Goal: Task Accomplishment & Management: Manage account settings

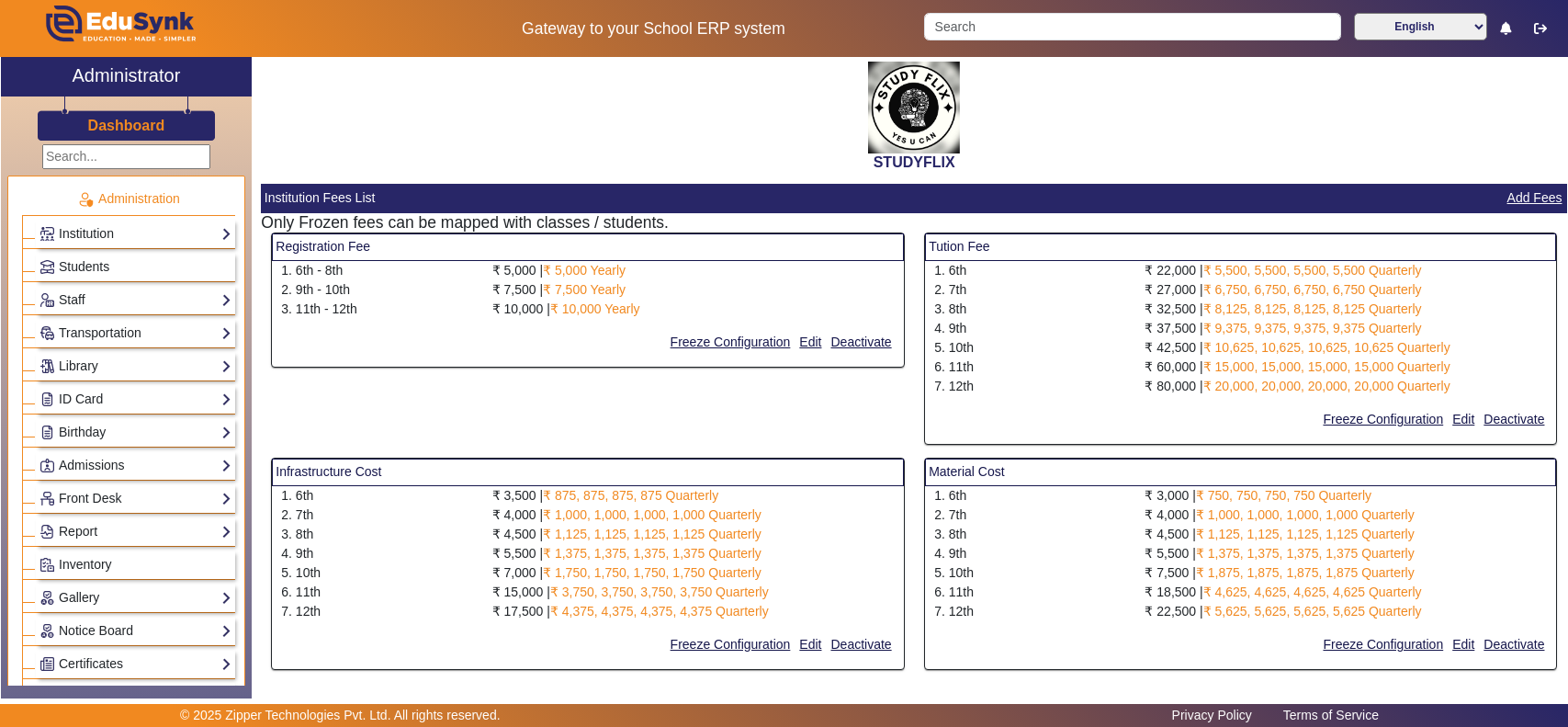
select select "10"
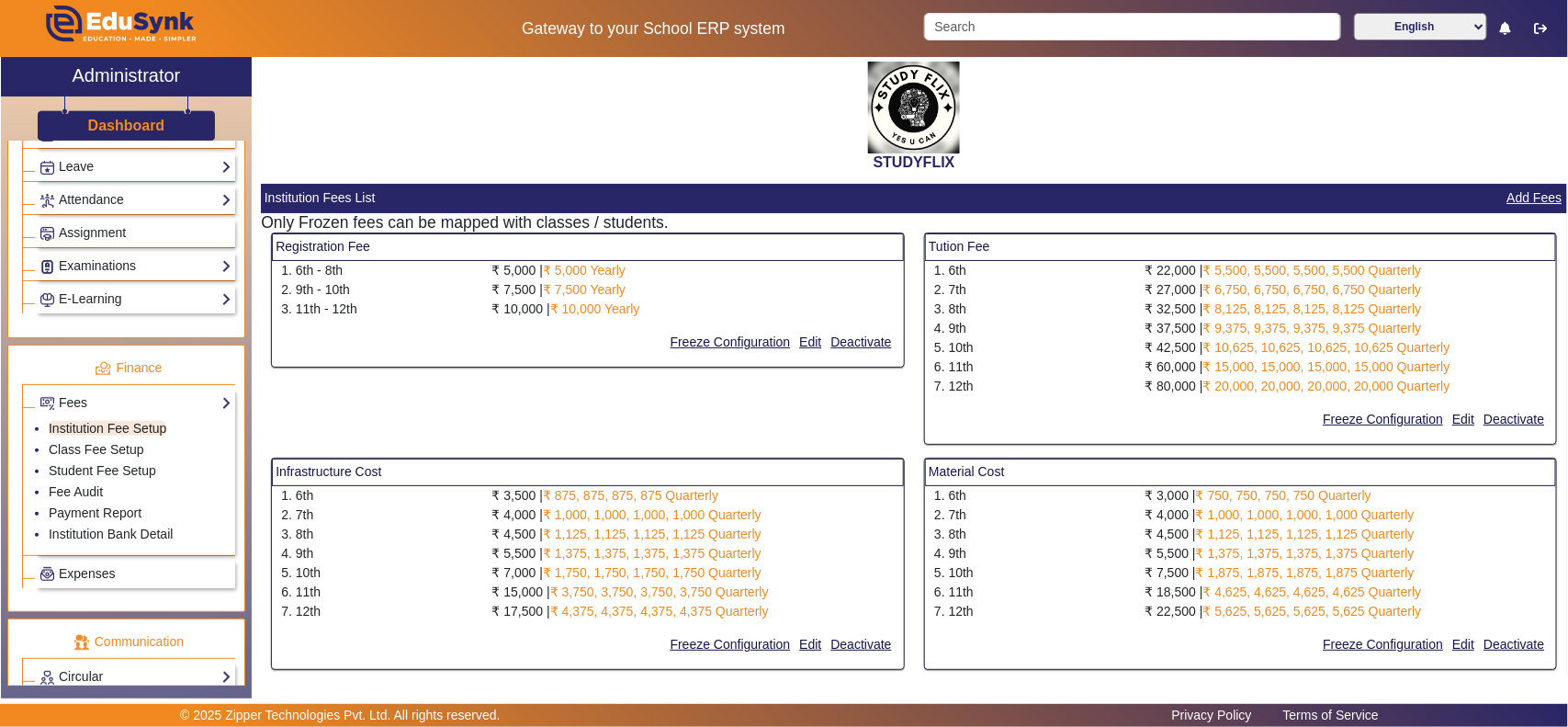
scroll to position [191, 0]
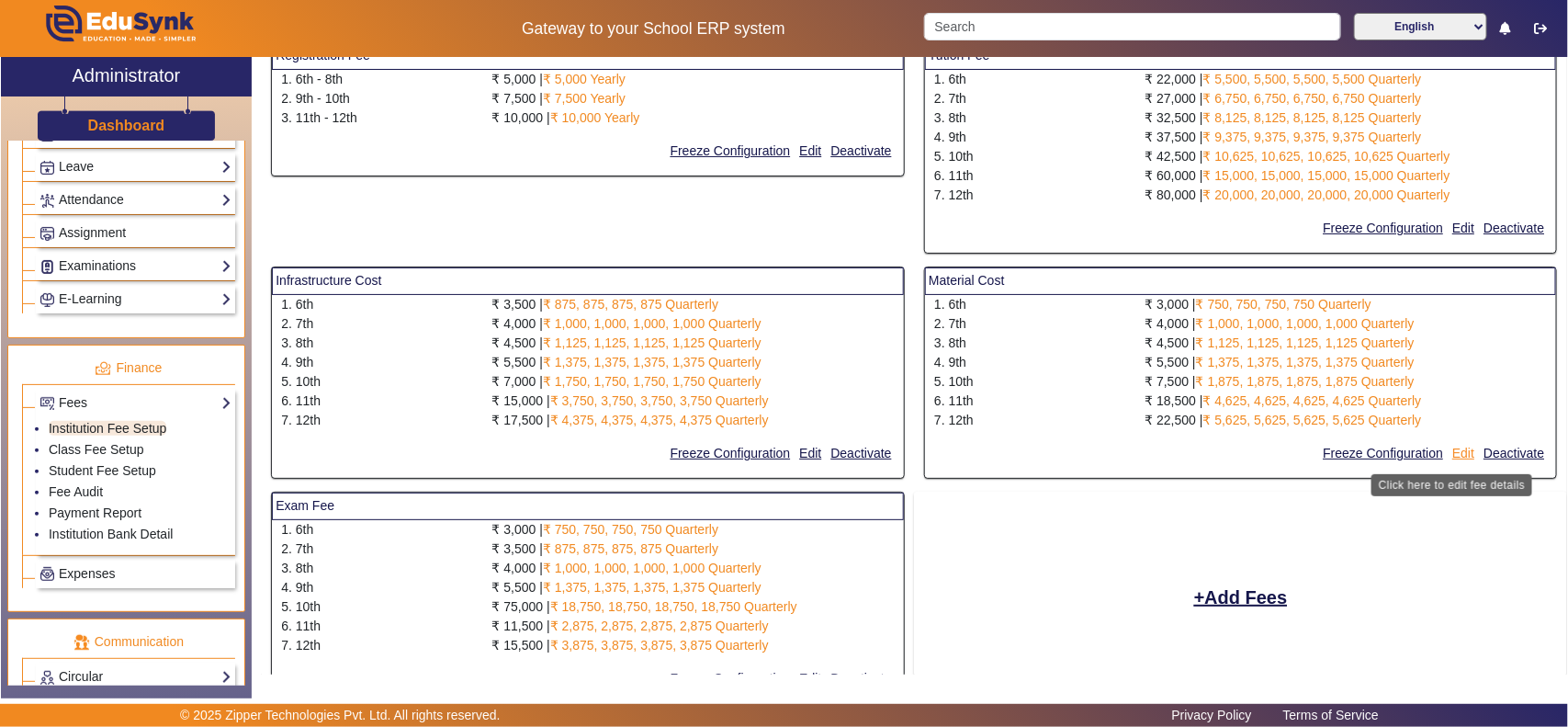
click at [1458, 453] on button "Edit" at bounding box center [1463, 453] width 26 height 23
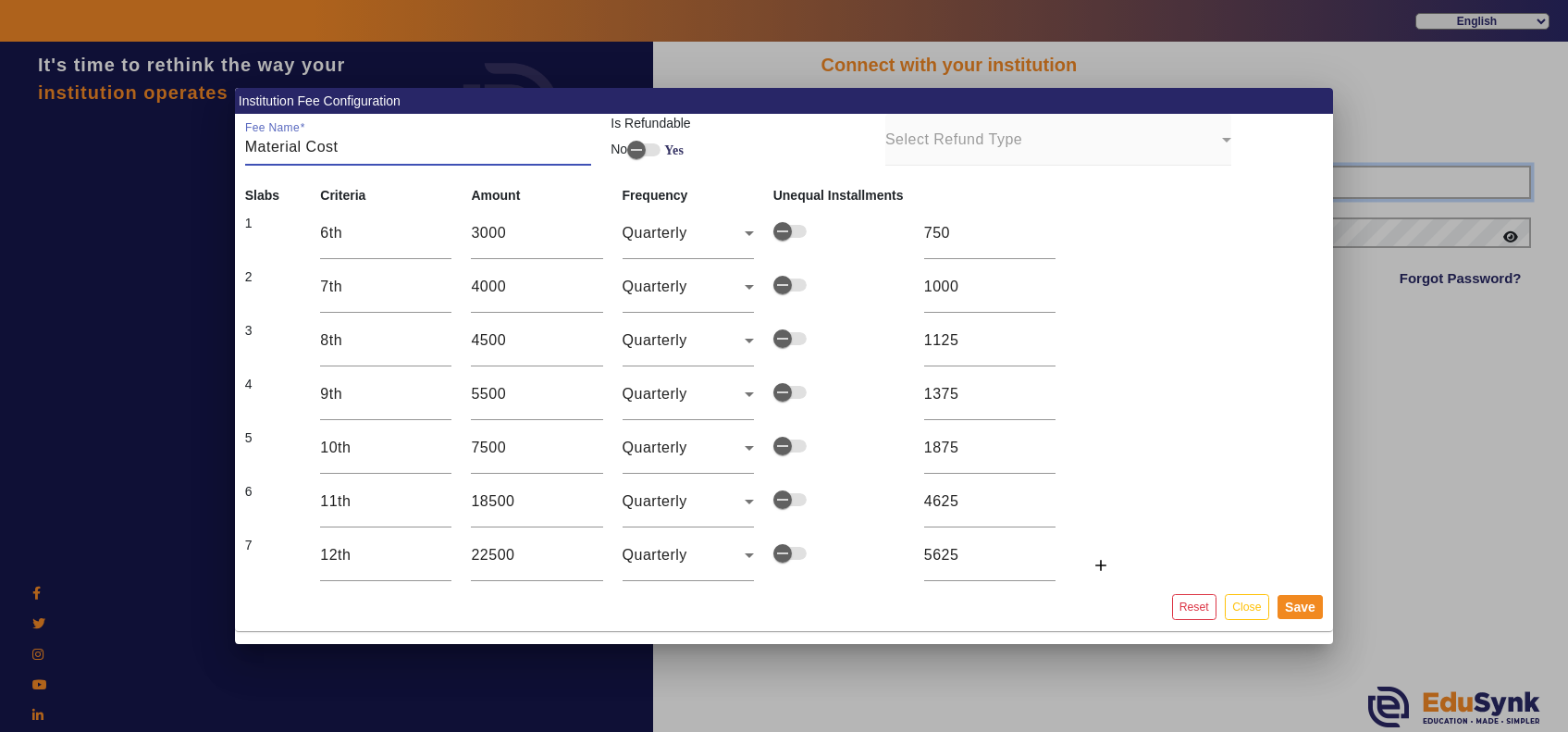
type input "6354922771"
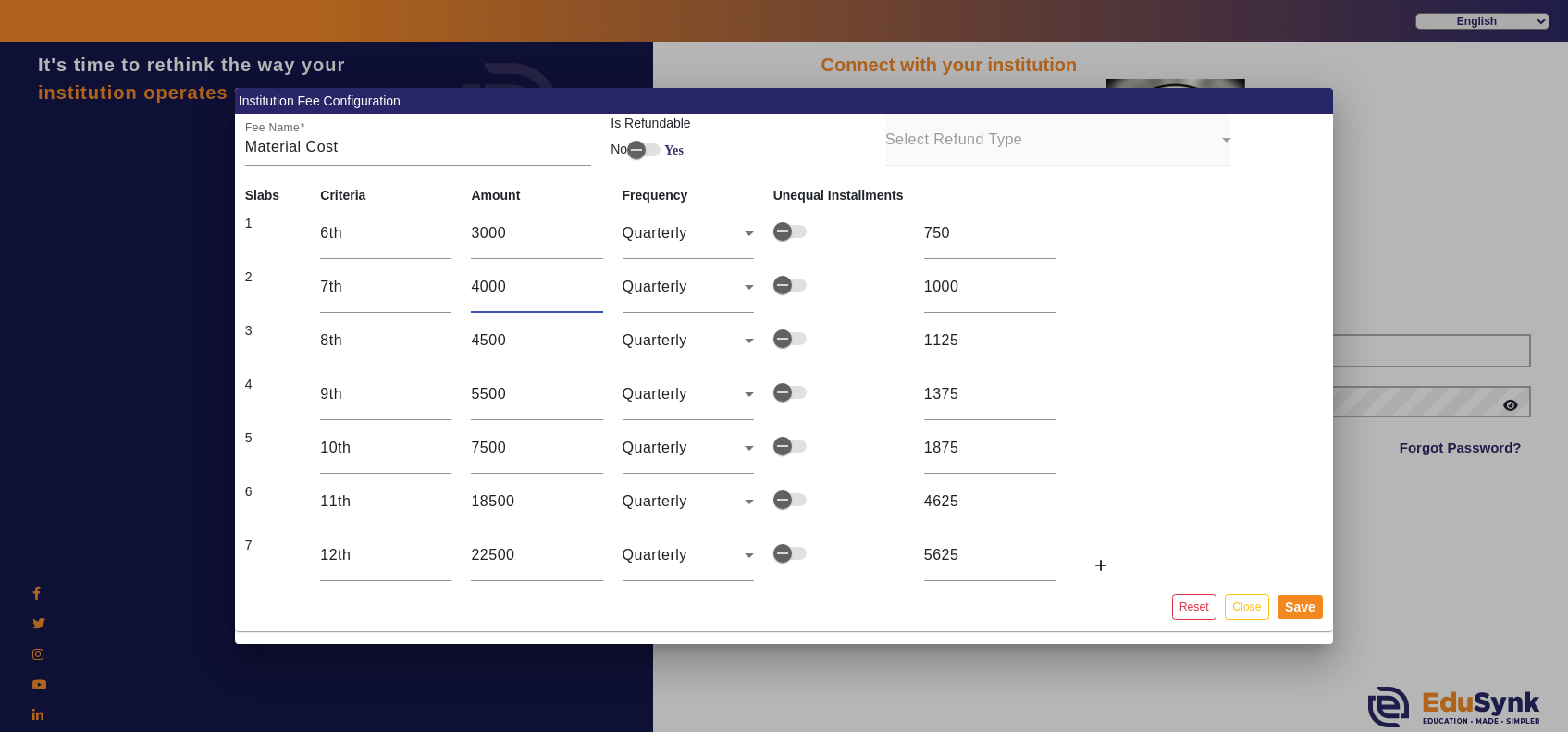
drag, startPoint x: 551, startPoint y: 290, endPoint x: 459, endPoint y: 280, distance: 92.5
click at [462, 280] on td "4000" at bounding box center [537, 287] width 150 height 54
type input "3"
type input "1"
type input "35"
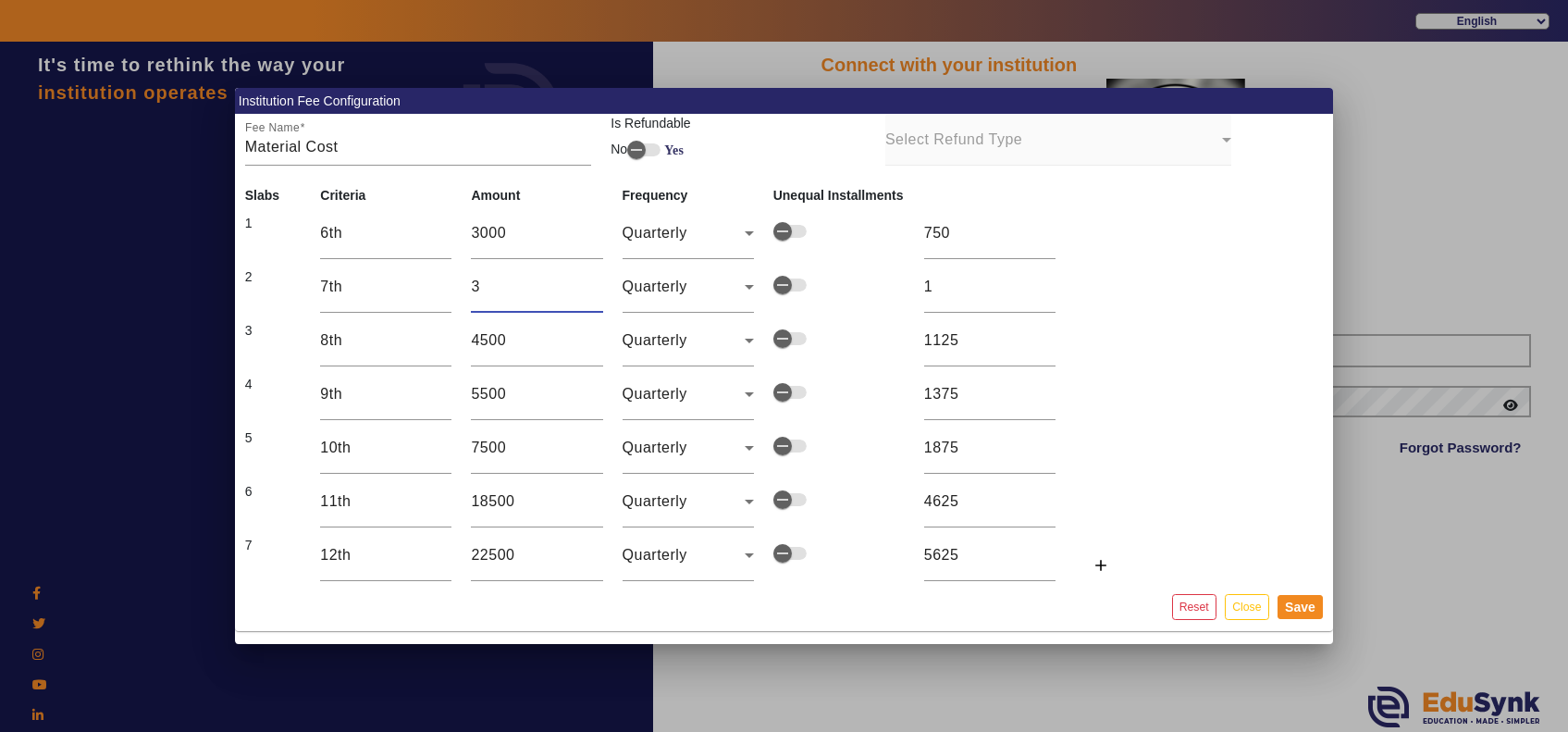
type input "9"
type input "350"
type input "88"
type input "3500"
type input "875"
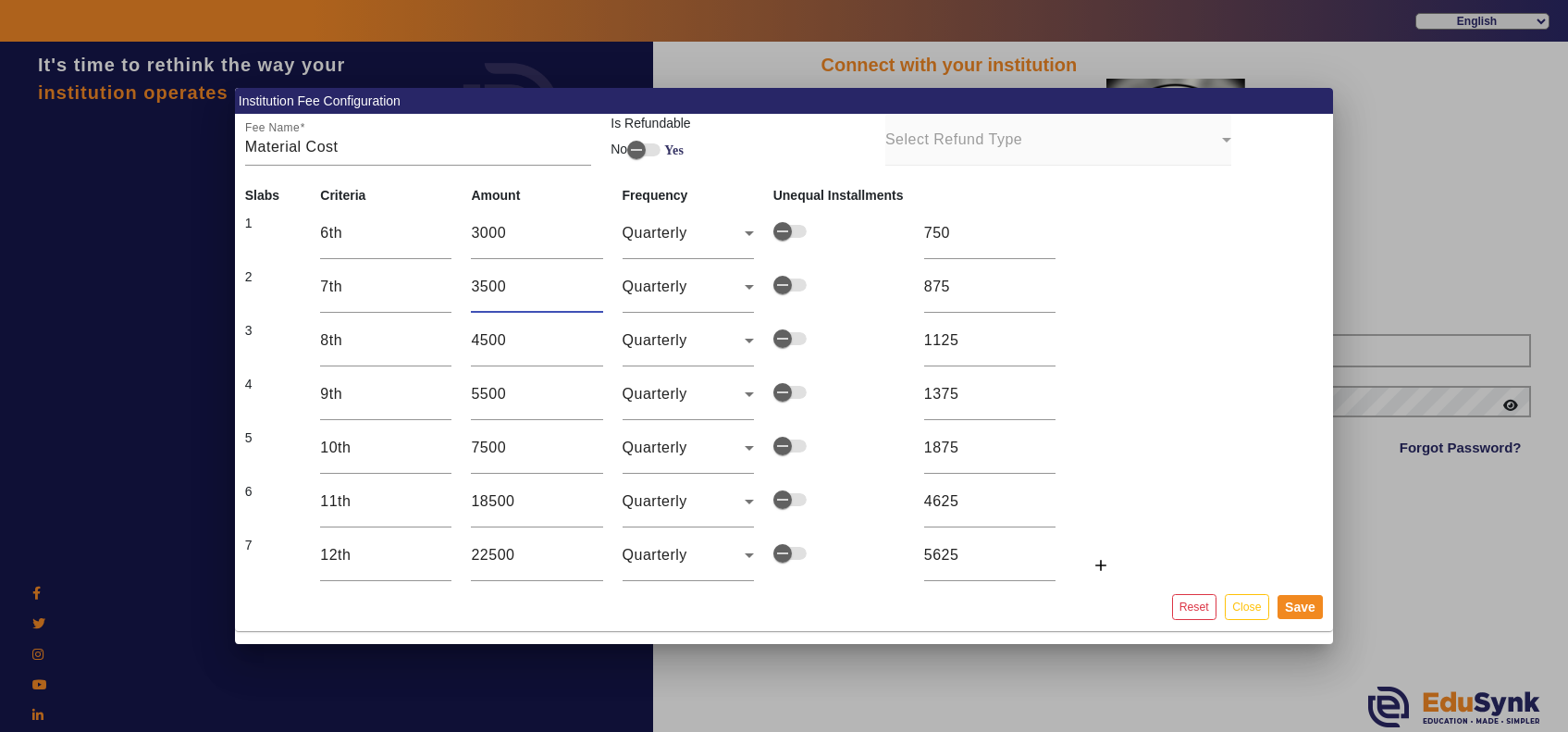
type input "35000"
type input "8750"
type input "3500"
type input "875"
type input "3500"
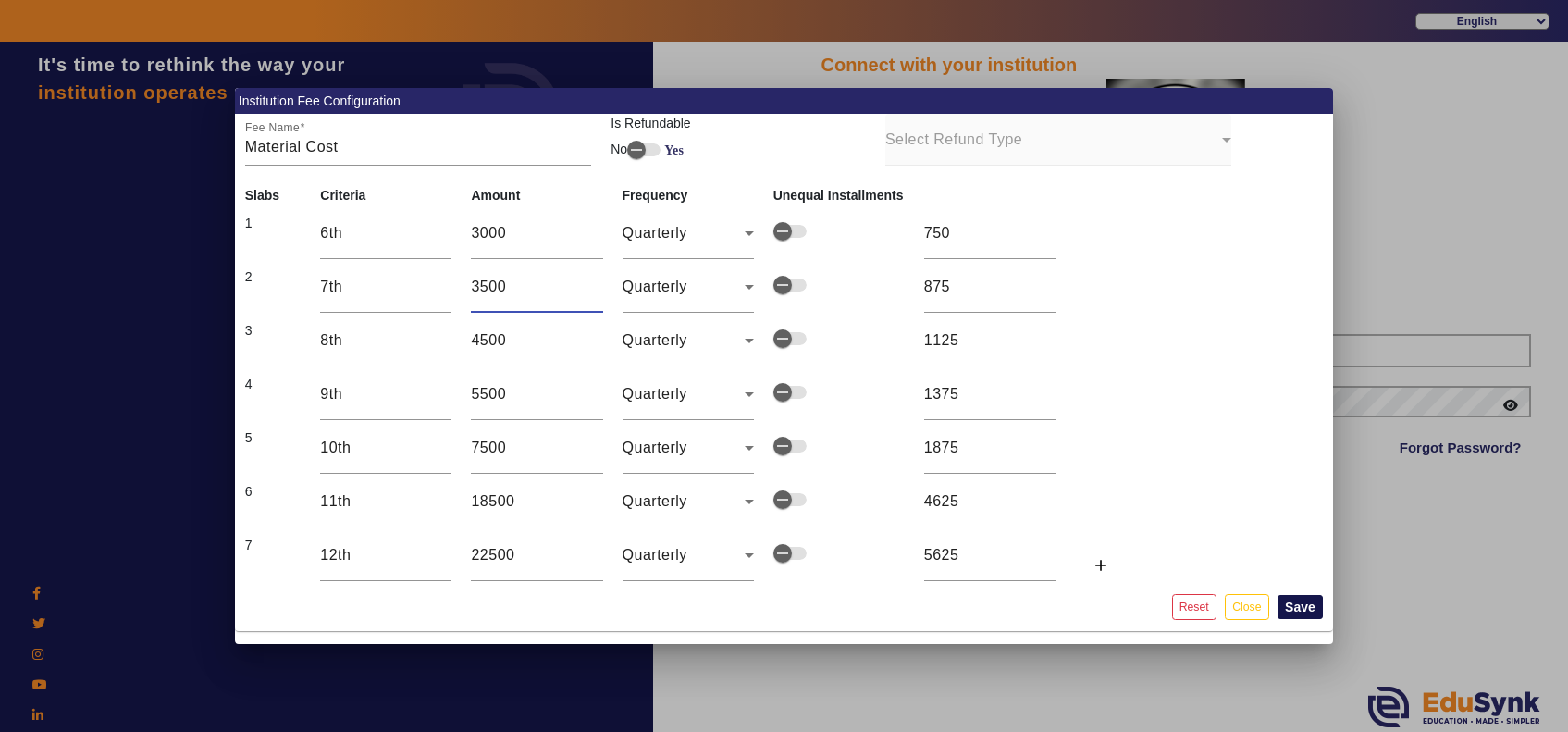
click at [1309, 608] on button "Save" at bounding box center [1300, 607] width 46 height 24
click at [1299, 603] on button "Save" at bounding box center [1300, 607] width 46 height 24
click at [1231, 606] on button "Close" at bounding box center [1246, 606] width 44 height 25
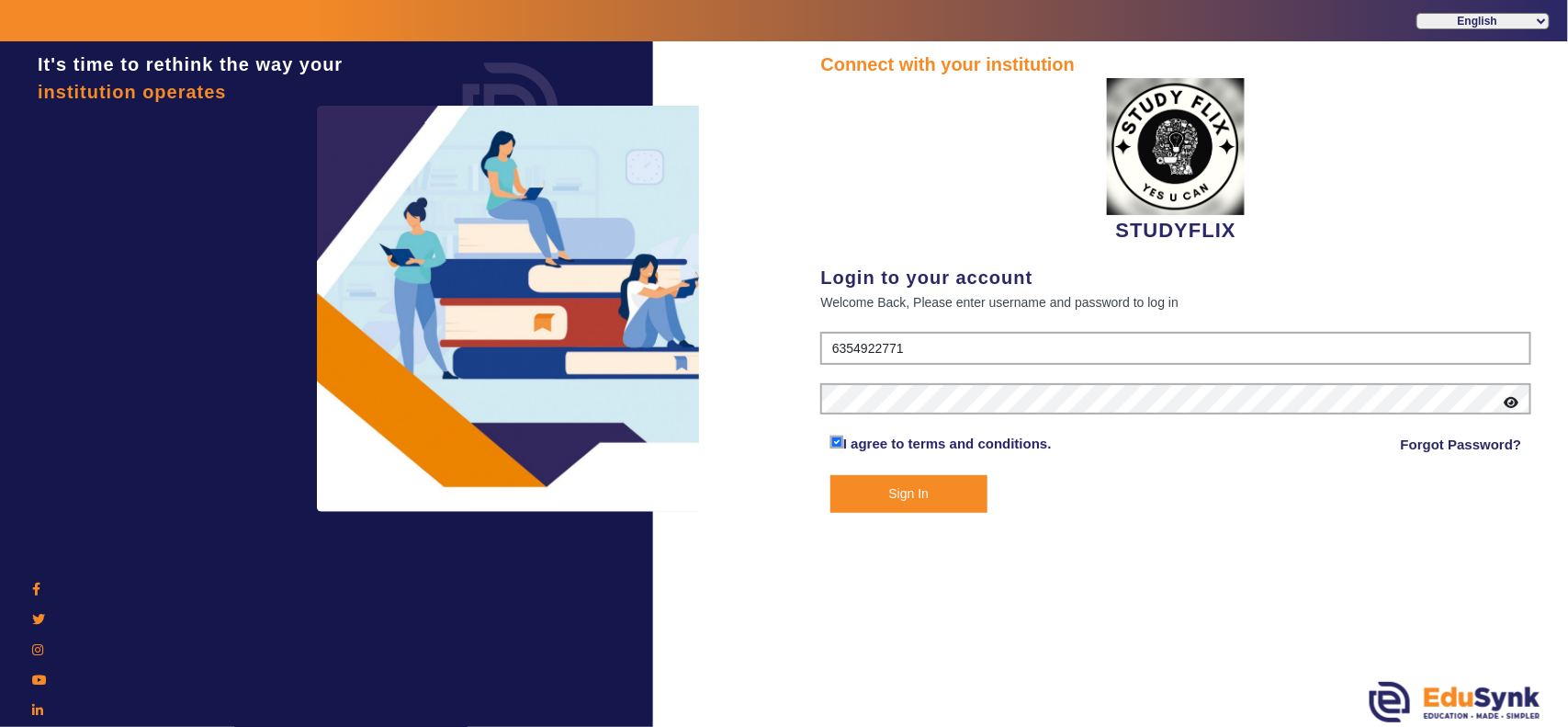
click at [908, 488] on button "Sign In" at bounding box center [909, 494] width 157 height 38
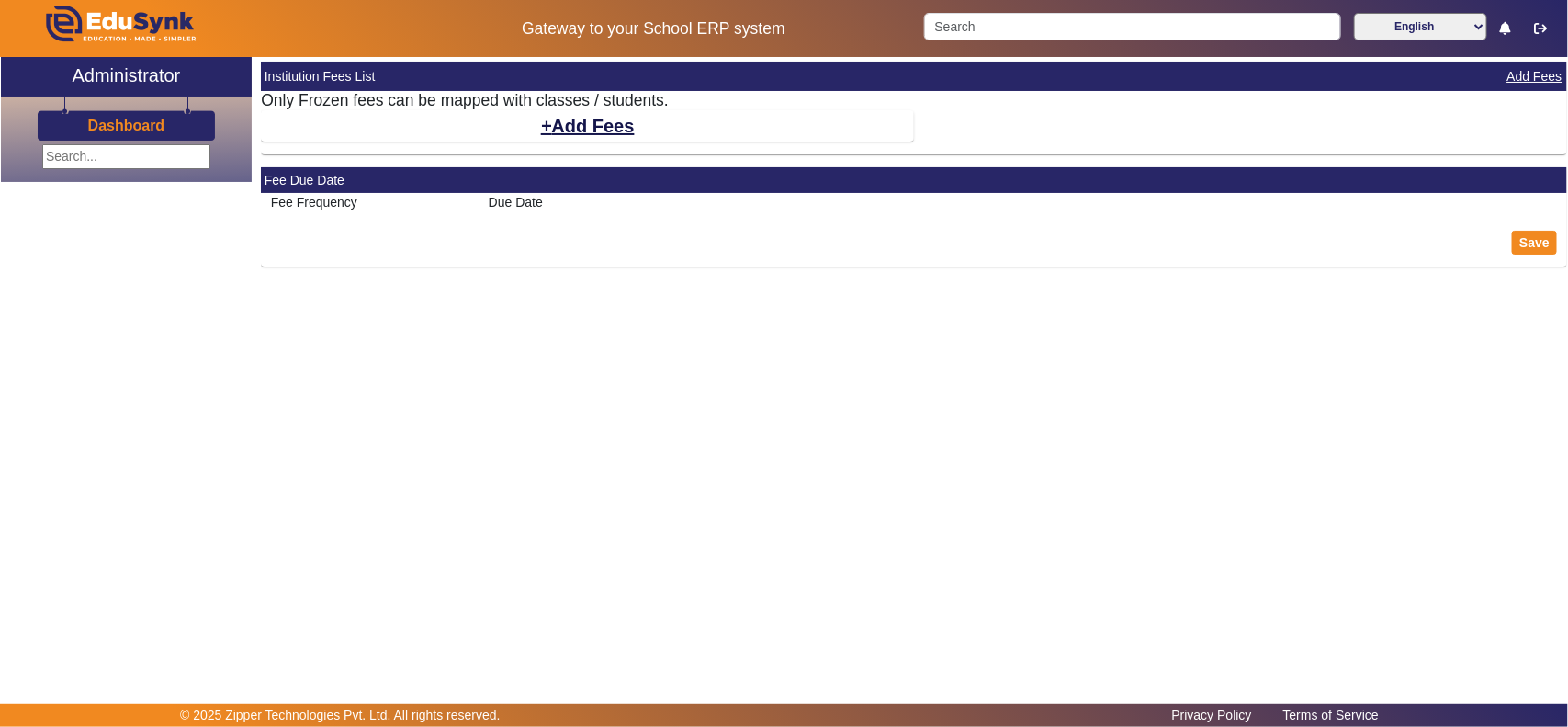
select select "10"
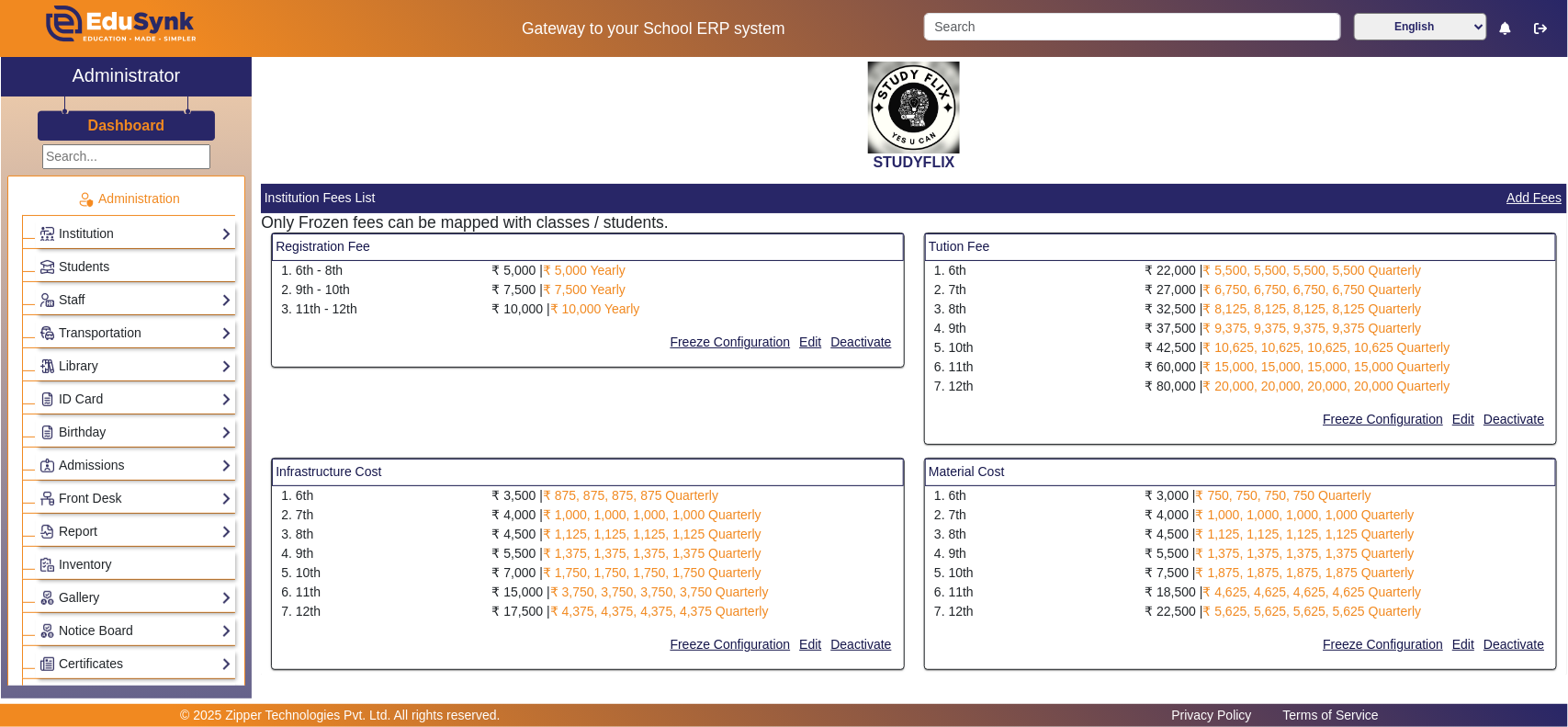
scroll to position [191, 0]
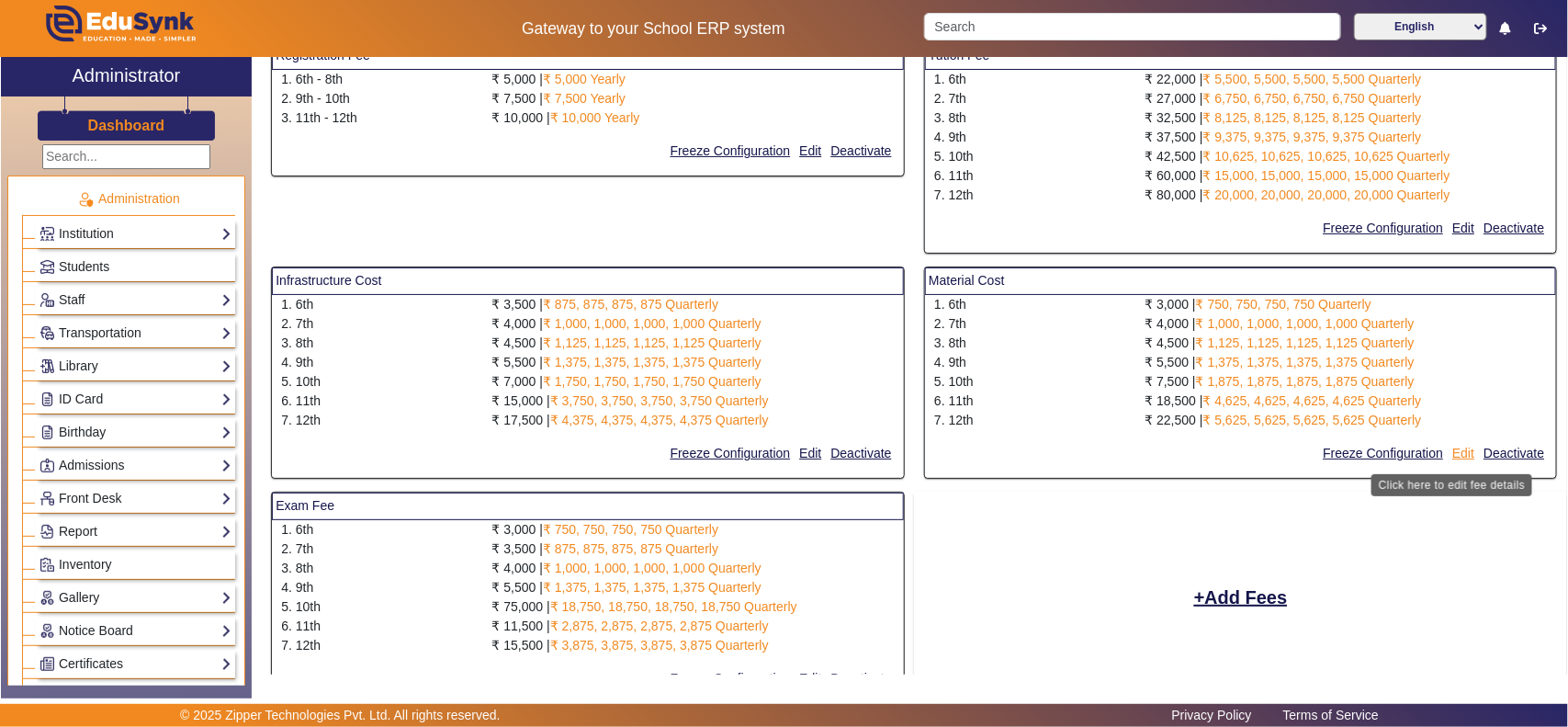
click at [1454, 453] on button "Edit" at bounding box center [1463, 453] width 26 height 23
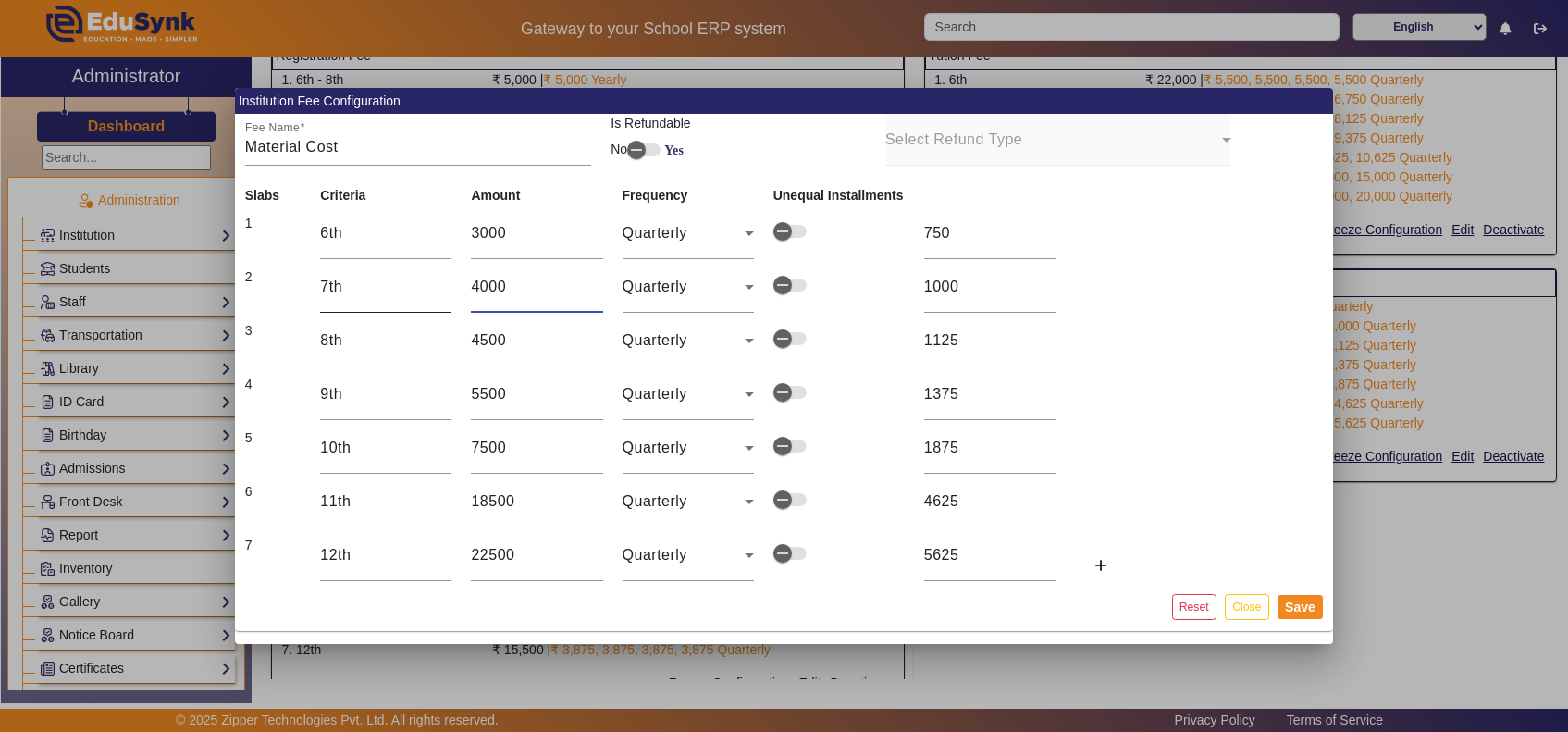
drag, startPoint x: 516, startPoint y: 282, endPoint x: 441, endPoint y: 282, distance: 75.0
click at [442, 282] on tr "2 7th 4000 Quarterly 1000" at bounding box center [687, 287] width 905 height 54
type input "3"
type input "1"
type input "35"
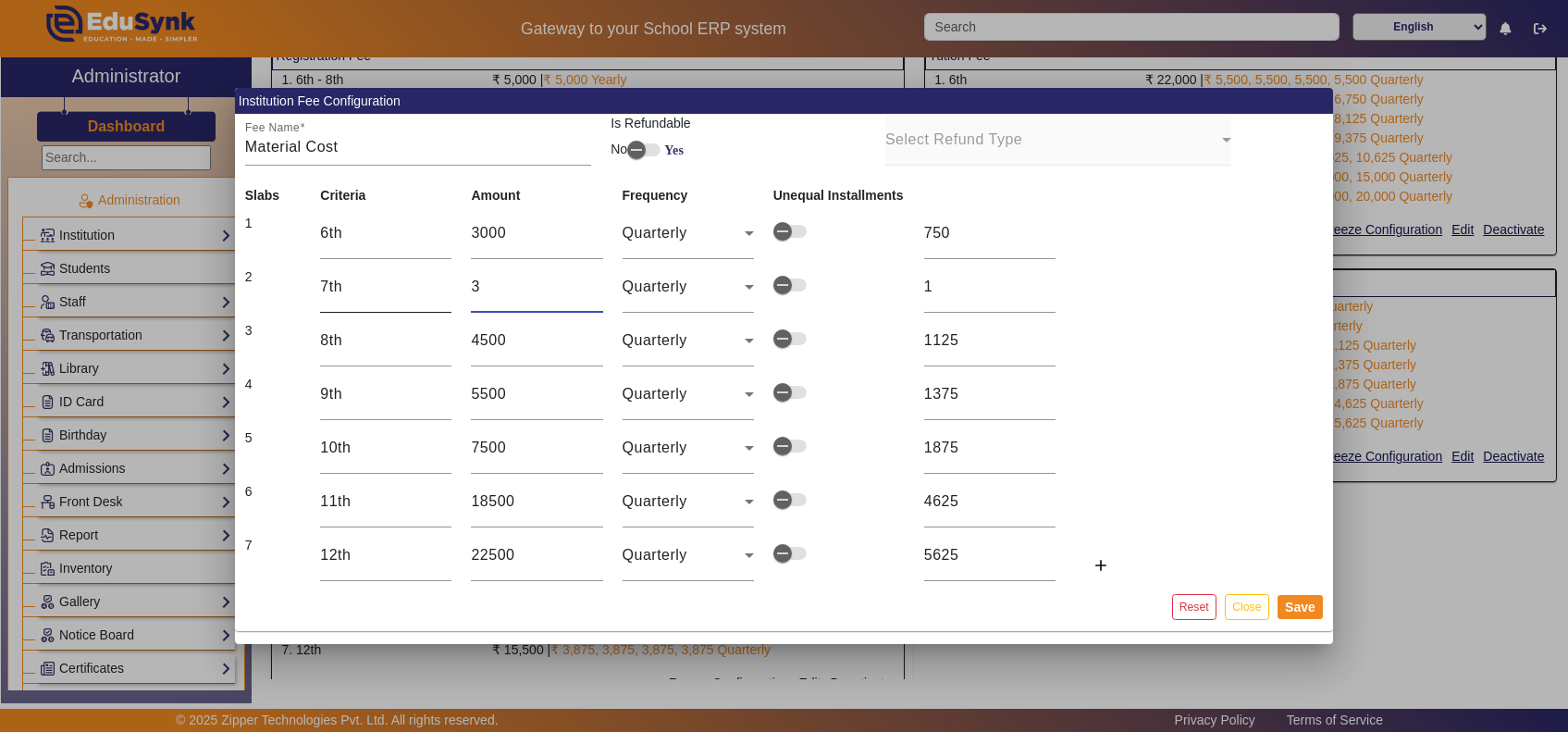
type input "9"
type input "350"
type input "88"
type input "3500"
type input "875"
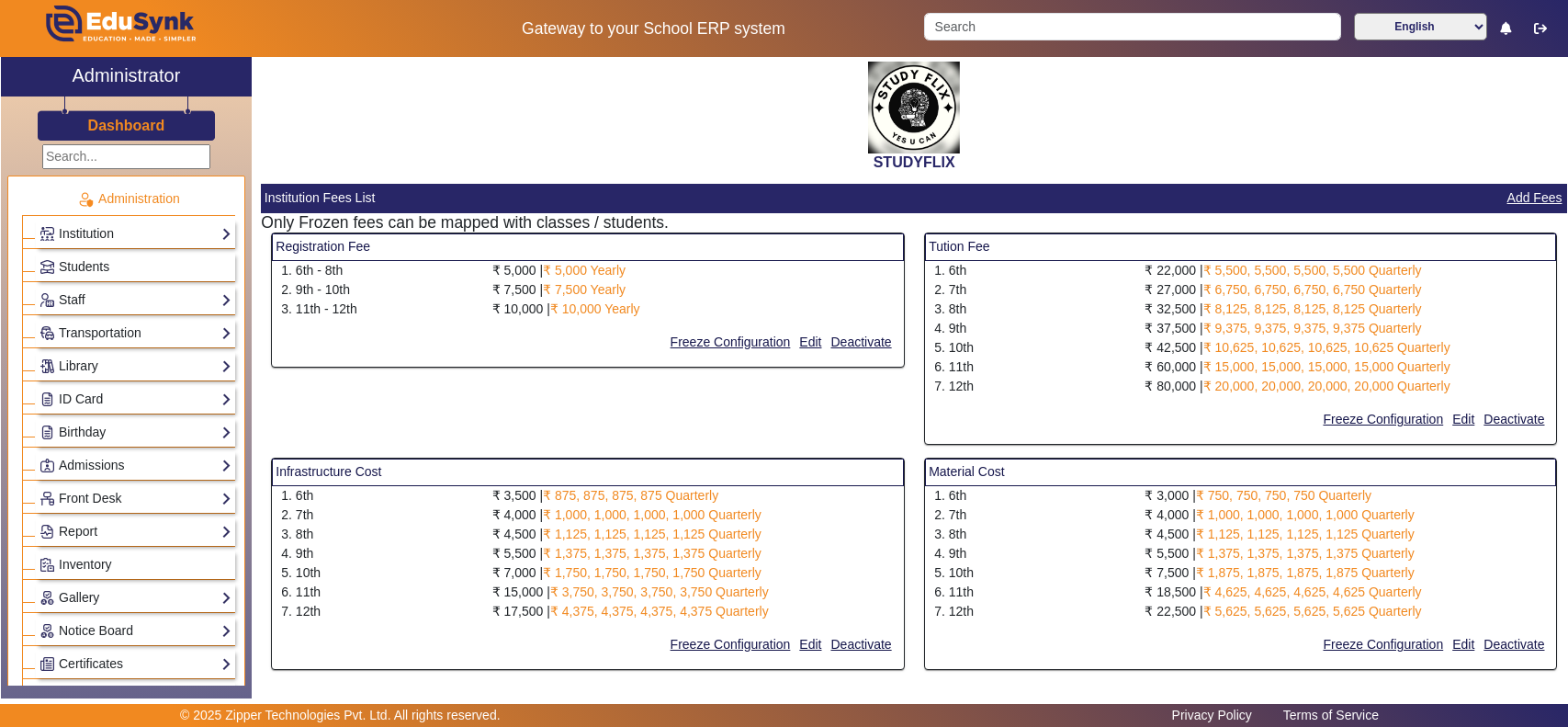
select select "10"
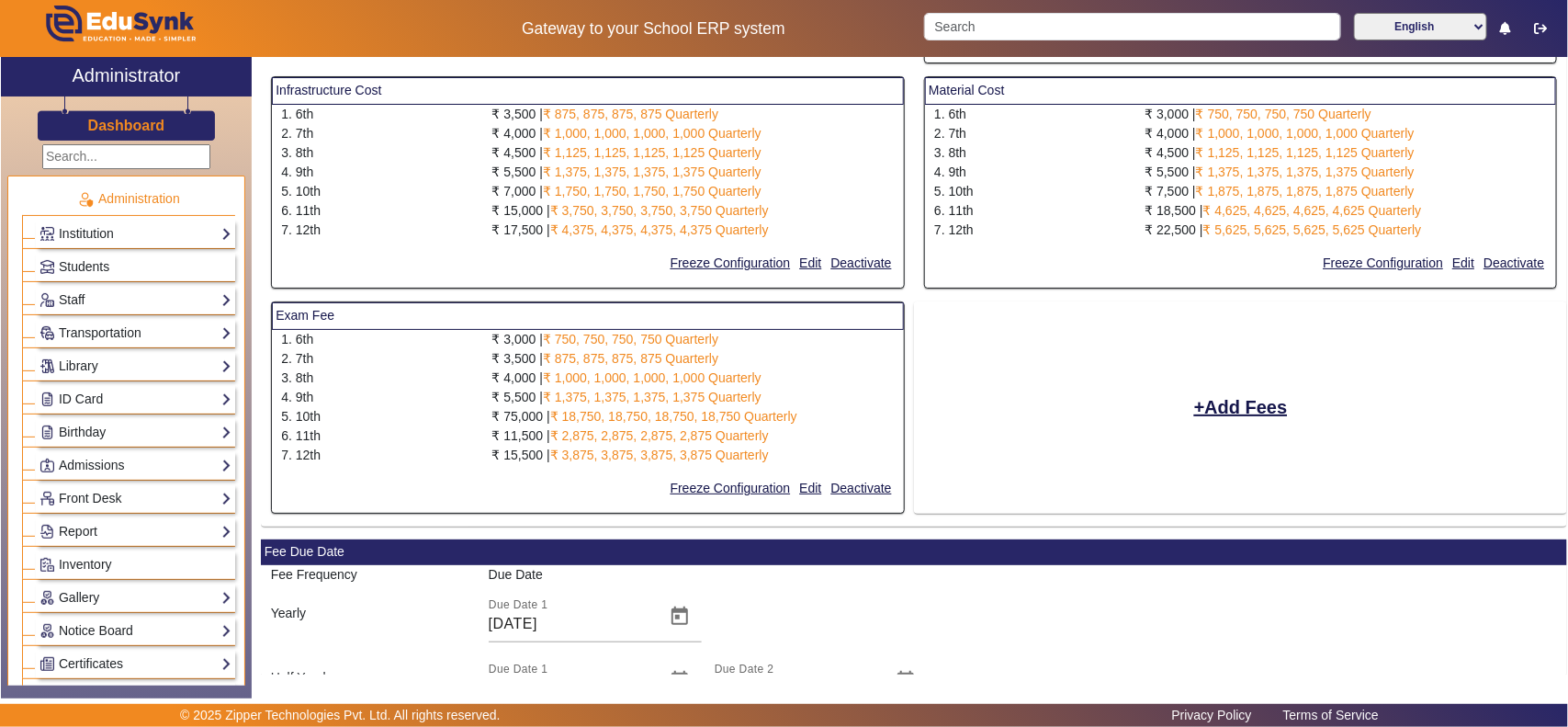
scroll to position [382, 0]
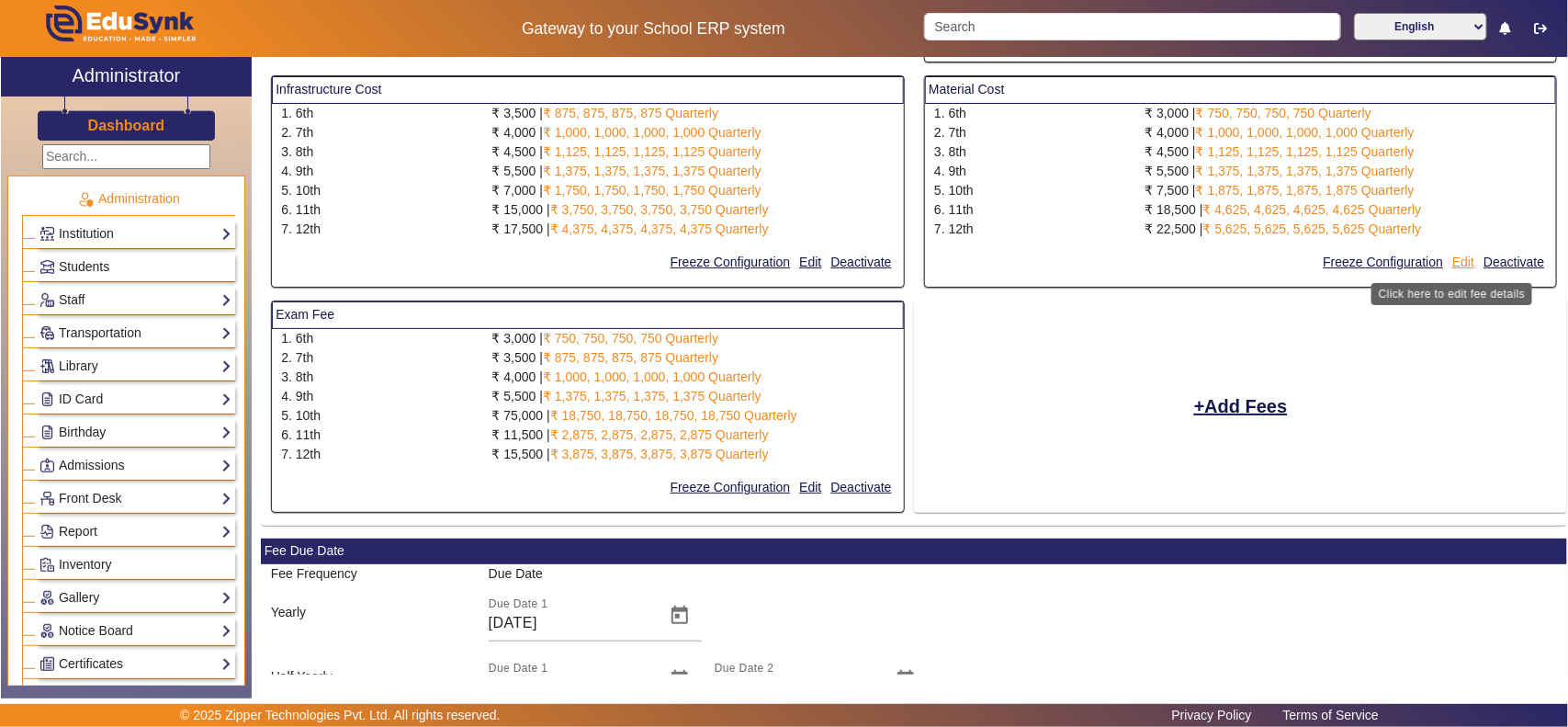
click at [1454, 259] on button "Edit" at bounding box center [1463, 262] width 26 height 23
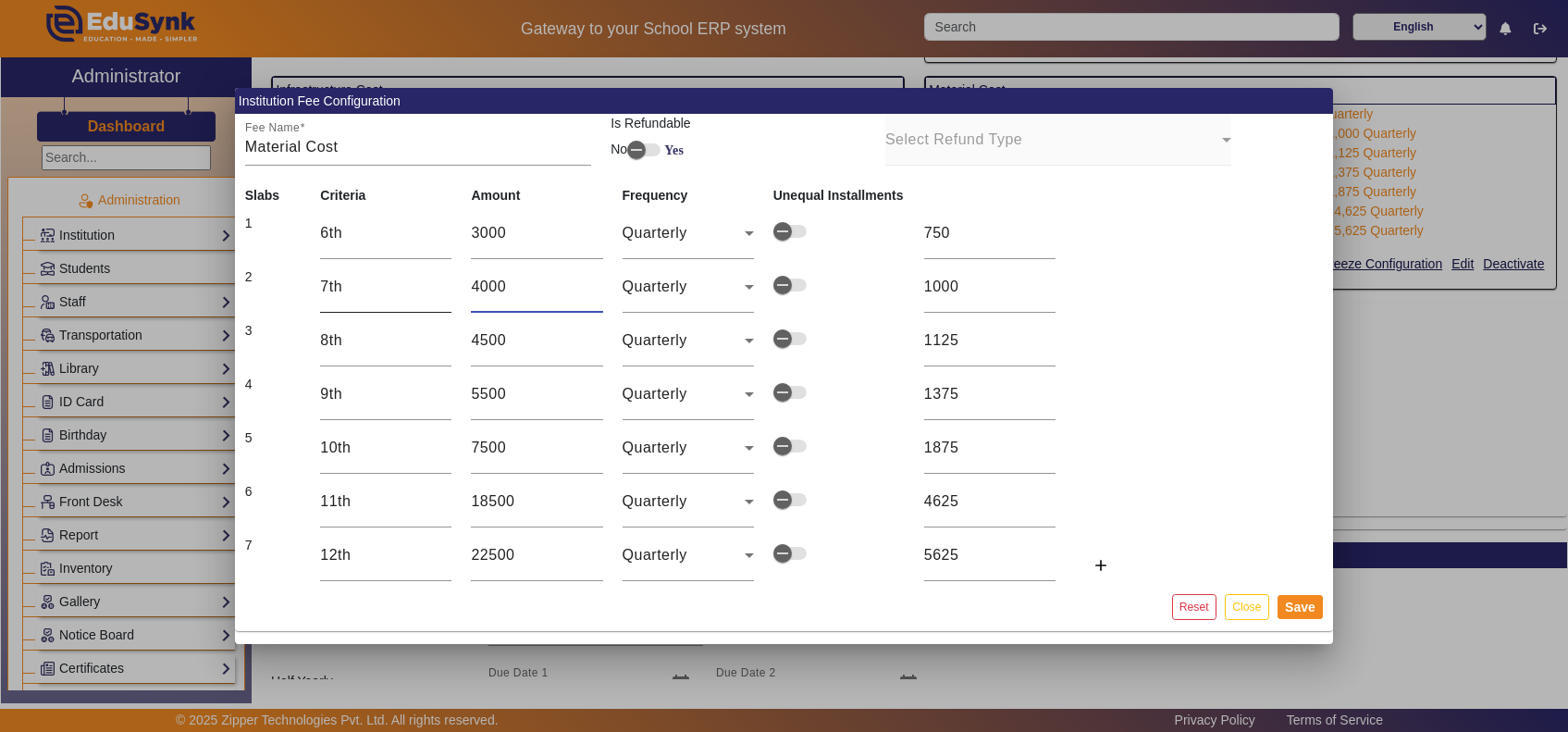
drag, startPoint x: 525, startPoint y: 288, endPoint x: 419, endPoint y: 293, distance: 106.1
click at [419, 293] on tr "2 7th 4000 Quarterly 1000" at bounding box center [687, 287] width 905 height 54
type input "3"
type input "1"
type input "35"
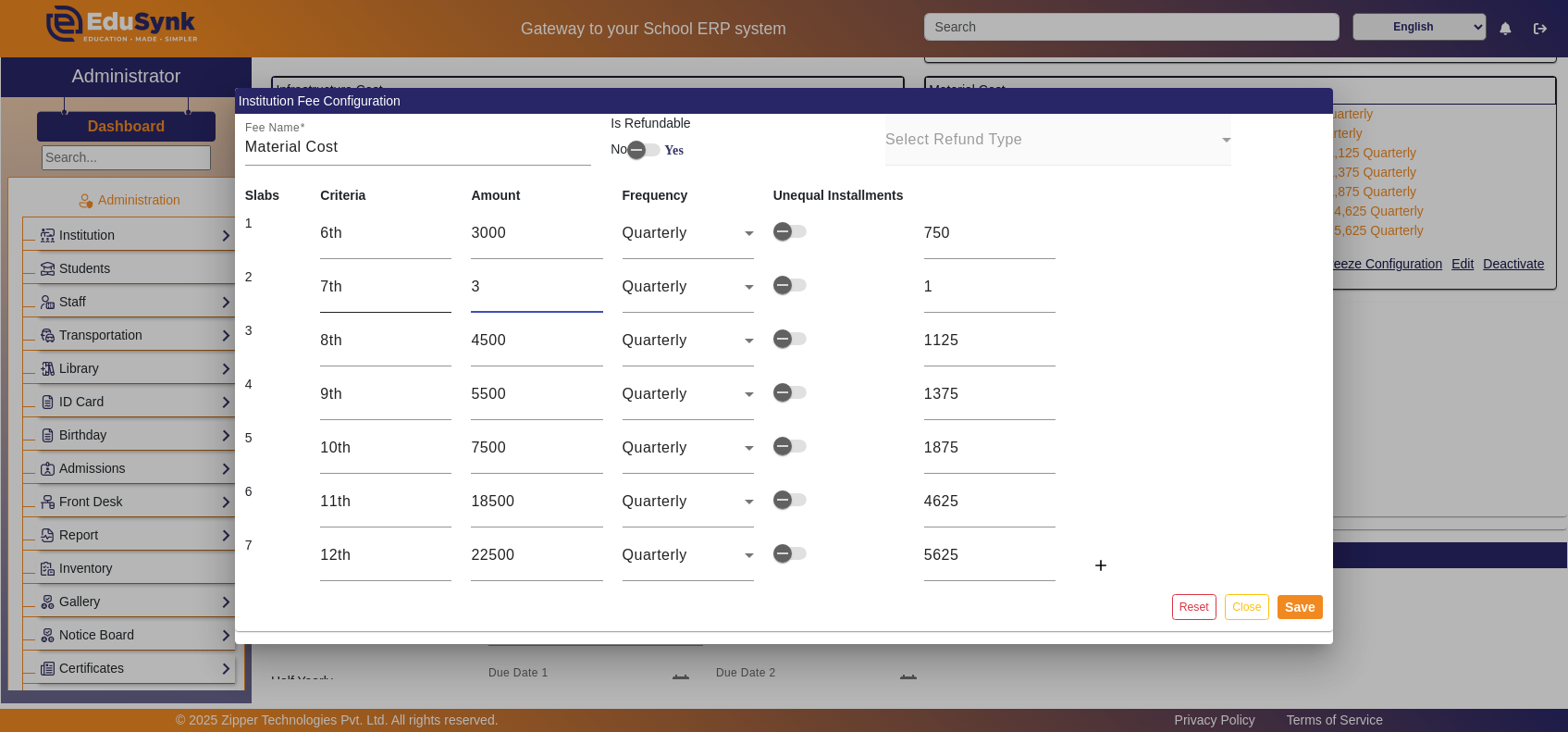
type input "9"
type input "350"
type input "88"
type input "3500"
type input "875"
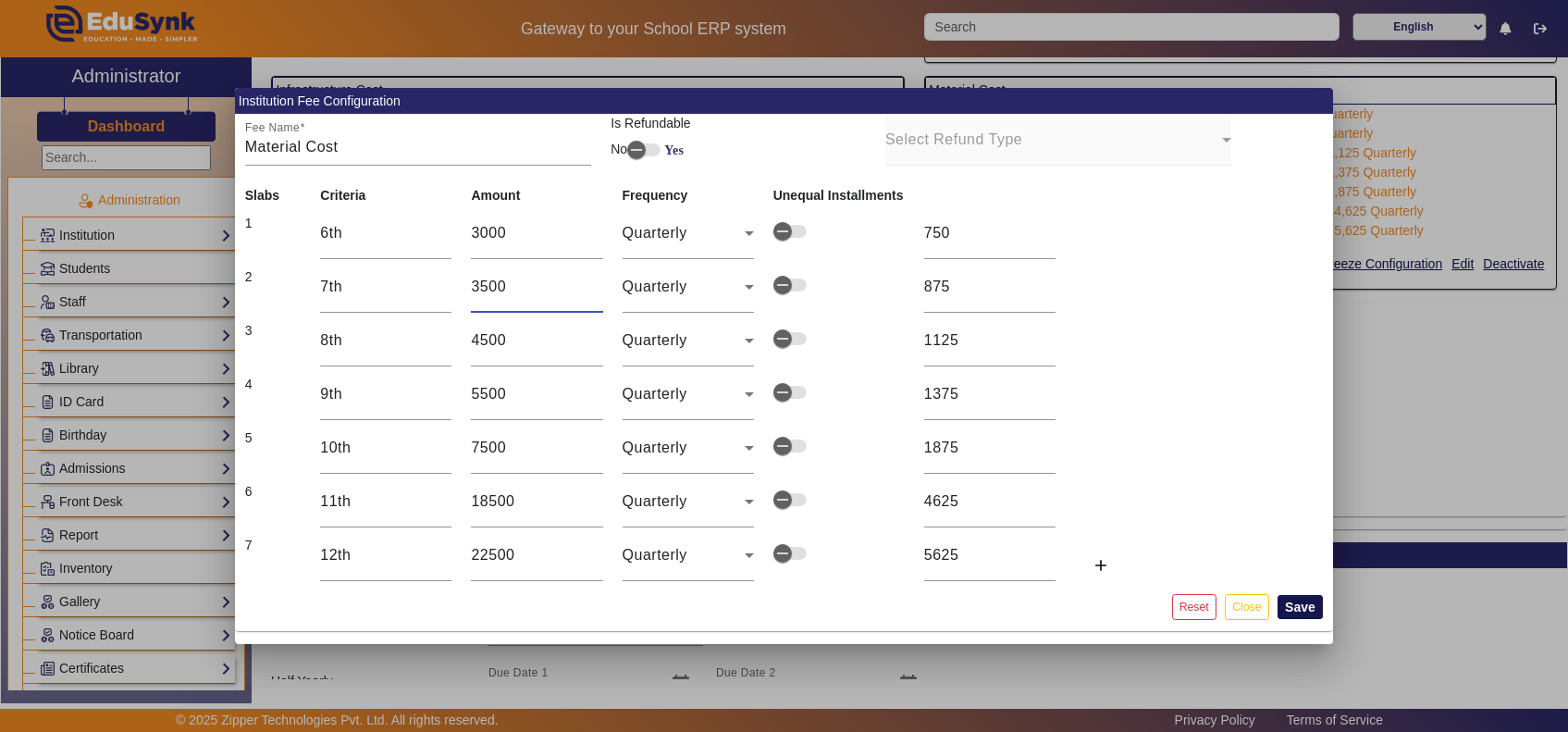
type input "3500"
click at [1305, 604] on button "Save" at bounding box center [1300, 607] width 46 height 24
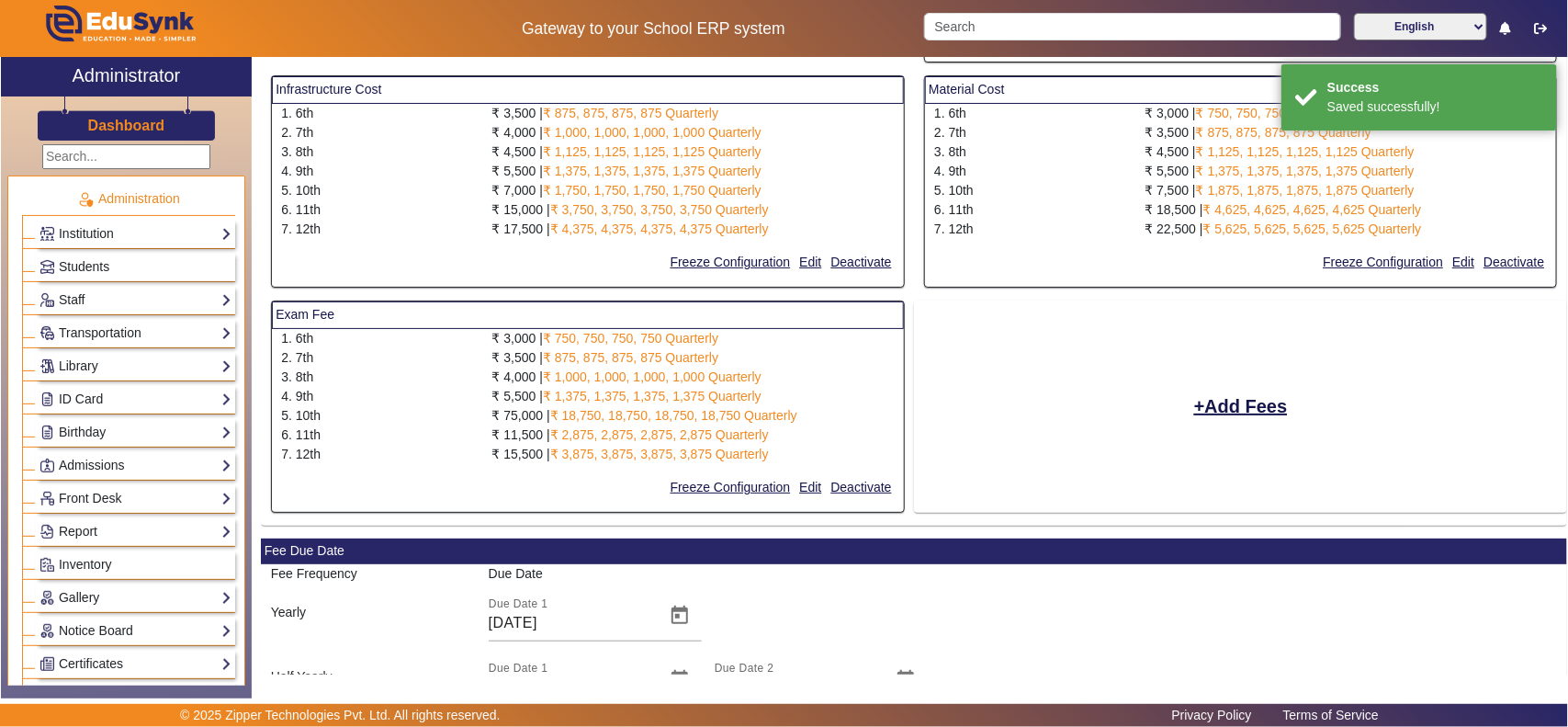
select select "10"
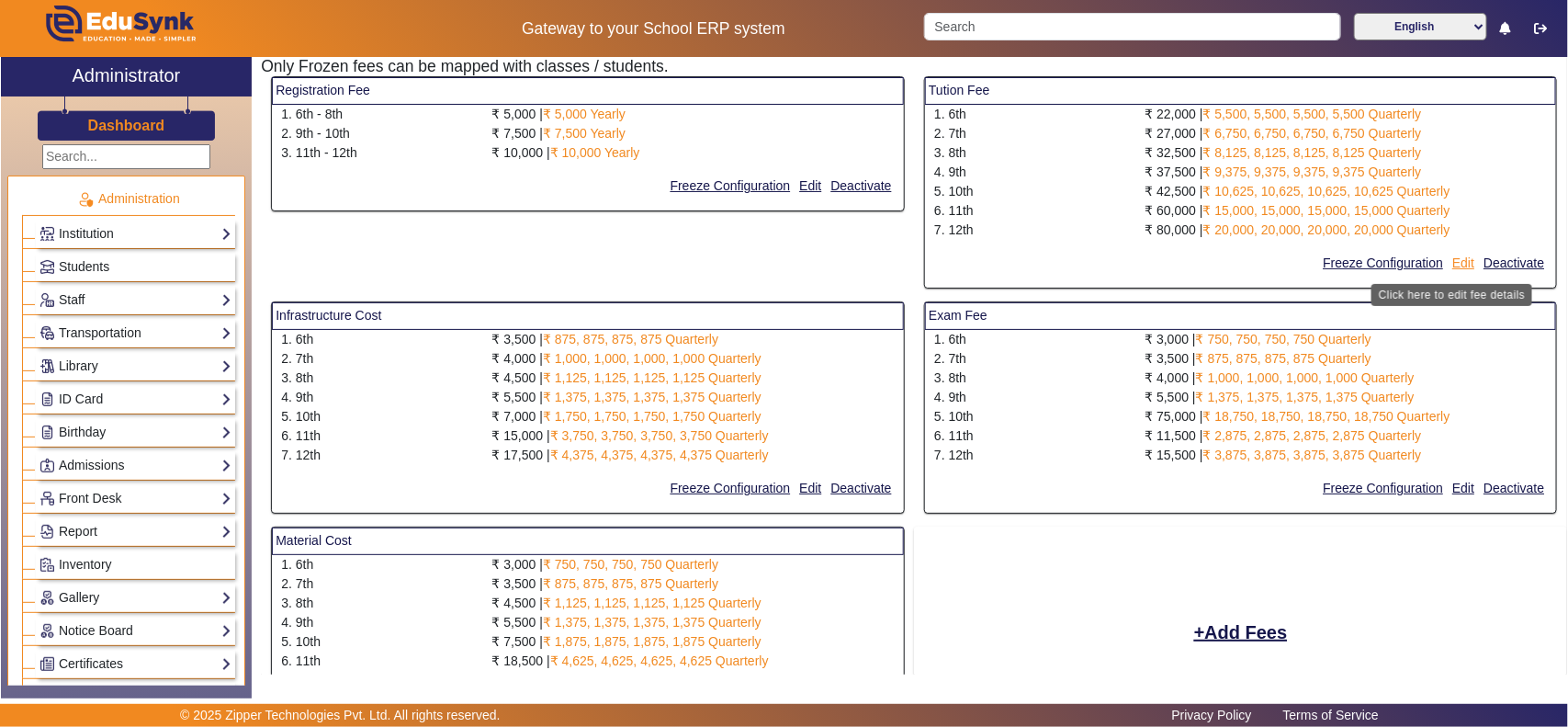
click at [1450, 263] on button "Edit" at bounding box center [1463, 263] width 26 height 23
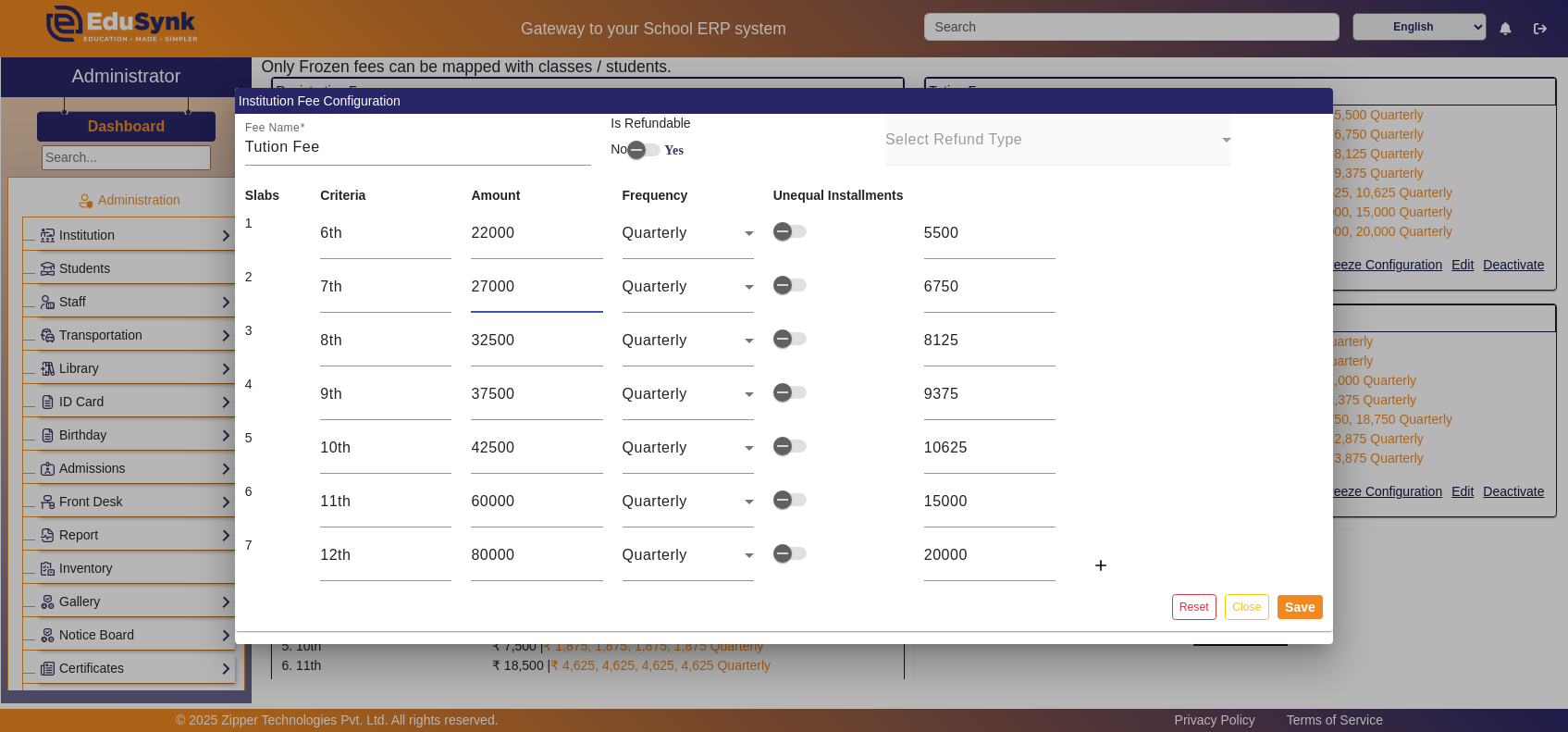
drag, startPoint x: 511, startPoint y: 289, endPoint x: 483, endPoint y: 280, distance: 29.4
click at [483, 280] on input "27000" at bounding box center [537, 287] width 131 height 22
type input "275"
type input "69"
type input "2750"
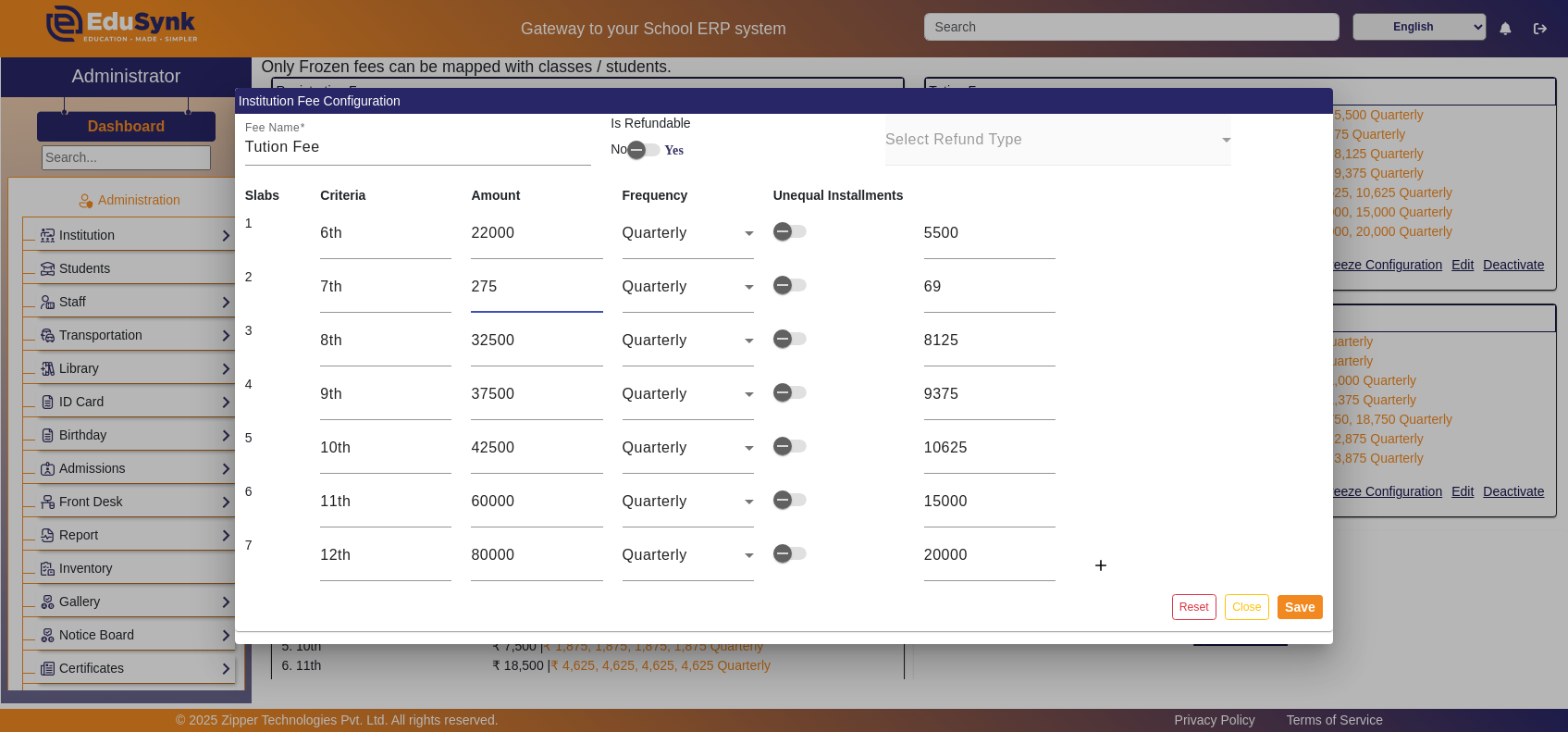
type input "688"
type input "27500"
type input "6875"
type input "27500"
click at [1296, 606] on button "Save" at bounding box center [1300, 607] width 46 height 24
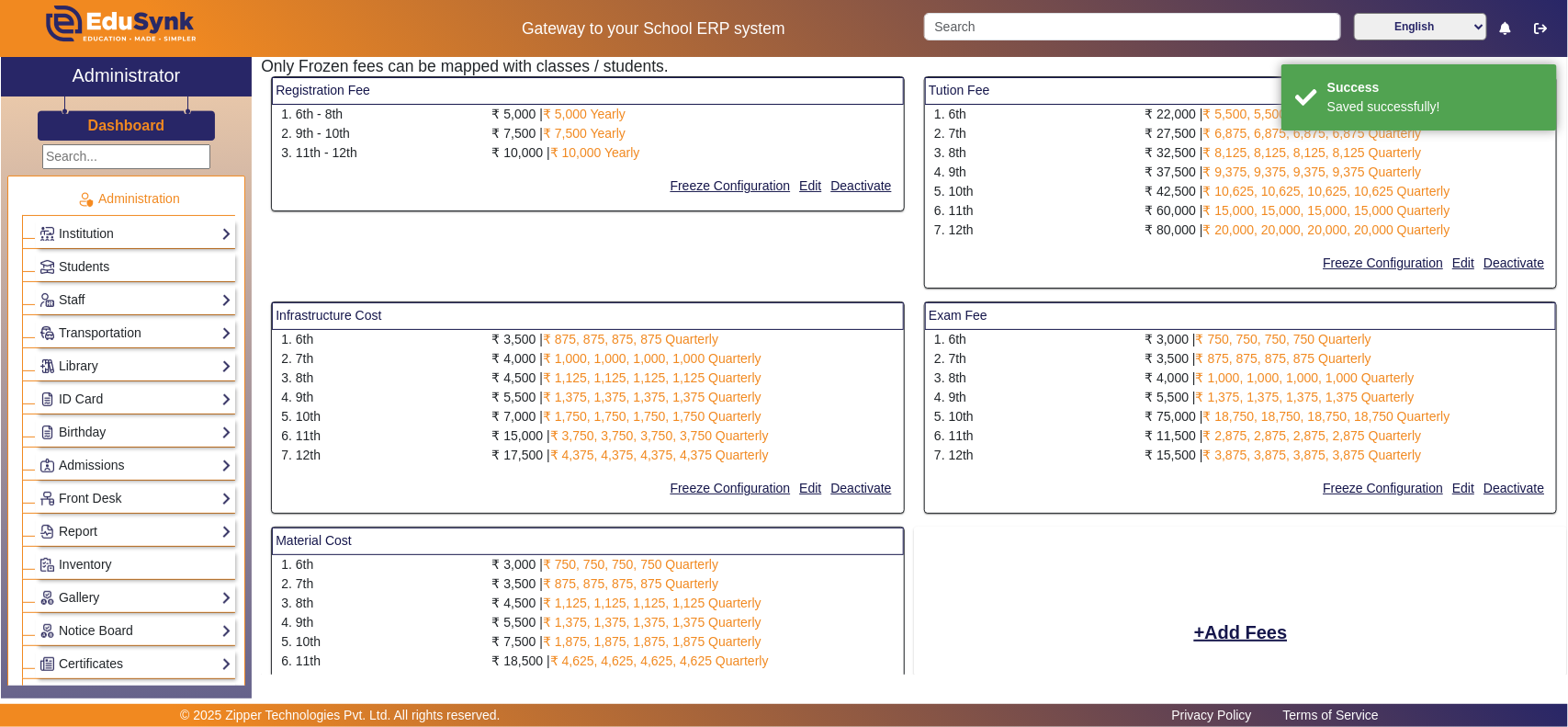
select select "10"
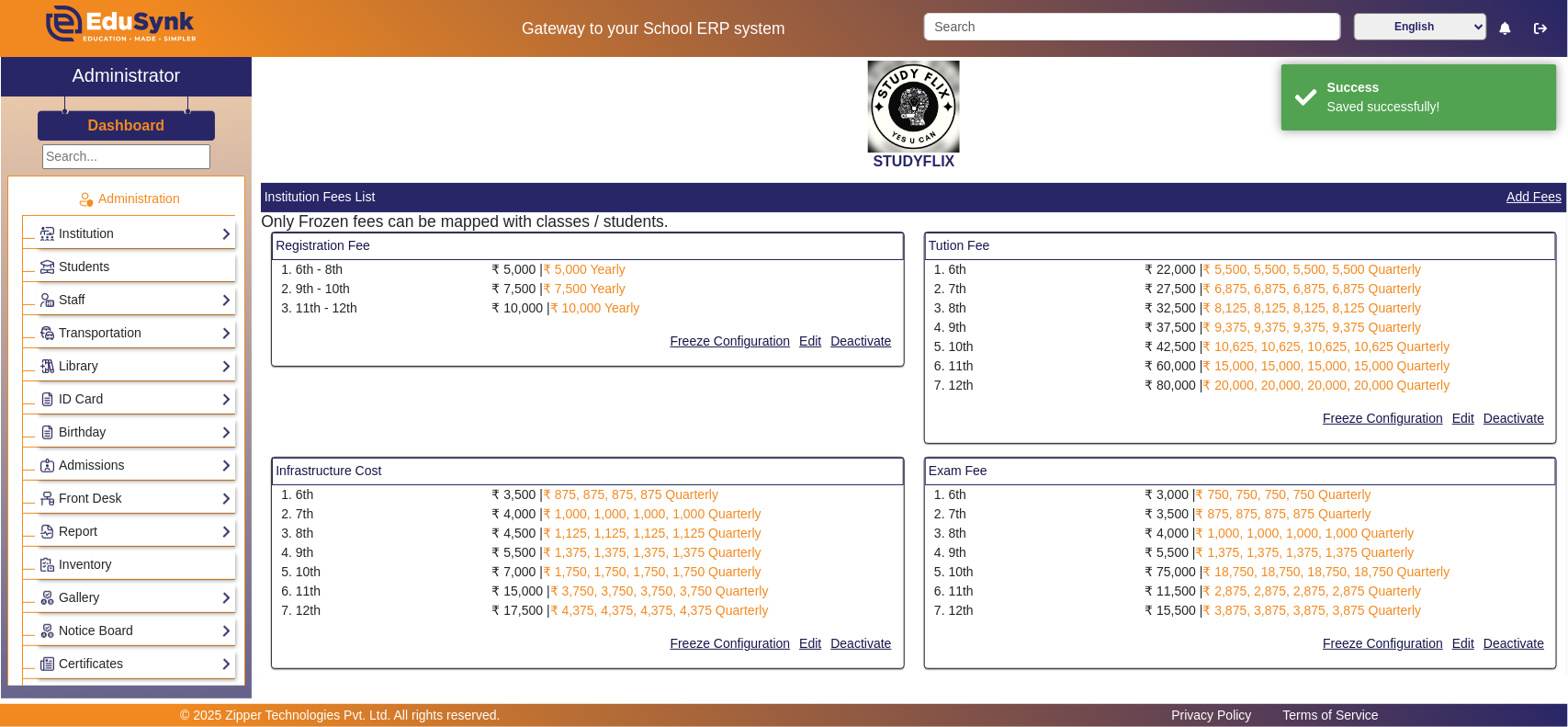
scroll to position [0, 0]
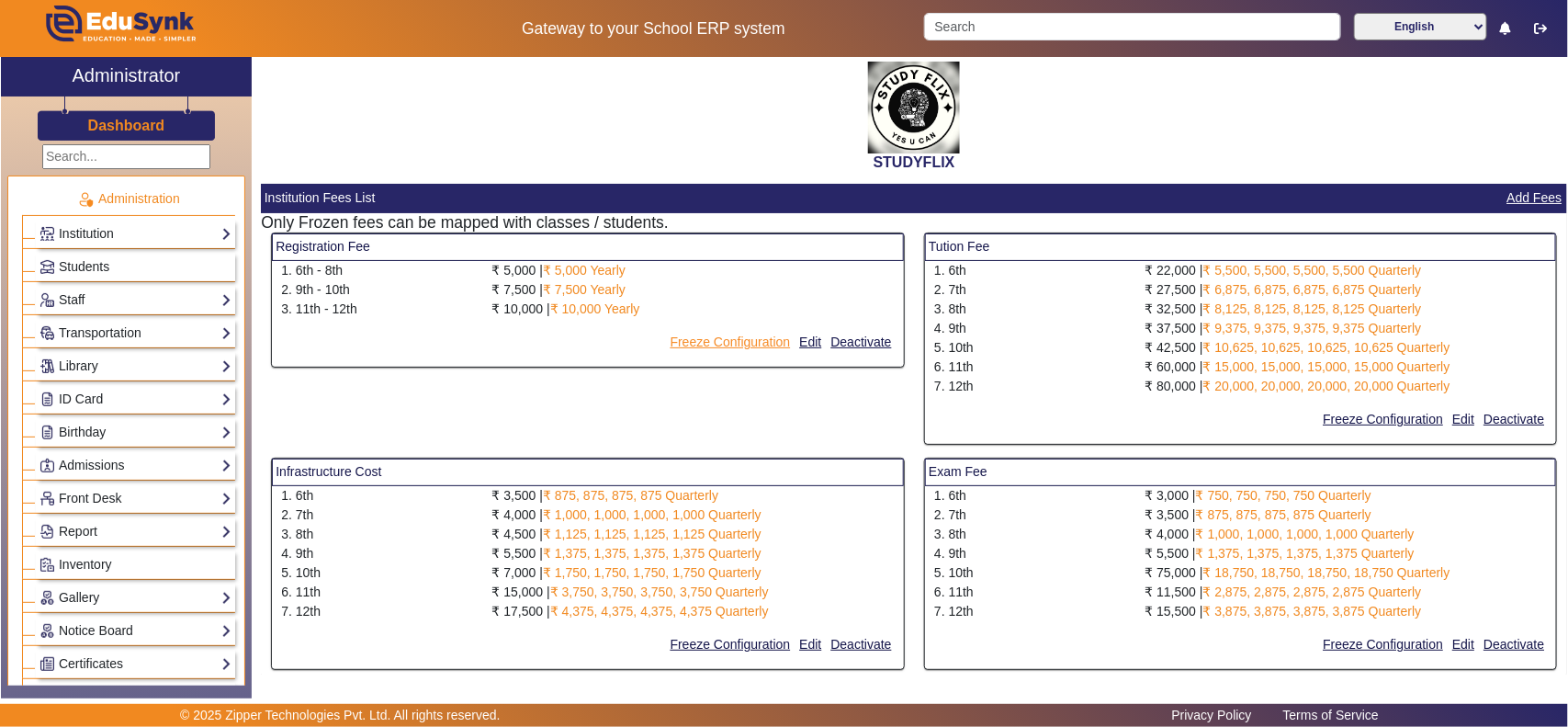
click at [745, 344] on button "Freeze Configuration" at bounding box center [730, 341] width 124 height 23
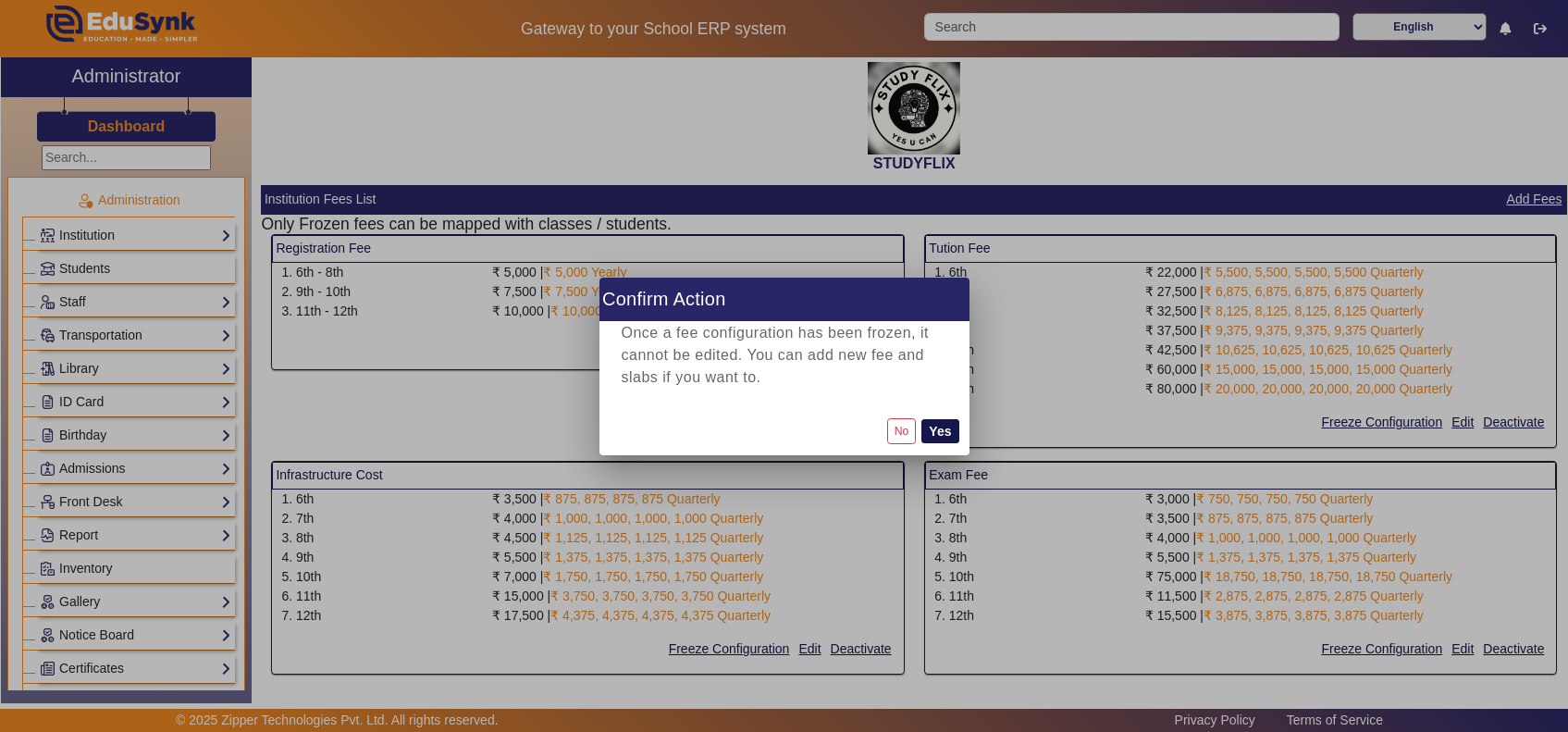
click at [935, 428] on button "Yes" at bounding box center [939, 431] width 37 height 24
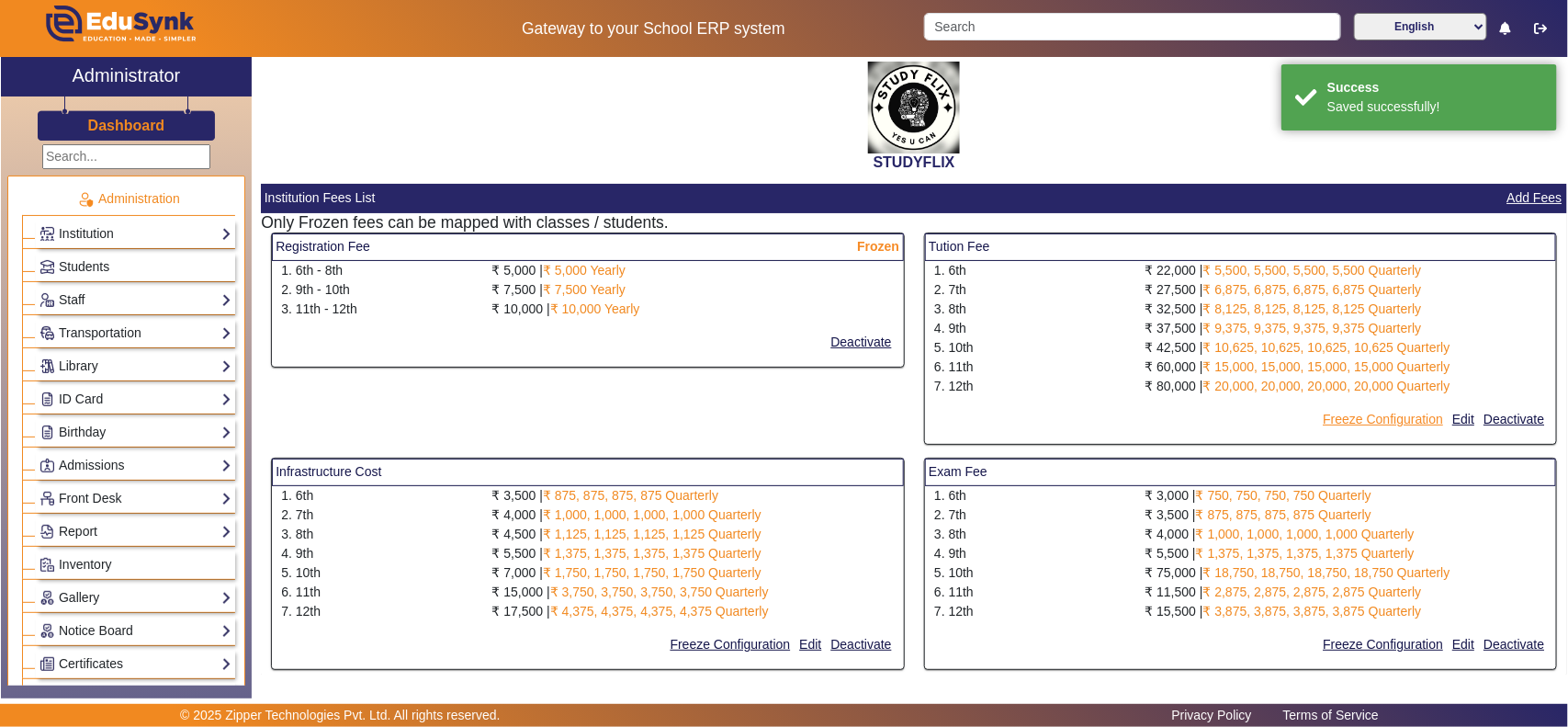
click at [1382, 423] on button "Freeze Configuration" at bounding box center [1382, 418] width 124 height 23
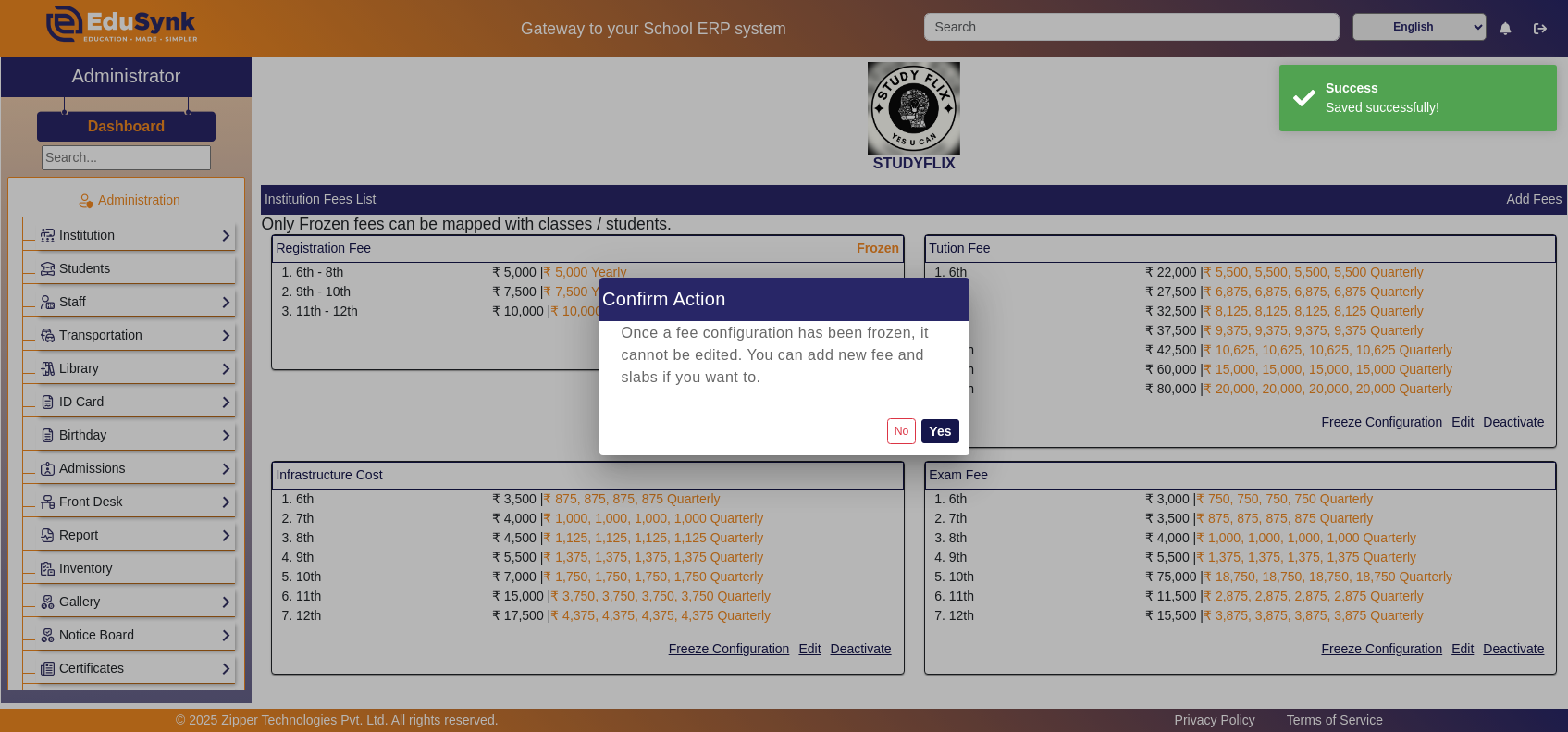
click at [939, 428] on button "Yes" at bounding box center [939, 431] width 37 height 24
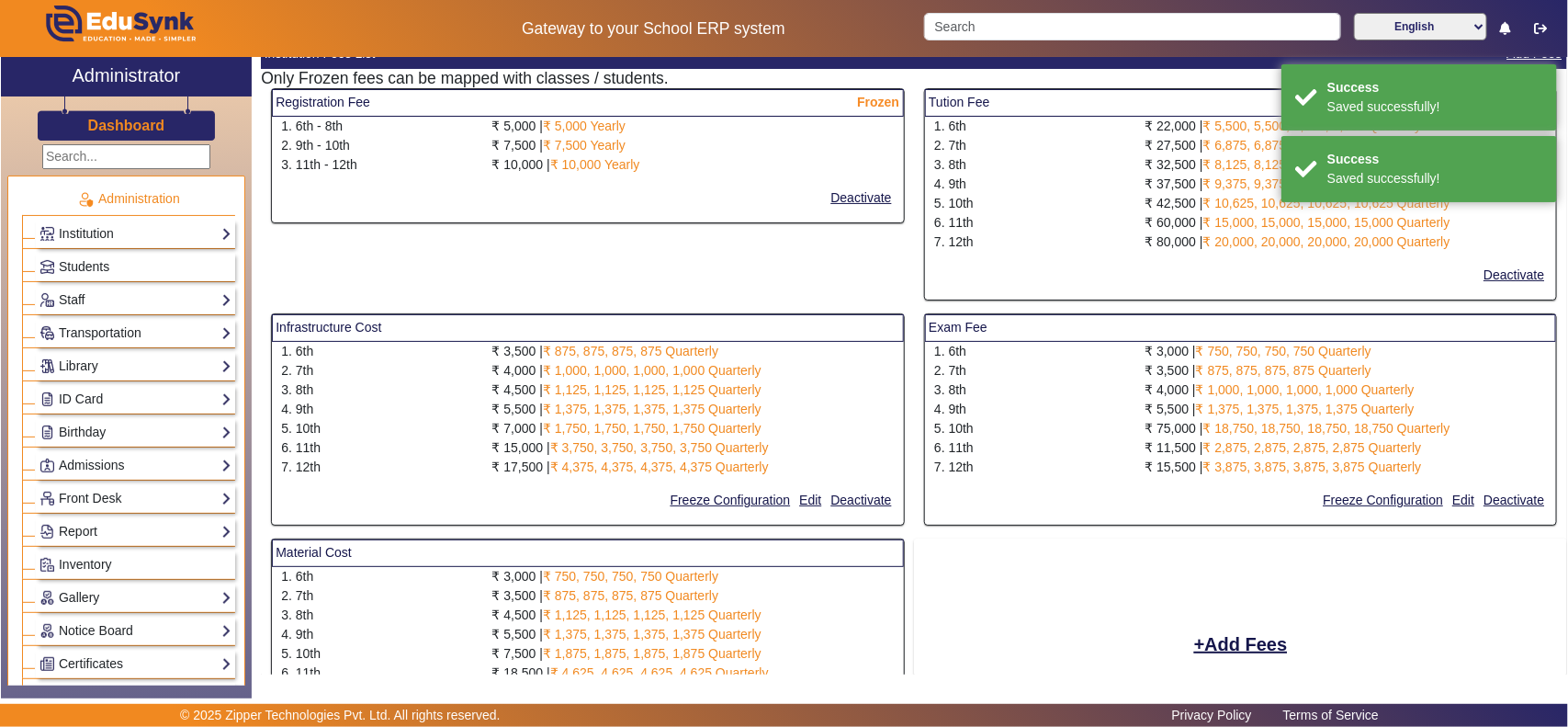
scroll to position [191, 0]
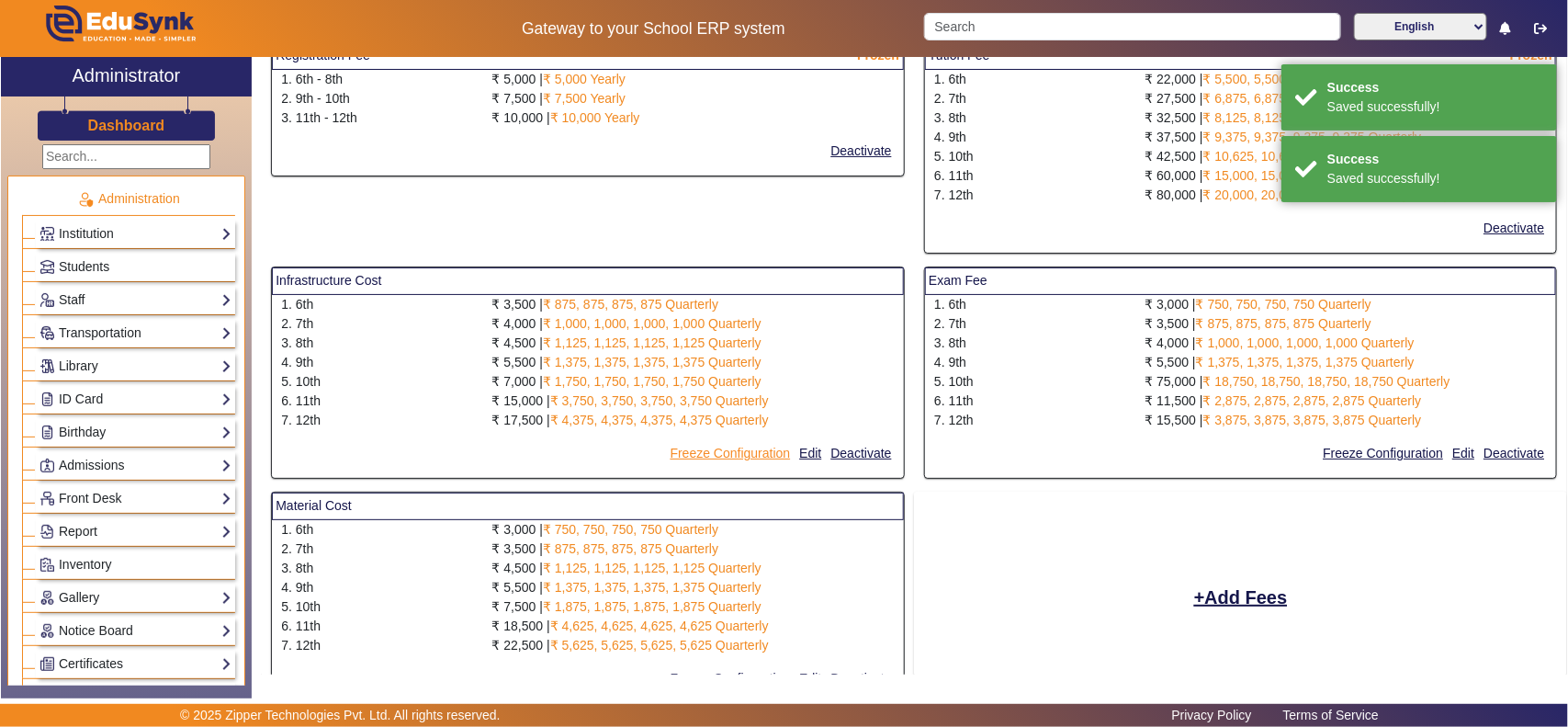
click at [758, 455] on button "Freeze Configuration" at bounding box center [730, 453] width 124 height 23
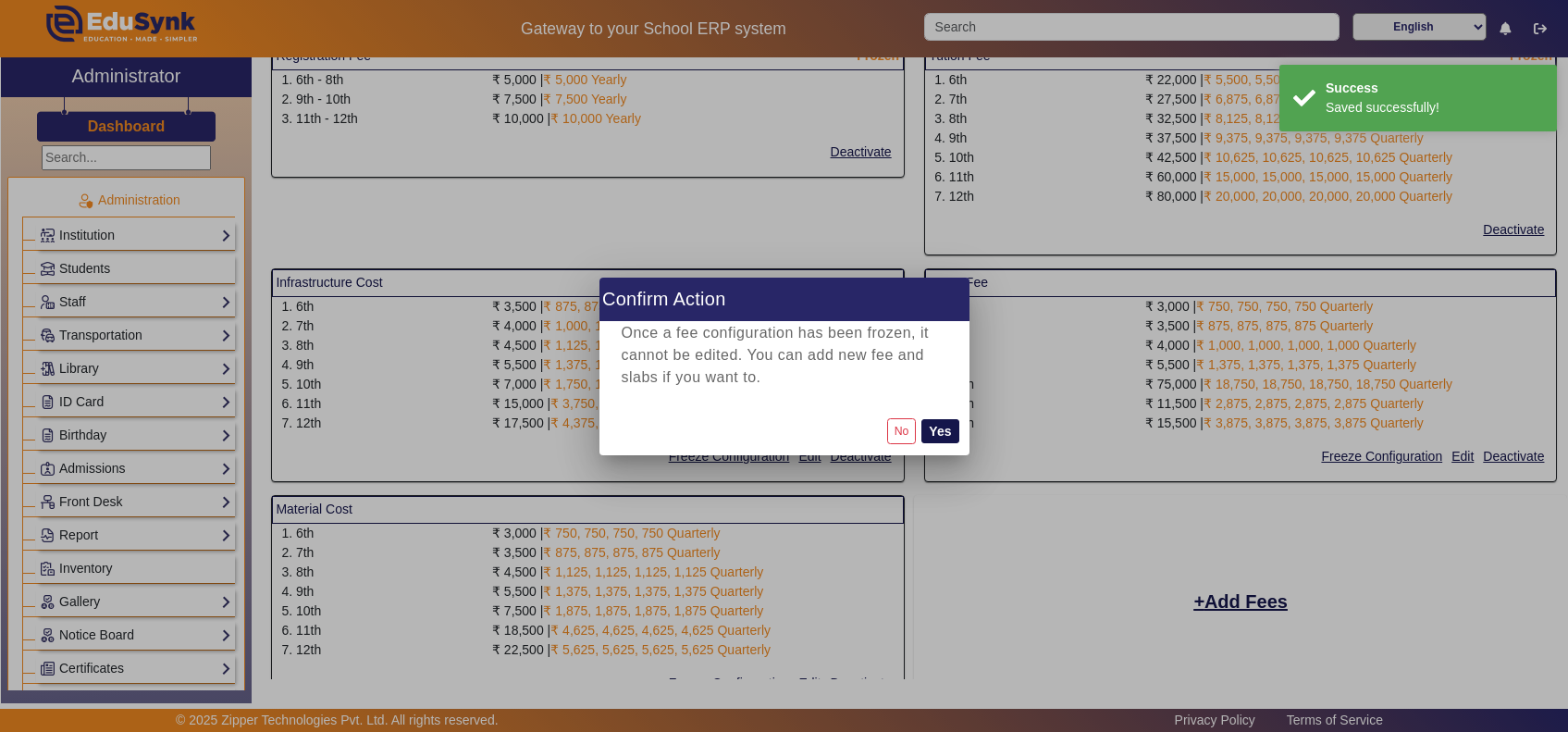
click at [948, 432] on button "Yes" at bounding box center [939, 431] width 37 height 24
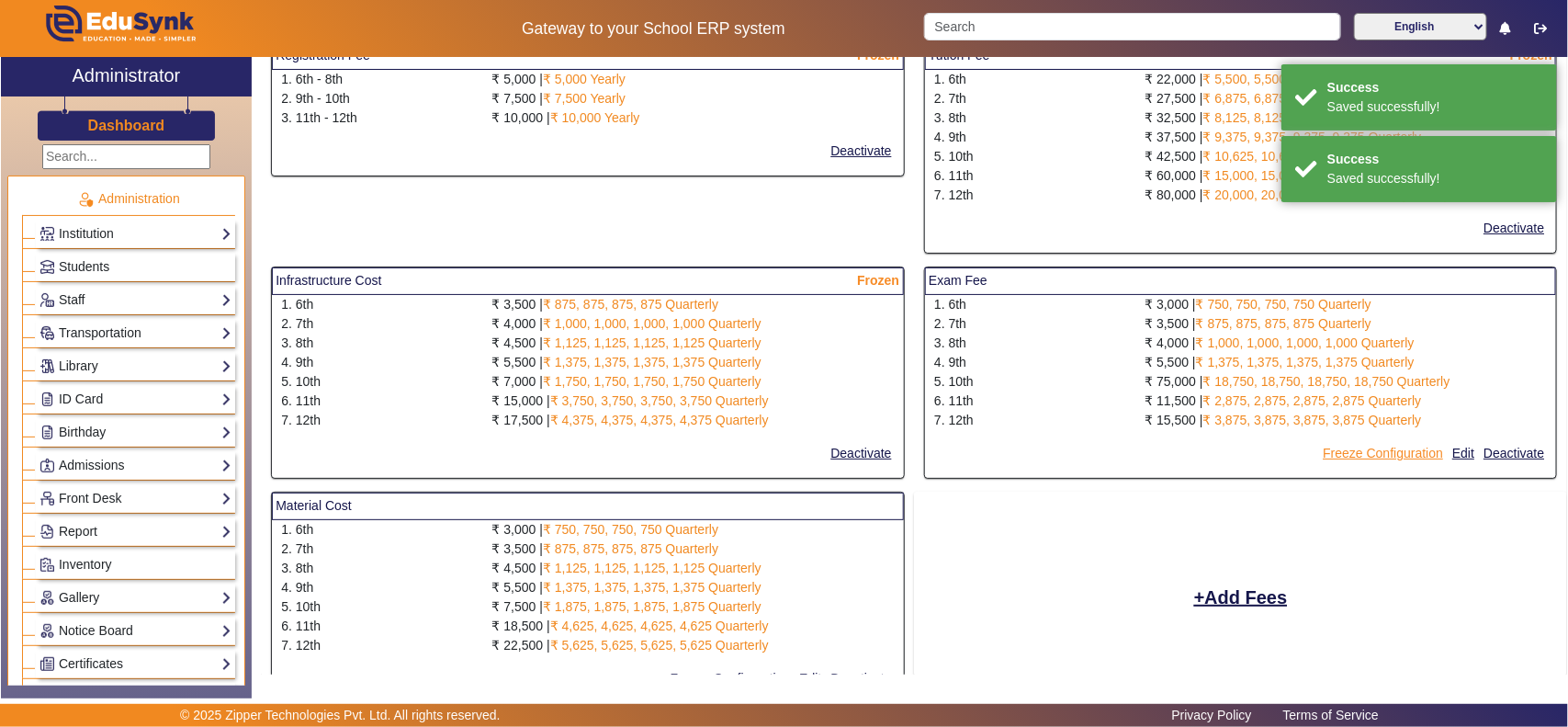
click at [1346, 455] on button "Freeze Configuration" at bounding box center [1382, 453] width 124 height 23
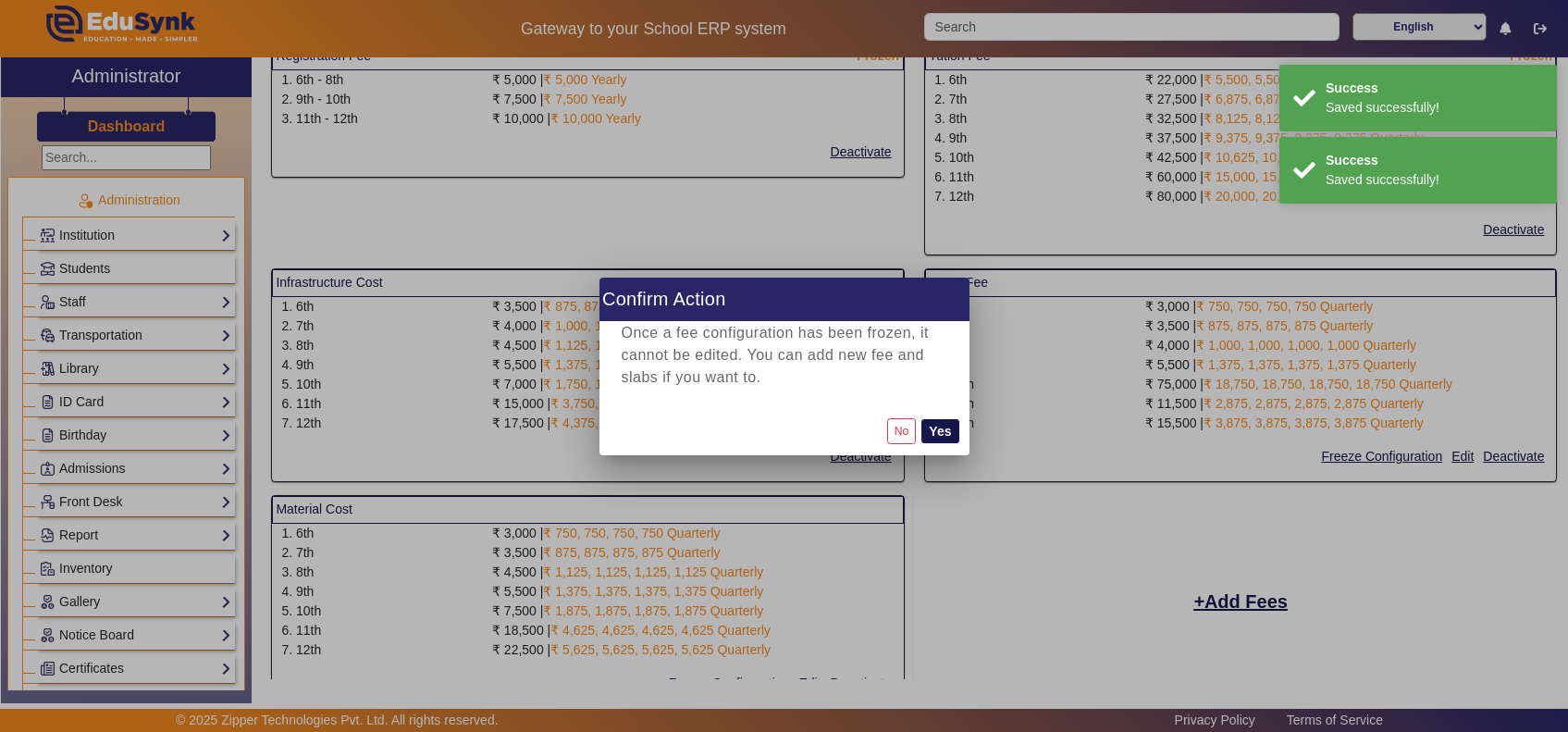
click at [939, 431] on button "Yes" at bounding box center [939, 431] width 37 height 24
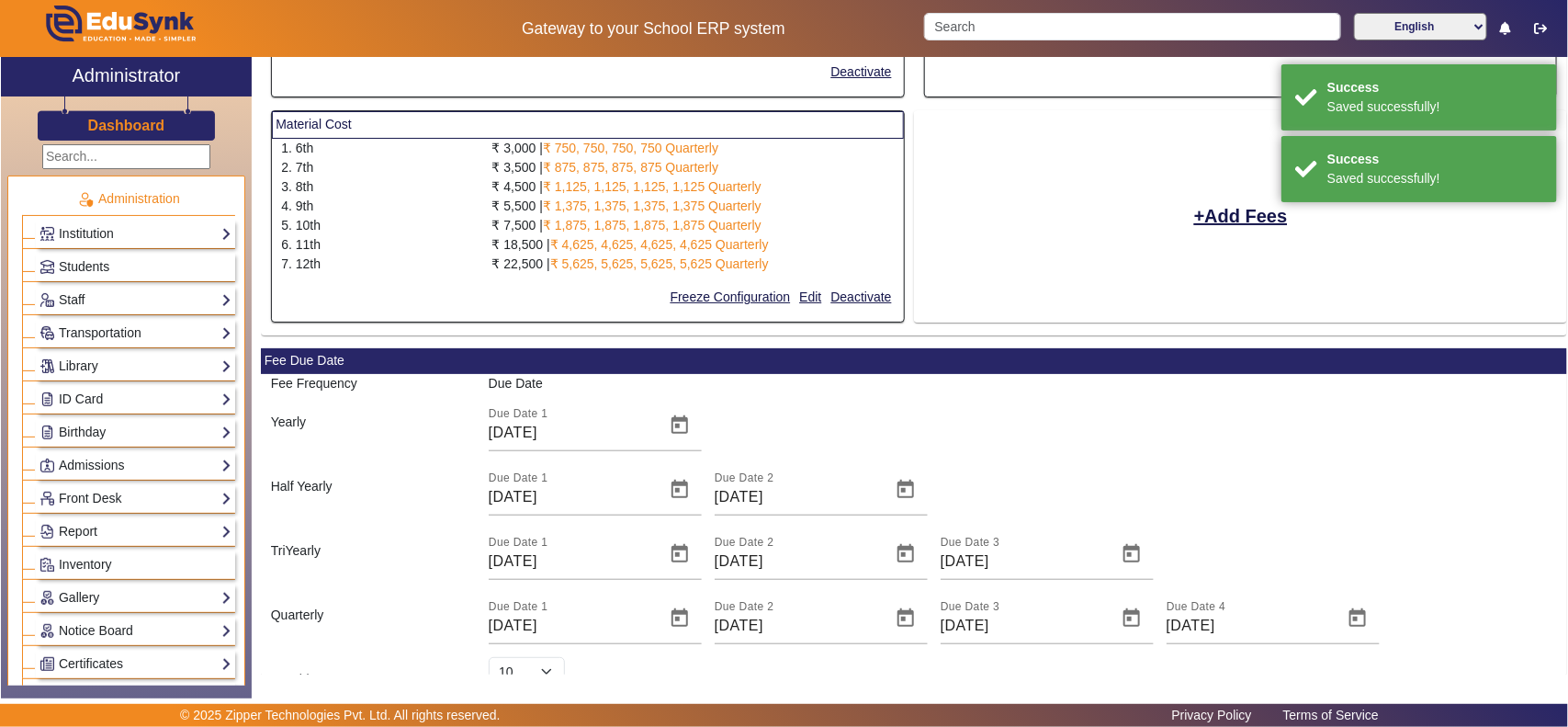
scroll to position [575, 0]
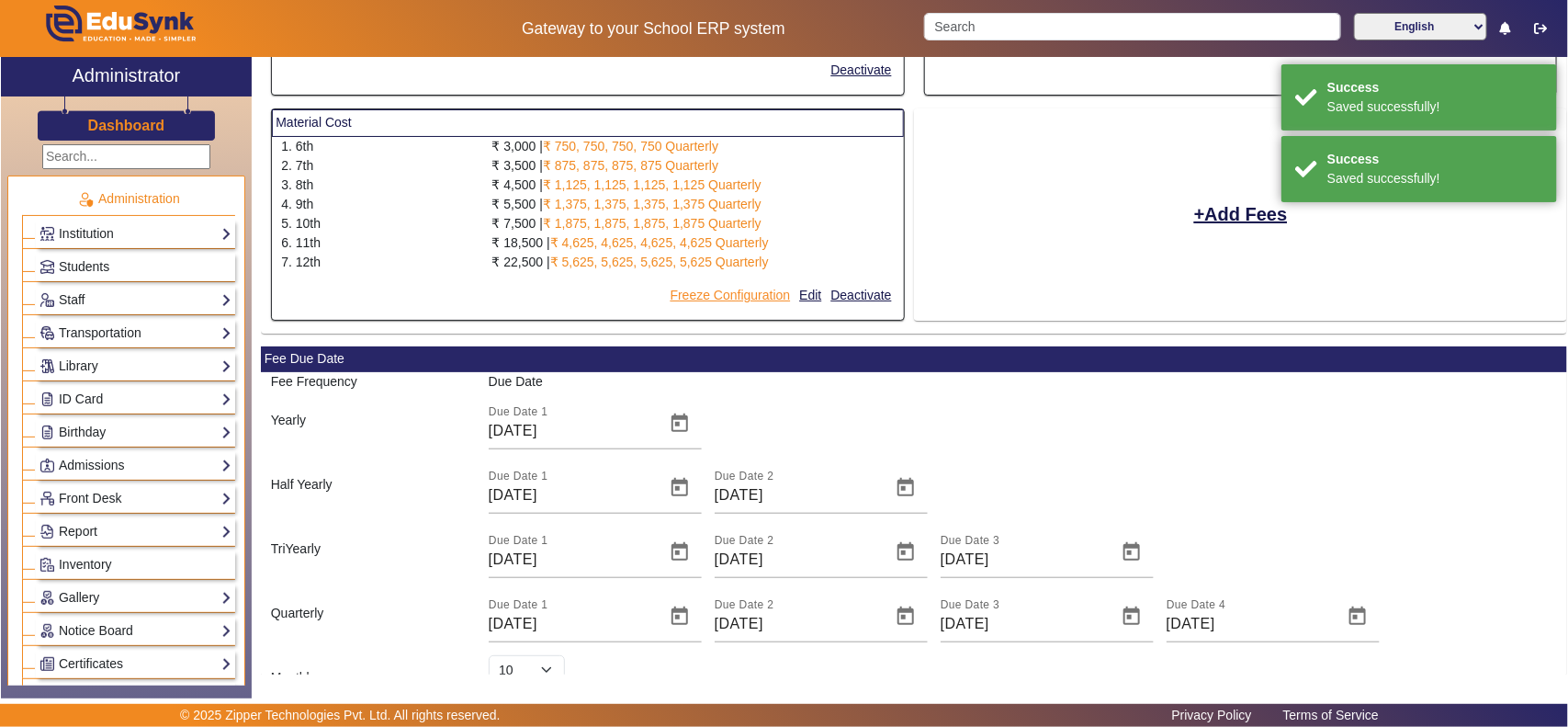
click at [729, 300] on button "Freeze Configuration" at bounding box center [730, 295] width 124 height 23
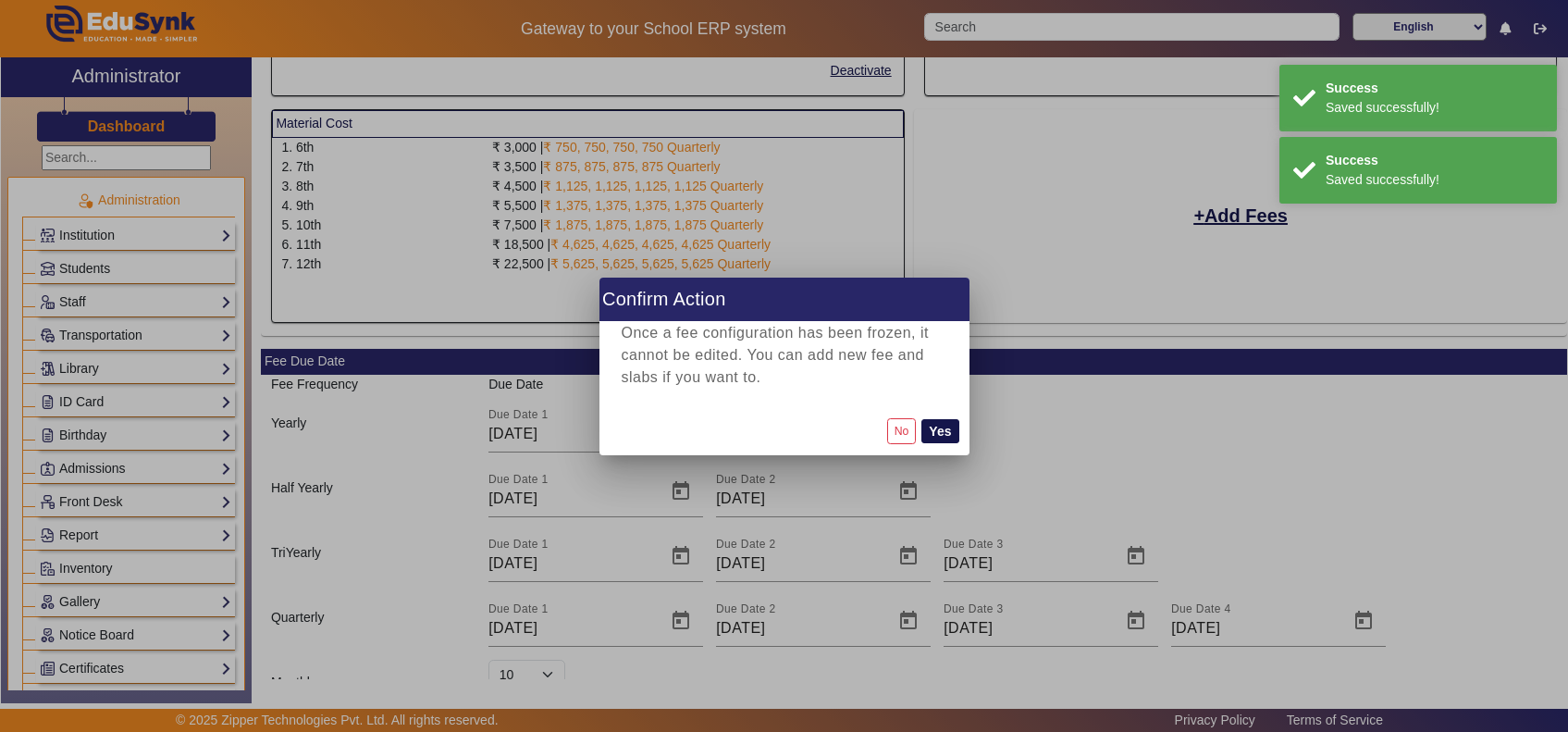
click at [939, 428] on button "Yes" at bounding box center [939, 431] width 37 height 24
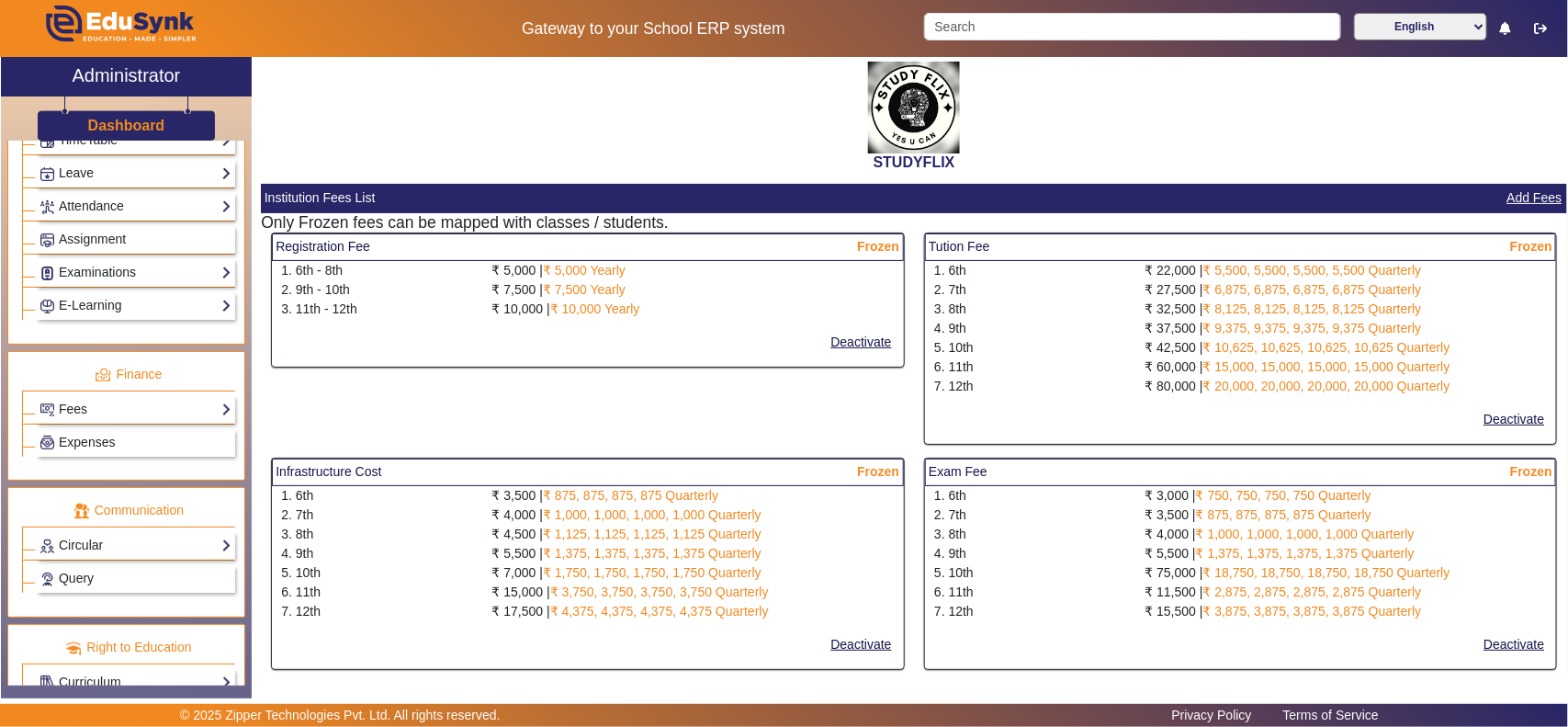
scroll to position [766, 0]
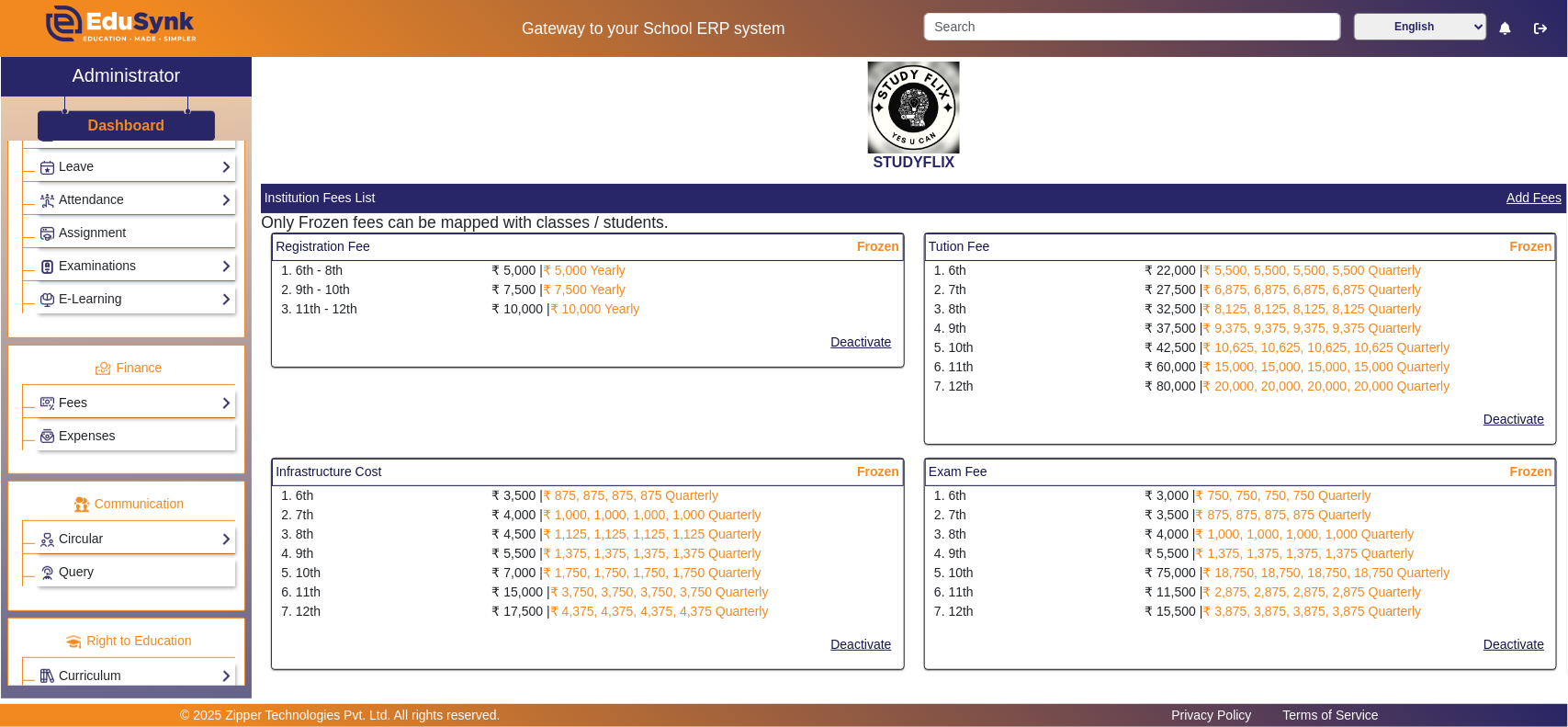
click at [92, 413] on link "Fees" at bounding box center [135, 403] width 192 height 21
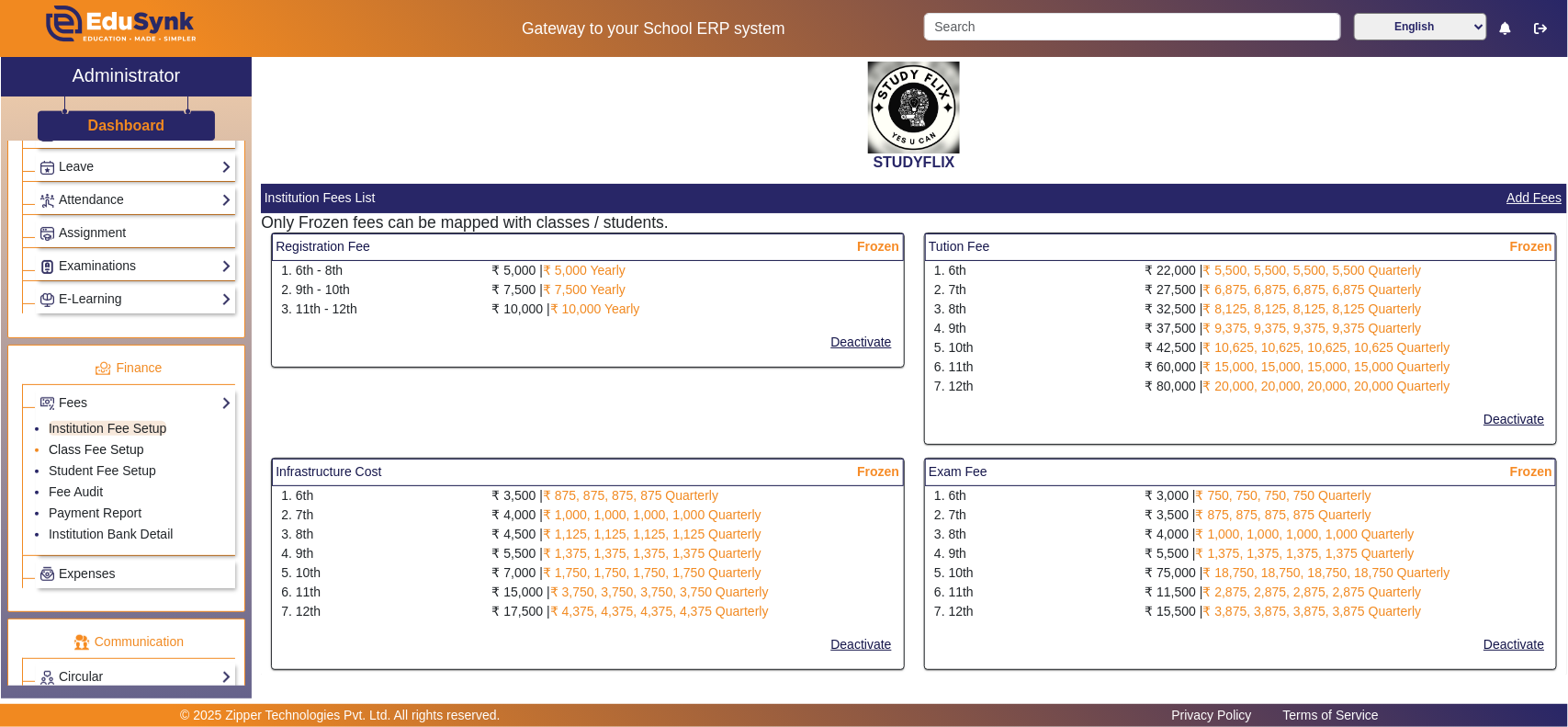
click at [93, 457] on link "Class Fee Setup" at bounding box center [96, 449] width 96 height 15
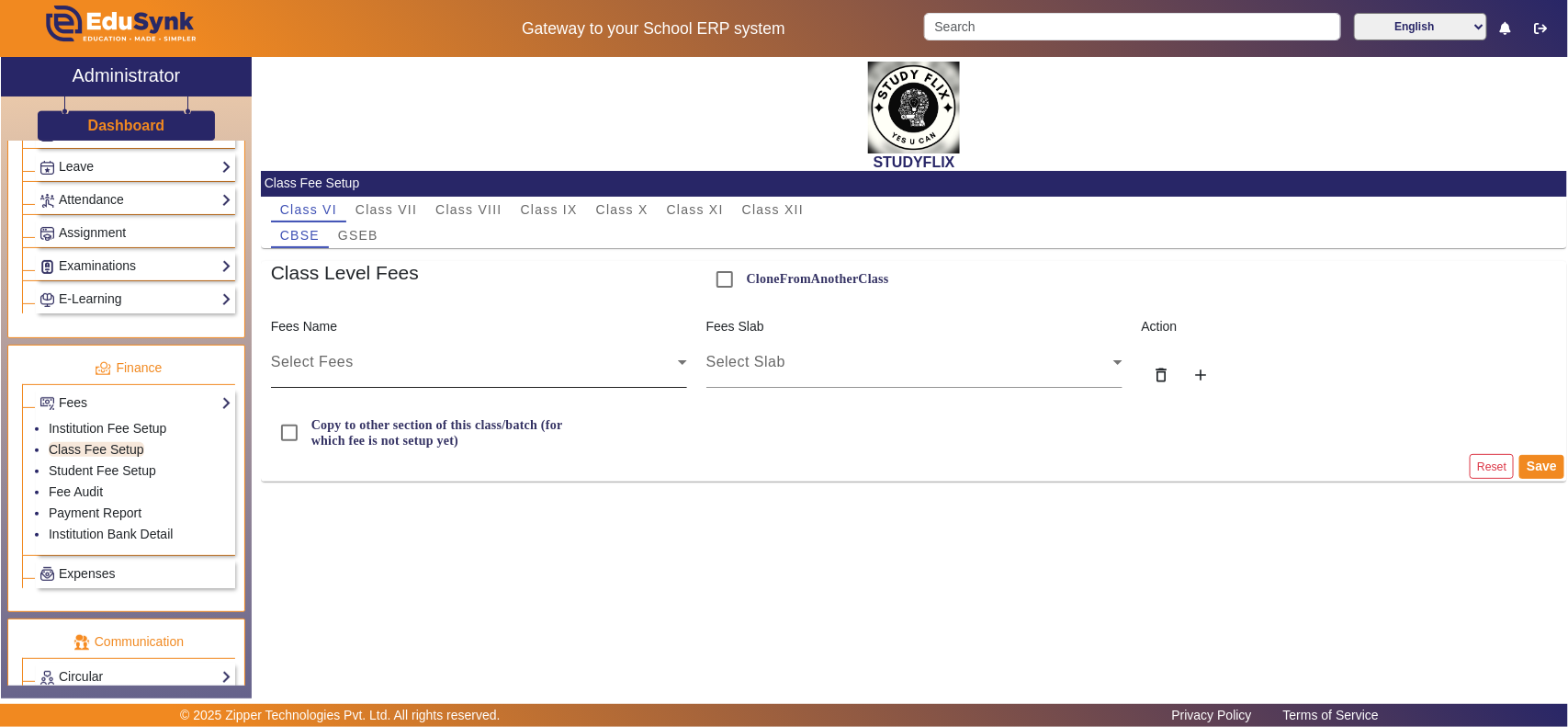
click at [363, 354] on div "Select Fees" at bounding box center [475, 362] width 407 height 22
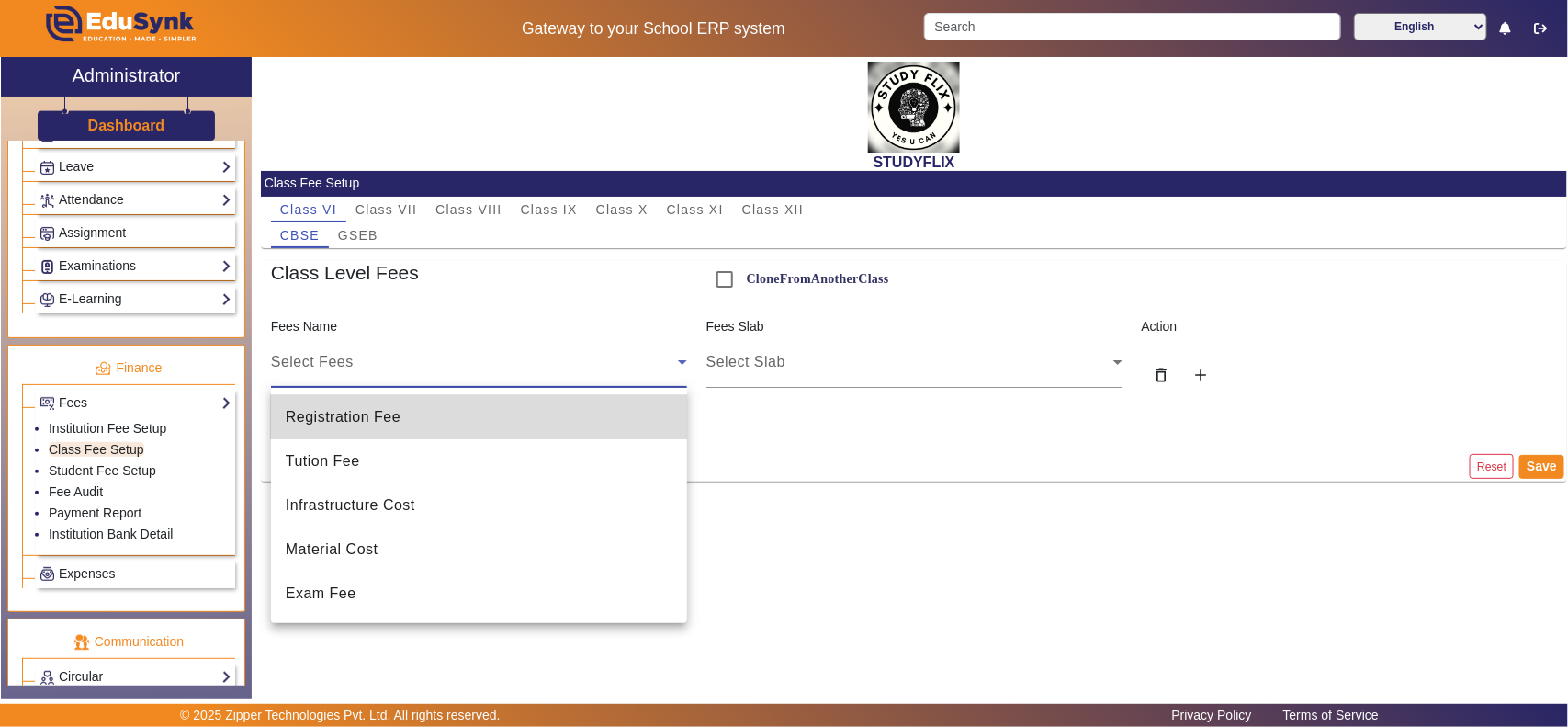
click at [432, 409] on mat-option "Registration Fee" at bounding box center [479, 416] width 416 height 45
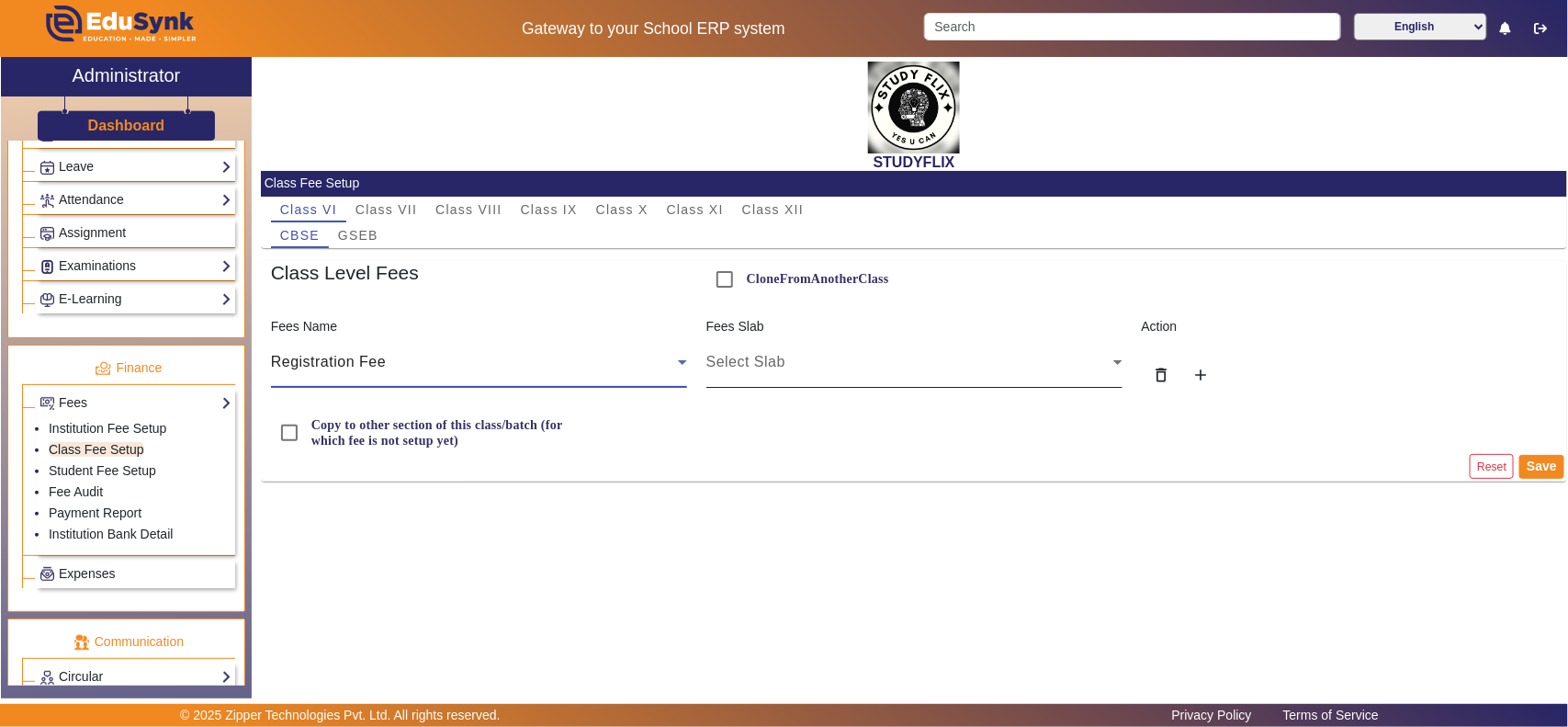
click at [791, 364] on div "Select Slab" at bounding box center [910, 362] width 407 height 22
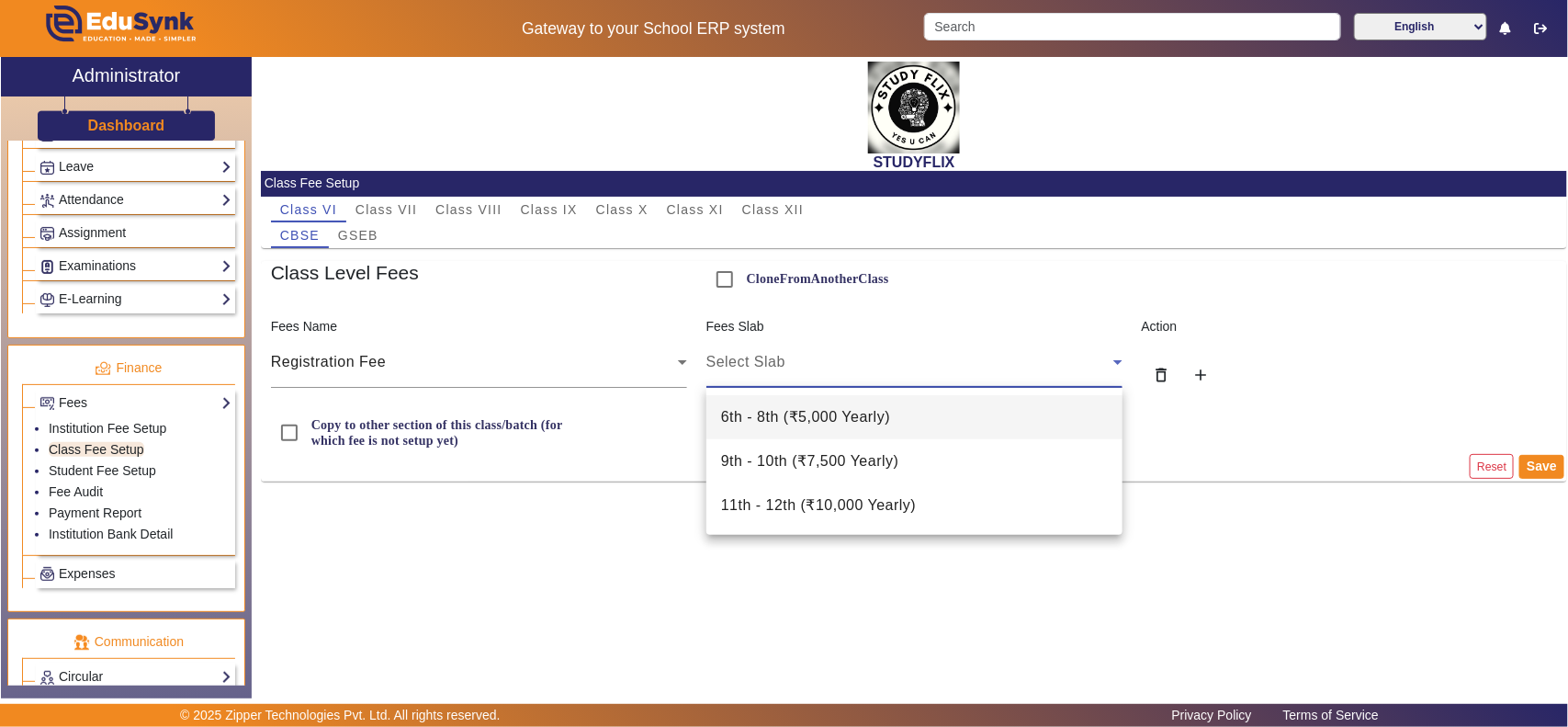
click at [846, 420] on span "6th - 8th ( ₹5,000 Yearly )" at bounding box center [805, 417] width 169 height 22
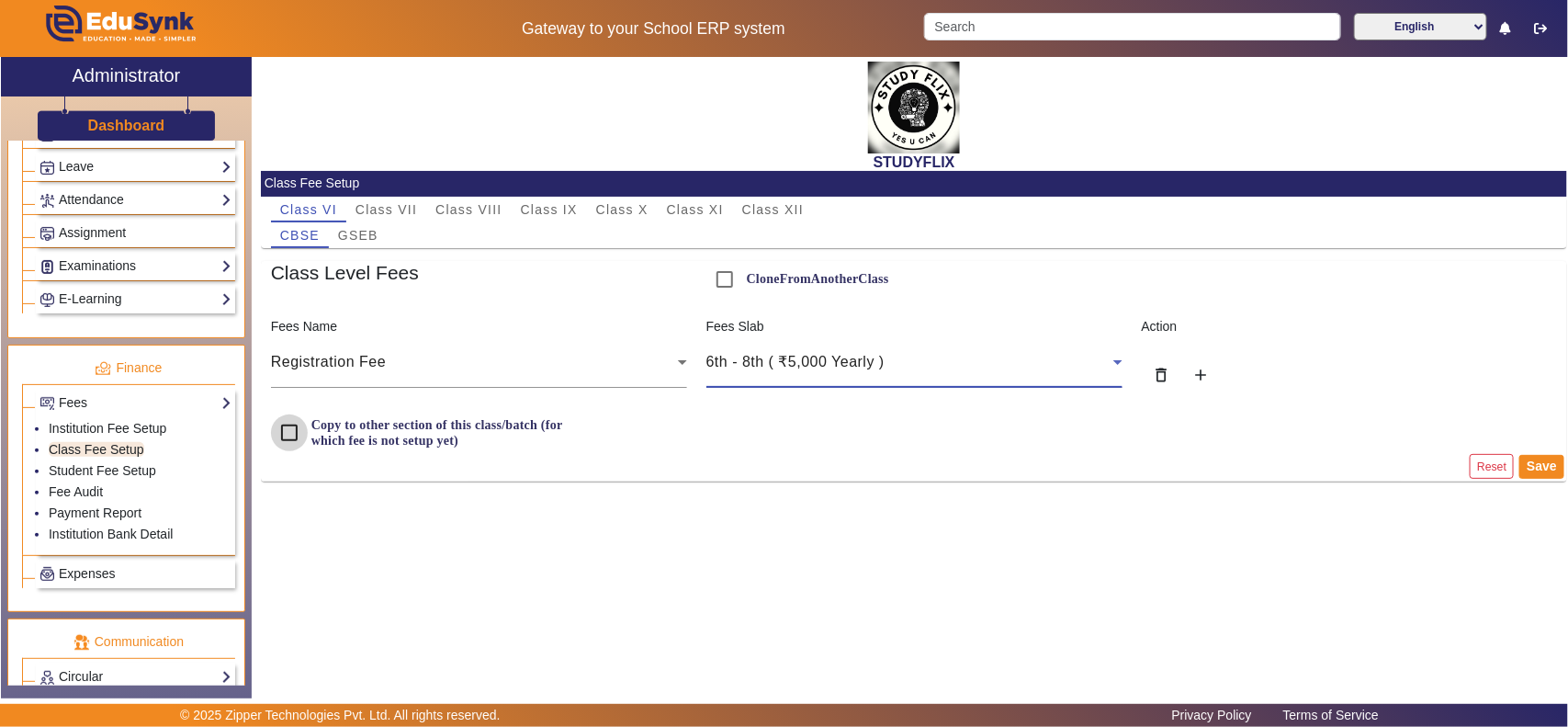
click at [290, 430] on input "Copy to other section of this class/batch (for which fee is not setup yet)" at bounding box center [289, 432] width 37 height 37
click at [1545, 469] on button "Save" at bounding box center [1542, 467] width 45 height 24
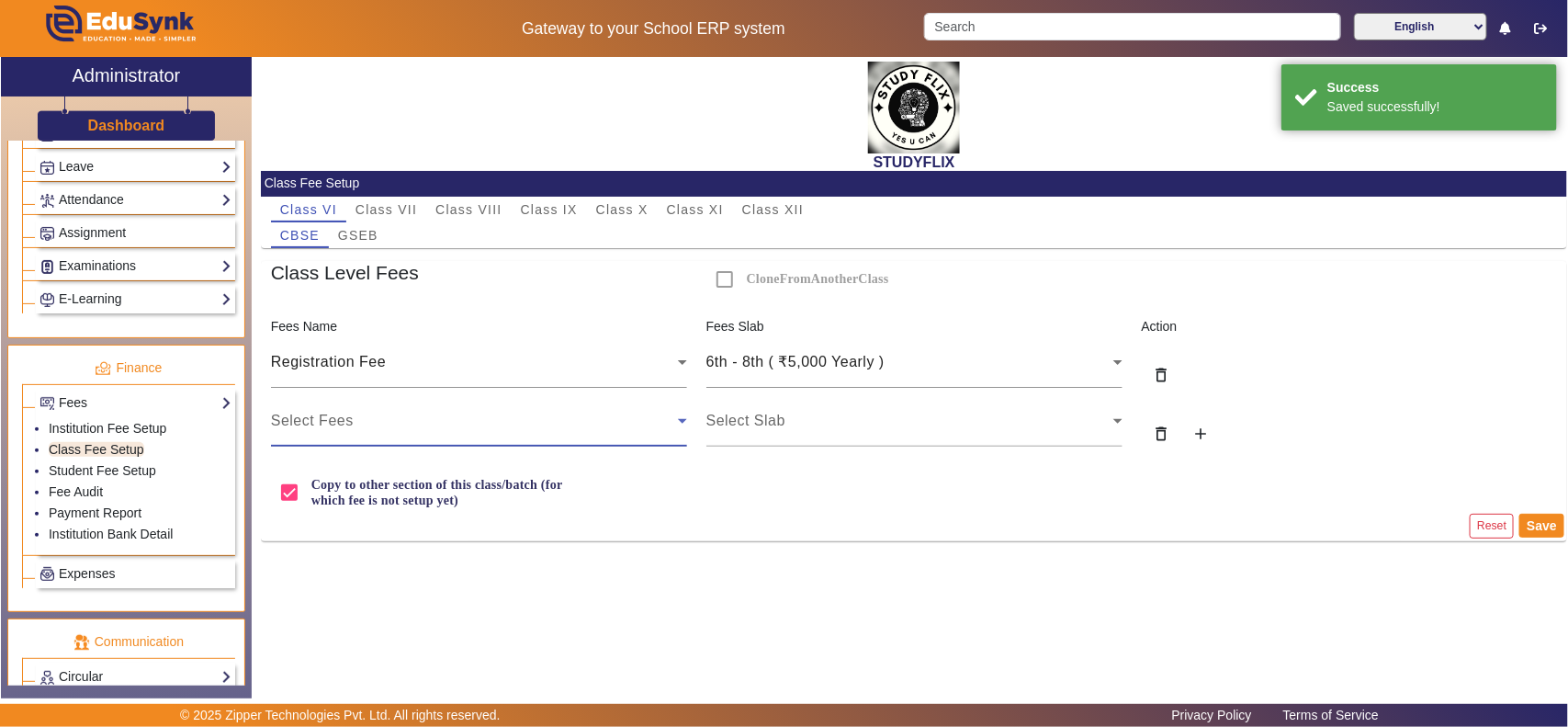
click at [340, 432] on div "Select Fees" at bounding box center [475, 420] width 407 height 22
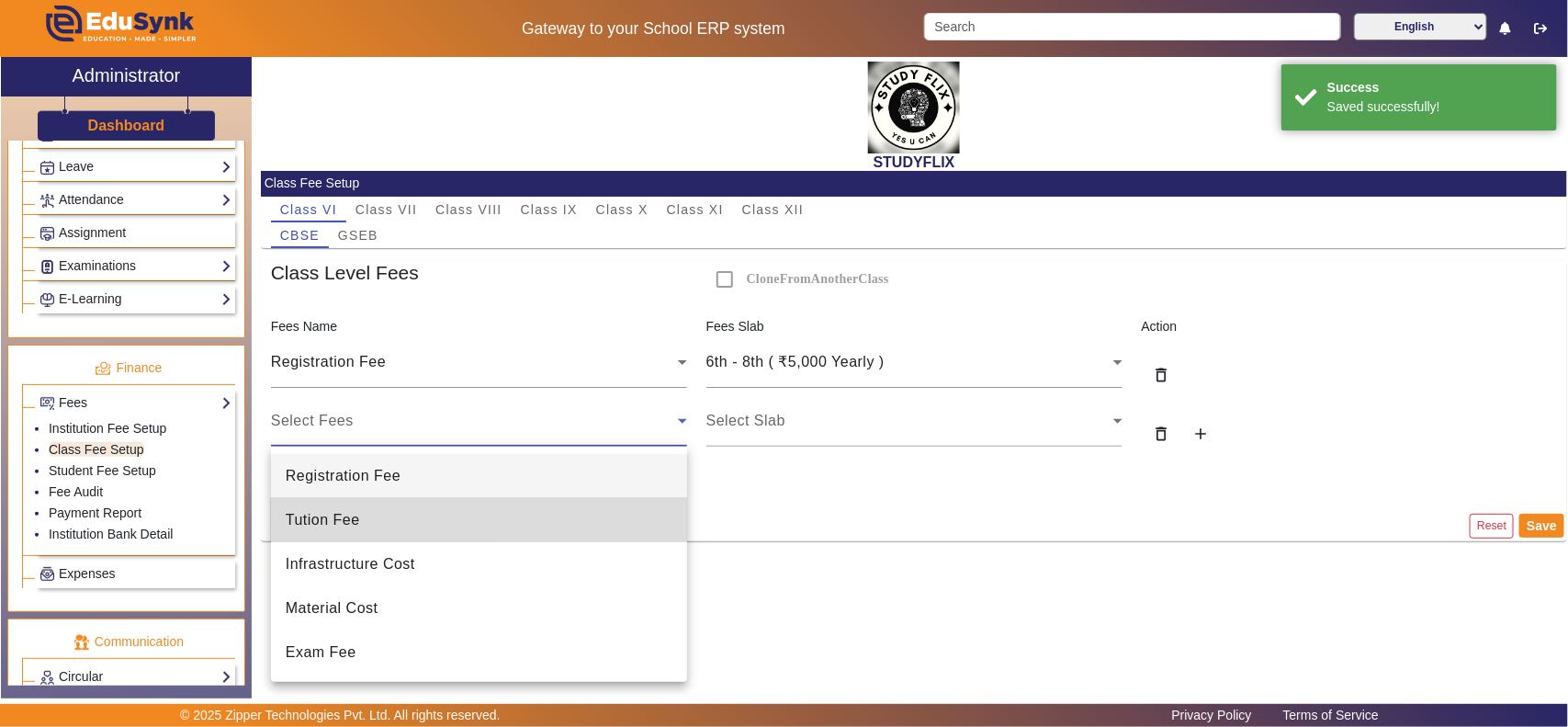
click at [358, 517] on span "Tution Fee" at bounding box center [322, 520] width 74 height 22
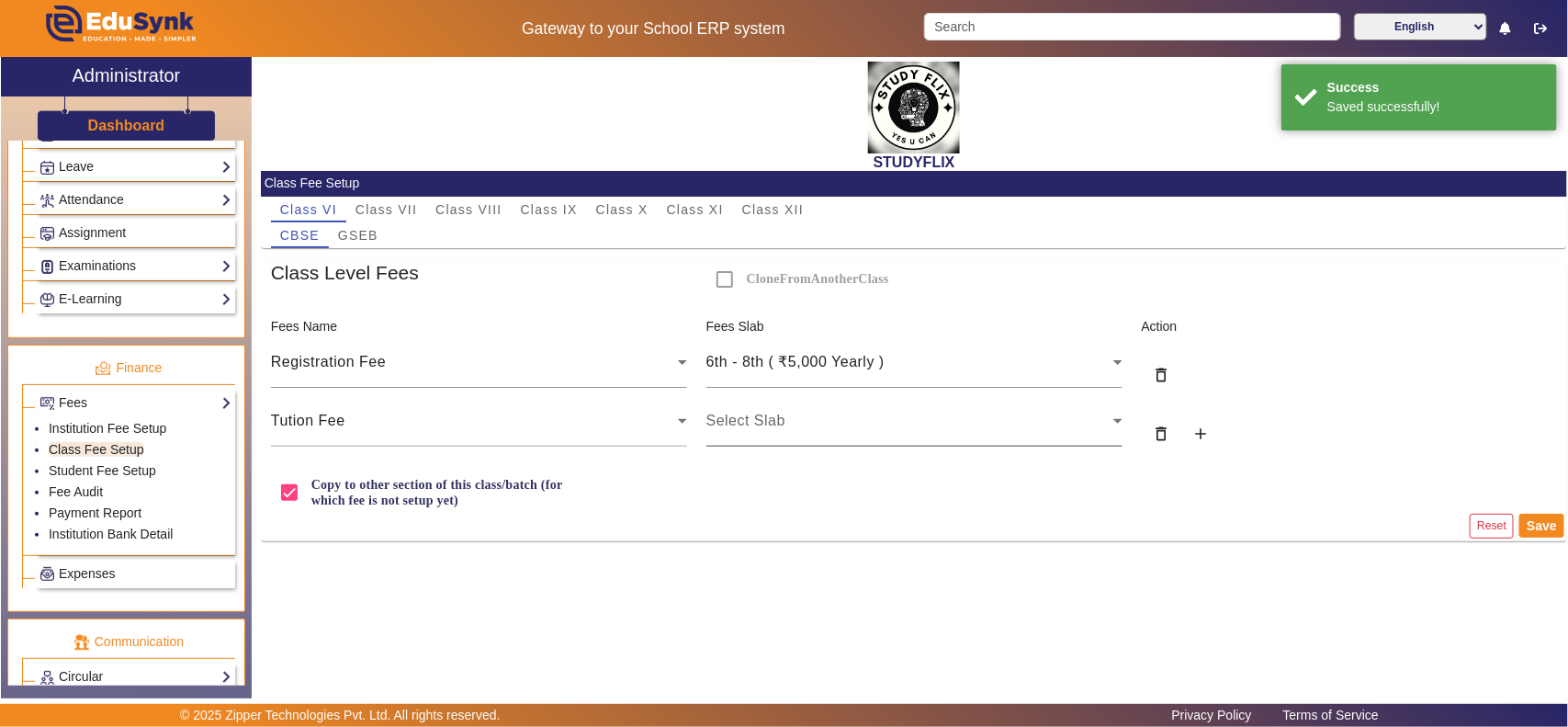
click at [924, 439] on div "Select Slab" at bounding box center [914, 420] width 416 height 51
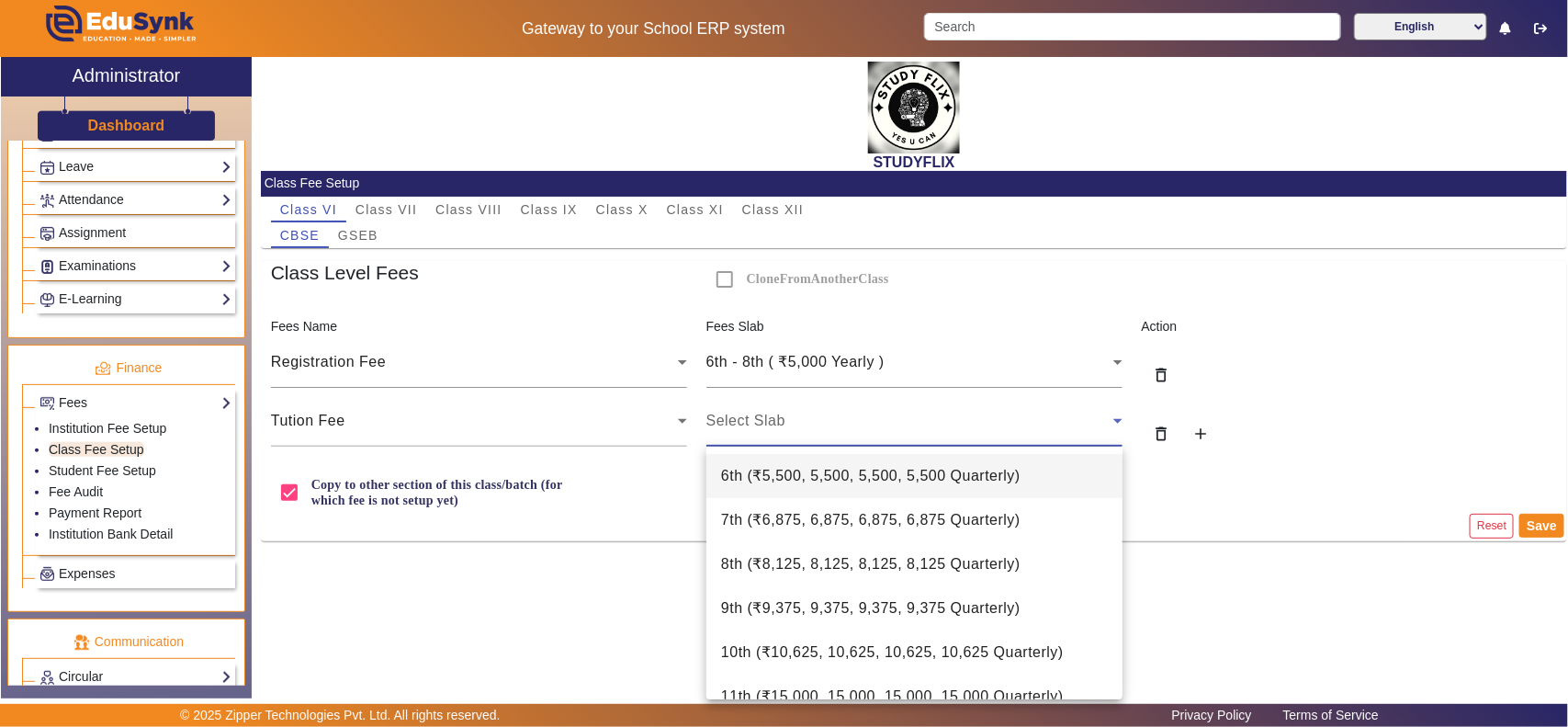
click at [811, 483] on span "6th ( ₹5,500, 5,500, 5,500, 5,500 Quarterly )" at bounding box center [870, 476] width 300 height 22
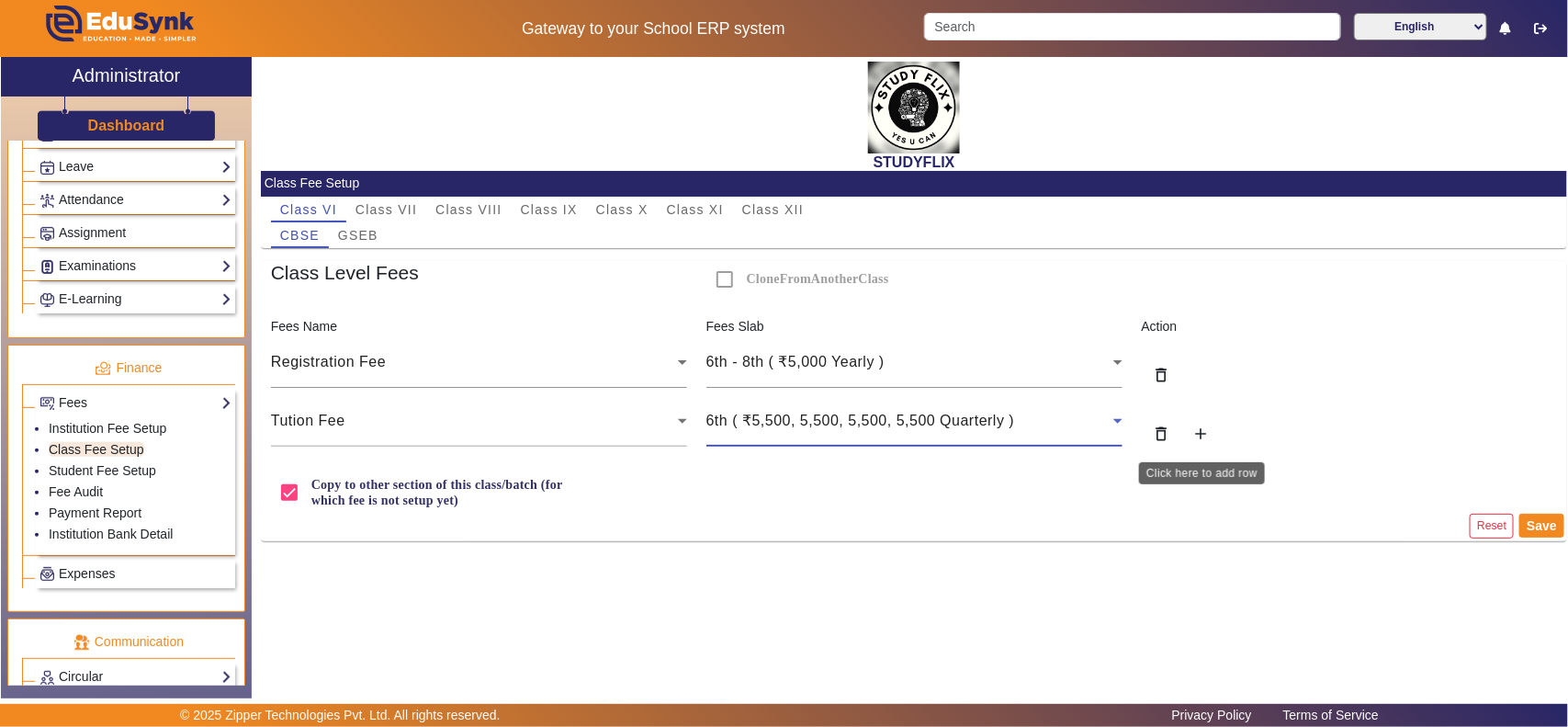
click at [1203, 438] on mat-icon "add" at bounding box center [1200, 433] width 19 height 19
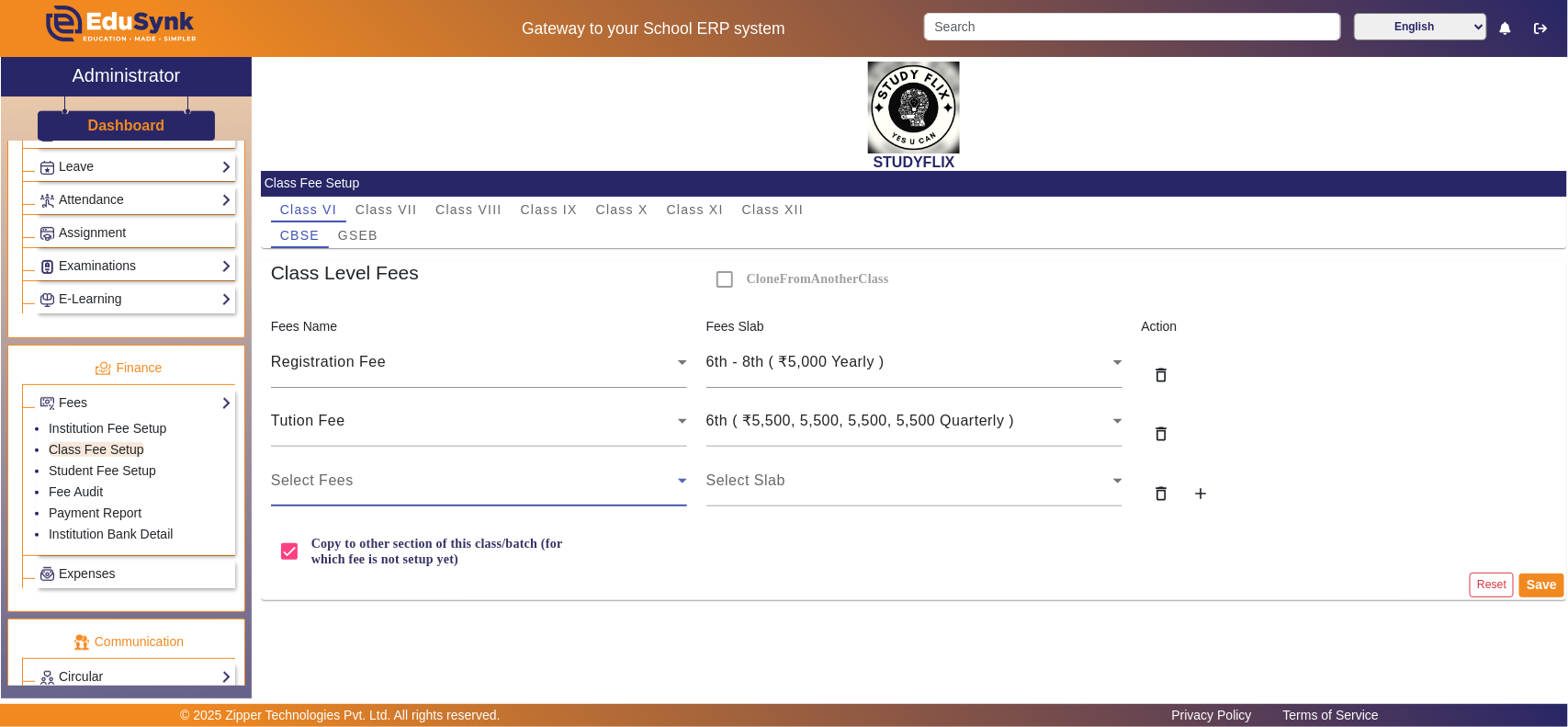
click at [340, 485] on span "Select Fees" at bounding box center [312, 480] width 83 height 16
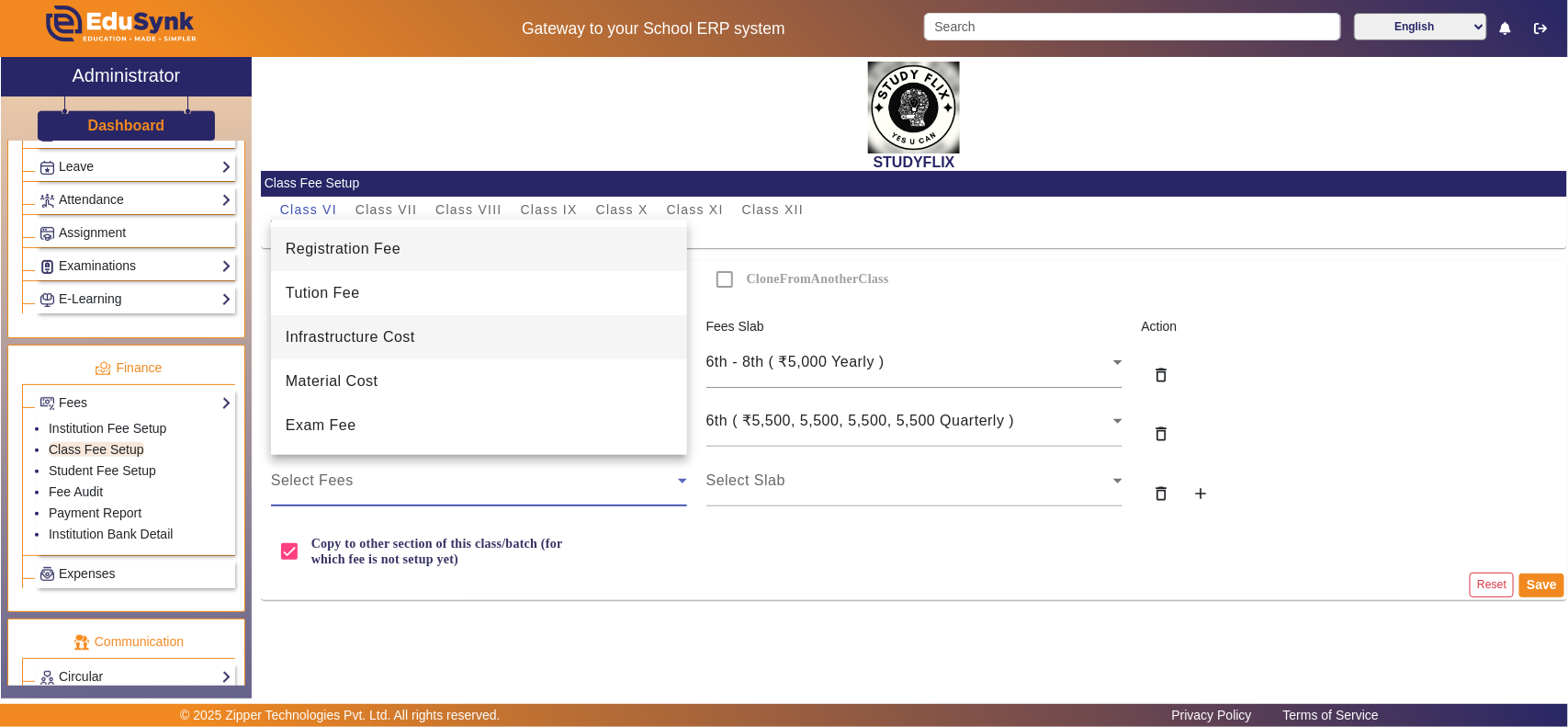
click at [386, 354] on mat-option "Infrastructure Cost" at bounding box center [479, 337] width 416 height 45
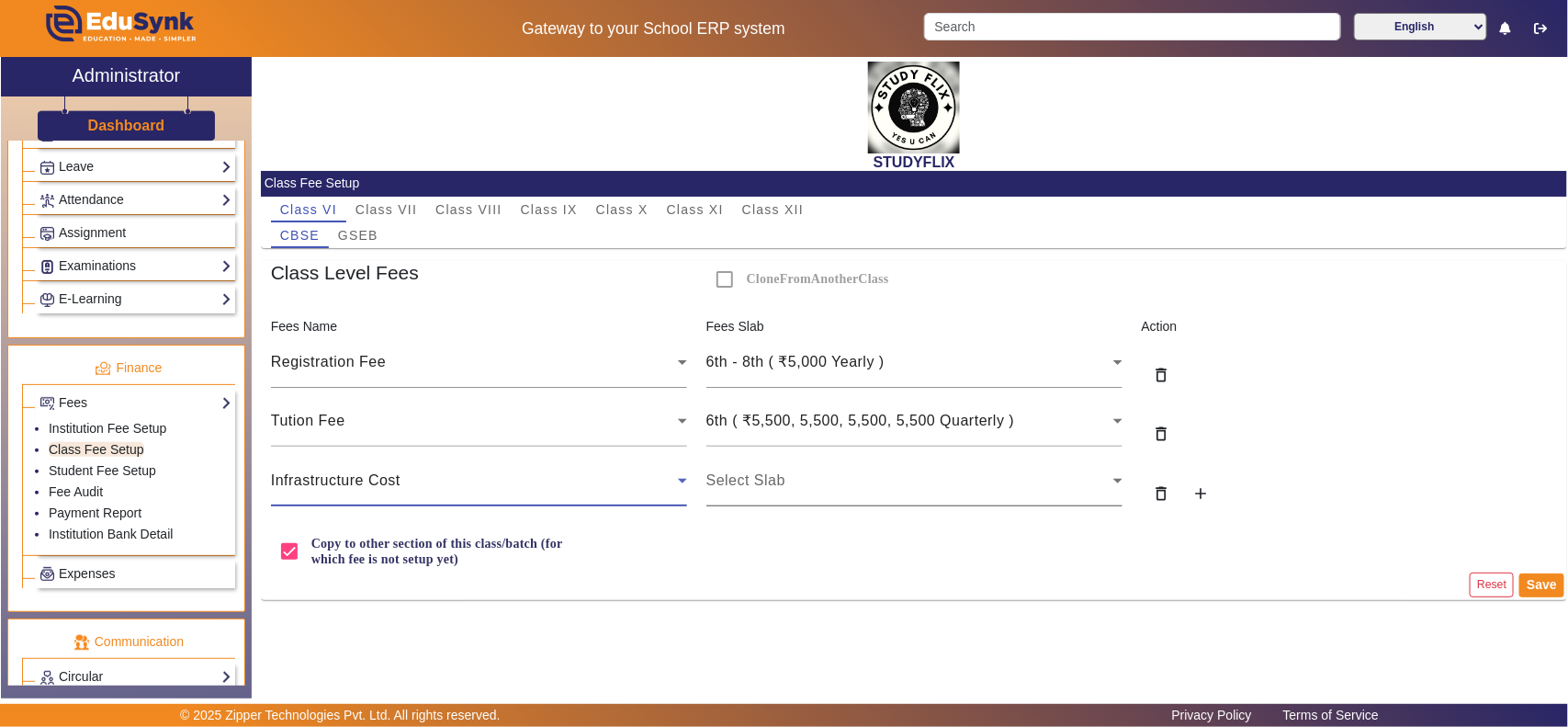
click at [783, 475] on span "Select Slab" at bounding box center [745, 480] width 79 height 16
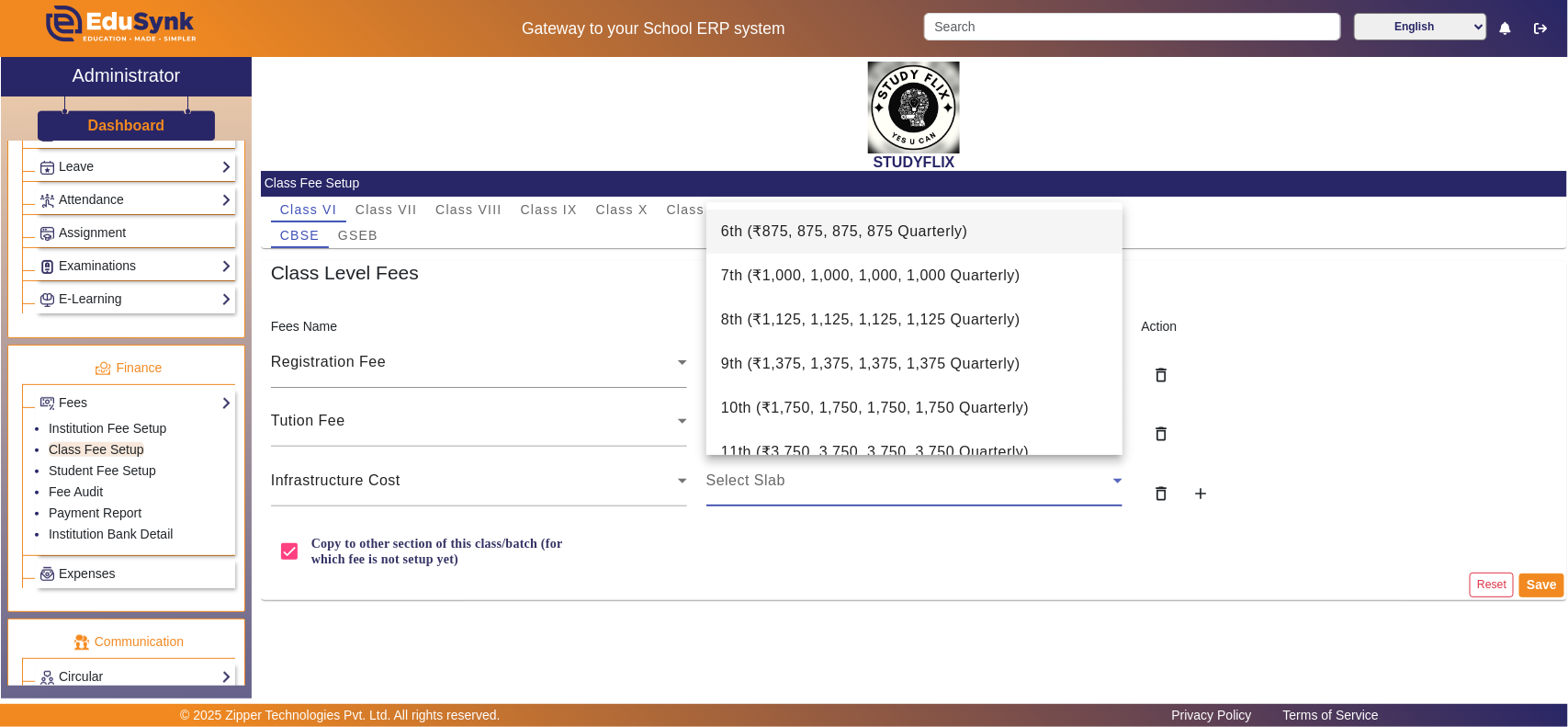
click at [845, 234] on span "6th ( ₹875, 875, 875, 875 Quarterly )" at bounding box center [844, 231] width 247 height 22
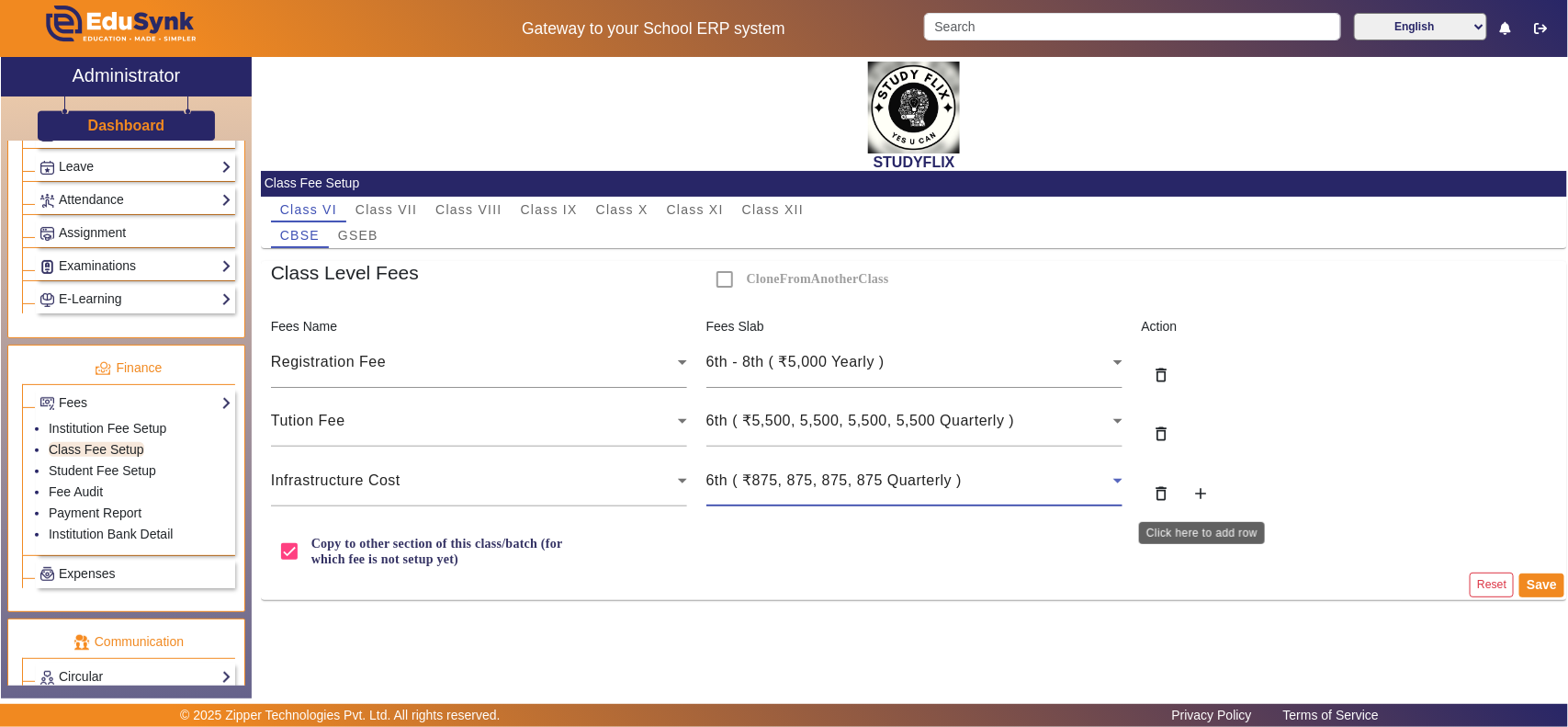
click at [1205, 493] on mat-icon "add" at bounding box center [1200, 494] width 19 height 19
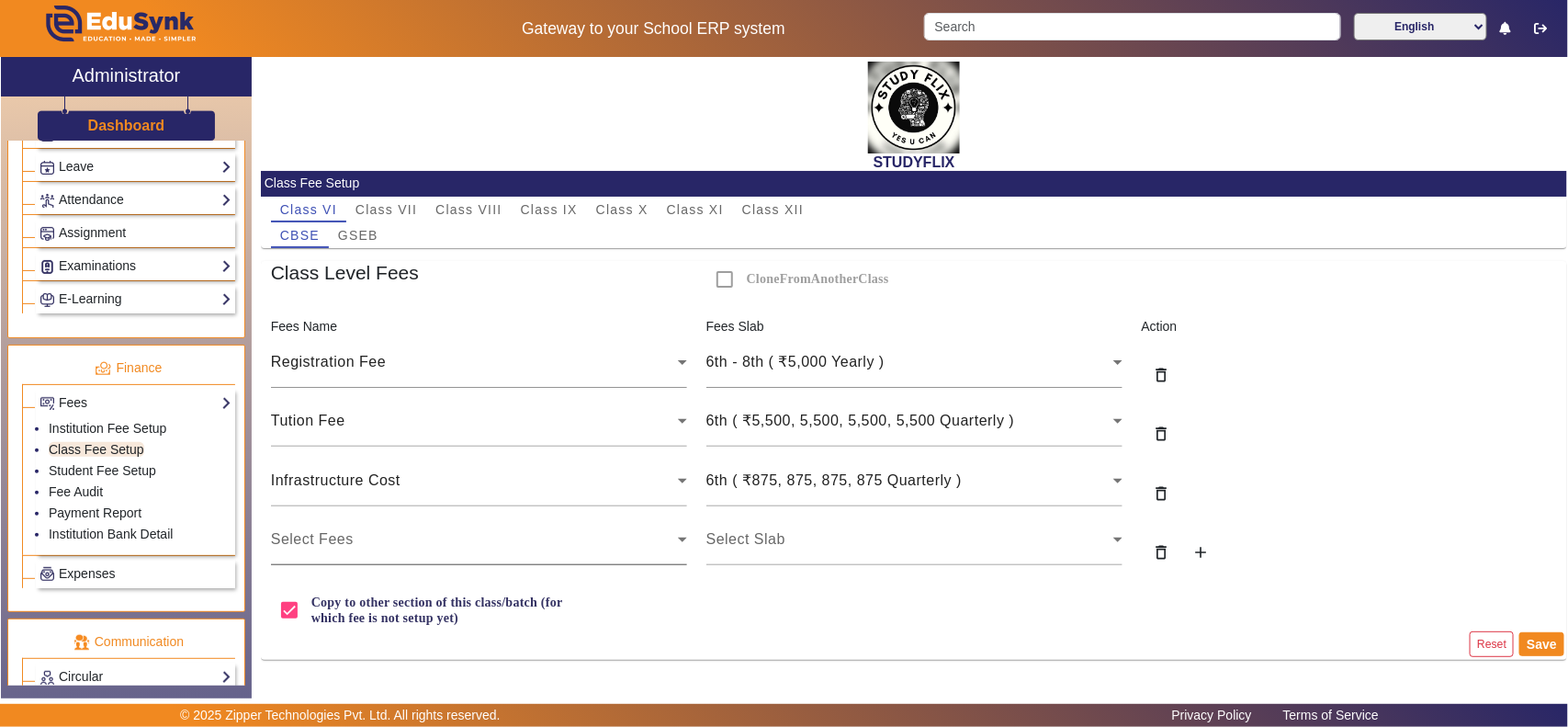
click at [434, 517] on div "Select Fees" at bounding box center [479, 539] width 416 height 51
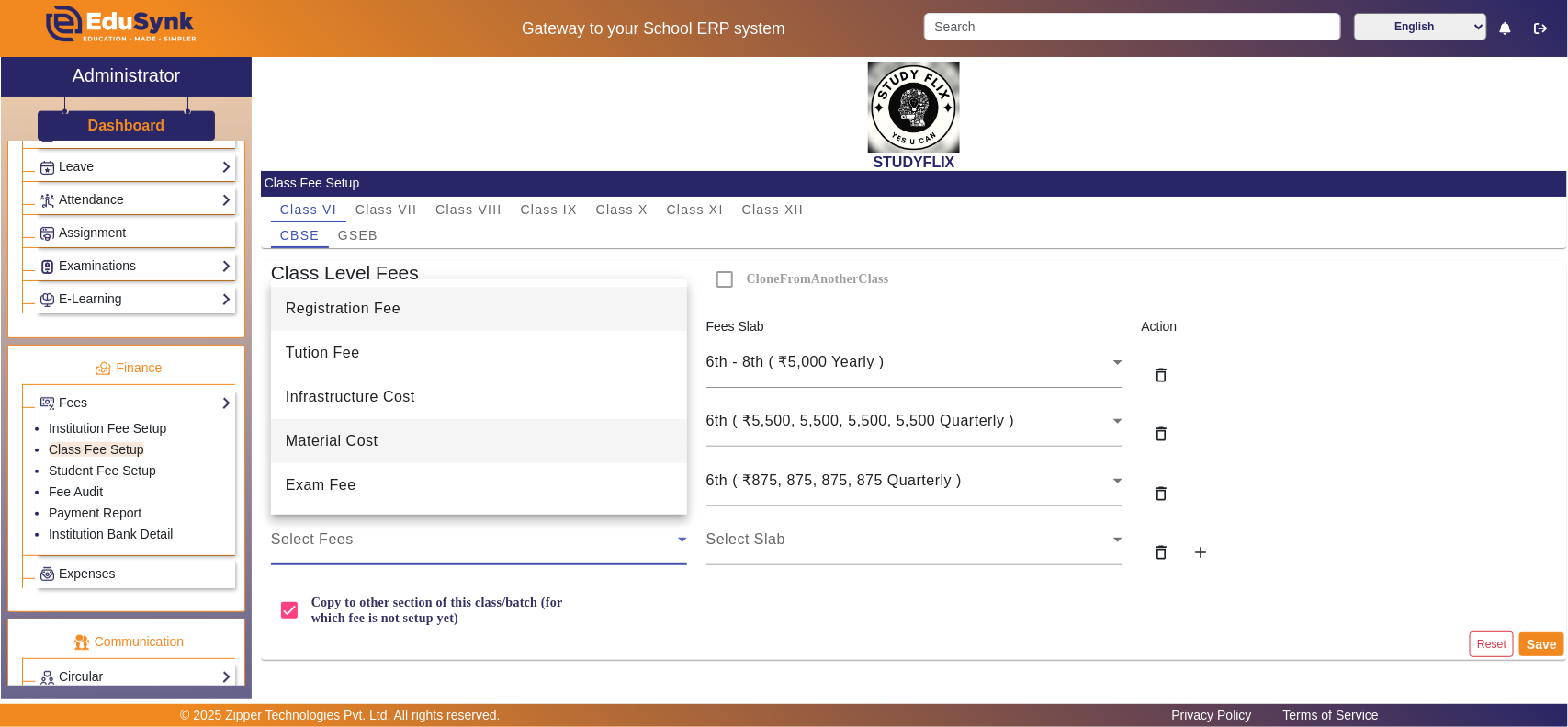
click at [356, 433] on span "Material Cost" at bounding box center [332, 441] width 93 height 22
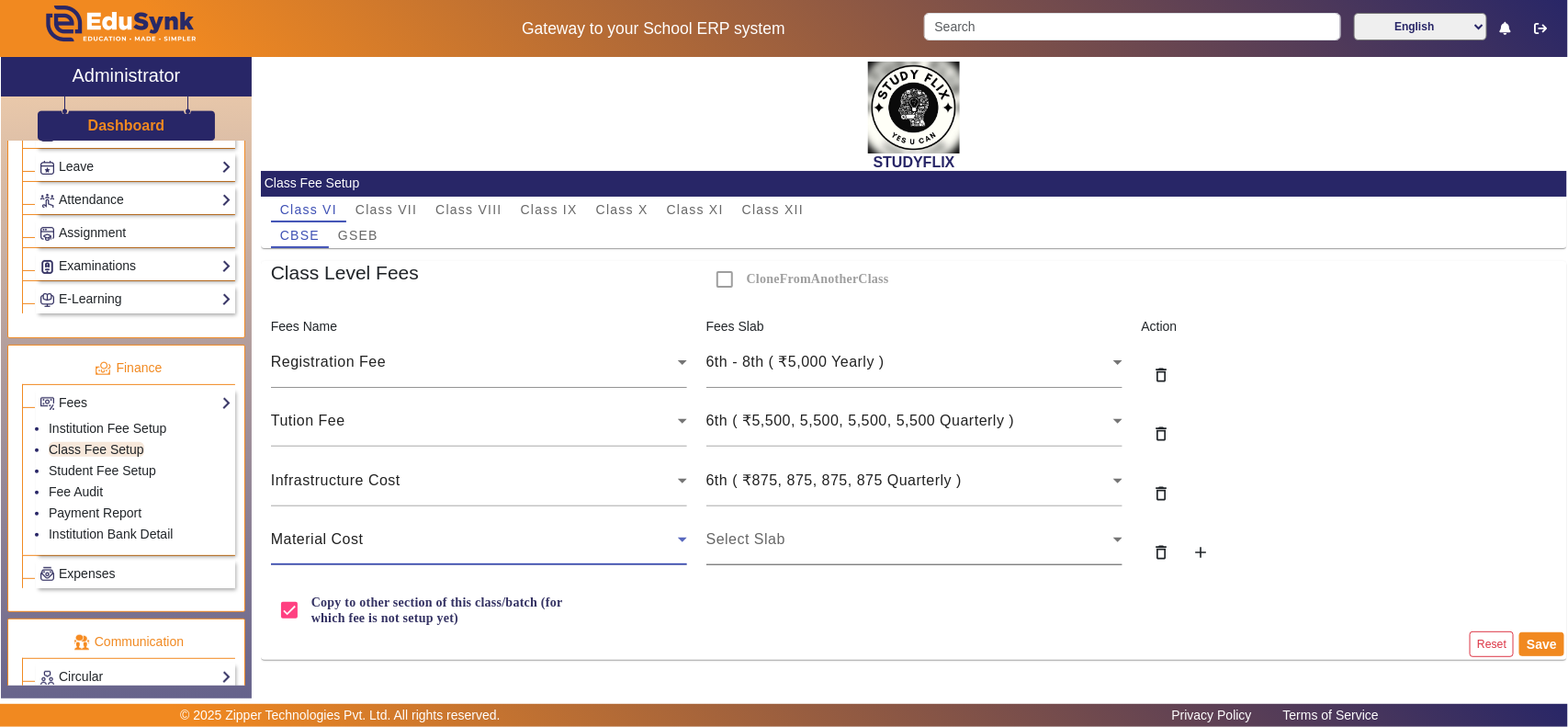
click at [907, 547] on div "Select Slab" at bounding box center [910, 539] width 407 height 22
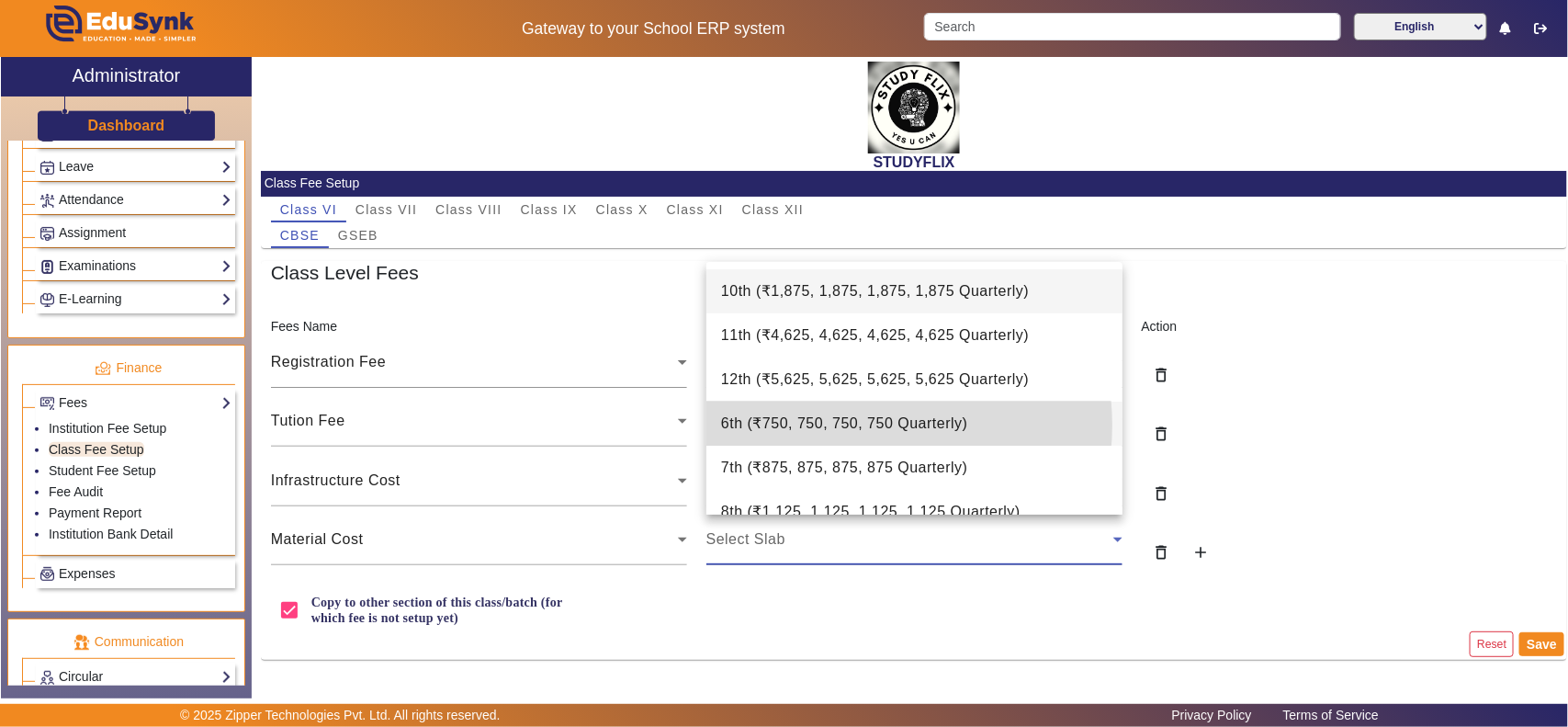
click at [852, 425] on span "6th ( ₹750, 750, 750, 750 Quarterly )" at bounding box center [844, 423] width 247 height 22
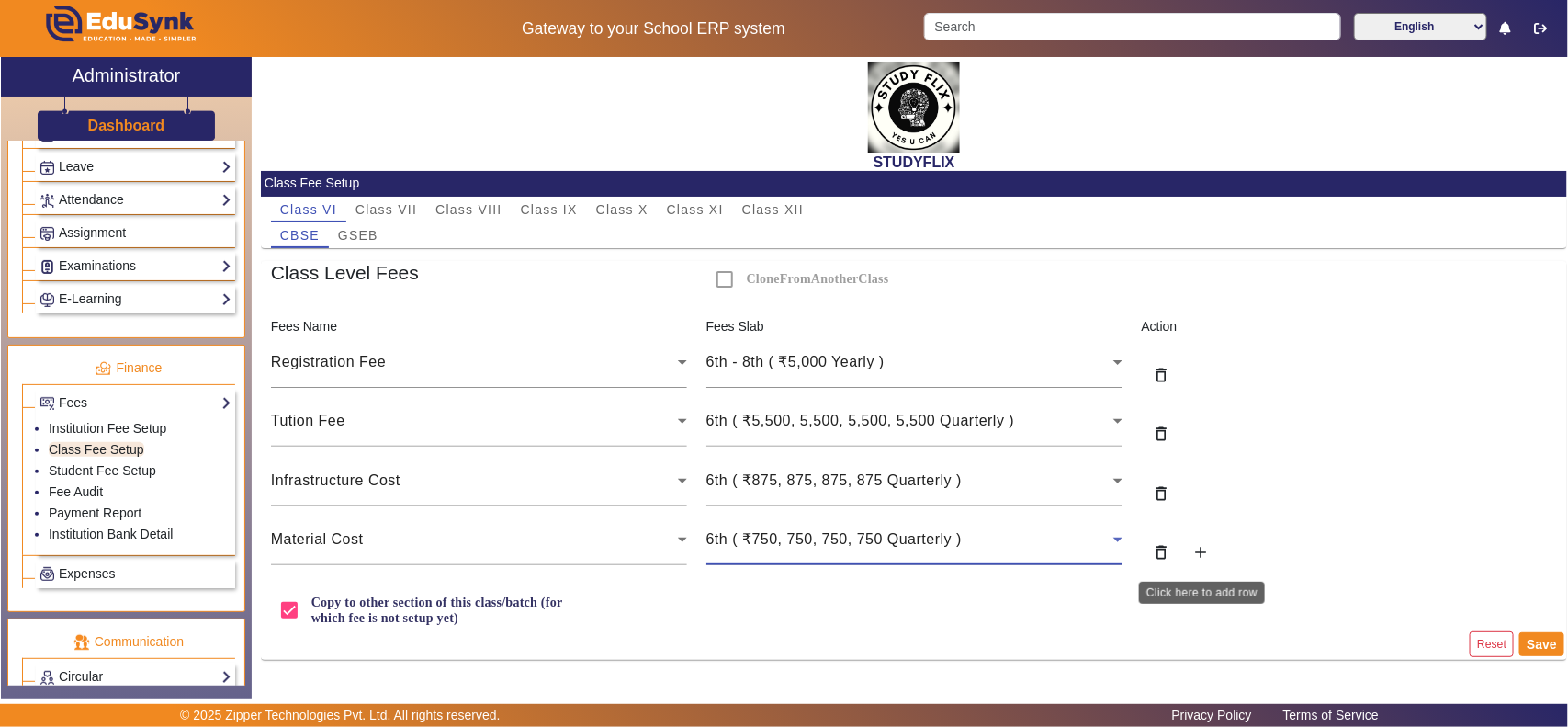
click at [1201, 547] on mat-icon "add" at bounding box center [1200, 552] width 19 height 19
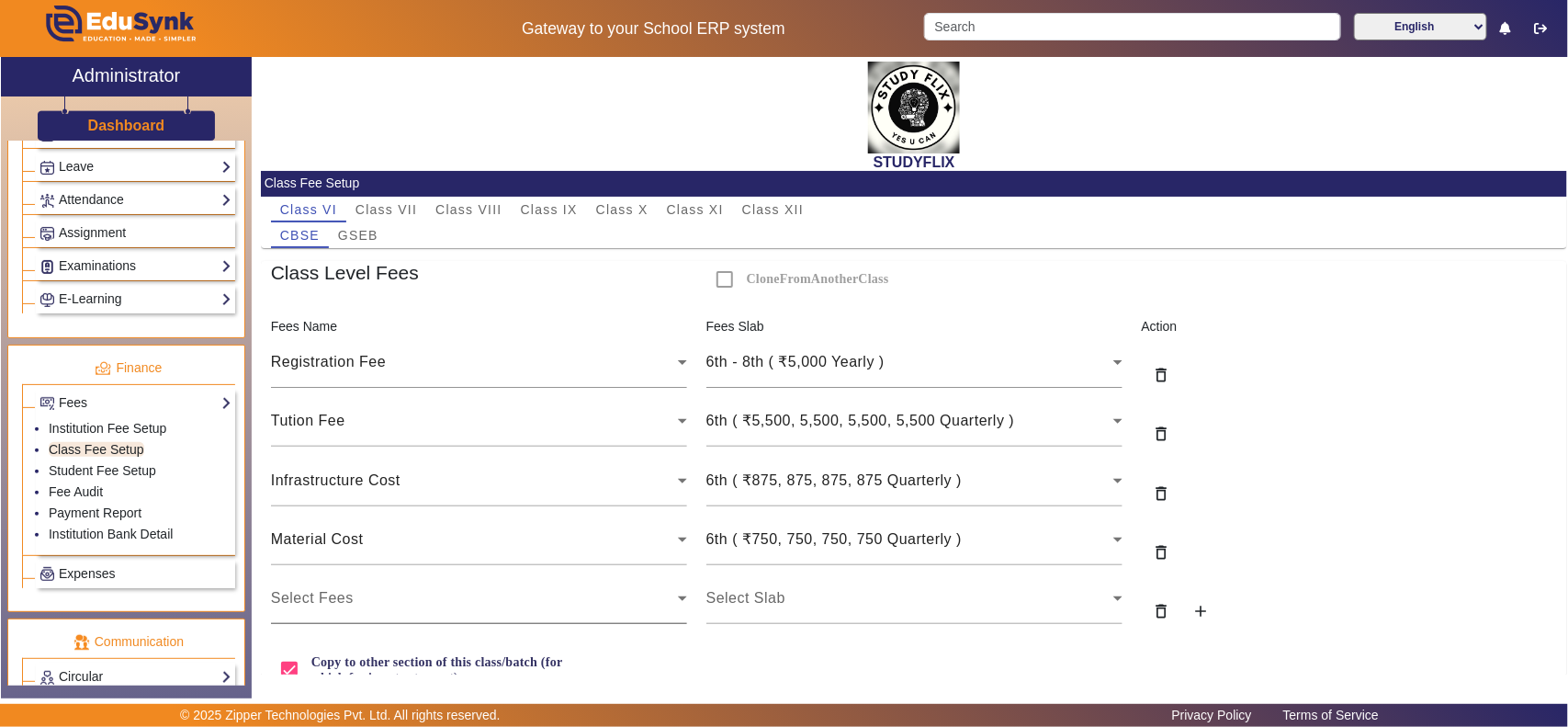
click at [517, 589] on div "Select Fees" at bounding box center [475, 598] width 407 height 22
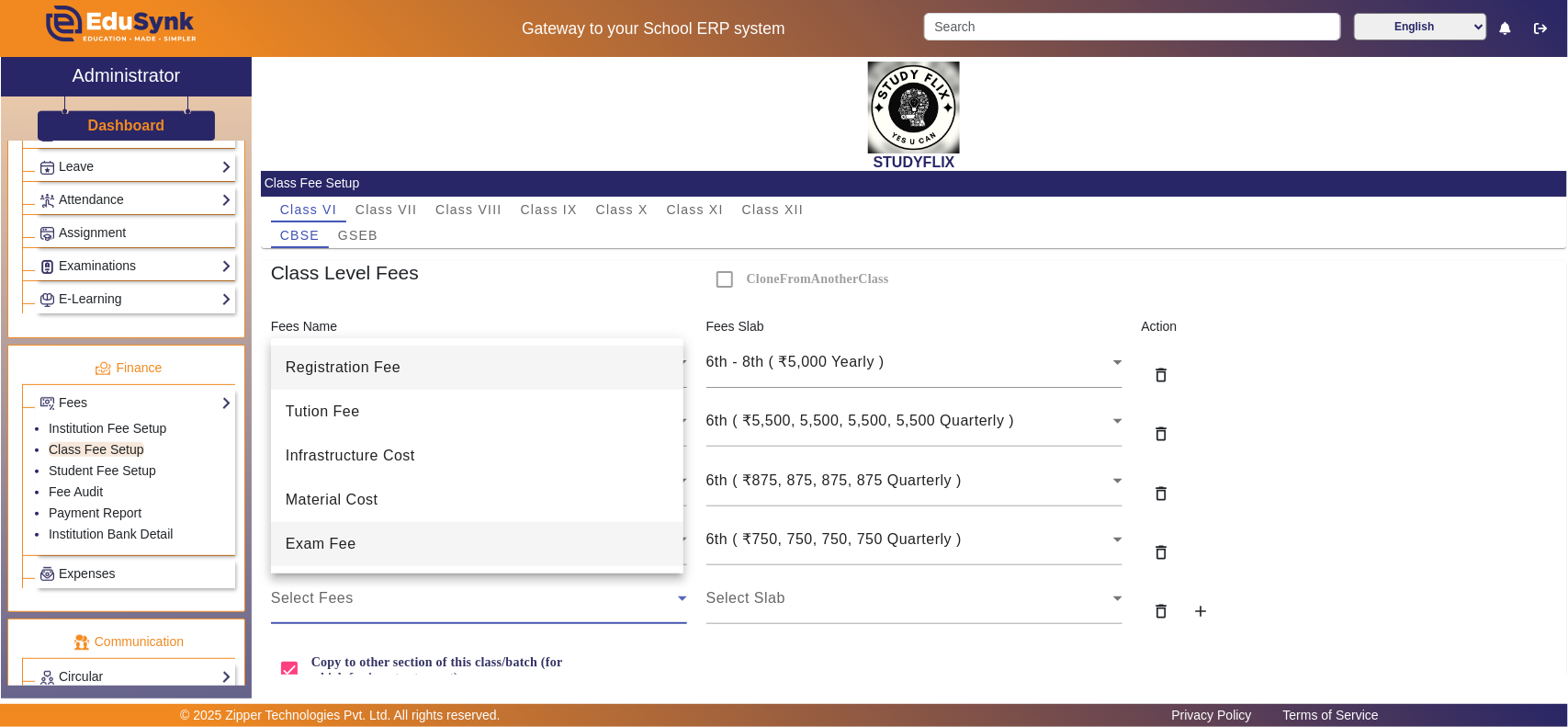
click at [397, 548] on mat-option "Exam Fee" at bounding box center [477, 544] width 412 height 45
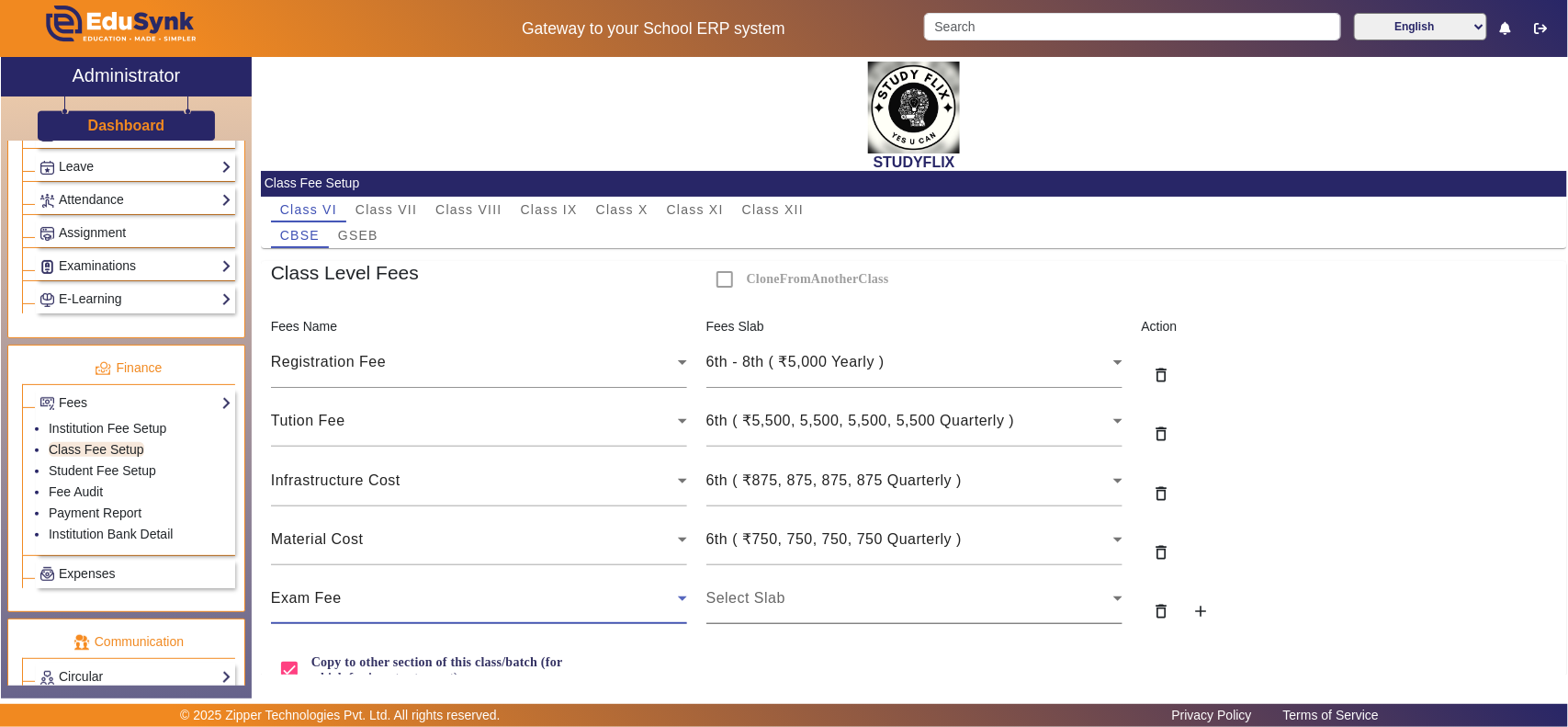
click at [753, 601] on span "Select Slab" at bounding box center [745, 597] width 79 height 16
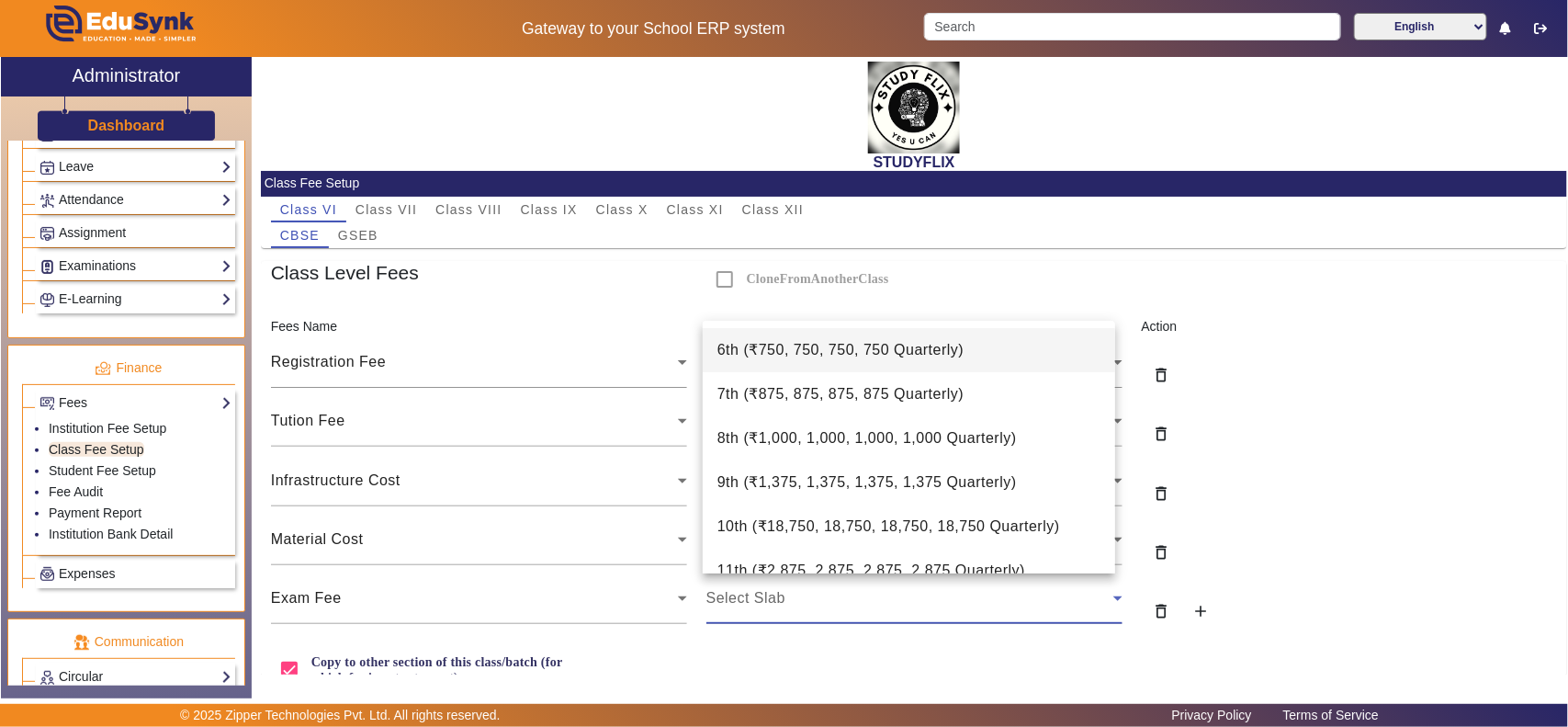
click at [871, 356] on span "6th ( ₹750, 750, 750, 750 Quarterly )" at bounding box center [841, 350] width 247 height 22
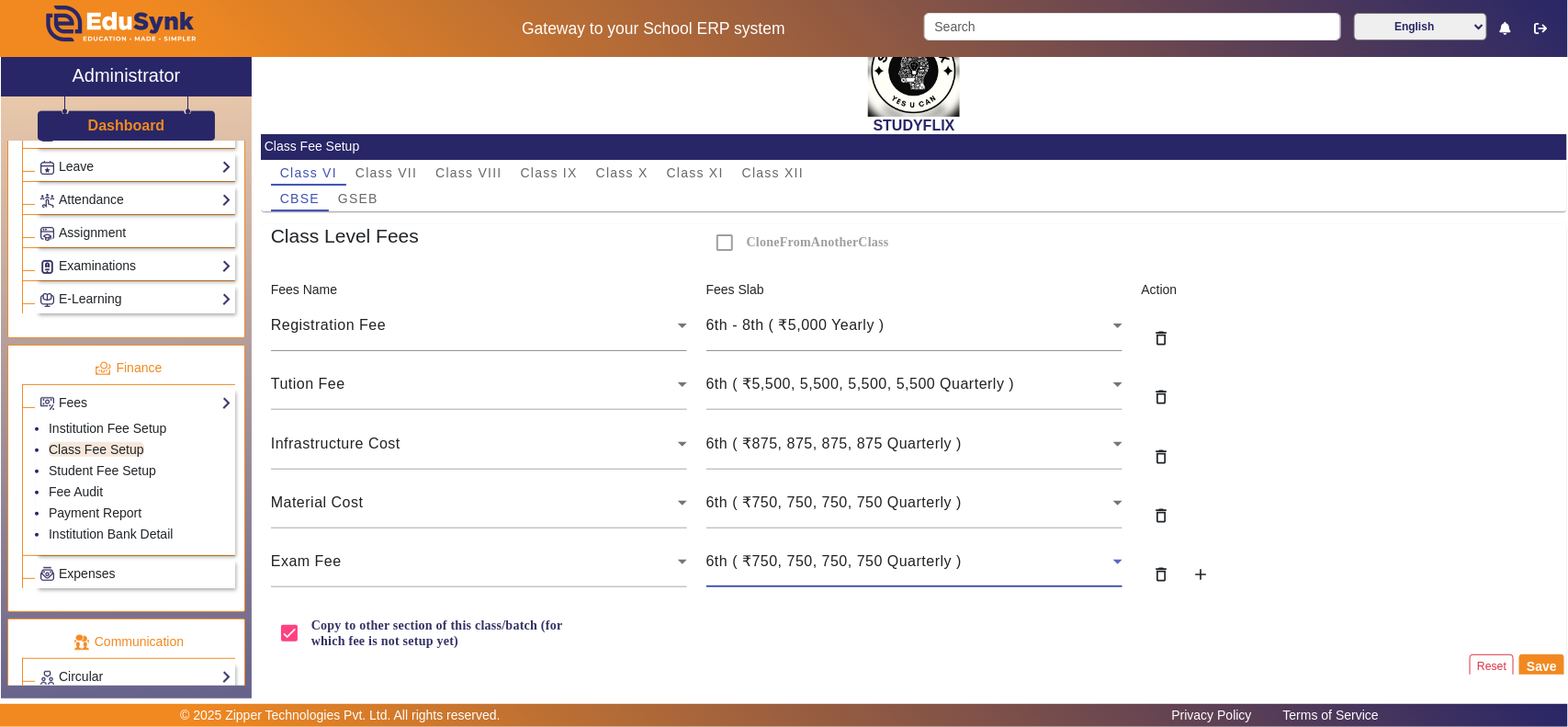
scroll to position [57, 0]
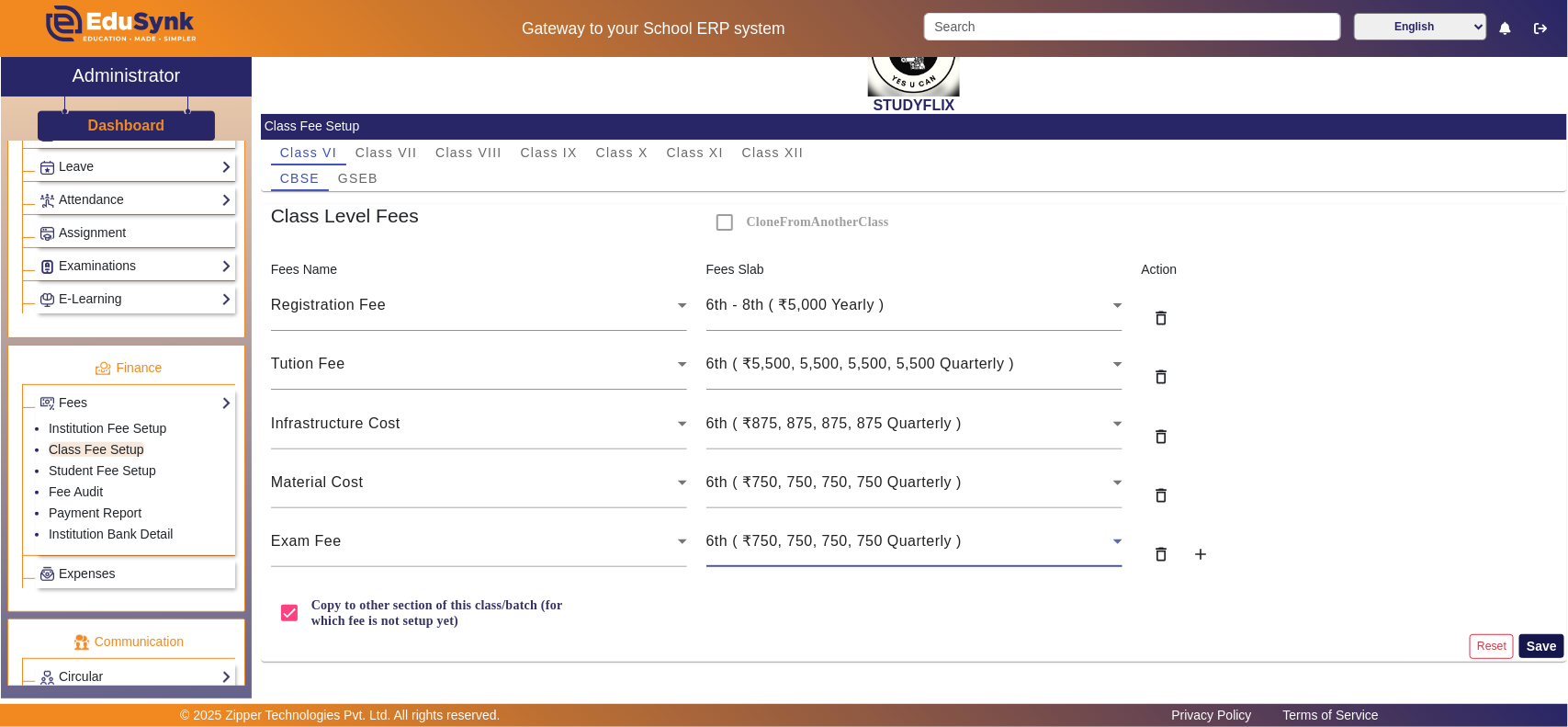
click at [1544, 644] on button "Save" at bounding box center [1542, 646] width 45 height 24
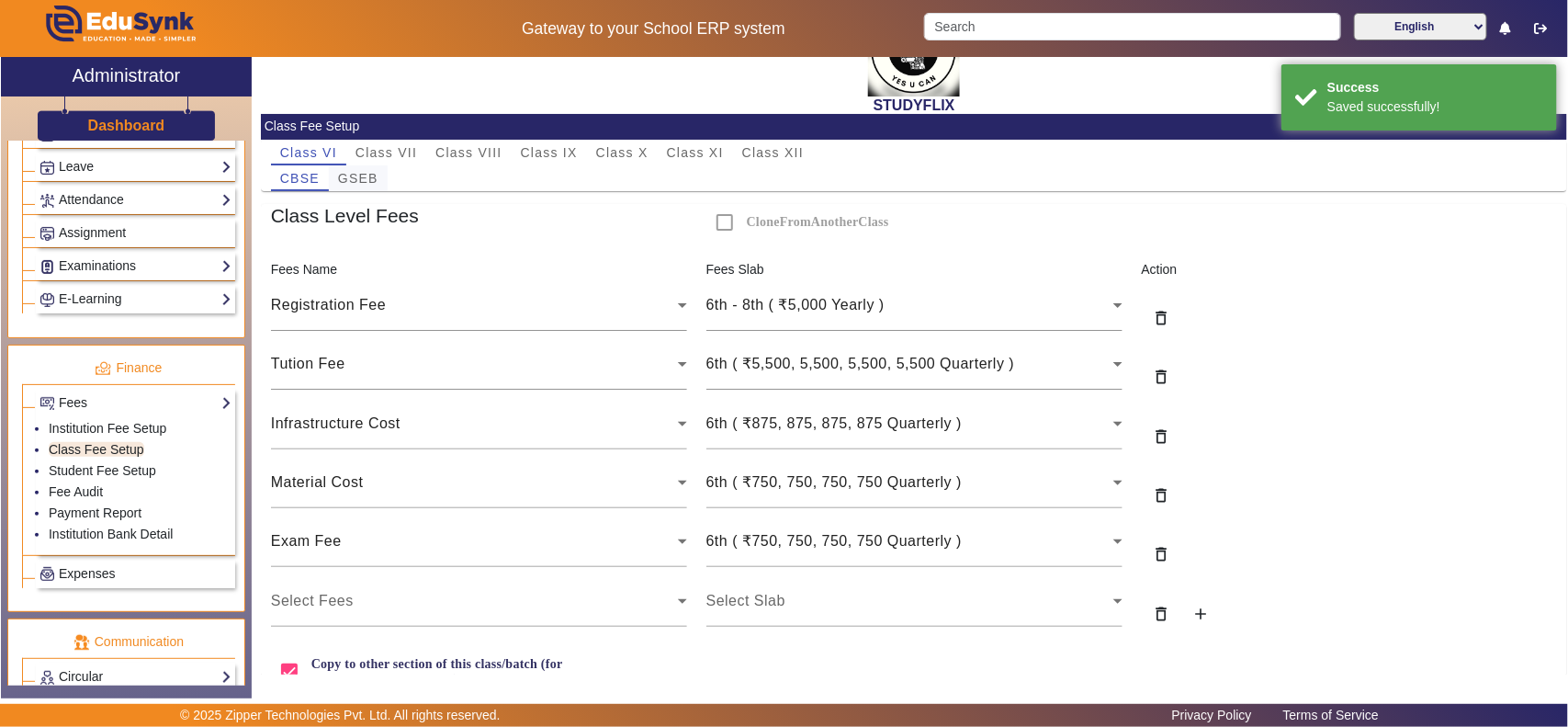
click at [364, 179] on span "GSEB" at bounding box center [358, 178] width 41 height 13
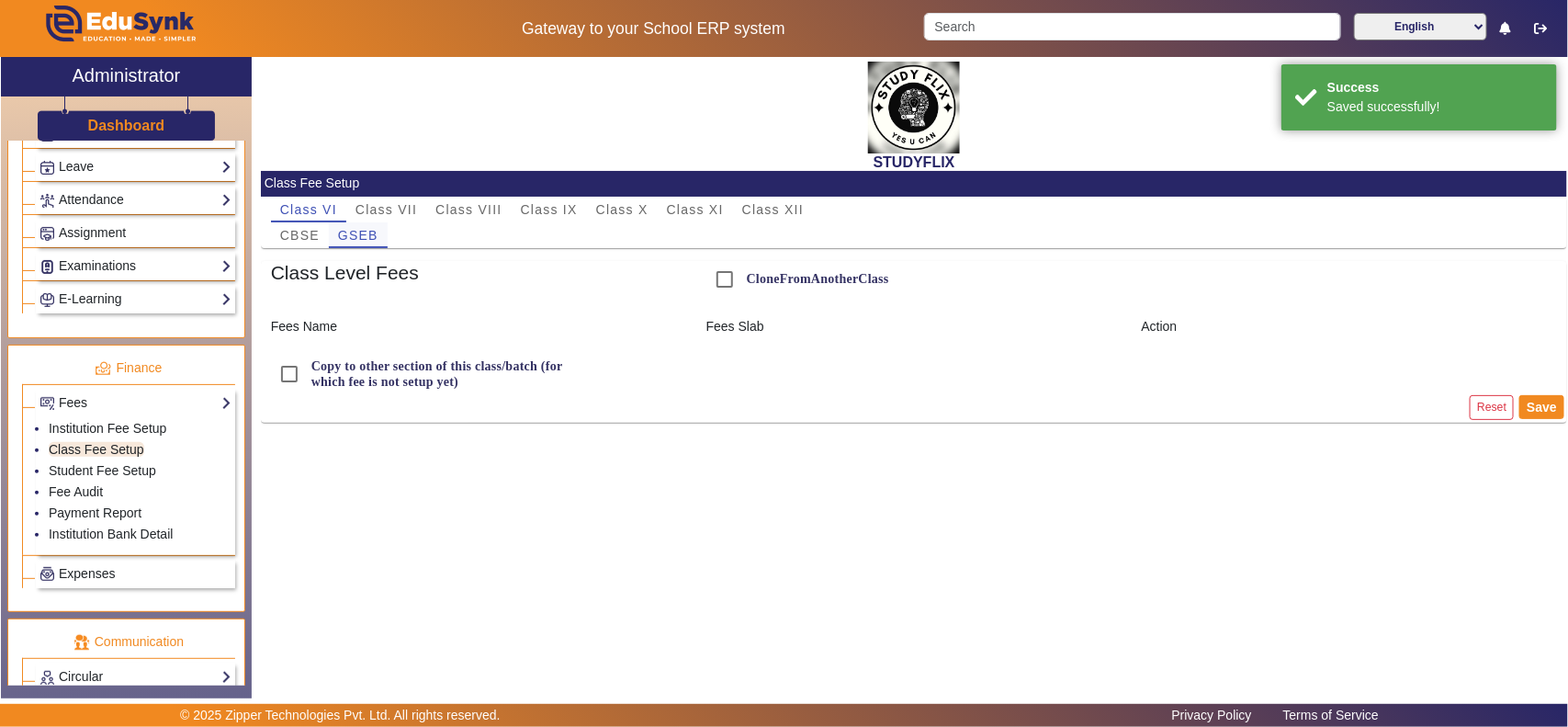
scroll to position [0, 0]
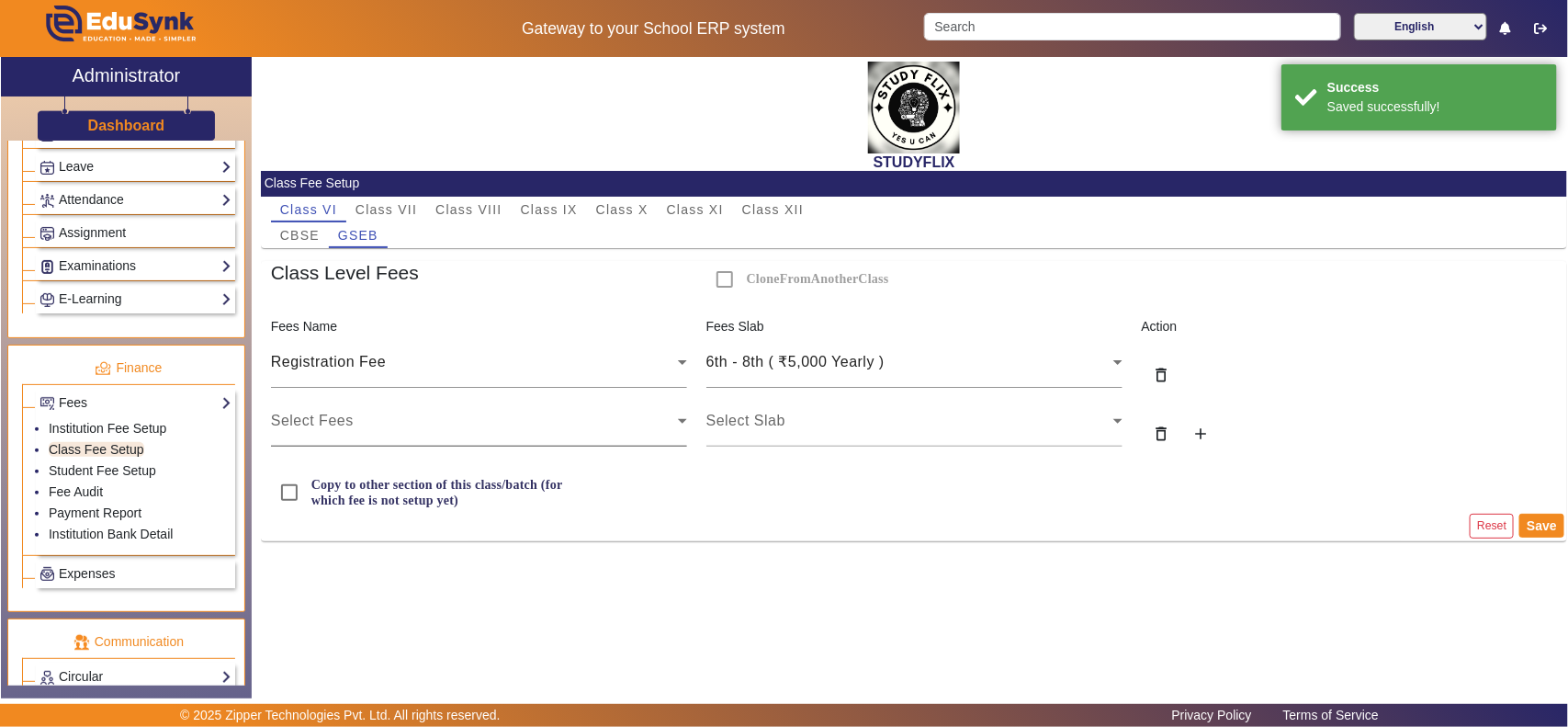
click at [396, 411] on div "Select Fees" at bounding box center [475, 420] width 407 height 22
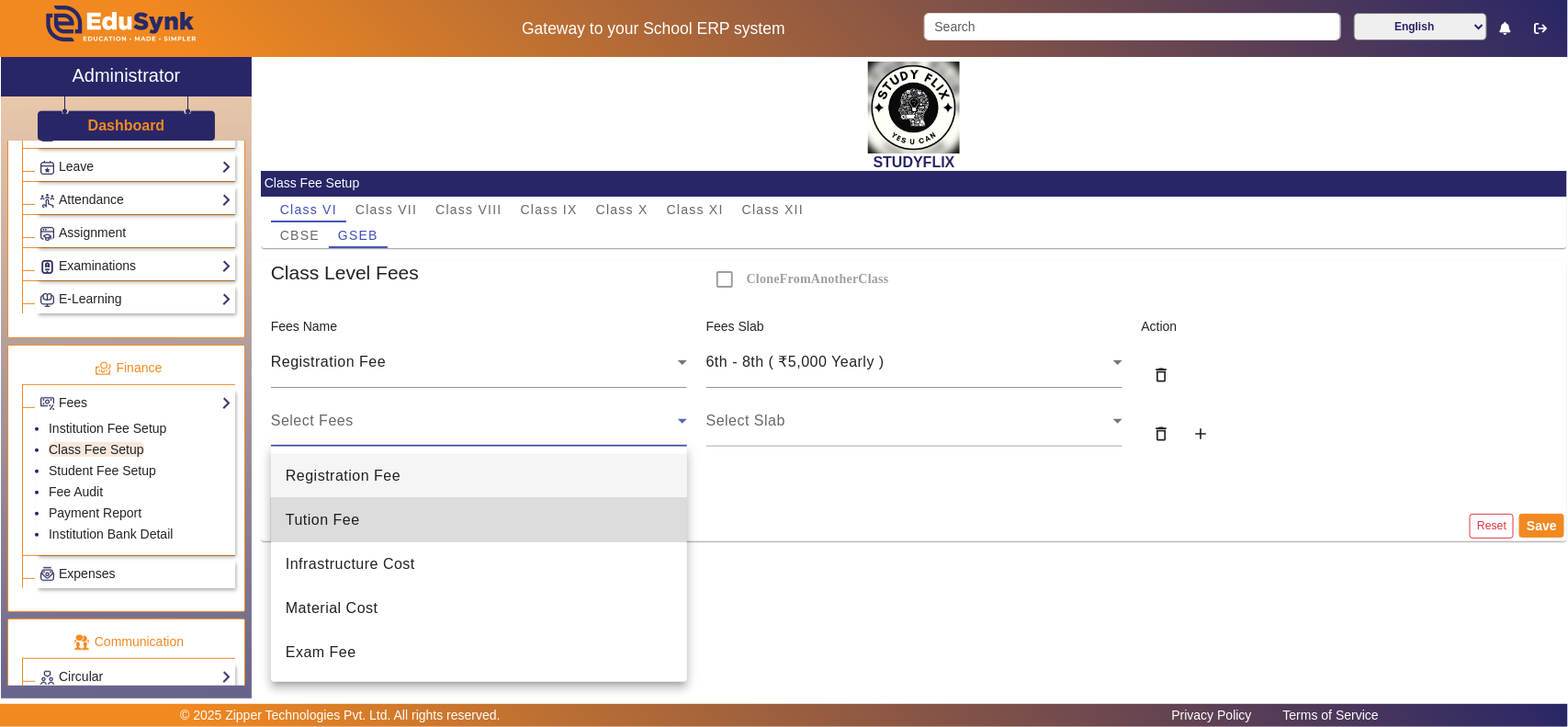
click at [342, 521] on span "Tution Fee" at bounding box center [322, 520] width 74 height 22
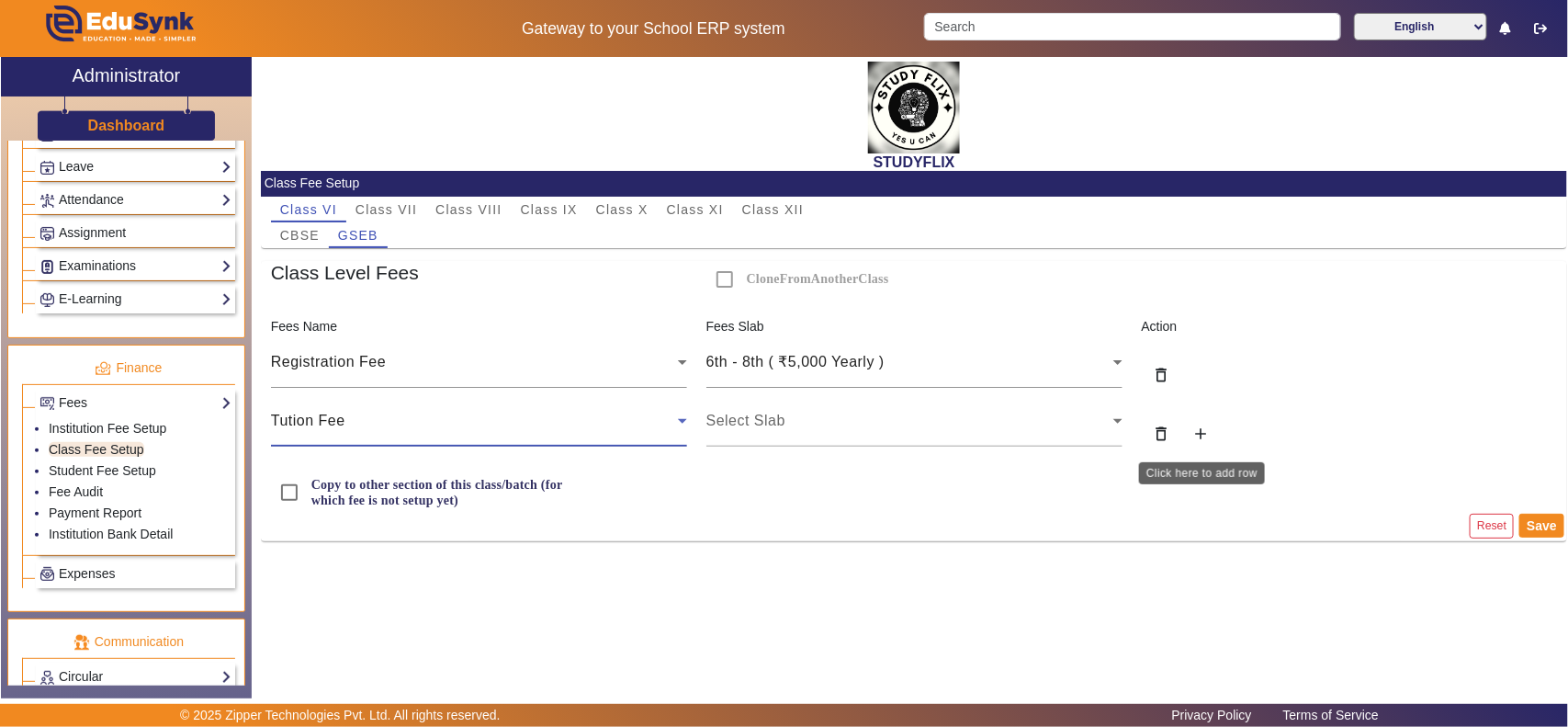
click at [1192, 438] on mat-icon "add" at bounding box center [1200, 433] width 19 height 19
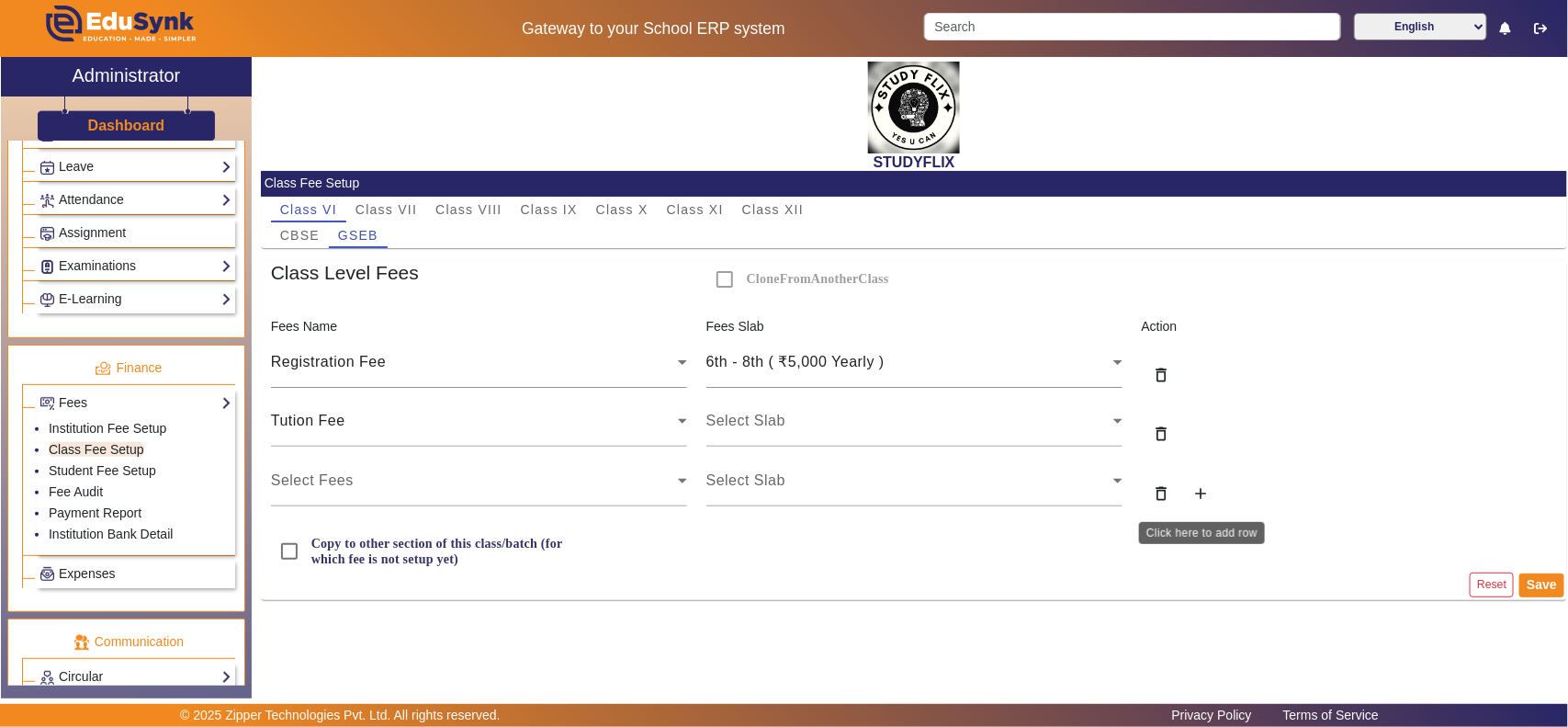
click at [1191, 490] on mat-icon "add" at bounding box center [1200, 494] width 19 height 19
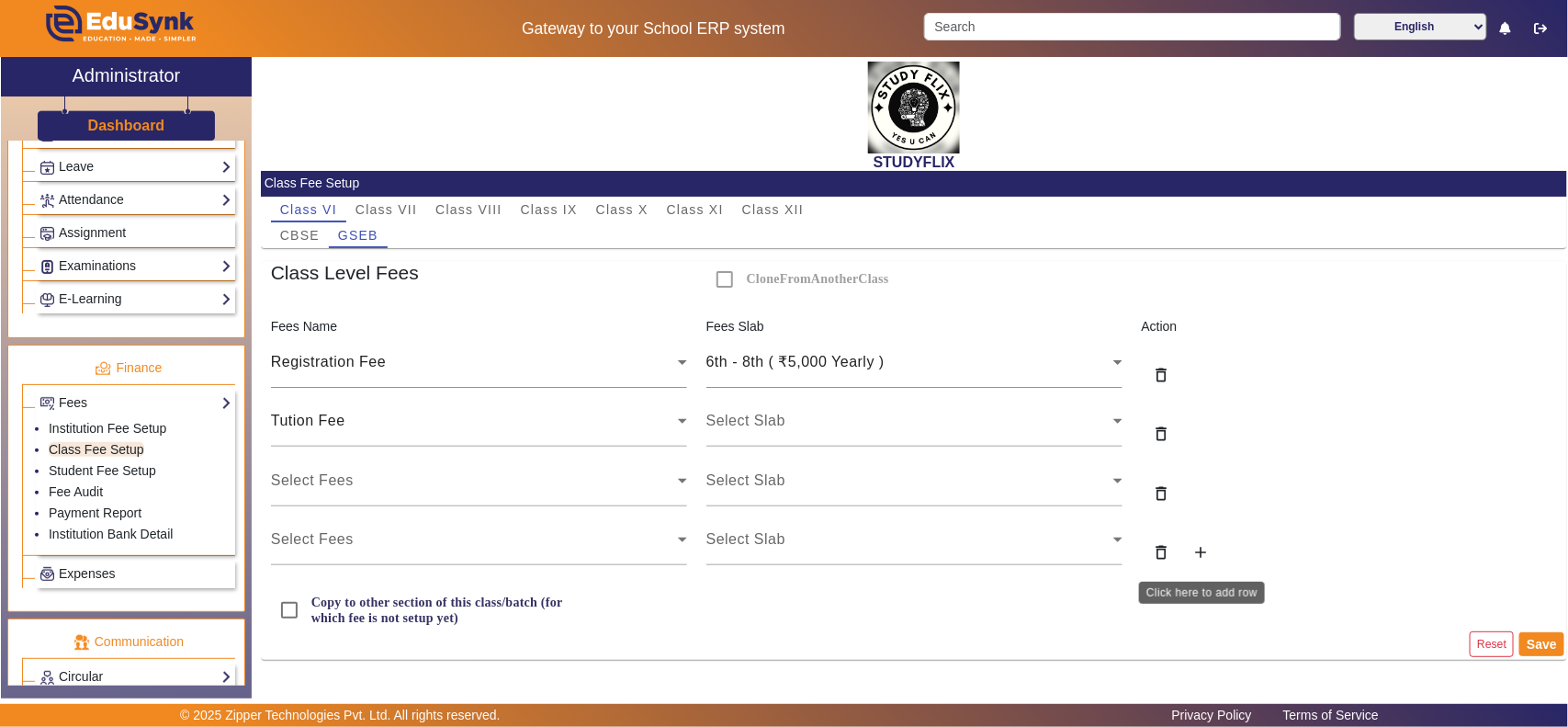
drag, startPoint x: 1200, startPoint y: 549, endPoint x: 1190, endPoint y: 549, distance: 10.0
click at [1199, 549] on mat-icon "add" at bounding box center [1200, 552] width 19 height 19
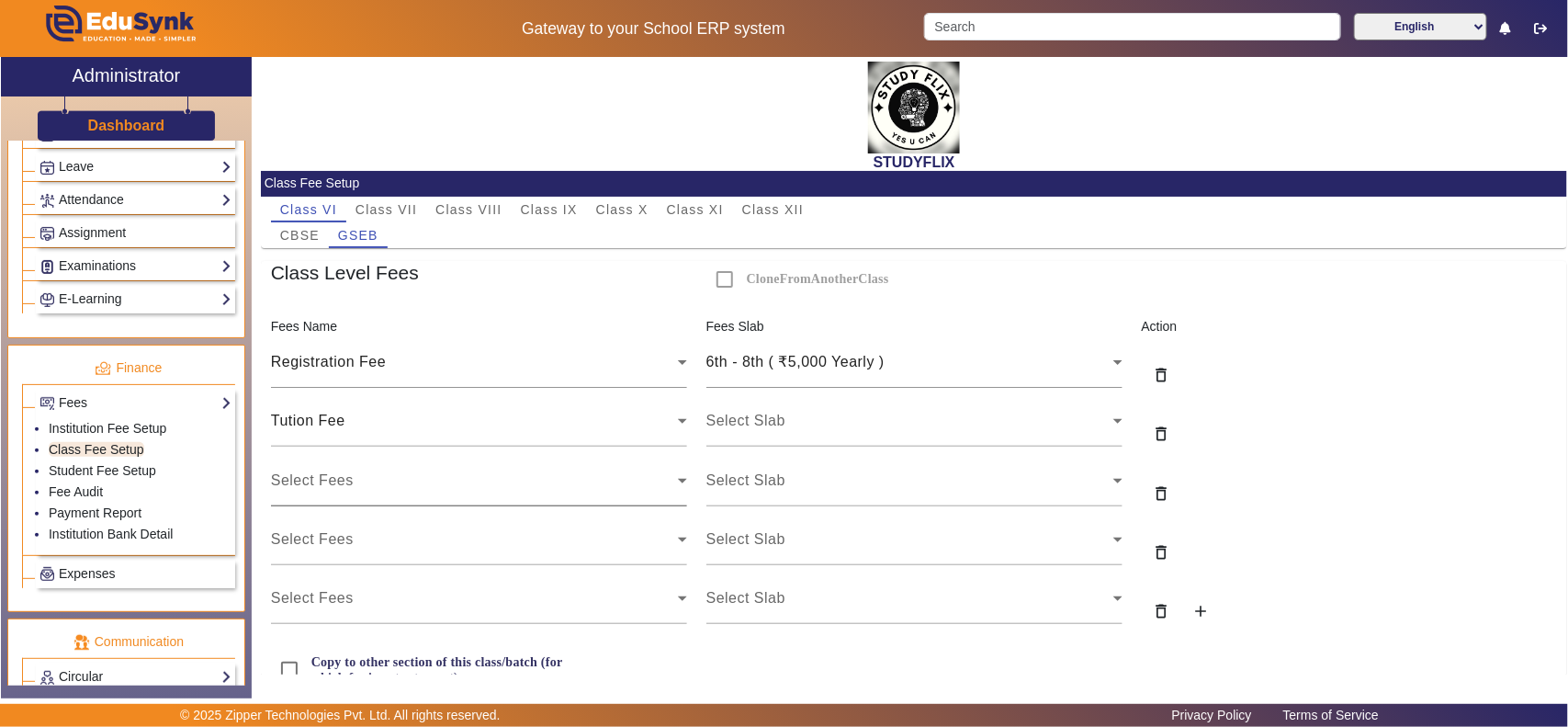
click at [687, 486] on div at bounding box center [687, 486] width 0 height 0
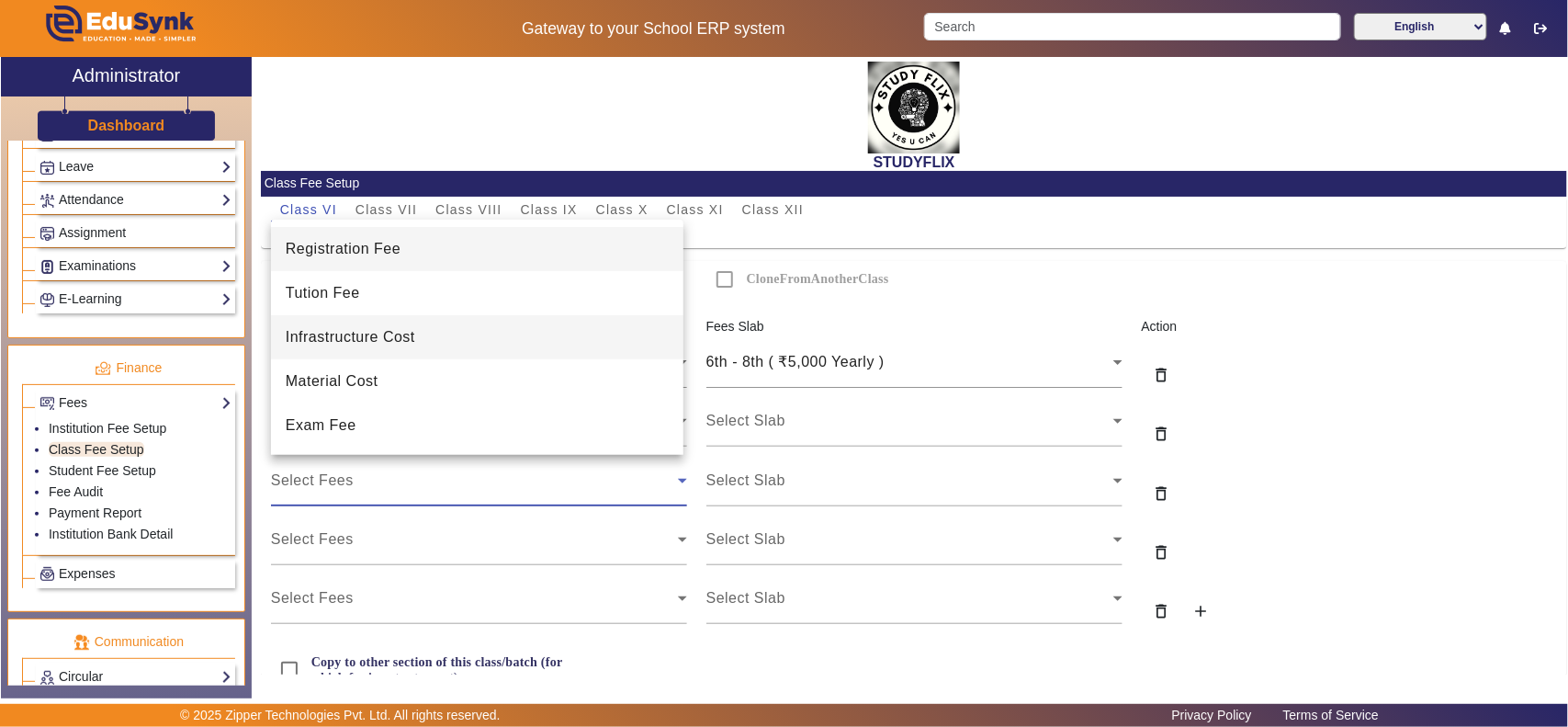
click at [383, 340] on span "Infrastructure Cost" at bounding box center [350, 337] width 130 height 22
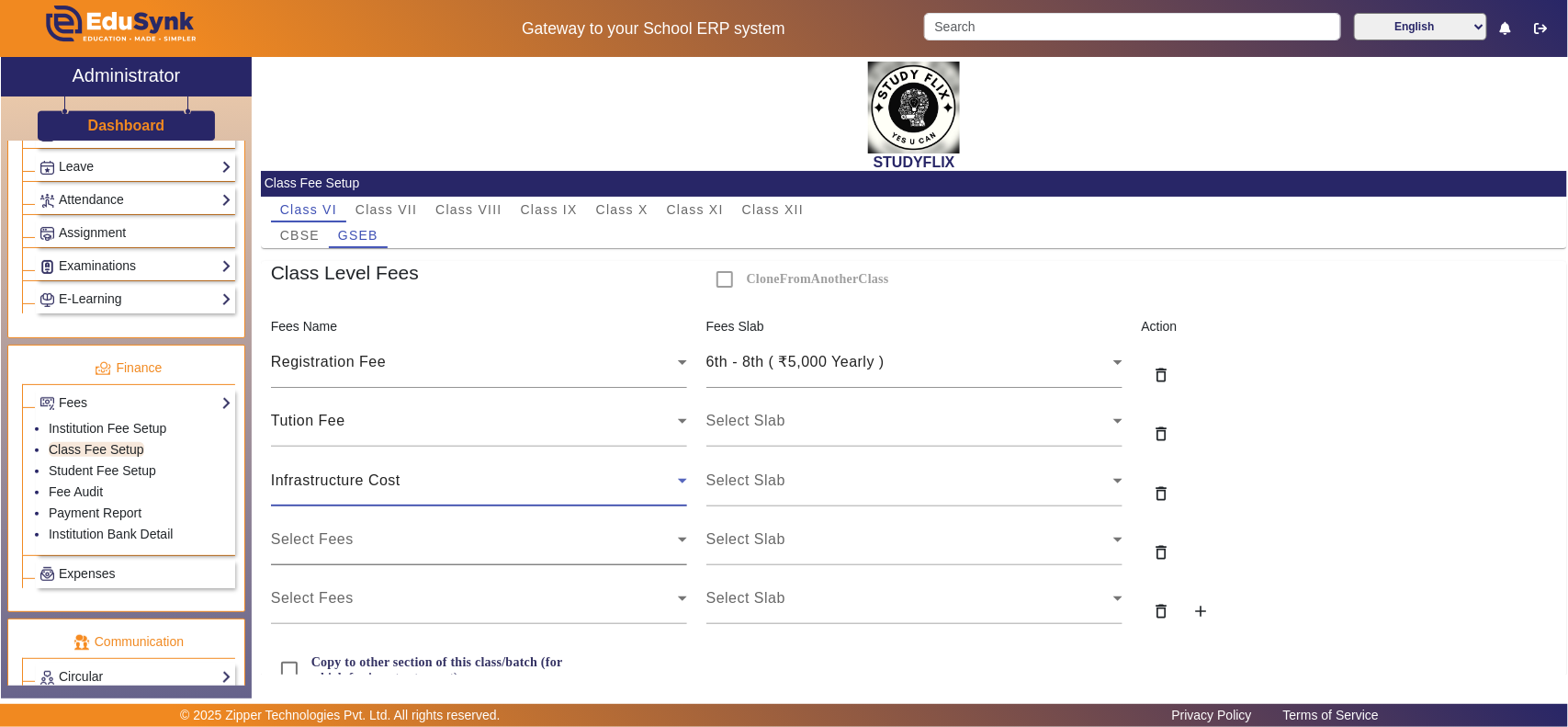
click at [379, 543] on div "Select Fees" at bounding box center [475, 539] width 407 height 22
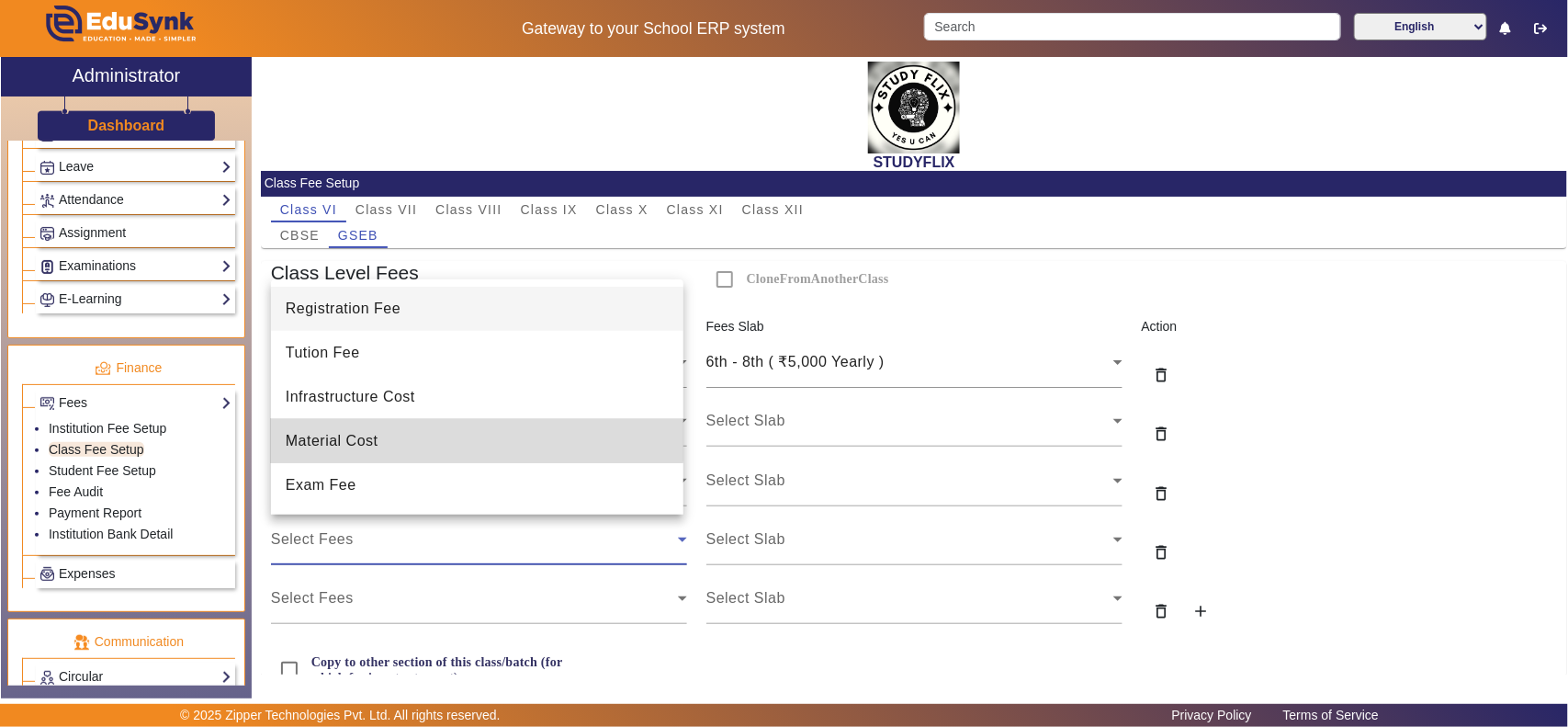
click at [364, 428] on mat-option "Material Cost" at bounding box center [477, 441] width 412 height 45
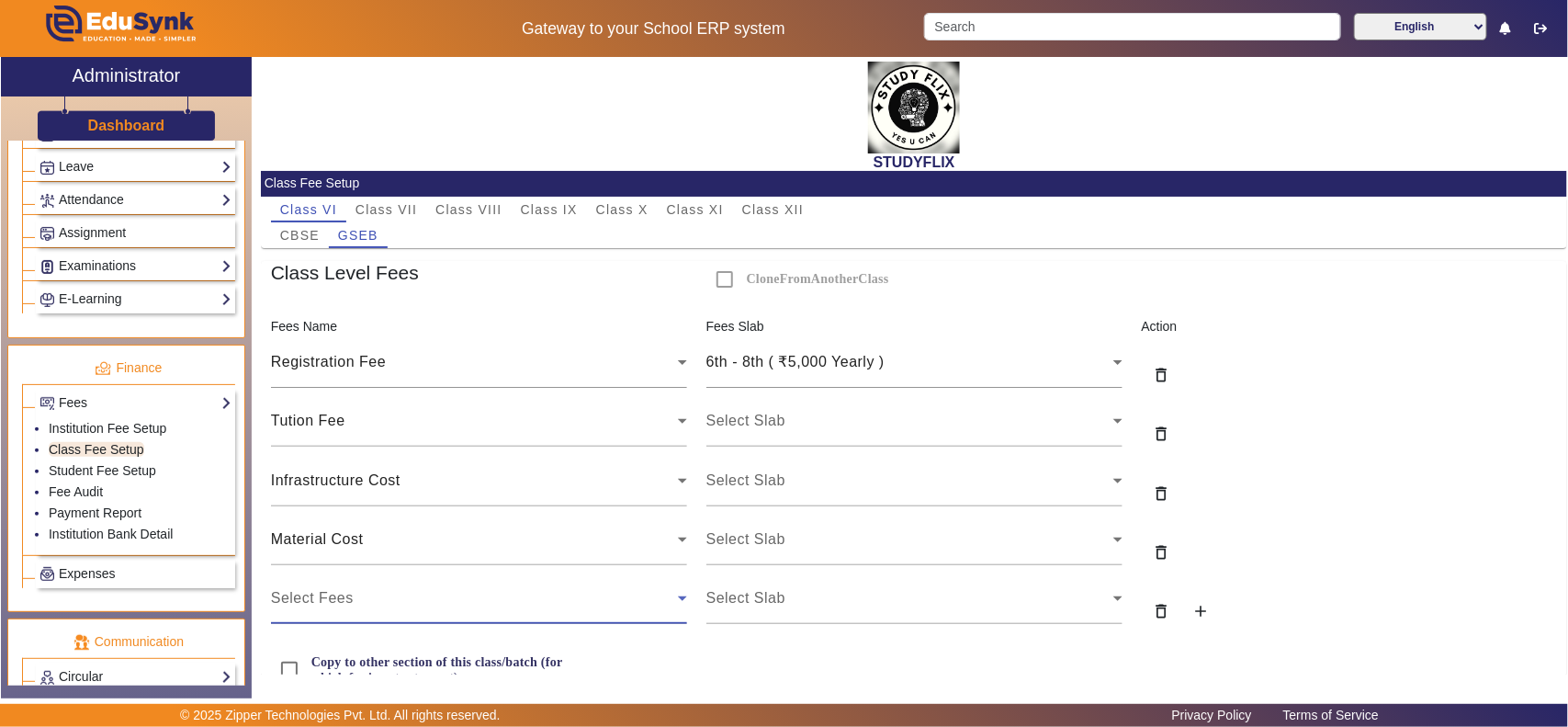
click at [369, 602] on div "Select Fees" at bounding box center [475, 598] width 407 height 22
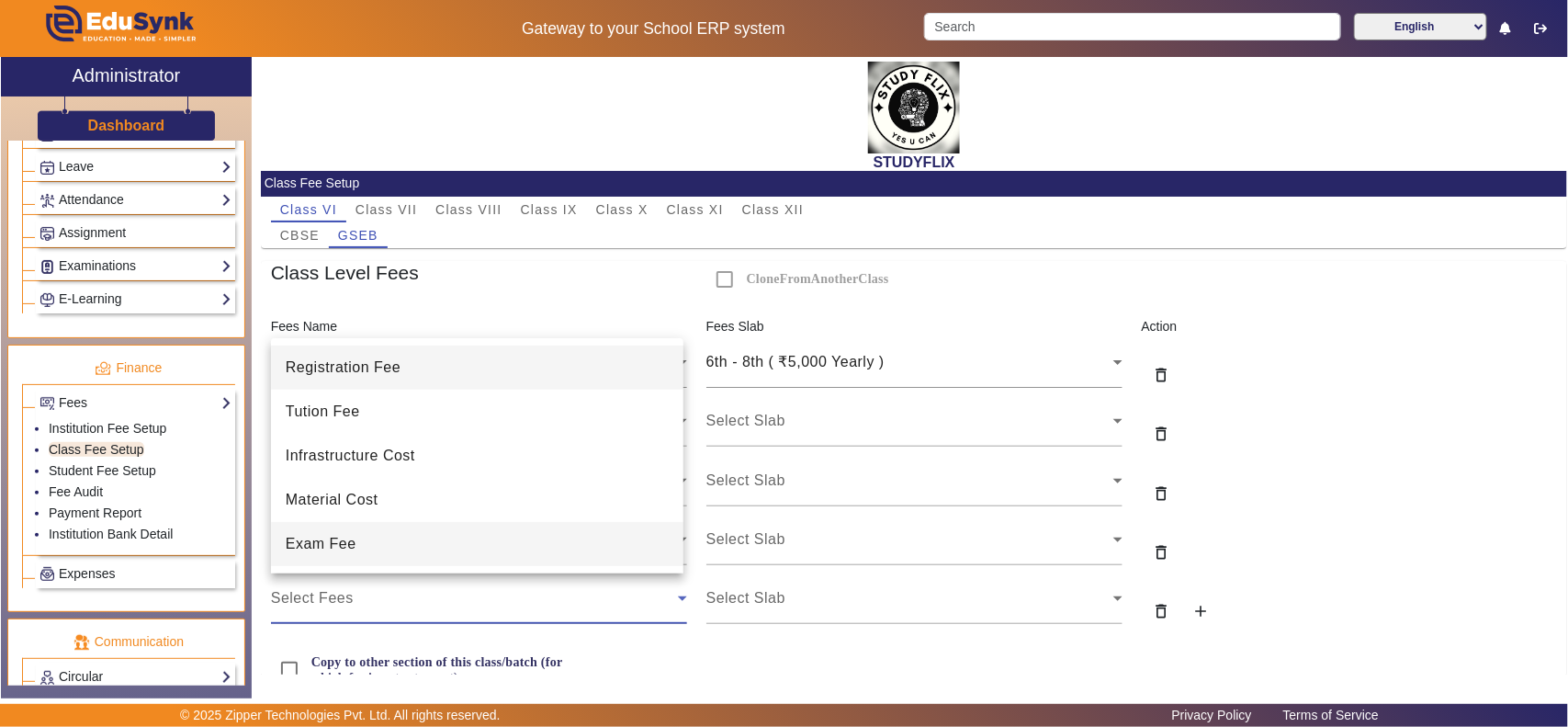
click at [332, 563] on mat-option "Exam Fee" at bounding box center [477, 544] width 412 height 45
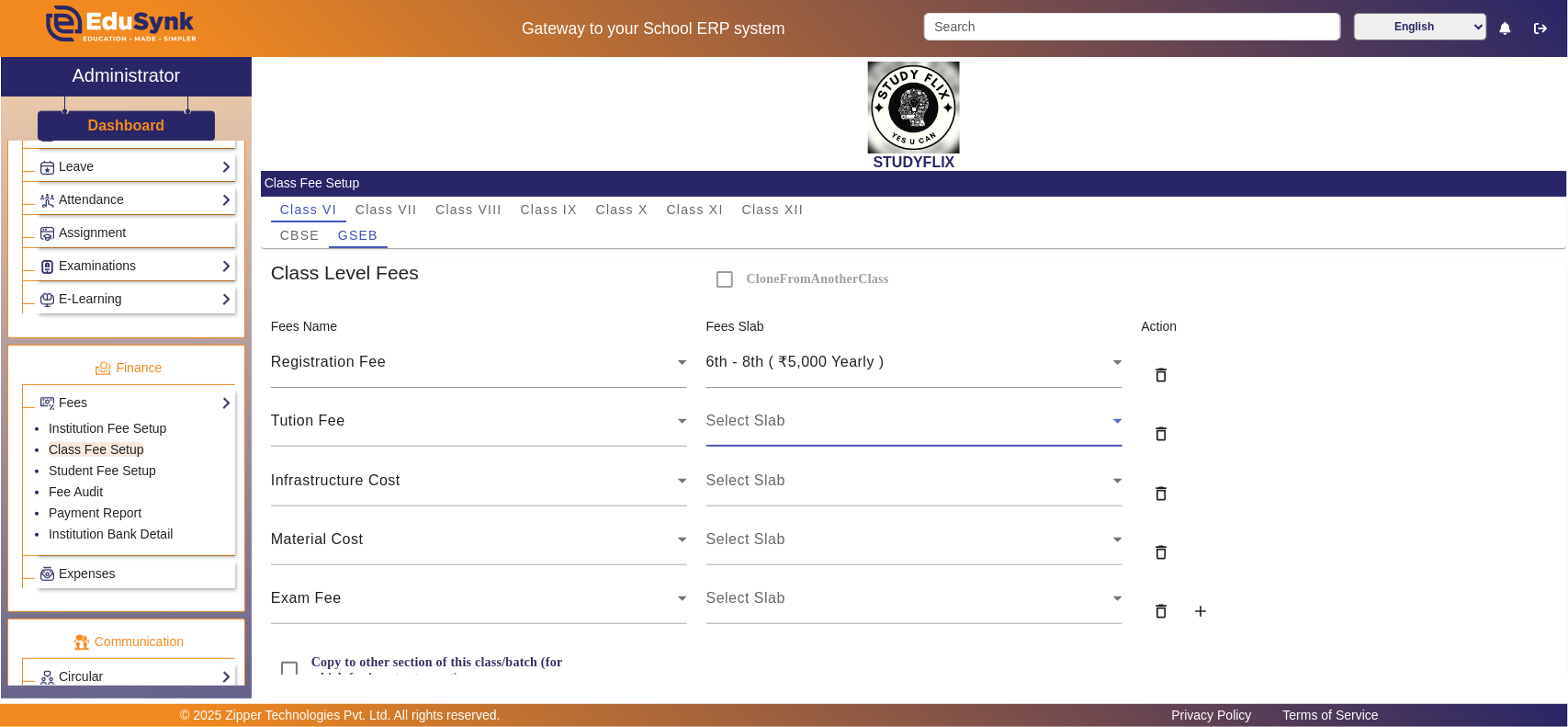
click at [811, 413] on div "Select Slab" at bounding box center [910, 420] width 407 height 22
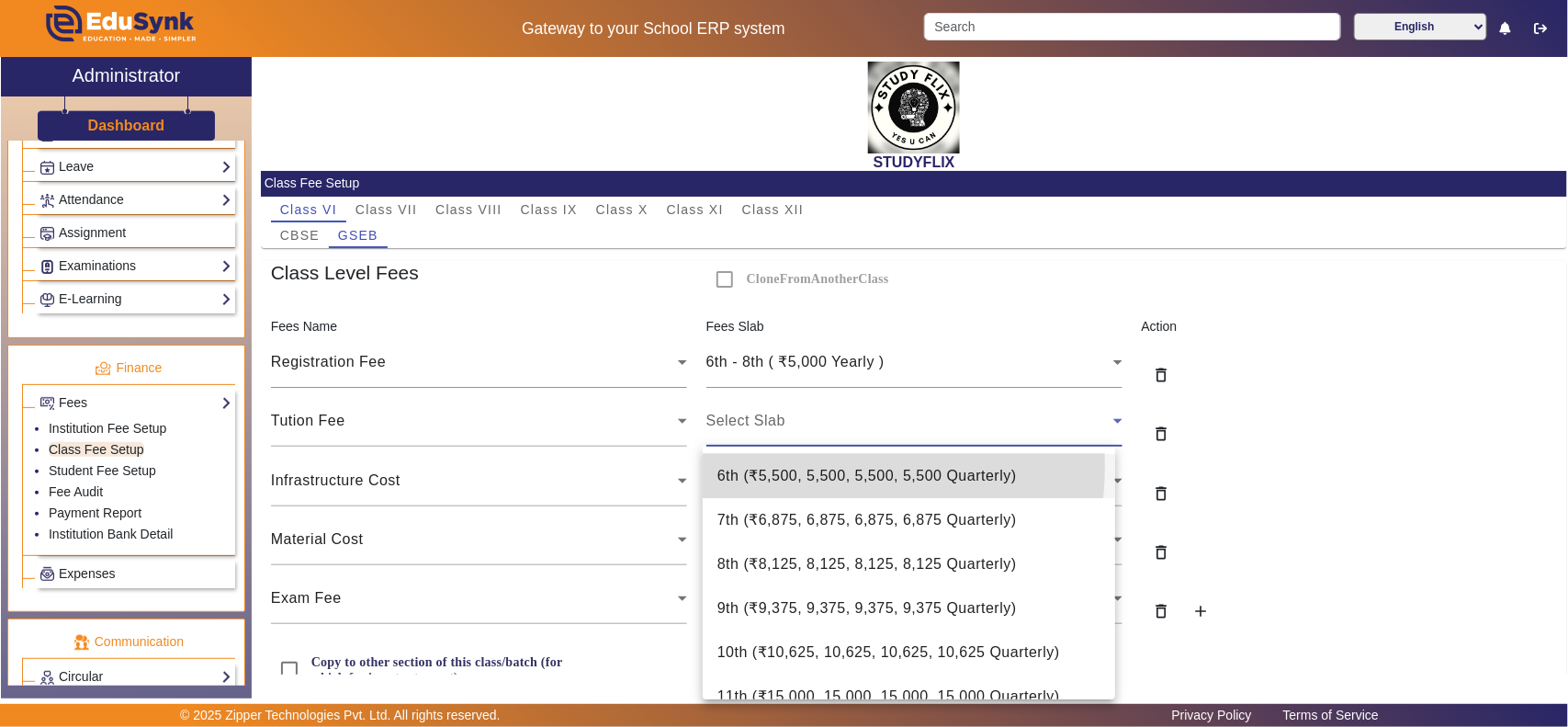
click at [801, 466] on span "6th ( ₹5,500, 5,500, 5,500, 5,500 Quarterly )" at bounding box center [867, 476] width 300 height 22
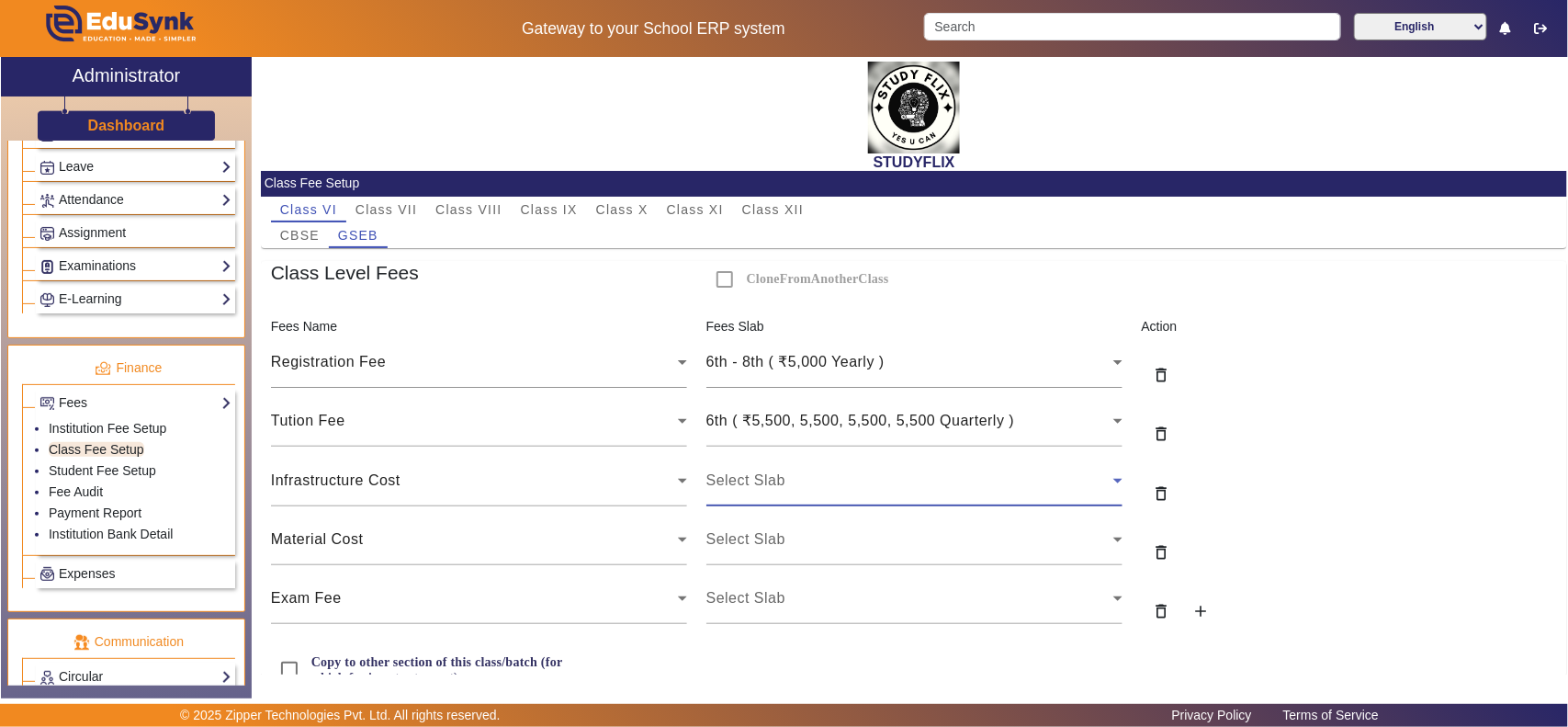
click at [772, 483] on span "Select Slab" at bounding box center [745, 480] width 79 height 16
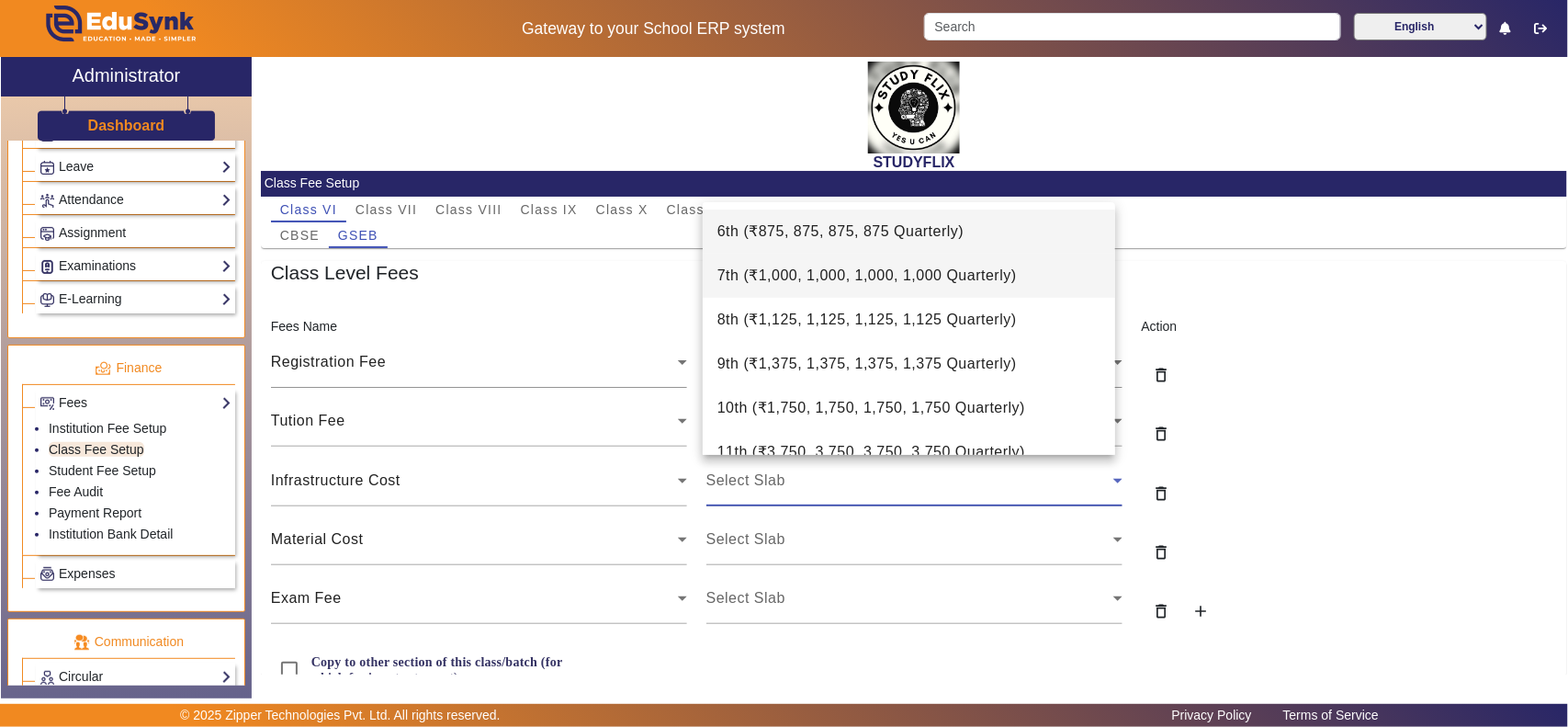
click at [765, 280] on span "7th ( ₹1,000, 1,000, 1,000, 1,000 Quarterly )" at bounding box center [867, 276] width 300 height 22
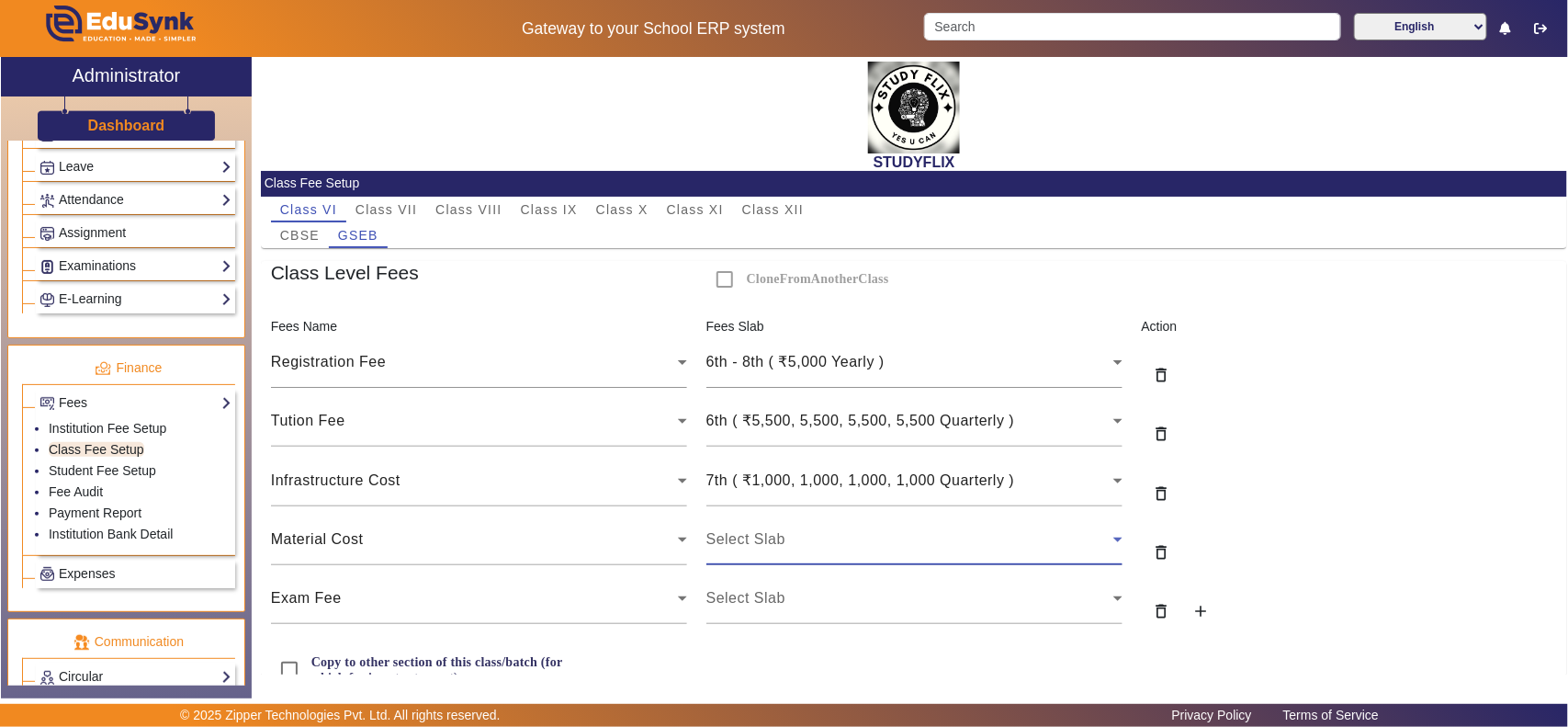
click at [765, 542] on span "Select Slab" at bounding box center [745, 539] width 79 height 16
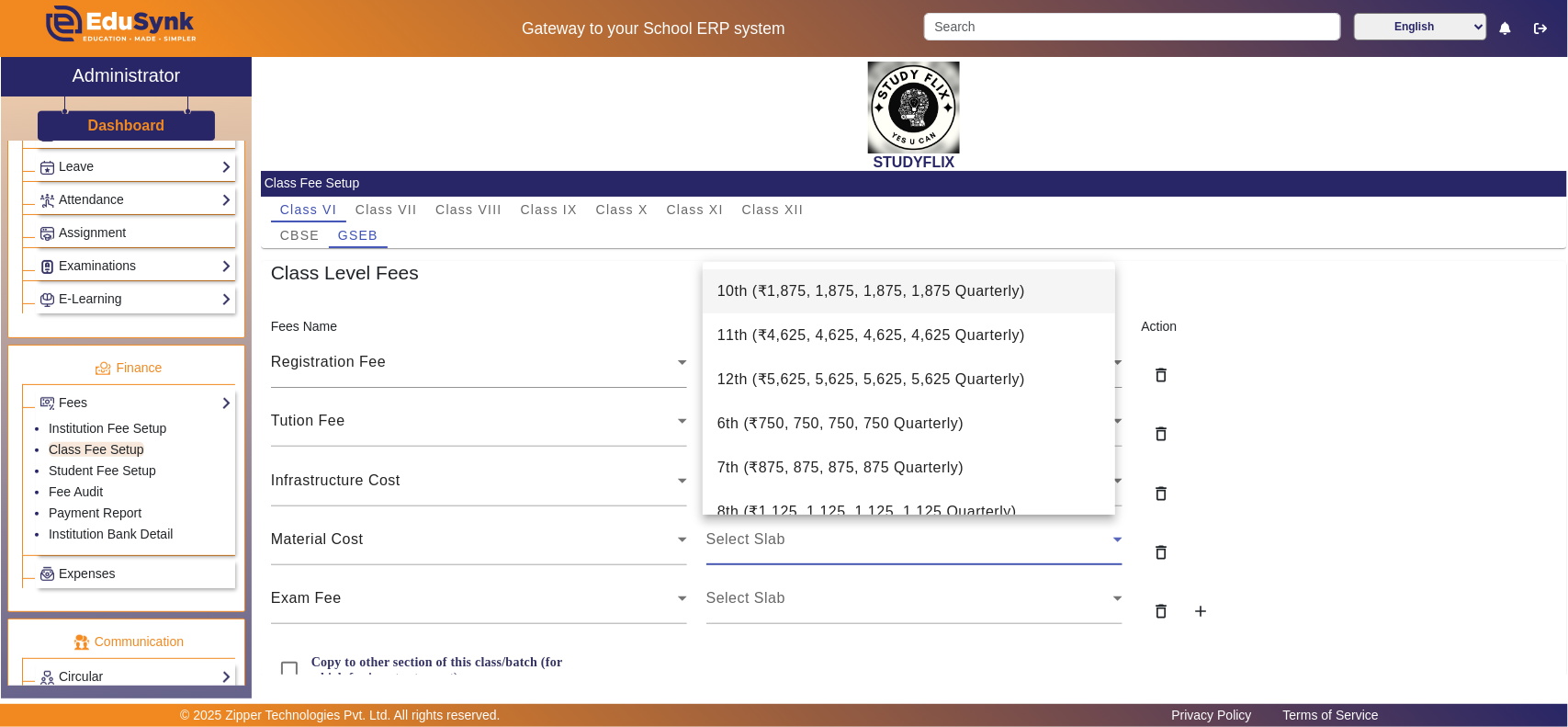
click at [1291, 524] on div at bounding box center [784, 363] width 1568 height 727
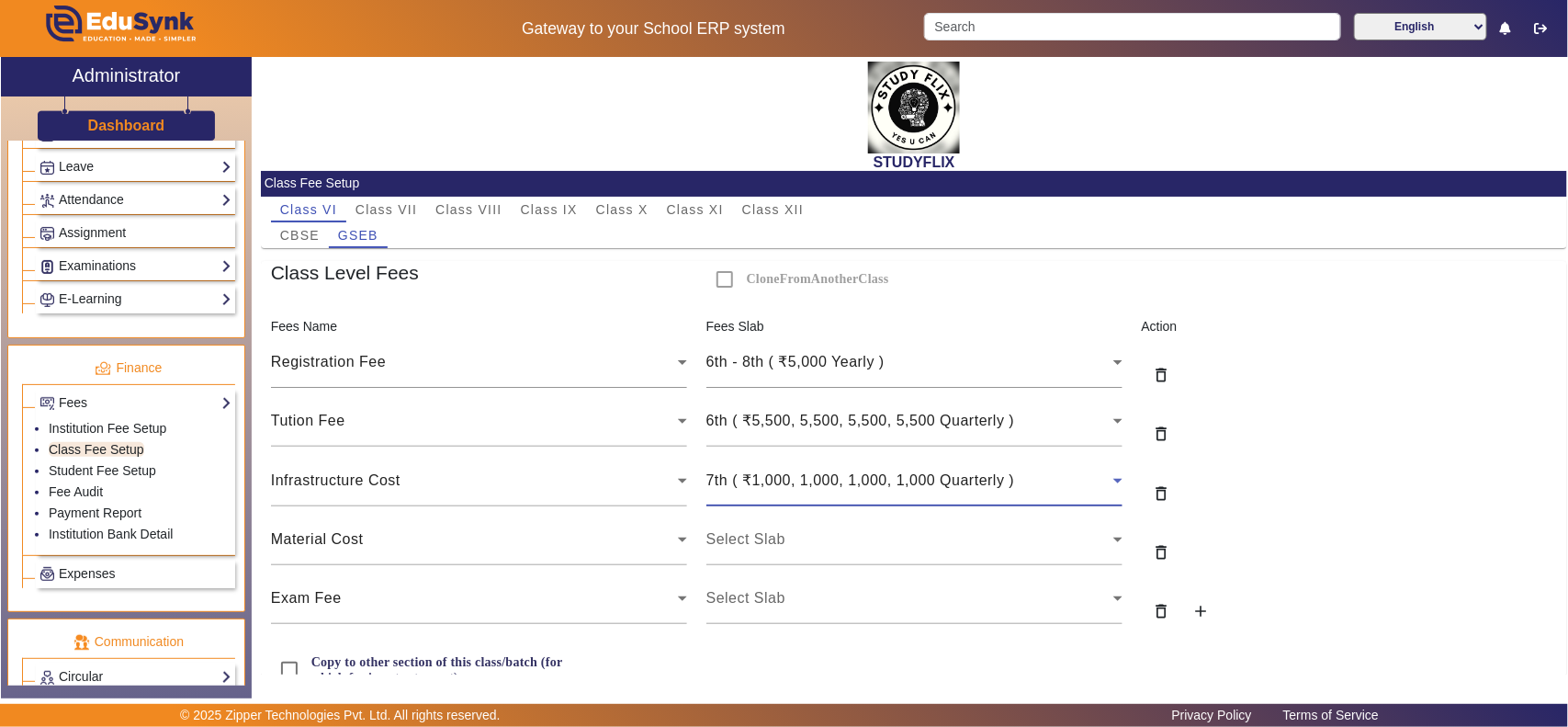
click at [833, 481] on span "7th ( ₹1,000, 1,000, 1,000, 1,000 Quarterly )" at bounding box center [860, 480] width 308 height 16
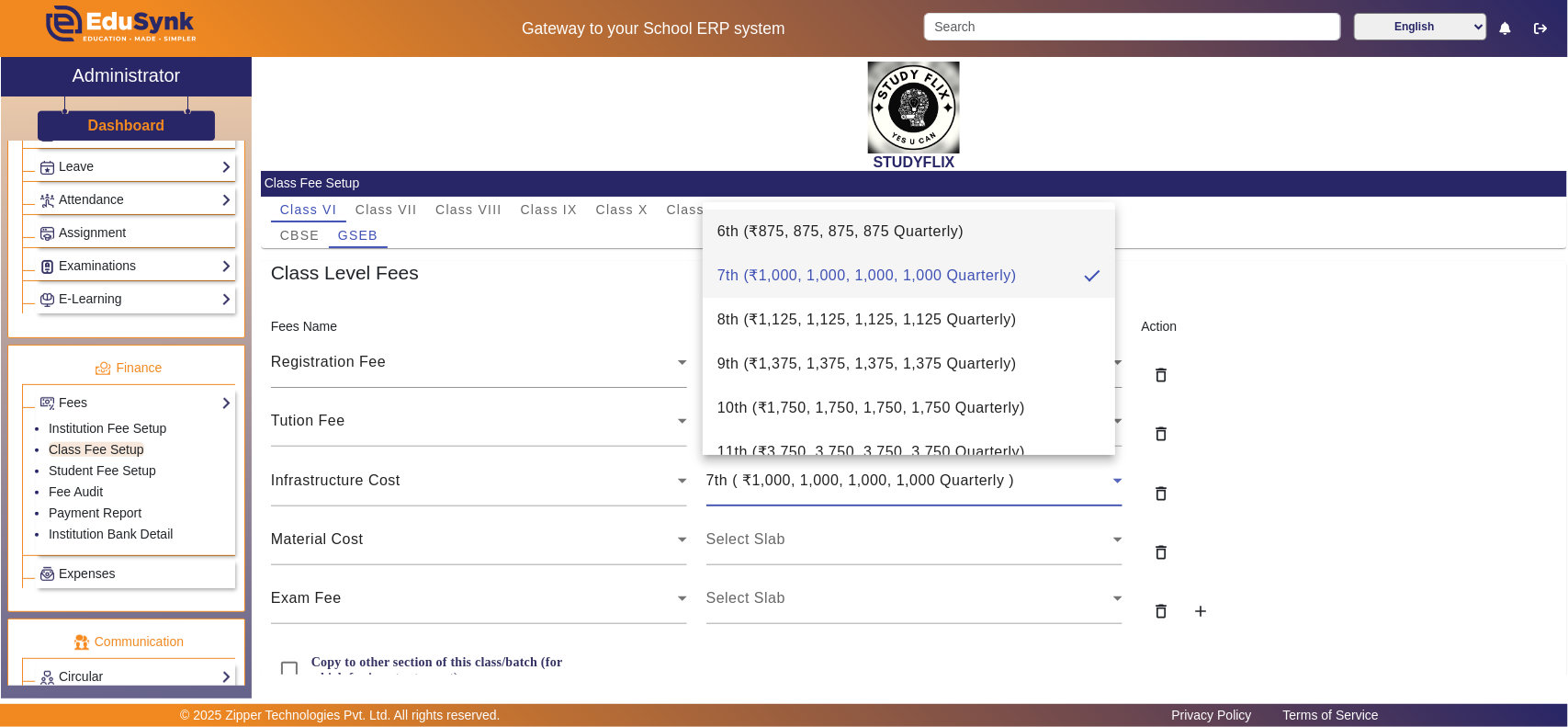
click at [787, 230] on span "6th ( ₹875, 875, 875, 875 Quarterly )" at bounding box center [841, 231] width 247 height 22
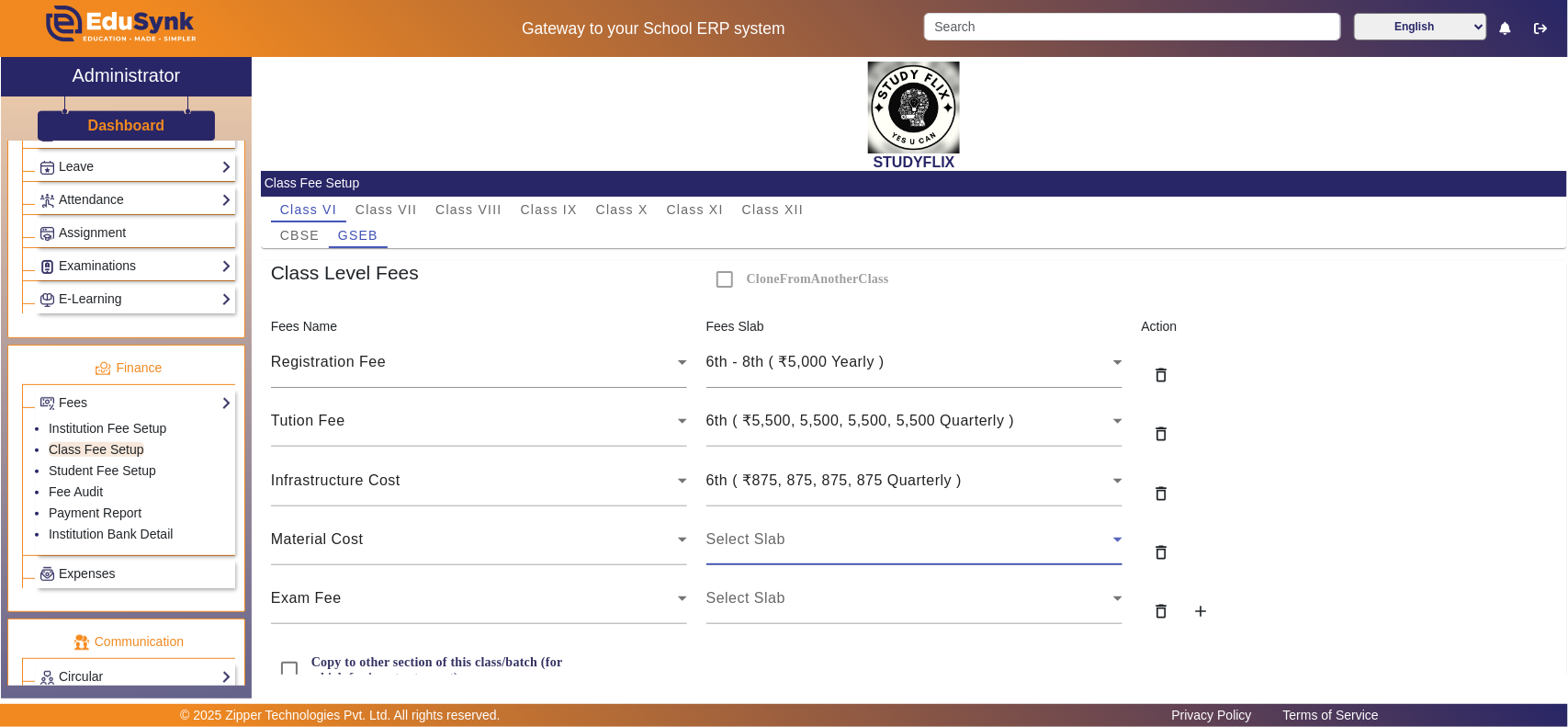
click at [769, 547] on span "Select Slab" at bounding box center [745, 539] width 79 height 16
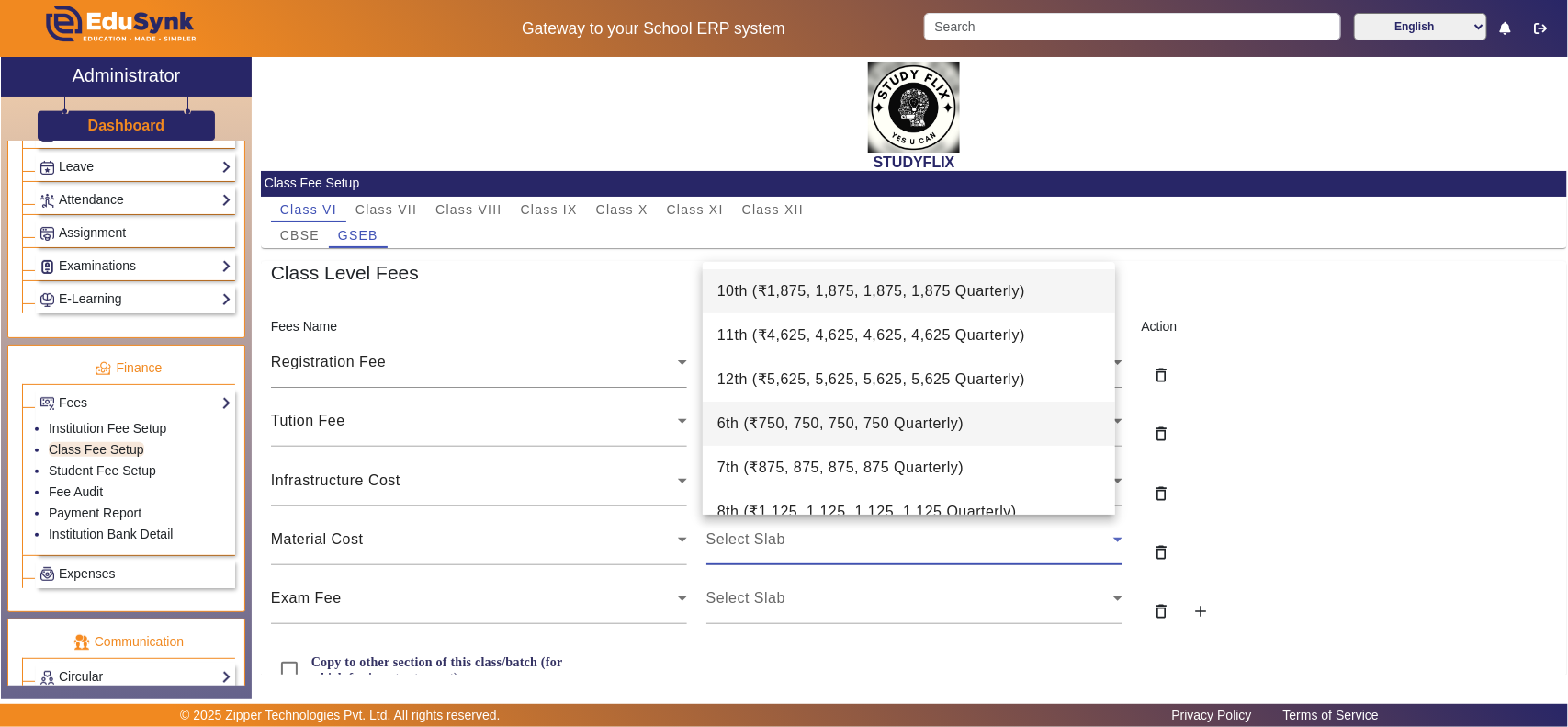
click at [776, 418] on span "6th ( ₹750, 750, 750, 750 Quarterly )" at bounding box center [841, 423] width 247 height 22
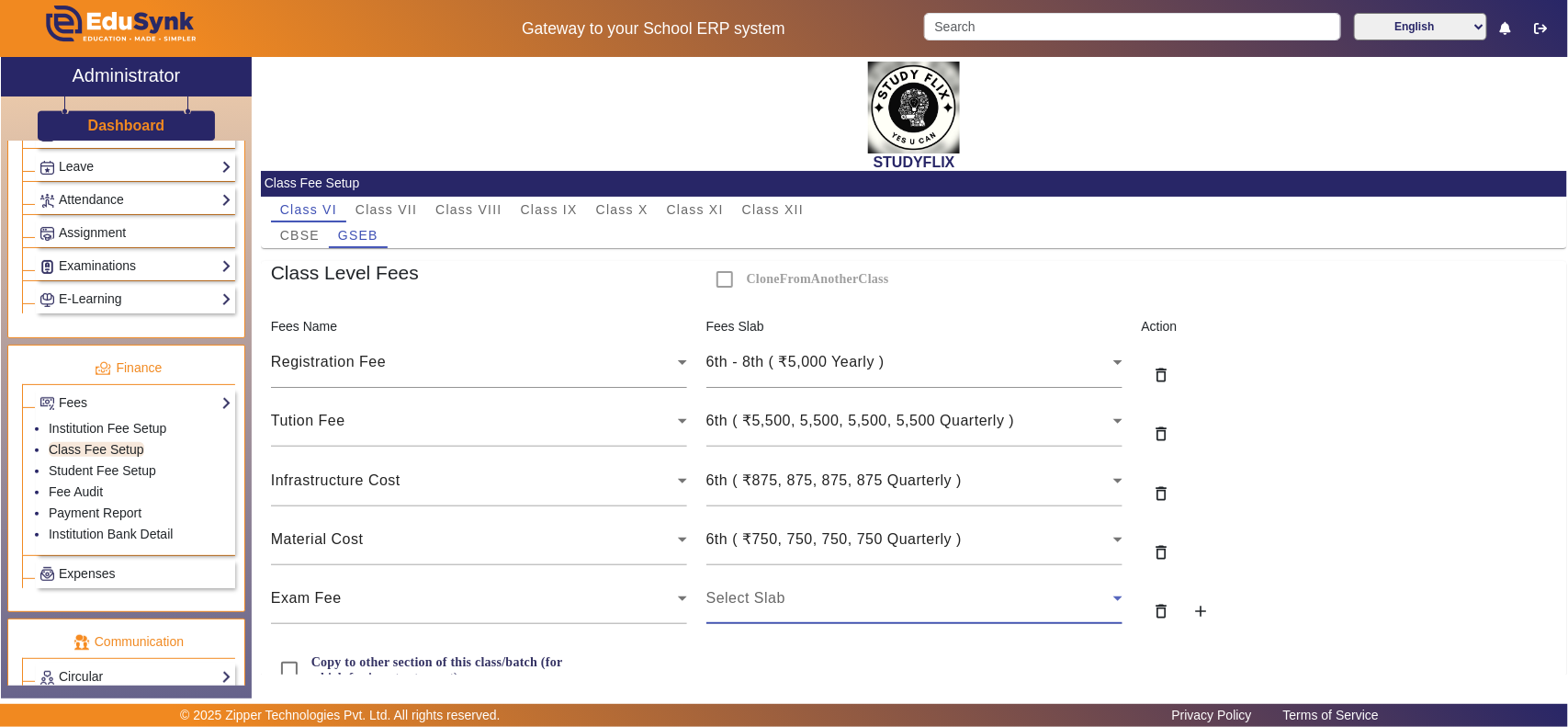
click at [782, 593] on div "Select Slab" at bounding box center [910, 598] width 407 height 22
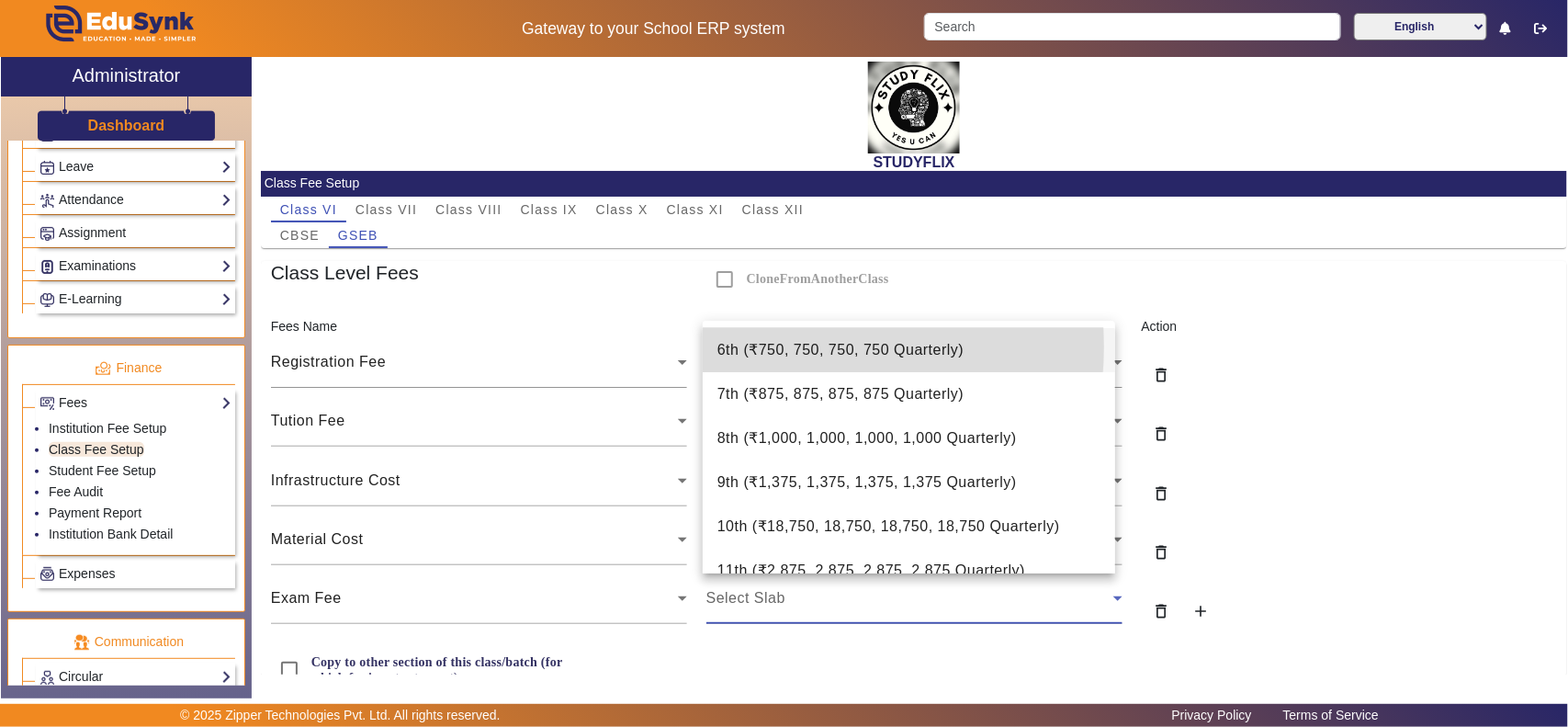
click at [772, 346] on span "6th ( ₹750, 750, 750, 750 Quarterly )" at bounding box center [841, 350] width 247 height 22
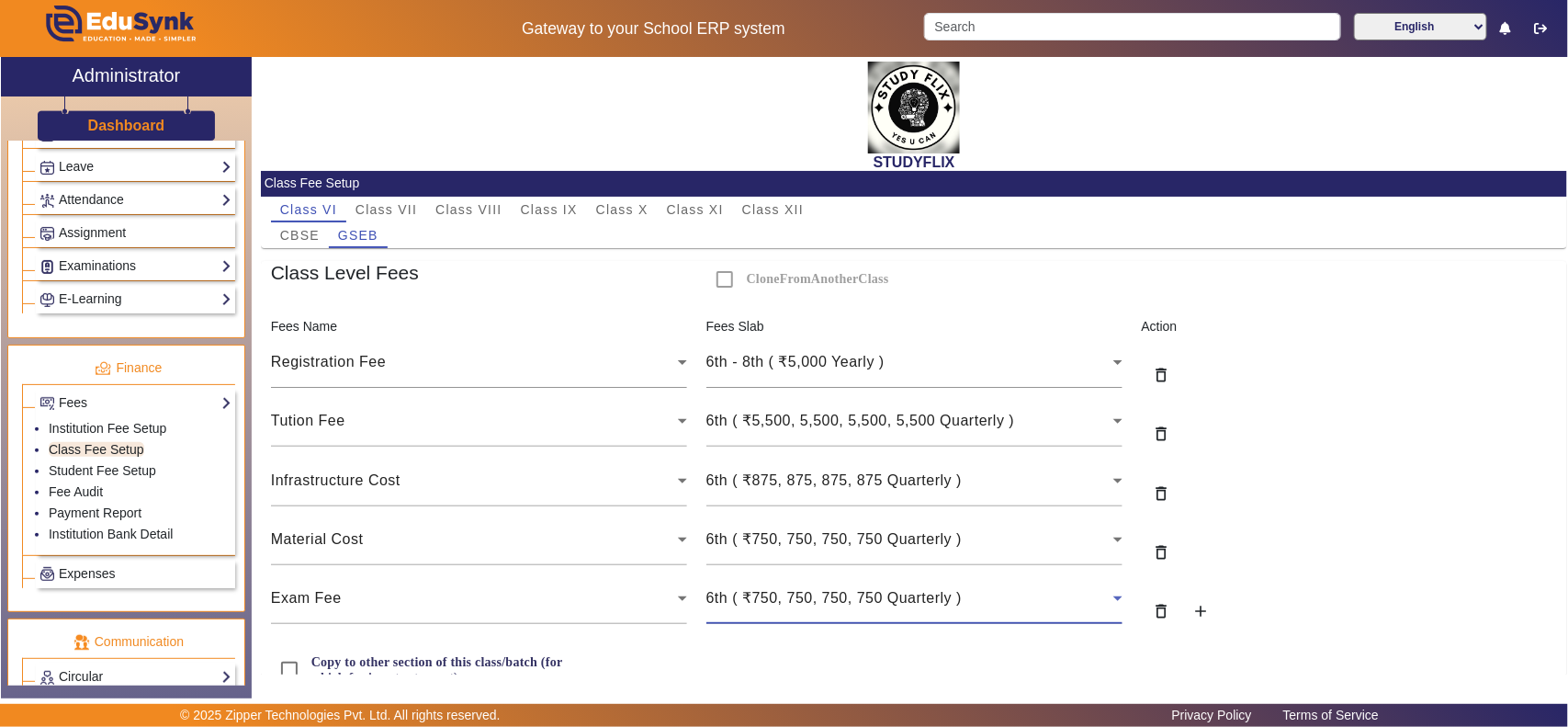
scroll to position [57, 0]
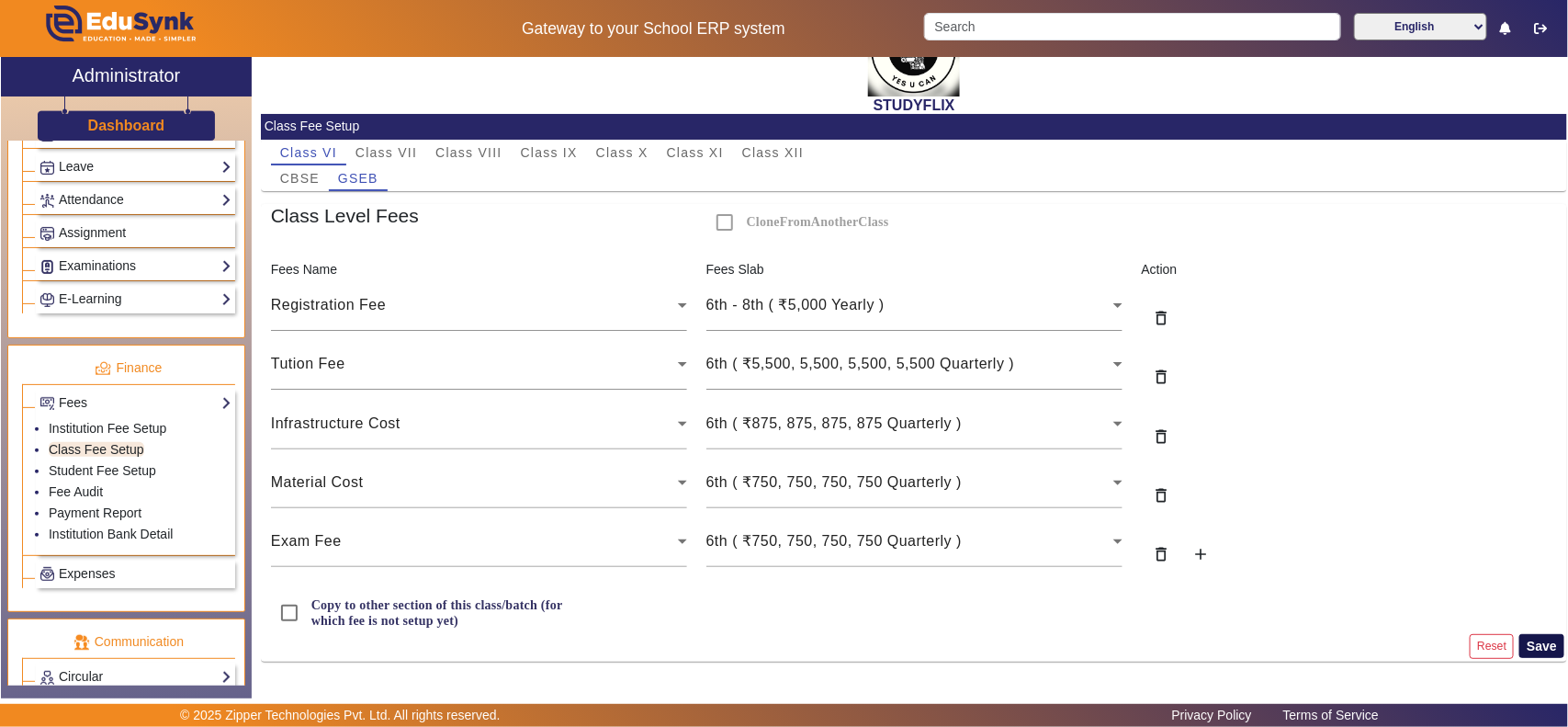
click at [1523, 645] on button "Save" at bounding box center [1542, 646] width 45 height 24
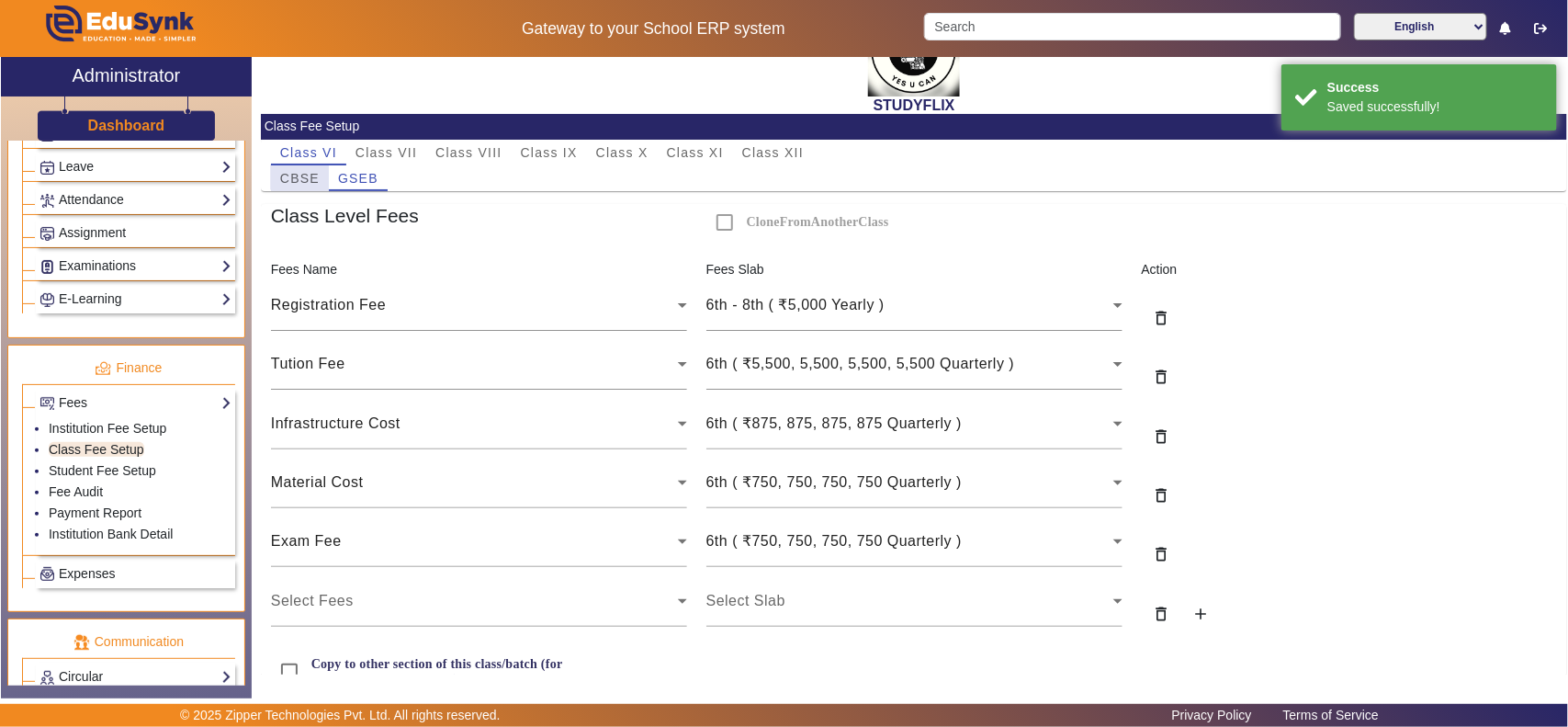
click at [302, 175] on span "CBSE" at bounding box center [300, 178] width 40 height 13
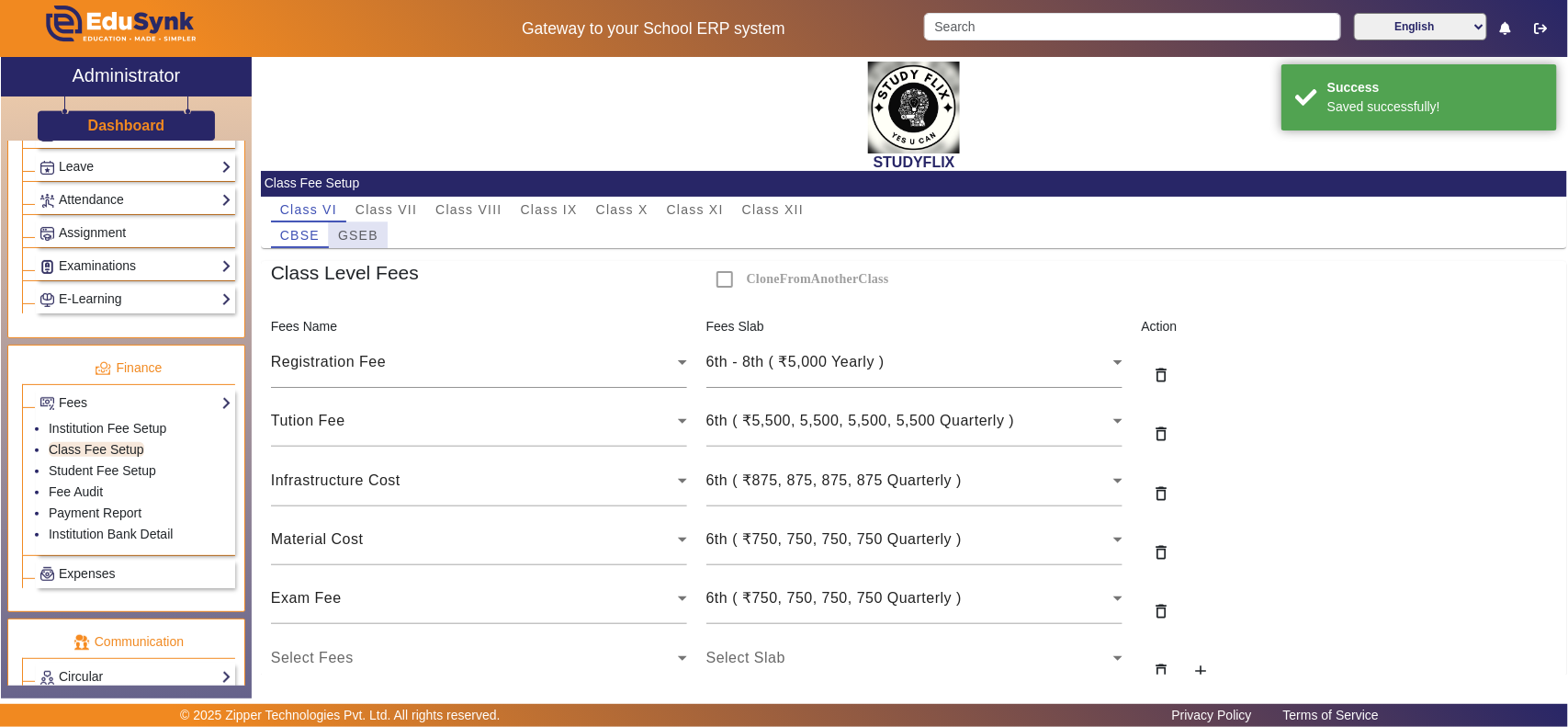
click at [369, 230] on span "GSEB" at bounding box center [358, 234] width 41 height 13
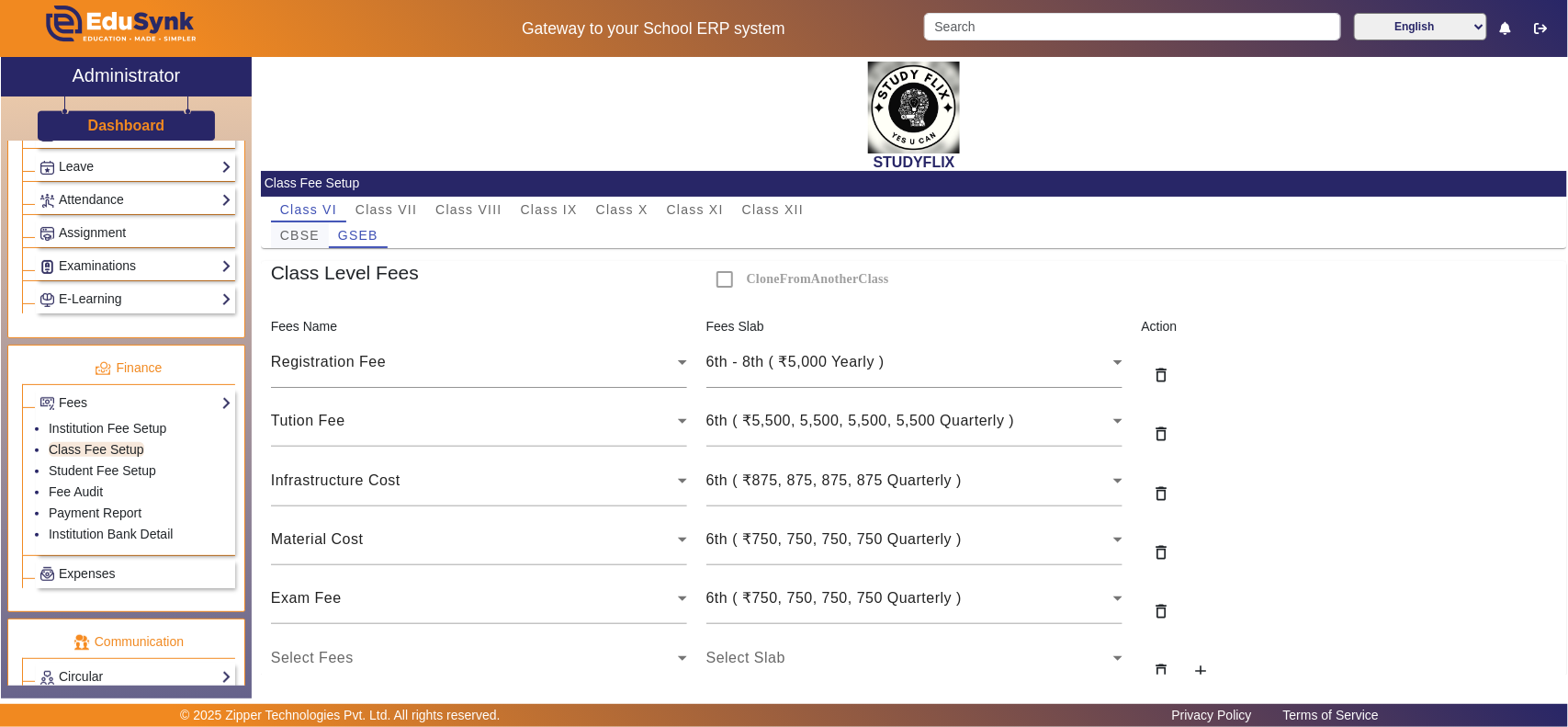
click at [292, 232] on span "CBSE" at bounding box center [300, 234] width 40 height 13
click at [350, 232] on span "GSEB" at bounding box center [358, 234] width 41 height 13
click at [399, 205] on span "Class VII" at bounding box center [387, 209] width 61 height 13
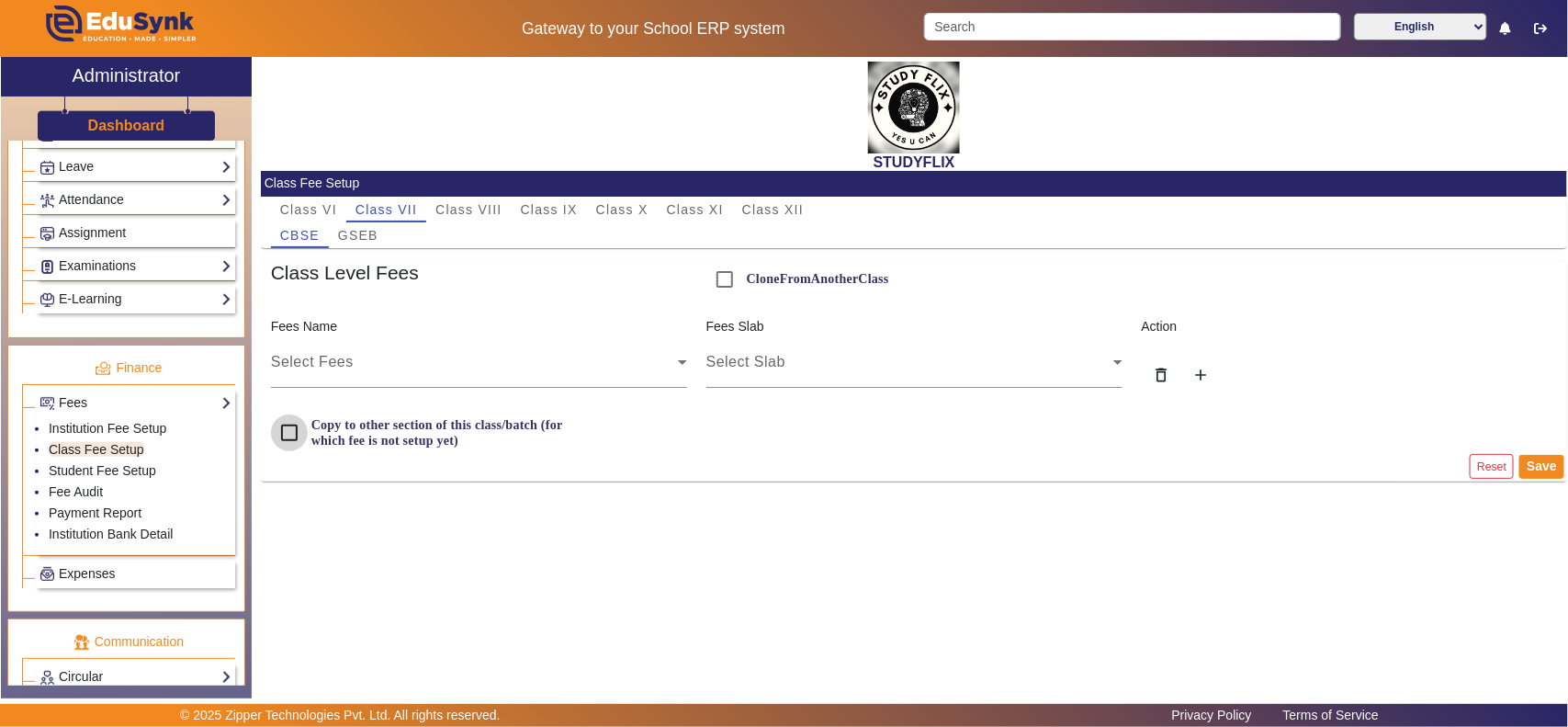
click at [291, 433] on input "Copy to other section of this class/batch (for which fee is not setup yet)" at bounding box center [289, 432] width 37 height 37
click at [441, 361] on div "Select Fees" at bounding box center [475, 362] width 407 height 22
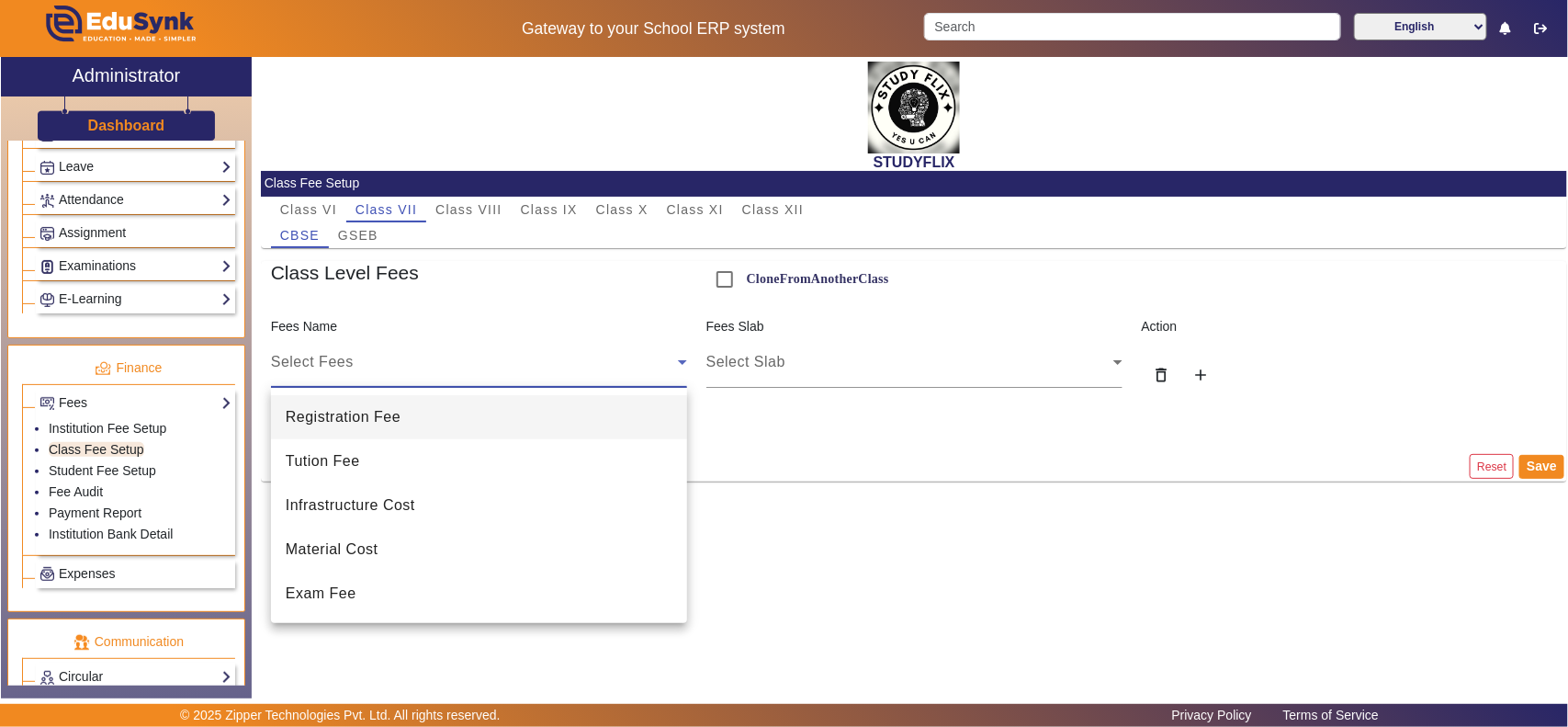
click at [397, 413] on span "Registration Fee" at bounding box center [343, 417] width 115 height 22
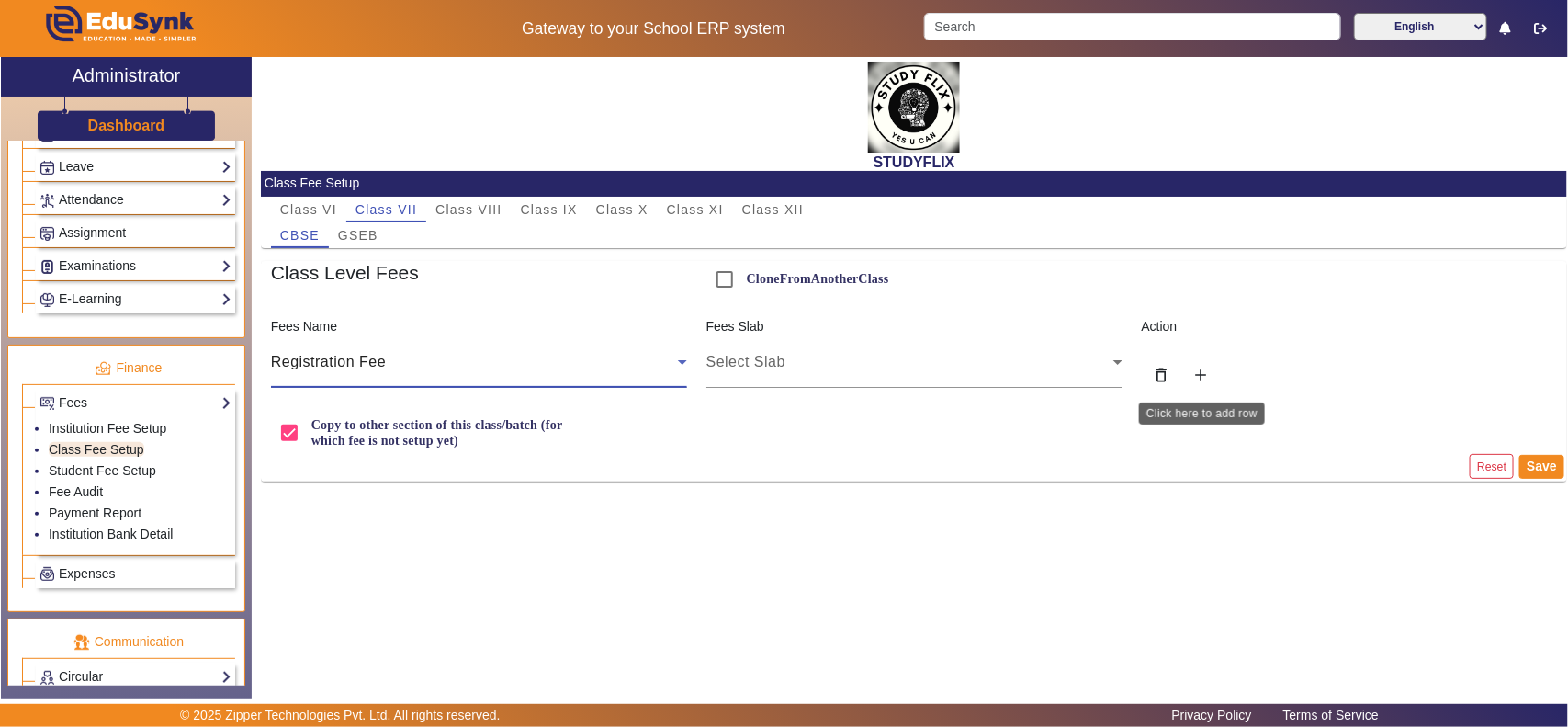
click at [1204, 382] on mat-icon "add" at bounding box center [1200, 375] width 19 height 19
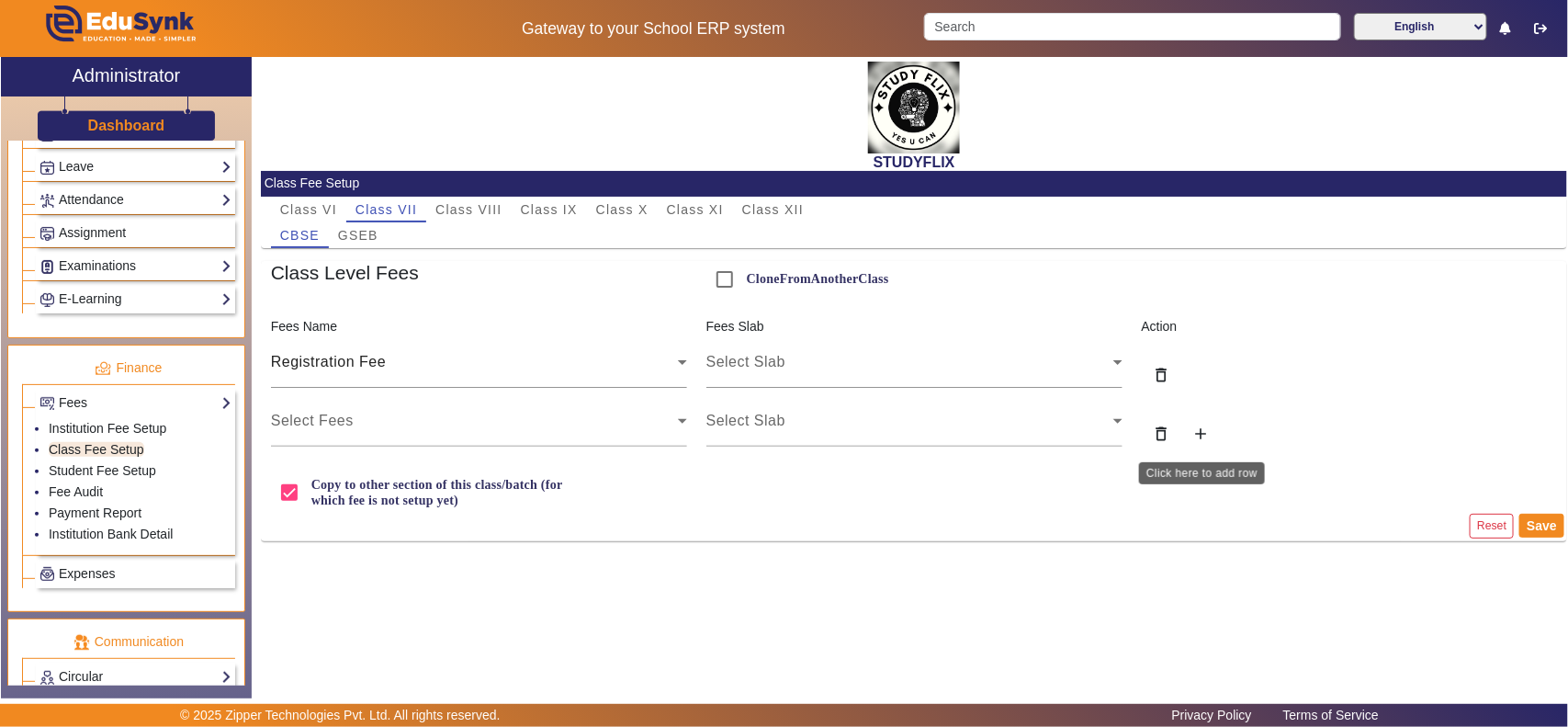
click at [1199, 433] on mat-icon "add" at bounding box center [1200, 433] width 19 height 19
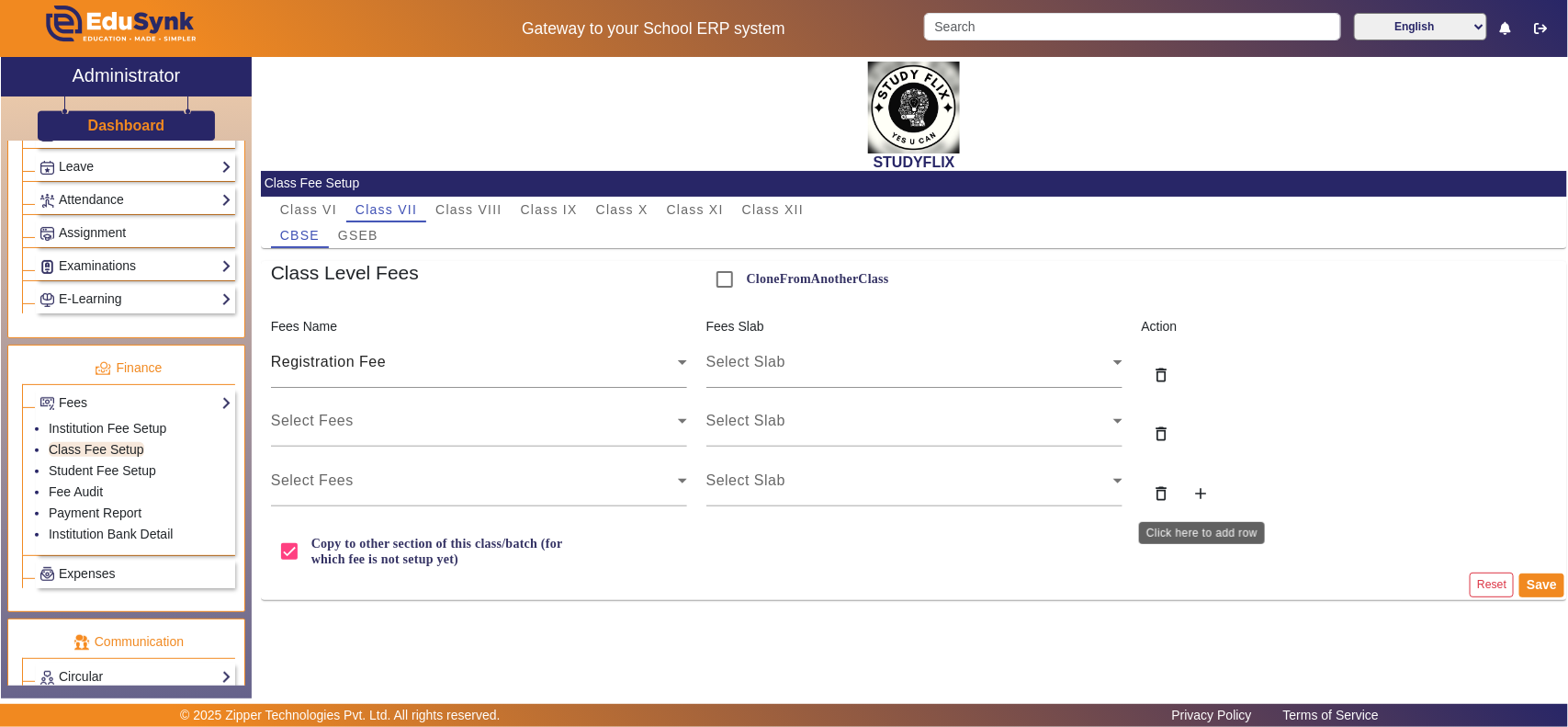
click at [1192, 487] on mat-icon "add" at bounding box center [1200, 494] width 19 height 19
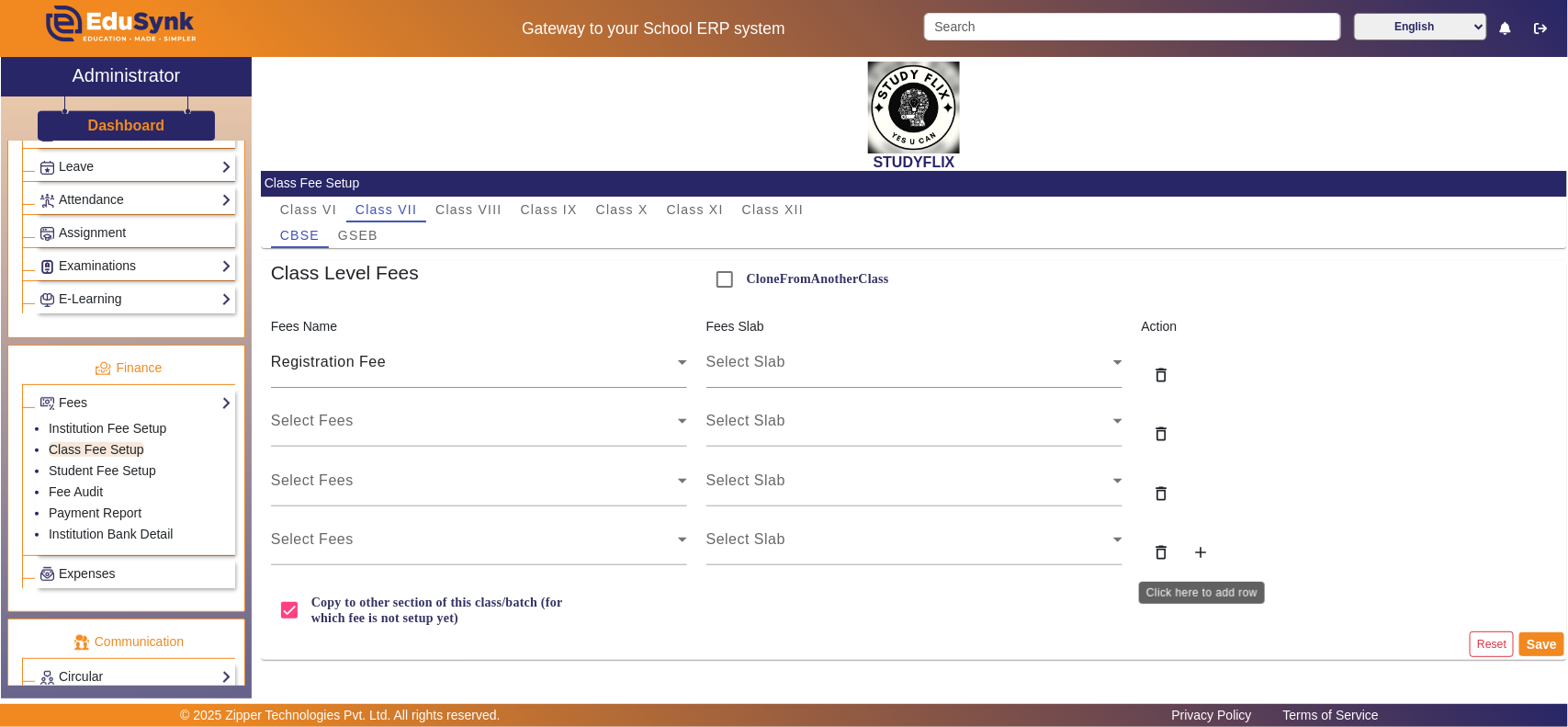
click at [1195, 553] on mat-icon "add" at bounding box center [1200, 552] width 19 height 19
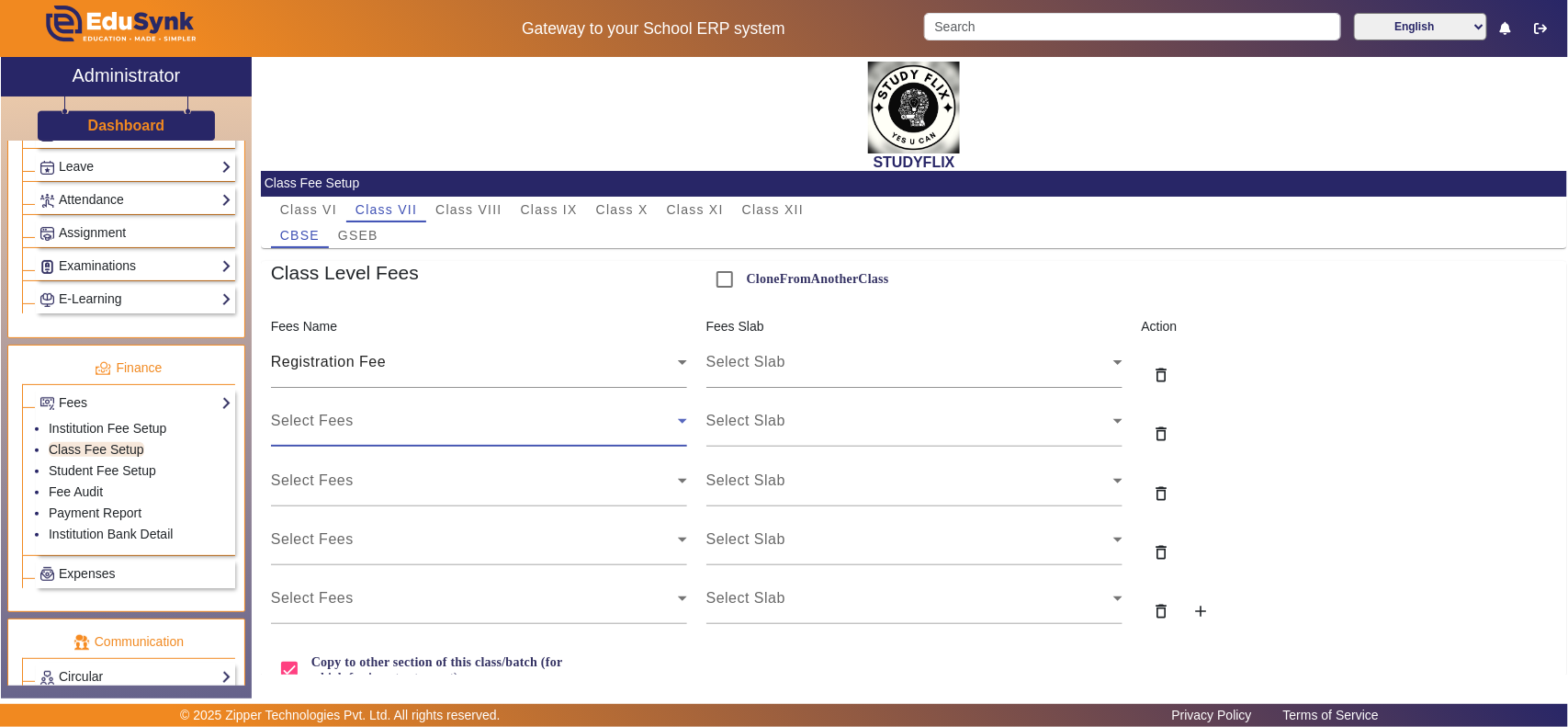
click at [327, 409] on div "Select Fees" at bounding box center [475, 420] width 407 height 22
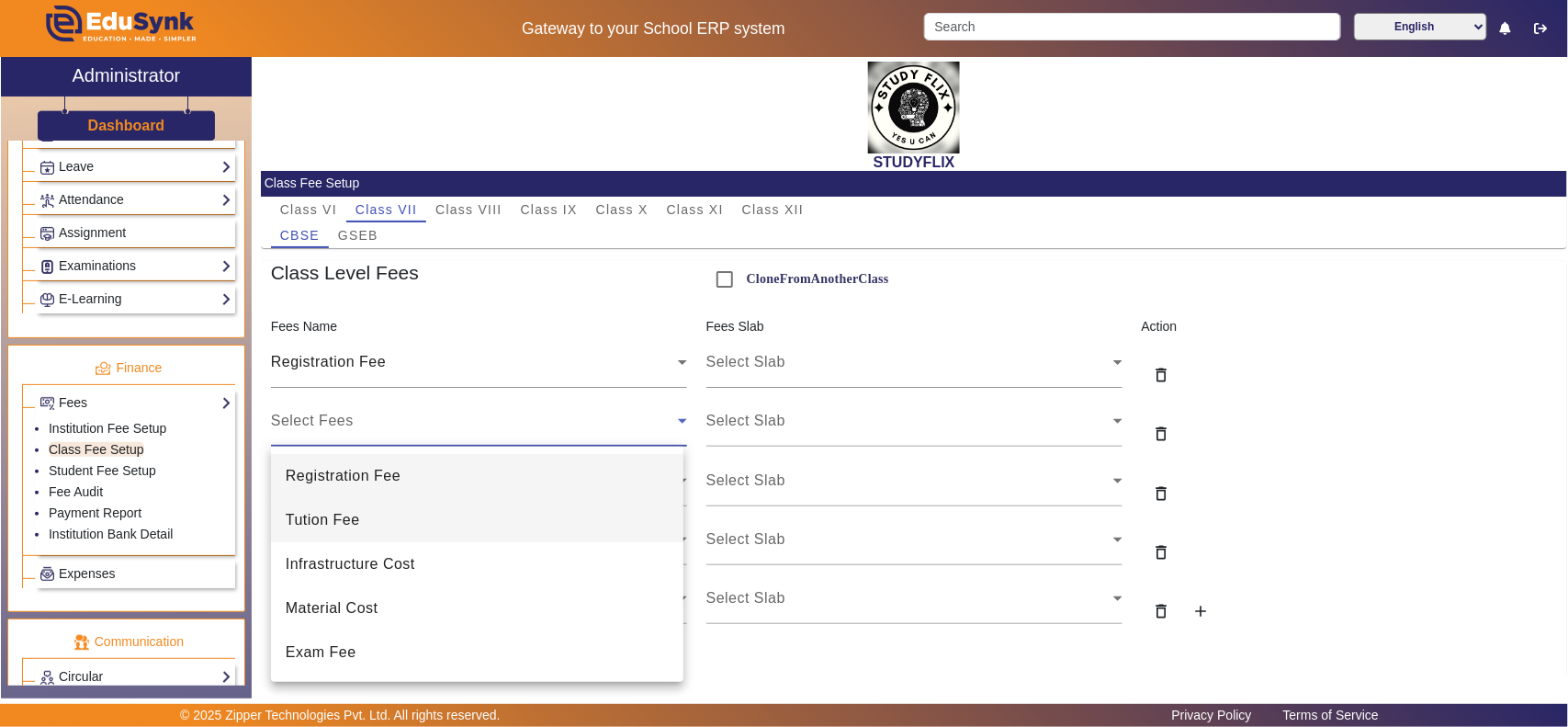
click at [360, 522] on mat-option "Tution Fee" at bounding box center [477, 520] width 412 height 45
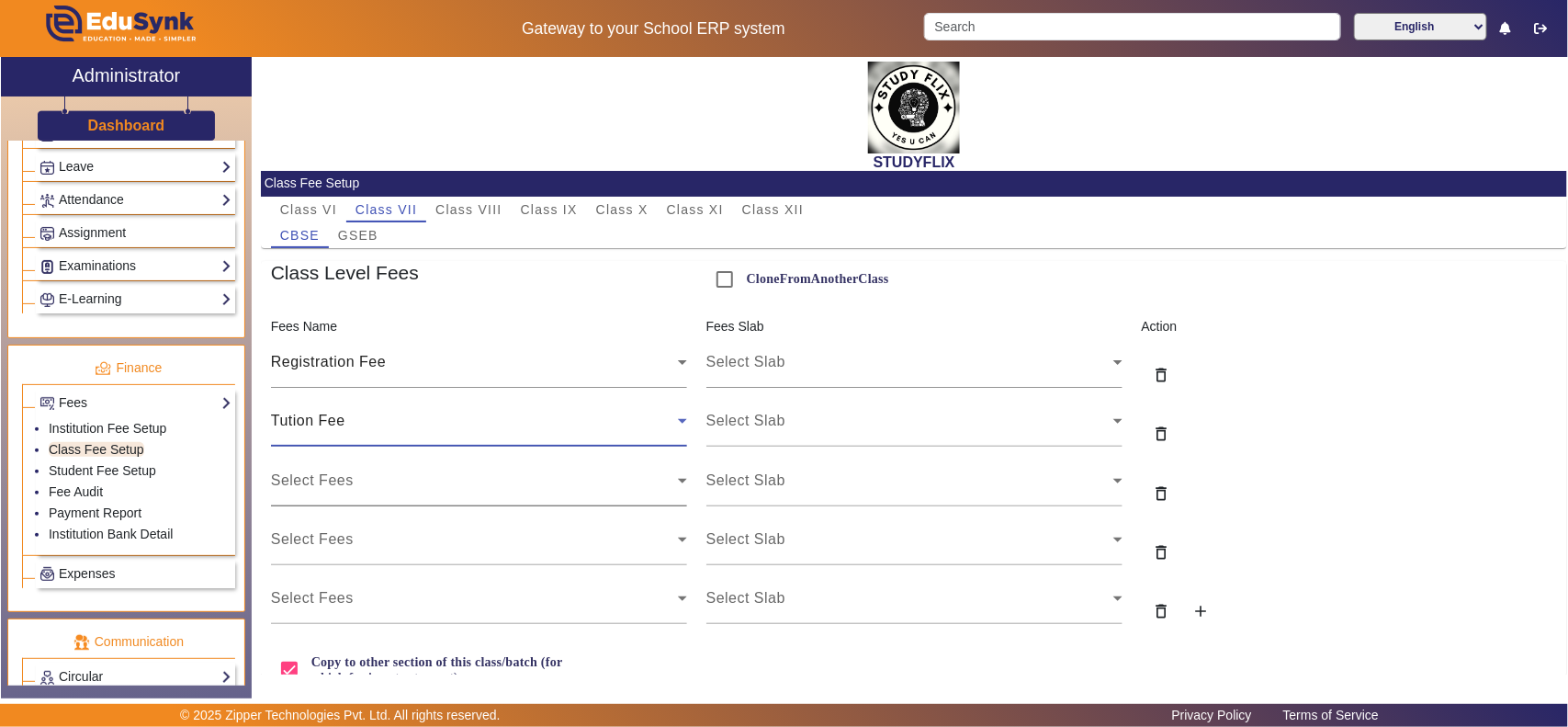
click at [356, 489] on div "Select Fees" at bounding box center [475, 481] width 407 height 22
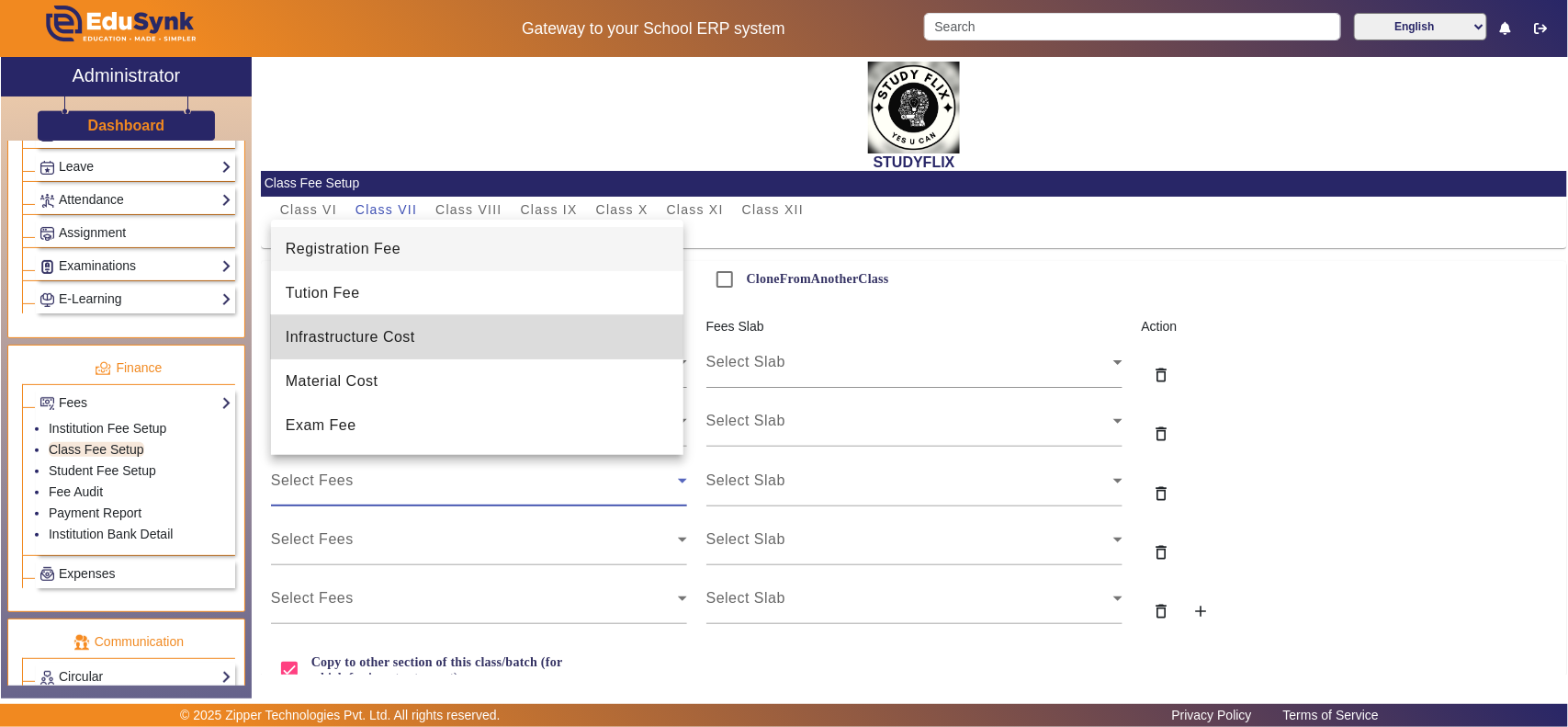
click at [343, 335] on span "Infrastructure Cost" at bounding box center [350, 337] width 130 height 22
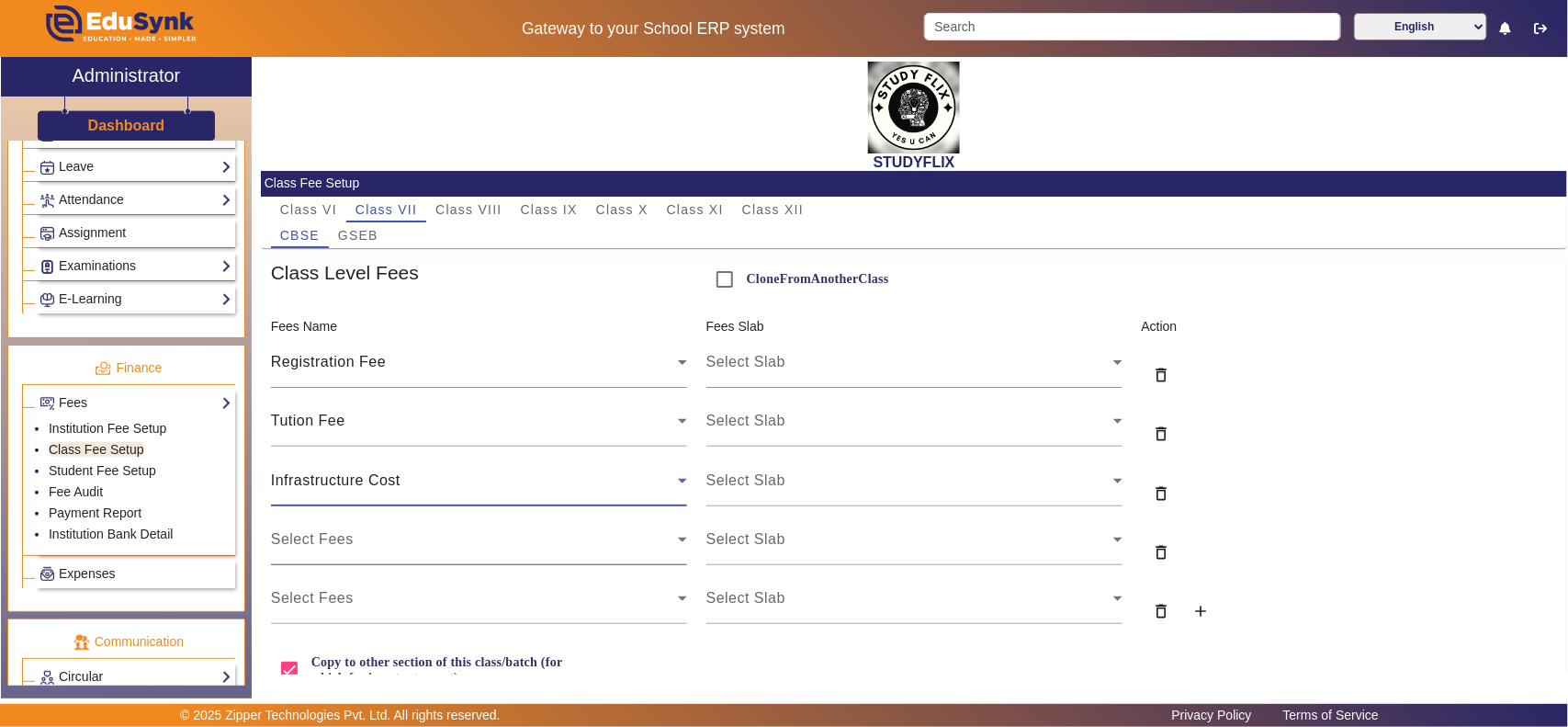
click at [369, 529] on div "Select Fees" at bounding box center [475, 539] width 407 height 22
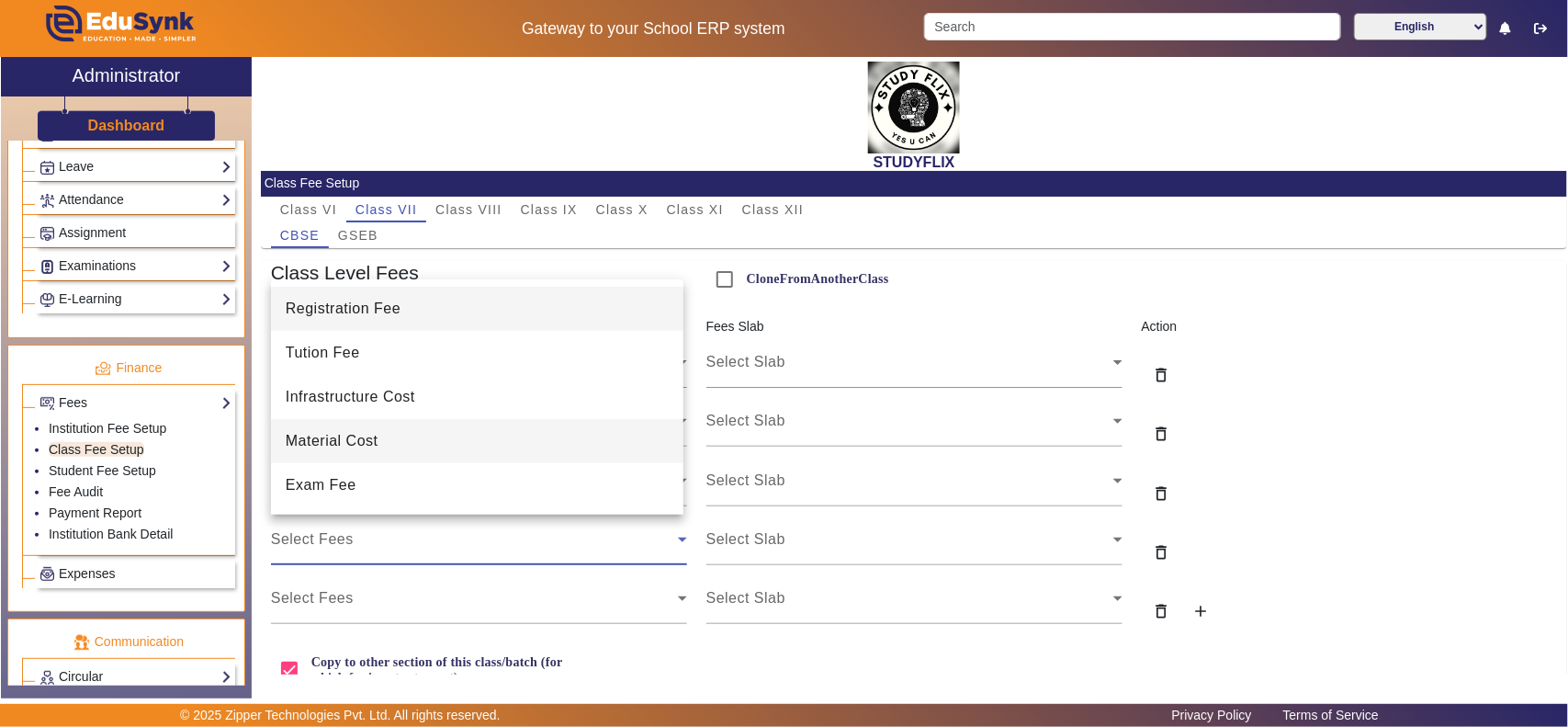
click at [359, 451] on span "Material Cost" at bounding box center [332, 441] width 93 height 22
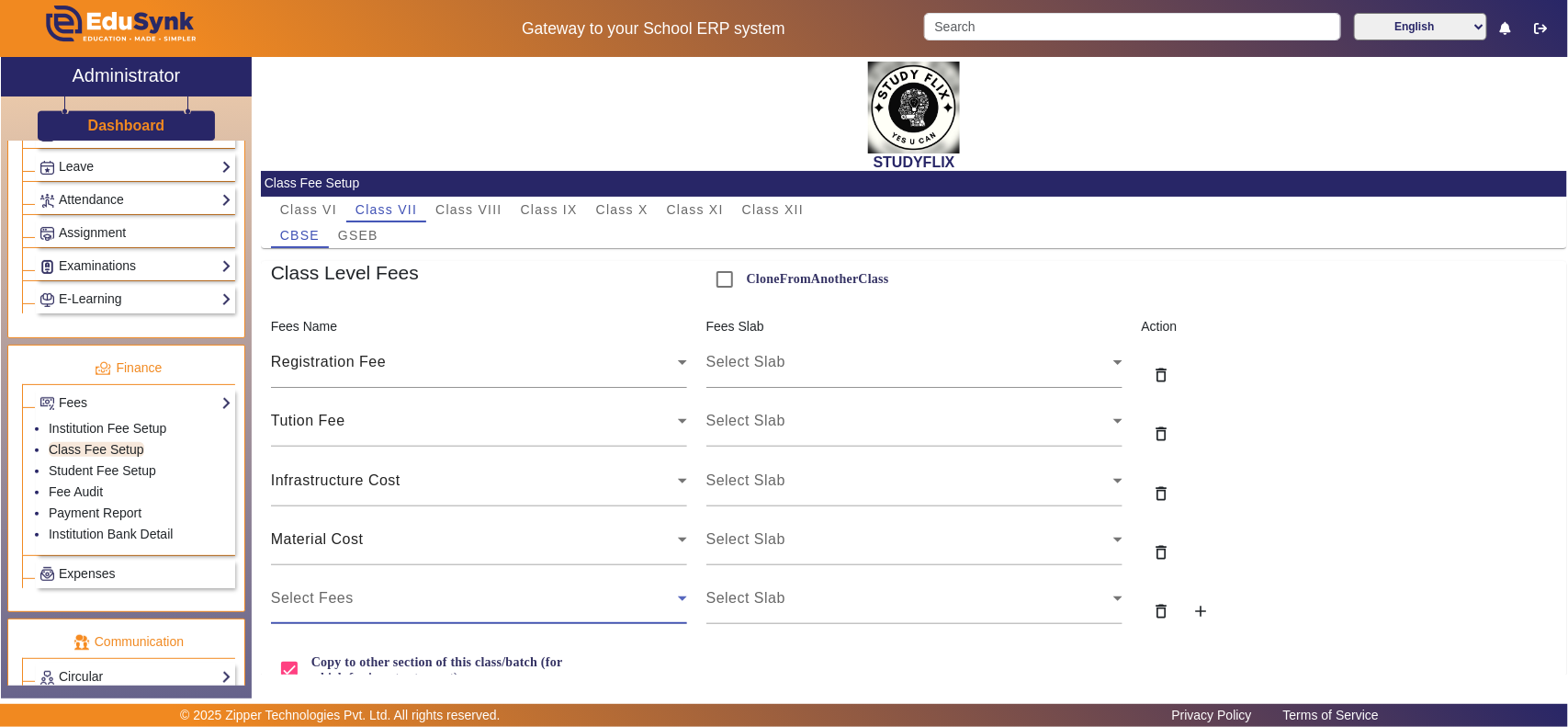
click at [358, 595] on div "Select Fees" at bounding box center [475, 598] width 407 height 22
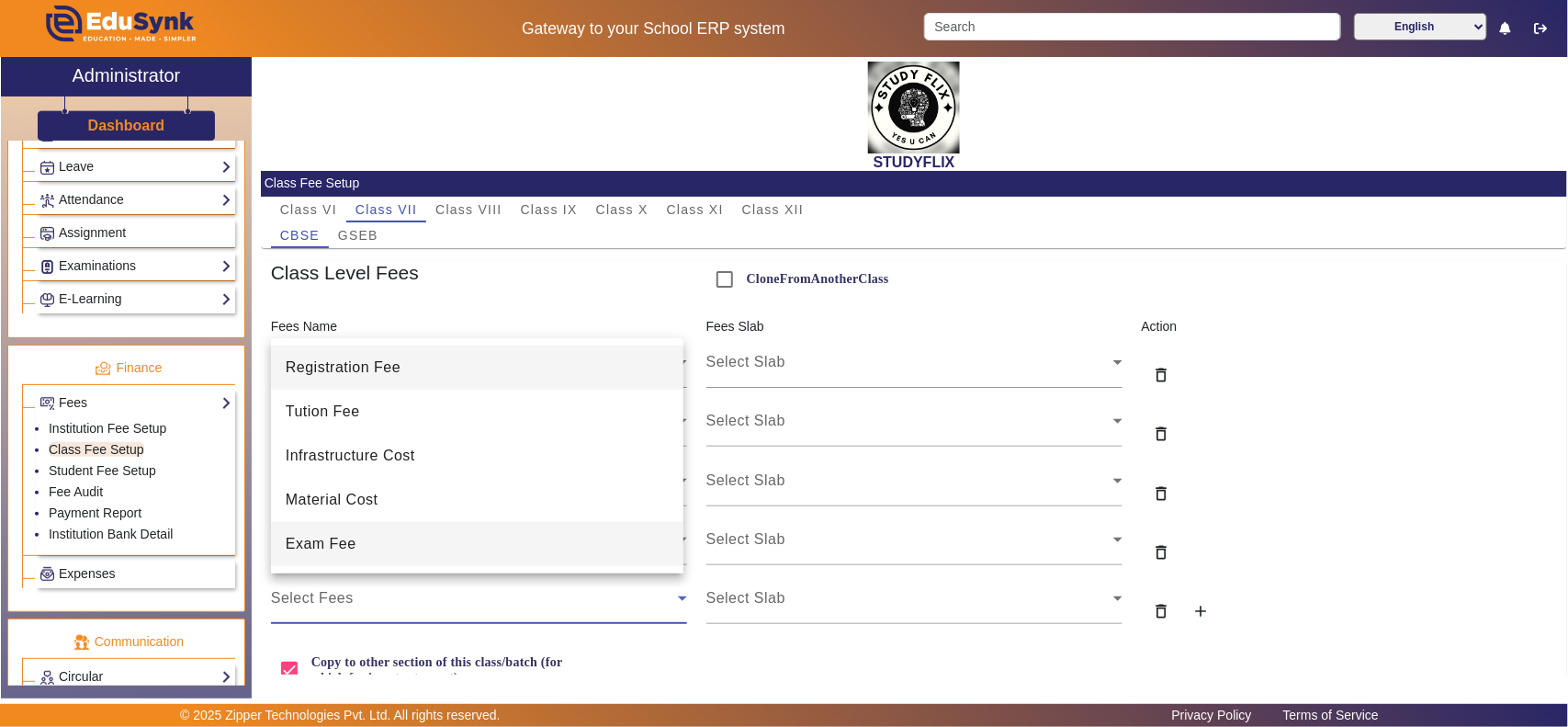
click at [361, 552] on mat-option "Exam Fee" at bounding box center [477, 544] width 412 height 45
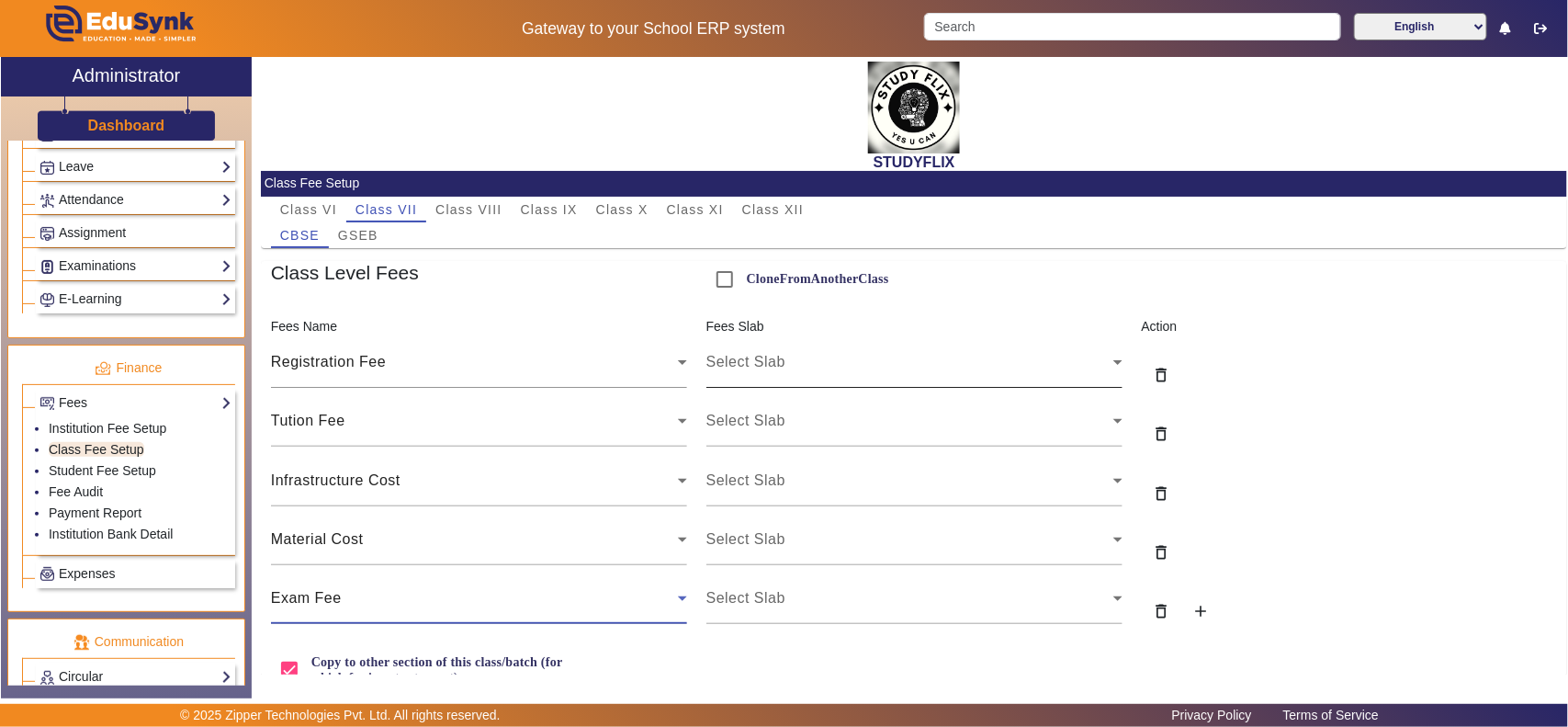
click at [754, 365] on span "Select Slab" at bounding box center [745, 362] width 79 height 16
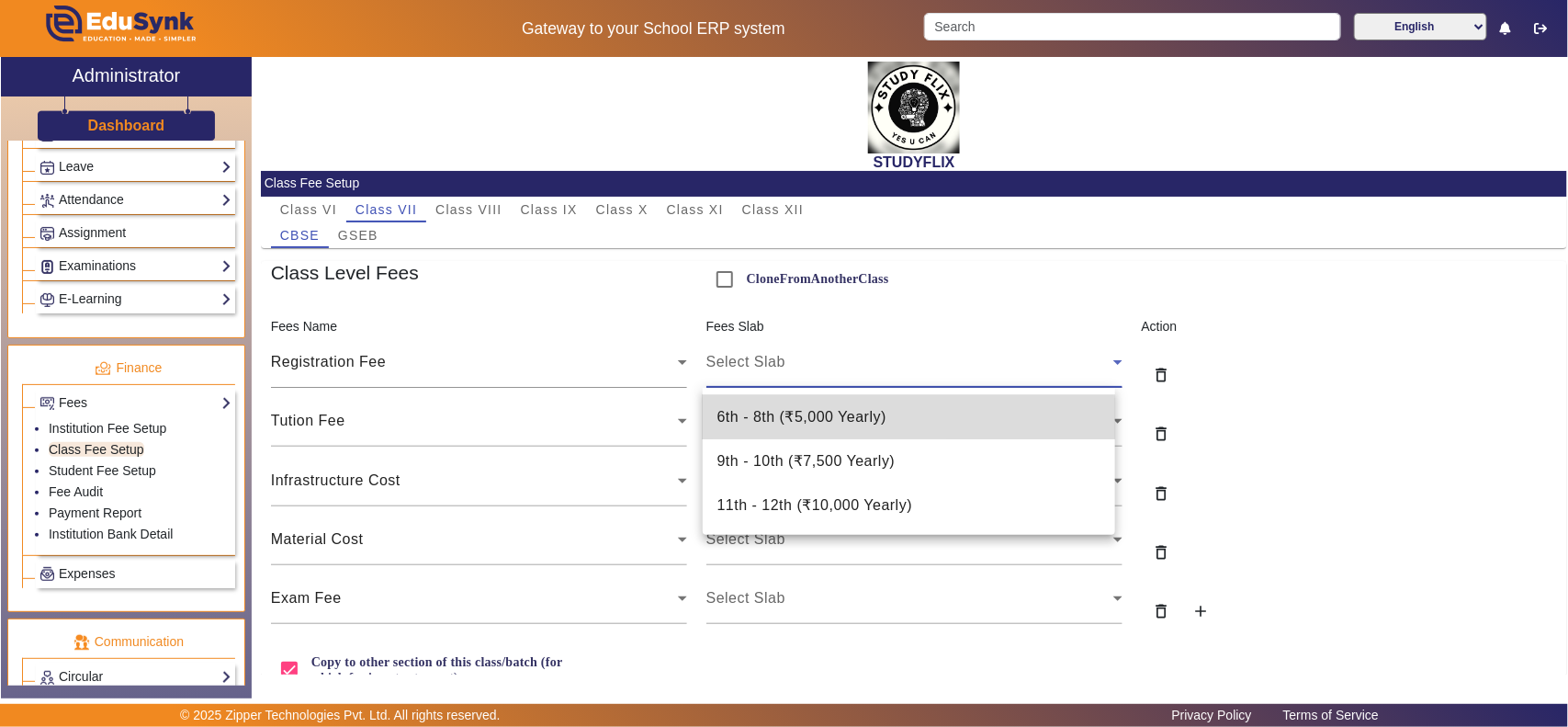
click at [797, 419] on span "6th - 8th ( ₹5,000 Yearly )" at bounding box center [802, 417] width 169 height 22
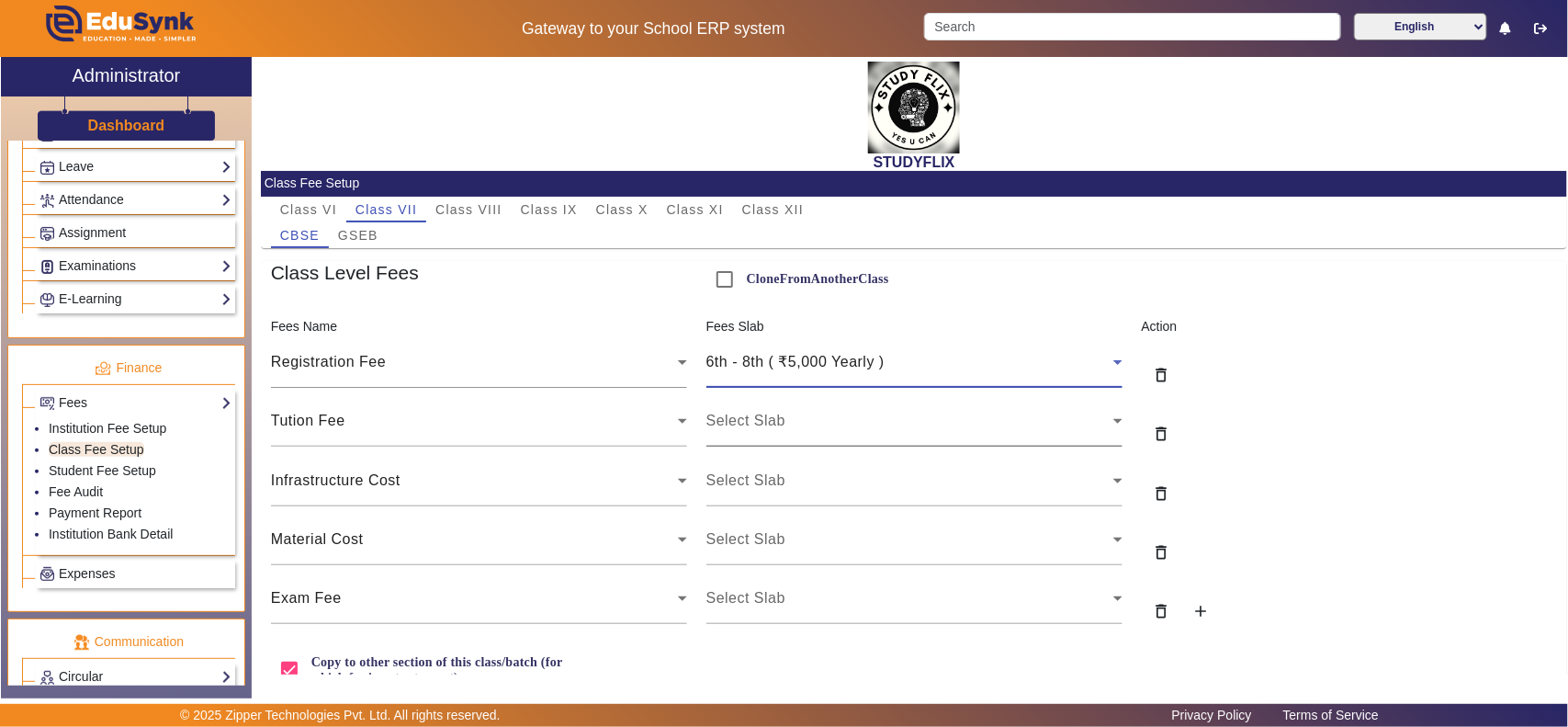
click at [796, 434] on div "Select Slab" at bounding box center [914, 420] width 416 height 51
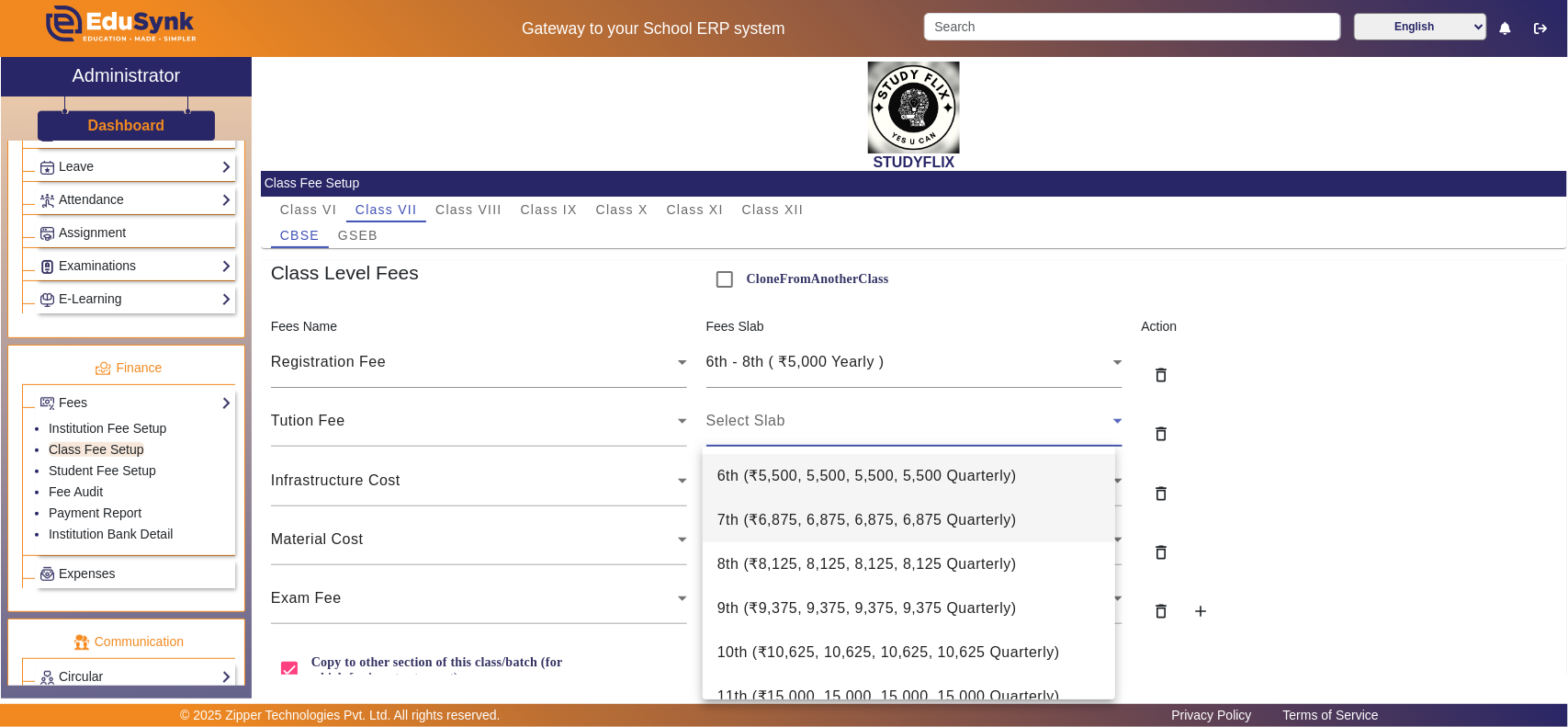
click at [773, 507] on mat-option "7th ( ₹6,875, 6,875, 6,875, 6,875 Quarterly )" at bounding box center [909, 520] width 412 height 45
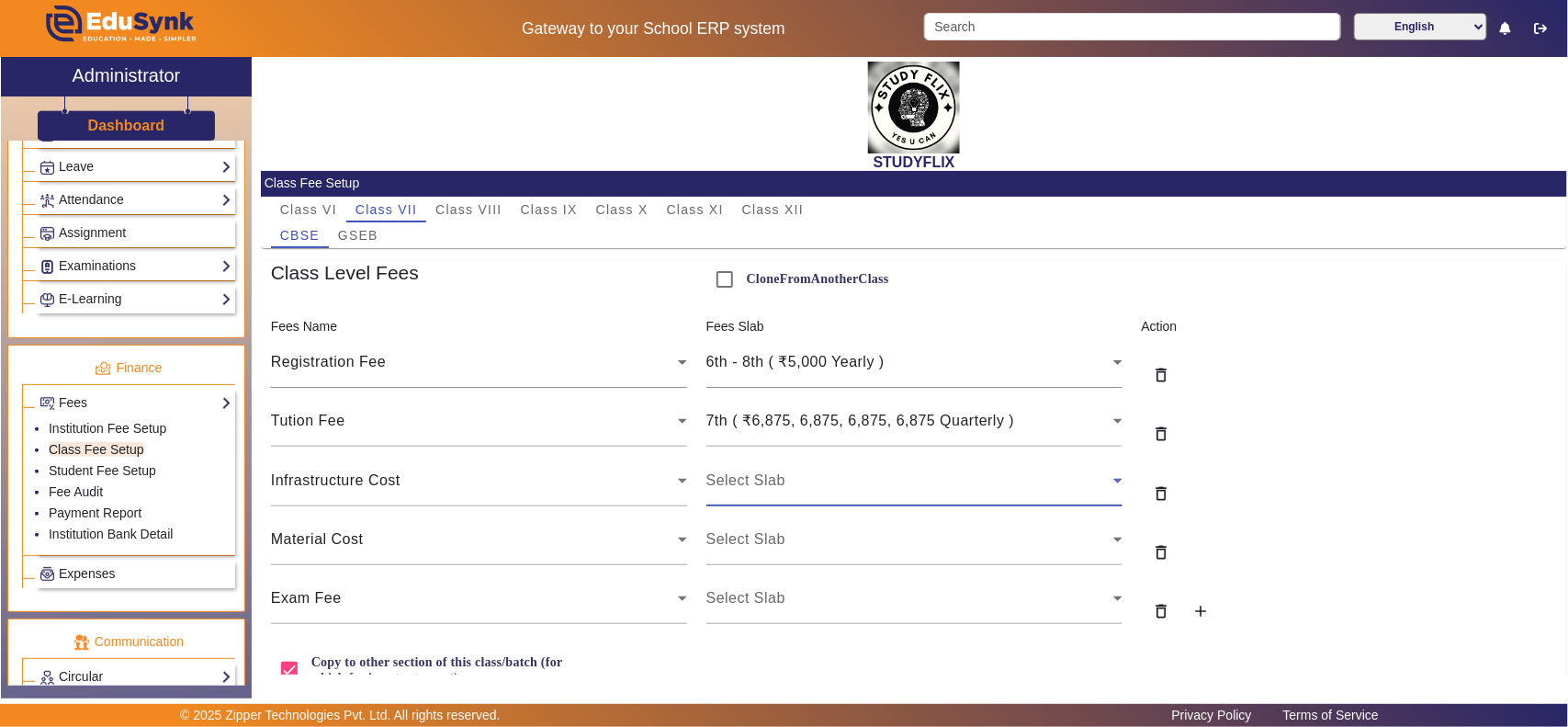
click at [785, 485] on div "Select Slab" at bounding box center [910, 481] width 407 height 22
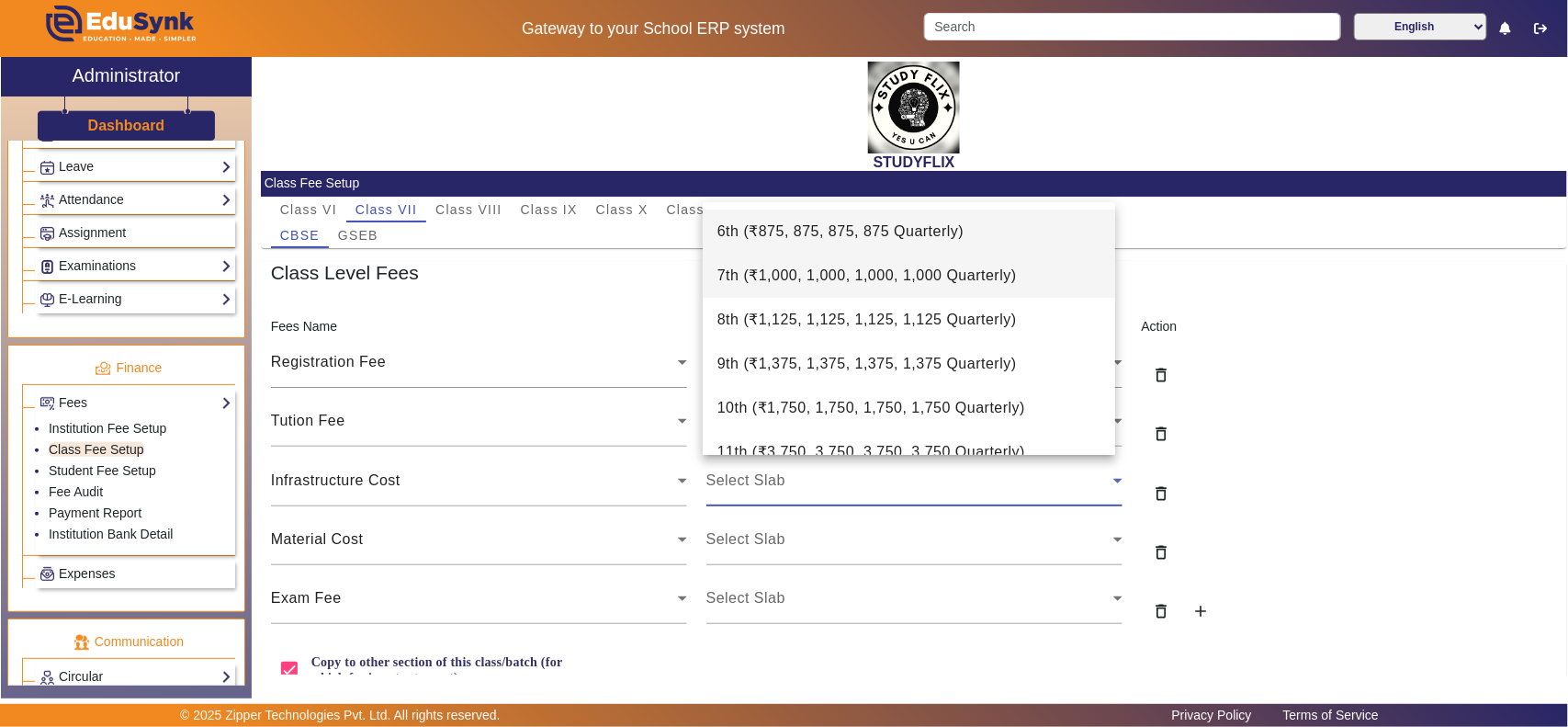
click at [762, 280] on span "7th ( ₹1,000, 1,000, 1,000, 1,000 Quarterly )" at bounding box center [867, 276] width 300 height 22
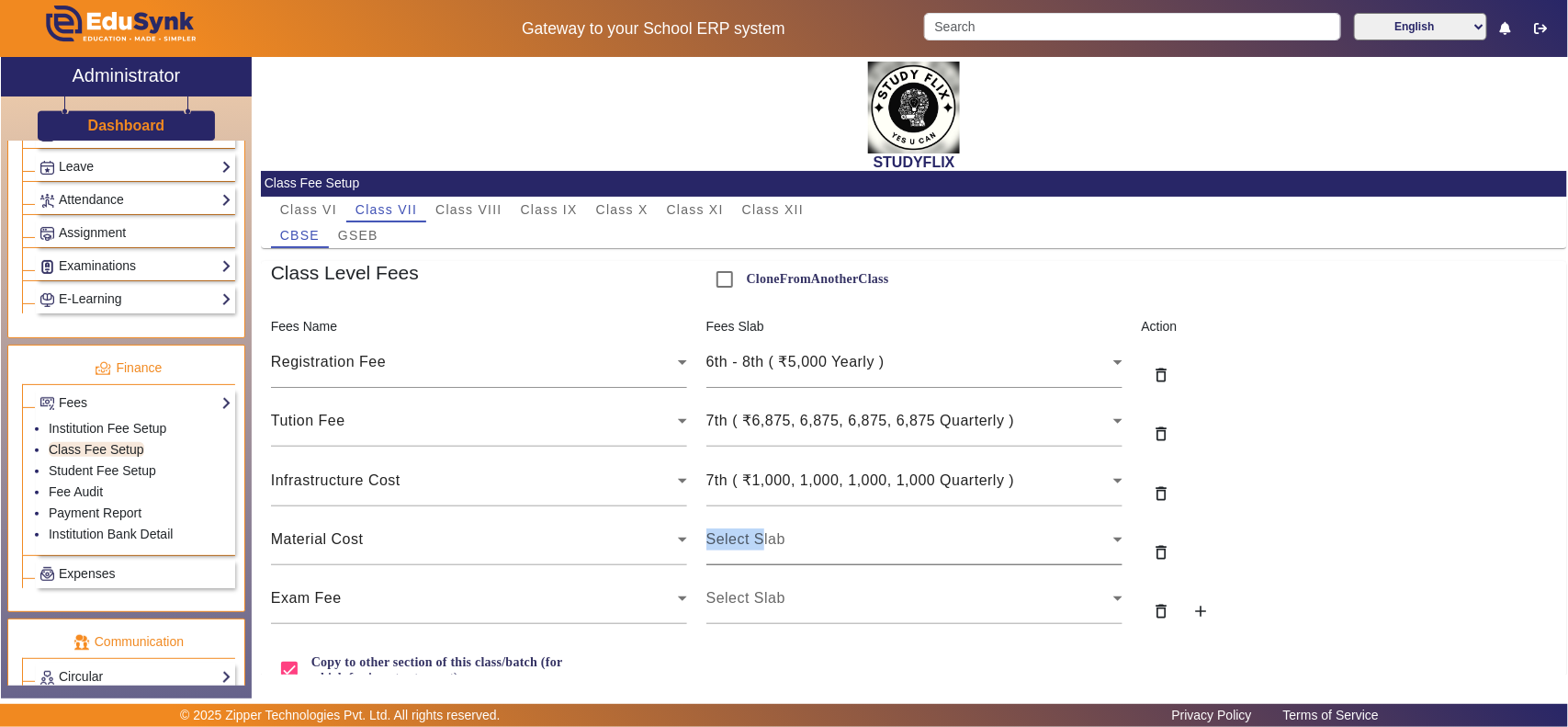
click at [758, 528] on div "Select Slab" at bounding box center [914, 539] width 416 height 51
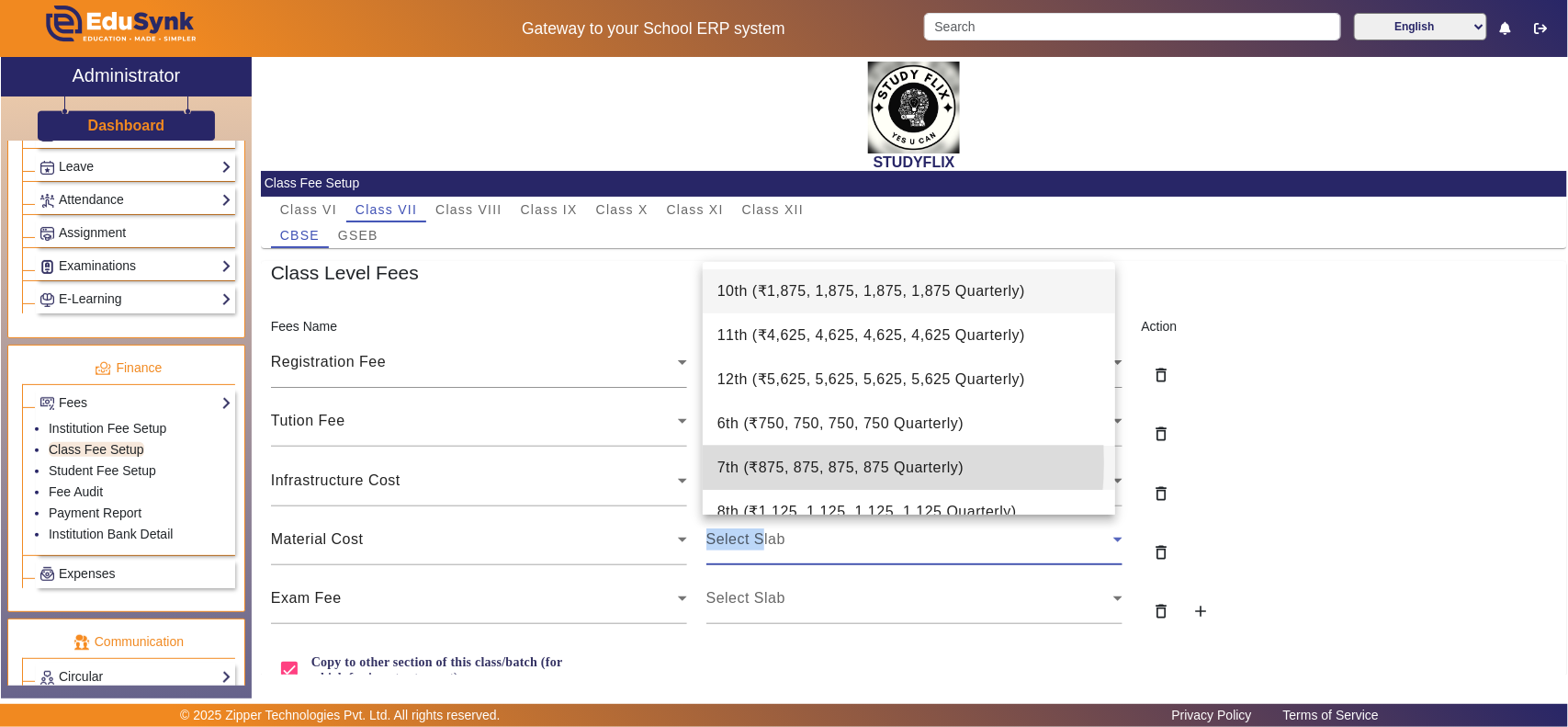
click at [758, 462] on span "7th ( ₹875, 875, 875, 875 Quarterly )" at bounding box center [841, 468] width 247 height 22
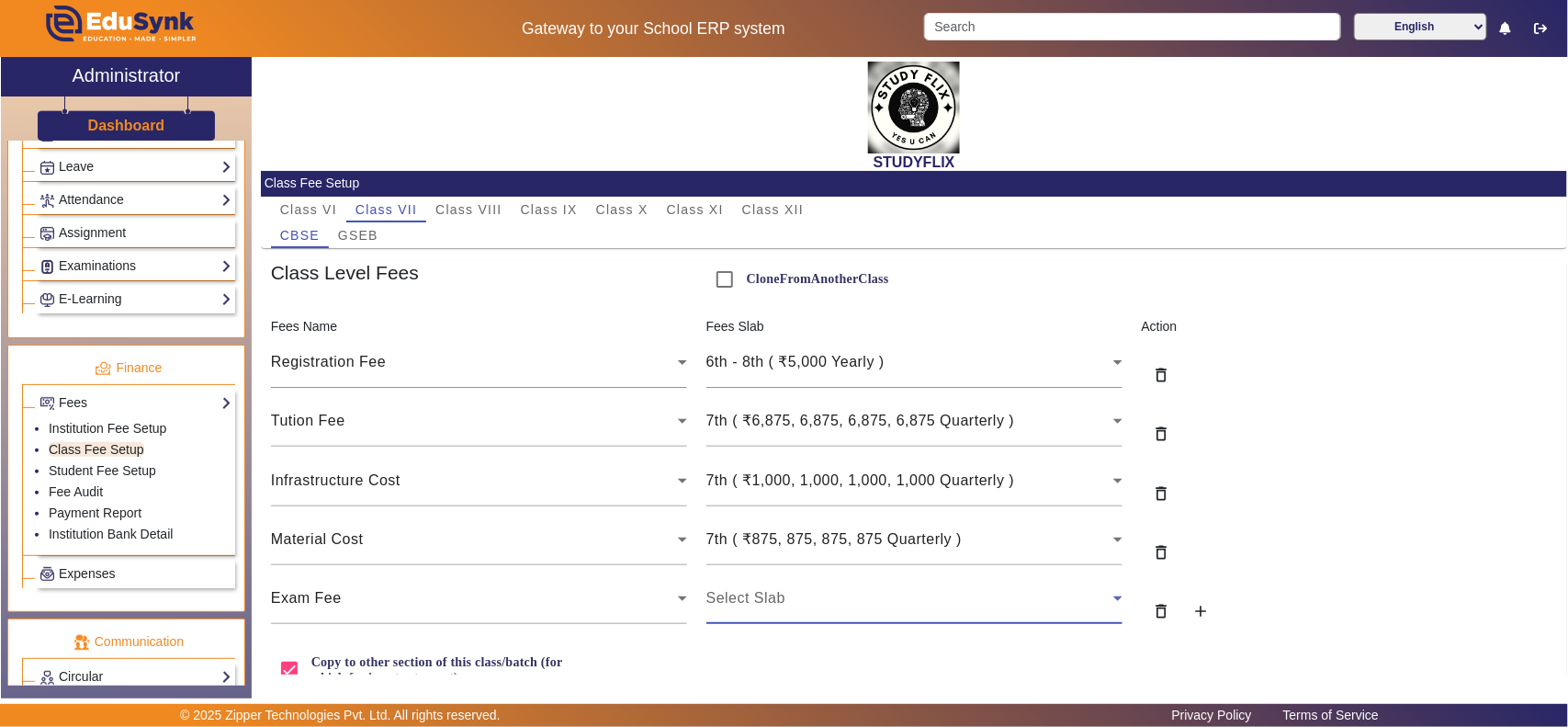
click at [763, 590] on span "Select Slab" at bounding box center [745, 597] width 79 height 16
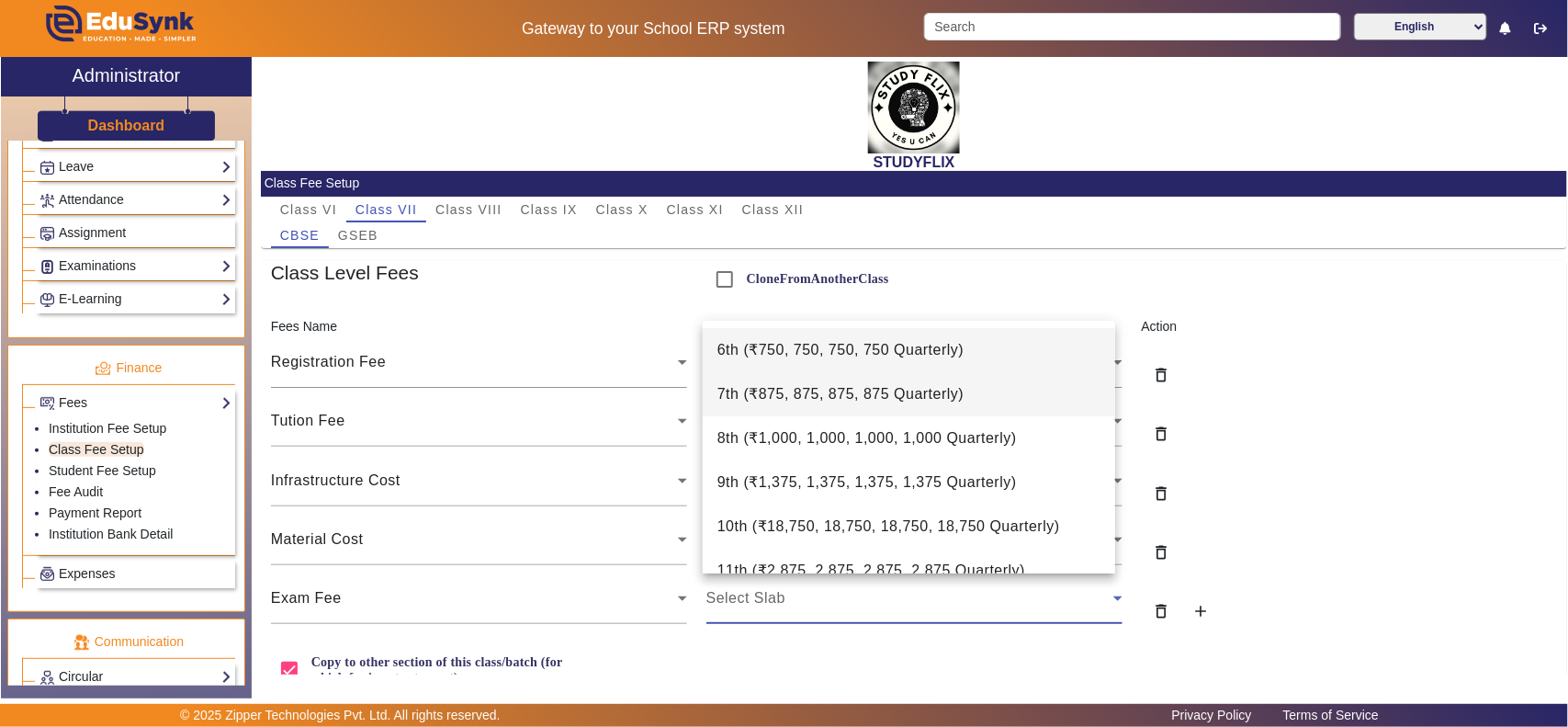
click at [801, 400] on span "7th ( ₹875, 875, 875, 875 Quarterly )" at bounding box center [841, 394] width 247 height 22
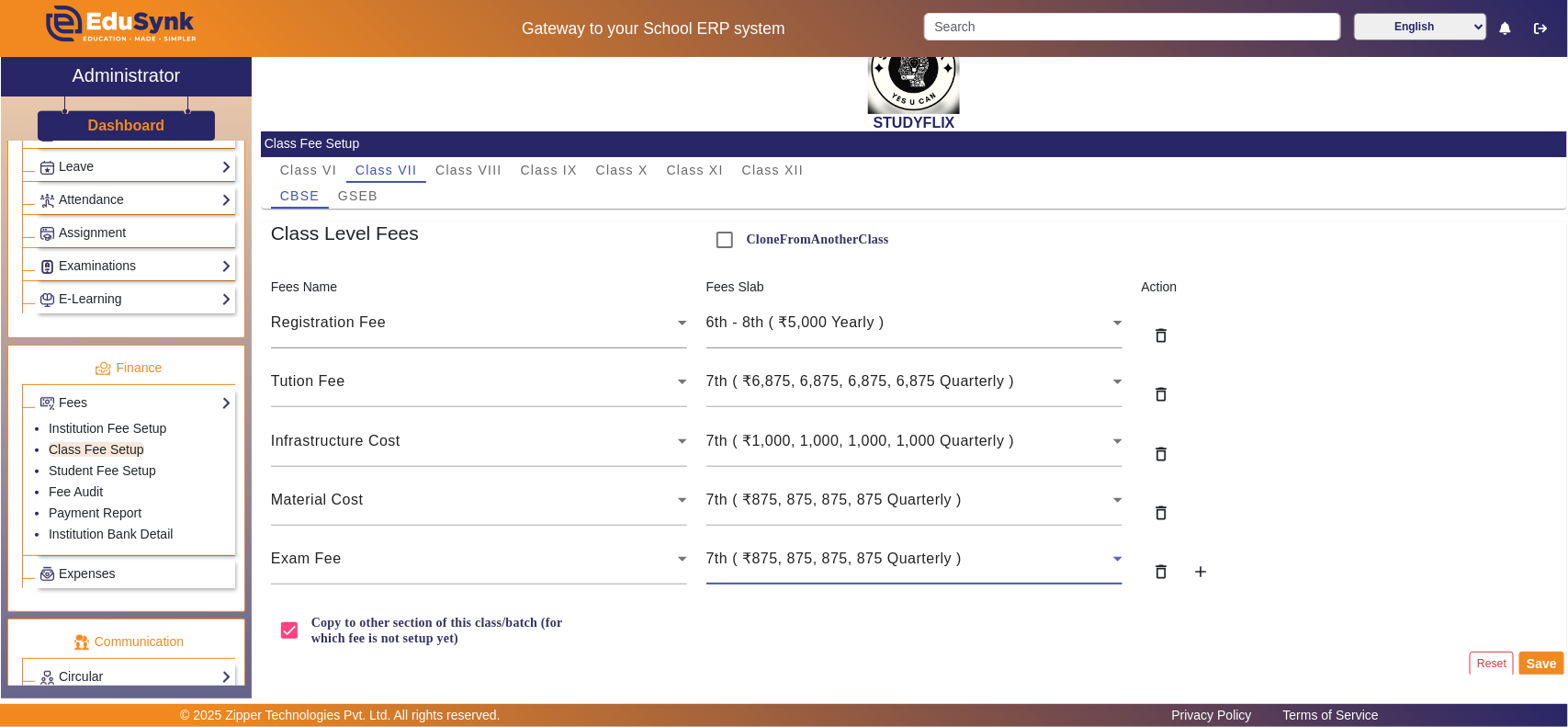
scroll to position [57, 0]
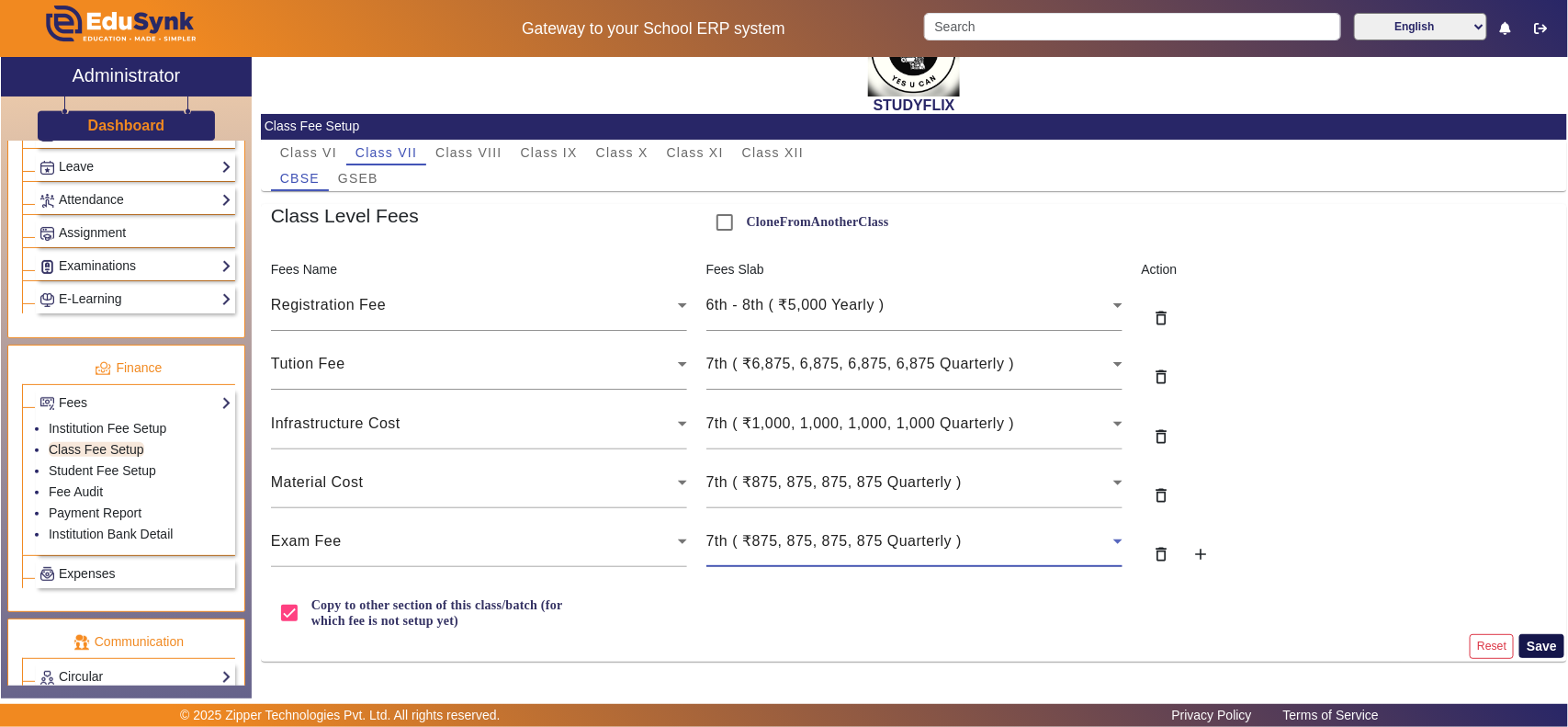
click at [1525, 645] on button "Save" at bounding box center [1542, 646] width 45 height 24
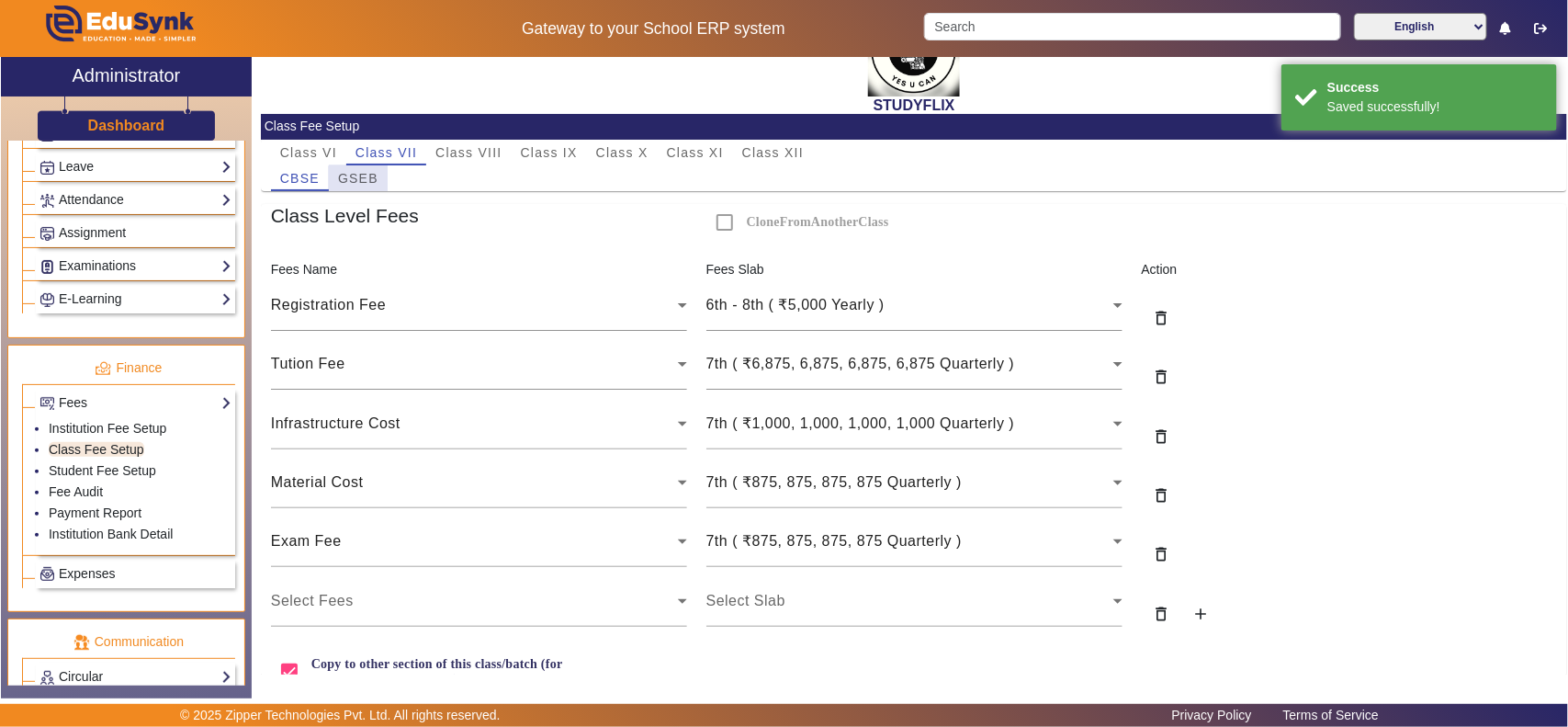
click at [359, 179] on span "GSEB" at bounding box center [358, 178] width 41 height 13
checkbox input "false"
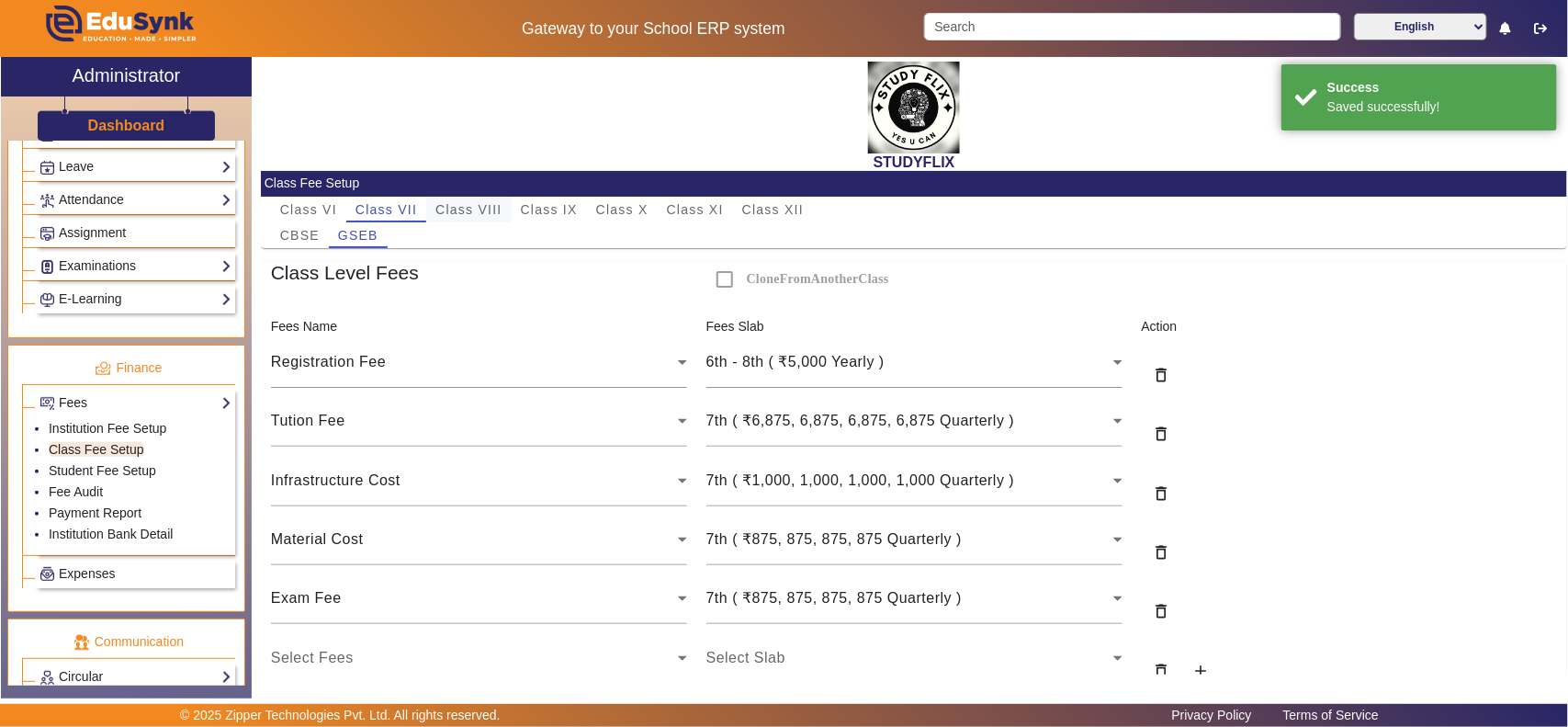
click at [484, 200] on span "Class VIII" at bounding box center [468, 210] width 66 height 26
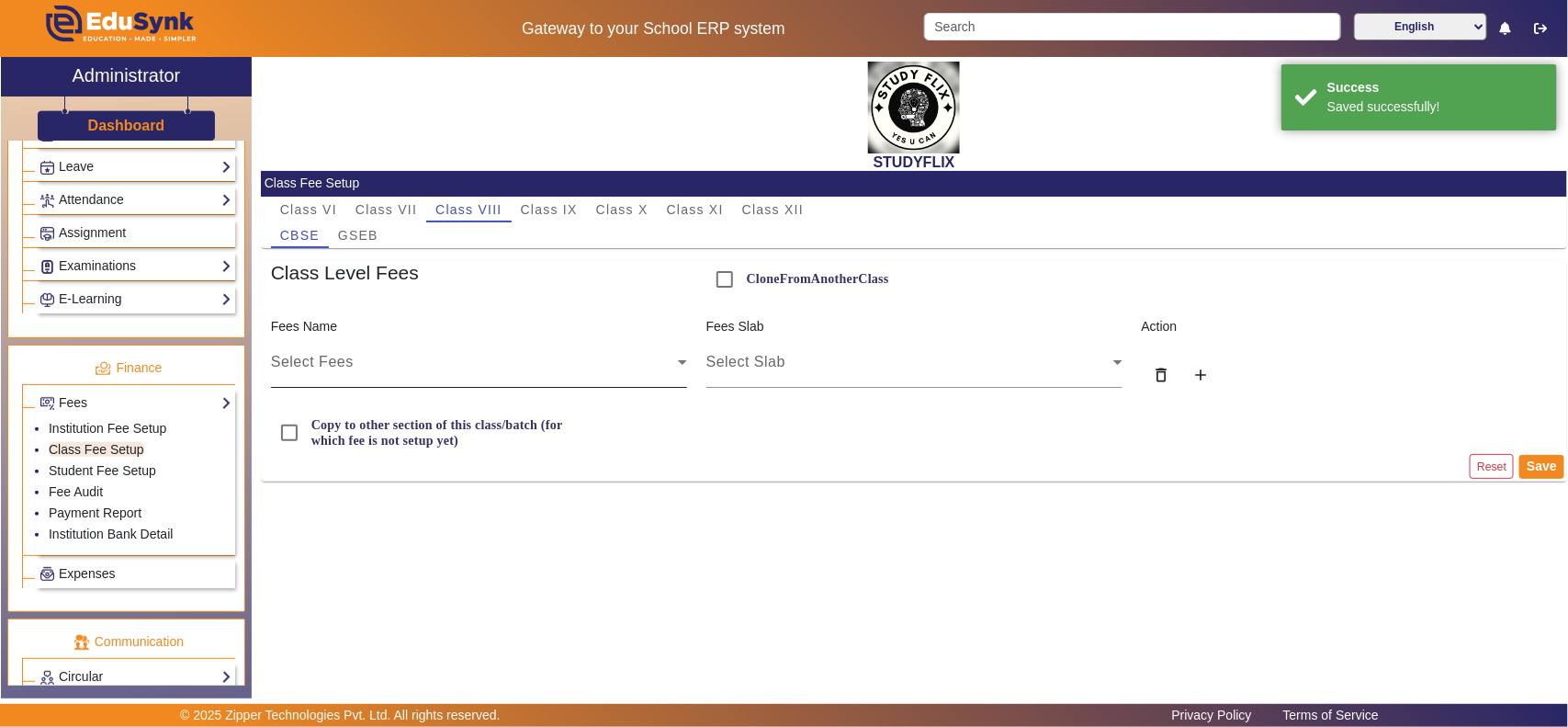
click at [377, 361] on div "Select Fees" at bounding box center [475, 362] width 407 height 22
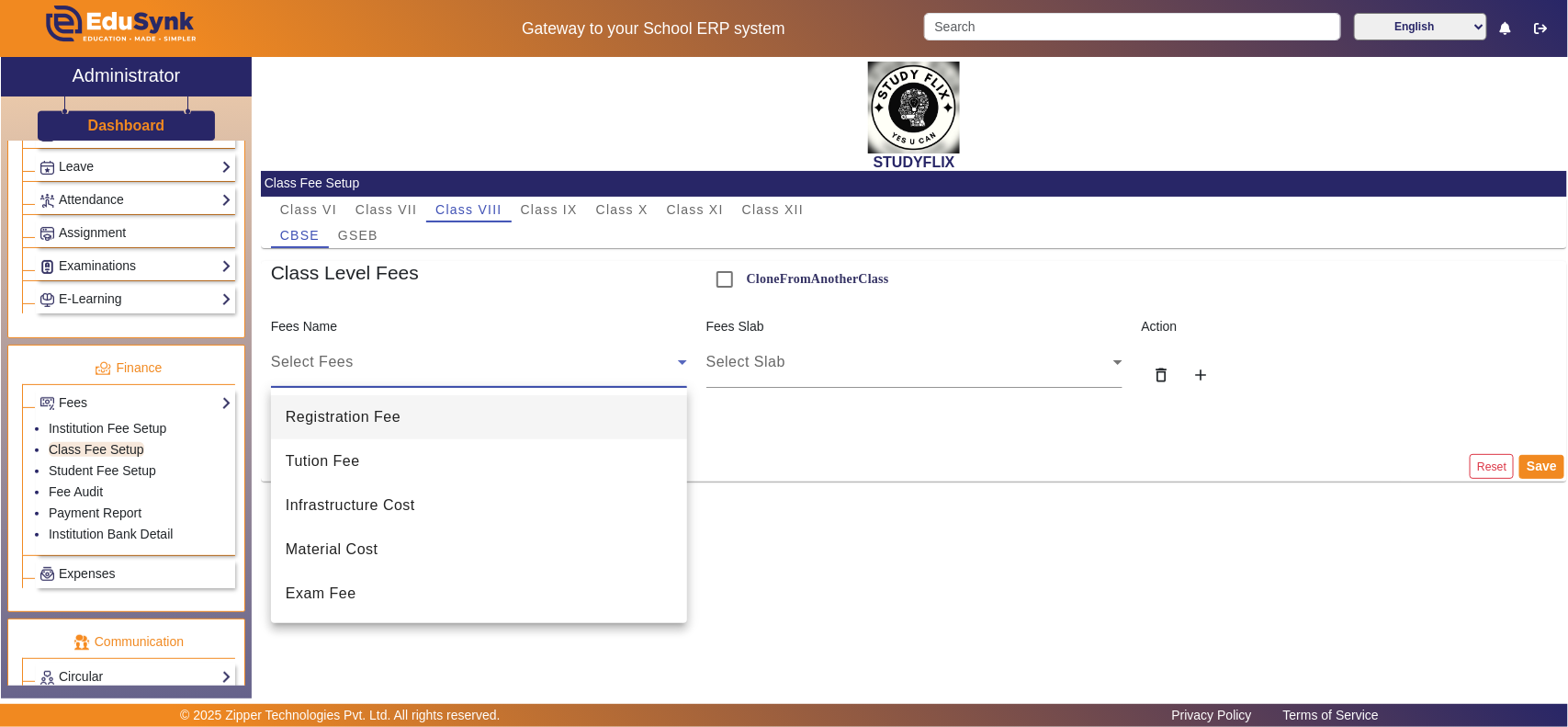
click at [721, 280] on div at bounding box center [784, 363] width 1568 height 727
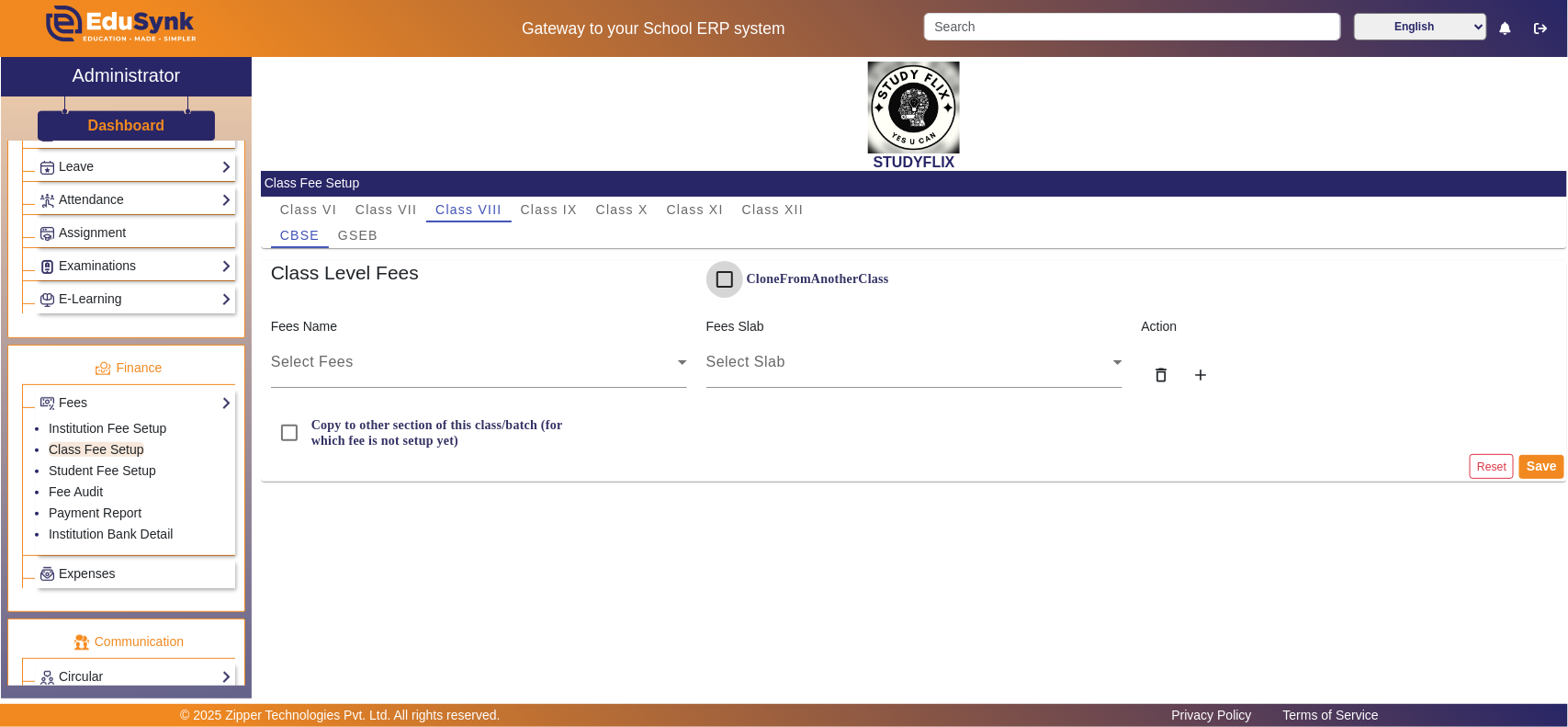
click at [728, 281] on input "CloneFromAnotherClass" at bounding box center [724, 279] width 37 height 37
checkbox input "true"
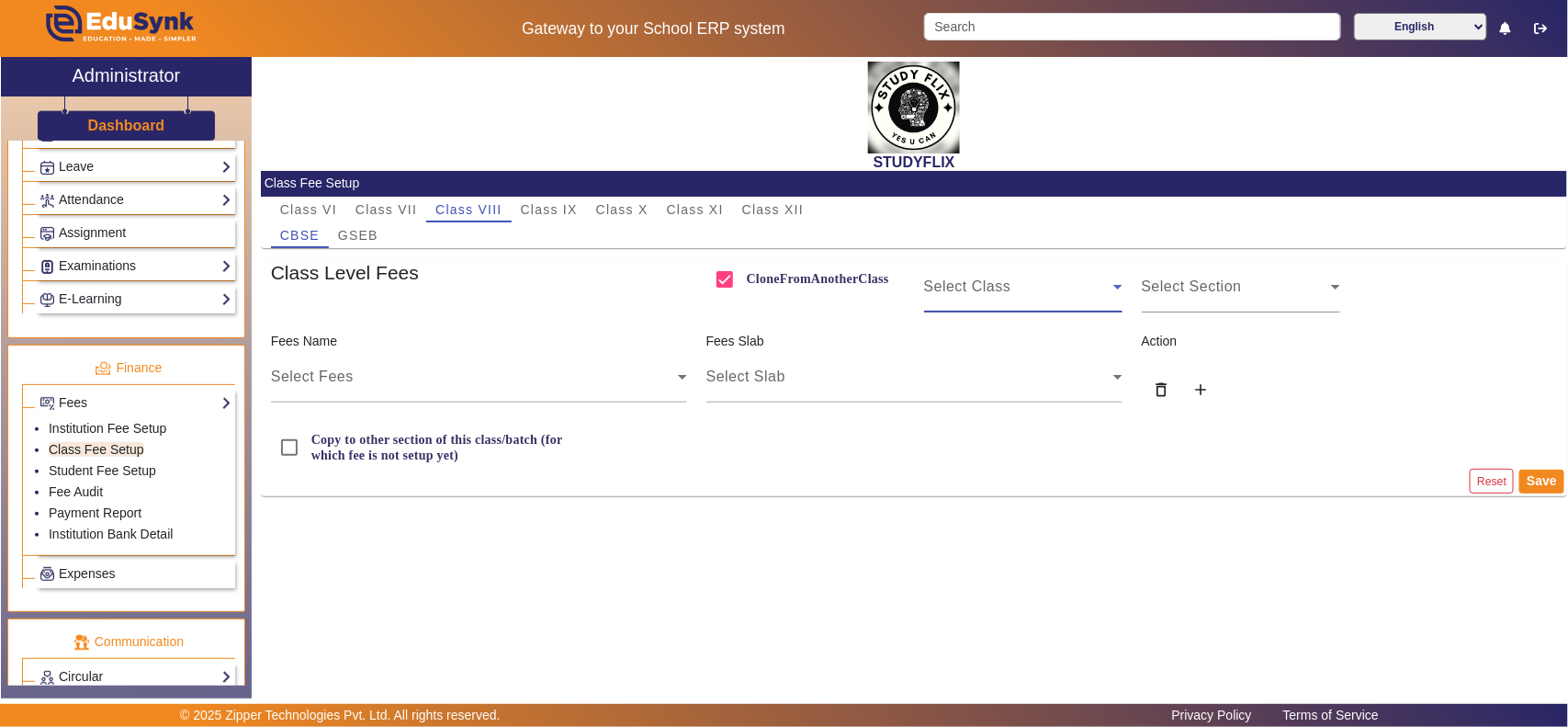
click at [997, 291] on span "Select Class" at bounding box center [968, 286] width 87 height 16
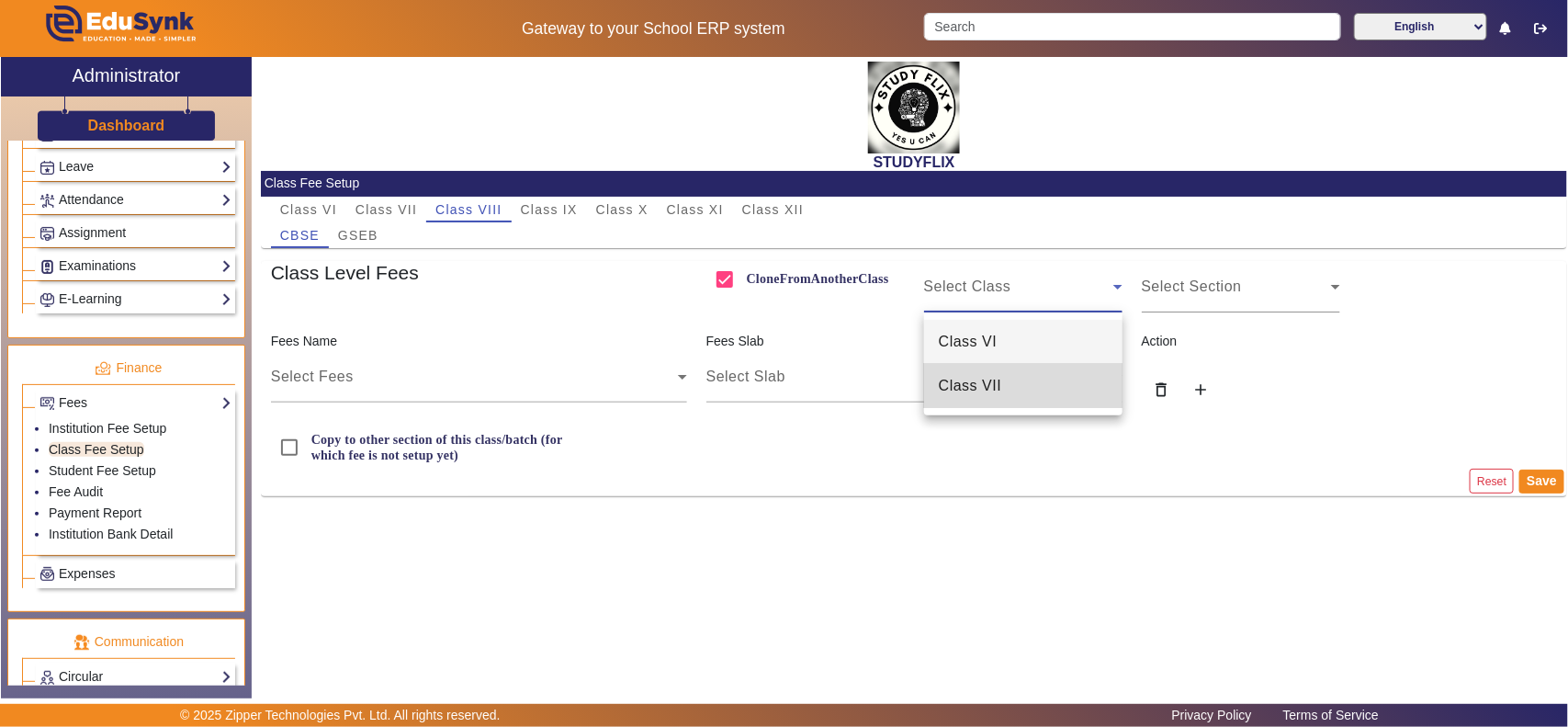
click at [1011, 384] on mat-option "Class VII" at bounding box center [1023, 386] width 199 height 45
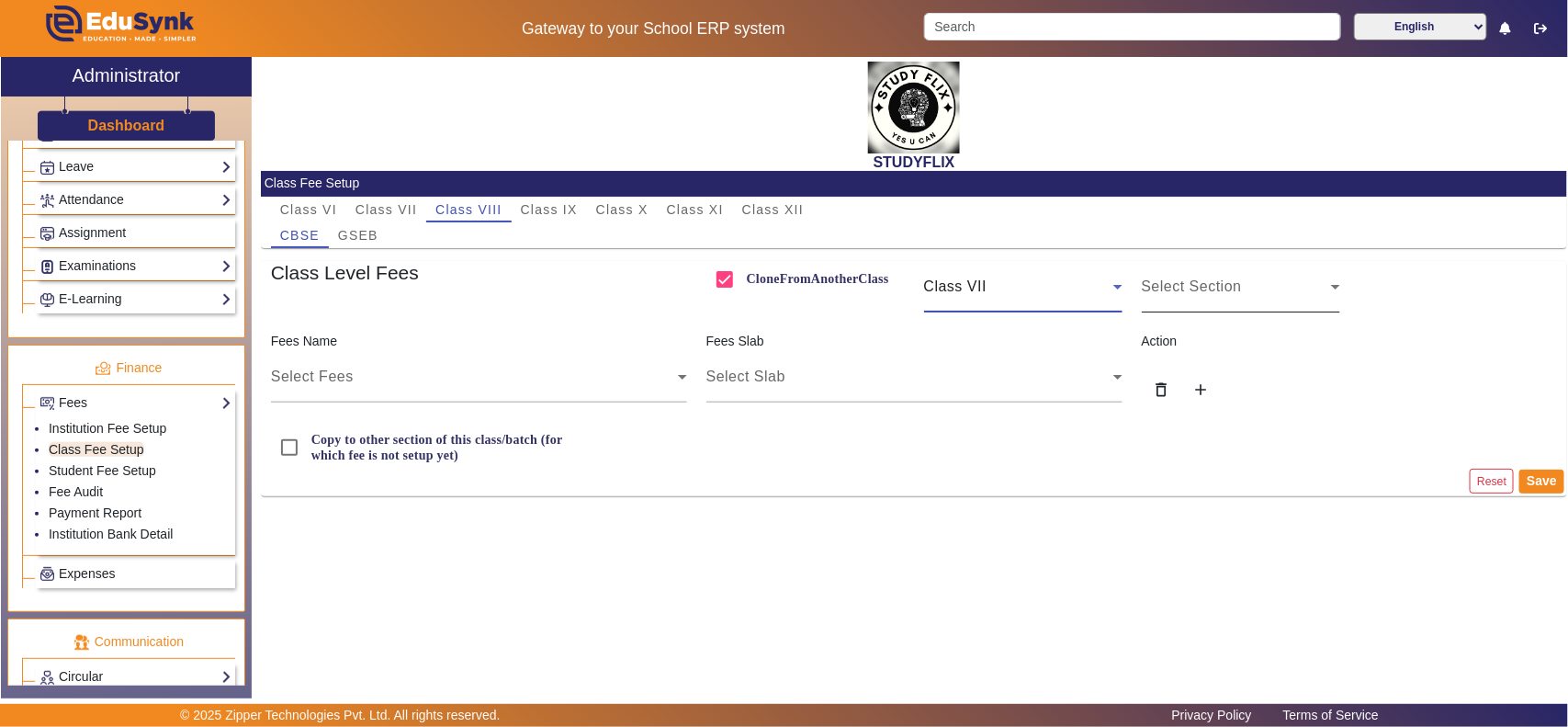
click at [1177, 291] on span "Select Section" at bounding box center [1191, 286] width 100 height 16
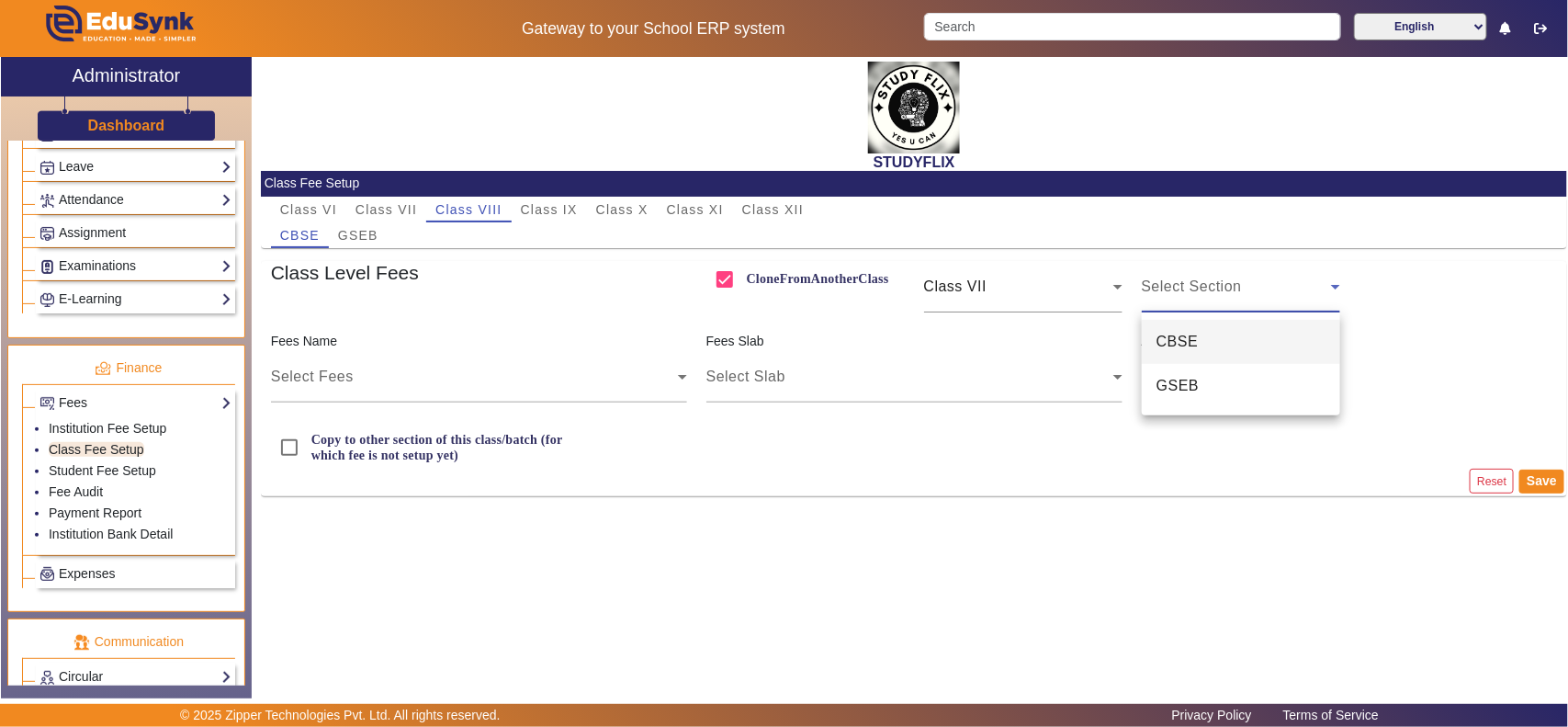
click at [1205, 341] on mat-option "CBSE" at bounding box center [1241, 341] width 199 height 45
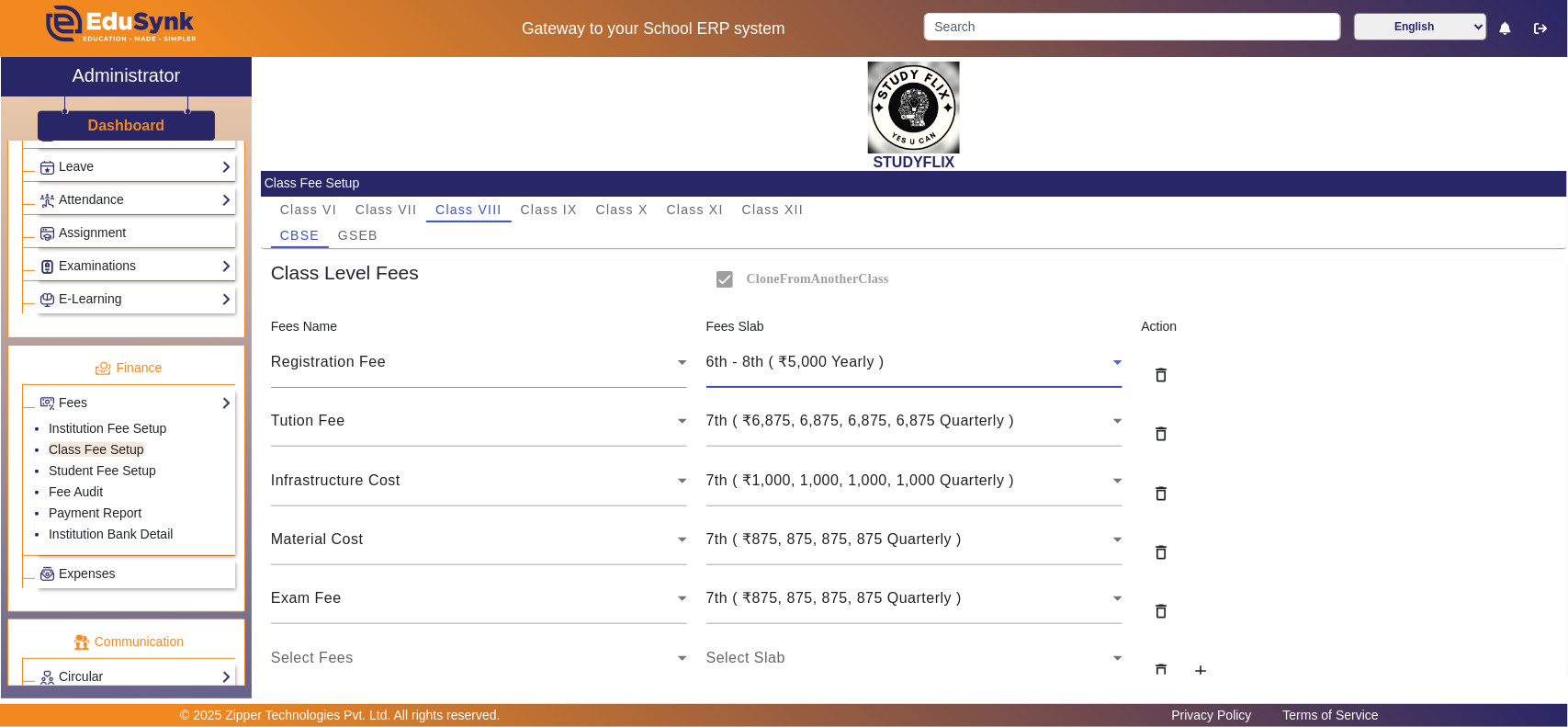
click at [873, 356] on span "6th - 8th ( ₹5,000 Yearly )" at bounding box center [795, 362] width 178 height 16
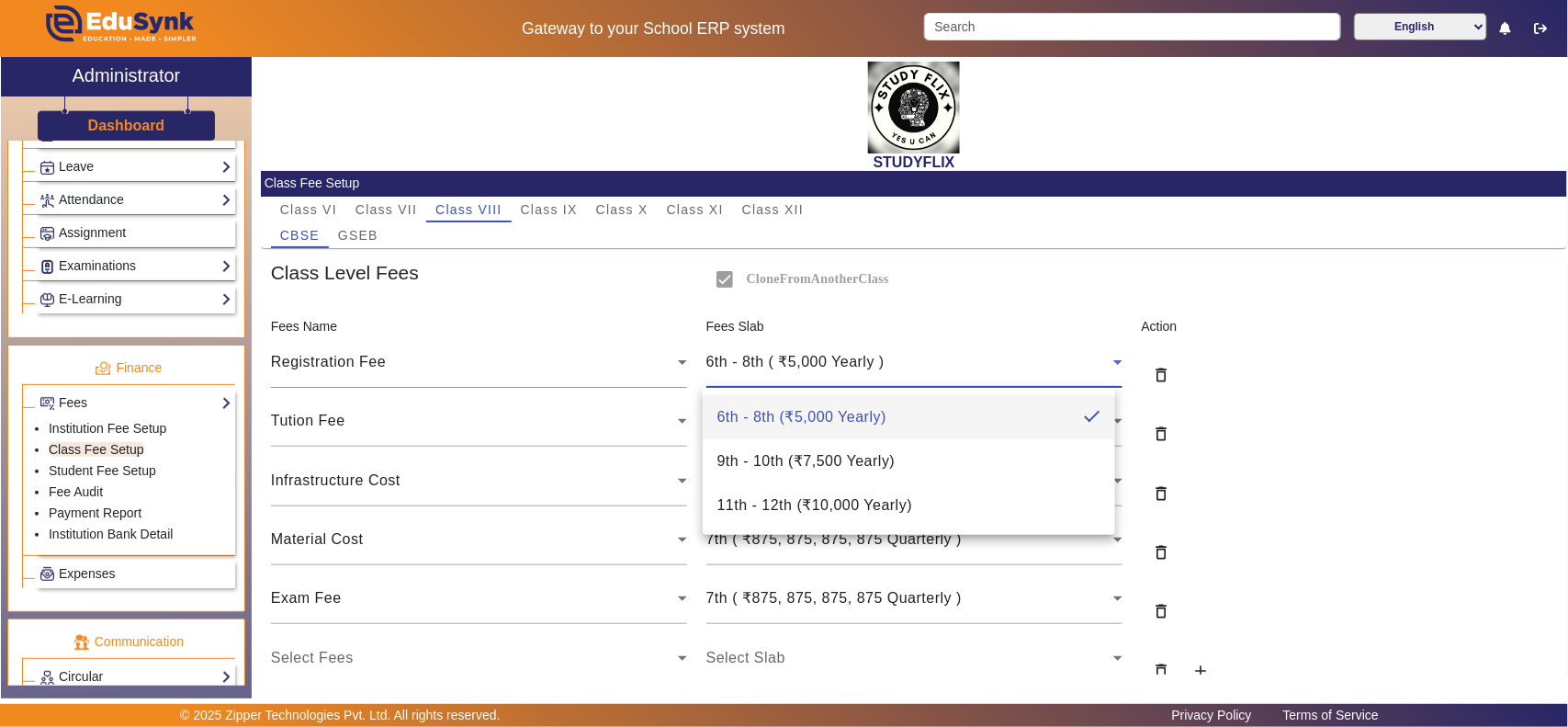
click at [1282, 419] on div at bounding box center [784, 363] width 1568 height 727
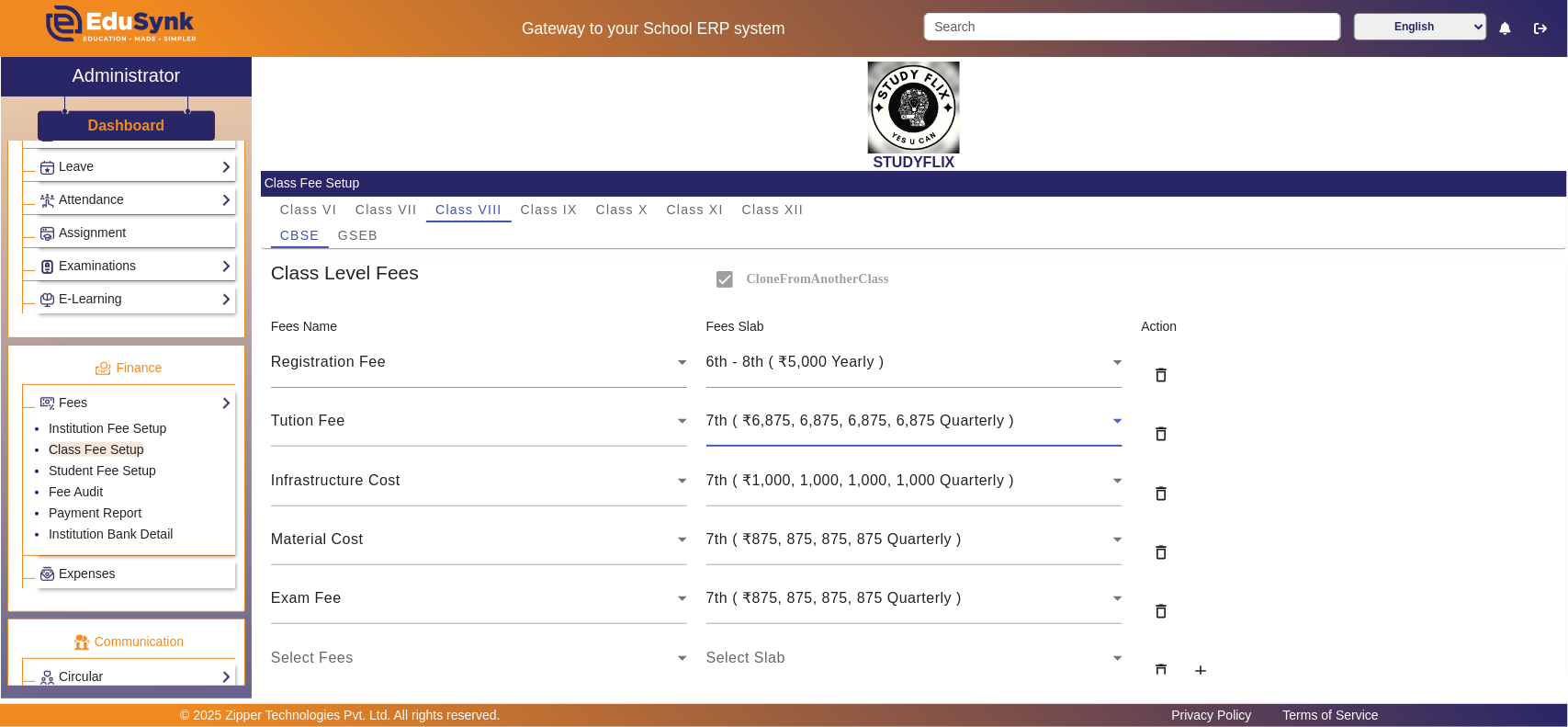
click at [1058, 423] on div "7th ( ₹6,875, 6,875, 6,875, 6,875 Quarterly )" at bounding box center [910, 420] width 407 height 22
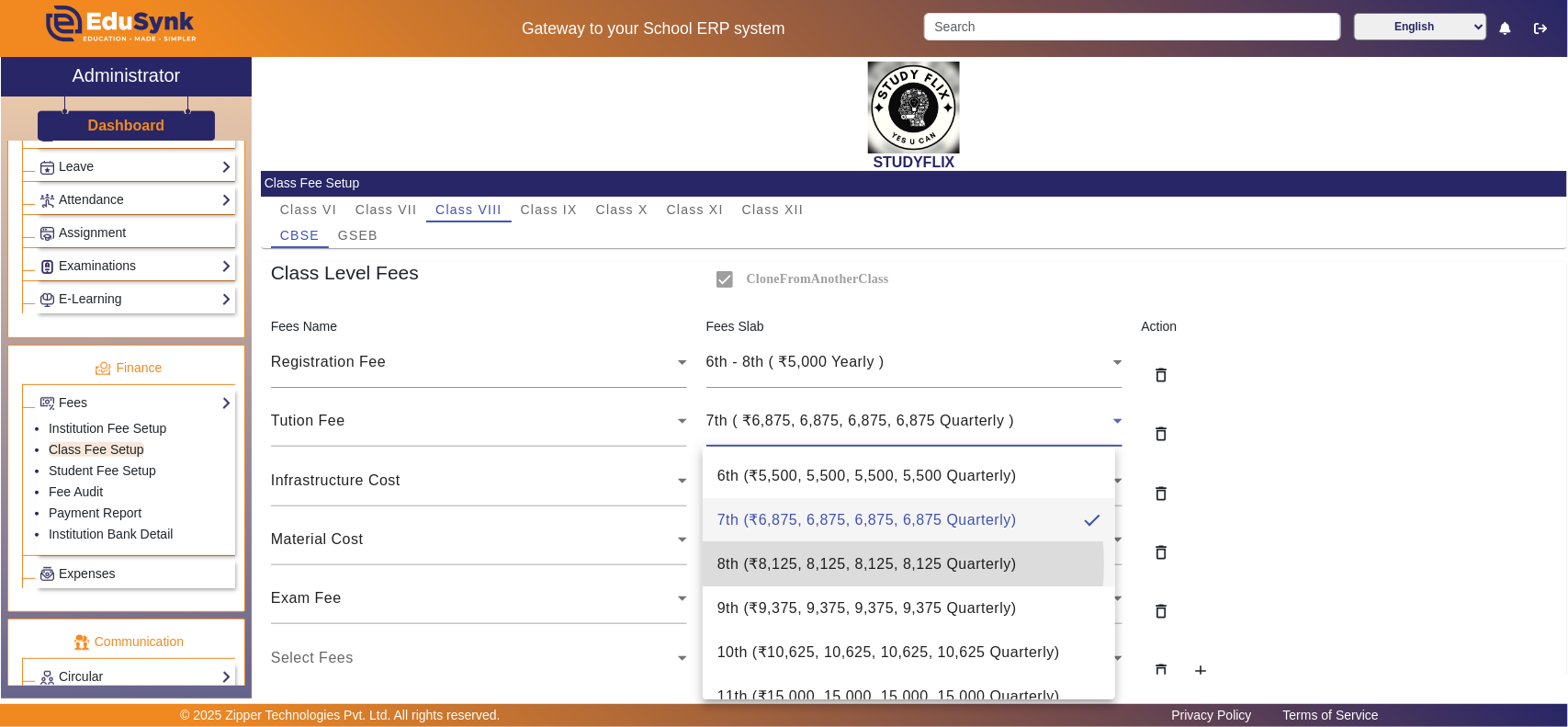
click at [822, 563] on span "8th ( ₹8,125, 8,125, 8,125, 8,125 Quarterly )" at bounding box center [867, 564] width 300 height 22
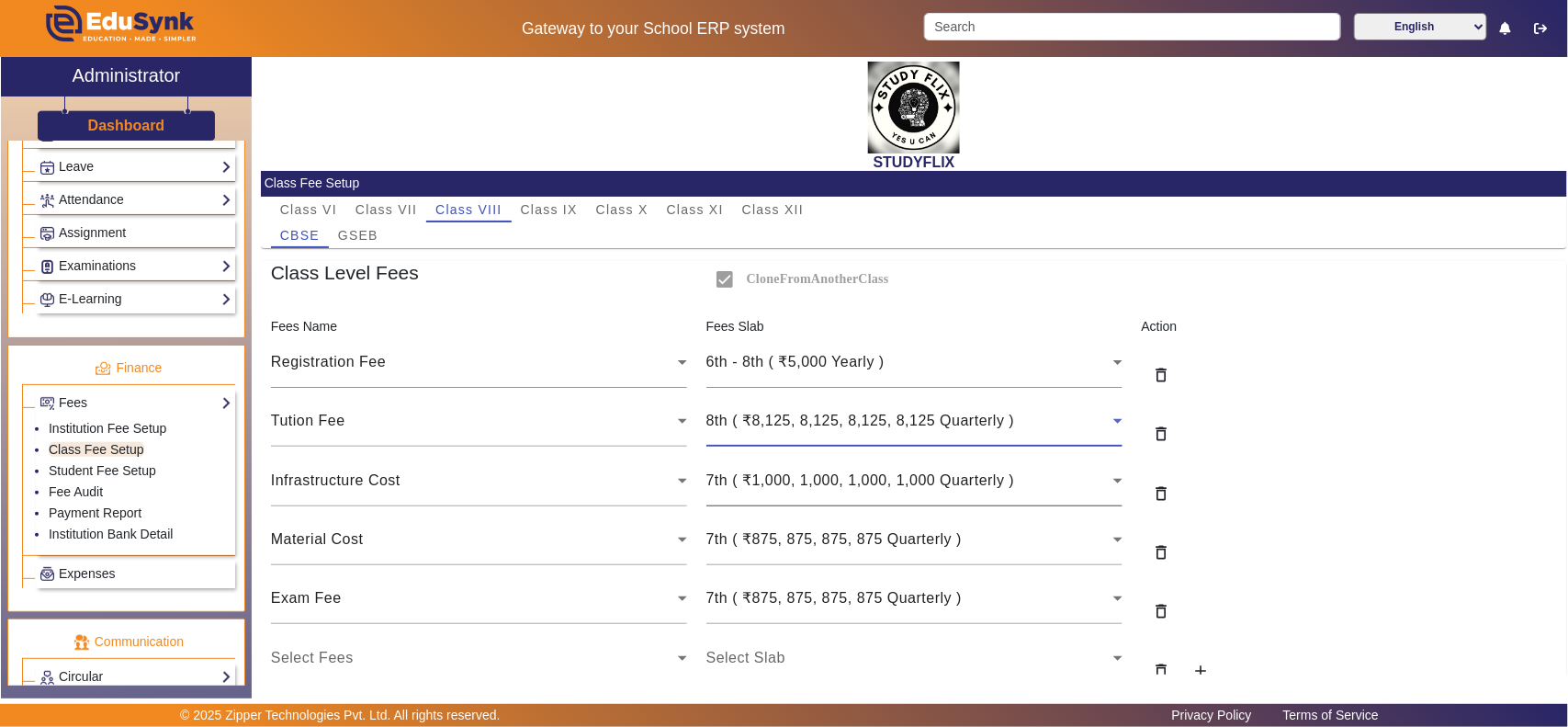
click at [823, 478] on span "7th ( ₹1,000, 1,000, 1,000, 1,000 Quarterly )" at bounding box center [860, 480] width 308 height 16
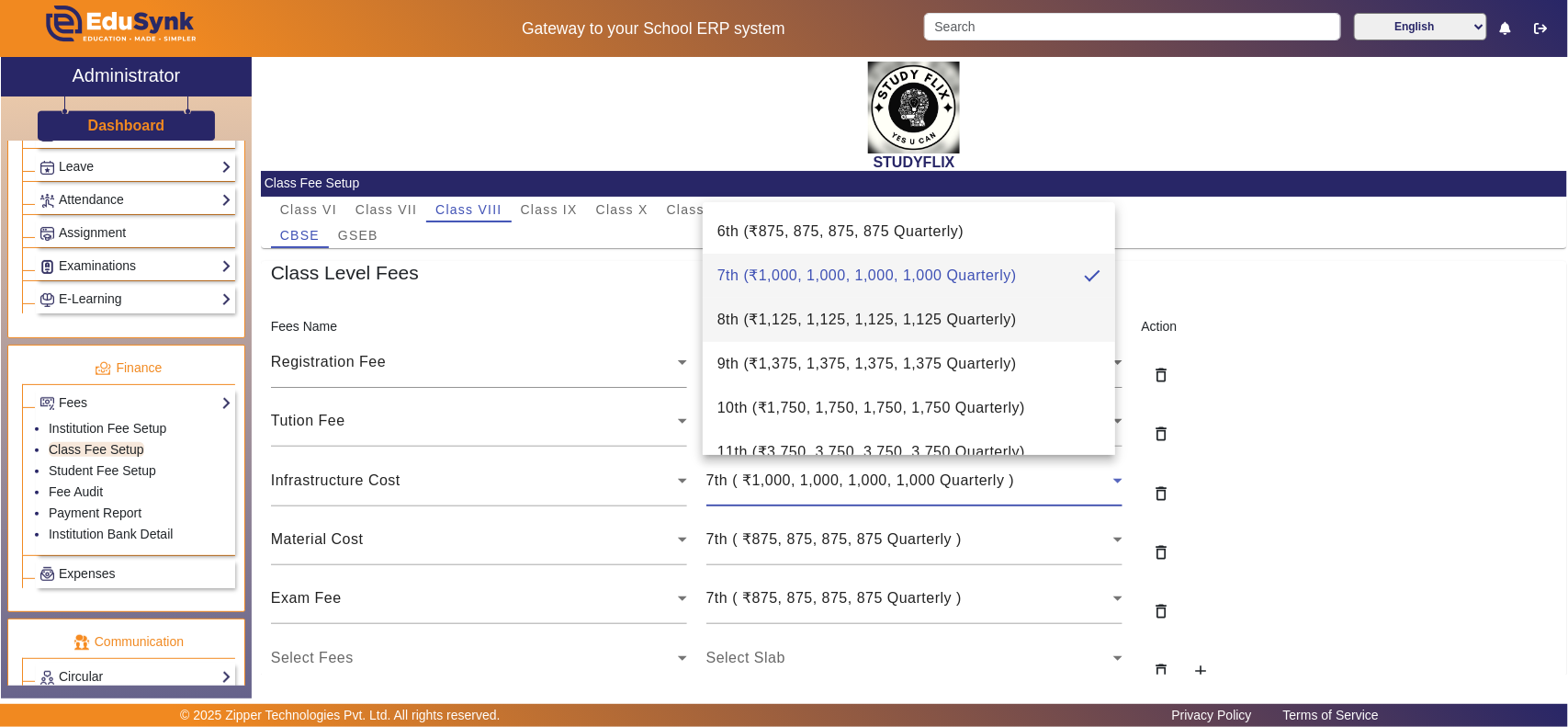
click at [774, 319] on span "8th ( ₹1,125, 1,125, 1,125, 1,125 Quarterly )" at bounding box center [867, 319] width 300 height 22
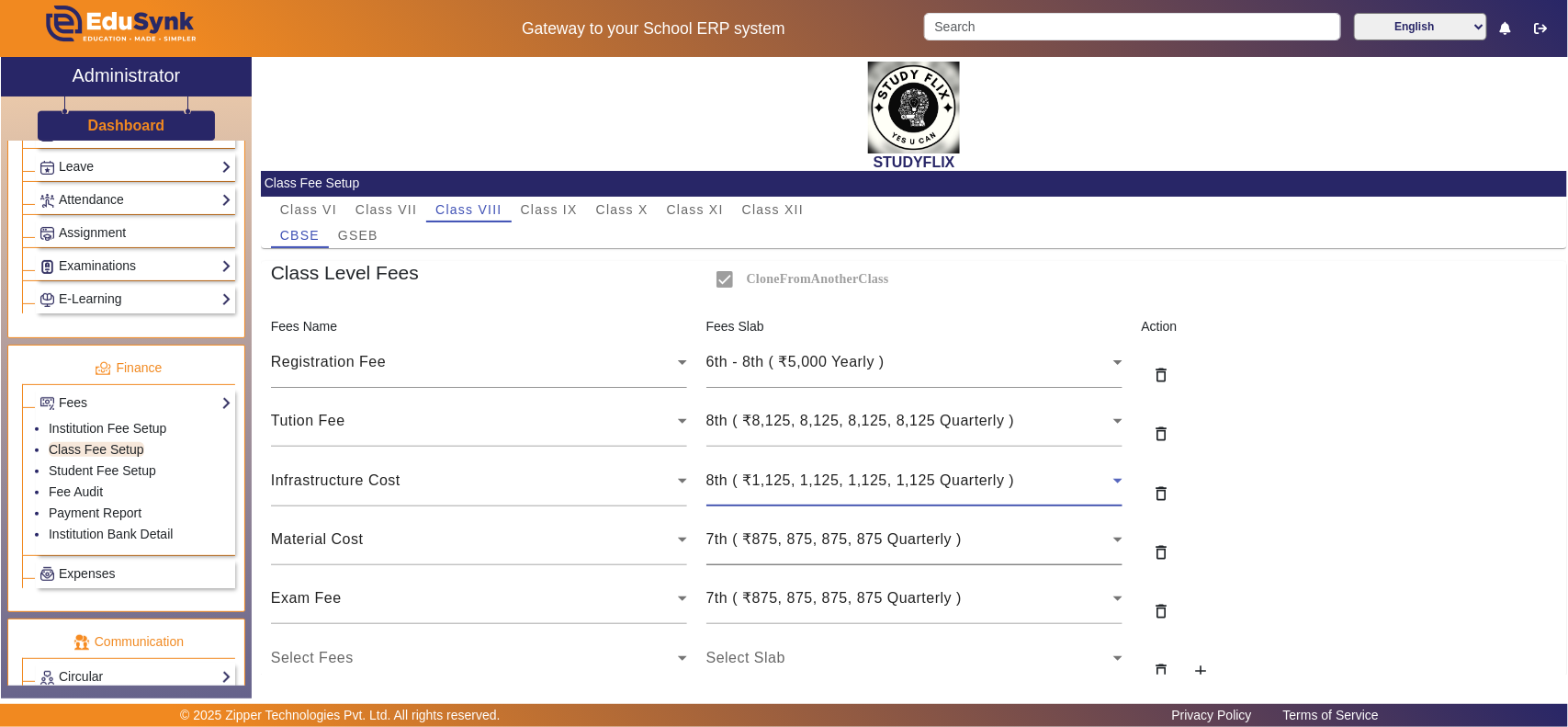
click at [795, 542] on span "7th ( ₹875, 875, 875, 875 Quarterly )" at bounding box center [833, 539] width 255 height 16
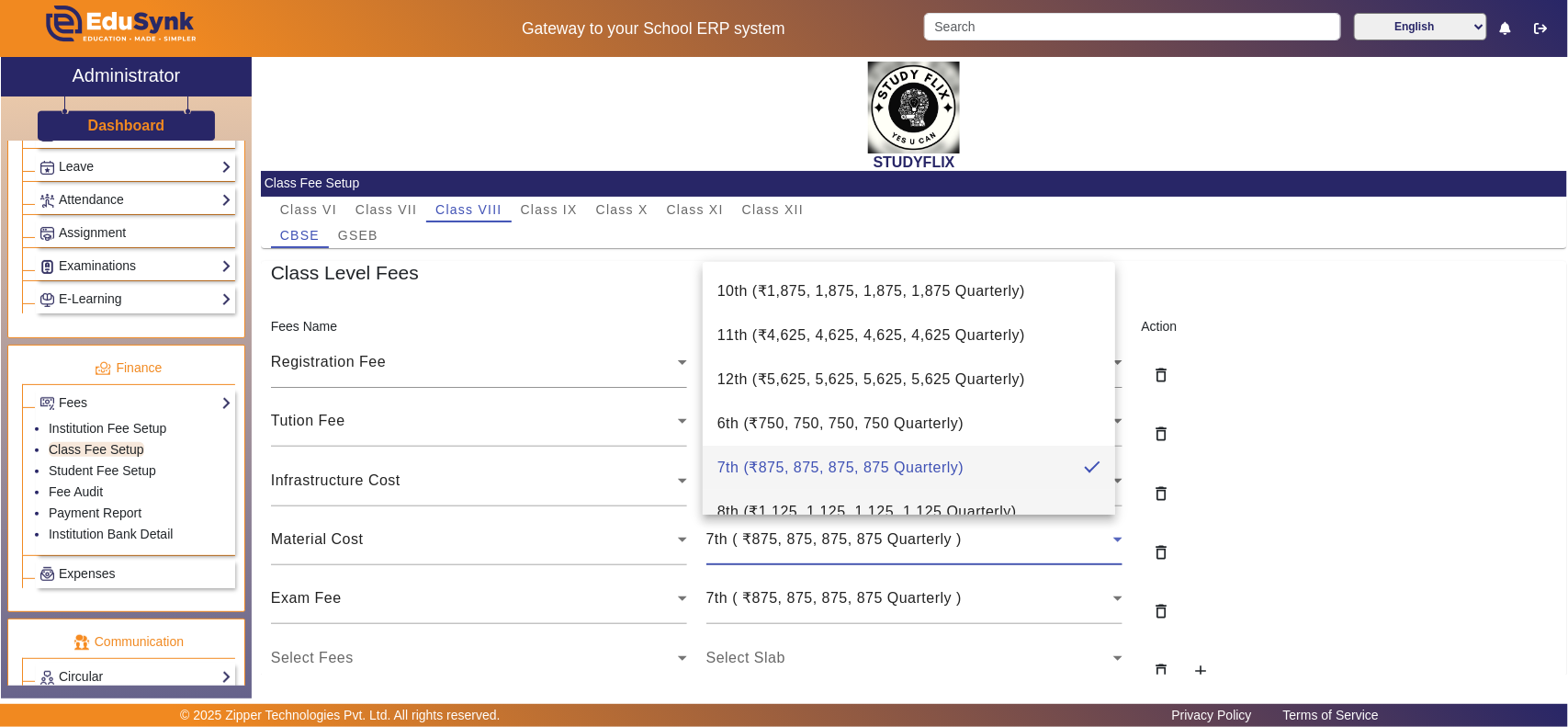
click at [776, 501] on span "8th ( ₹1,125, 1,125, 1,125, 1,125 Quarterly )" at bounding box center [867, 511] width 300 height 22
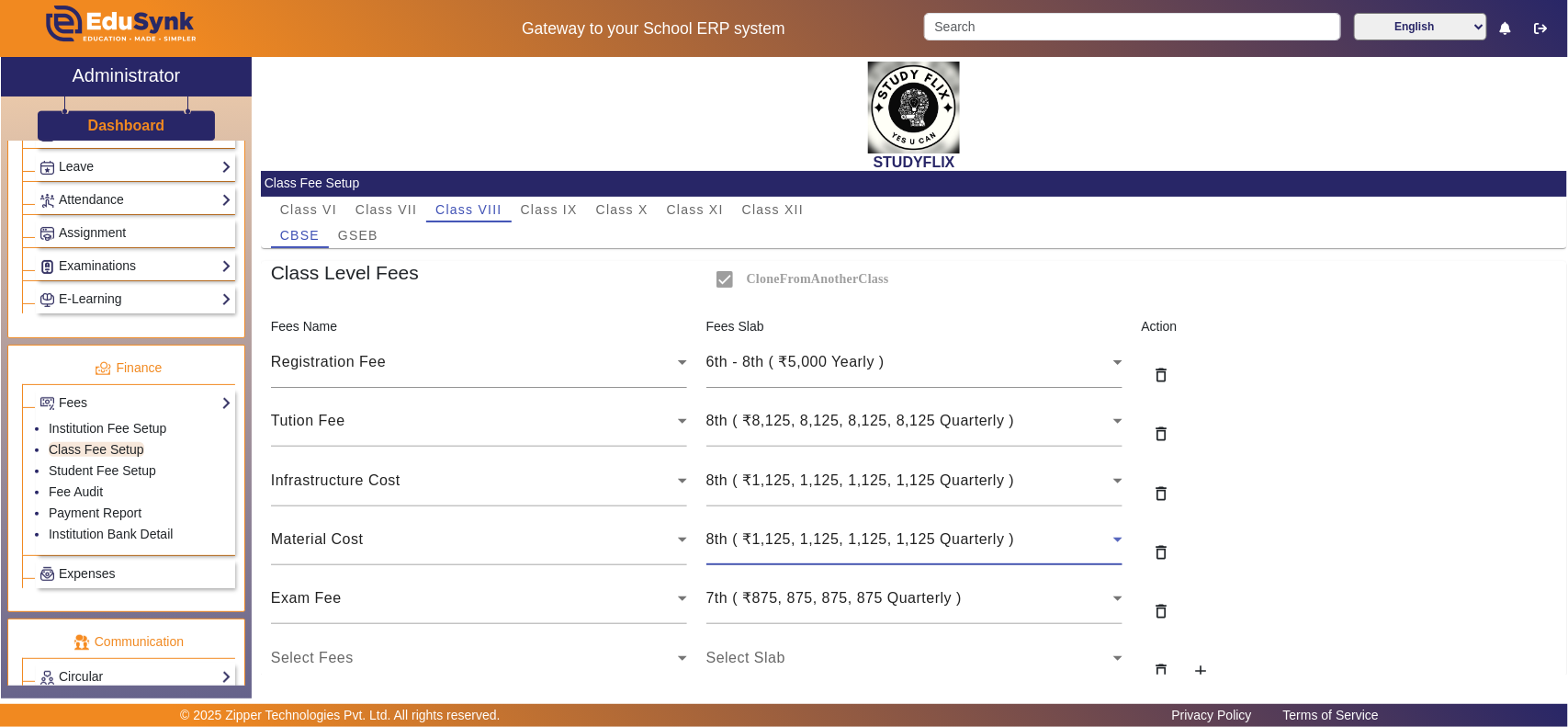
scroll to position [20, 0]
click at [792, 605] on span "7th ( ₹875, 875, 875, 875 Quarterly )" at bounding box center [833, 597] width 255 height 16
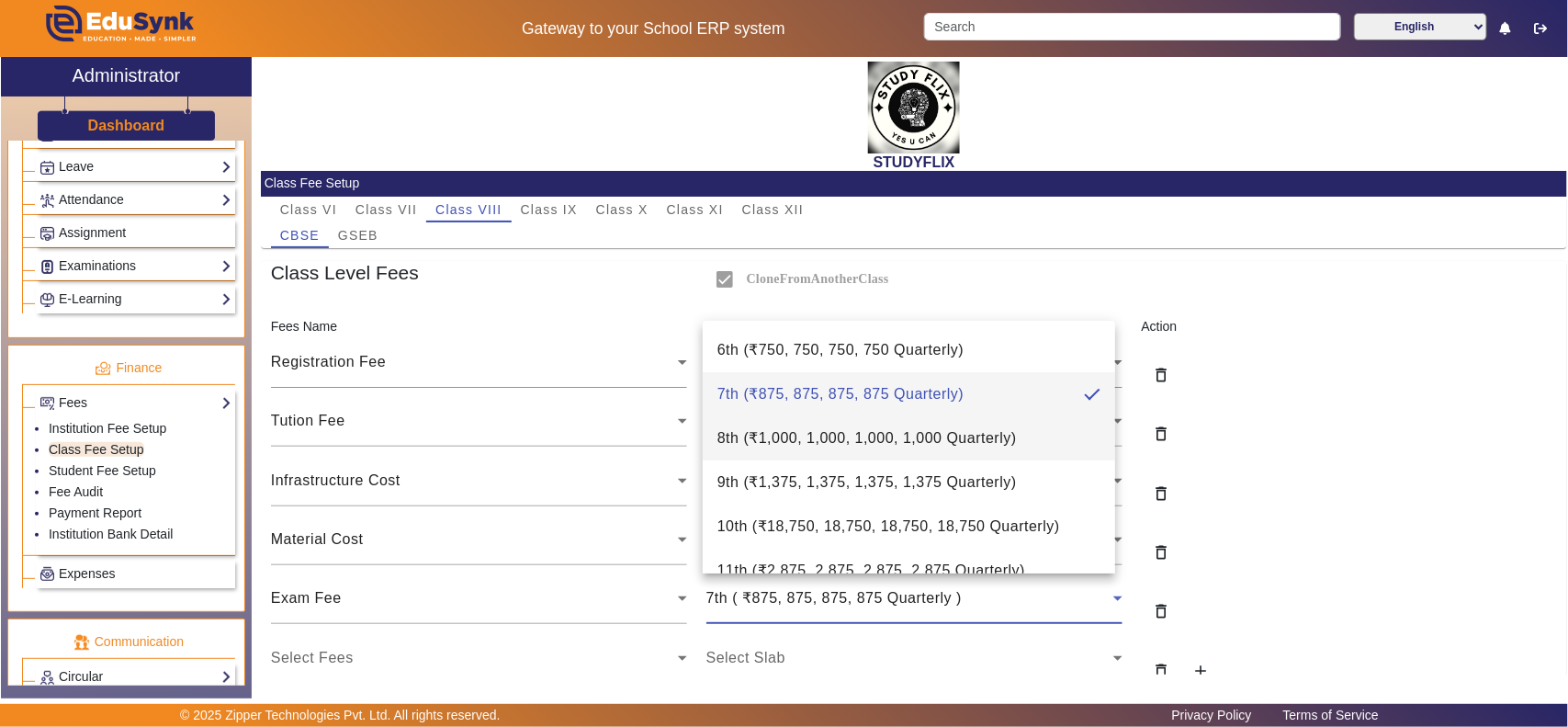
click at [800, 441] on span "8th ( ₹1,000, 1,000, 1,000, 1,000 Quarterly )" at bounding box center [867, 438] width 300 height 22
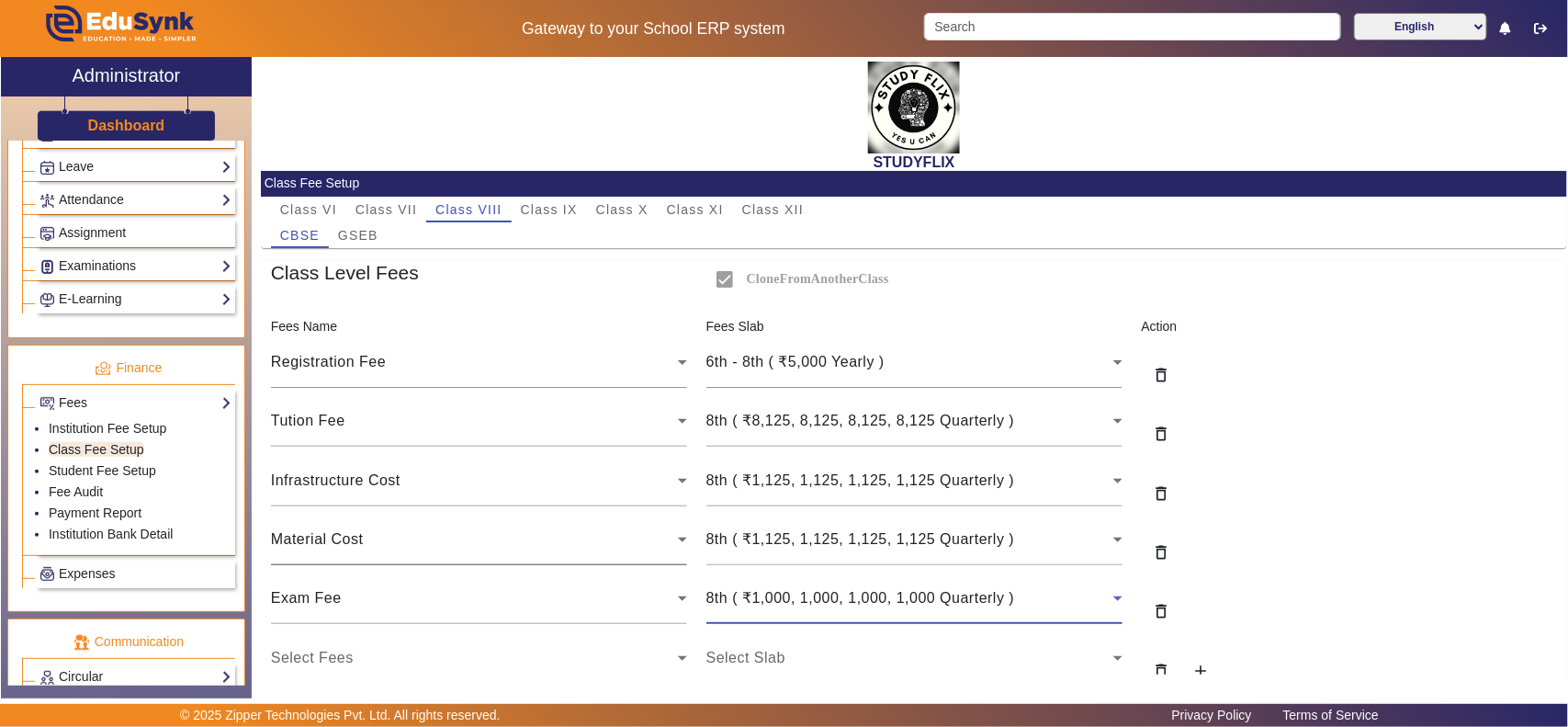
scroll to position [117, 0]
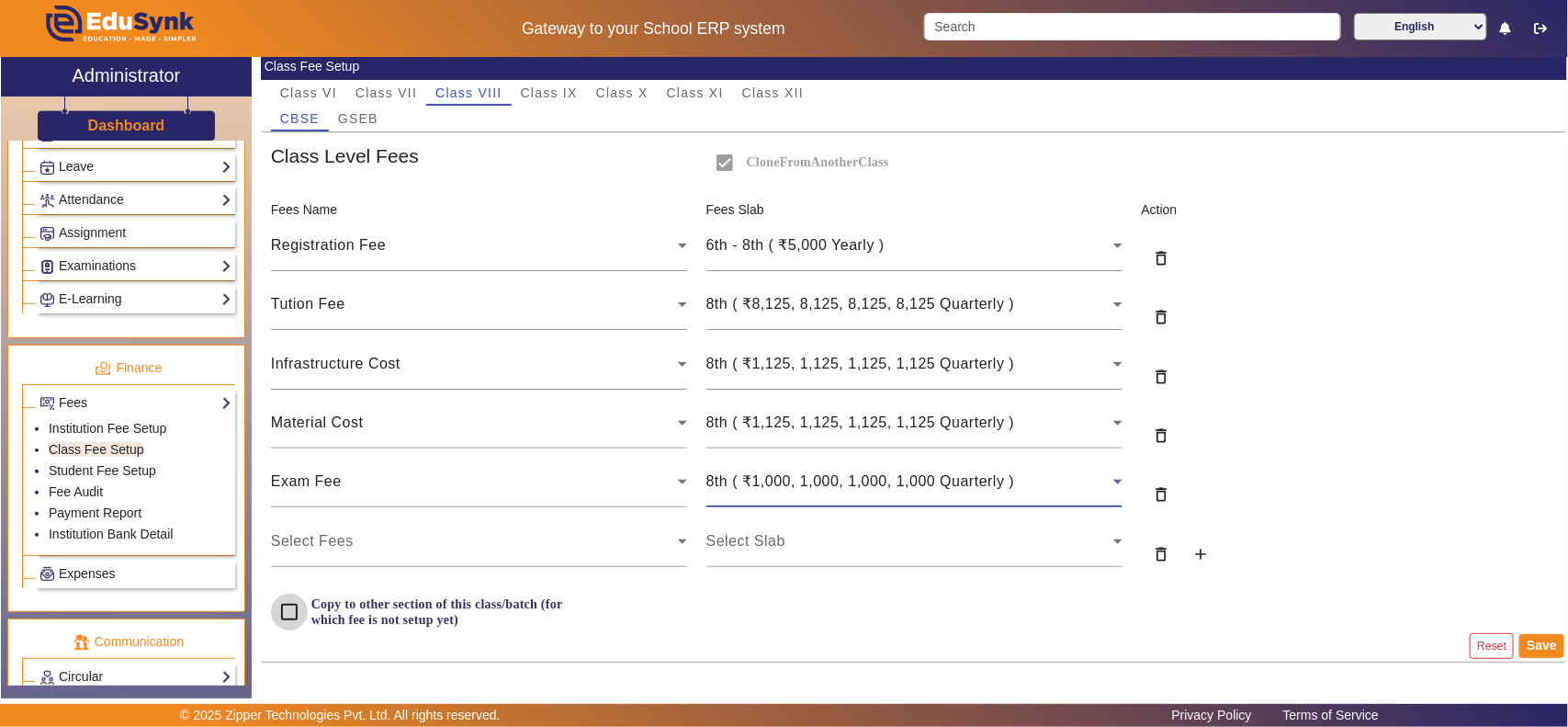
click at [299, 617] on input "Copy to other section of this class/batch (for which fee is not setup yet)" at bounding box center [289, 611] width 37 height 37
checkbox input "true"
click at [1531, 644] on button "Save" at bounding box center [1542, 646] width 45 height 24
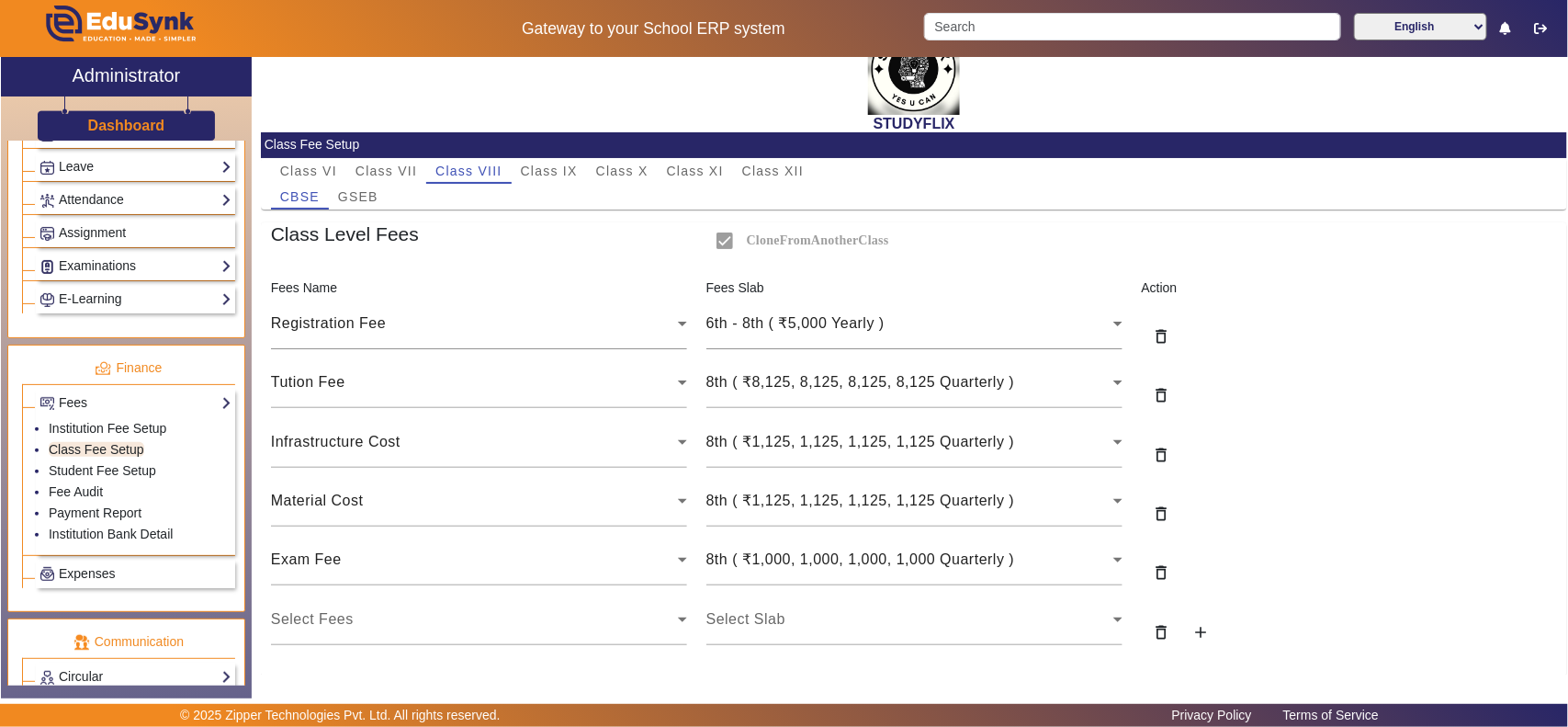
scroll to position [0, 0]
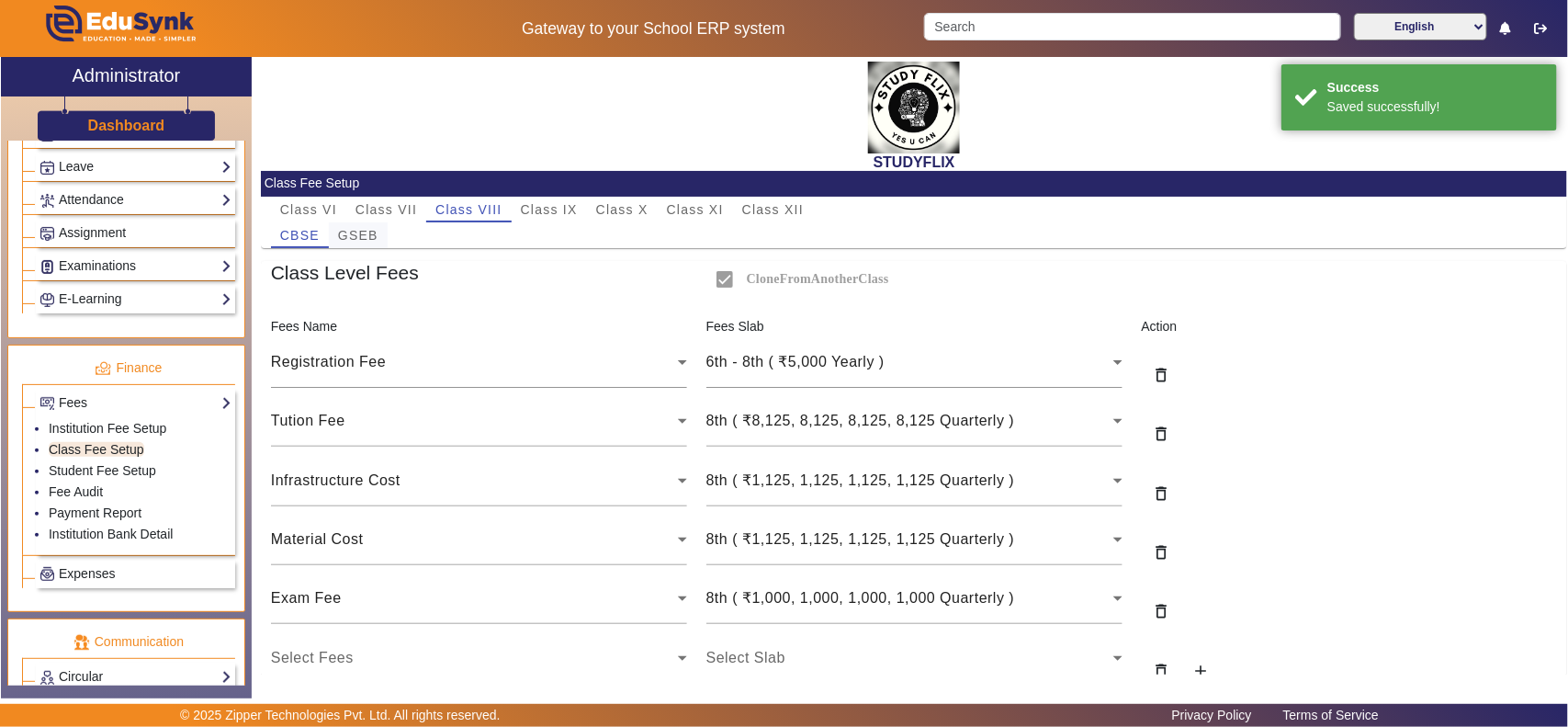
click at [350, 234] on span "GSEB" at bounding box center [358, 234] width 41 height 13
checkbox input "false"
click at [300, 240] on span "CBSE" at bounding box center [300, 234] width 40 height 13
click at [380, 214] on span "Class VII" at bounding box center [387, 209] width 61 height 13
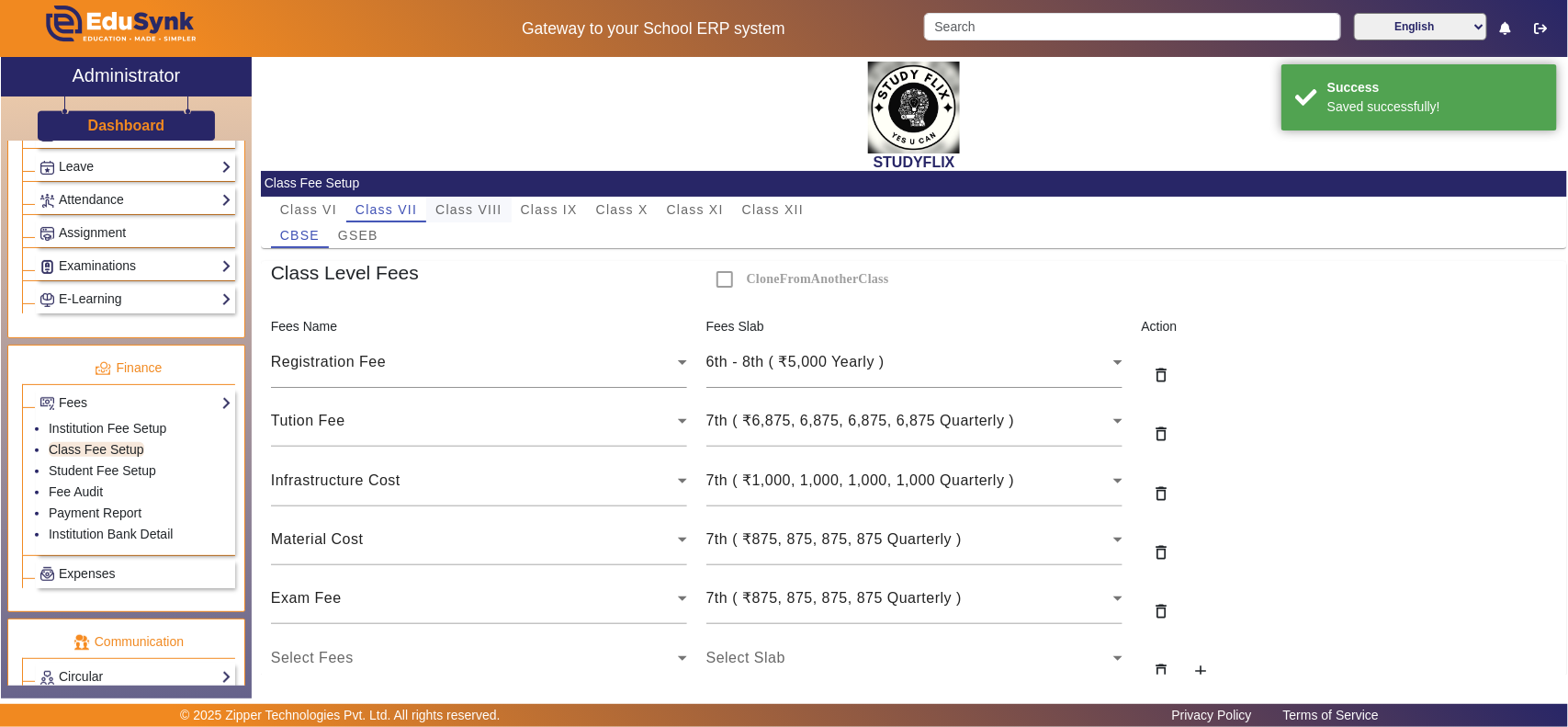
click at [480, 210] on span "Class VIII" at bounding box center [468, 209] width 66 height 13
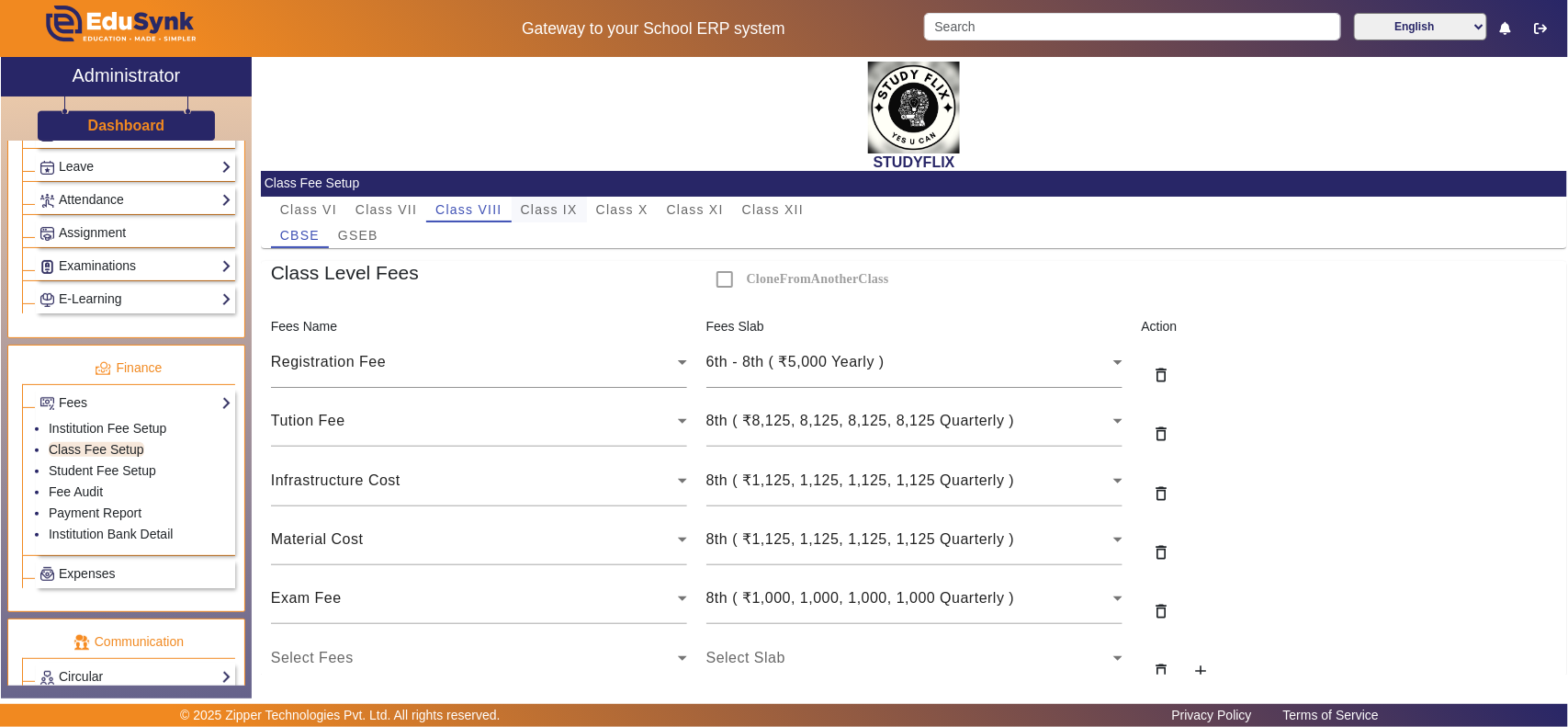
click at [566, 210] on span "Class IX" at bounding box center [550, 209] width 57 height 13
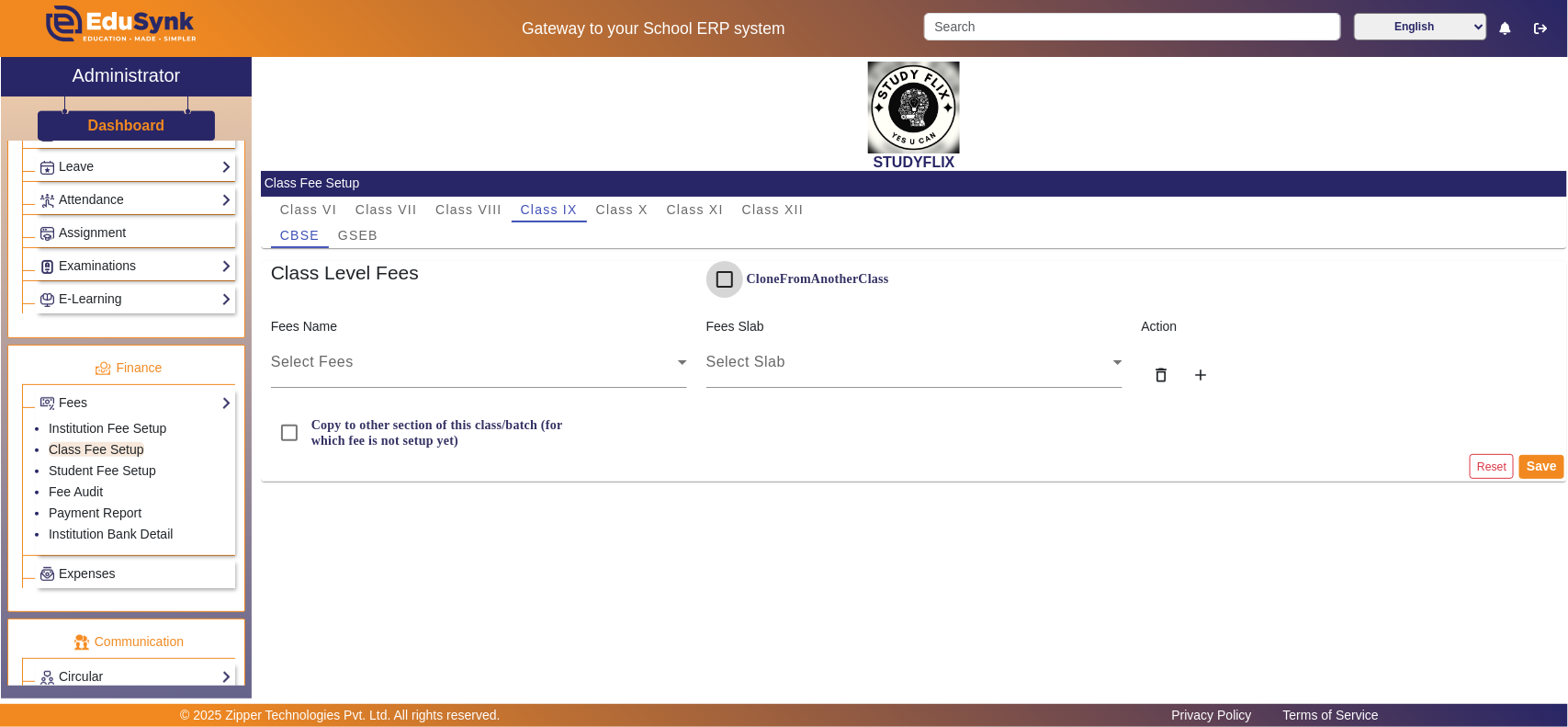
click at [714, 277] on input "CloneFromAnotherClass" at bounding box center [724, 279] width 37 height 37
checkbox input "true"
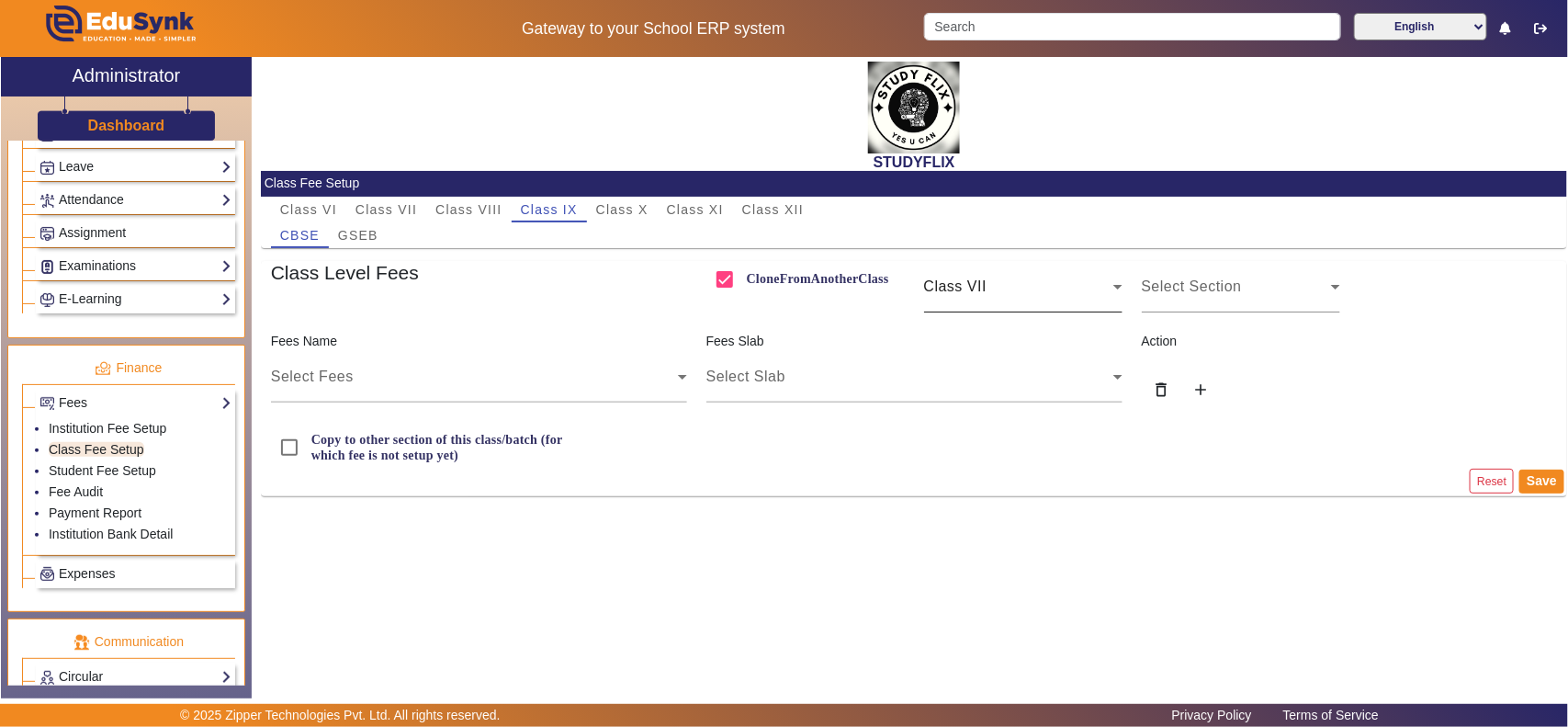
click at [1106, 297] on div "Class VII" at bounding box center [1023, 287] width 199 height 51
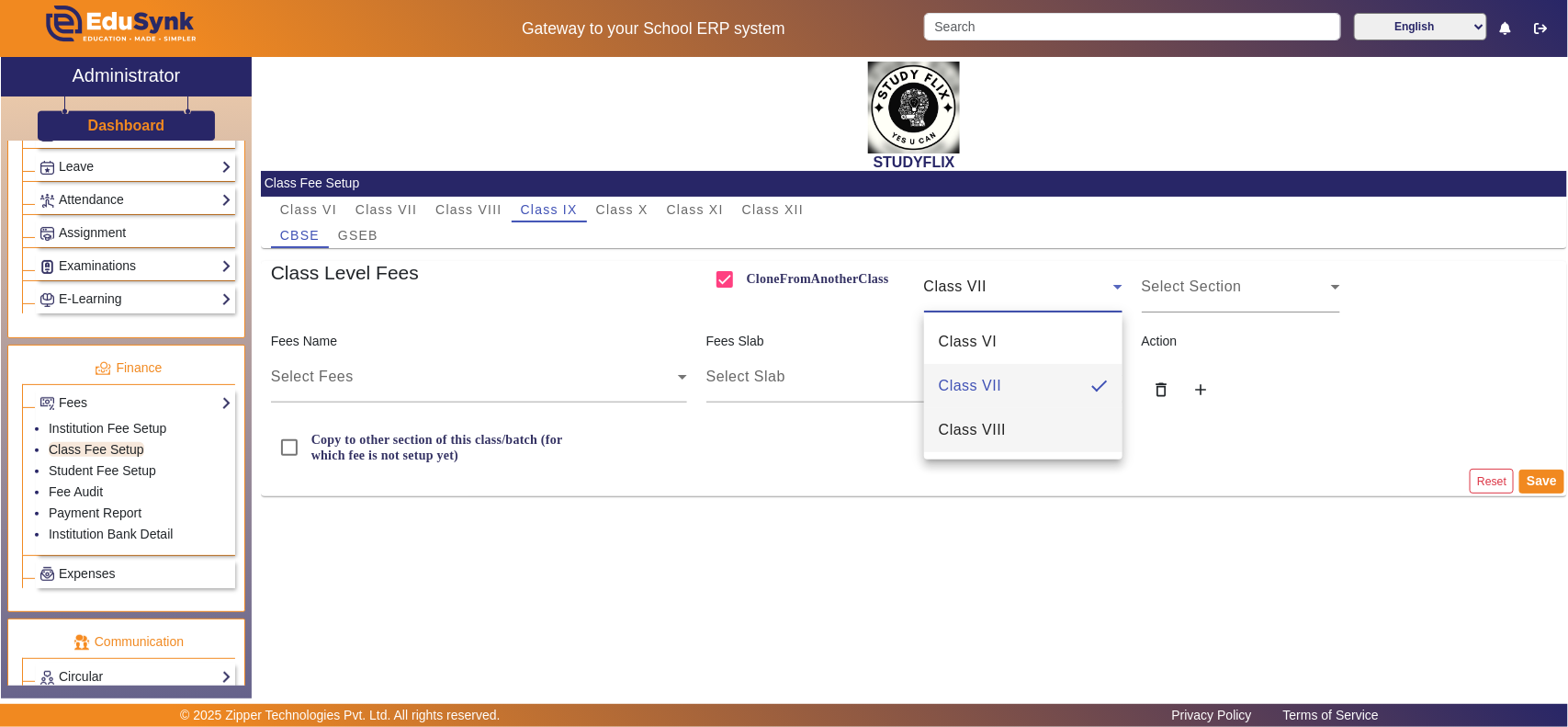
click at [1073, 423] on mat-option "Class VIII" at bounding box center [1023, 429] width 199 height 45
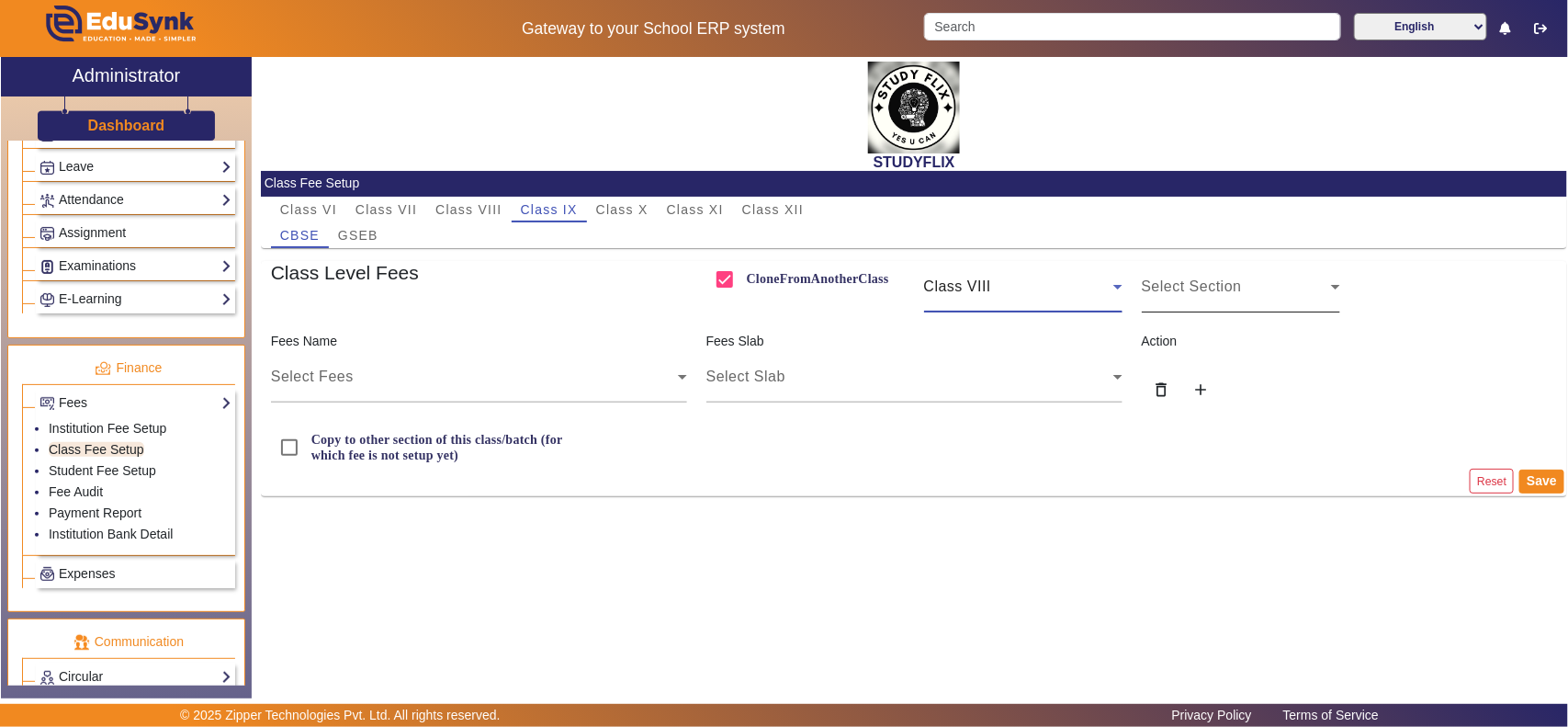
click at [1235, 286] on span "Select Section" at bounding box center [1191, 286] width 100 height 16
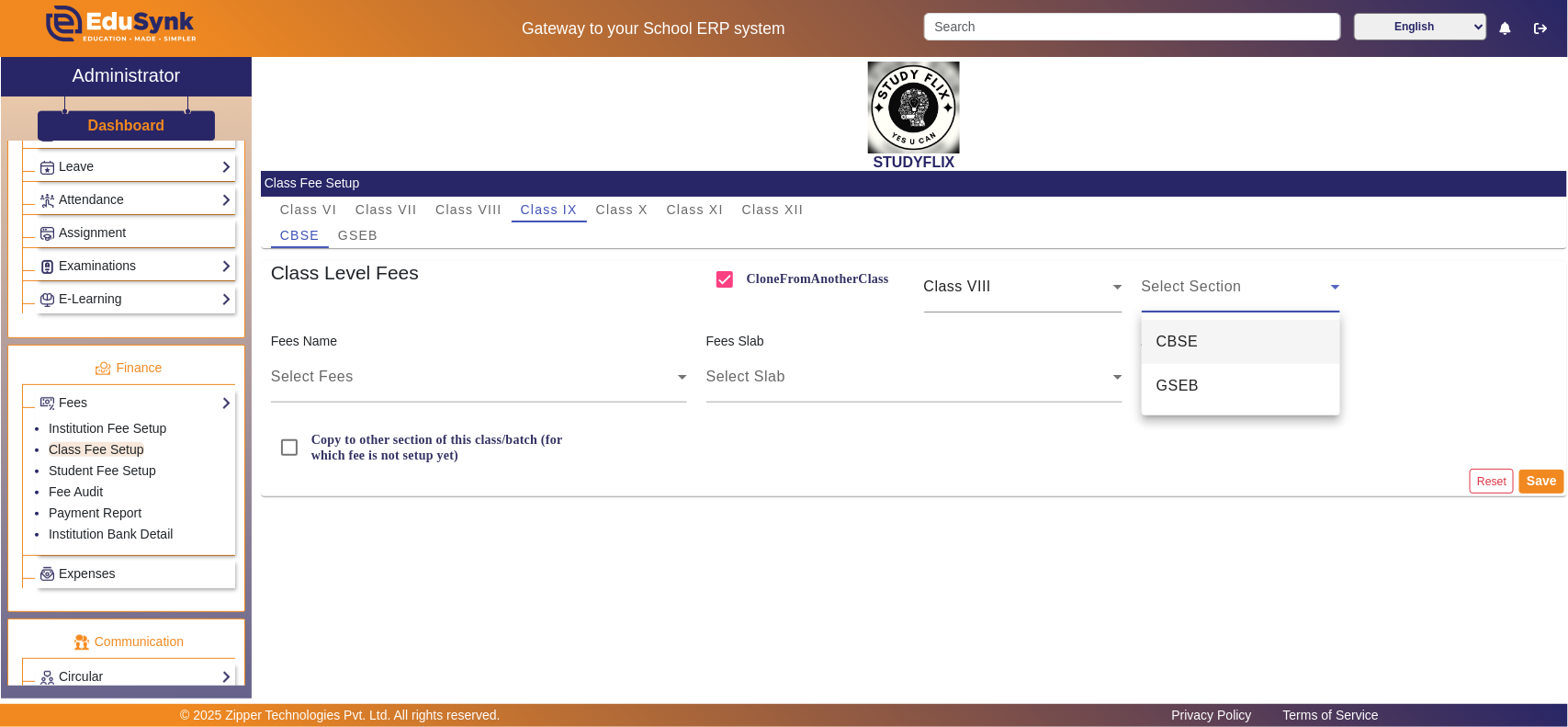
click at [1238, 340] on mat-option "CBSE" at bounding box center [1241, 341] width 199 height 45
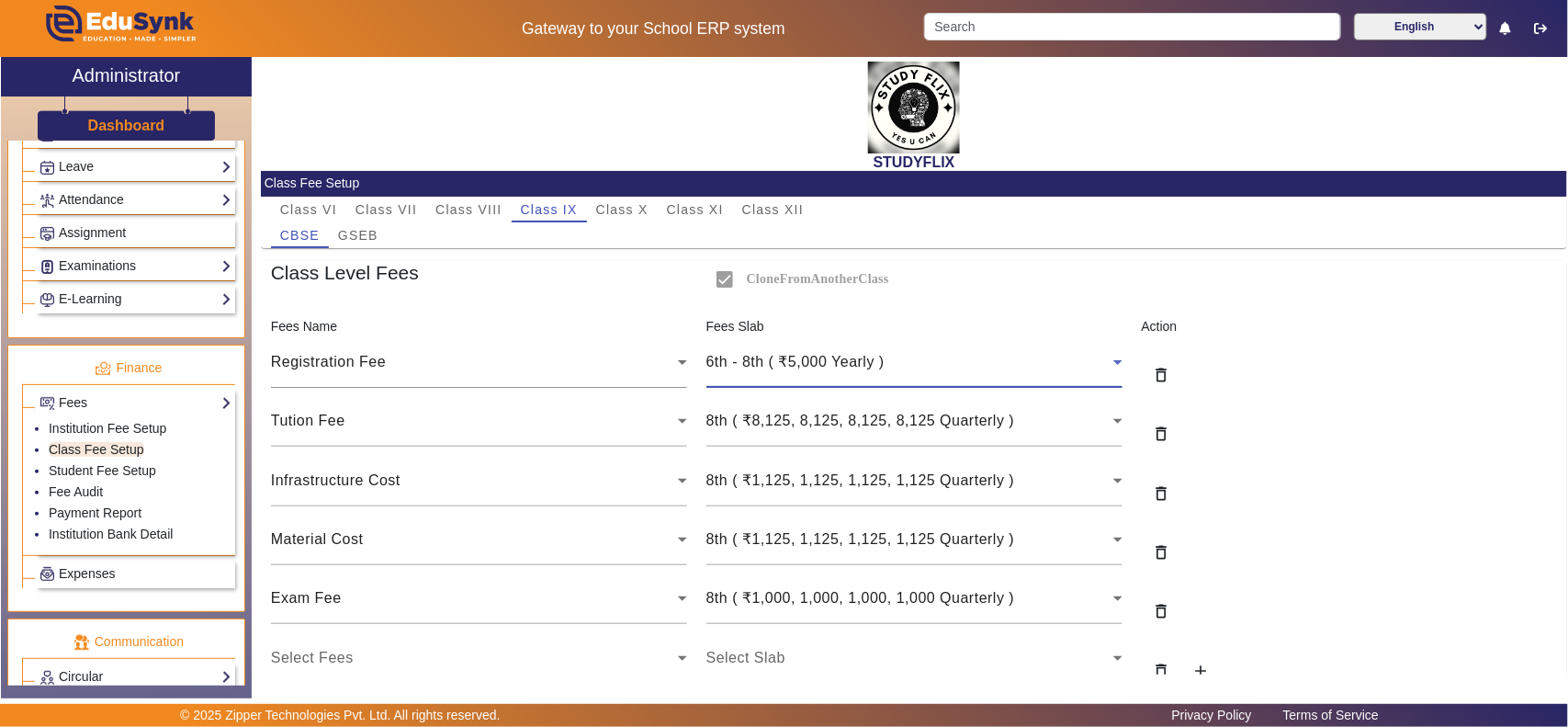
click at [912, 360] on div "6th - 8th ( ₹5,000 Yearly )" at bounding box center [910, 362] width 407 height 22
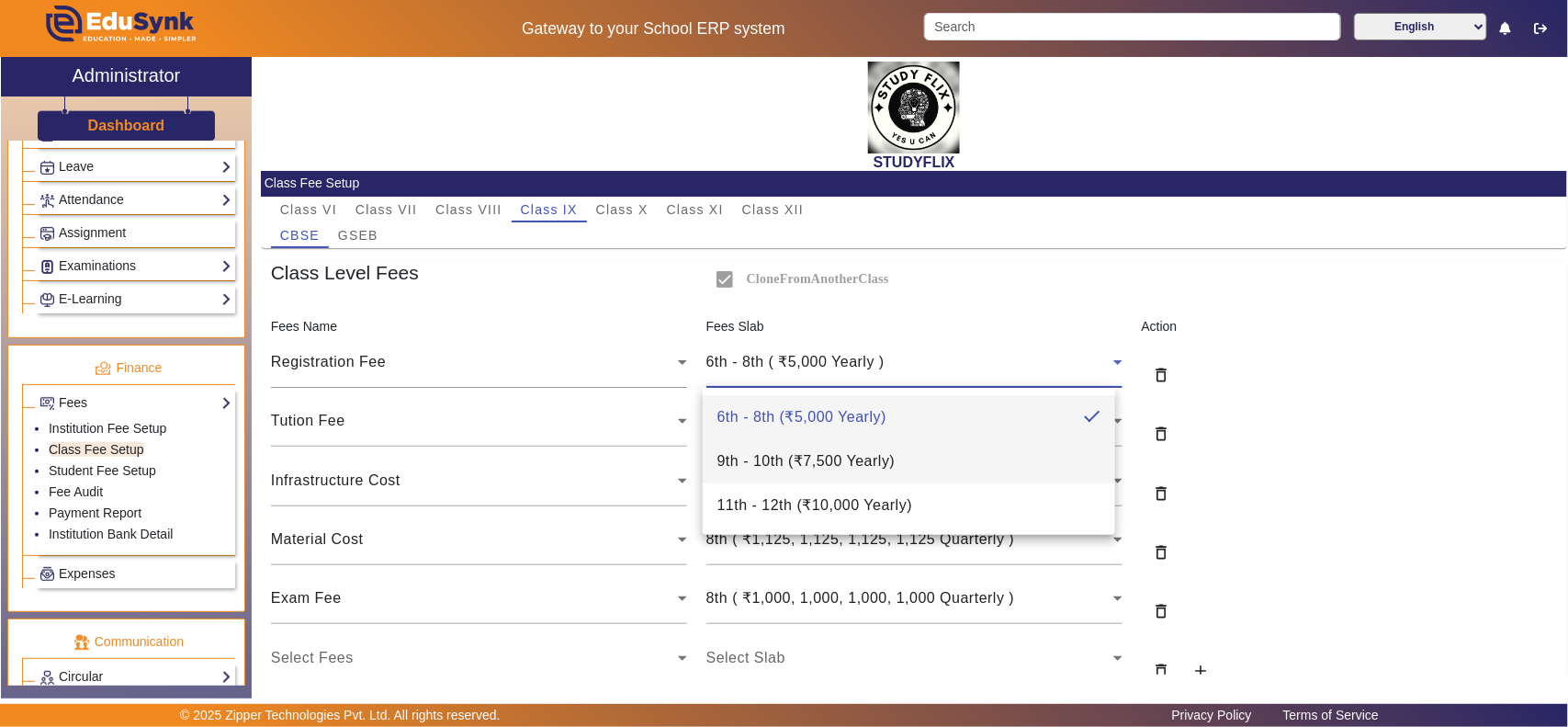
click at [835, 458] on span "9th - 10th ( ₹7,500 Yearly )" at bounding box center [807, 461] width 178 height 22
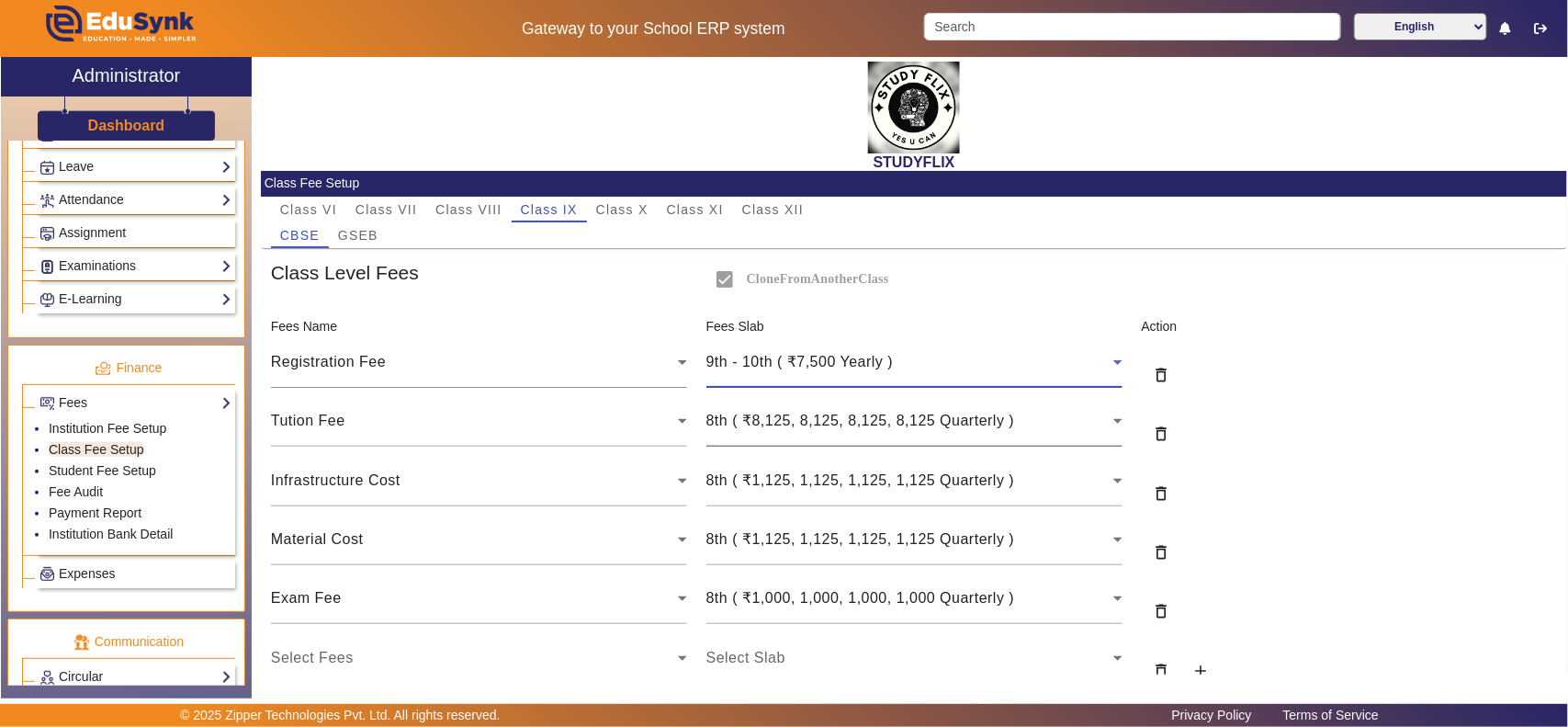
click at [849, 415] on span "8th ( ₹8,125, 8,125, 8,125, 8,125 Quarterly )" at bounding box center [860, 420] width 308 height 16
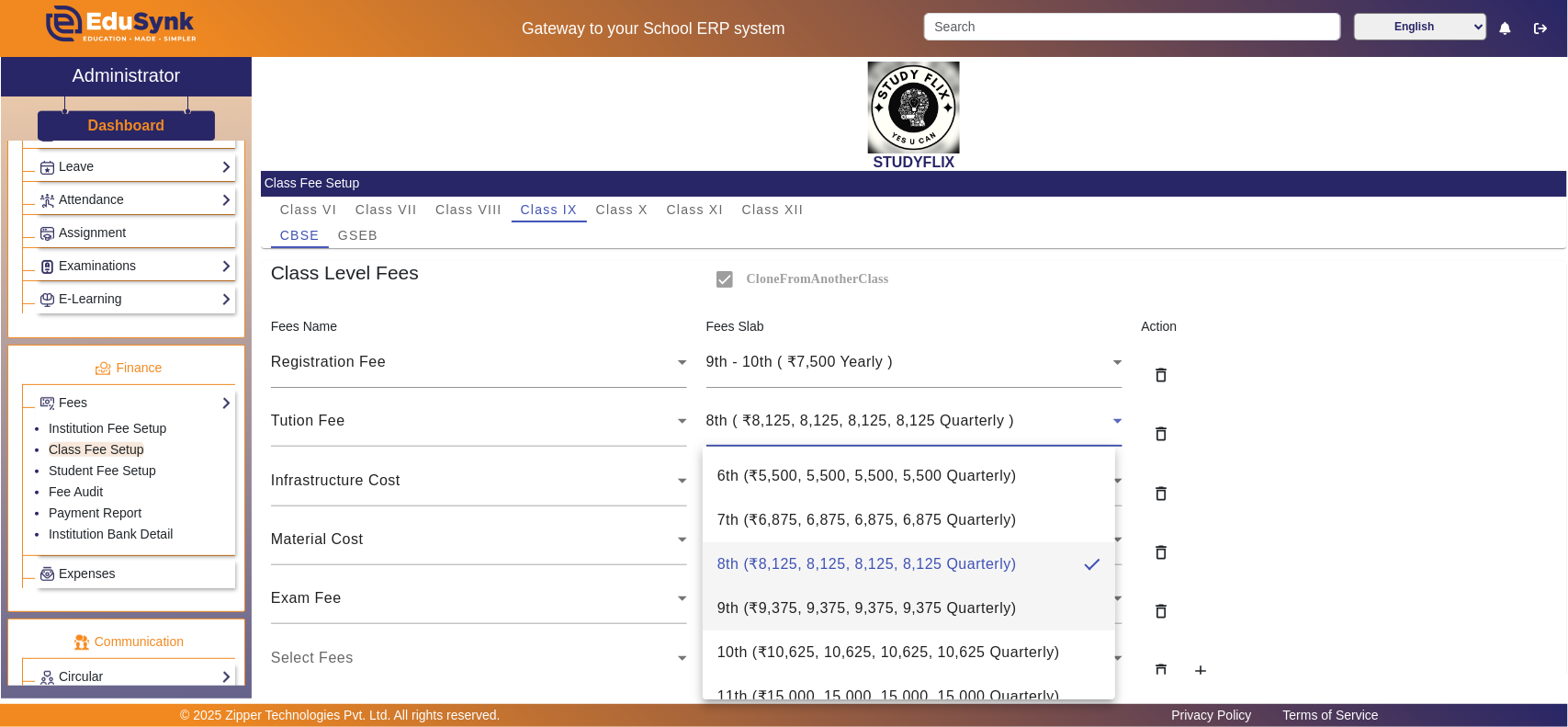
click at [795, 600] on span "9th ( ₹9,375, 9,375, 9,375, 9,375 Quarterly )" at bounding box center [867, 608] width 300 height 22
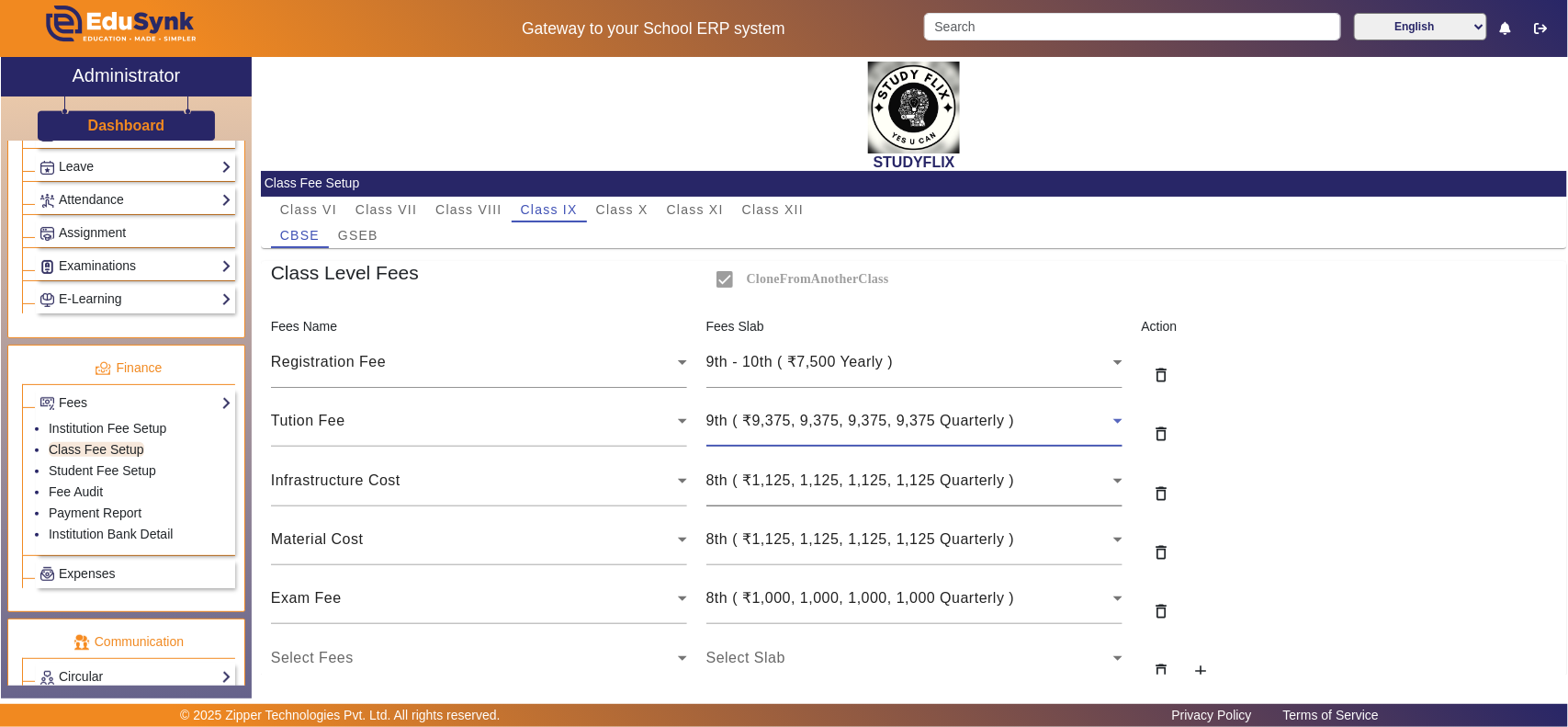
click at [791, 485] on span "8th ( ₹1,125, 1,125, 1,125, 1,125 Quarterly )" at bounding box center [860, 480] width 308 height 16
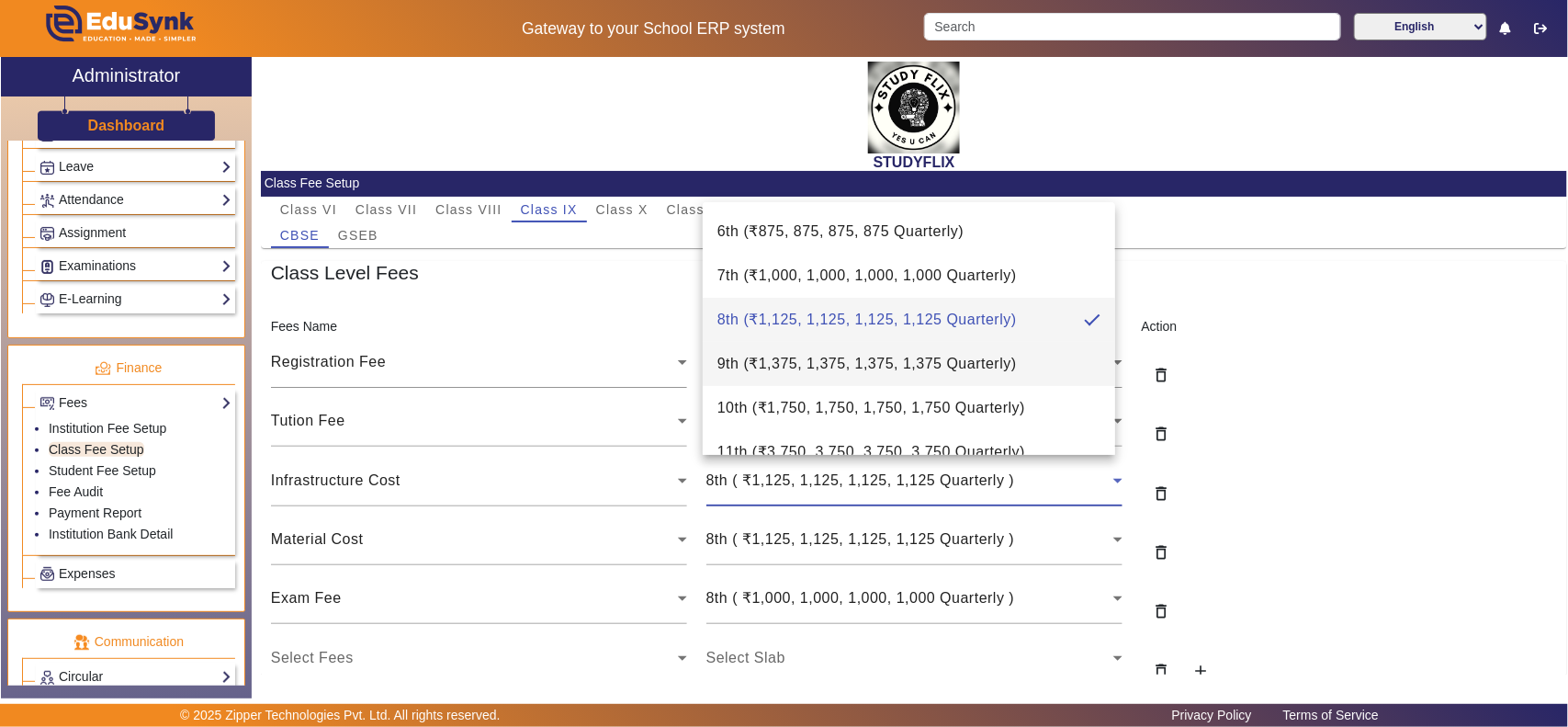
click at [792, 351] on mat-option "9th ( ₹1,375, 1,375, 1,375, 1,375 Quarterly )" at bounding box center [909, 364] width 412 height 45
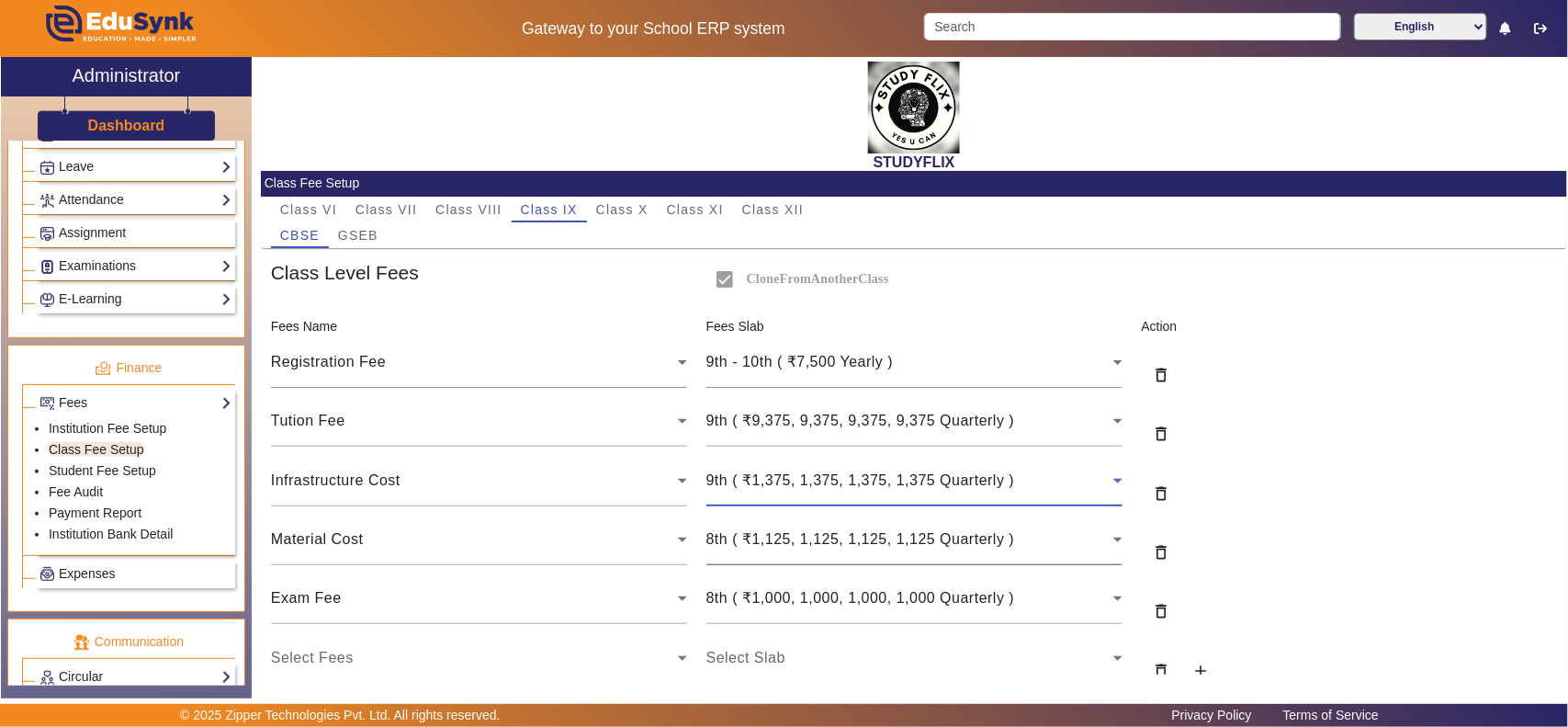
click at [786, 547] on span "8th ( ₹1,125, 1,125, 1,125, 1,125 Quarterly )" at bounding box center [860, 539] width 308 height 16
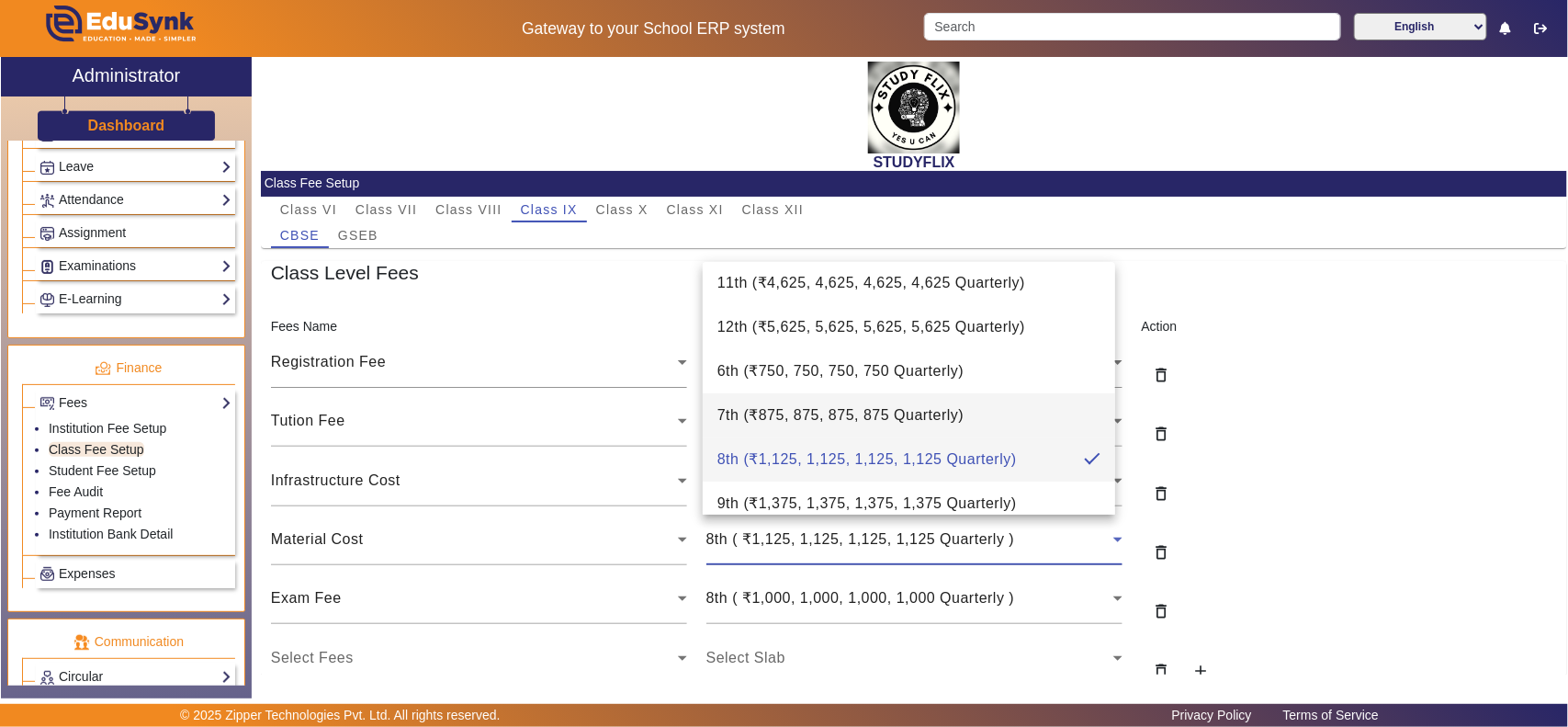
scroll to position [70, 0]
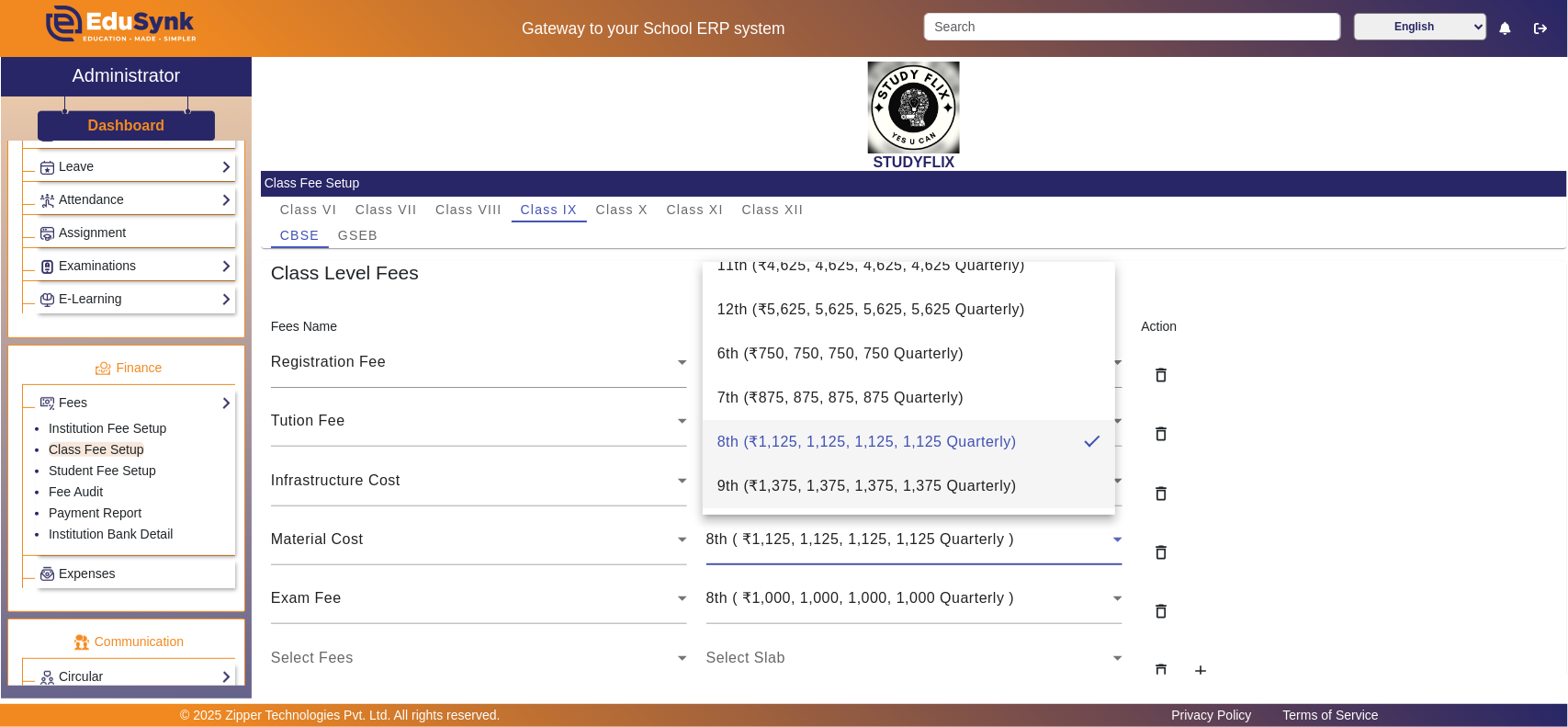
click at [774, 498] on mat-option "9th ( ₹1,375, 1,375, 1,375, 1,375 Quarterly )" at bounding box center [909, 486] width 412 height 45
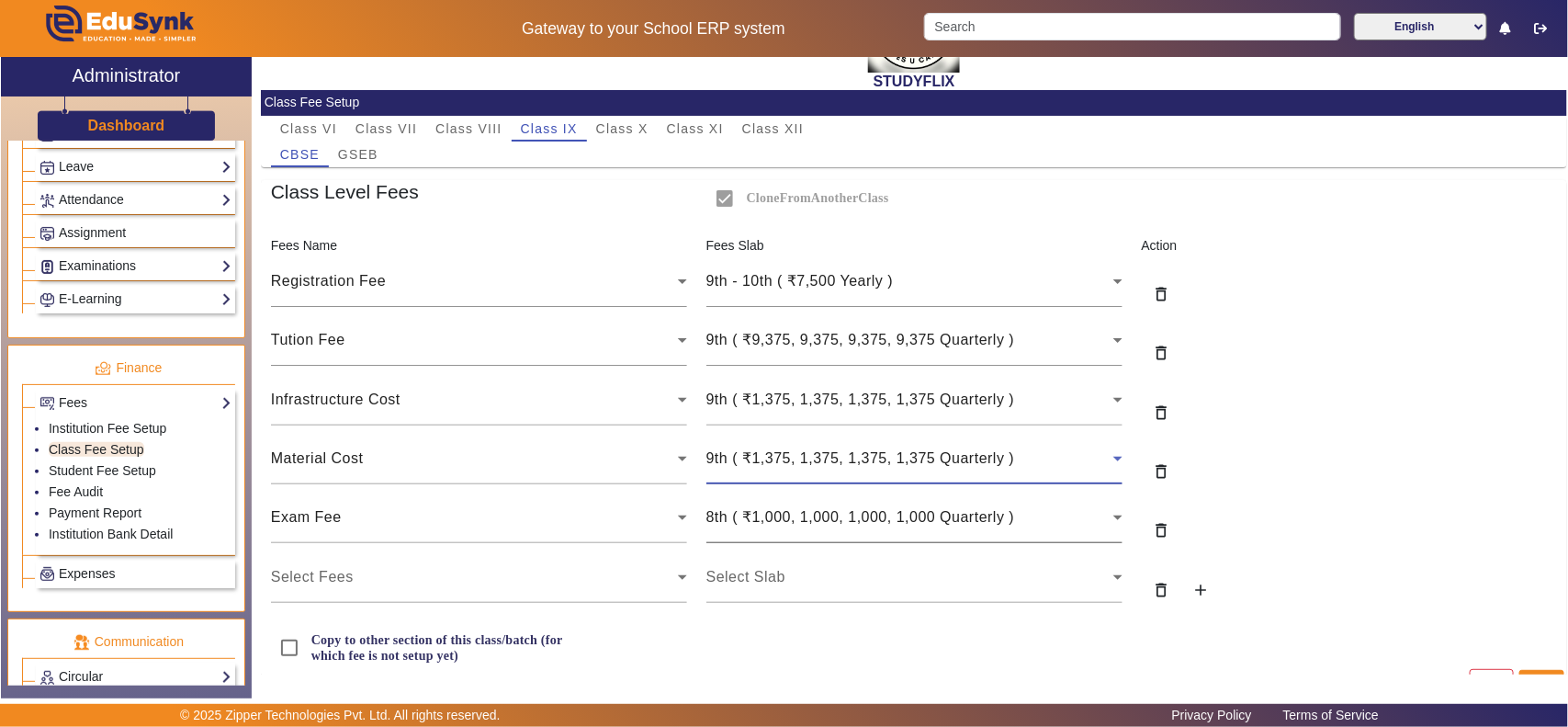
scroll to position [117, 0]
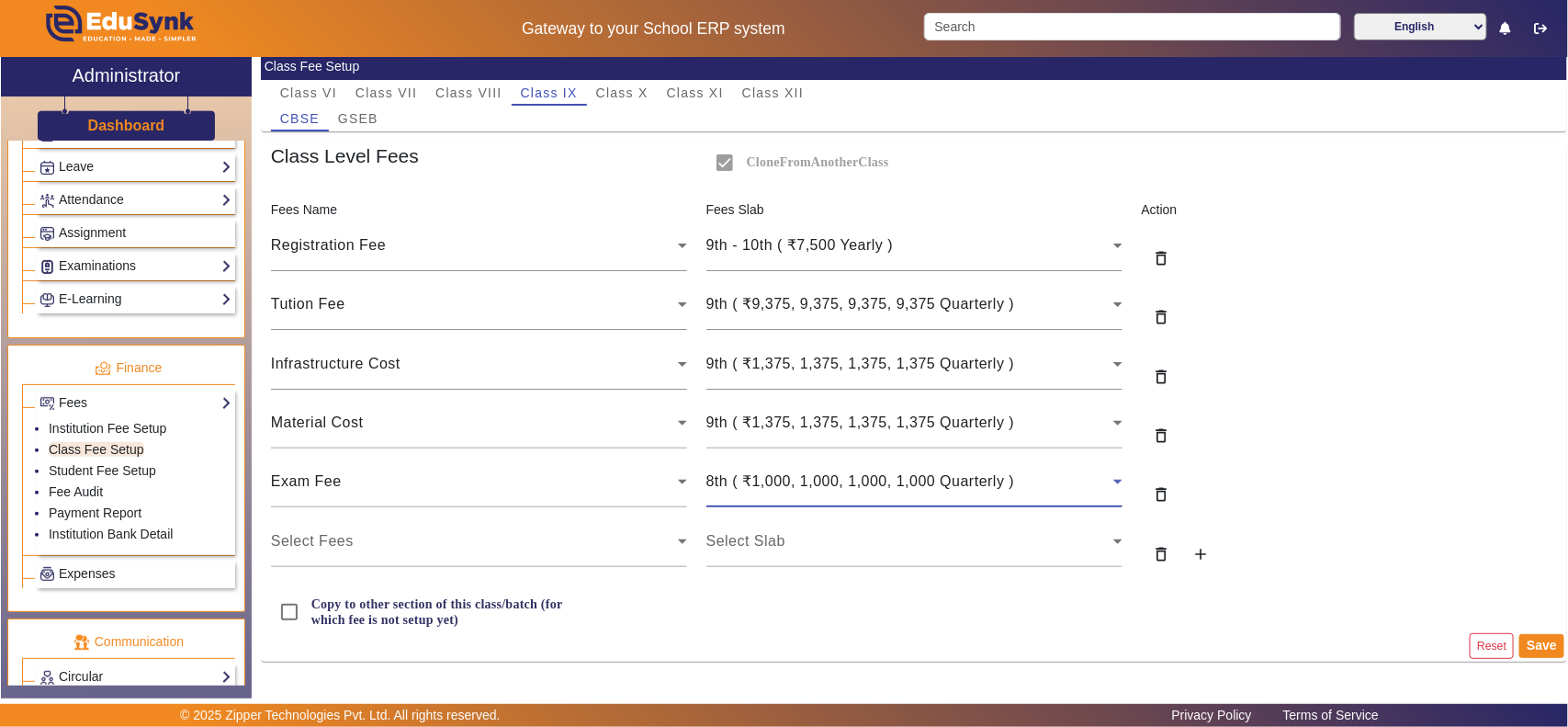
click at [778, 472] on div "8th ( ₹1,000, 1,000, 1,000, 1,000 Quarterly )" at bounding box center [910, 482] width 407 height 22
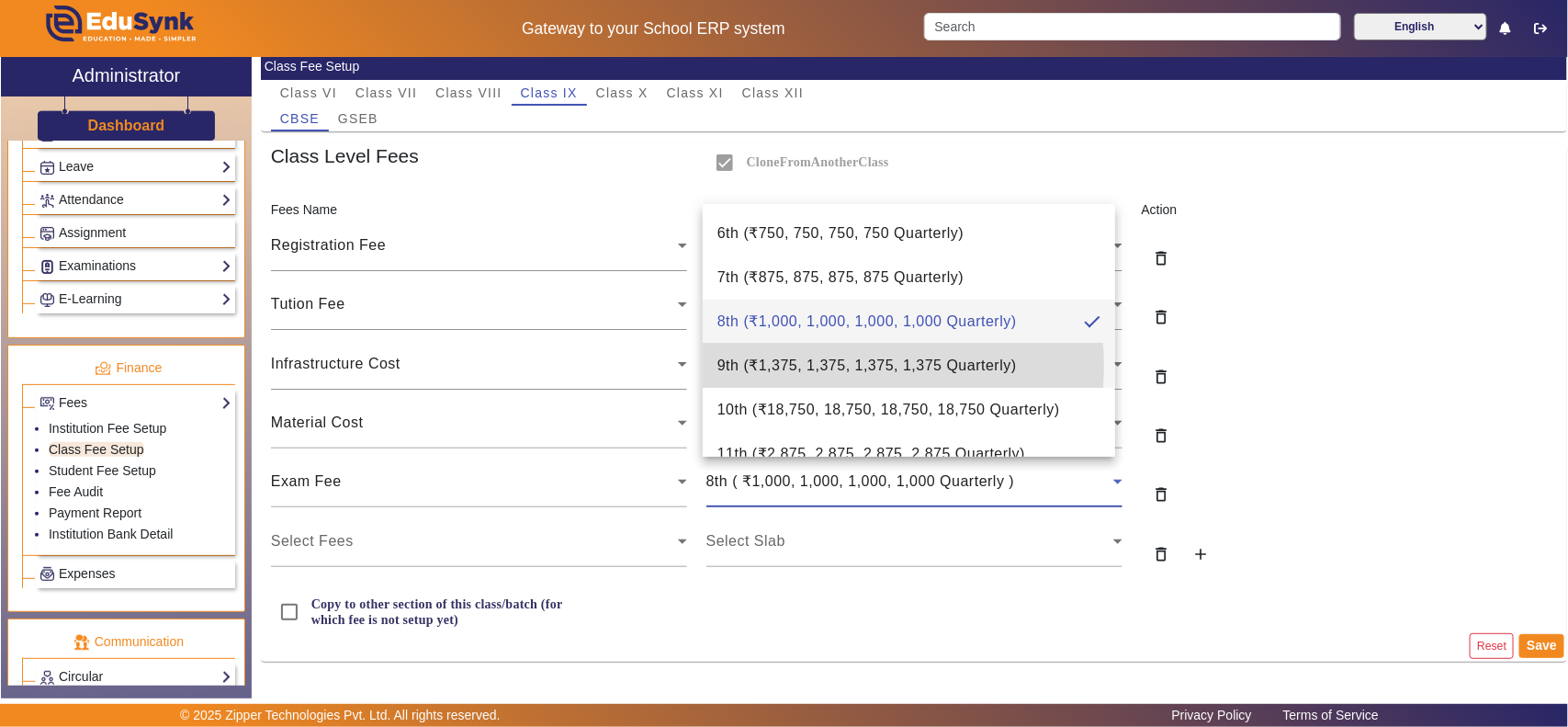
click at [825, 366] on span "9th ( ₹1,375, 1,375, 1,375, 1,375 Quarterly )" at bounding box center [867, 366] width 300 height 22
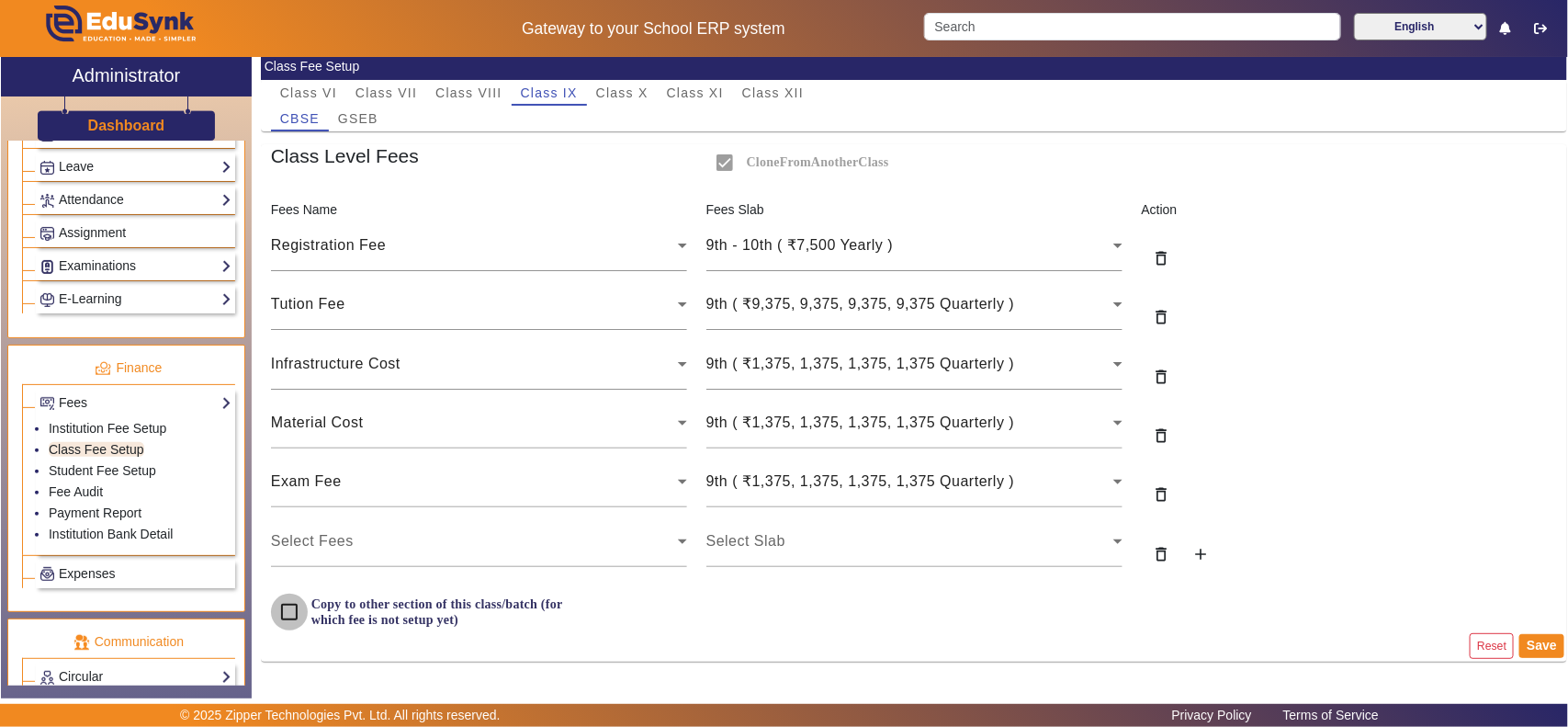
click at [301, 608] on input "Copy to other section of this class/batch (for which fee is not setup yet)" at bounding box center [289, 611] width 37 height 37
checkbox input "true"
click at [1543, 644] on button "Save" at bounding box center [1542, 646] width 45 height 24
click at [368, 113] on span "GSEB" at bounding box center [358, 118] width 41 height 13
checkbox input "false"
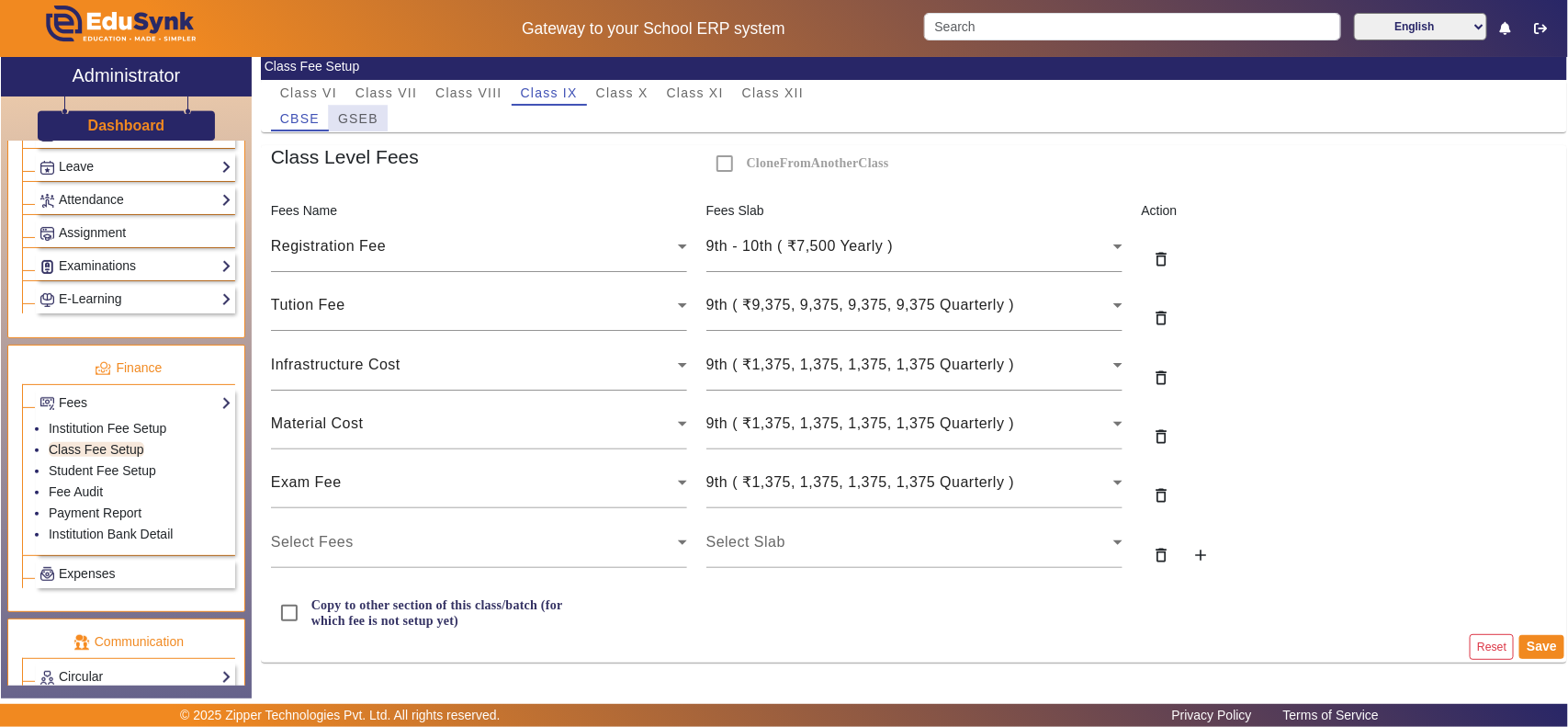
checkbox input "false"
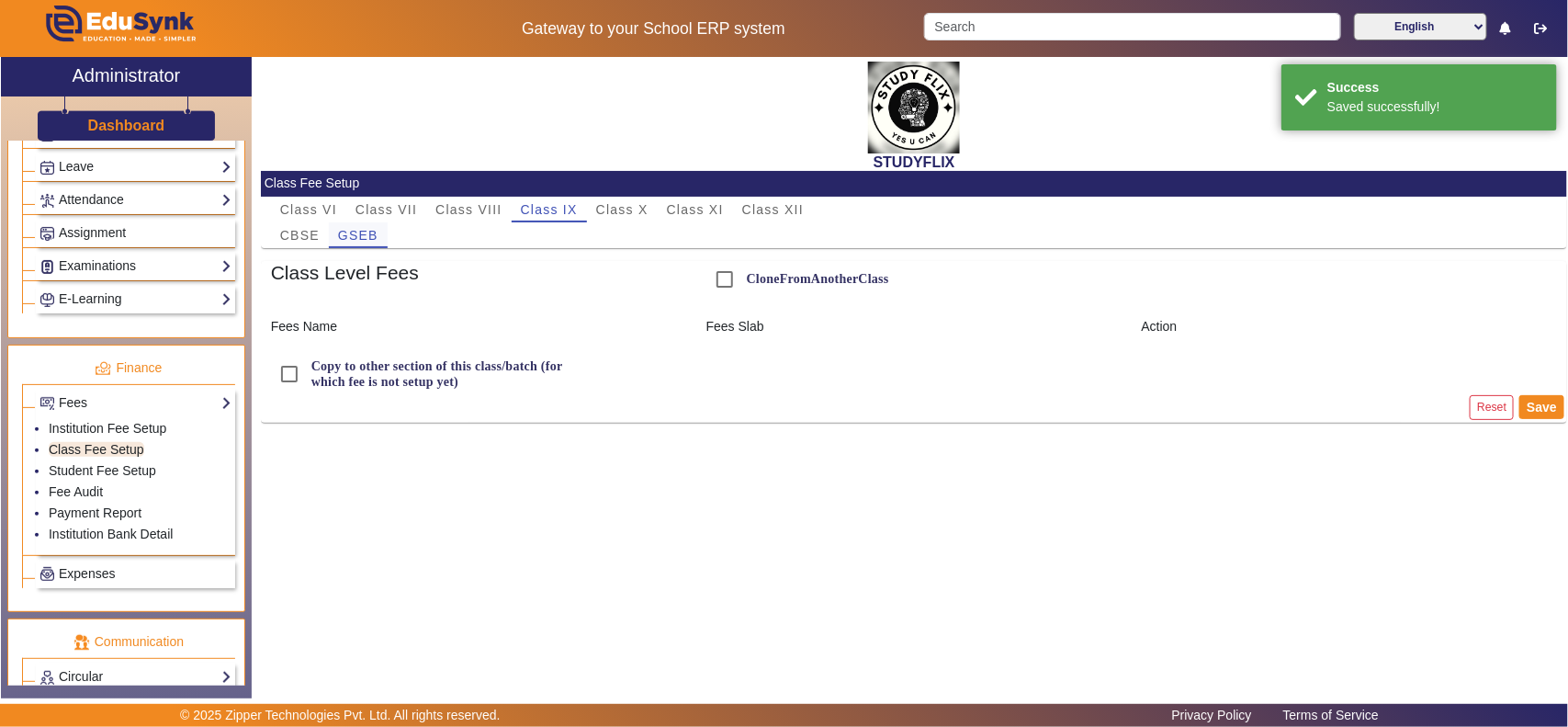
scroll to position [0, 0]
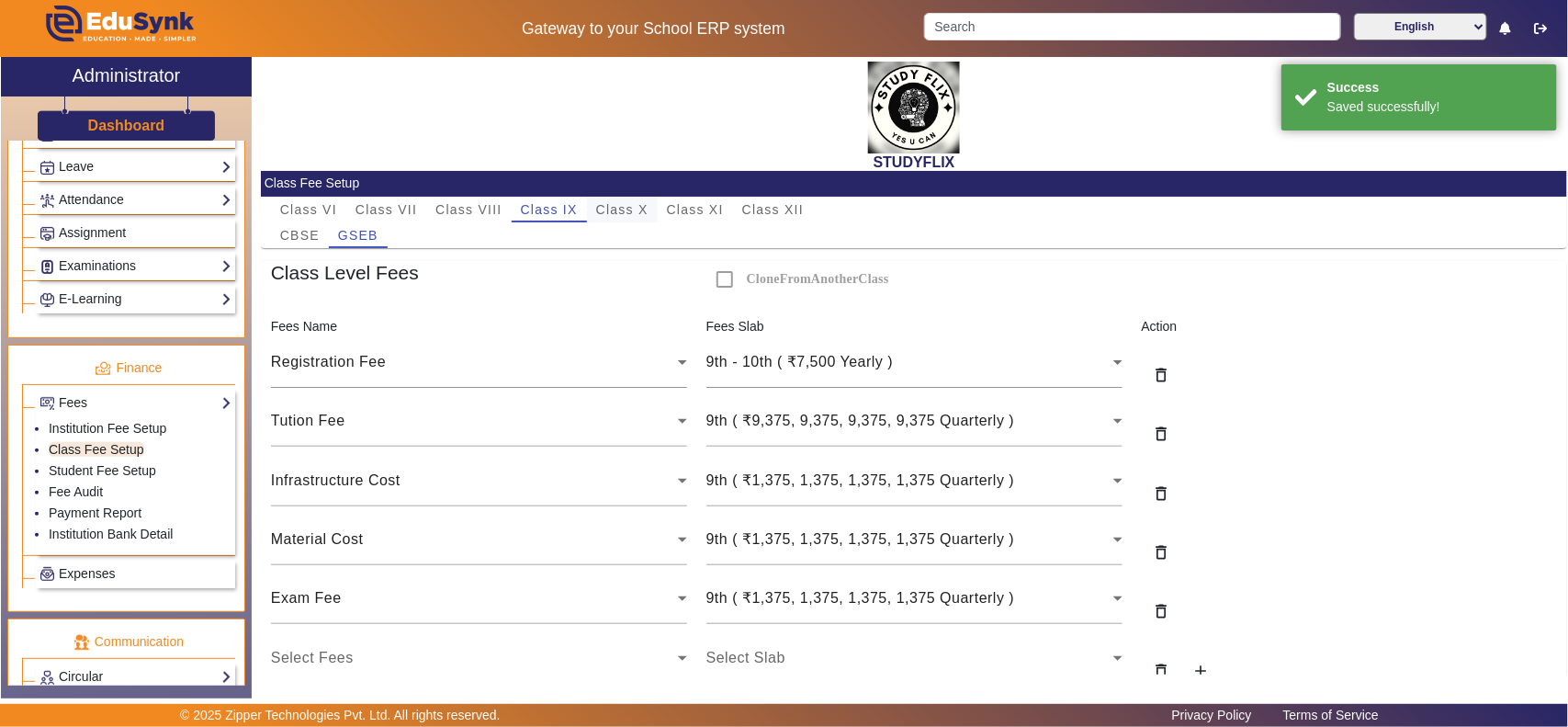
click at [622, 204] on span "Class X" at bounding box center [622, 209] width 52 height 13
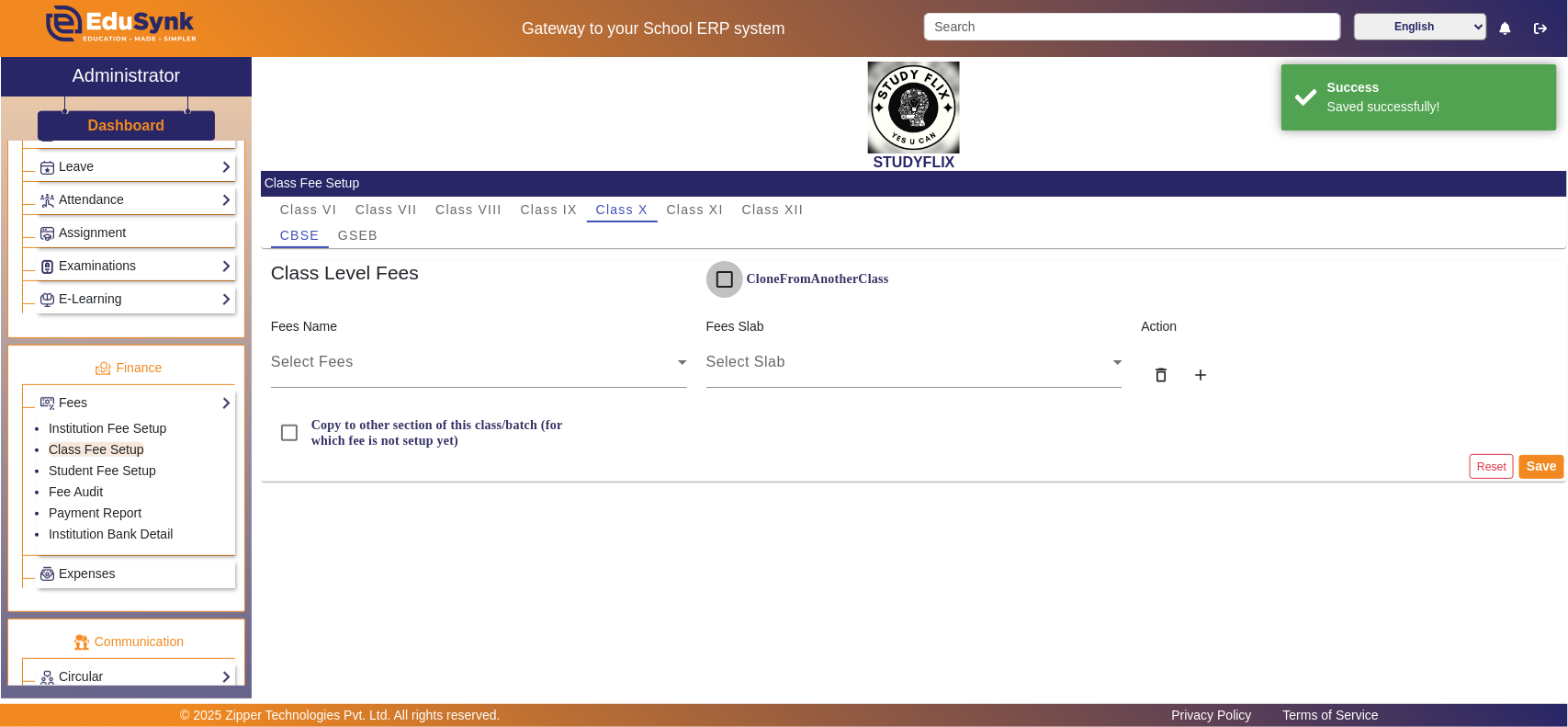
click at [731, 278] on input "CloneFromAnotherClass" at bounding box center [724, 279] width 37 height 37
checkbox input "true"
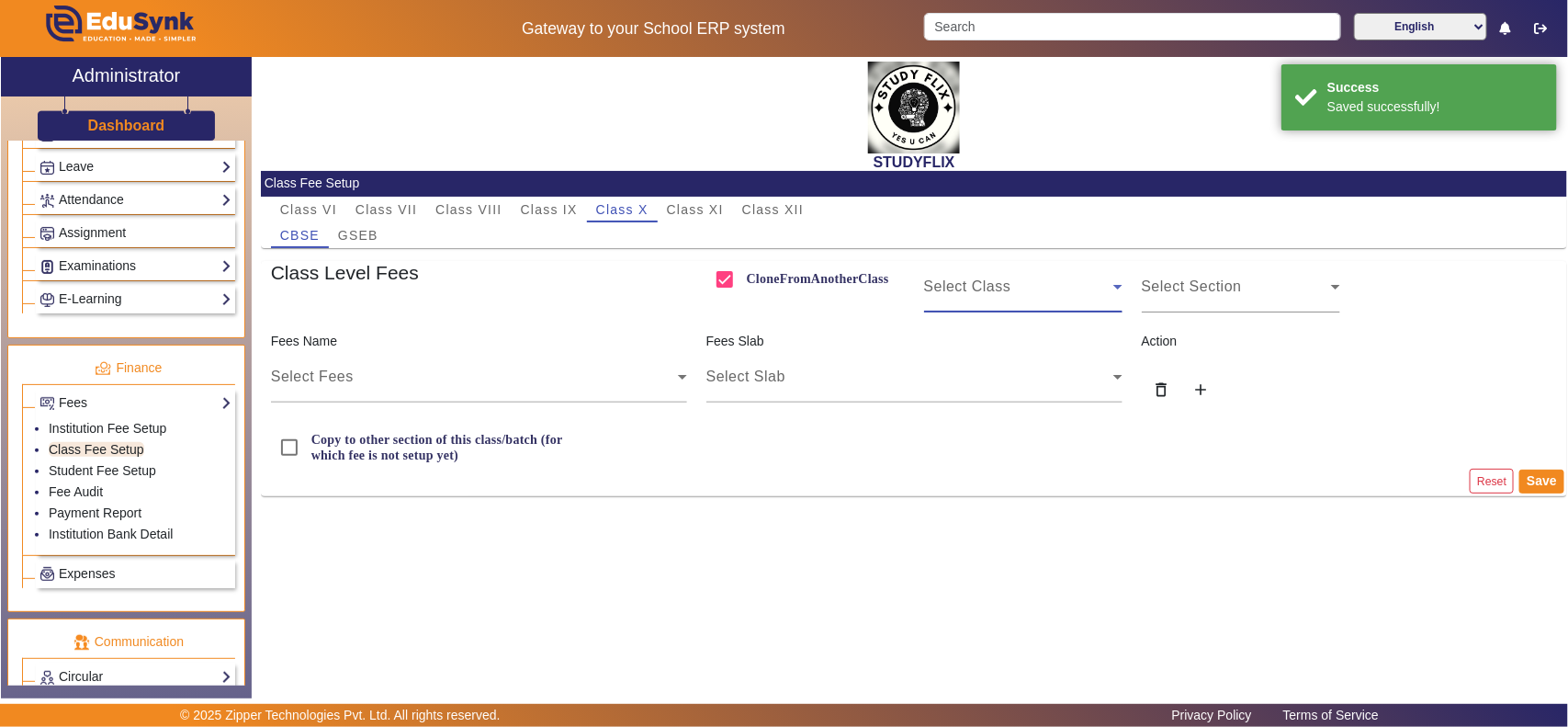
click at [1080, 283] on div "Select Class" at bounding box center [1018, 287] width 189 height 22
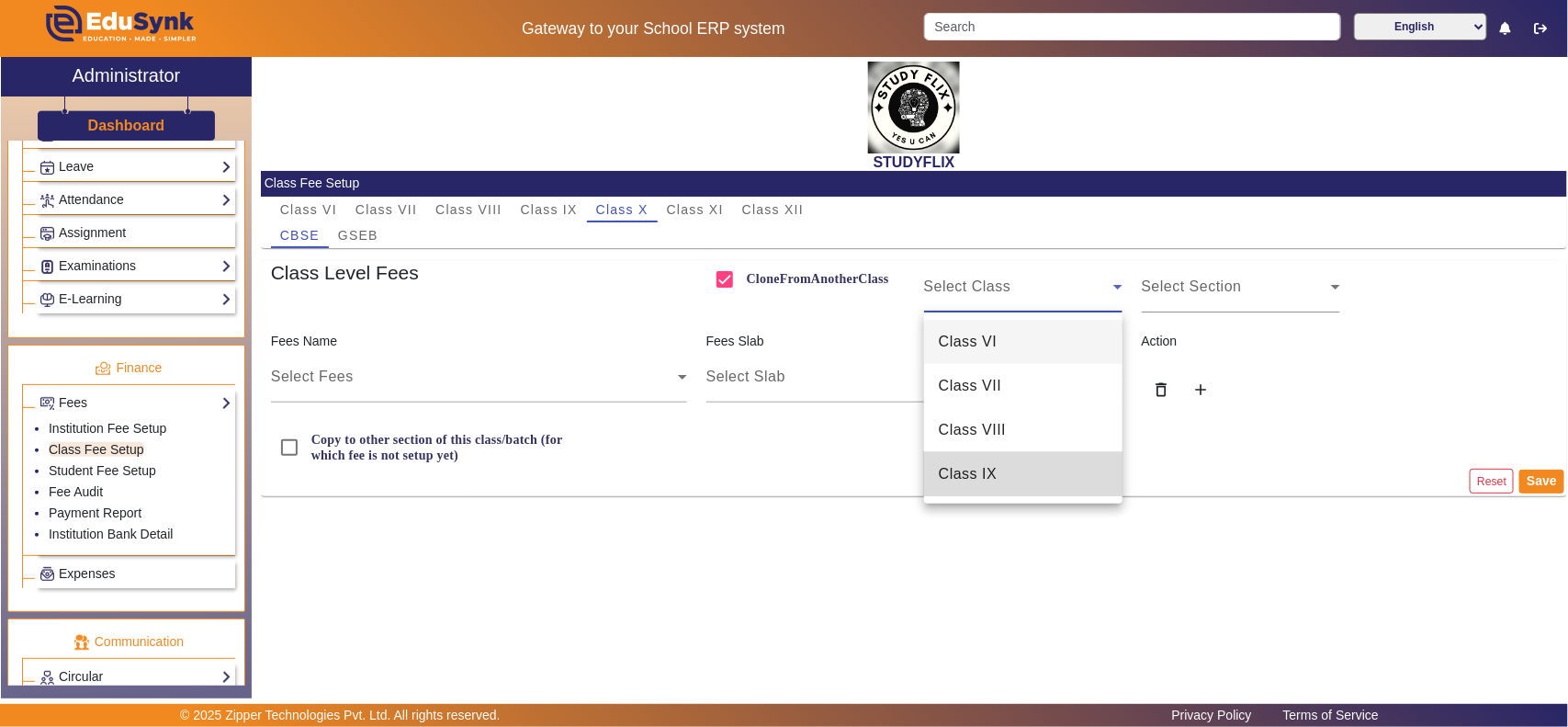
click at [1002, 469] on mat-option "Class IX" at bounding box center [1023, 474] width 199 height 45
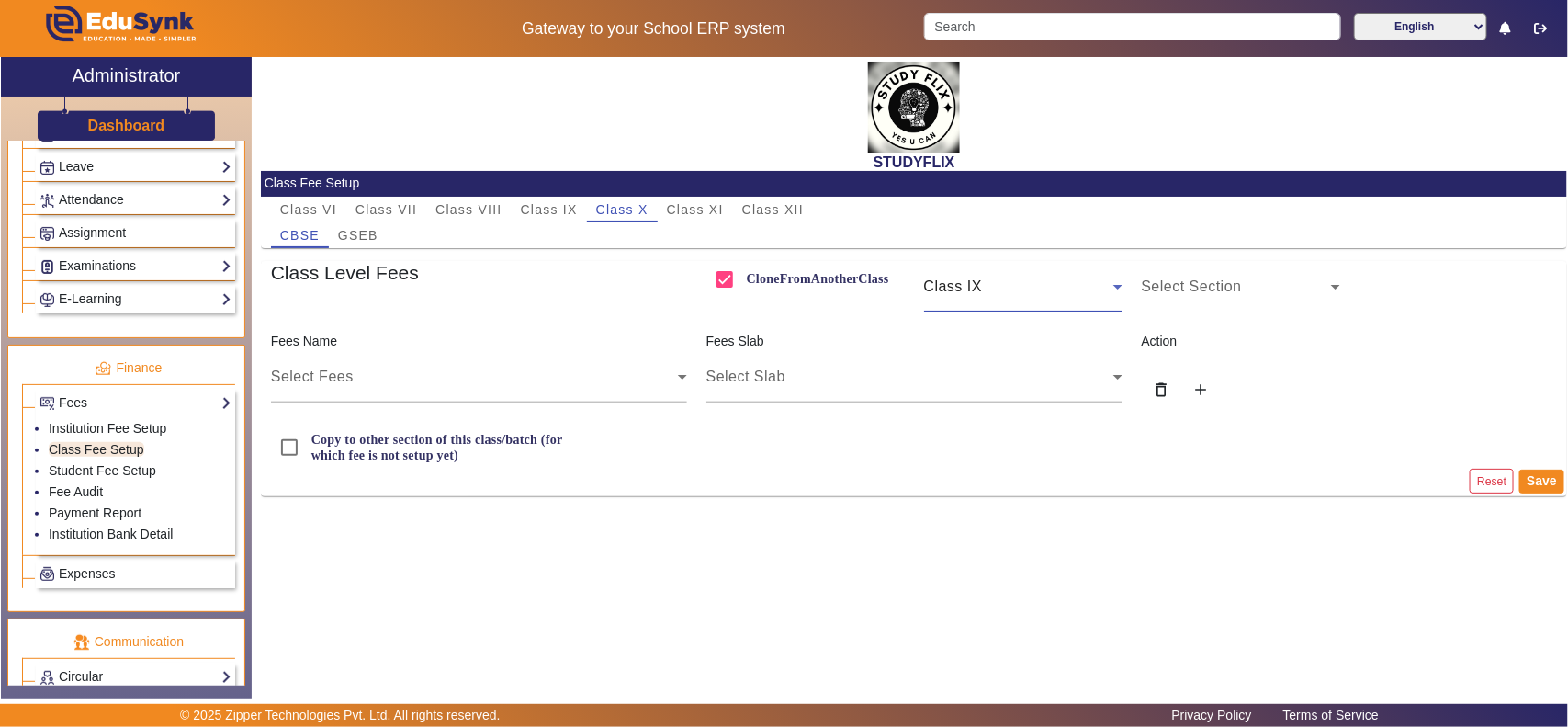
click at [1269, 290] on div "Select Section" at bounding box center [1236, 287] width 189 height 22
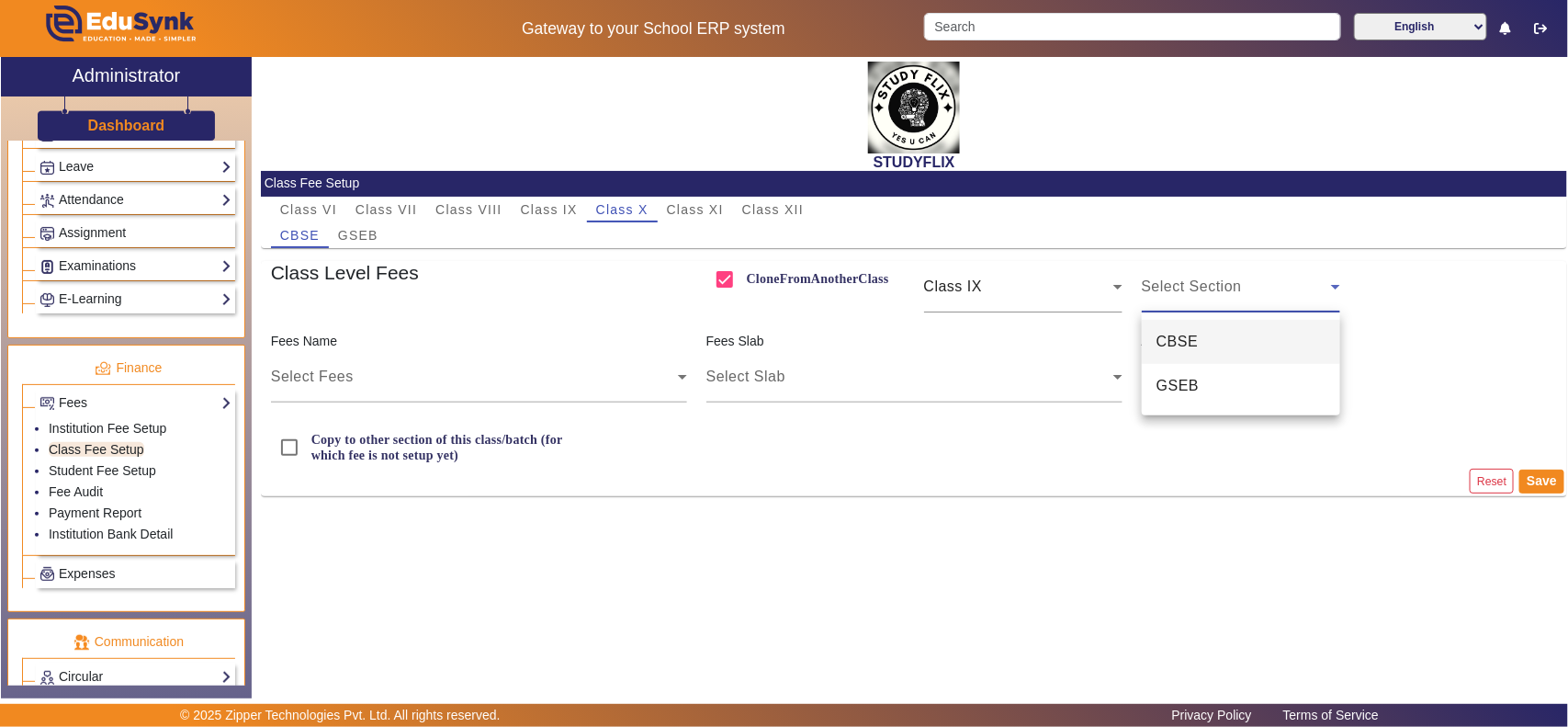
click at [1252, 340] on mat-option "CBSE" at bounding box center [1241, 341] width 199 height 45
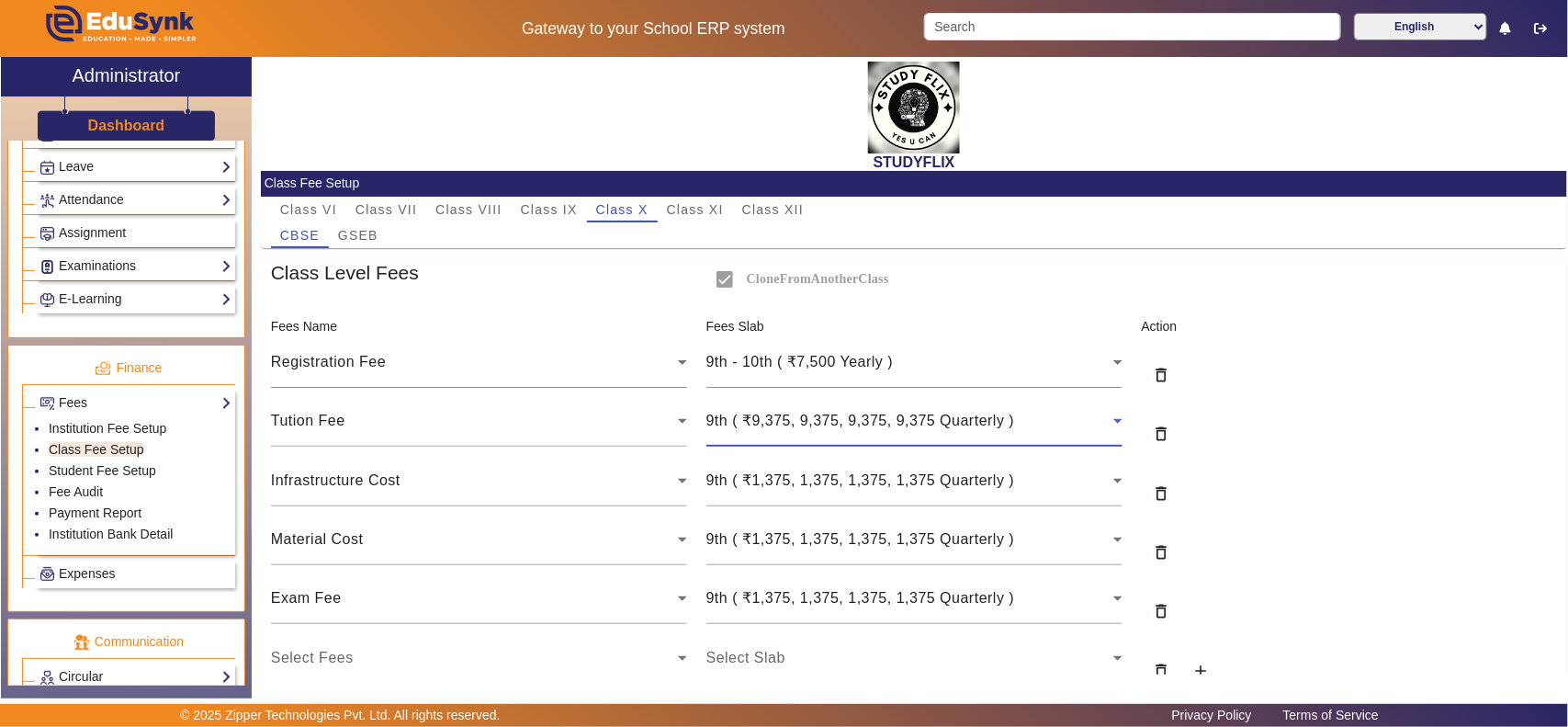
click at [903, 420] on span "9th ( ₹9,375, 9,375, 9,375, 9,375 Quarterly )" at bounding box center [860, 420] width 308 height 16
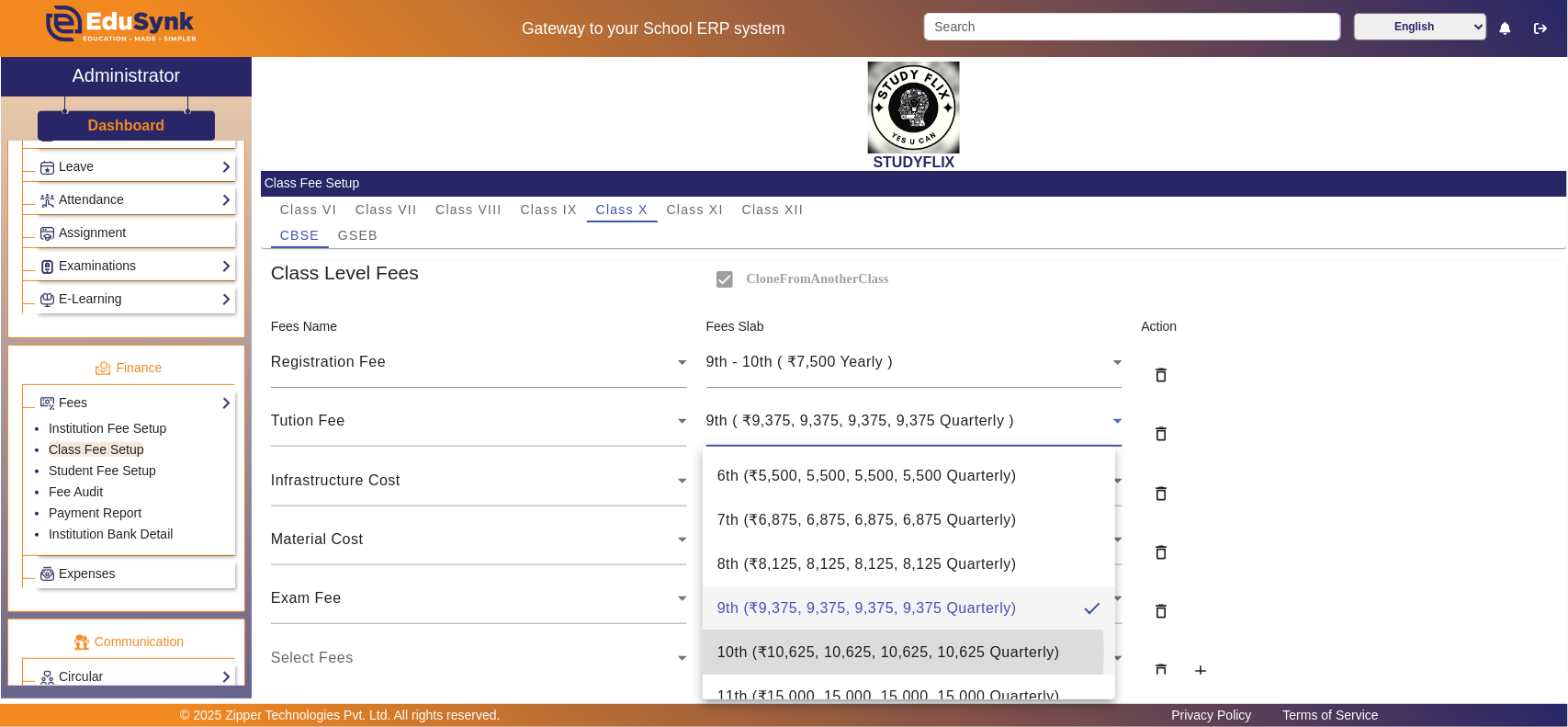
click at [749, 653] on span "10th ( ₹10,625, 10,625, 10,625, 10,625 Quarterly )" at bounding box center [889, 652] width 343 height 22
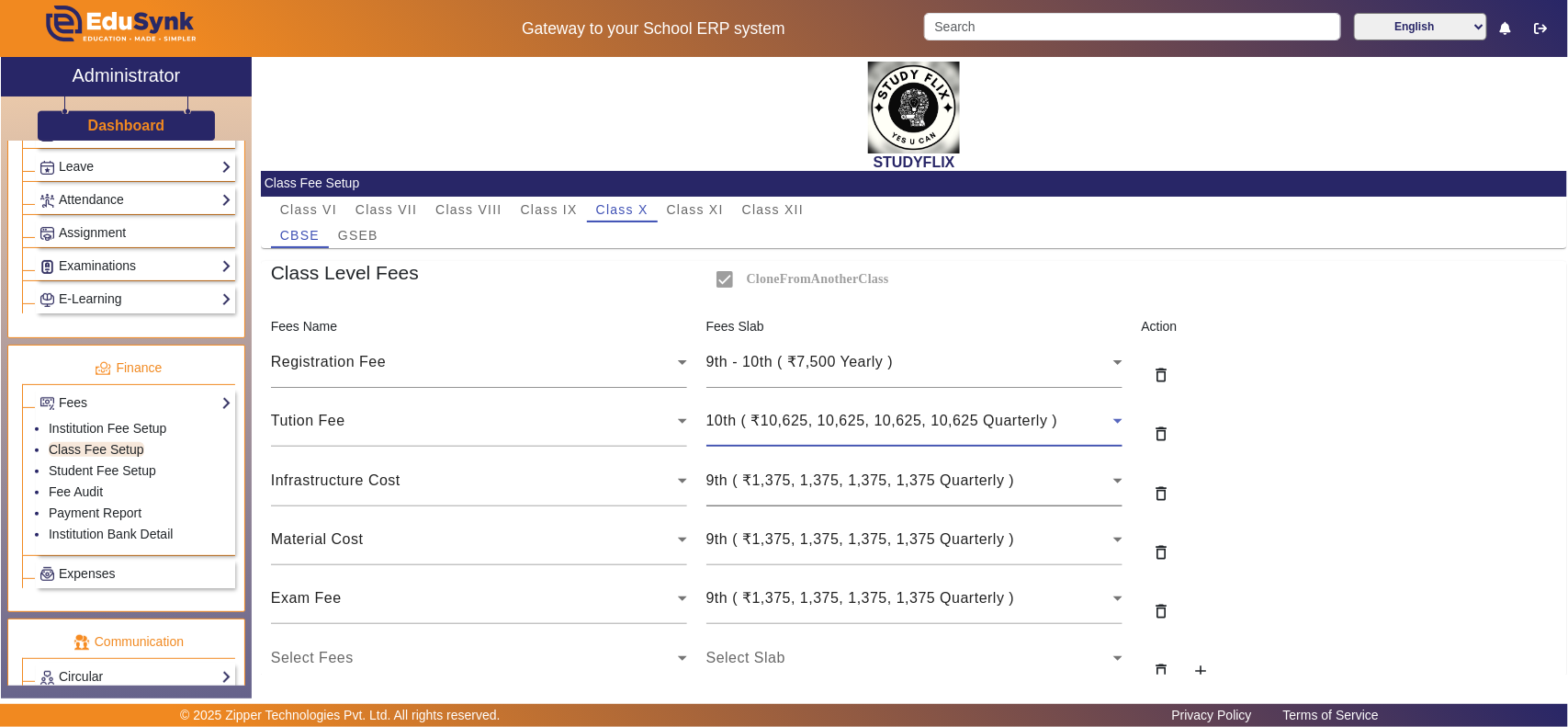
click at [777, 487] on span "9th ( ₹1,375, 1,375, 1,375, 1,375 Quarterly )" at bounding box center [860, 480] width 308 height 16
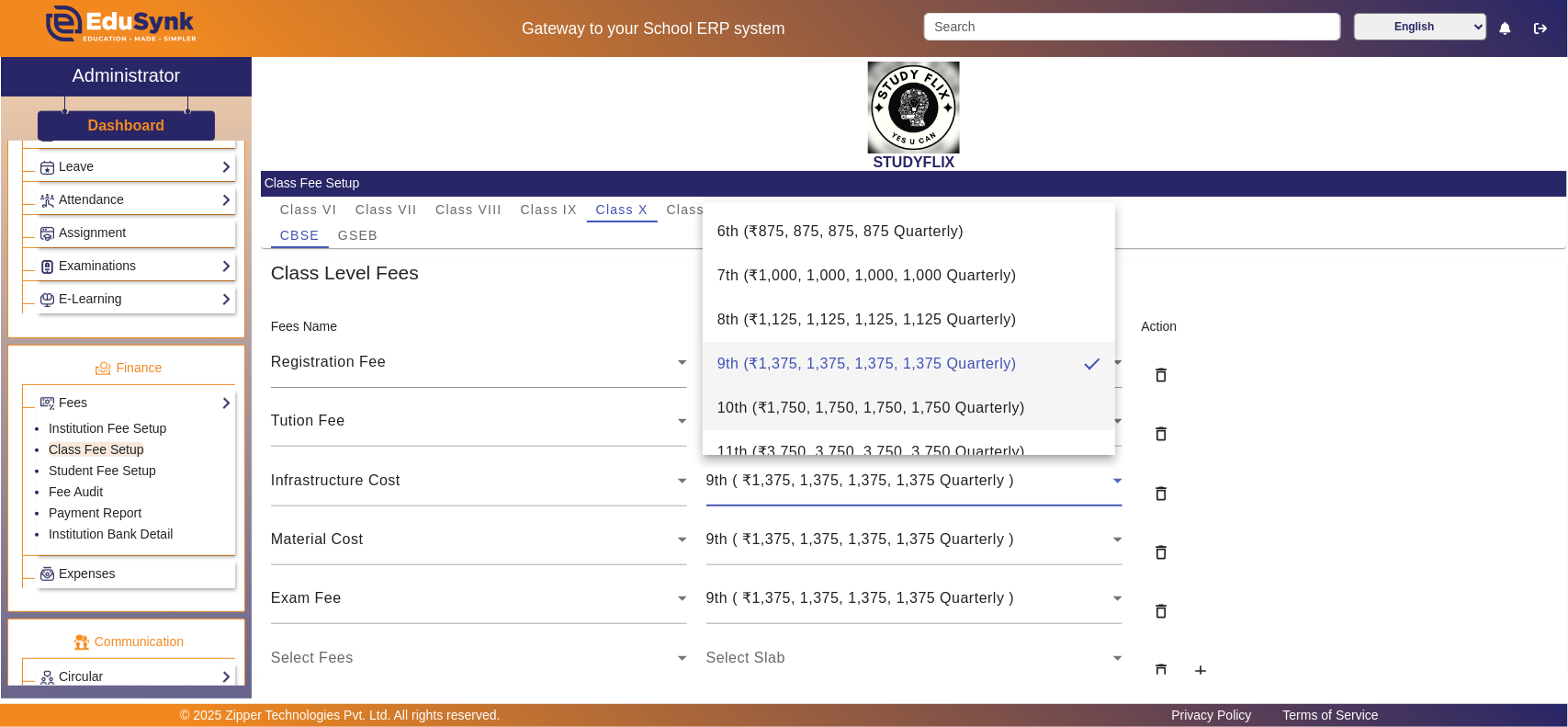
click at [776, 406] on span "10th ( ₹1,750, 1,750, 1,750, 1,750 Quarterly )" at bounding box center [871, 408] width 307 height 22
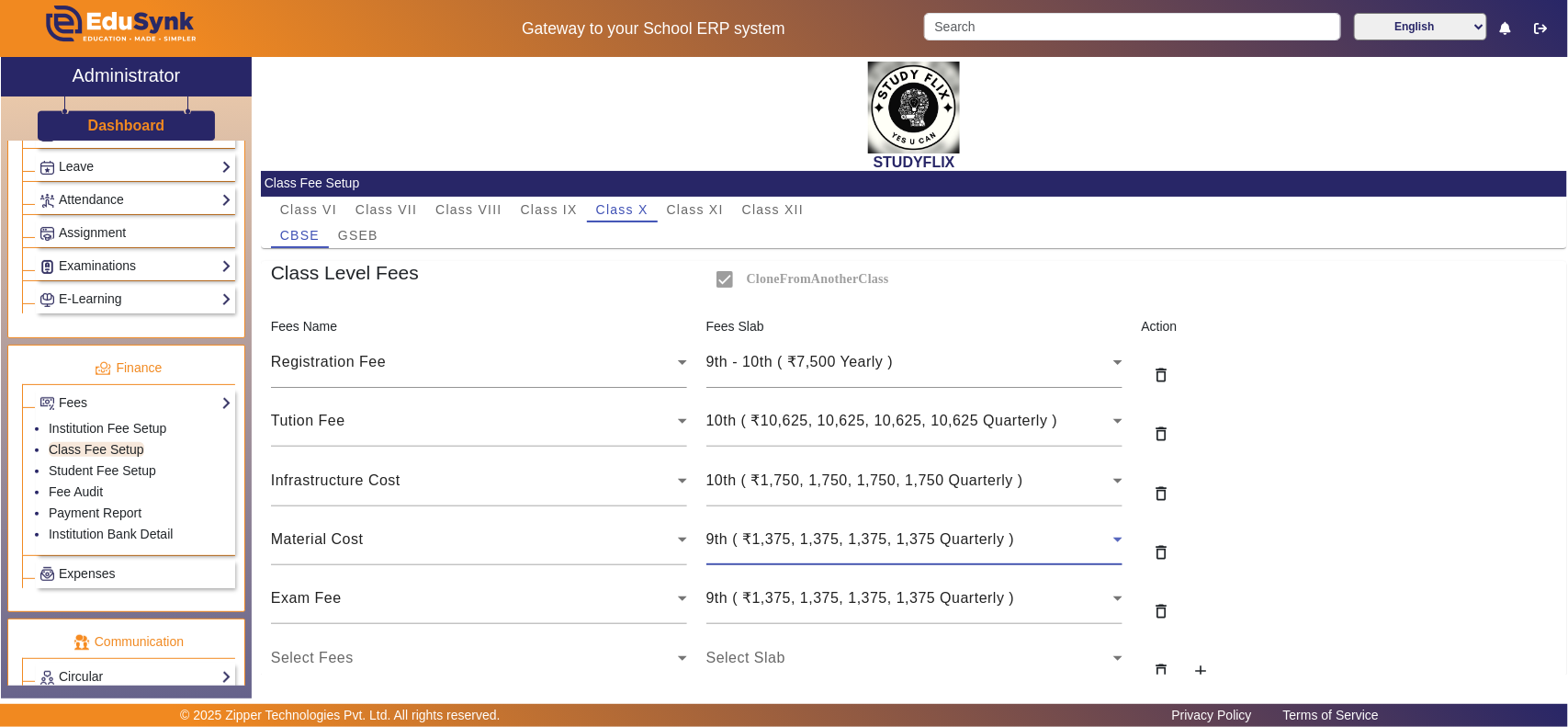
click at [791, 529] on div "9th ( ₹1,375, 1,375, 1,375, 1,375 Quarterly )" at bounding box center [910, 539] width 407 height 22
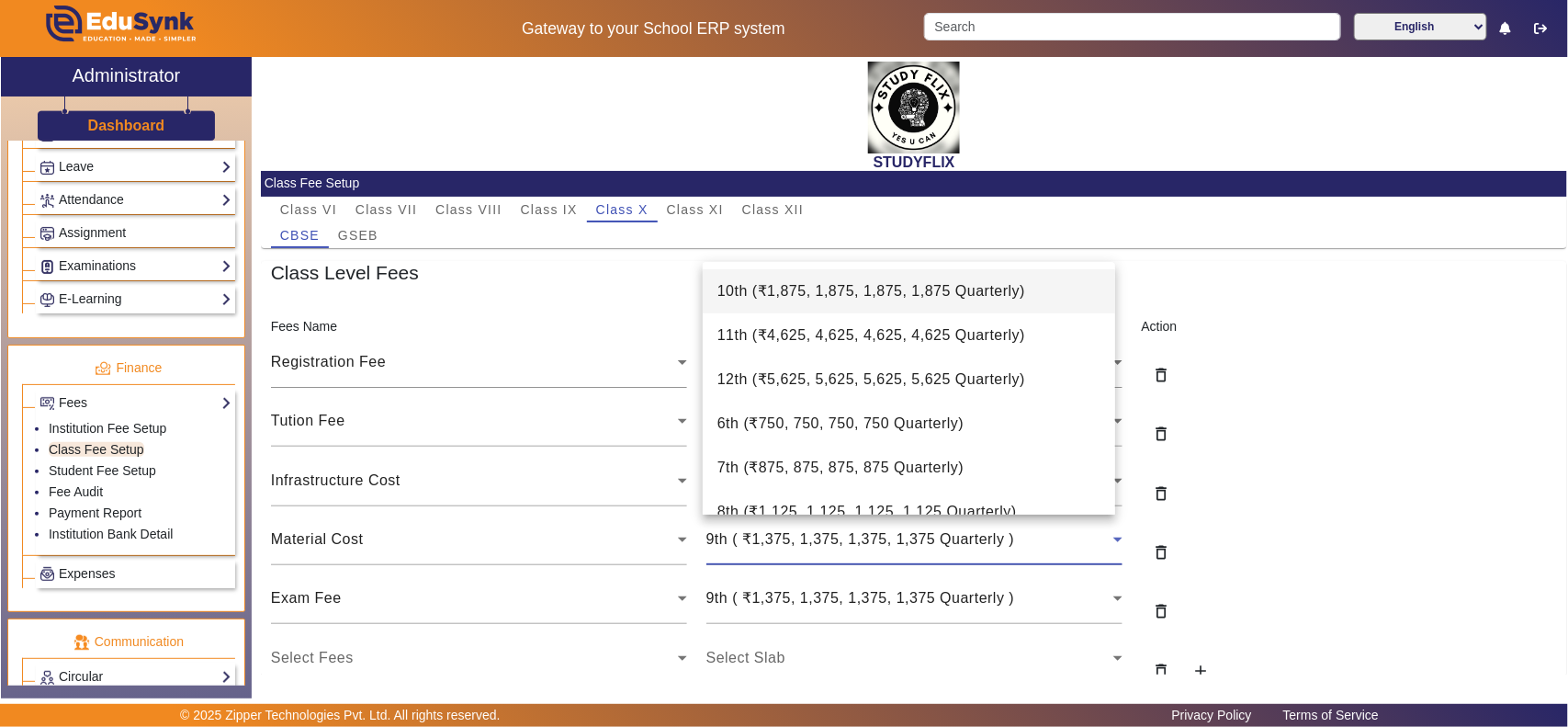
click at [814, 292] on span "10th ( ₹1,875, 1,875, 1,875, 1,875 Quarterly )" at bounding box center [871, 291] width 307 height 22
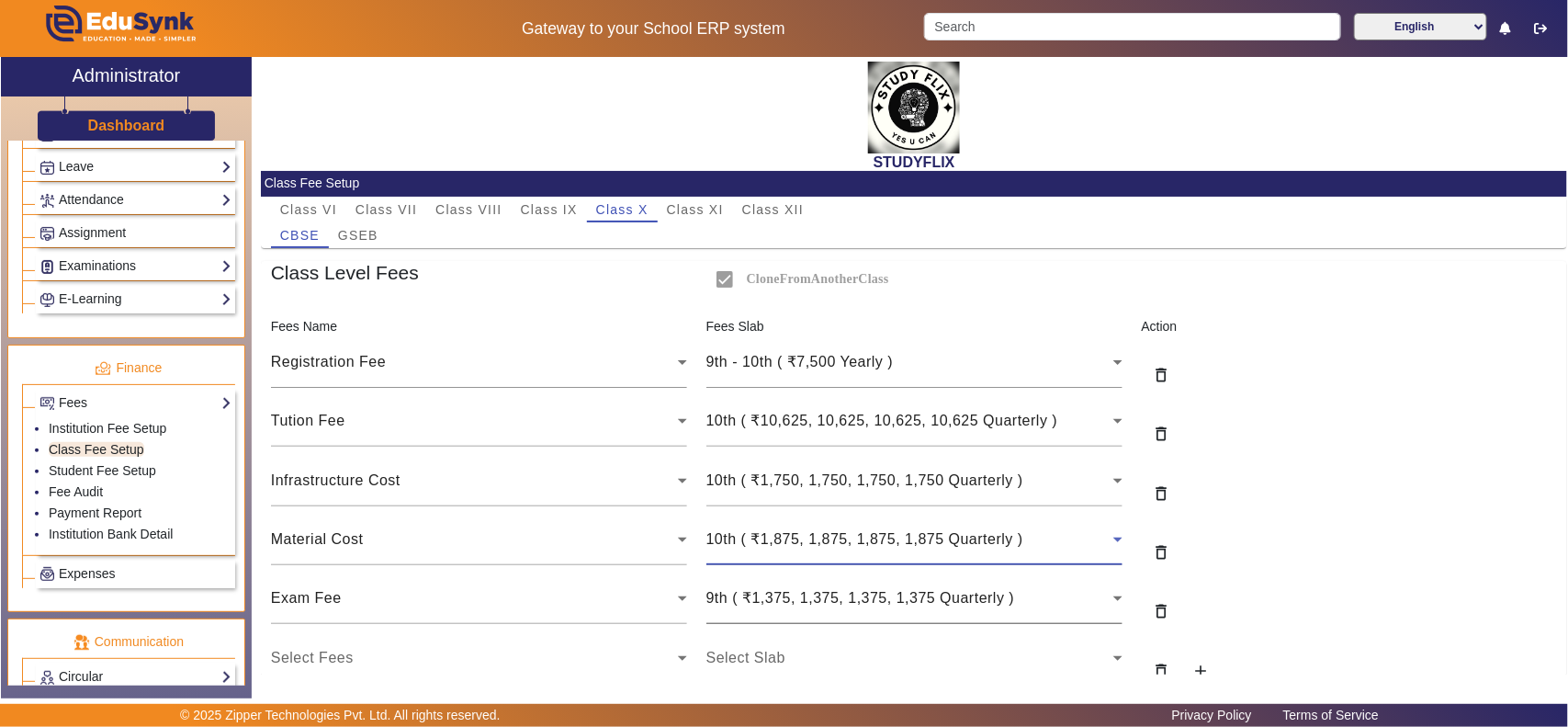
click at [806, 600] on span "9th ( ₹1,375, 1,375, 1,375, 1,375 Quarterly )" at bounding box center [860, 597] width 308 height 16
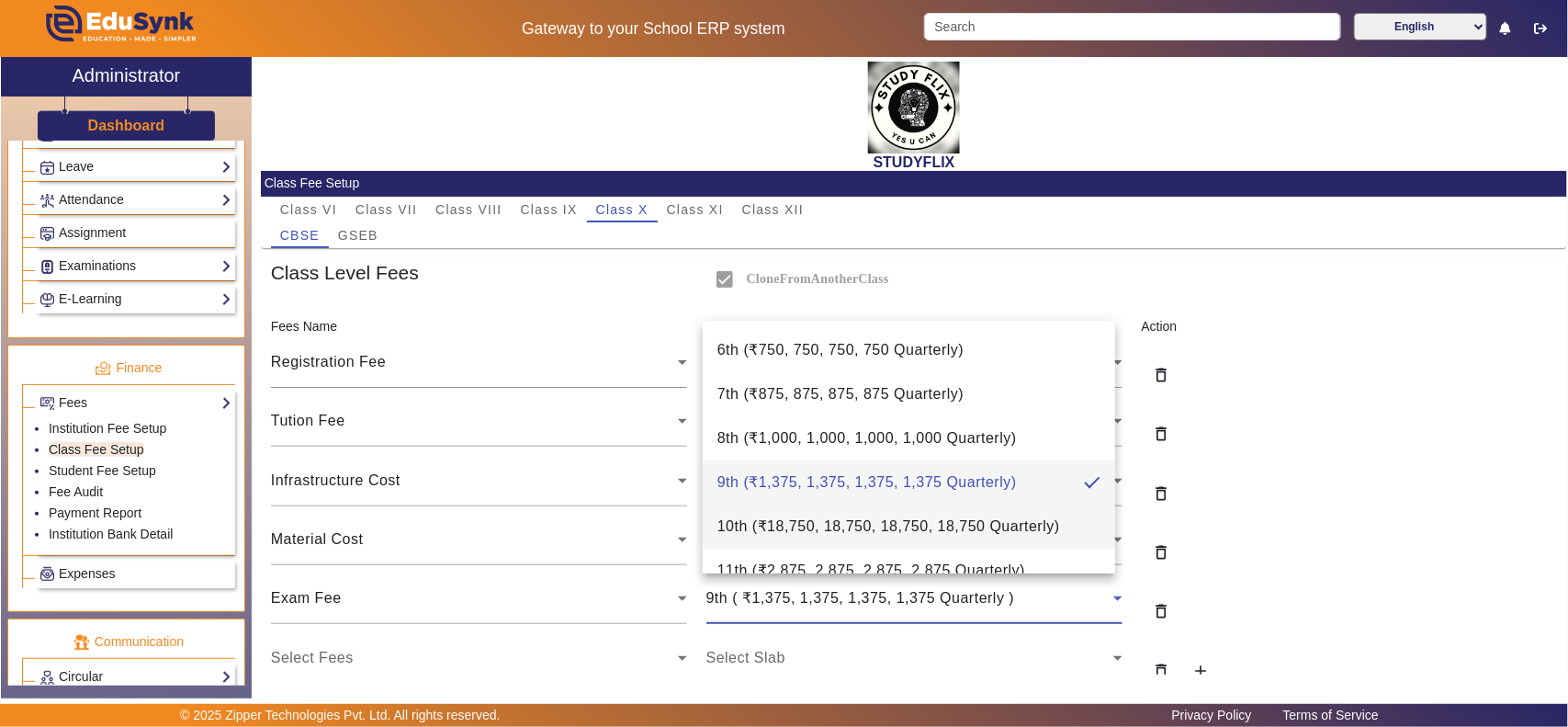
click at [804, 524] on span "10th ( ₹18,750, 18,750, 18,750, 18,750 Quarterly )" at bounding box center [889, 526] width 343 height 22
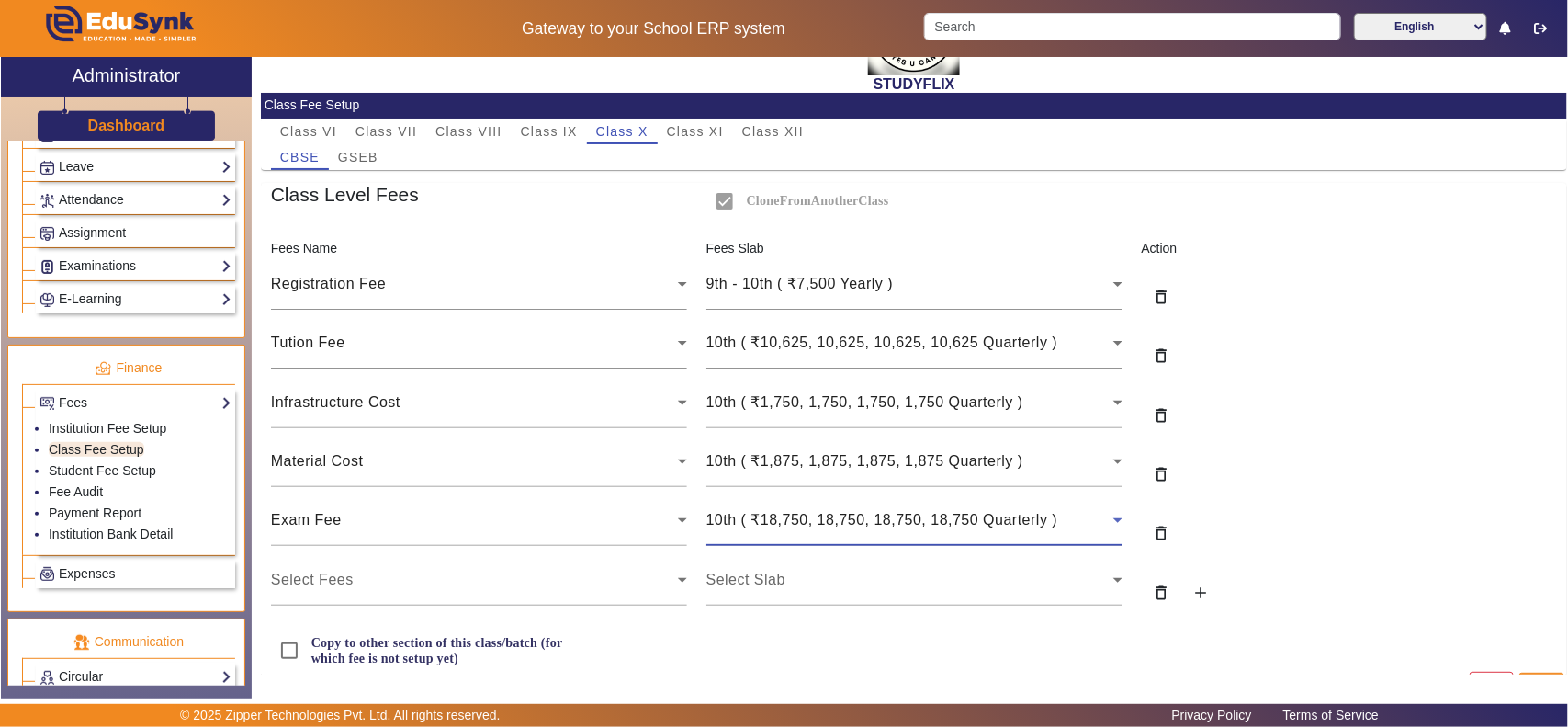
scroll to position [117, 0]
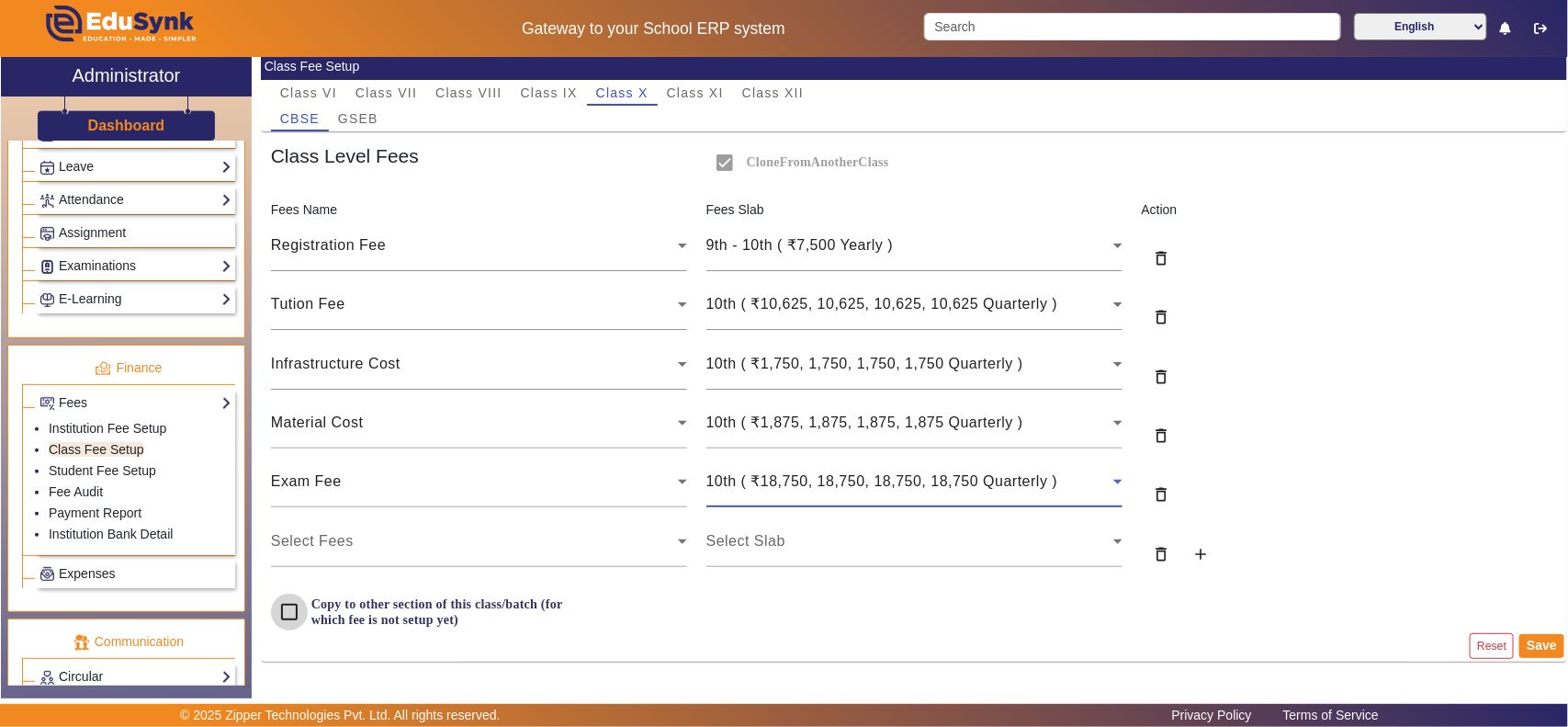
click at [288, 607] on input "Copy to other section of this class/batch (for which fee is not setup yet)" at bounding box center [289, 611] width 37 height 37
checkbox input "true"
click at [1527, 646] on button "Save" at bounding box center [1542, 646] width 45 height 24
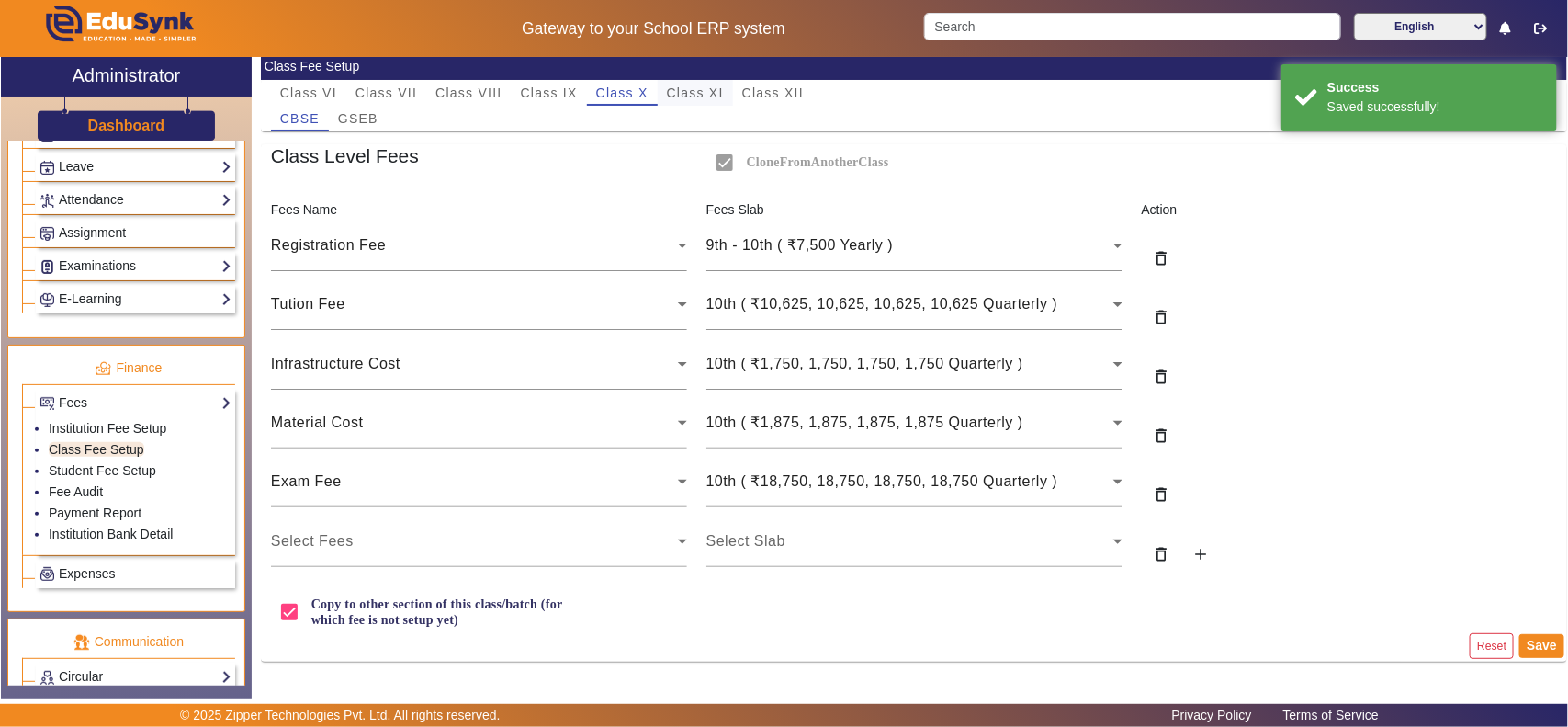
click at [712, 88] on span "Class XI" at bounding box center [695, 92] width 57 height 13
checkbox input "false"
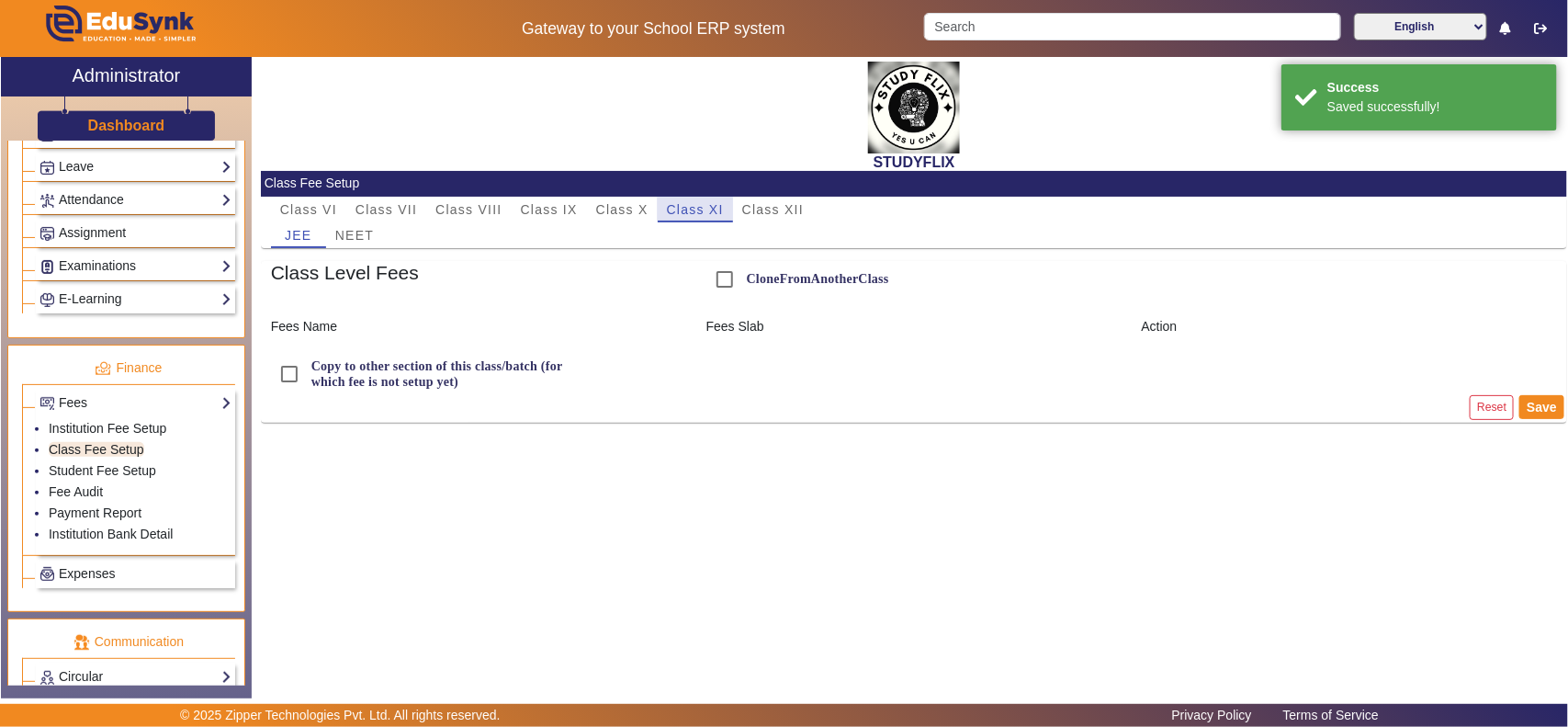
scroll to position [0, 0]
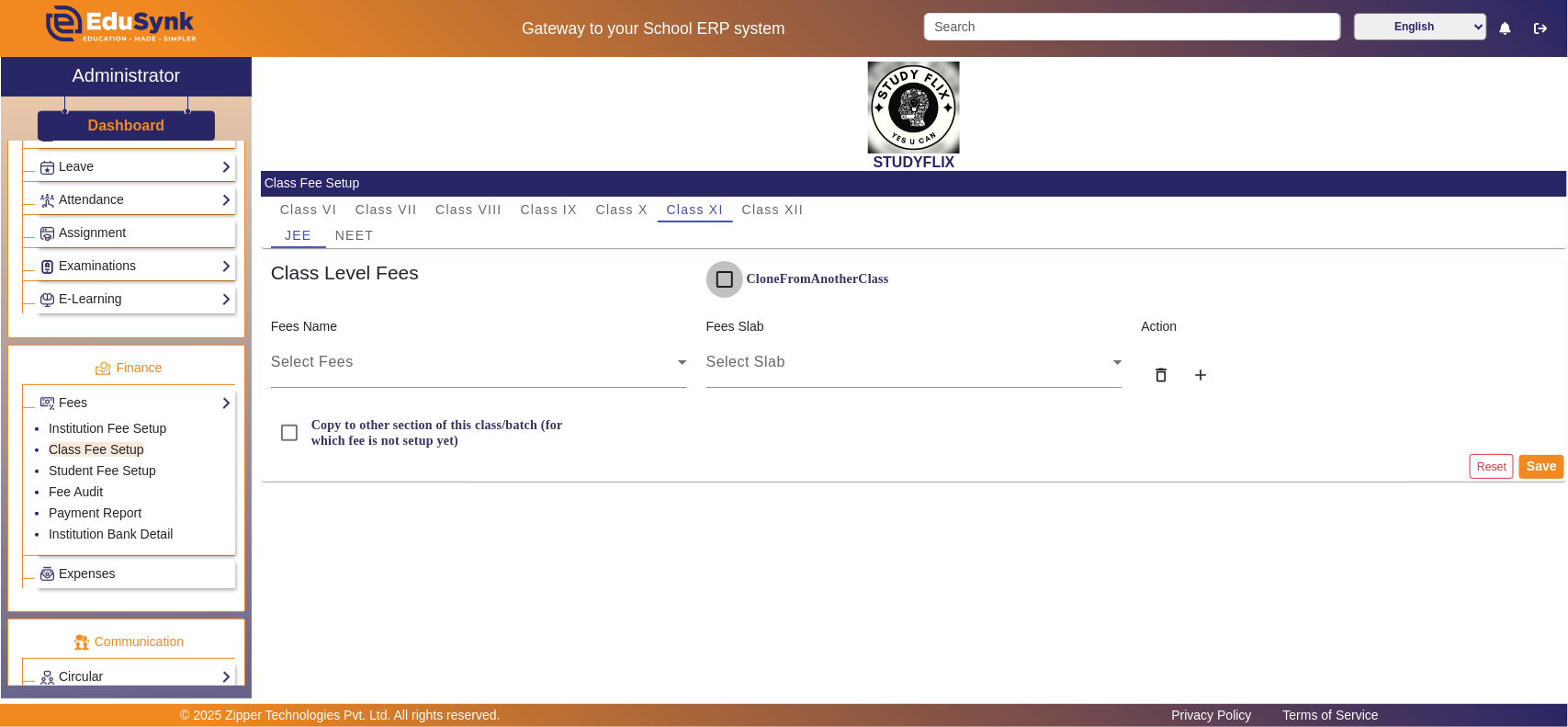
click at [722, 283] on input "CloneFromAnotherClass" at bounding box center [724, 279] width 37 height 37
checkbox input "true"
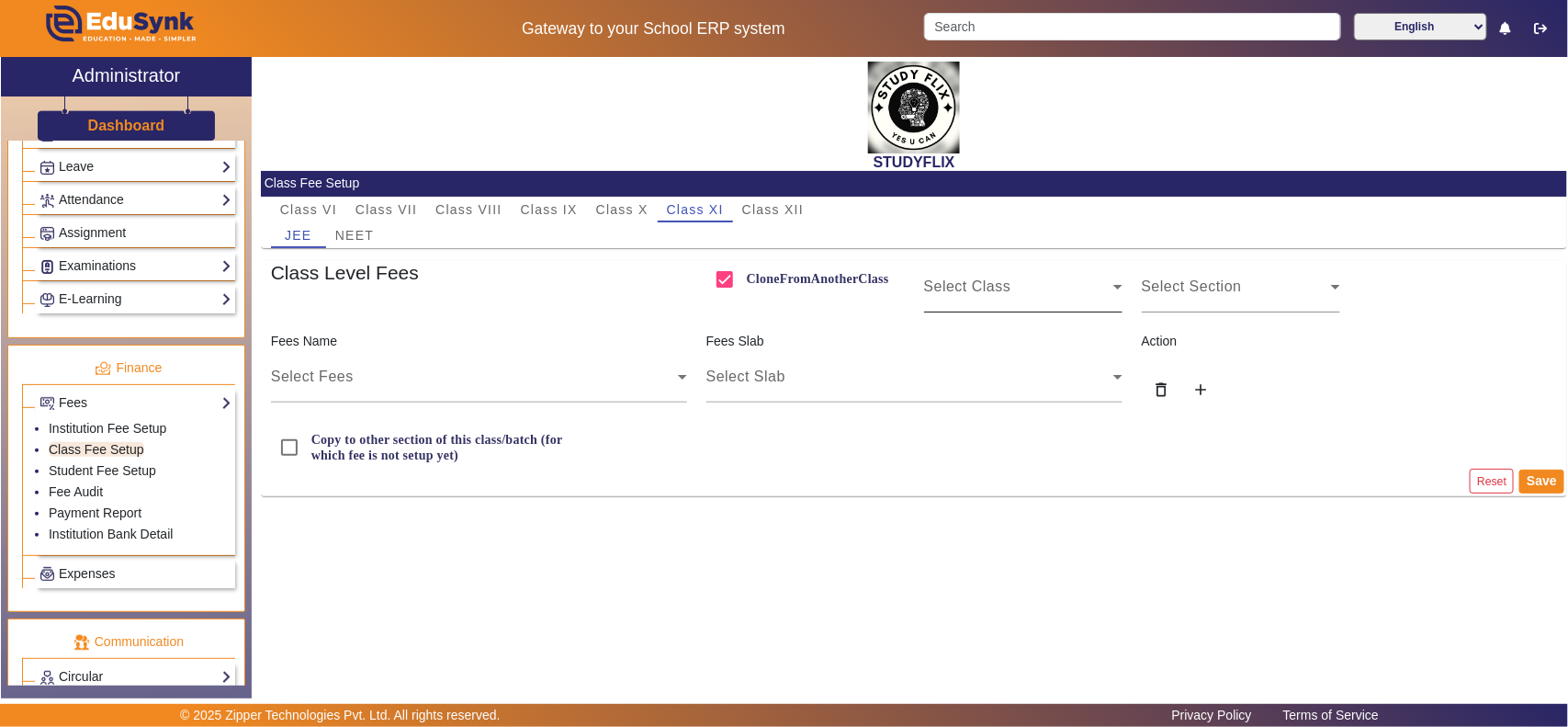
click at [1012, 285] on div "Select Class" at bounding box center [1018, 287] width 189 height 22
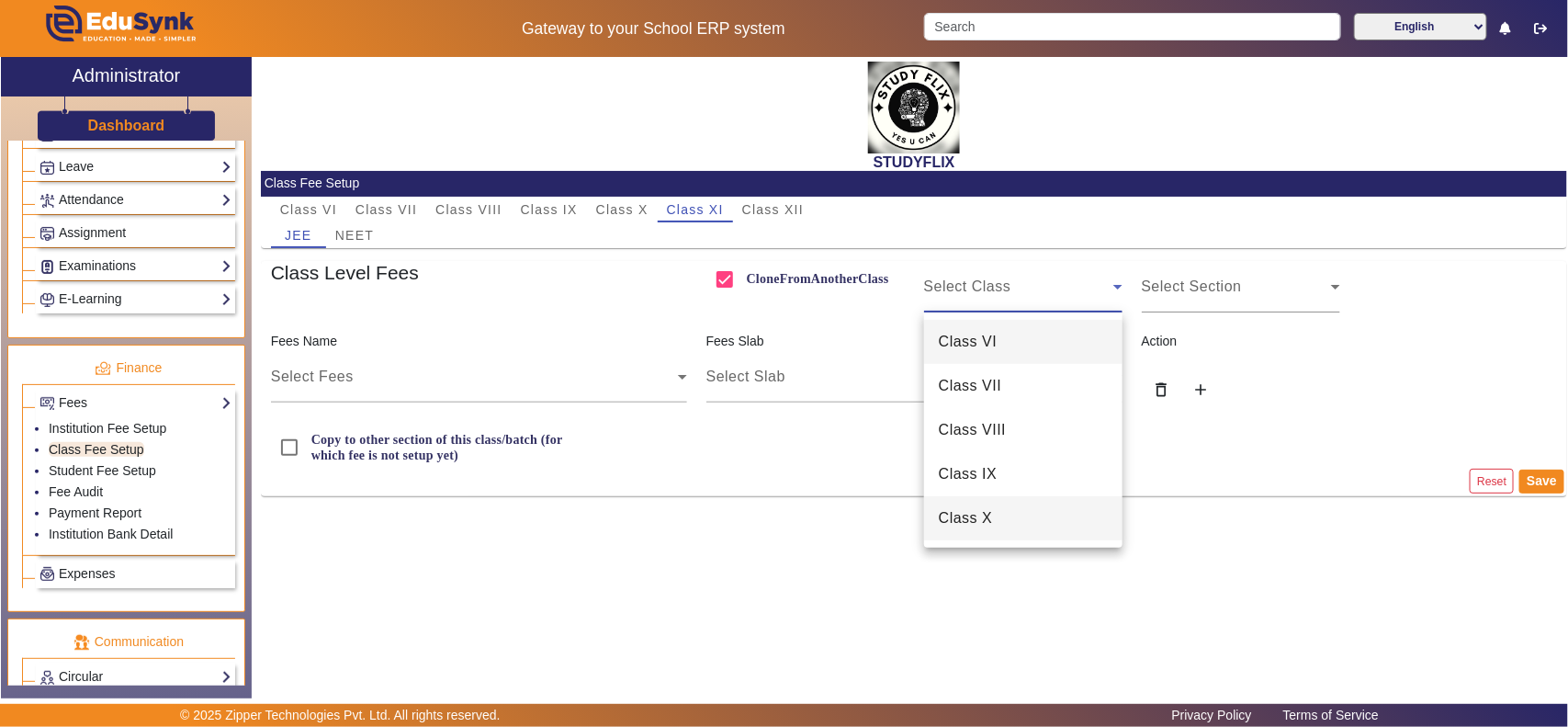
click at [1006, 517] on mat-option "Class X" at bounding box center [1023, 518] width 199 height 45
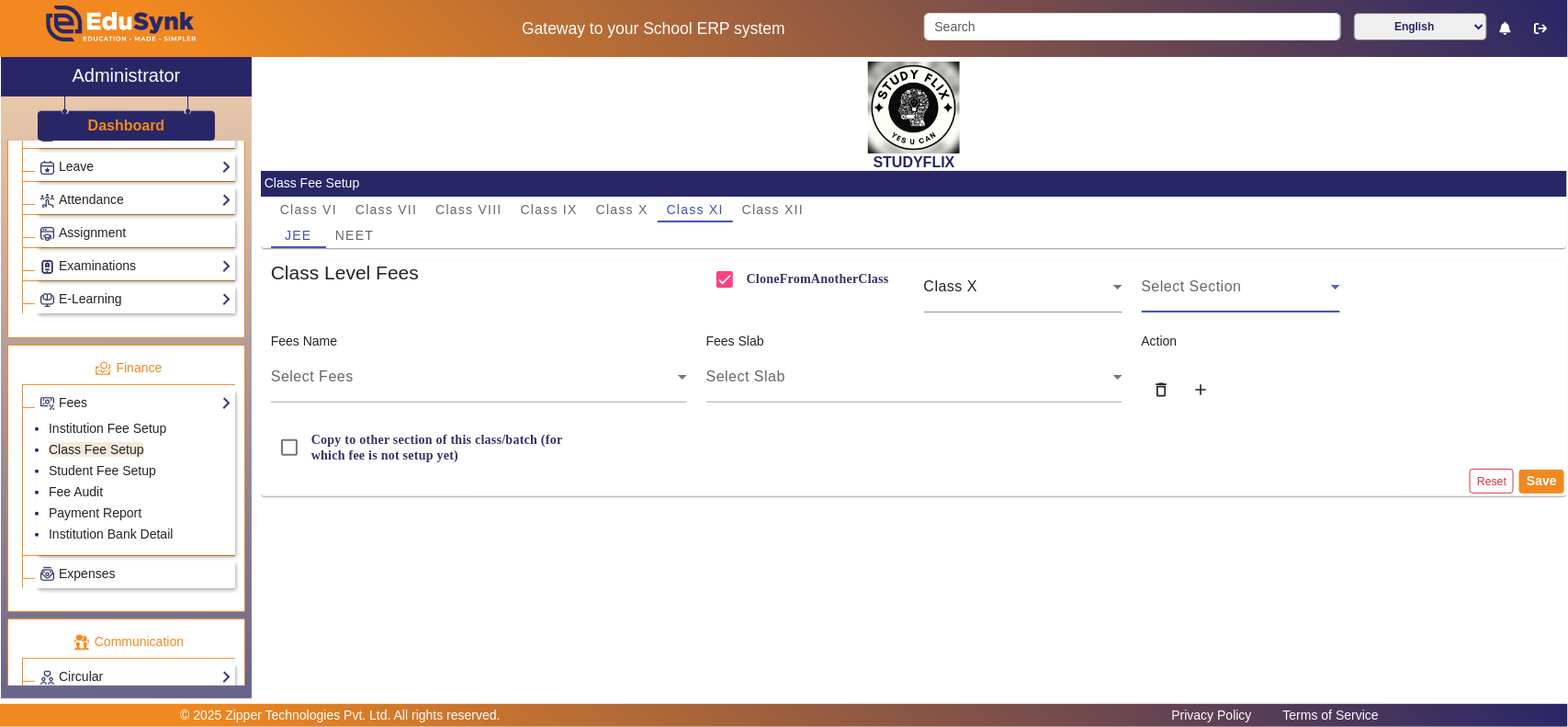
click at [1252, 278] on div "Select Section" at bounding box center [1236, 287] width 189 height 22
click at [1214, 341] on mat-option "CBSE" at bounding box center [1241, 341] width 199 height 45
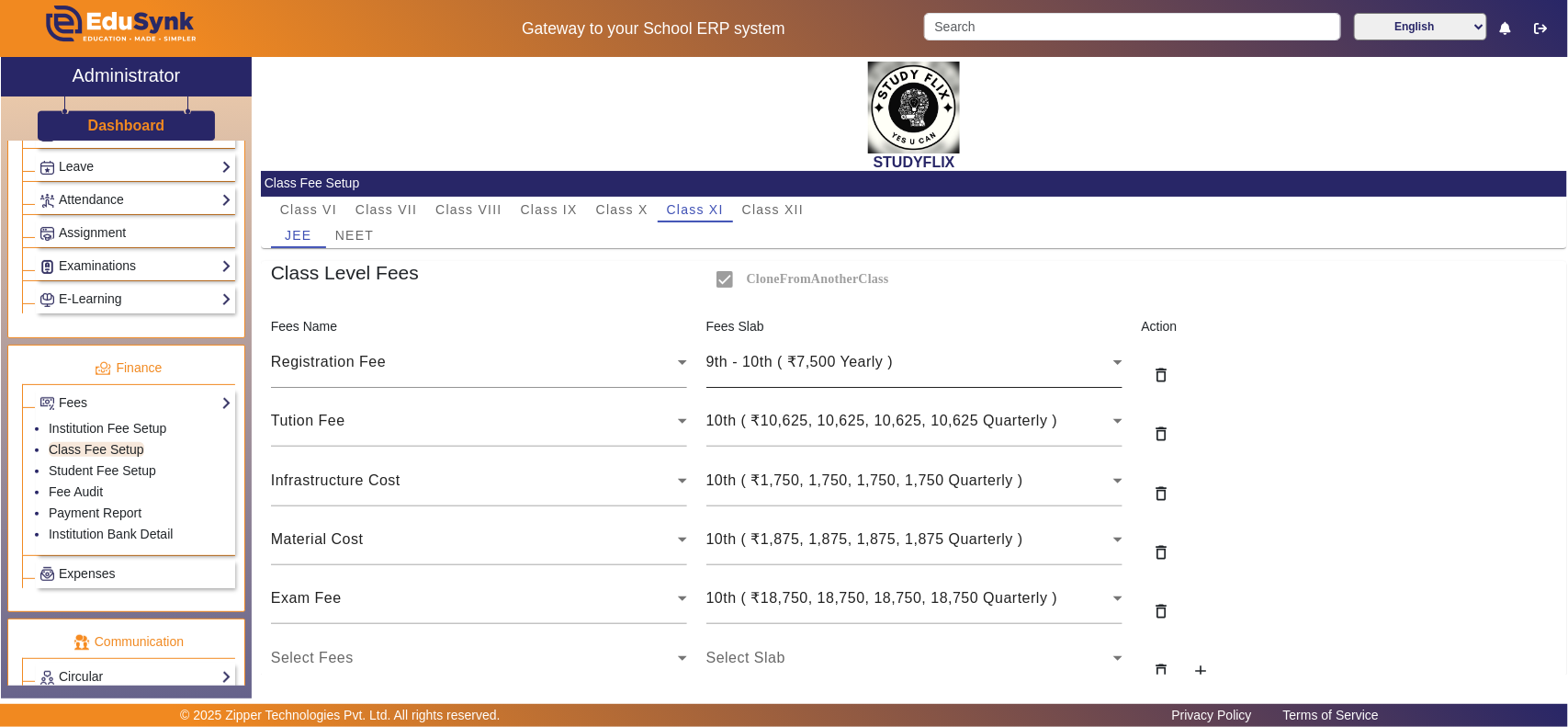
click at [1050, 369] on div "9th - 10th ( ₹7,500 Yearly )" at bounding box center [910, 362] width 407 height 22
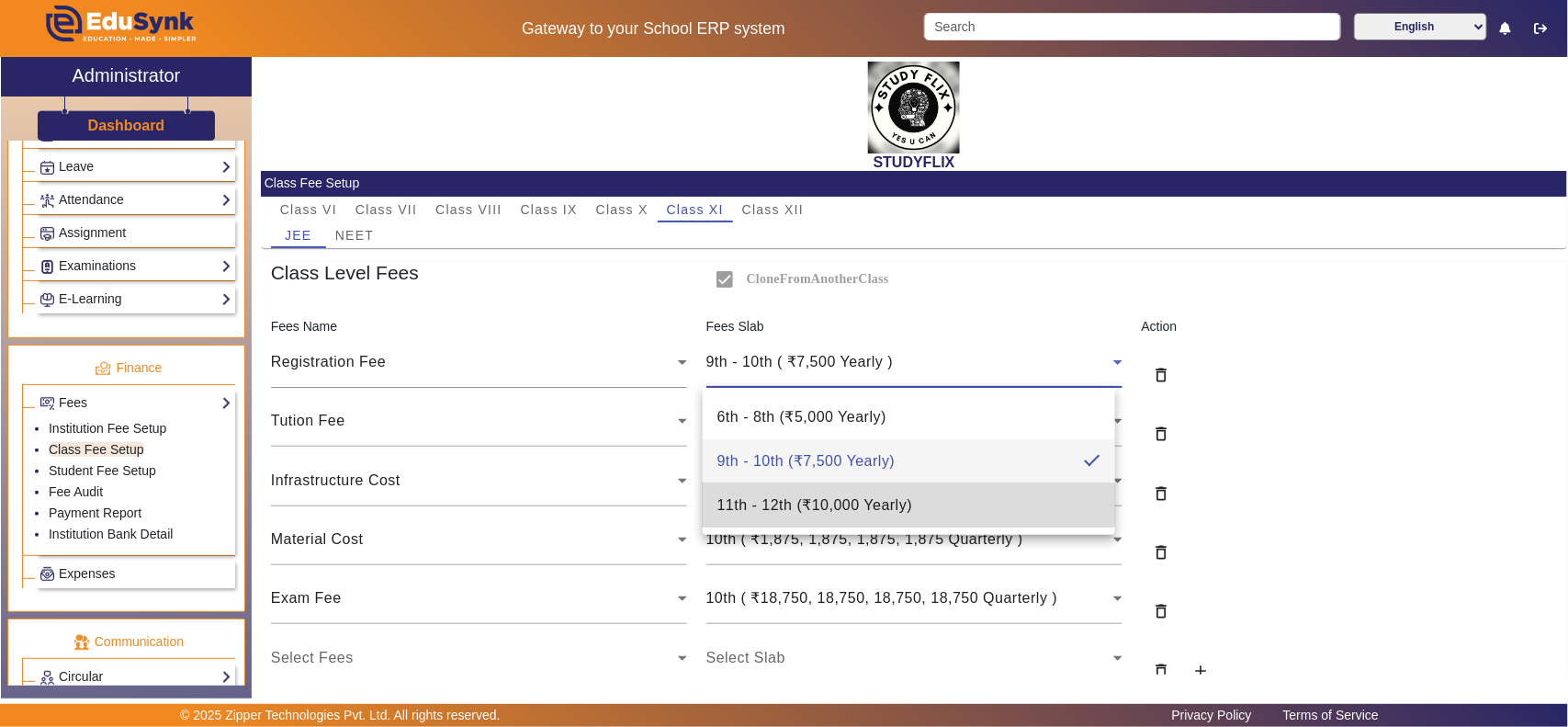
click at [807, 492] on mat-option "11th - 12th ( ₹10,000 Yearly )" at bounding box center [909, 505] width 412 height 45
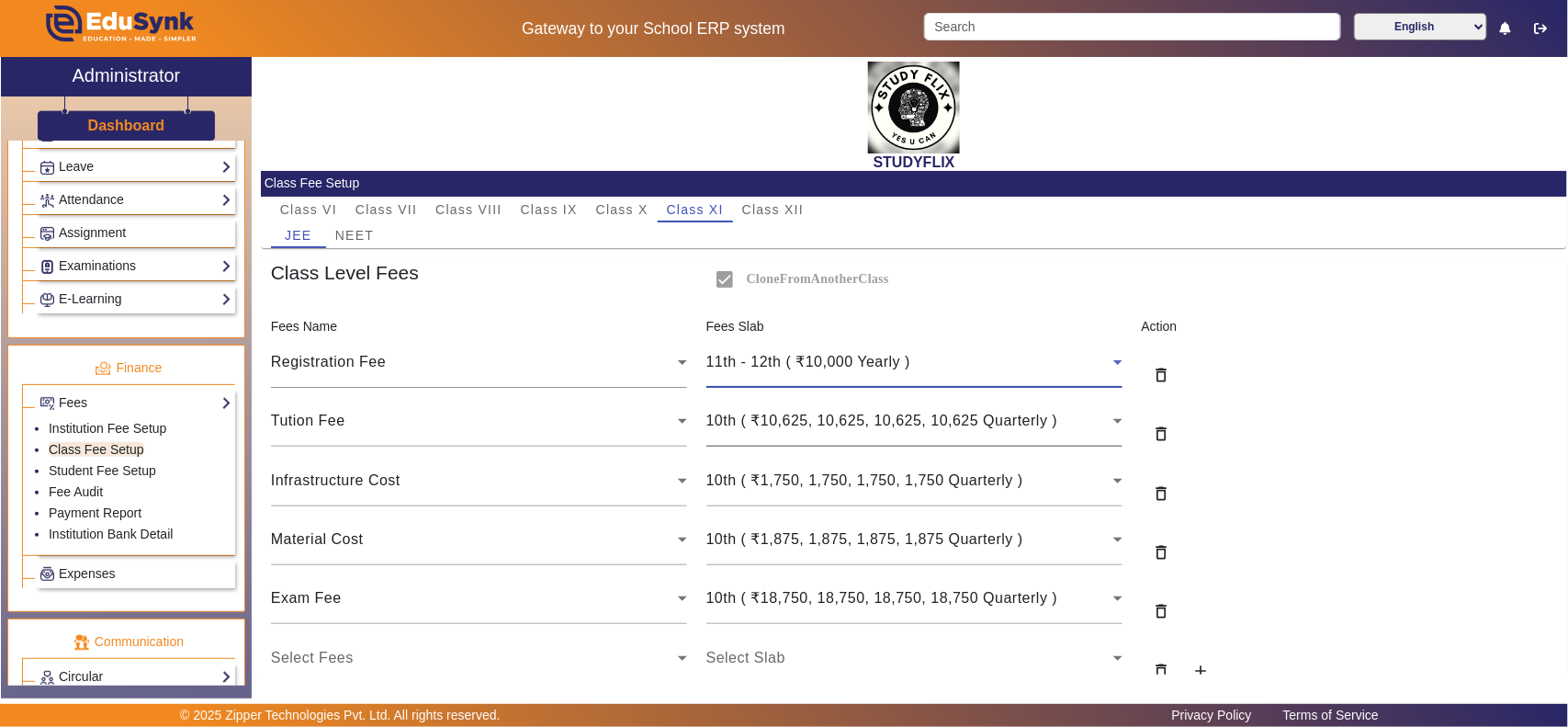
click at [824, 428] on span "10th ( ₹10,625, 10,625, 10,625, 10,625 Quarterly )" at bounding box center [882, 420] width 352 height 16
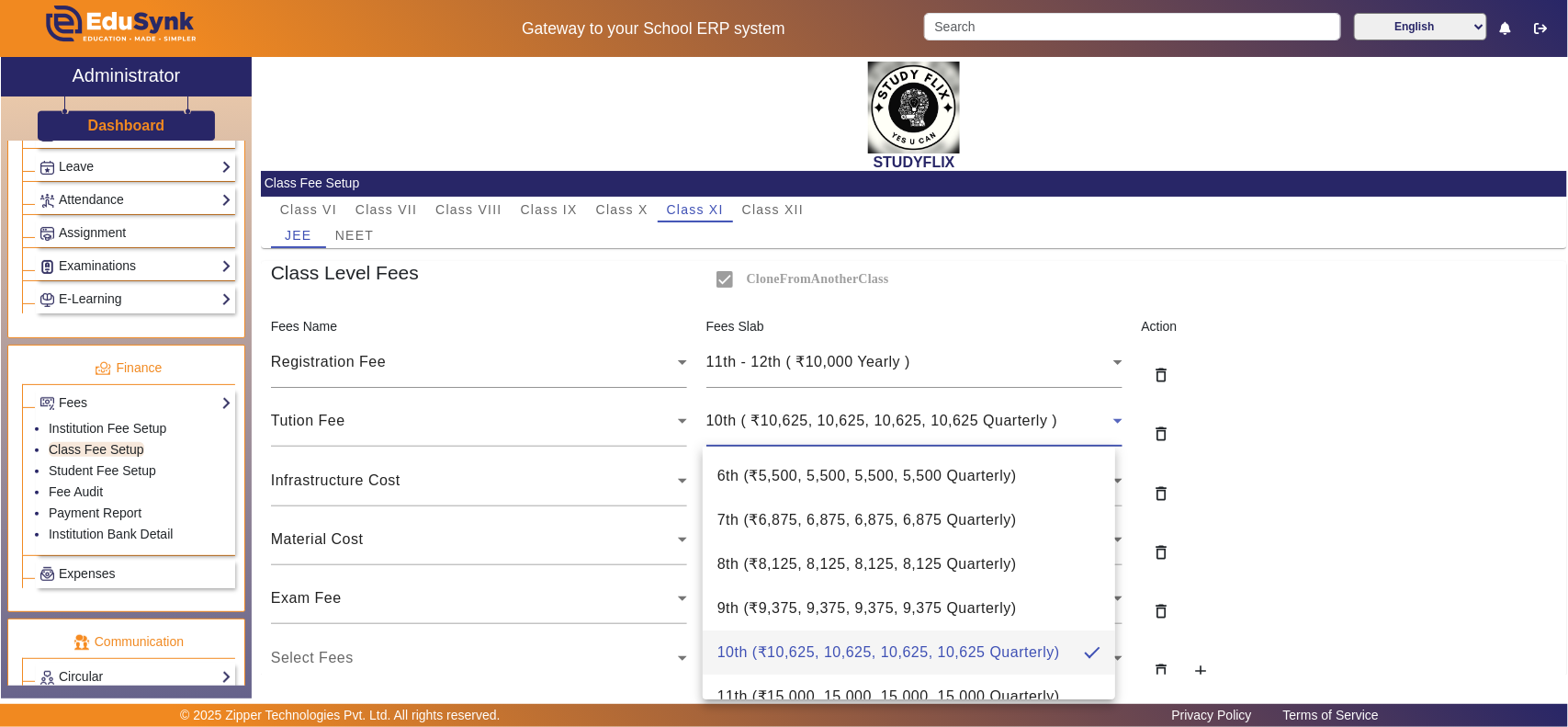
click at [795, 694] on span "11th ( ₹15,000, 15,000, 15,000, 15,000 Quarterly )" at bounding box center [889, 696] width 343 height 22
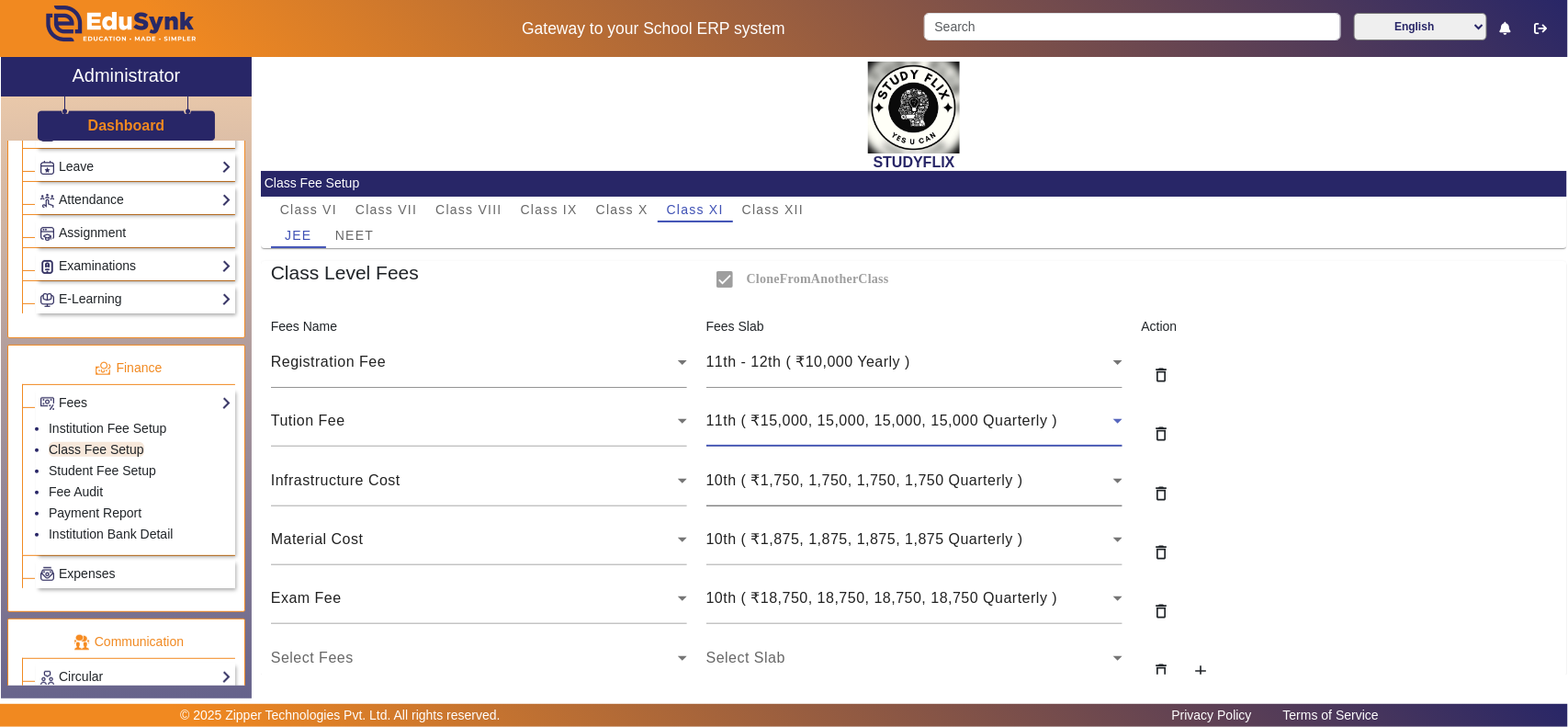
click at [807, 479] on span "10th ( ₹1,750, 1,750, 1,750, 1,750 Quarterly )" at bounding box center [864, 480] width 316 height 16
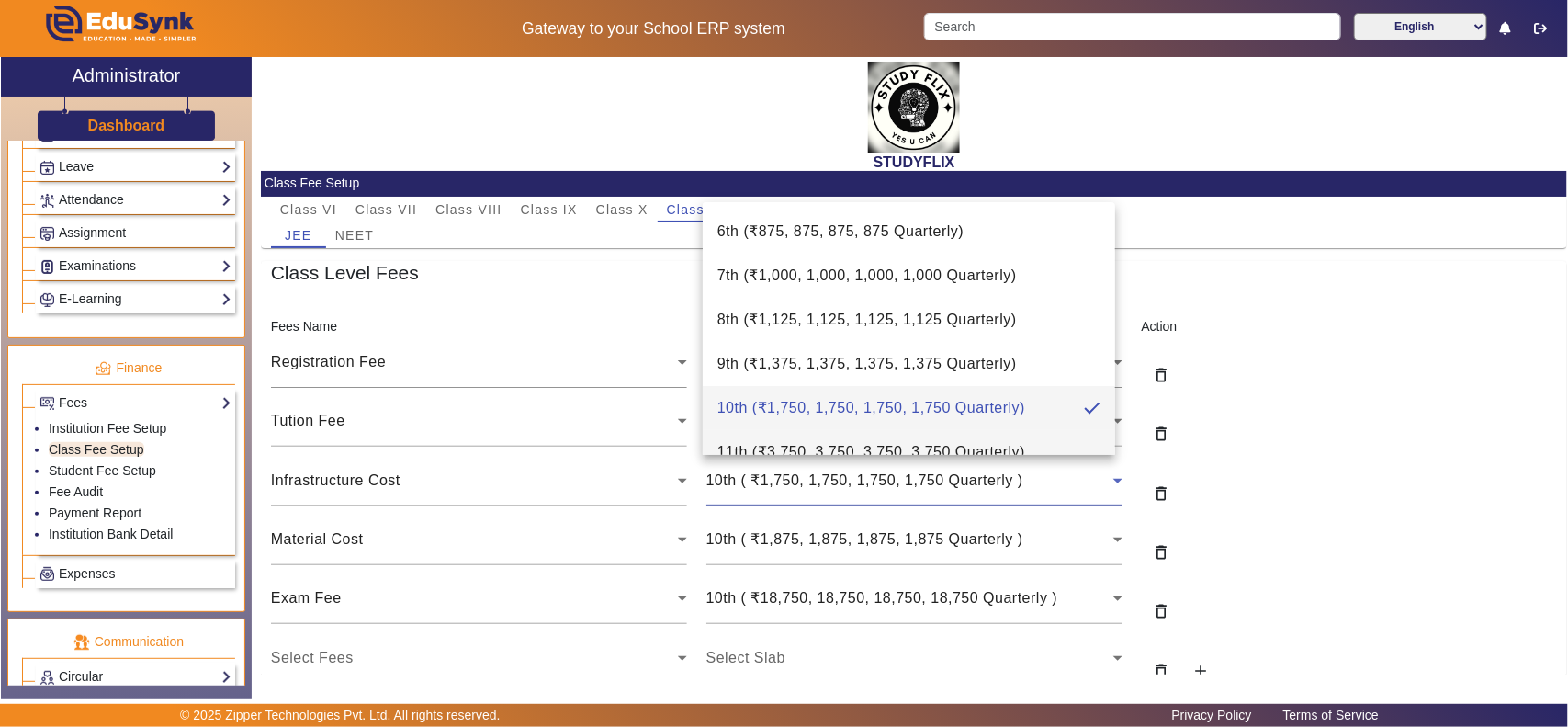
click at [786, 439] on mat-option "11th ( ₹3,750, 3,750, 3,750, 3,750 Quarterly )" at bounding box center [909, 452] width 412 height 45
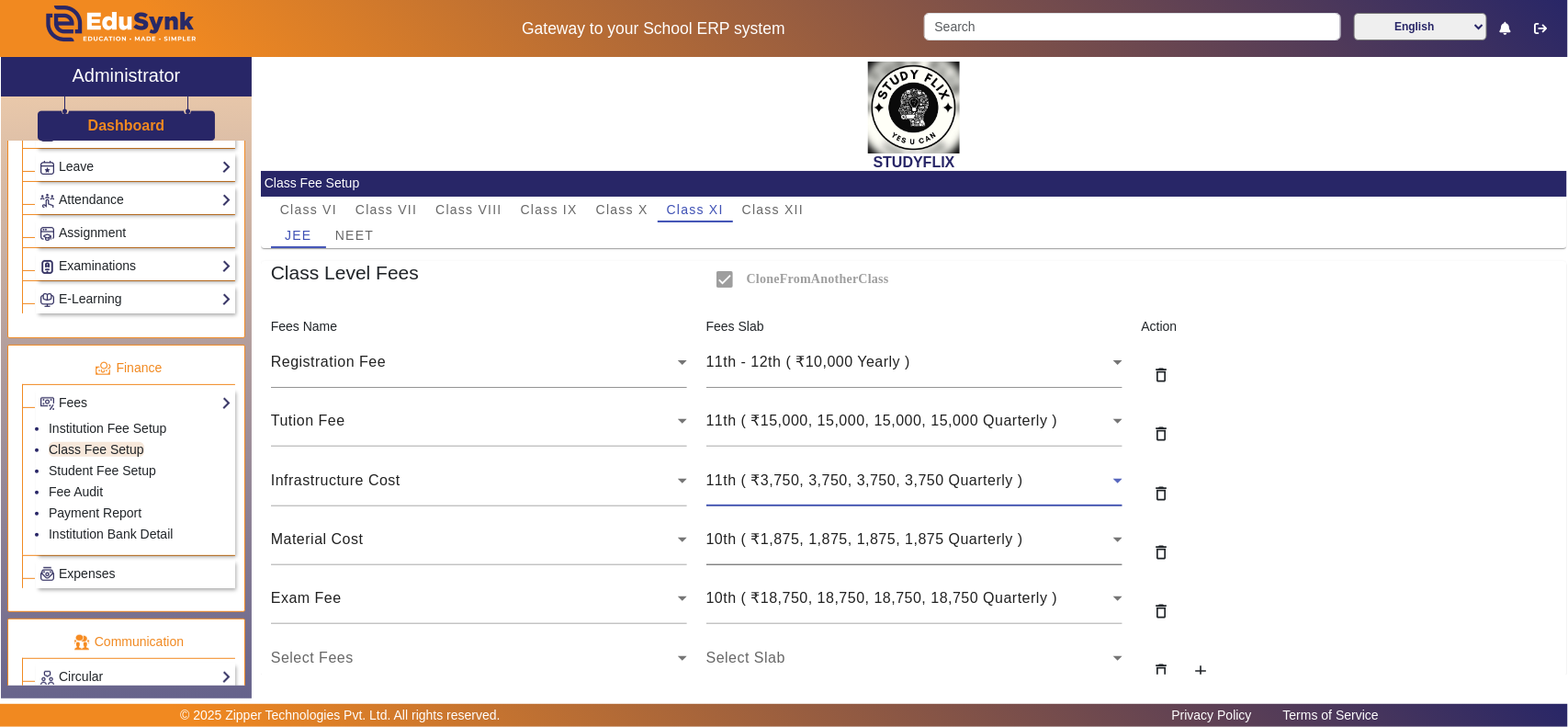
click at [796, 543] on span "10th ( ₹1,875, 1,875, 1,875, 1,875 Quarterly )" at bounding box center [864, 539] width 316 height 16
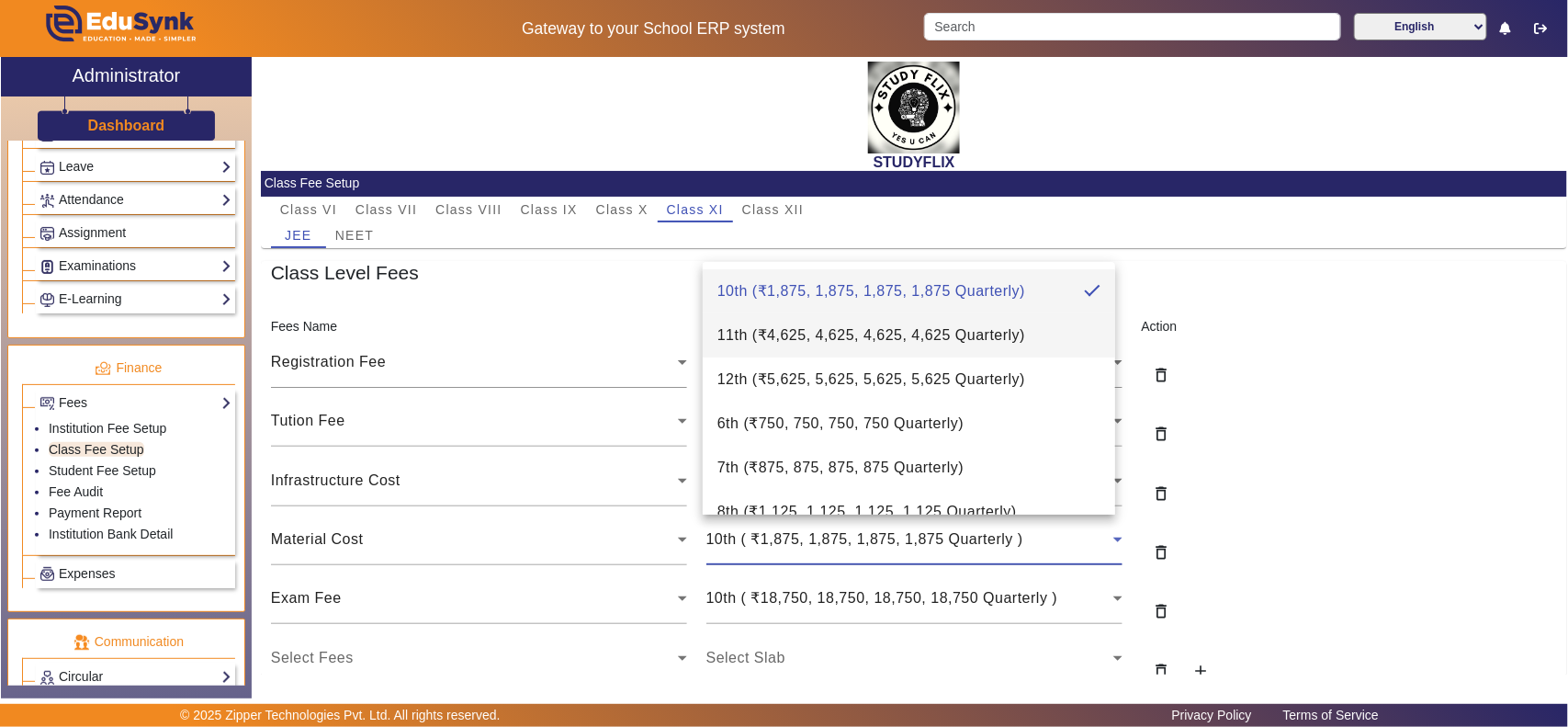
click at [832, 333] on span "11th ( ₹4,625, 4,625, 4,625, 4,625 Quarterly )" at bounding box center [871, 335] width 307 height 22
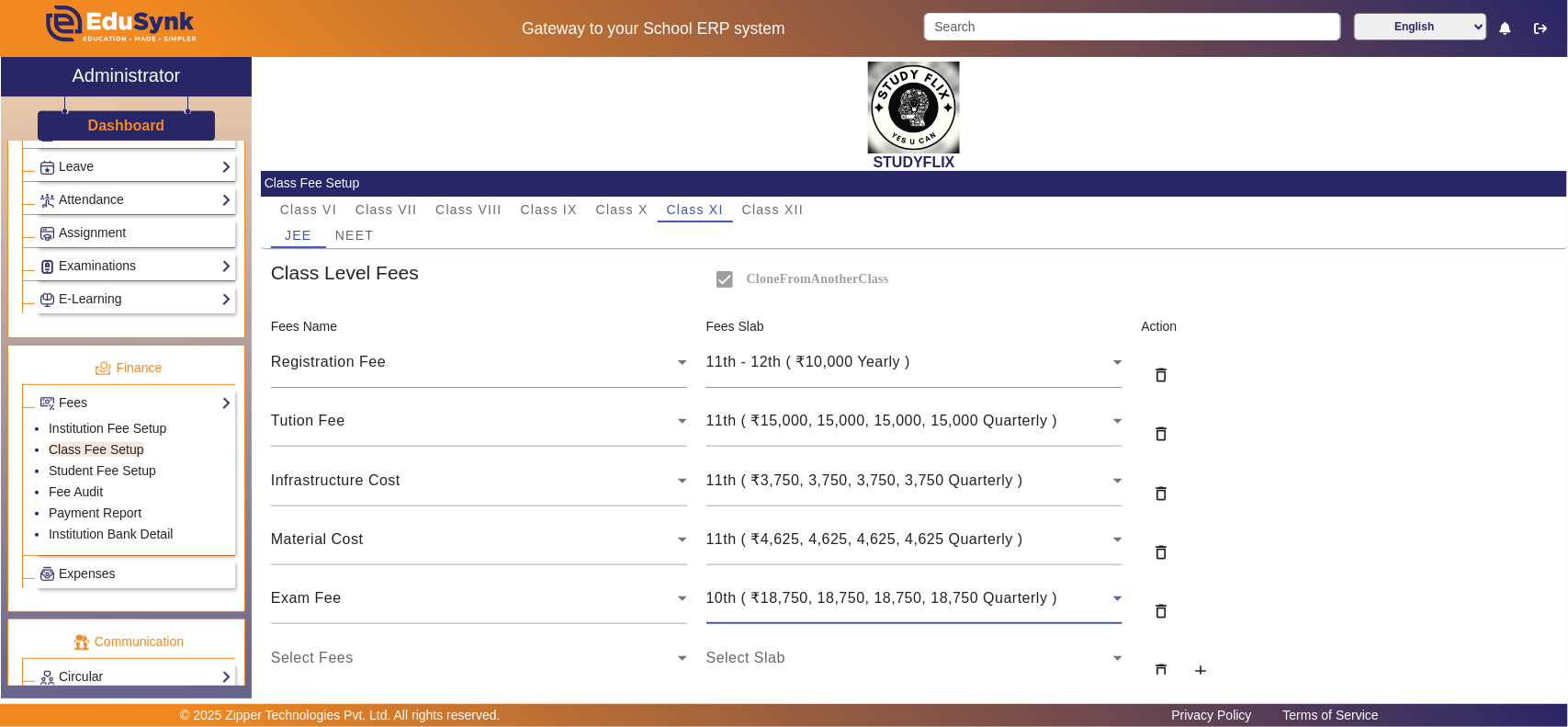
click at [809, 595] on span "10th ( ₹18,750, 18,750, 18,750, 18,750 Quarterly )" at bounding box center [882, 597] width 352 height 16
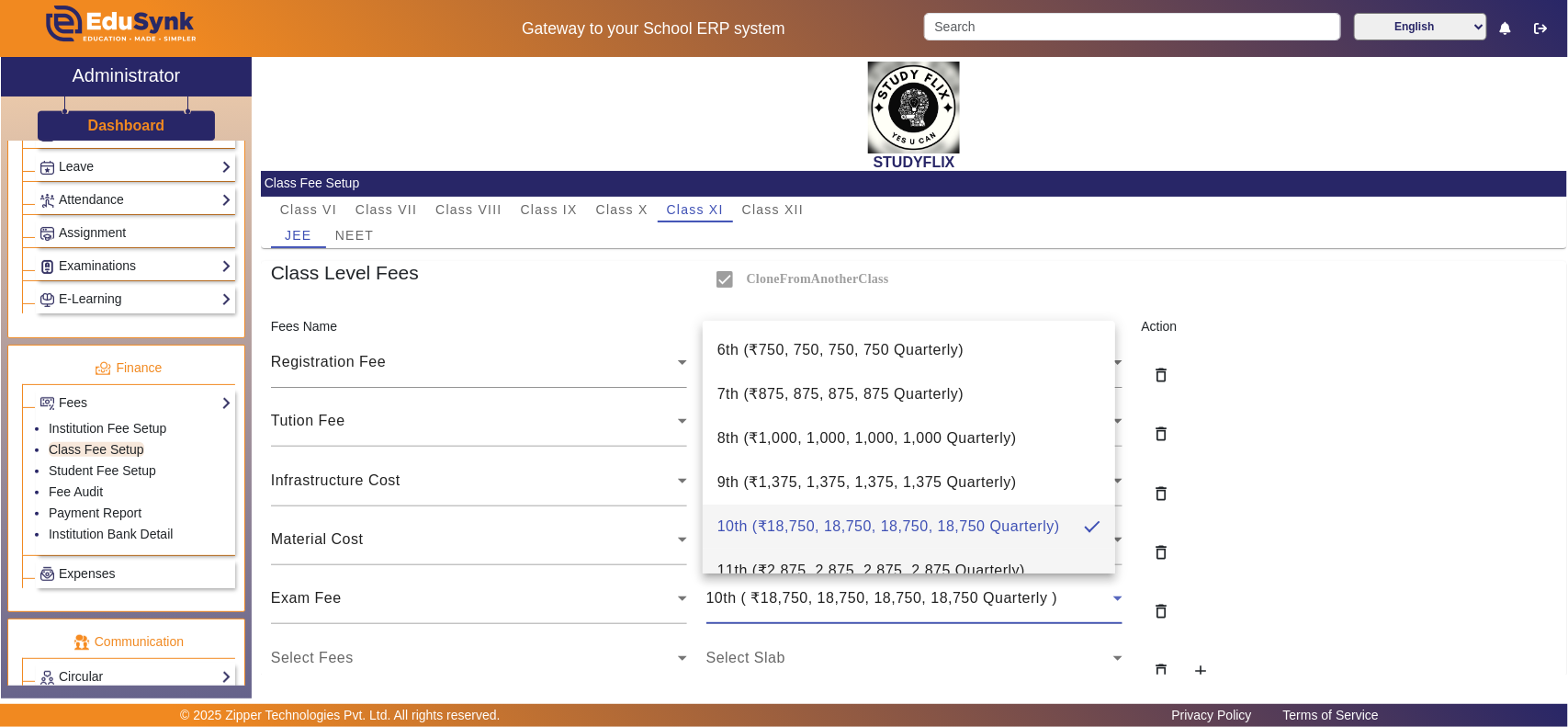
click at [760, 561] on span "11th ( ₹2,875, 2,875, 2,875, 2,875 Quarterly )" at bounding box center [871, 571] width 307 height 22
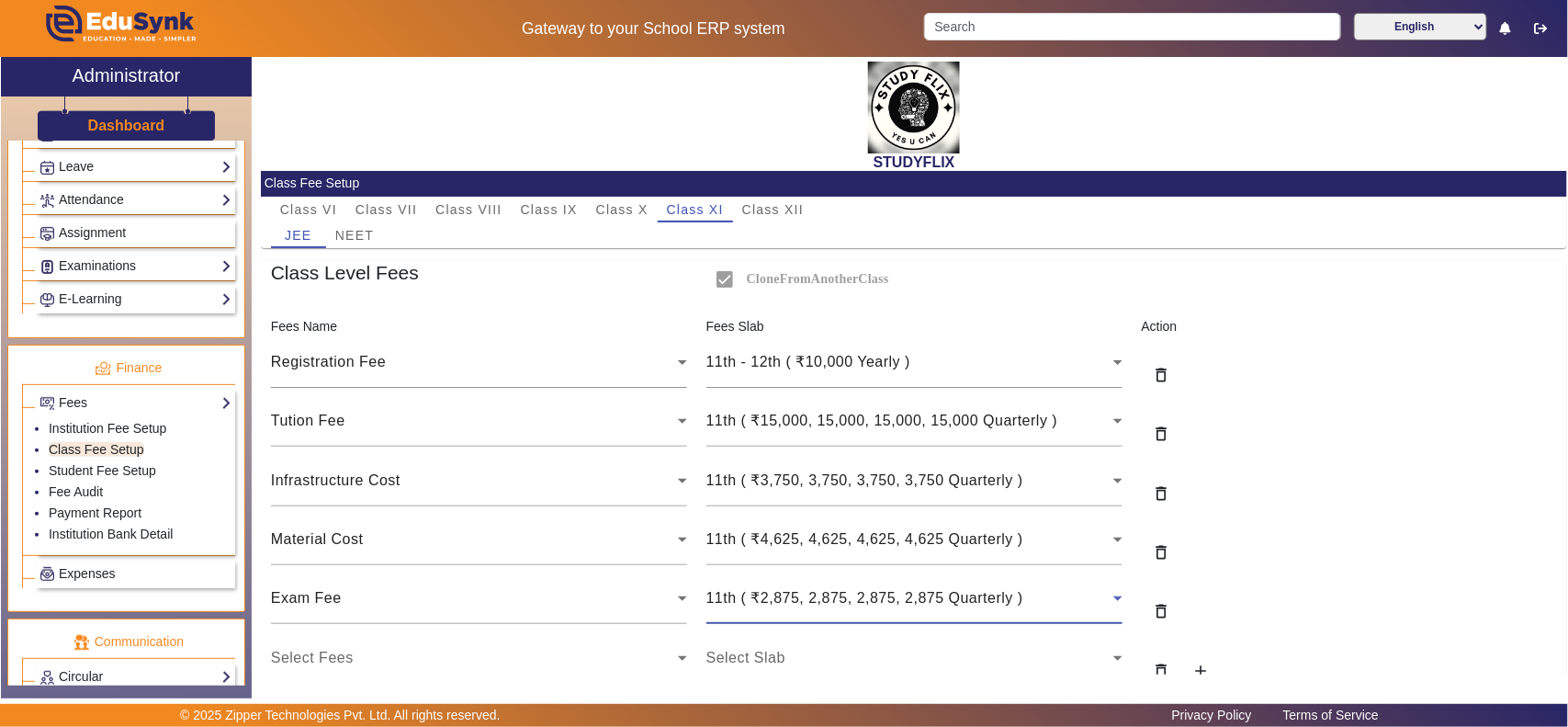
scroll to position [117, 0]
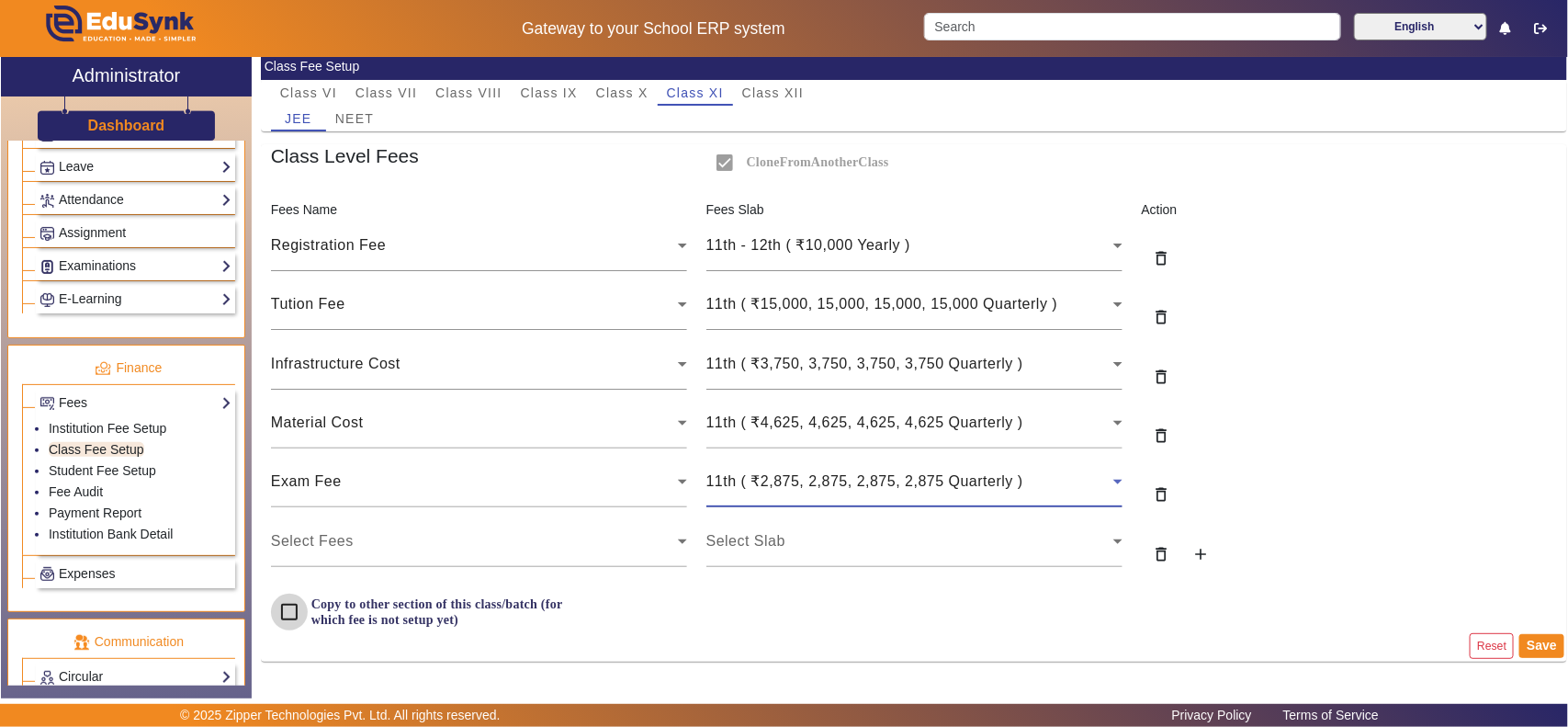
click at [294, 614] on input "Copy to other section of this class/batch (for which fee is not setup yet)" at bounding box center [289, 611] width 37 height 37
checkbox input "true"
click at [1544, 650] on button "Save" at bounding box center [1542, 646] width 45 height 24
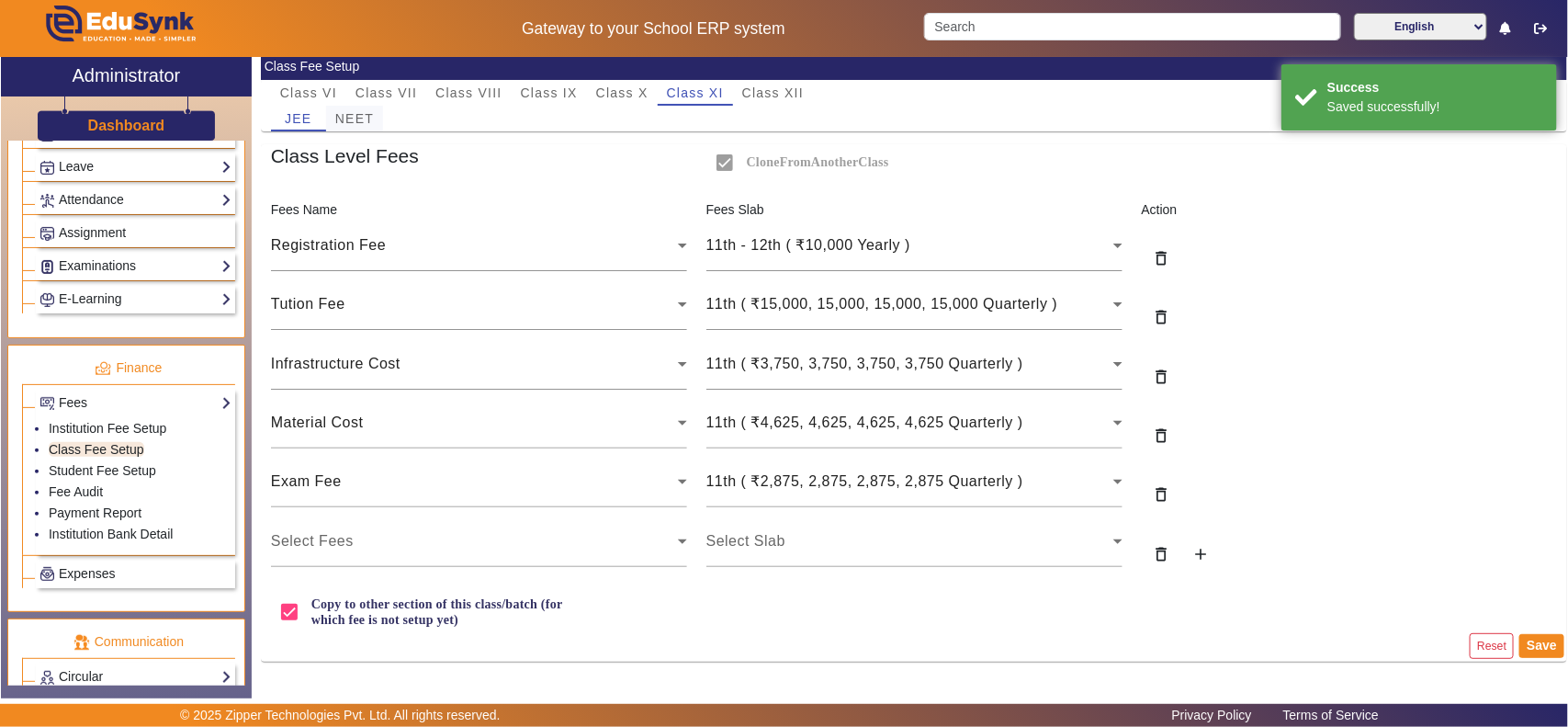
click at [356, 109] on span "NEET" at bounding box center [354, 119] width 39 height 26
checkbox input "false"
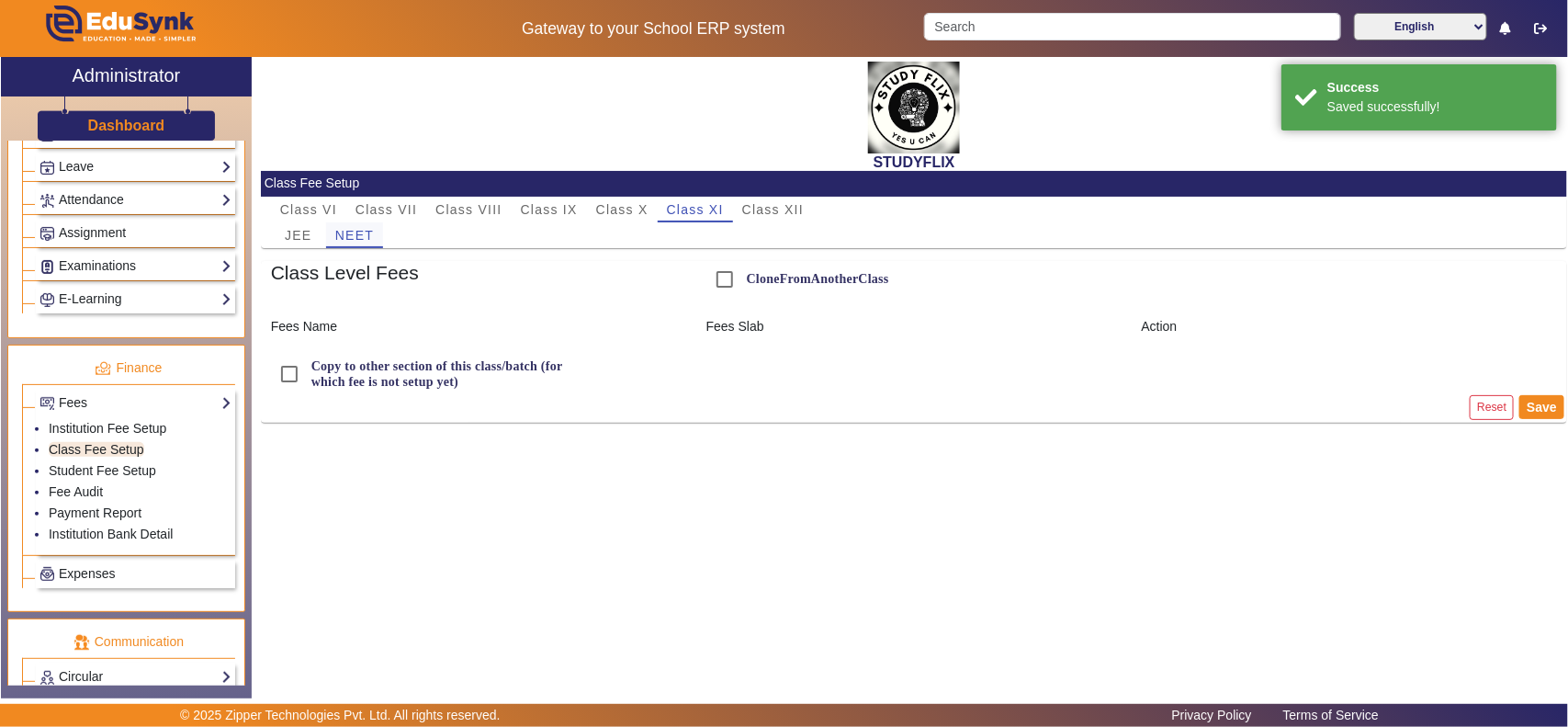
scroll to position [0, 0]
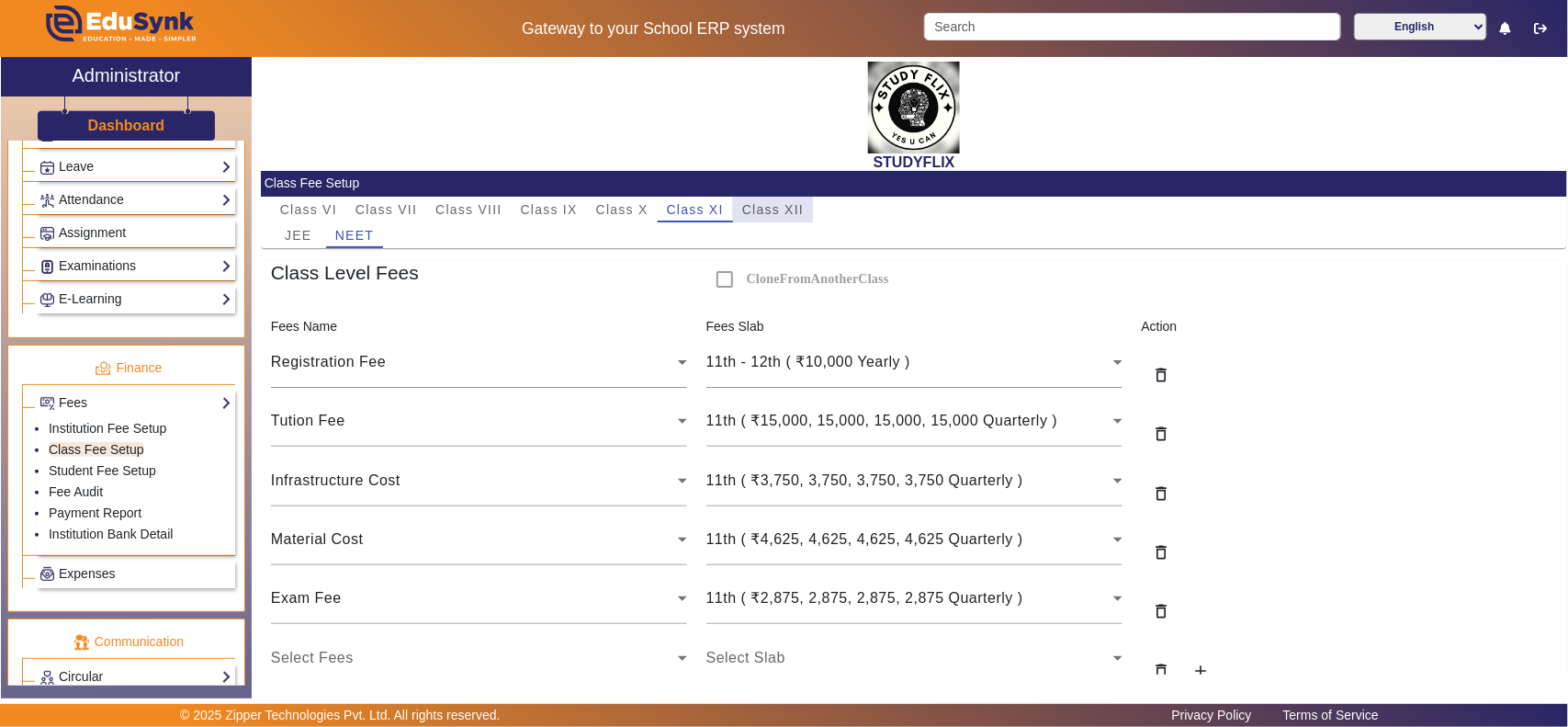
click at [779, 204] on span "Class XII" at bounding box center [773, 209] width 61 height 13
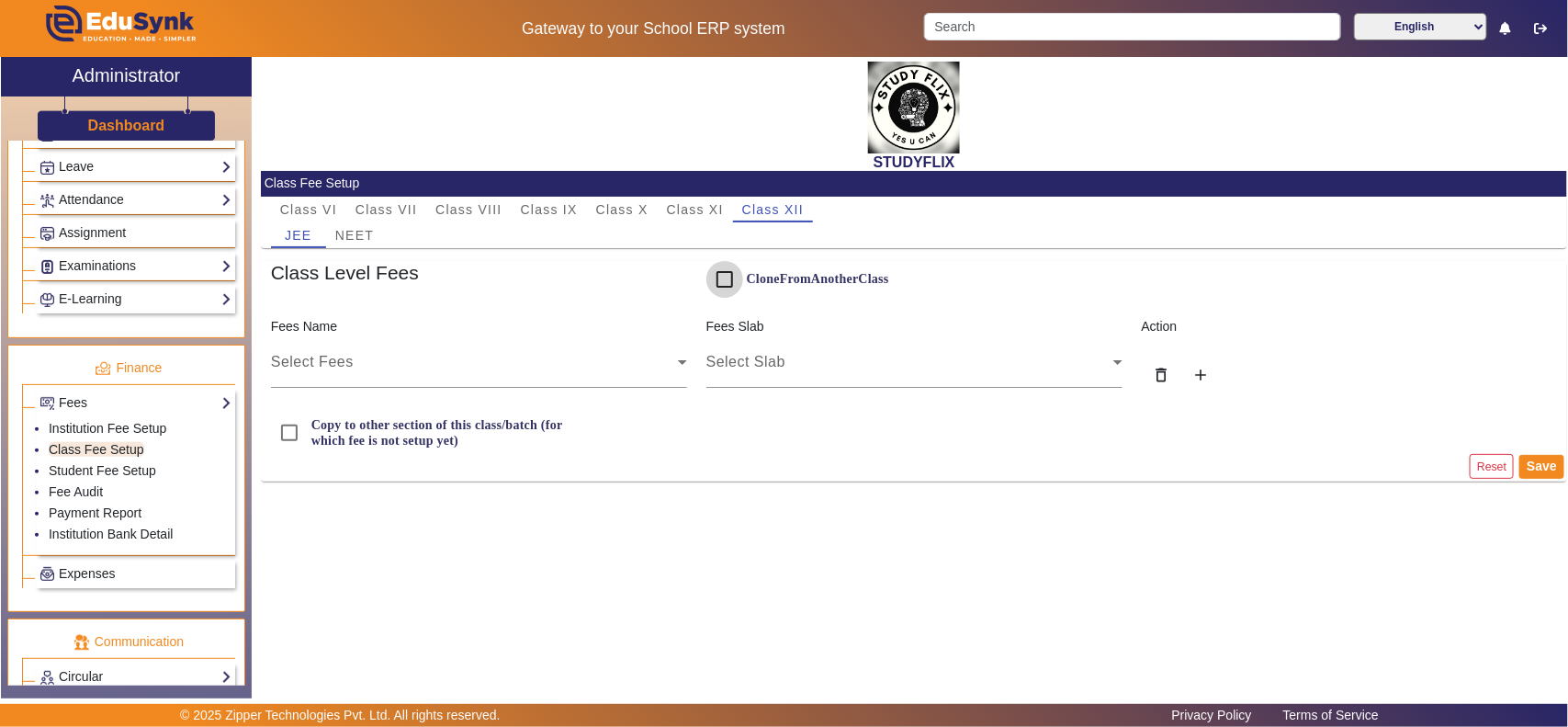
click at [724, 282] on input "CloneFromAnotherClass" at bounding box center [724, 279] width 37 height 37
checkbox input "true"
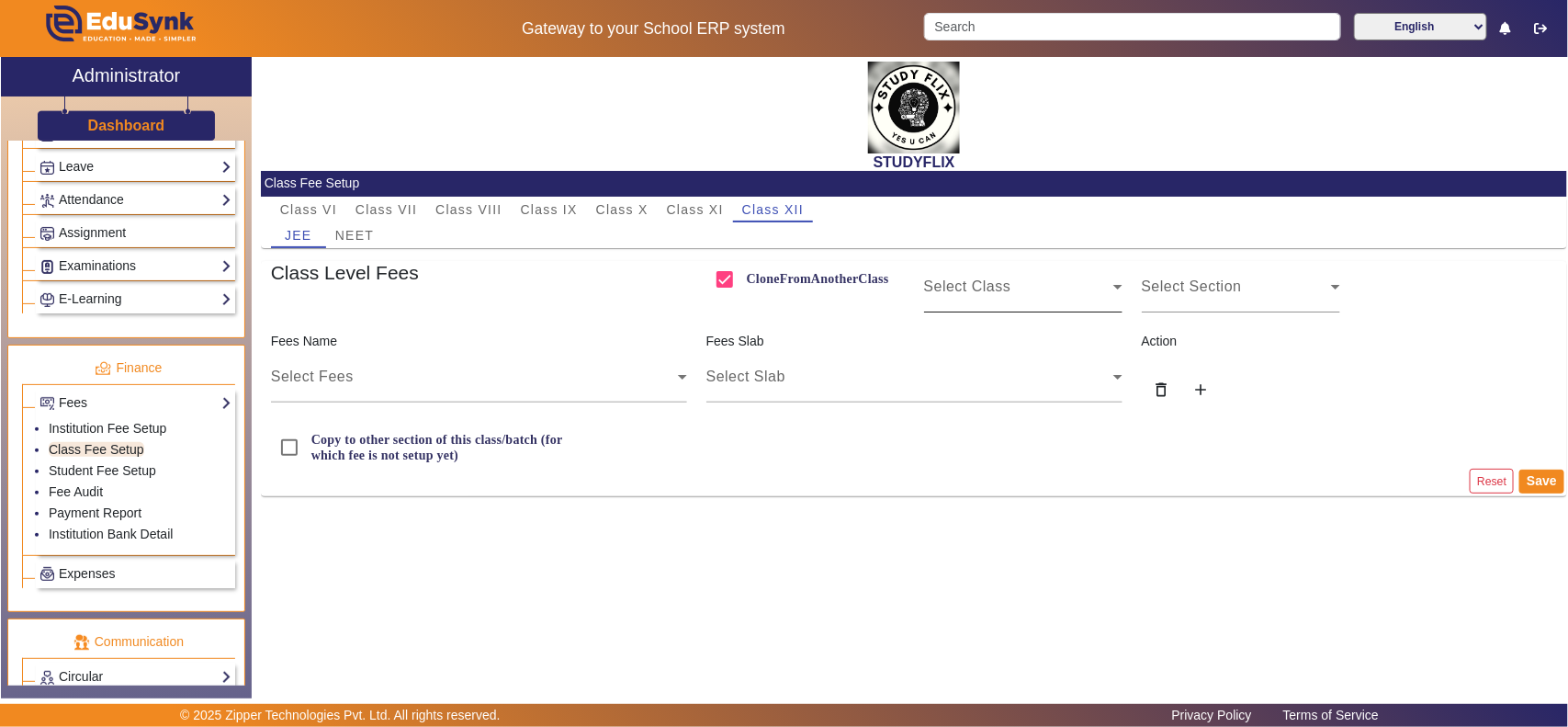
click at [1025, 297] on div "Select Class" at bounding box center [1023, 287] width 199 height 51
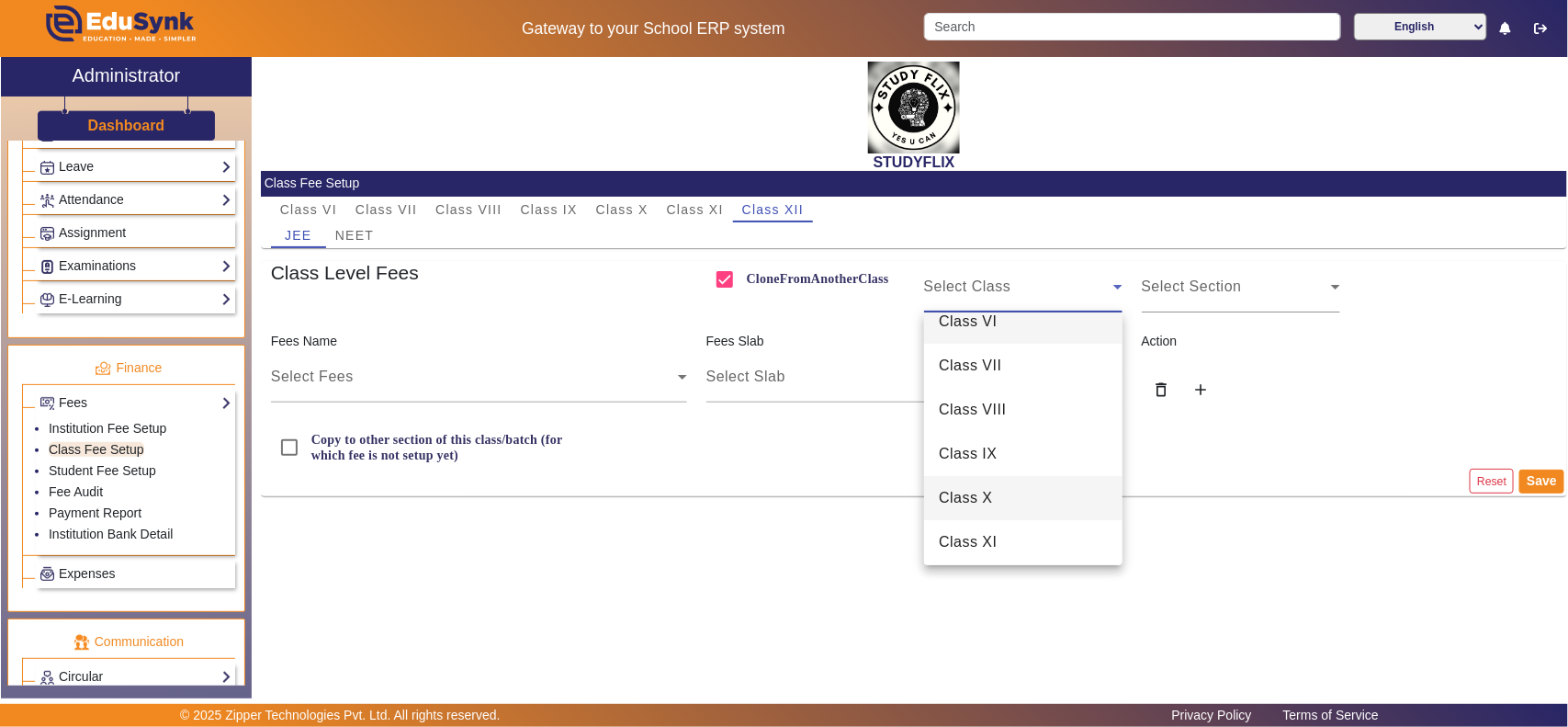
scroll to position [26, 0]
click at [1020, 534] on mat-option "Class XI" at bounding box center [1023, 536] width 199 height 45
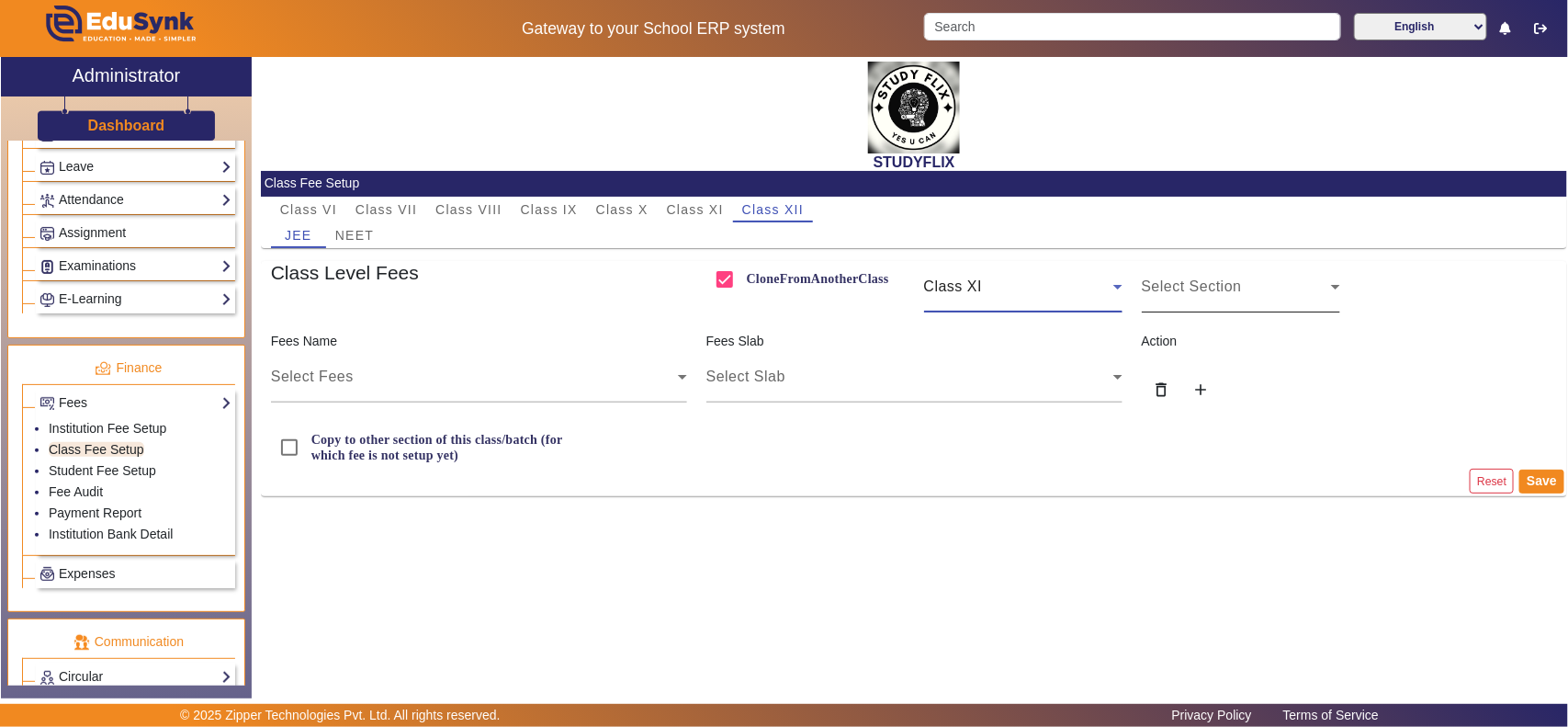
click at [1210, 301] on div "Select Section" at bounding box center [1241, 287] width 199 height 51
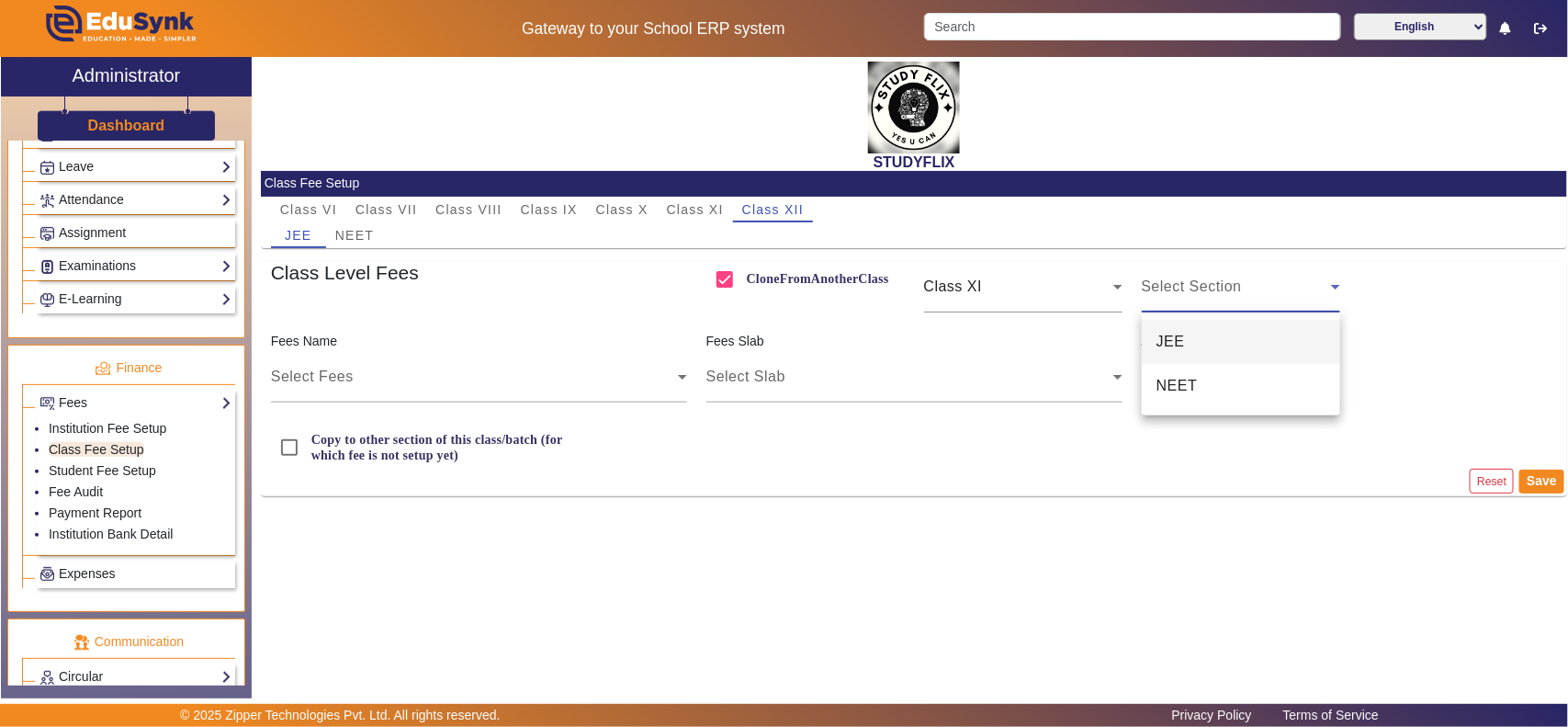
click at [1222, 343] on mat-option "JEE" at bounding box center [1241, 341] width 199 height 45
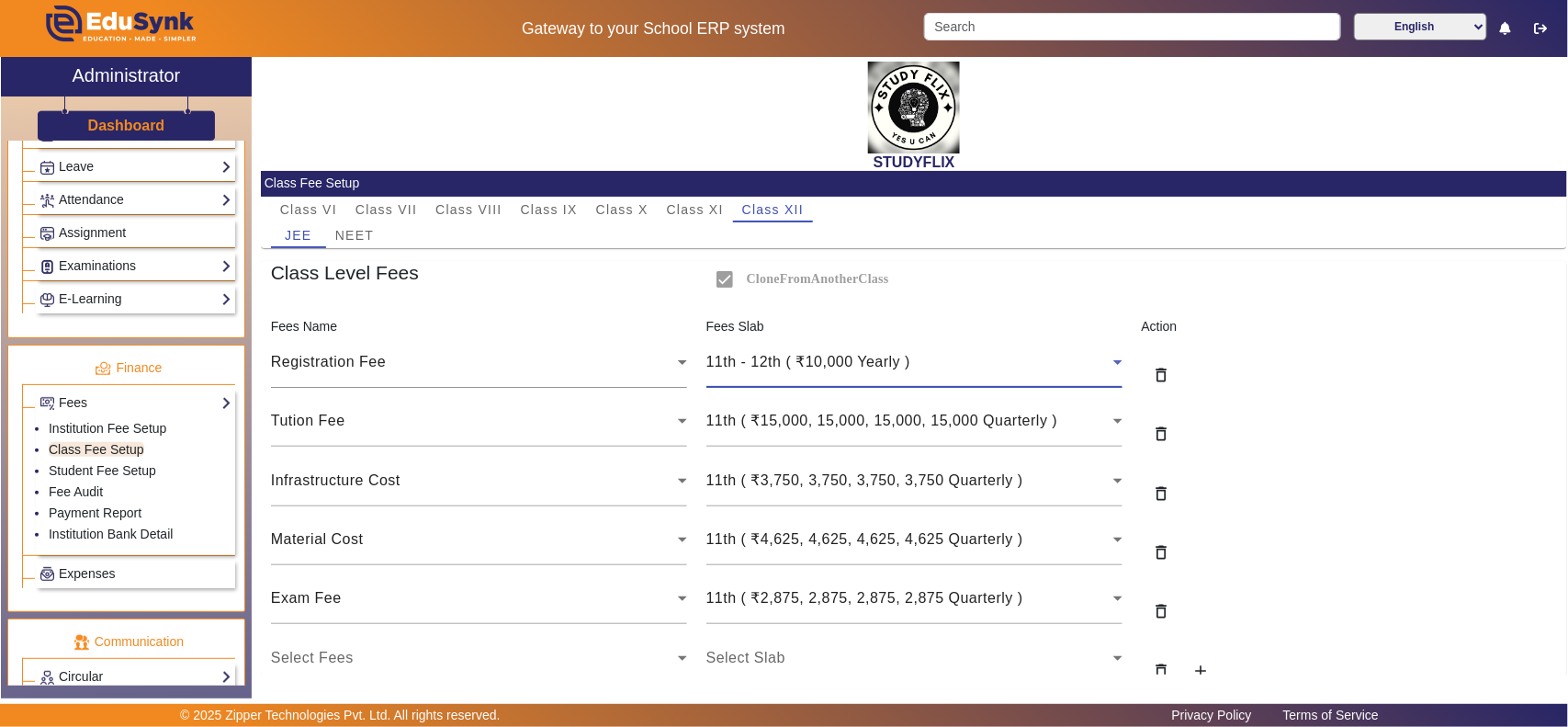
click at [829, 355] on span "11th - 12th ( ₹10,000 Yearly )" at bounding box center [808, 362] width 204 height 16
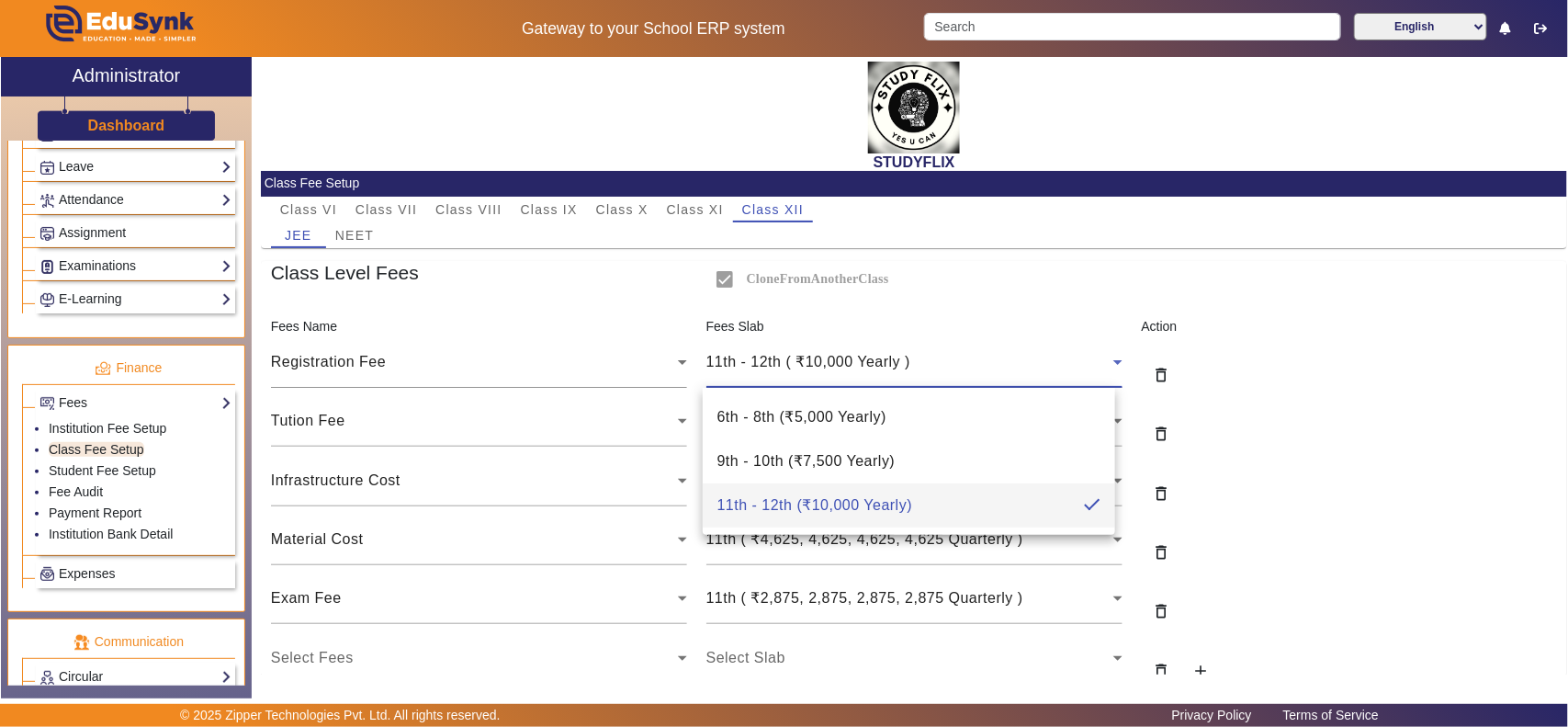
click at [1256, 400] on div at bounding box center [784, 363] width 1568 height 727
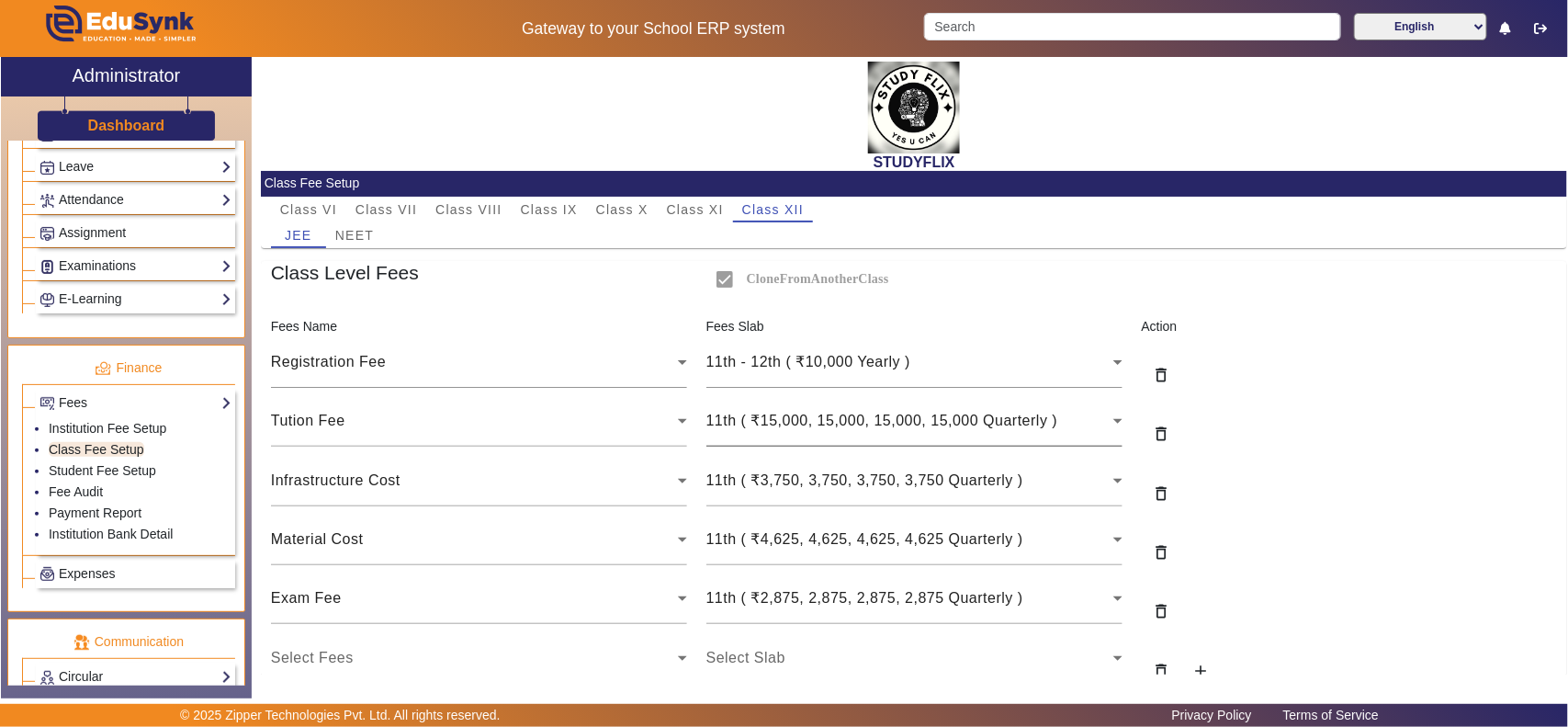
click at [1039, 412] on span "11th ( ₹15,000, 15,000, 15,000, 15,000 Quarterly )" at bounding box center [882, 420] width 352 height 16
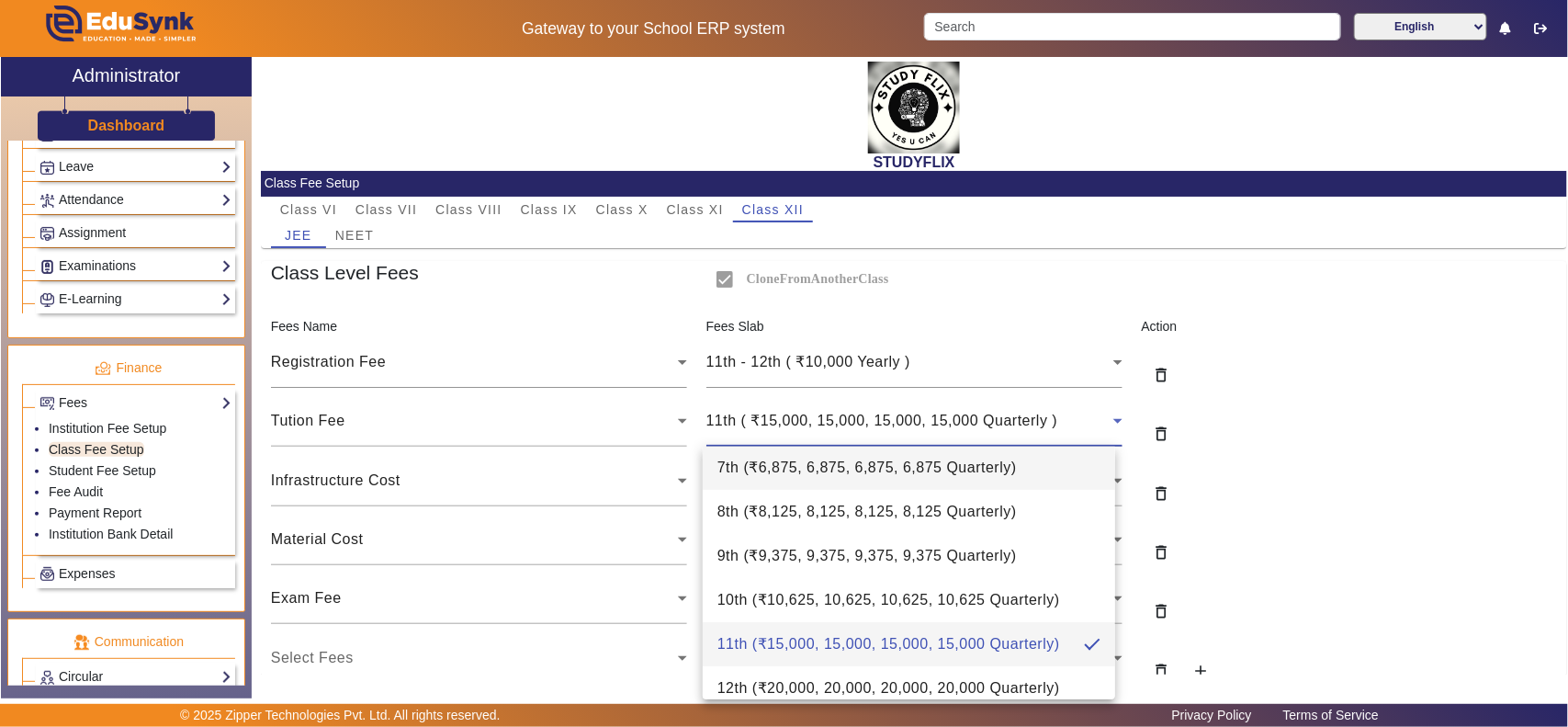
scroll to position [71, 0]
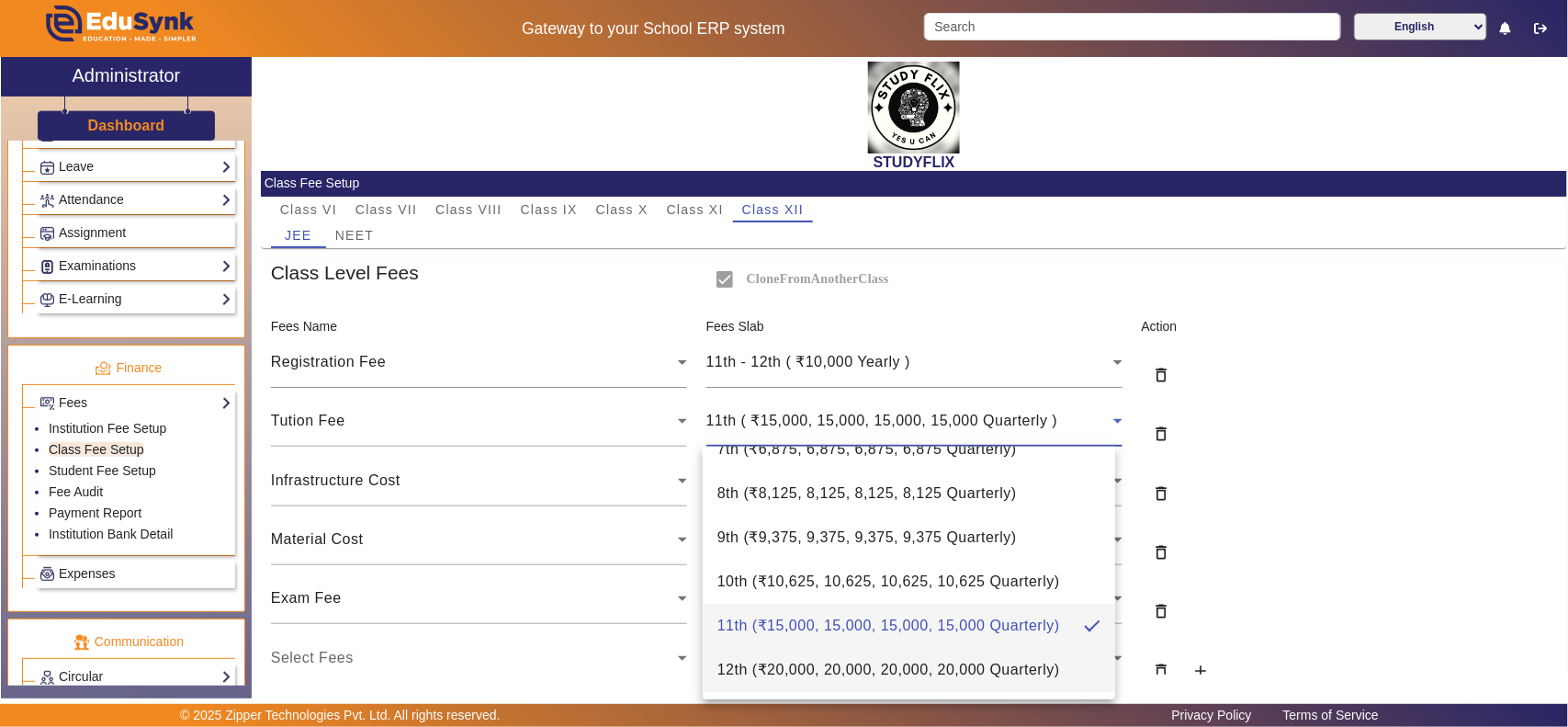
click at [888, 659] on span "12th ( ₹20,000, 20,000, 20,000, 20,000 Quarterly )" at bounding box center [889, 670] width 343 height 22
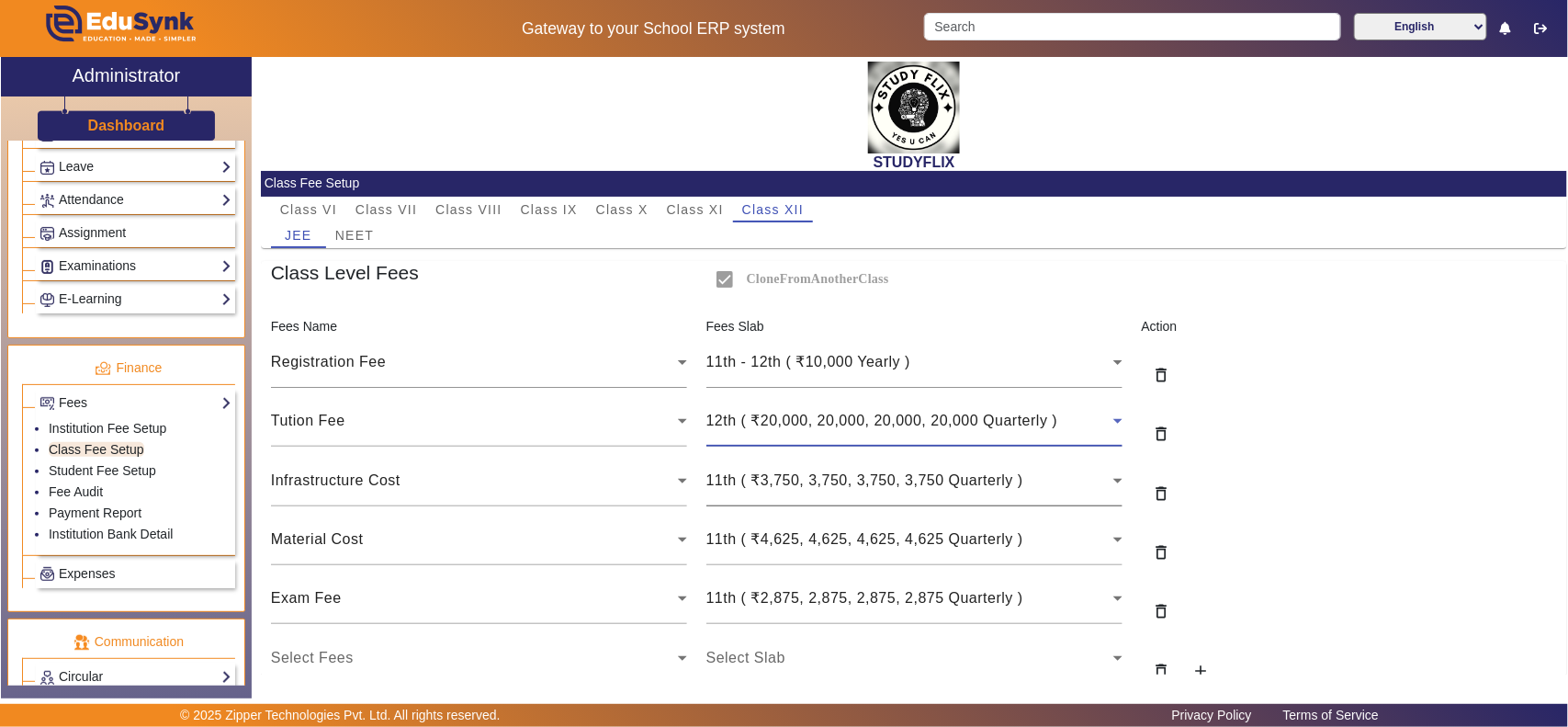
click at [831, 480] on span "11th ( ₹3,750, 3,750, 3,750, 3,750 Quarterly )" at bounding box center [864, 480] width 316 height 16
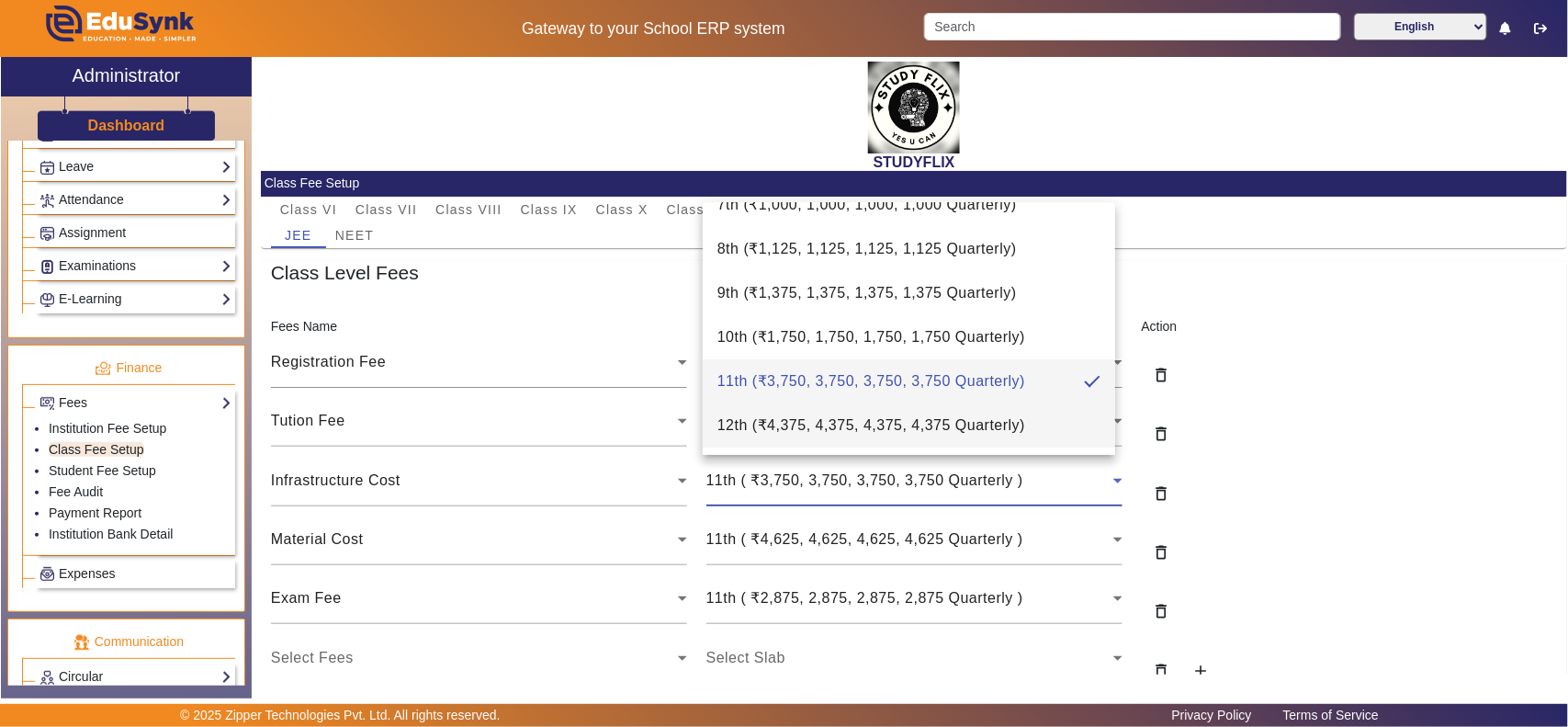
click at [787, 425] on span "12th ( ₹4,375, 4,375, 4,375, 4,375 Quarterly )" at bounding box center [871, 425] width 307 height 22
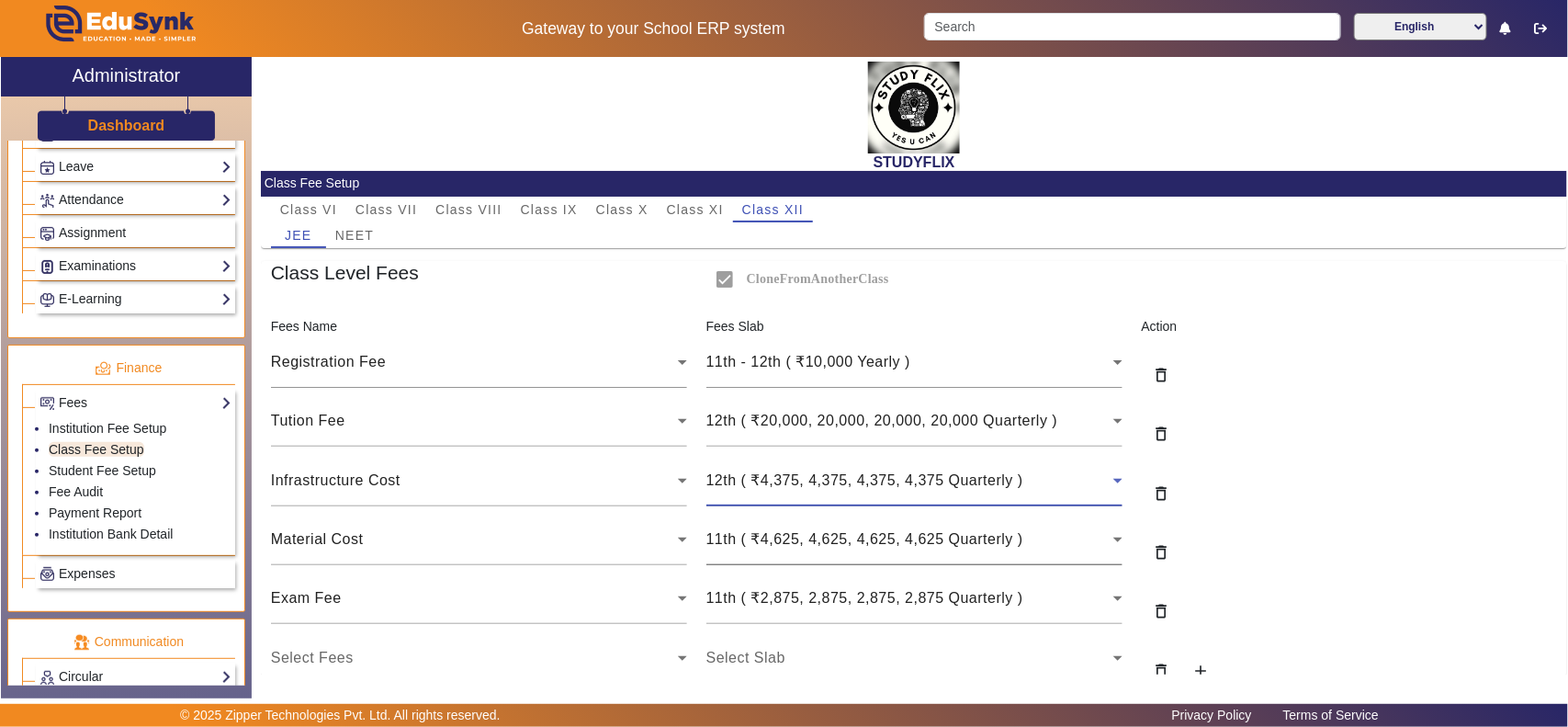
click at [750, 524] on div "11th ( ₹4,625, 4,625, 4,625, 4,625 Quarterly )" at bounding box center [914, 539] width 416 height 51
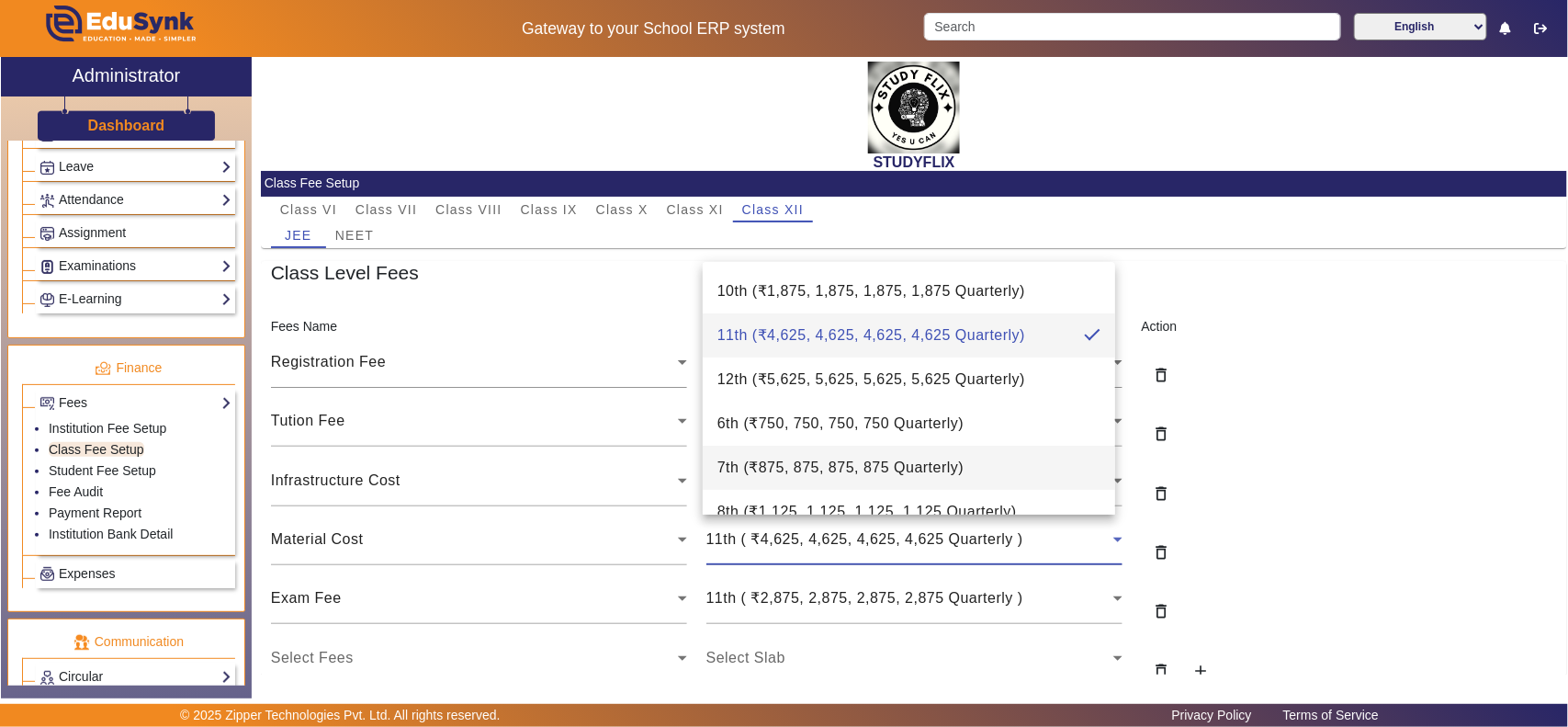
scroll to position [70, 0]
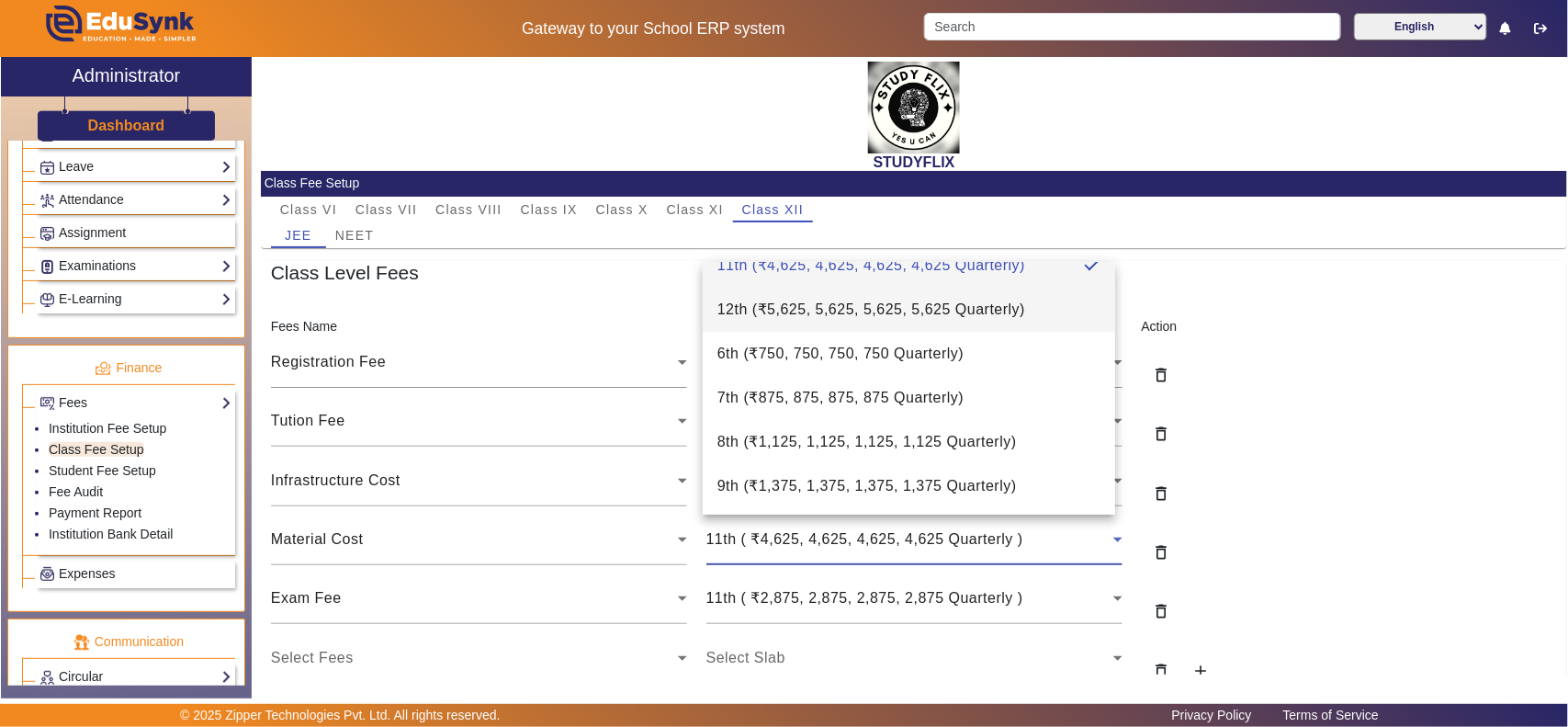
click at [788, 304] on span "12th ( ₹5,625, 5,625, 5,625, 5,625 Quarterly )" at bounding box center [871, 310] width 307 height 22
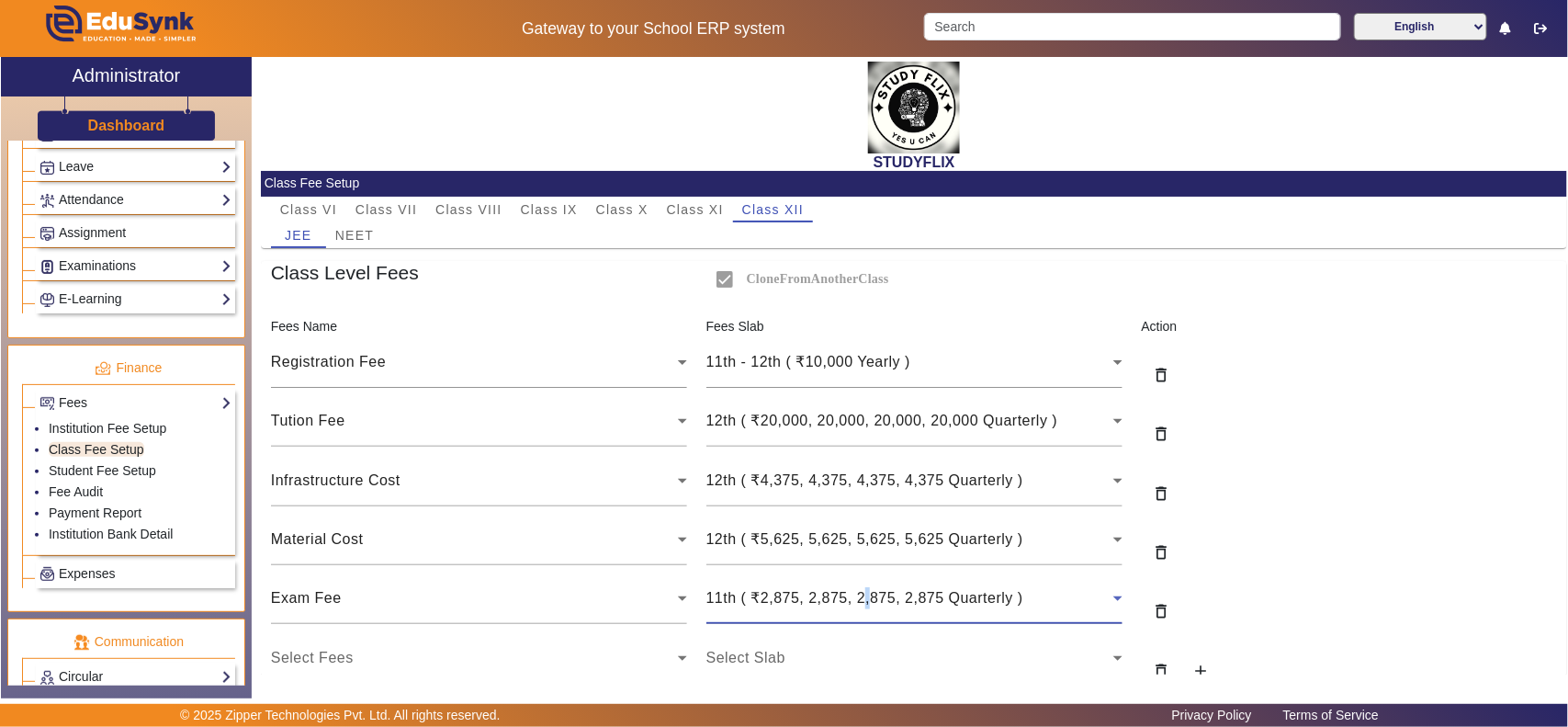
click at [861, 609] on div "11th ( ₹2,875, 2,875, 2,875, 2,875 Quarterly )" at bounding box center [910, 598] width 407 height 22
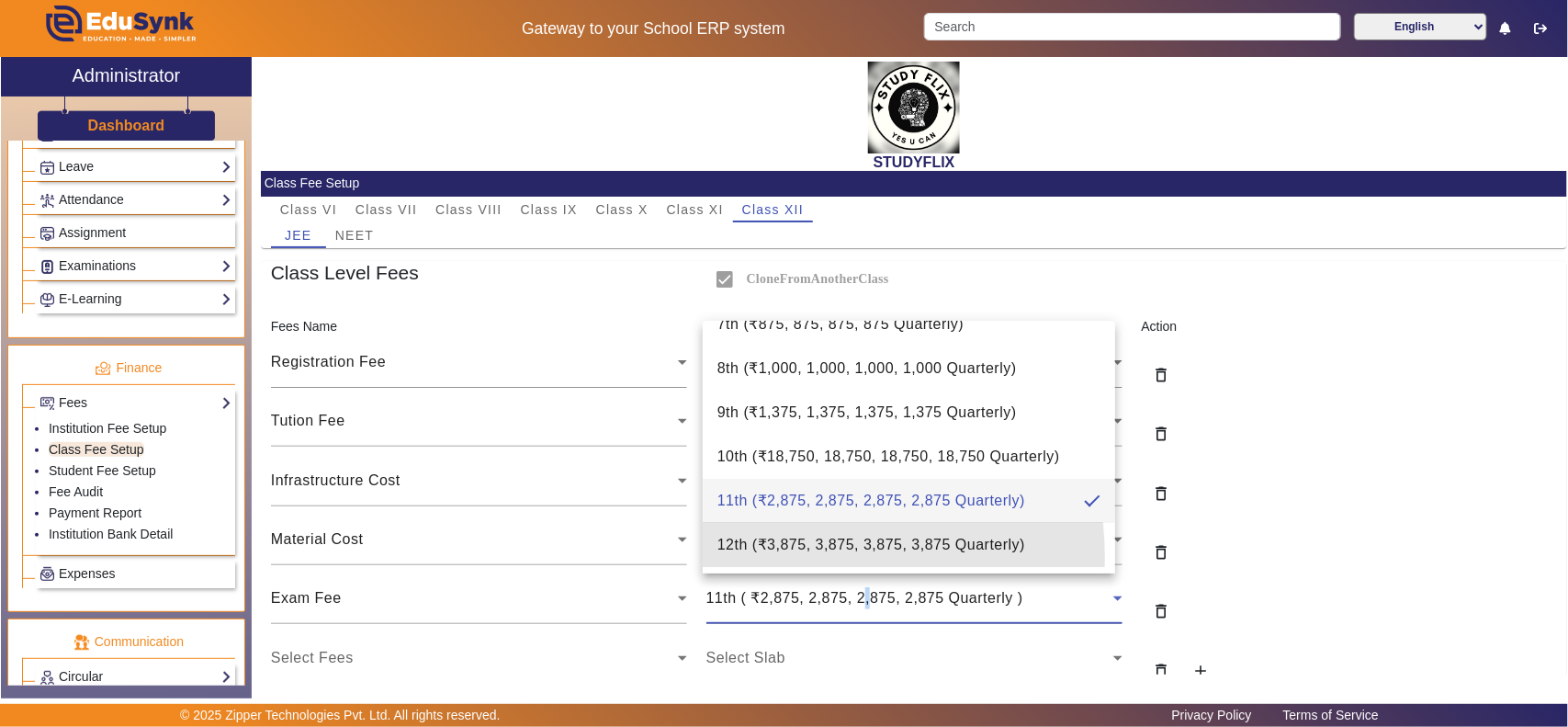
click at [748, 561] on mat-option "12th ( ₹3,875, 3,875, 3,875, 3,875 Quarterly )" at bounding box center [909, 545] width 412 height 45
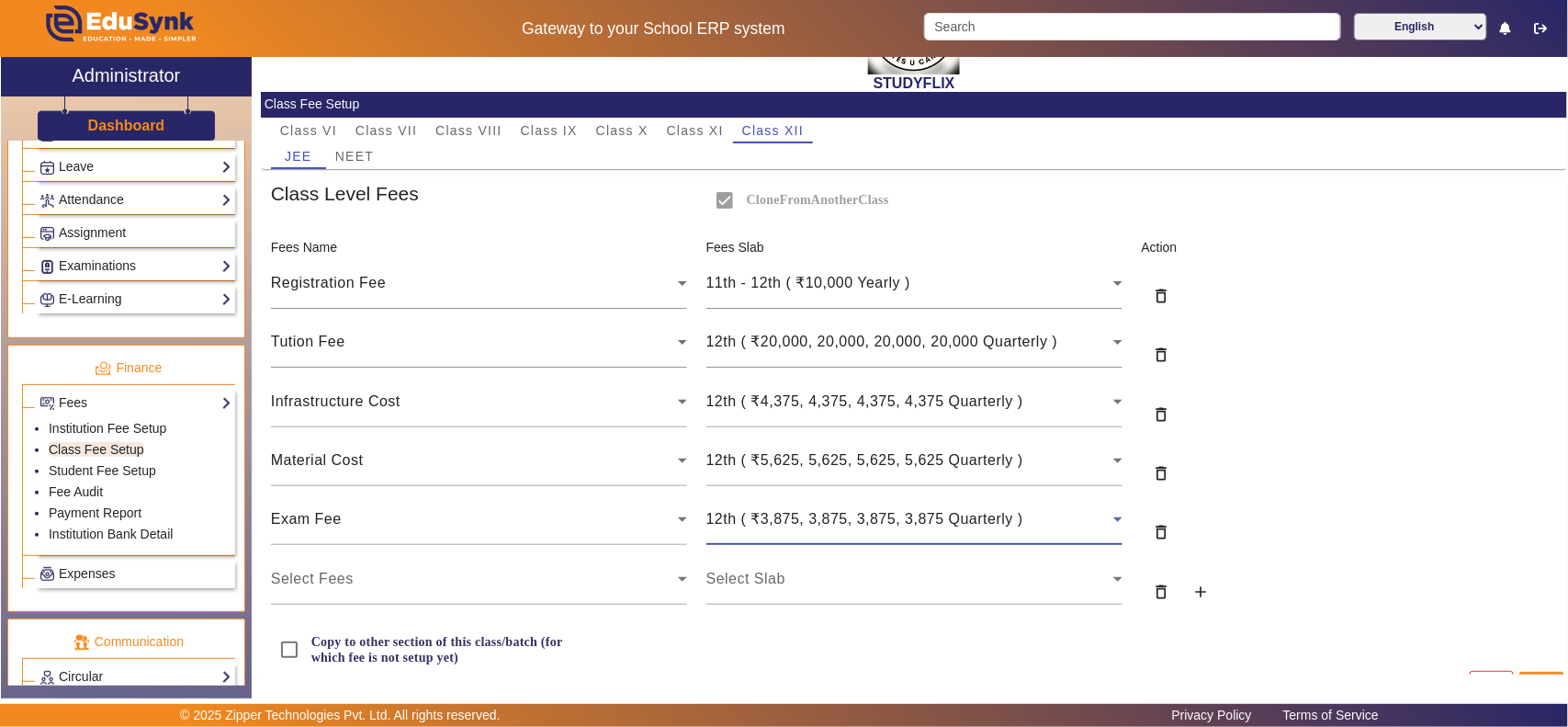
scroll to position [117, 0]
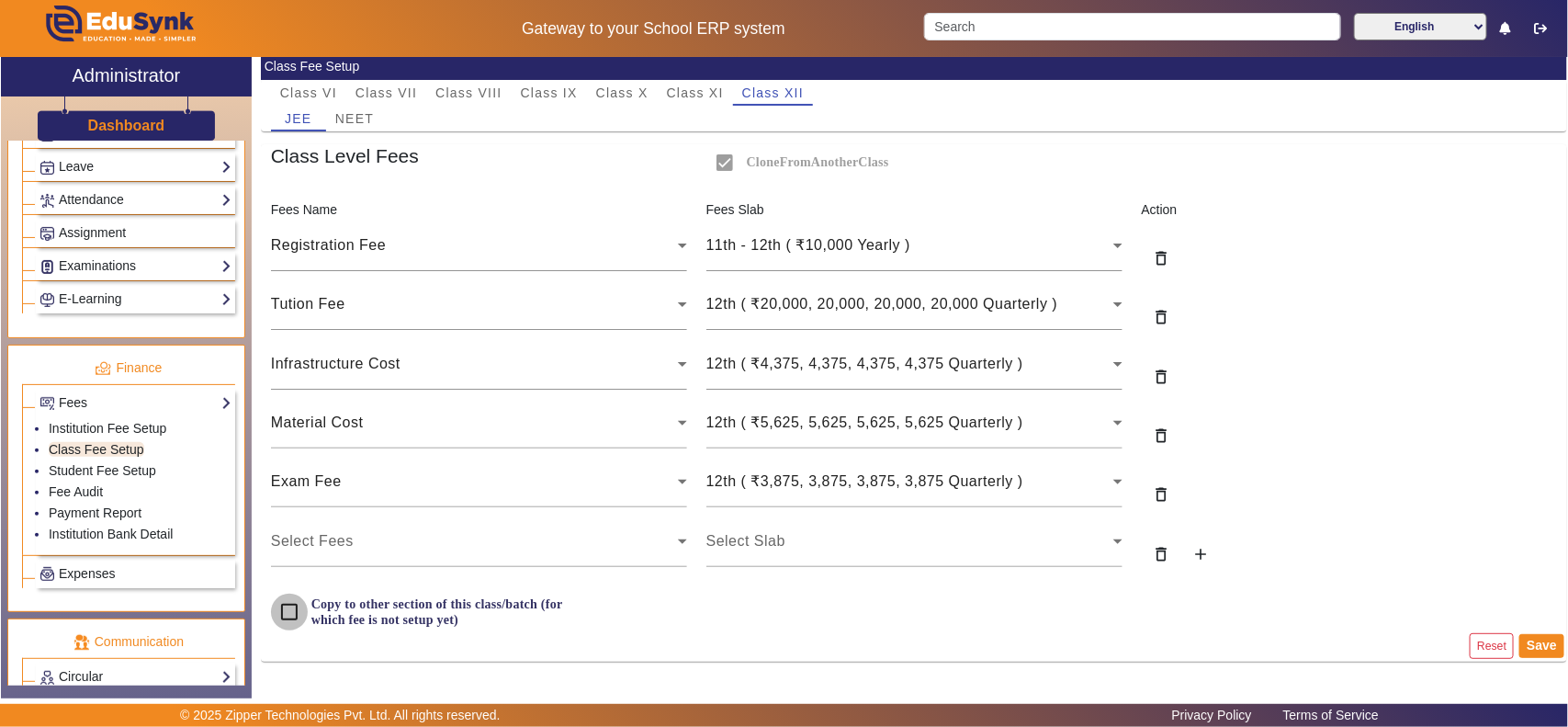
click at [302, 613] on input "Copy to other section of this class/batch (for which fee is not setup yet)" at bounding box center [289, 611] width 37 height 37
checkbox input "true"
click at [1545, 640] on button "Save" at bounding box center [1542, 646] width 45 height 24
click at [131, 478] on link "Student Fee Setup" at bounding box center [102, 470] width 108 height 15
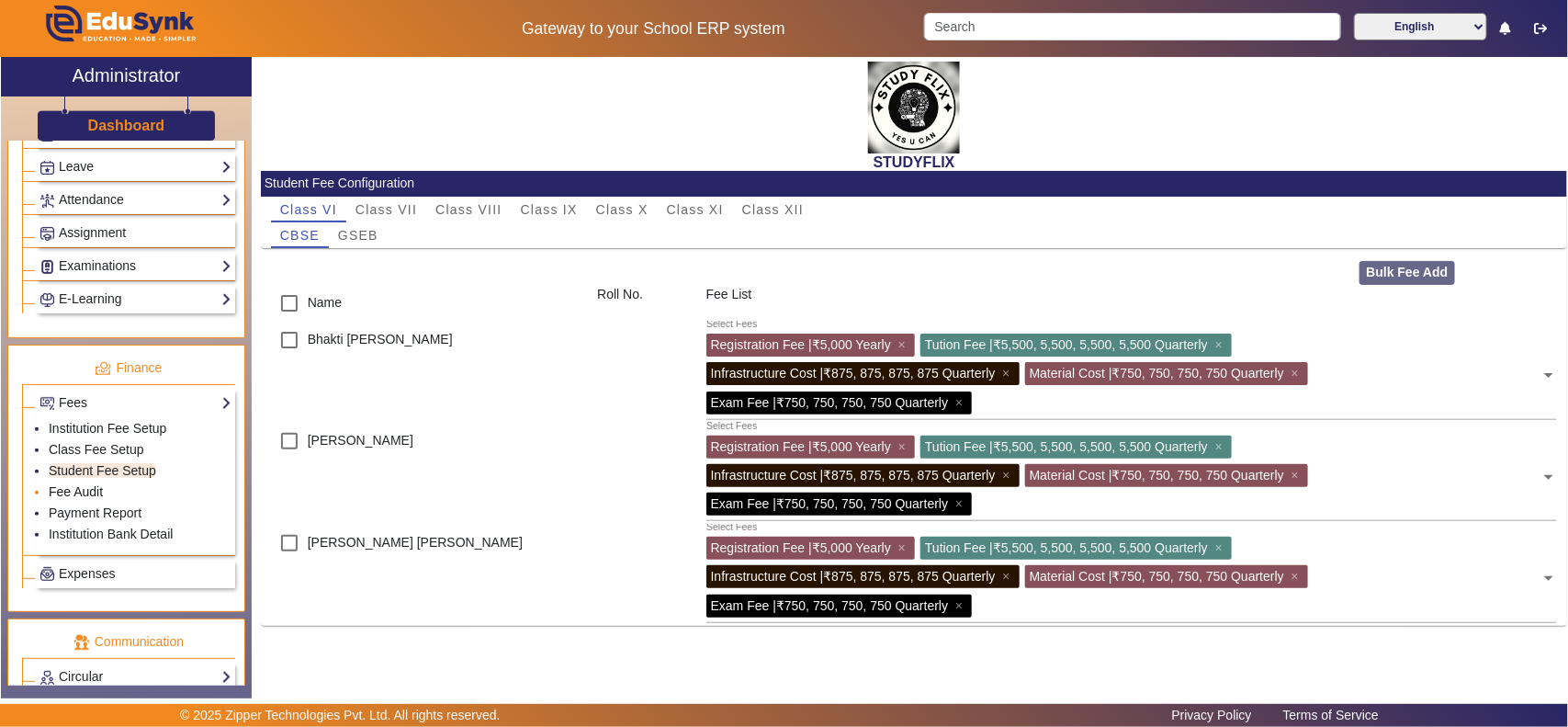
click at [70, 499] on link "Fee Audit" at bounding box center [75, 492] width 54 height 15
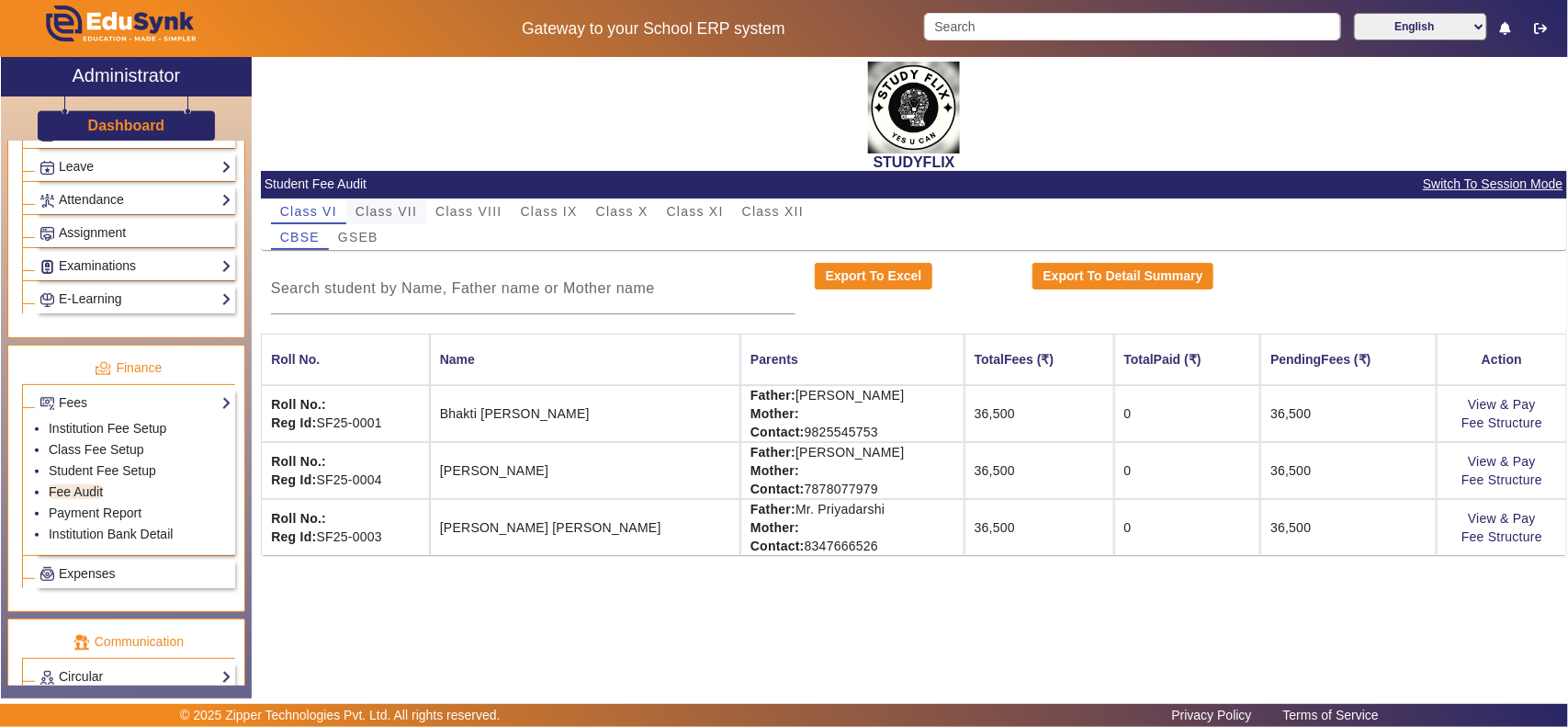
click at [386, 214] on span "Class VII" at bounding box center [387, 211] width 61 height 13
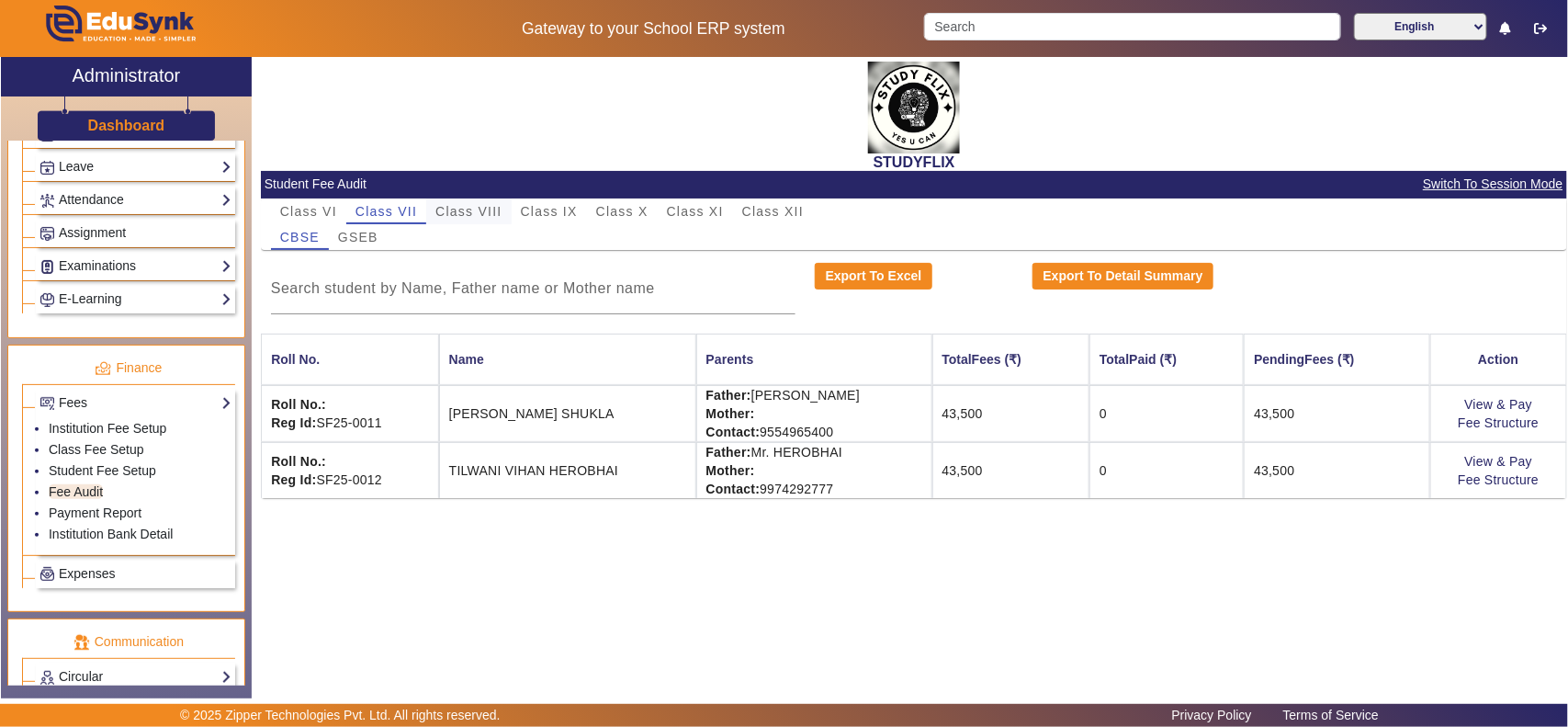
click at [486, 209] on span "Class VIII" at bounding box center [468, 211] width 66 height 13
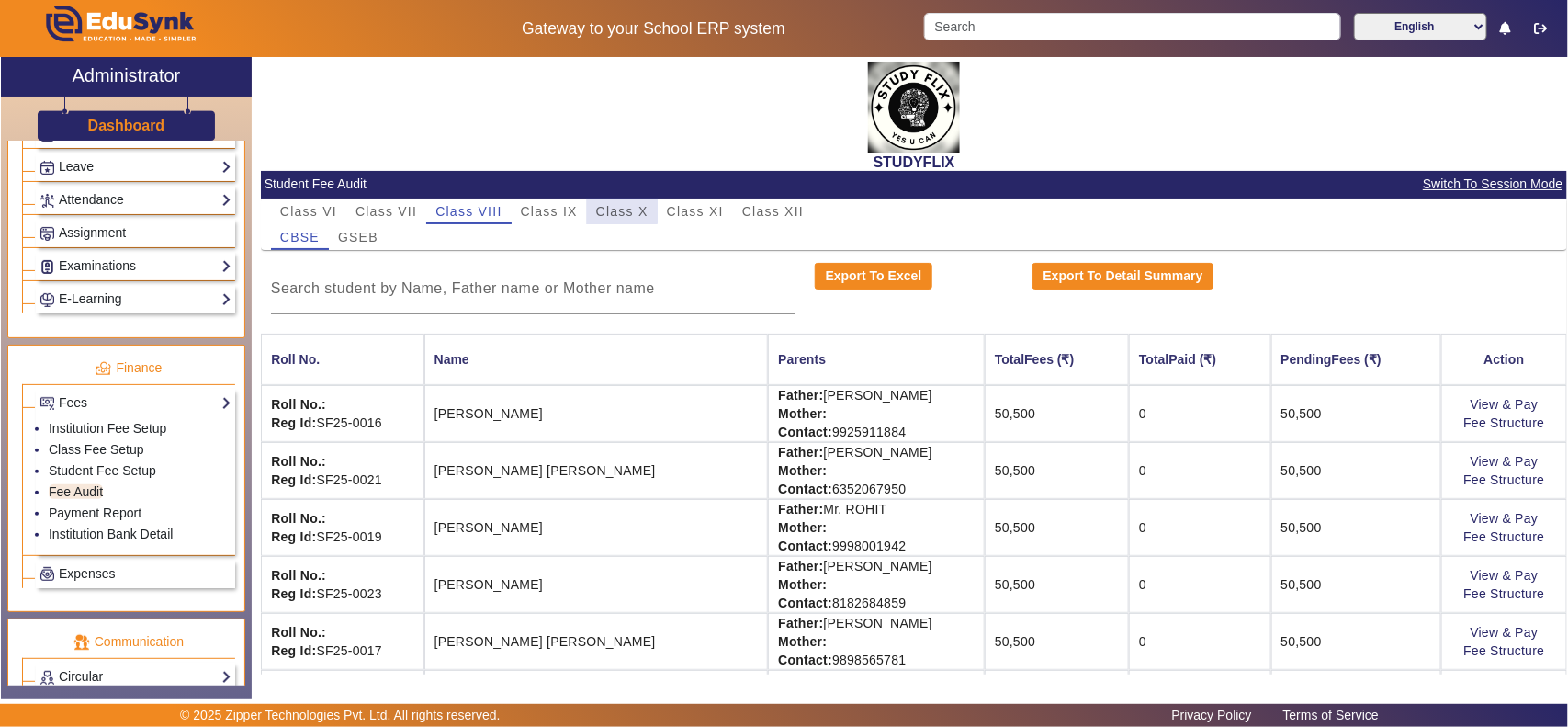
click at [620, 209] on span "Class X" at bounding box center [622, 211] width 52 height 13
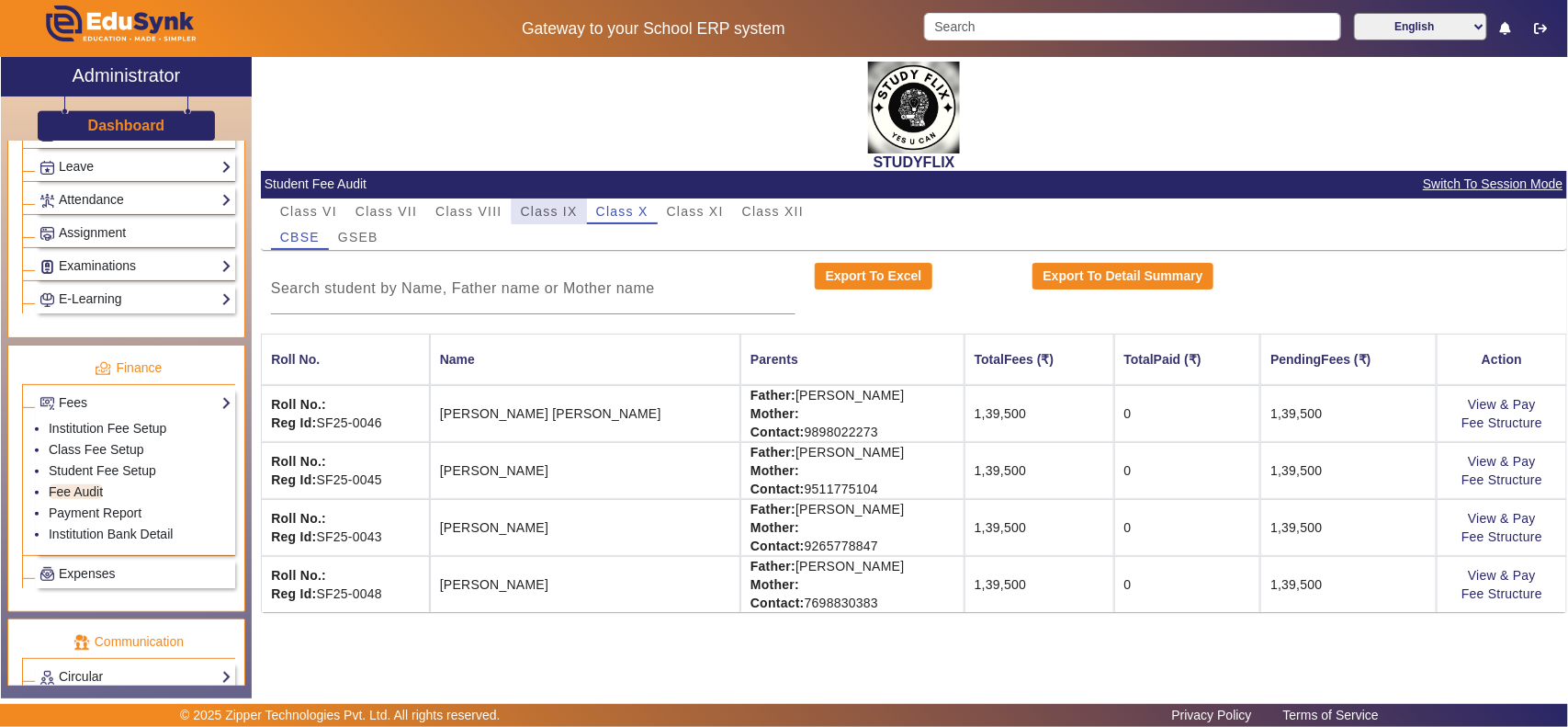
click at [561, 209] on span "Class IX" at bounding box center [550, 211] width 57 height 13
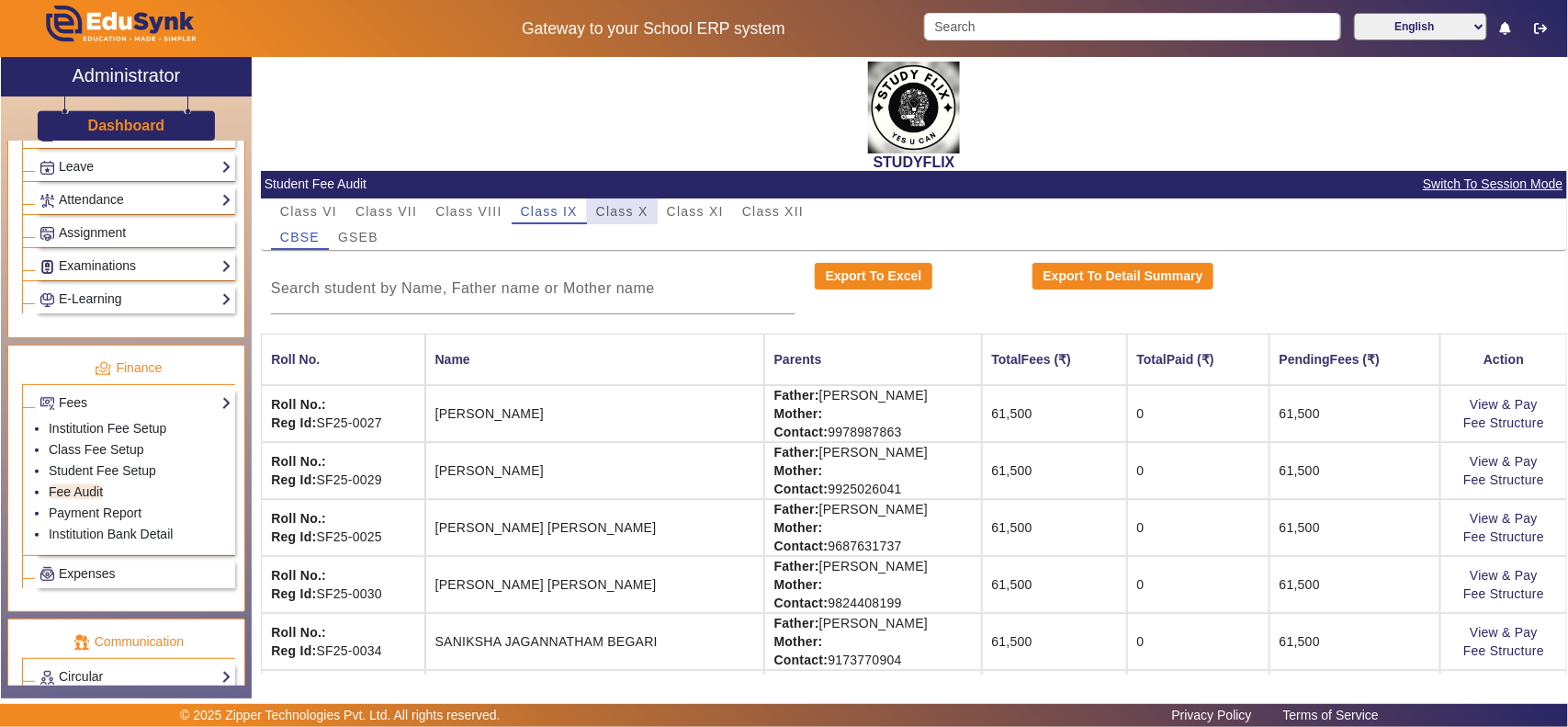
click at [622, 212] on span "Class X" at bounding box center [622, 211] width 52 height 13
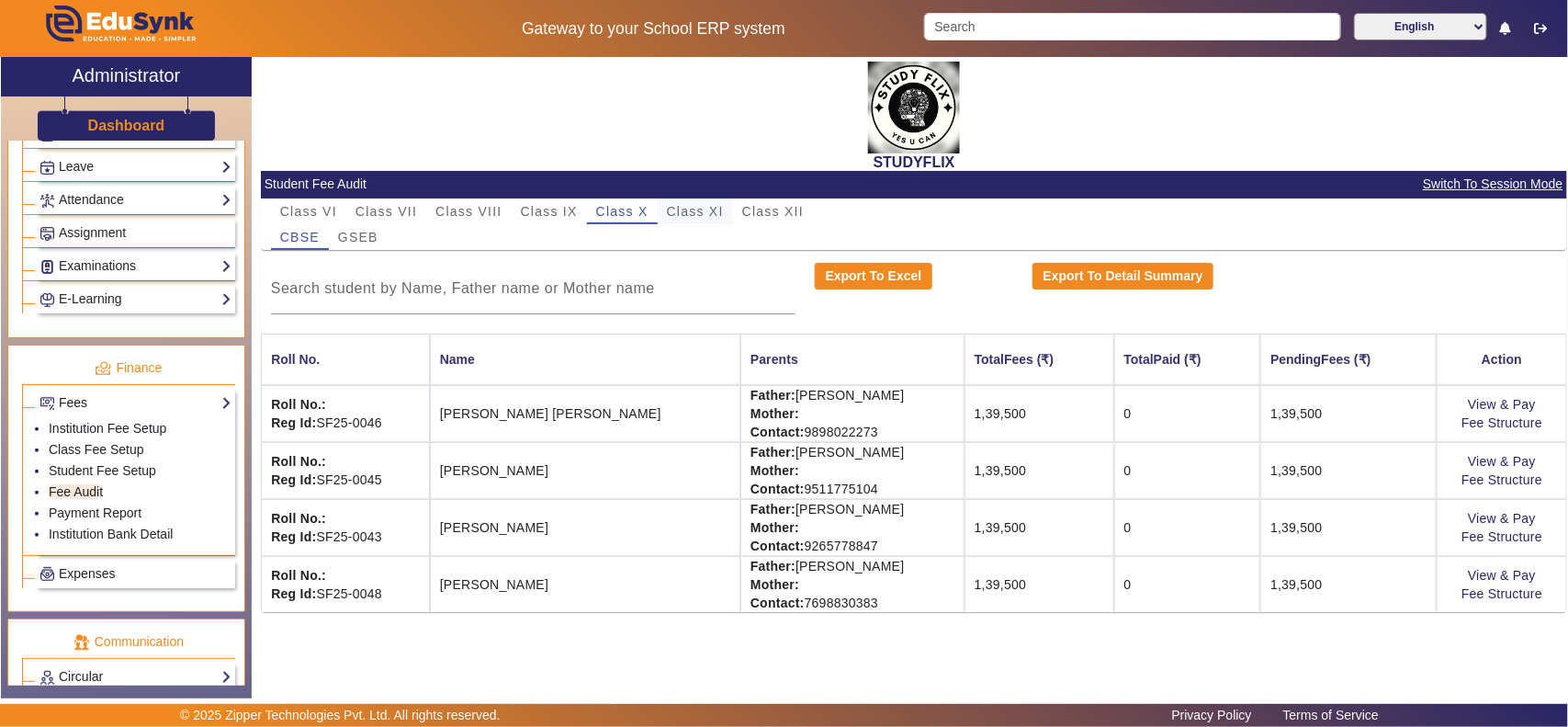
click at [709, 212] on span "Class XI" at bounding box center [695, 211] width 57 height 13
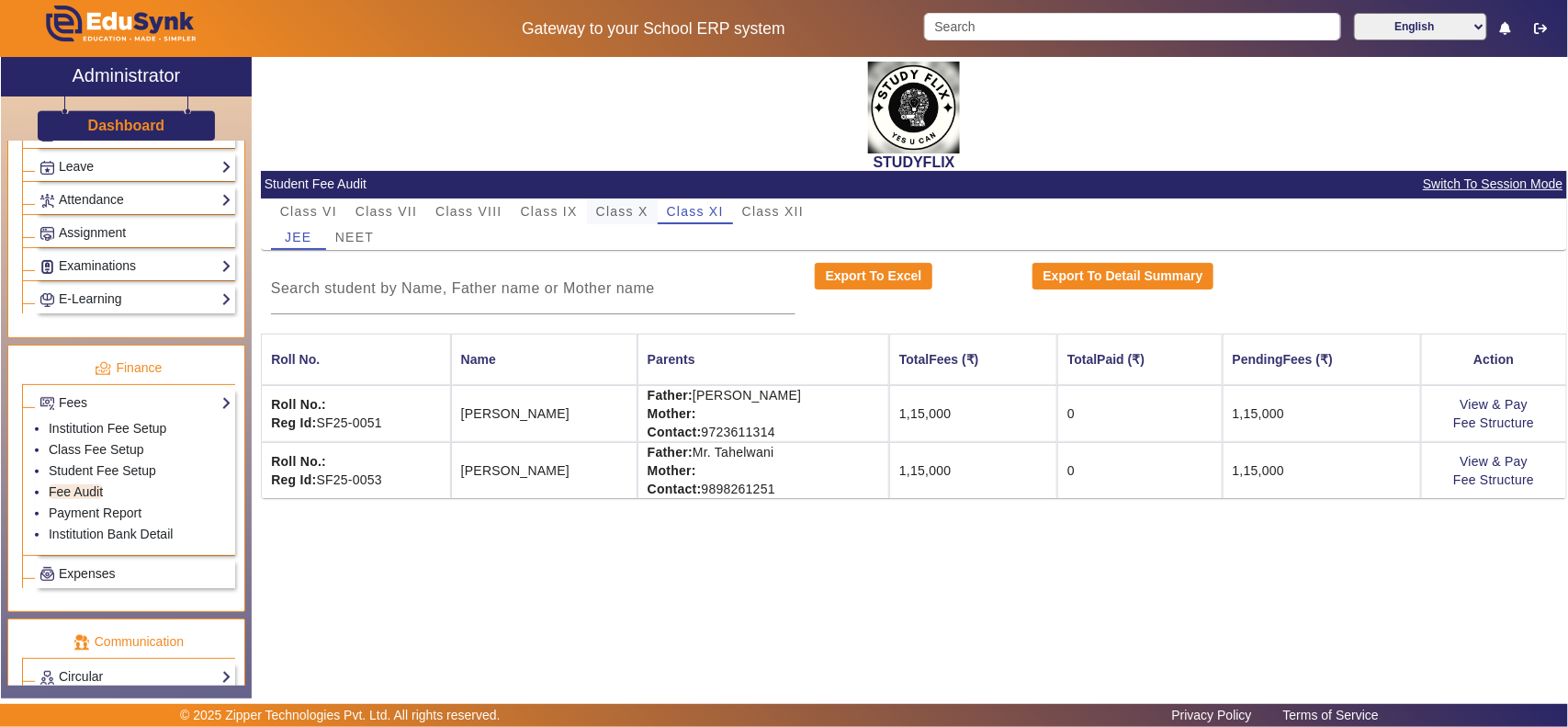
click at [622, 214] on span "Class X" at bounding box center [622, 211] width 52 height 13
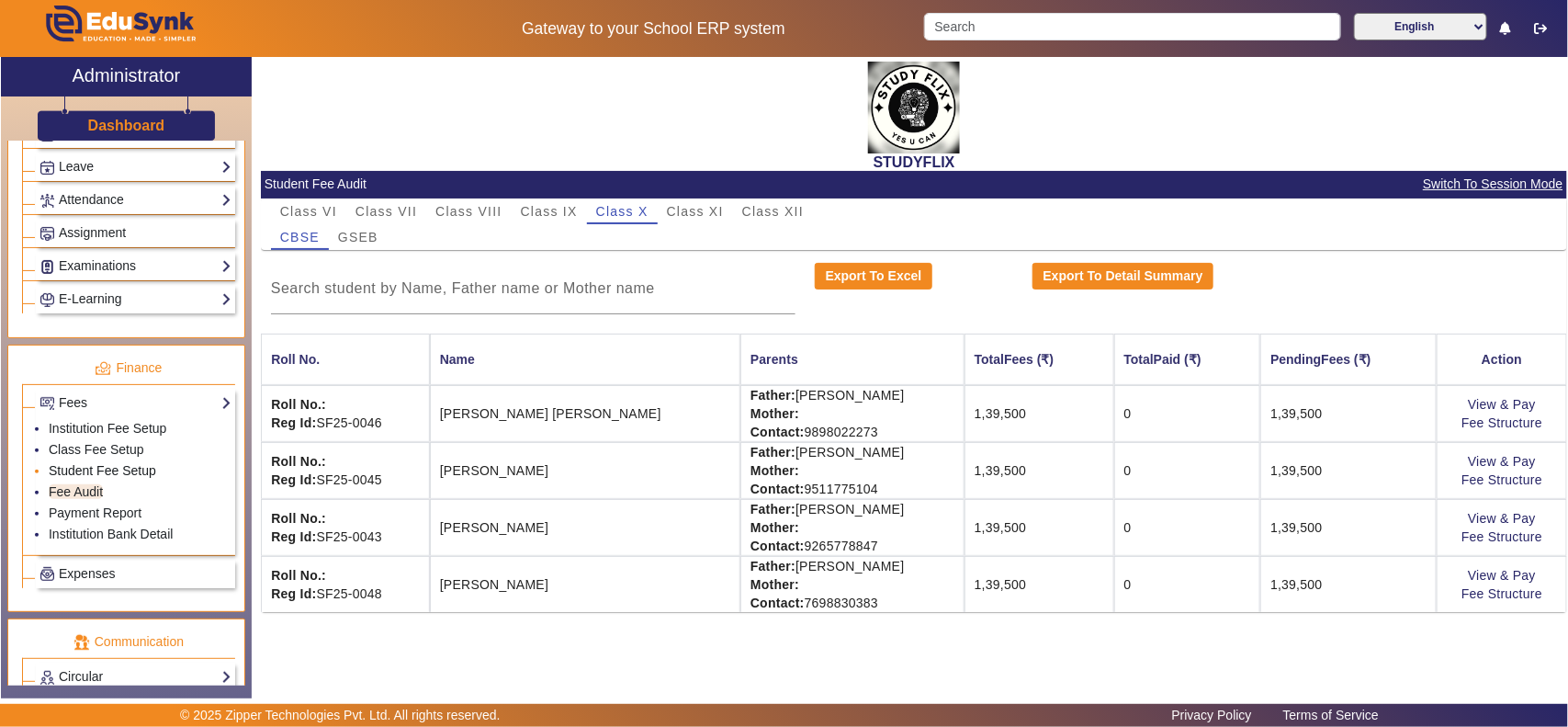
click at [103, 478] on link "Student Fee Setup" at bounding box center [102, 470] width 108 height 15
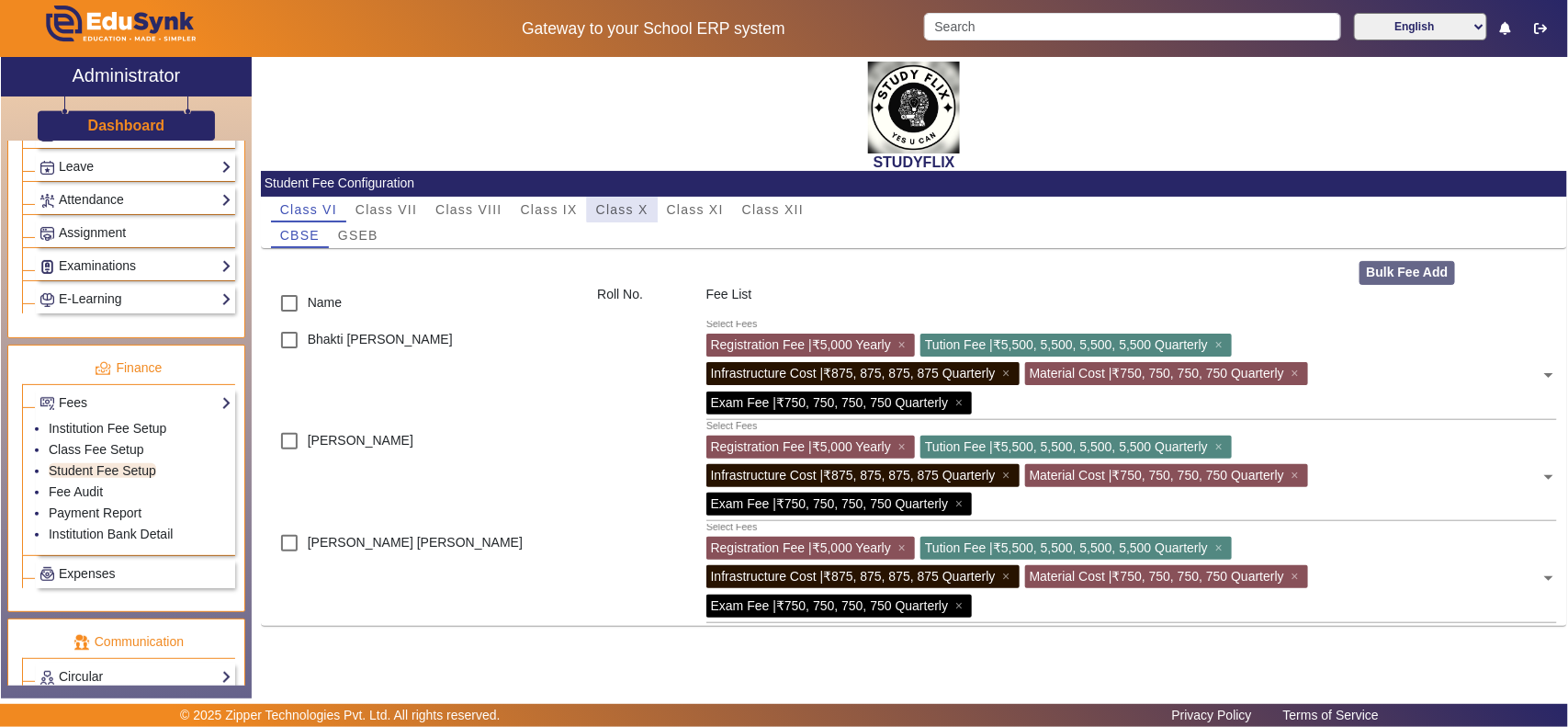
click at [623, 204] on span "Class X" at bounding box center [622, 209] width 52 height 13
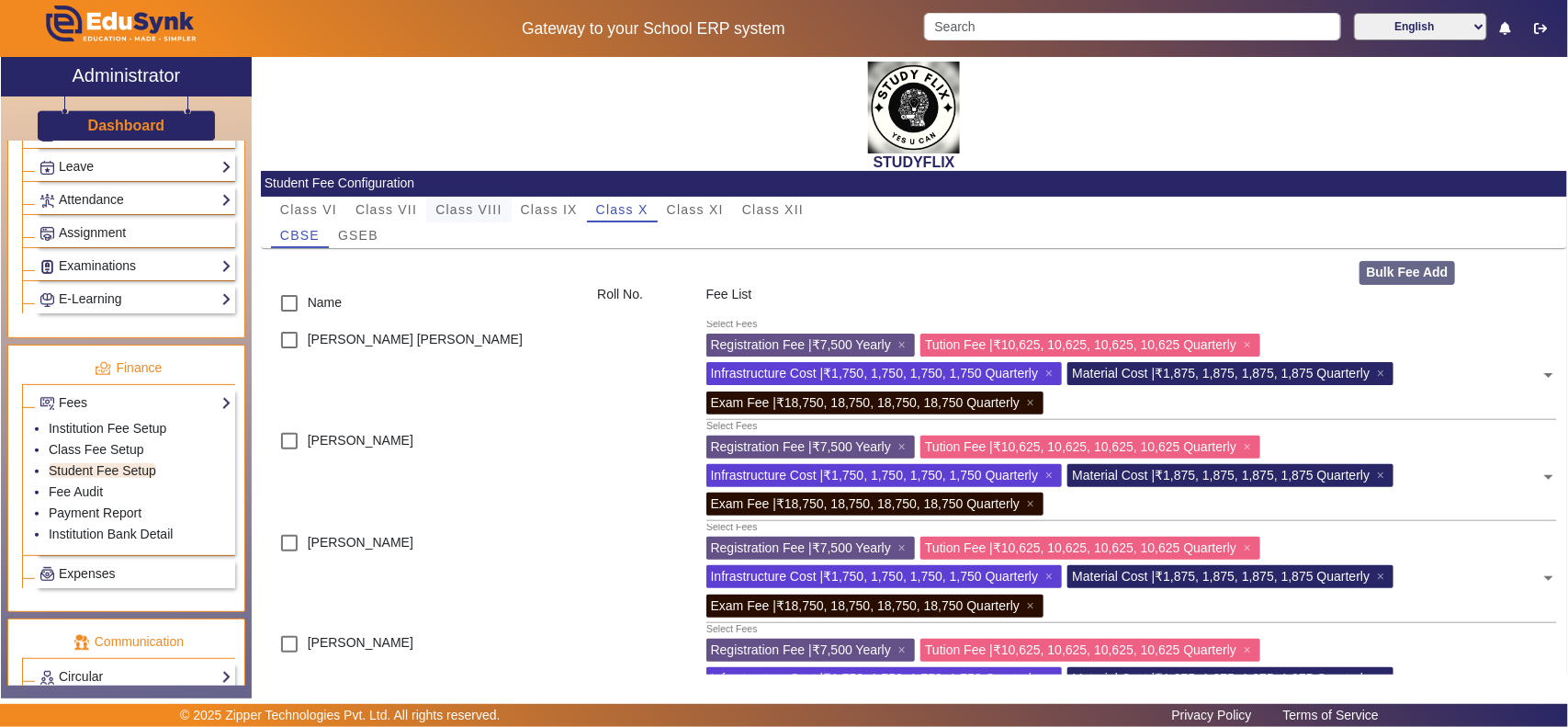
click at [482, 210] on span "Class VIII" at bounding box center [468, 209] width 66 height 13
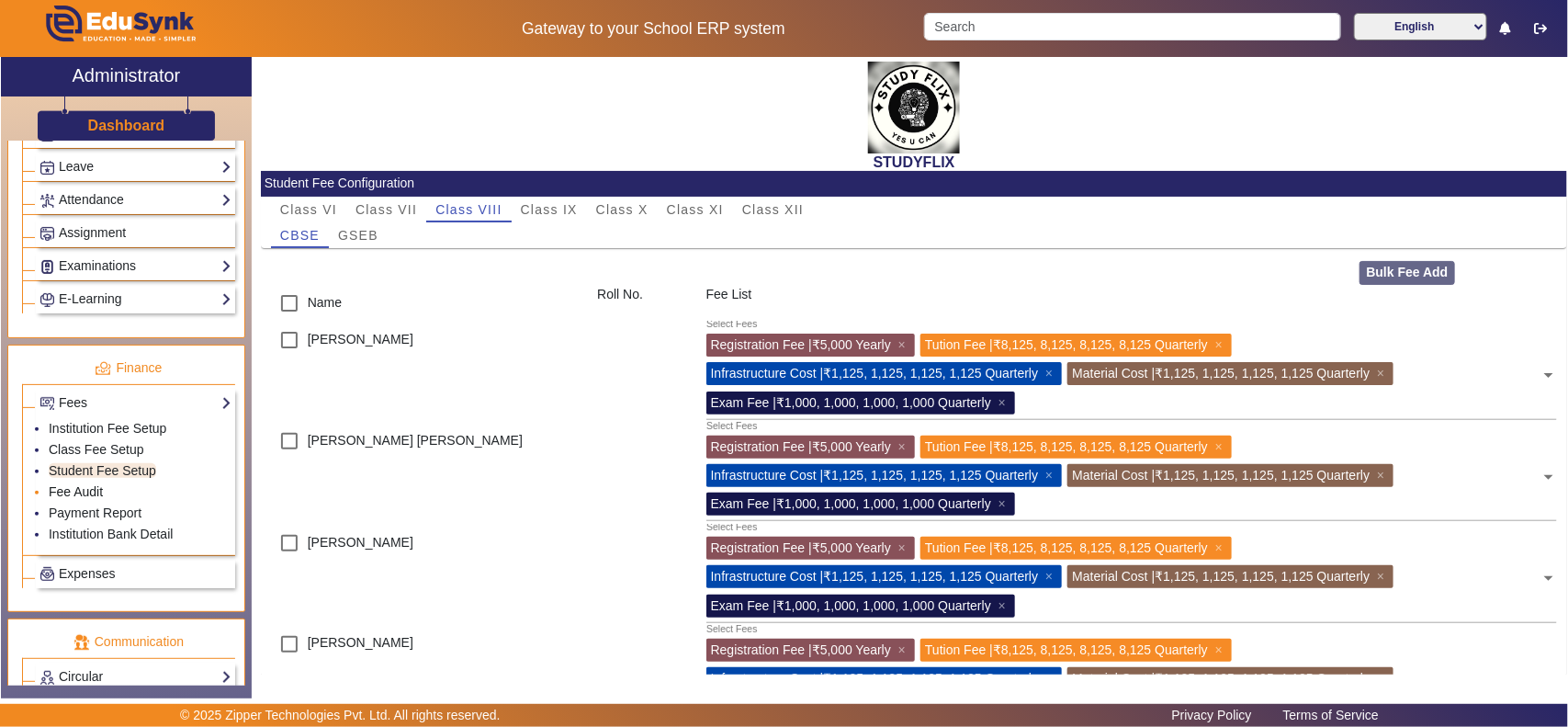
click at [67, 499] on link "Fee Audit" at bounding box center [75, 492] width 54 height 15
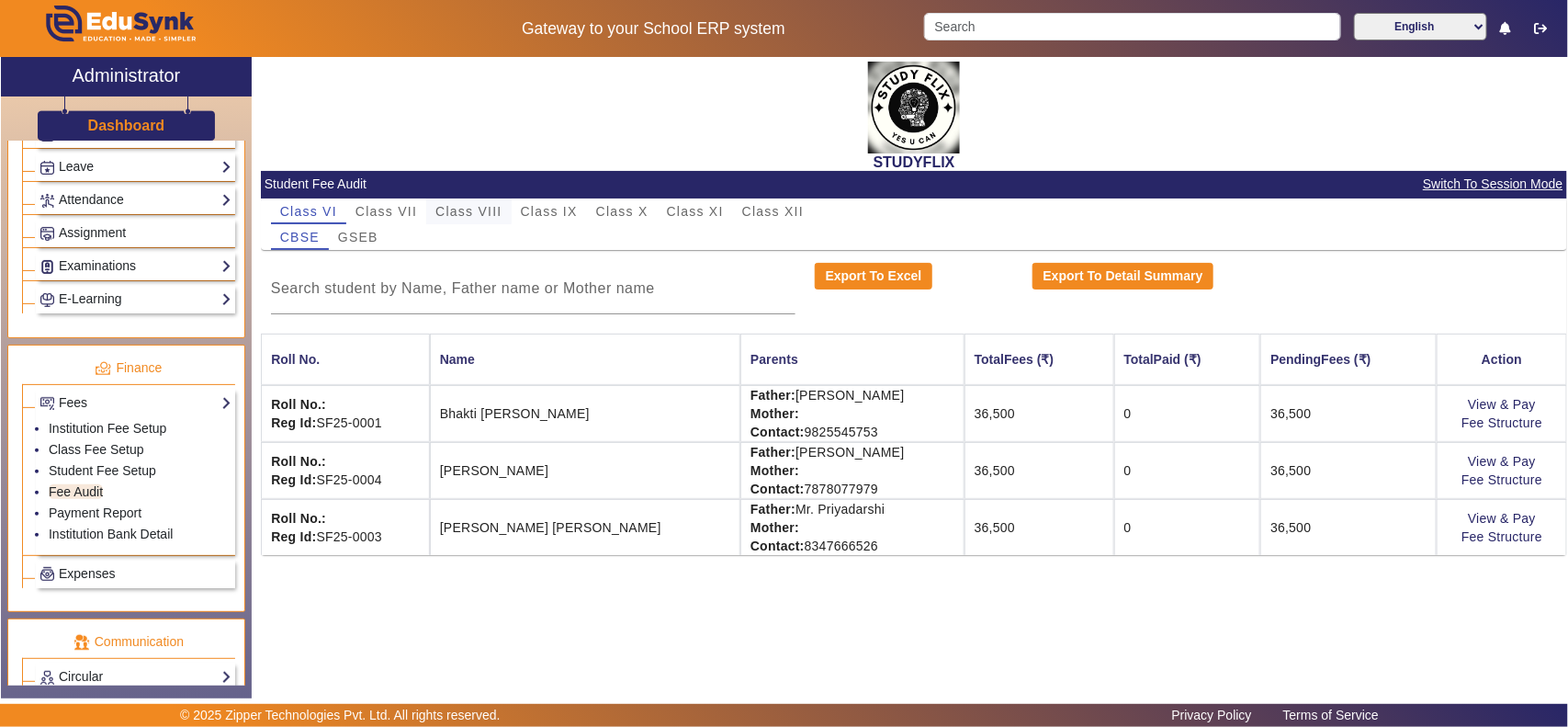
click at [485, 201] on span "Class VIII" at bounding box center [468, 212] width 66 height 26
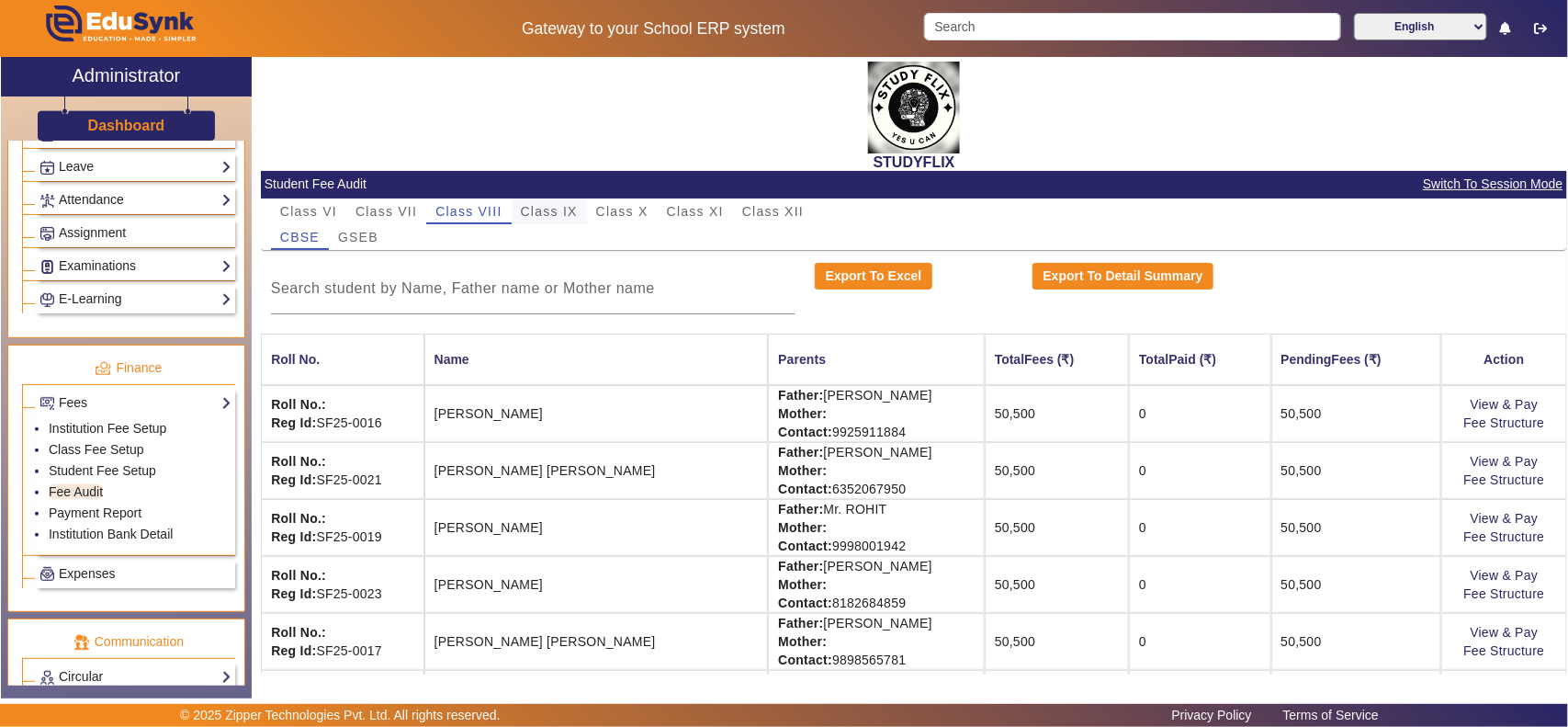
click at [539, 212] on span "Class IX" at bounding box center [550, 211] width 57 height 13
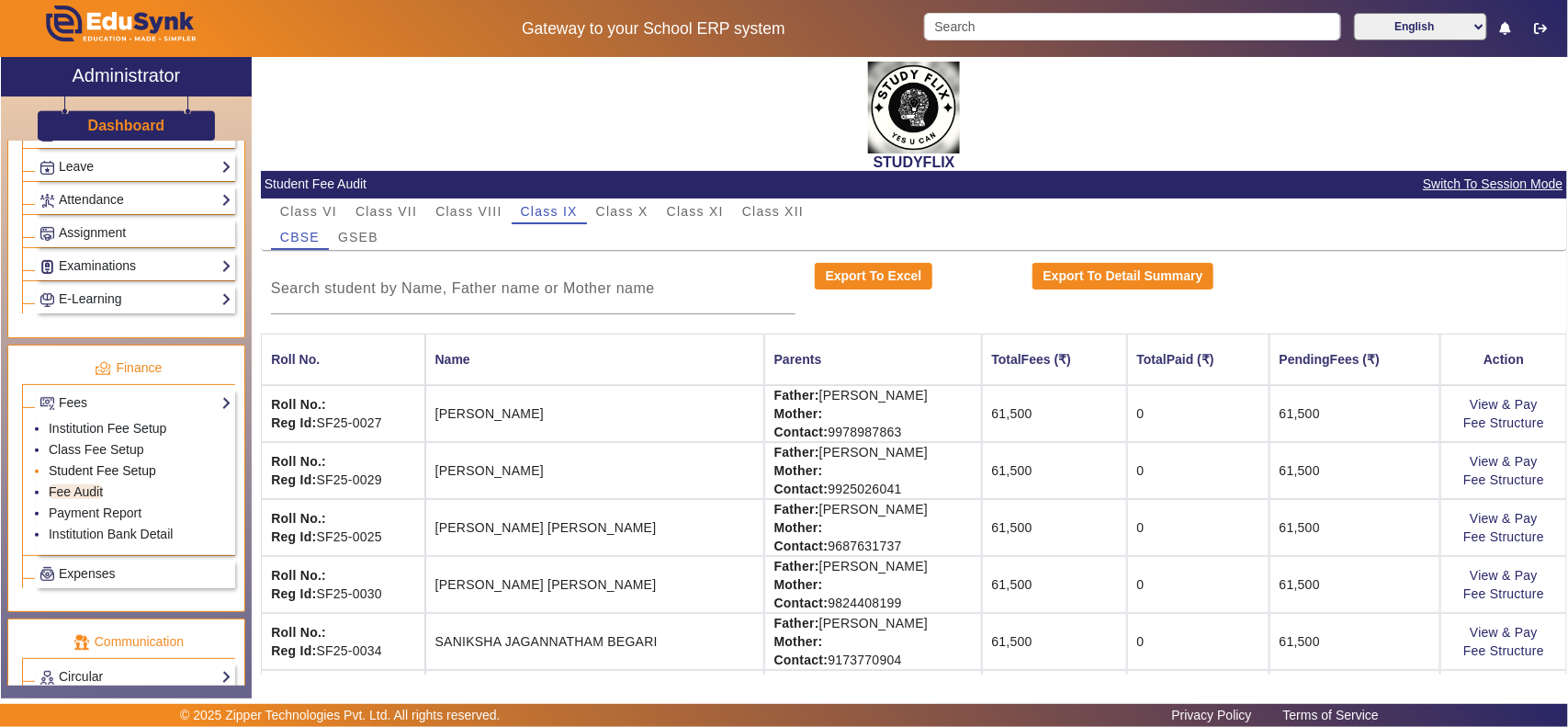
click at [79, 478] on link "Student Fee Setup" at bounding box center [102, 470] width 108 height 15
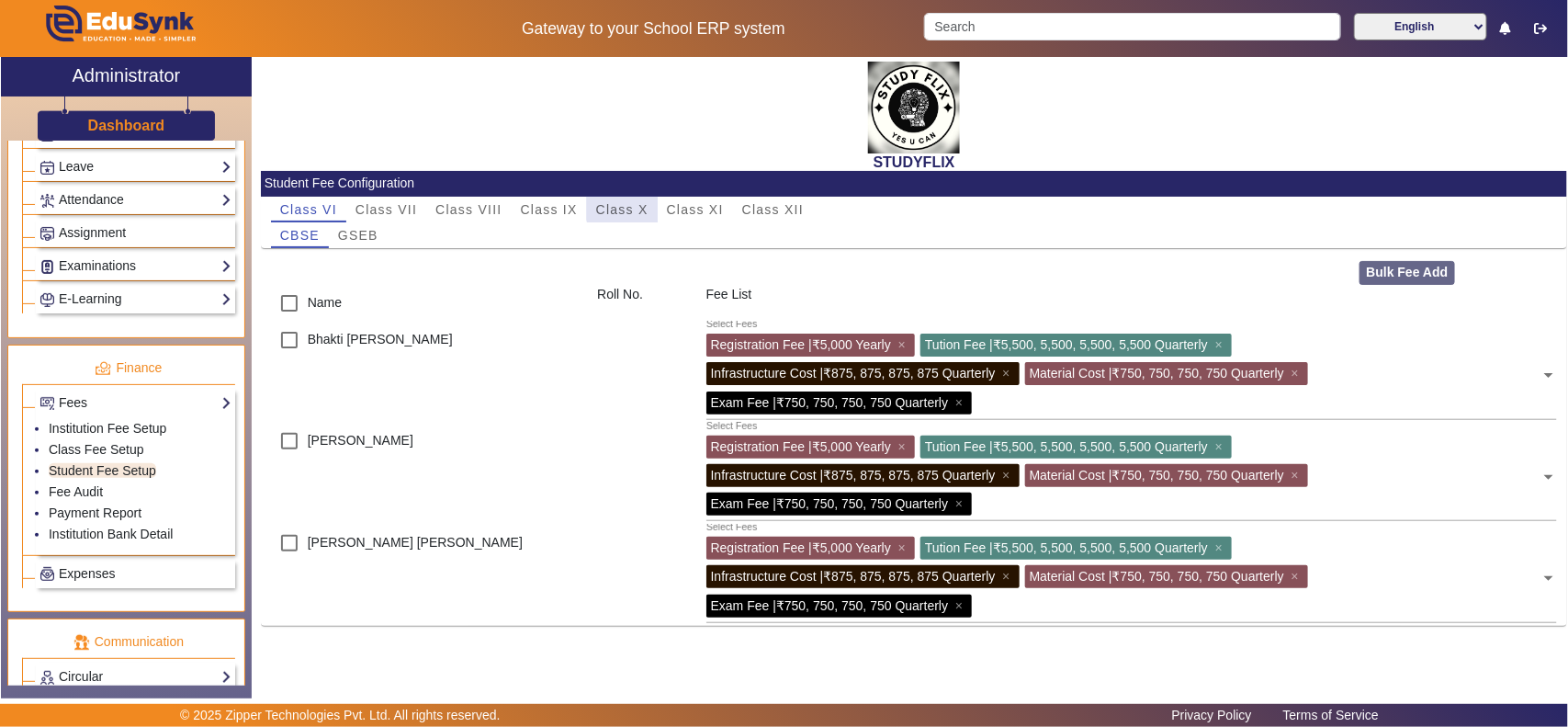
click at [630, 204] on span "Class X" at bounding box center [622, 209] width 52 height 13
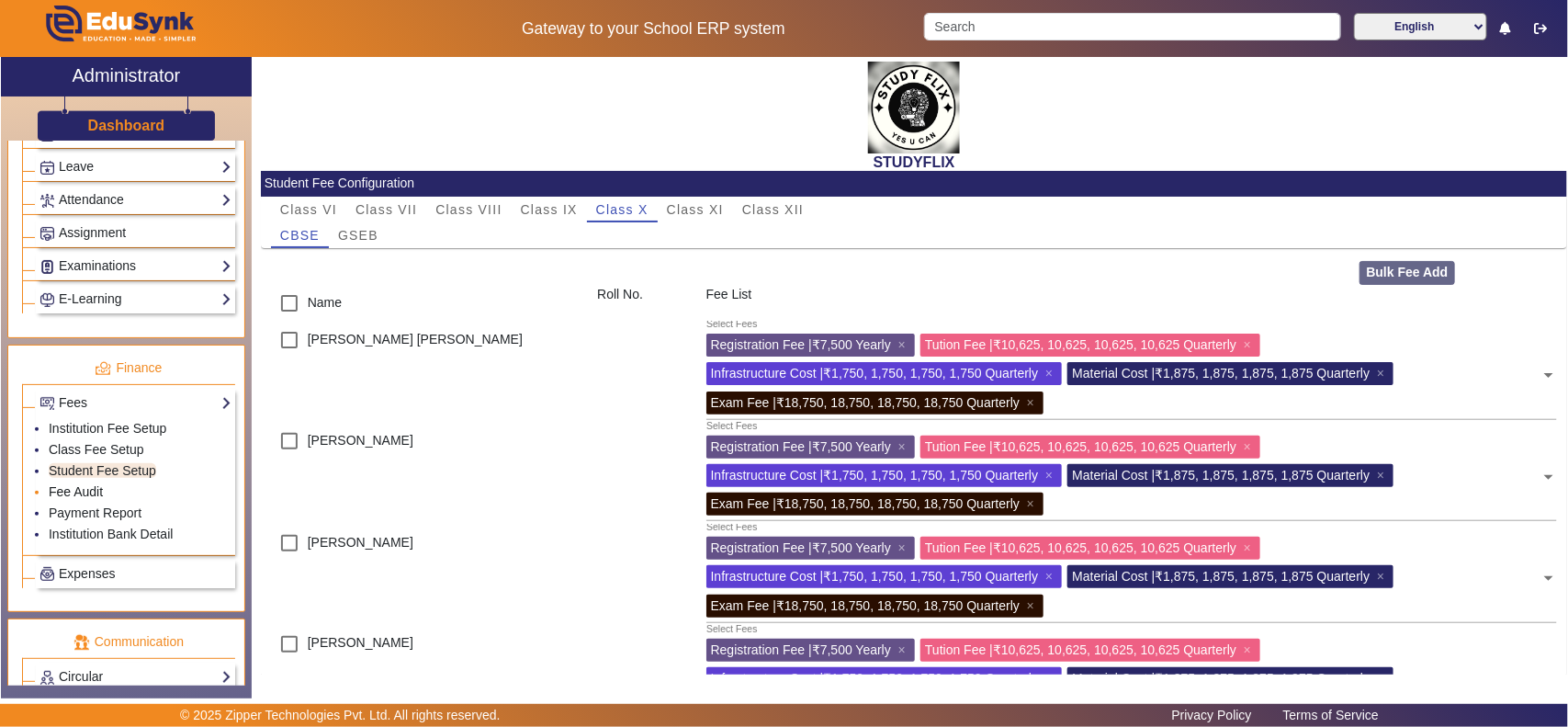
click at [71, 499] on link "Fee Audit" at bounding box center [75, 492] width 54 height 15
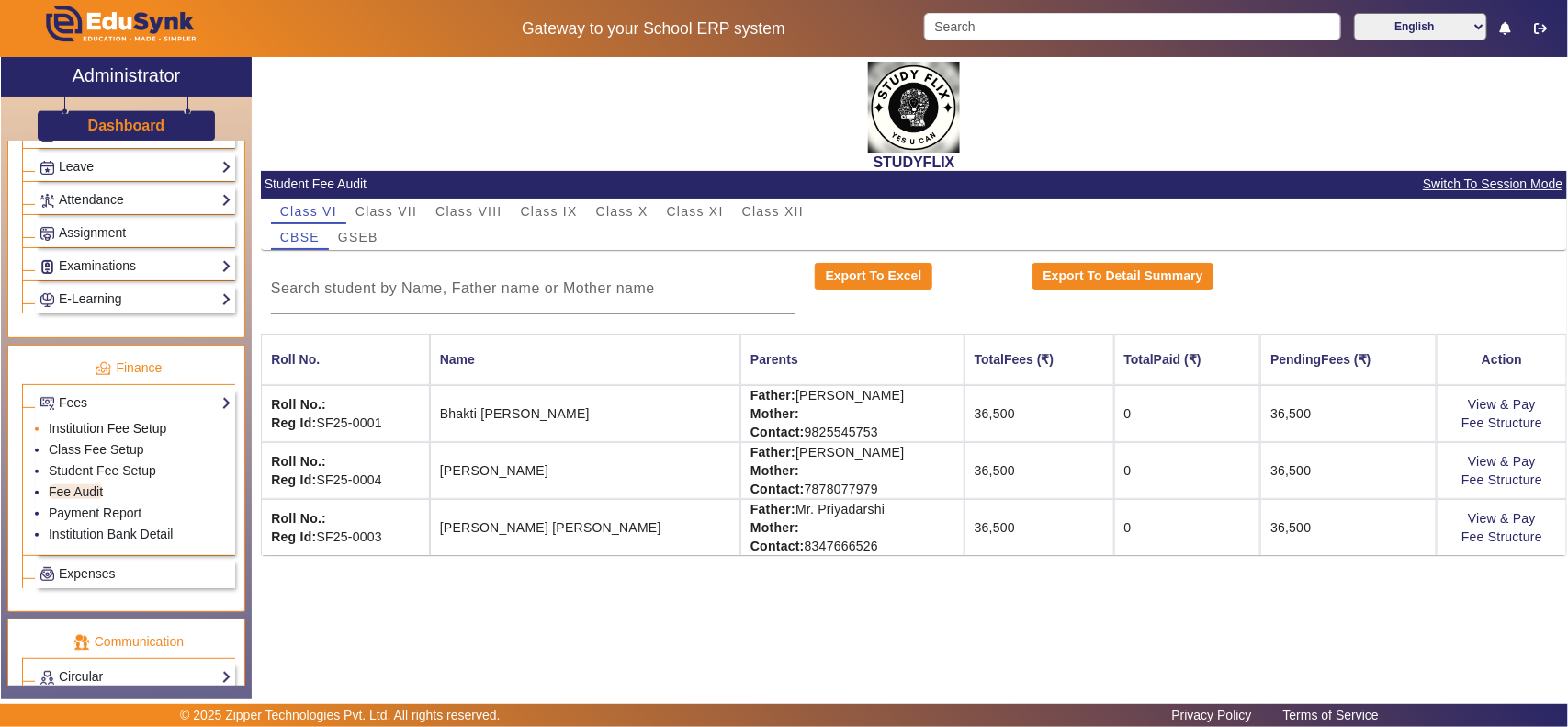
click at [93, 435] on link "Institution Fee Setup" at bounding box center [107, 427] width 118 height 15
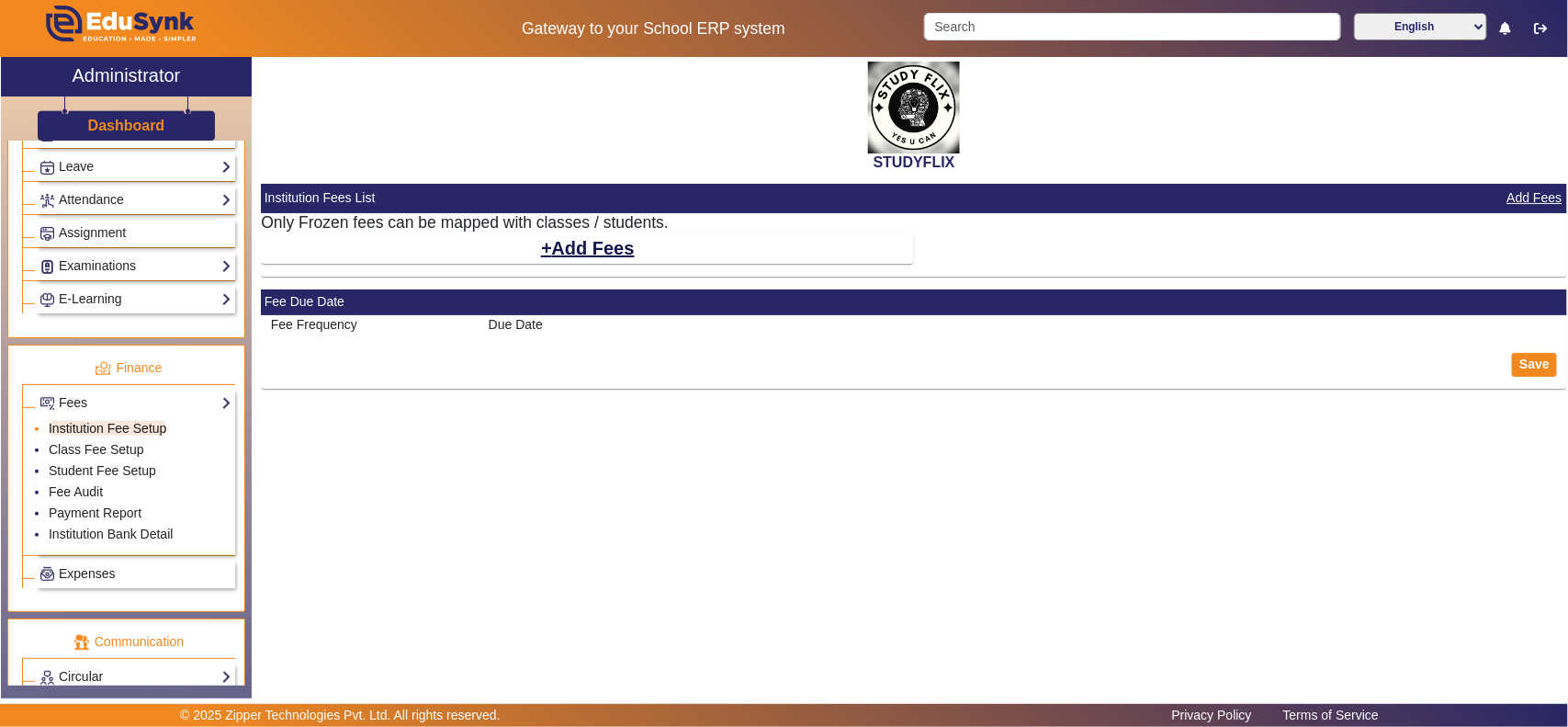
select select "10"
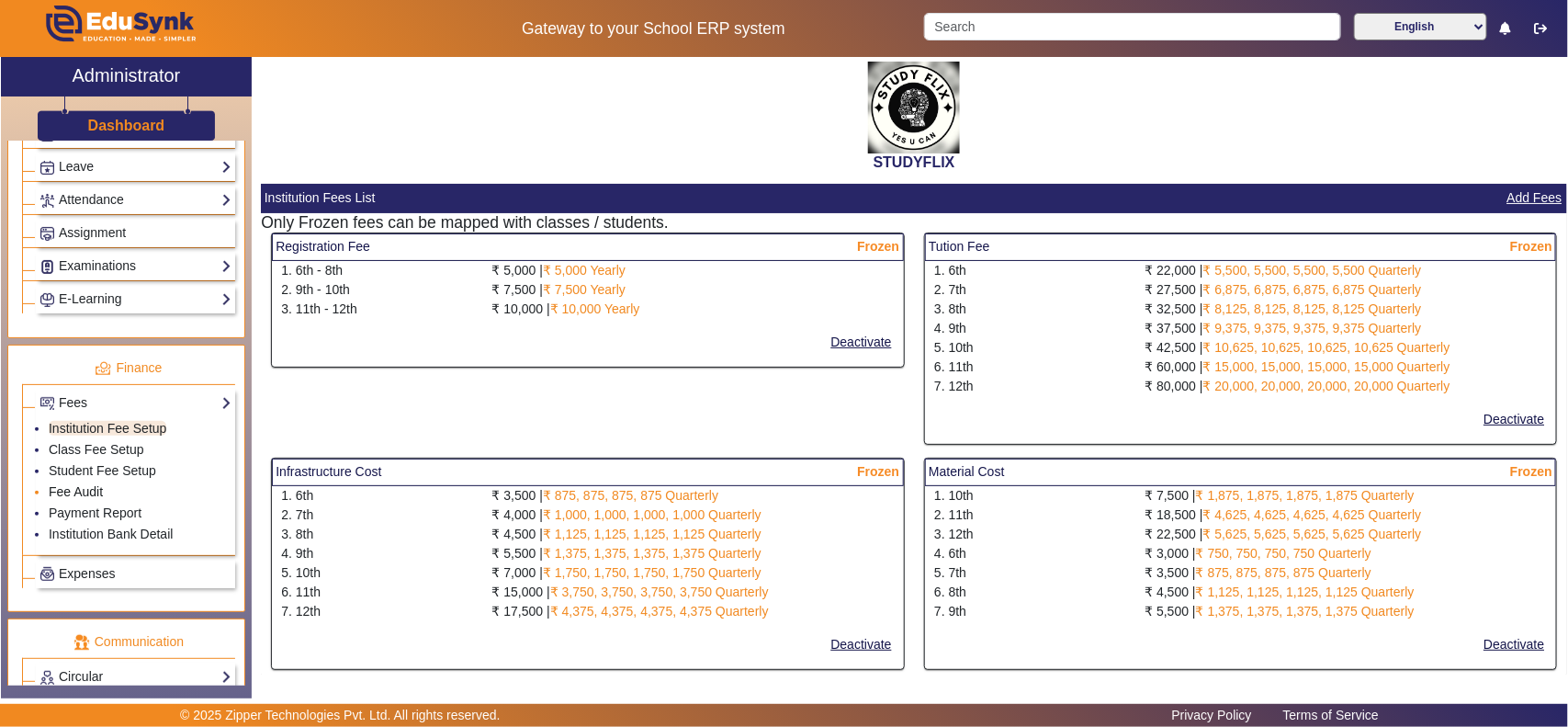
click at [84, 499] on link "Fee Audit" at bounding box center [75, 492] width 54 height 15
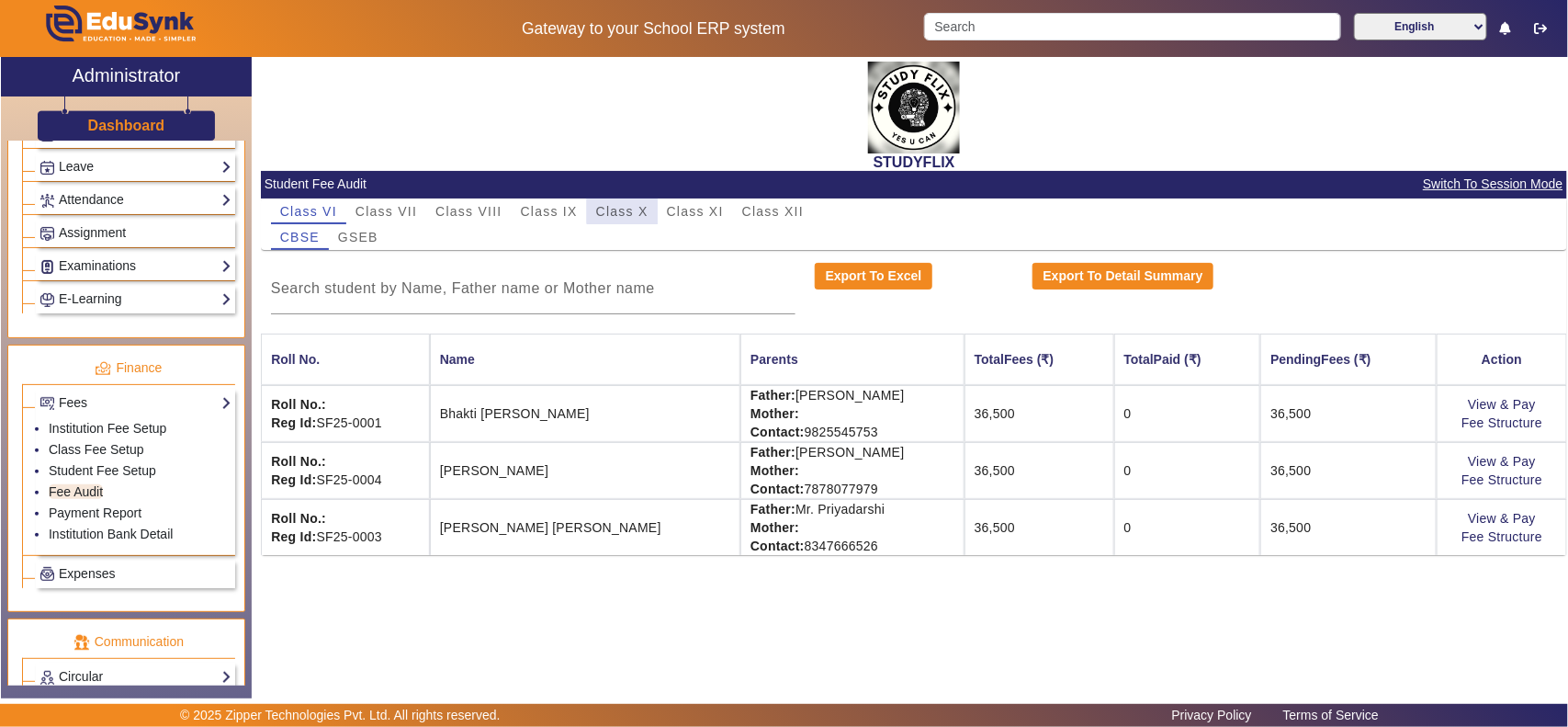
click at [630, 207] on span "Class X" at bounding box center [622, 211] width 52 height 13
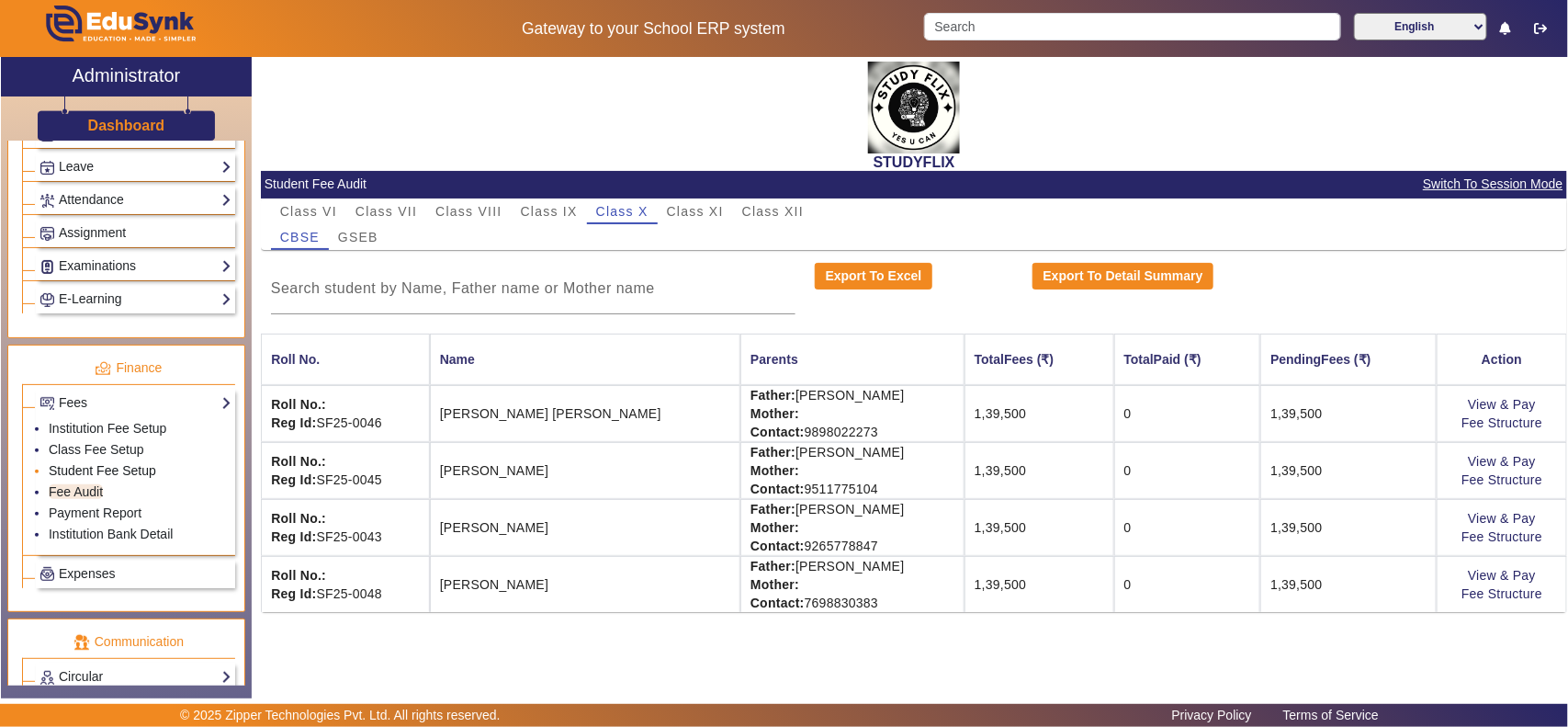
click at [88, 478] on link "Student Fee Setup" at bounding box center [102, 470] width 108 height 15
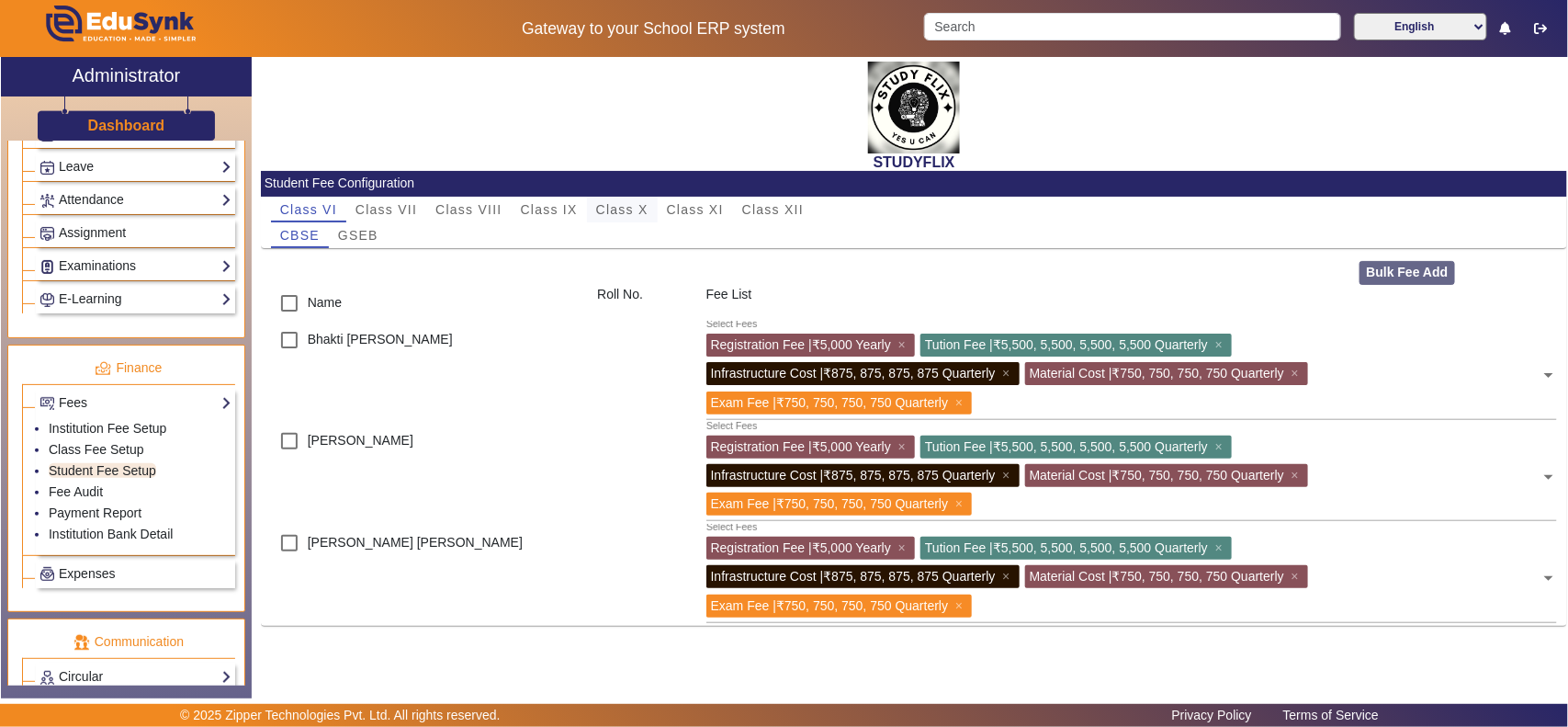
click at [637, 208] on span "Class X" at bounding box center [622, 209] width 52 height 13
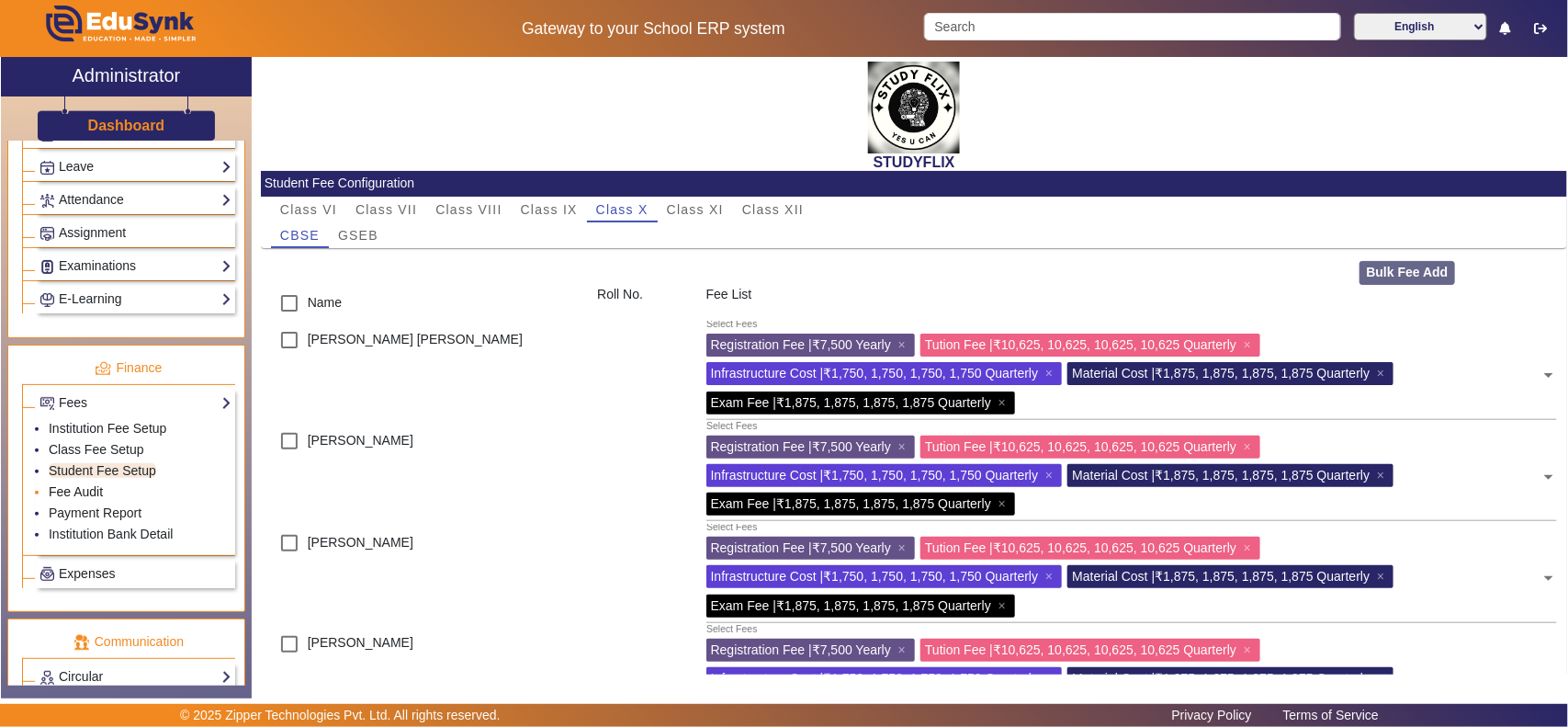
click at [71, 499] on link "Fee Audit" at bounding box center [75, 492] width 54 height 15
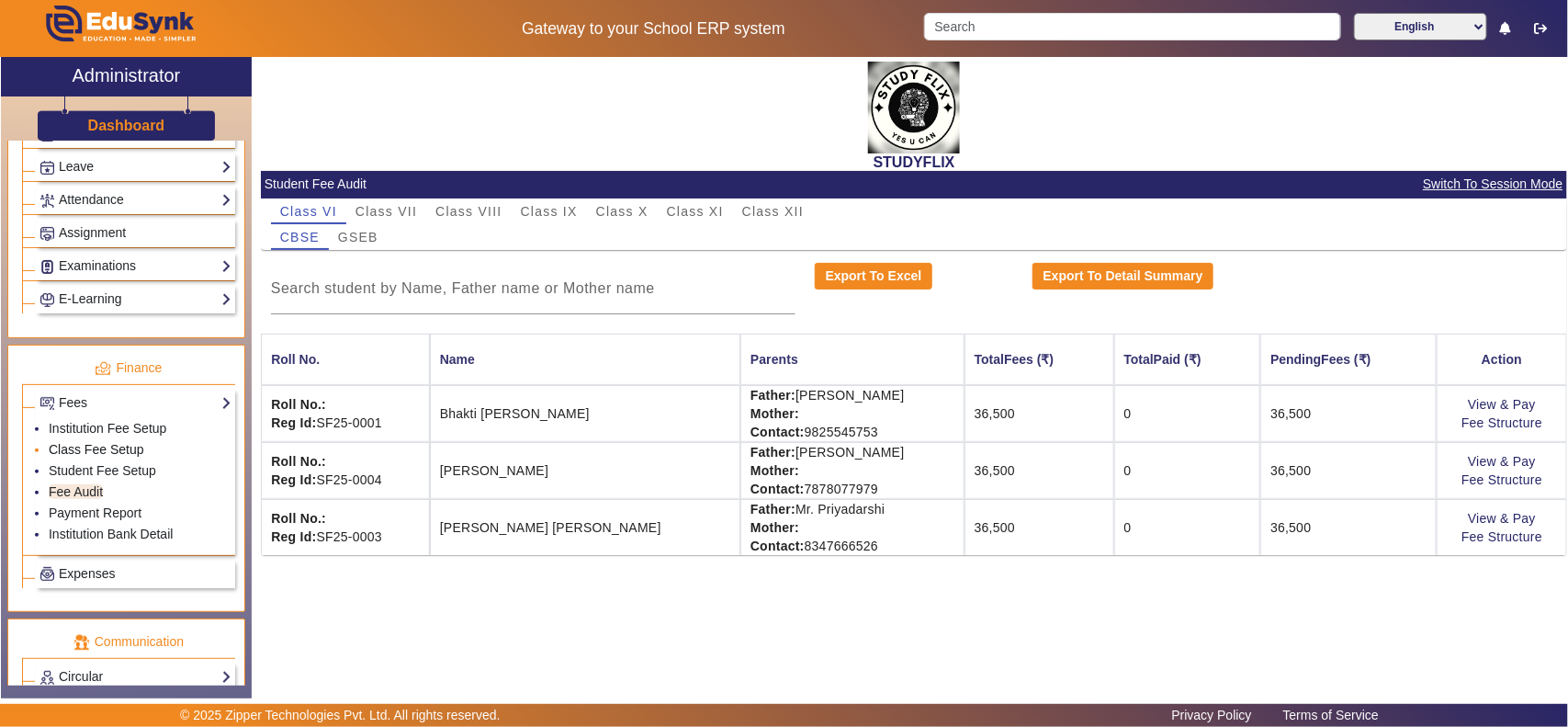
click at [108, 457] on link "Class Fee Setup" at bounding box center [96, 449] width 96 height 15
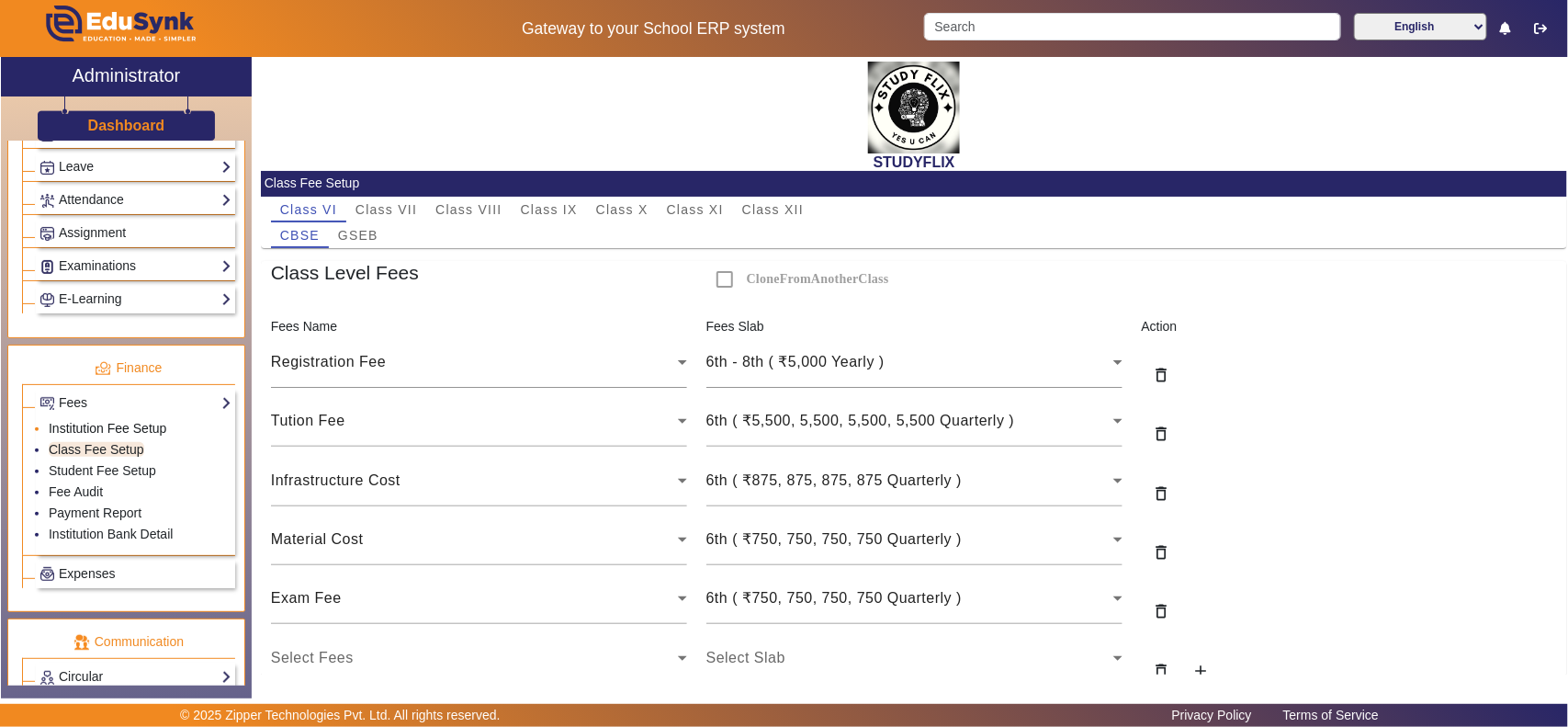
click at [127, 435] on link "Institution Fee Setup" at bounding box center [107, 427] width 118 height 15
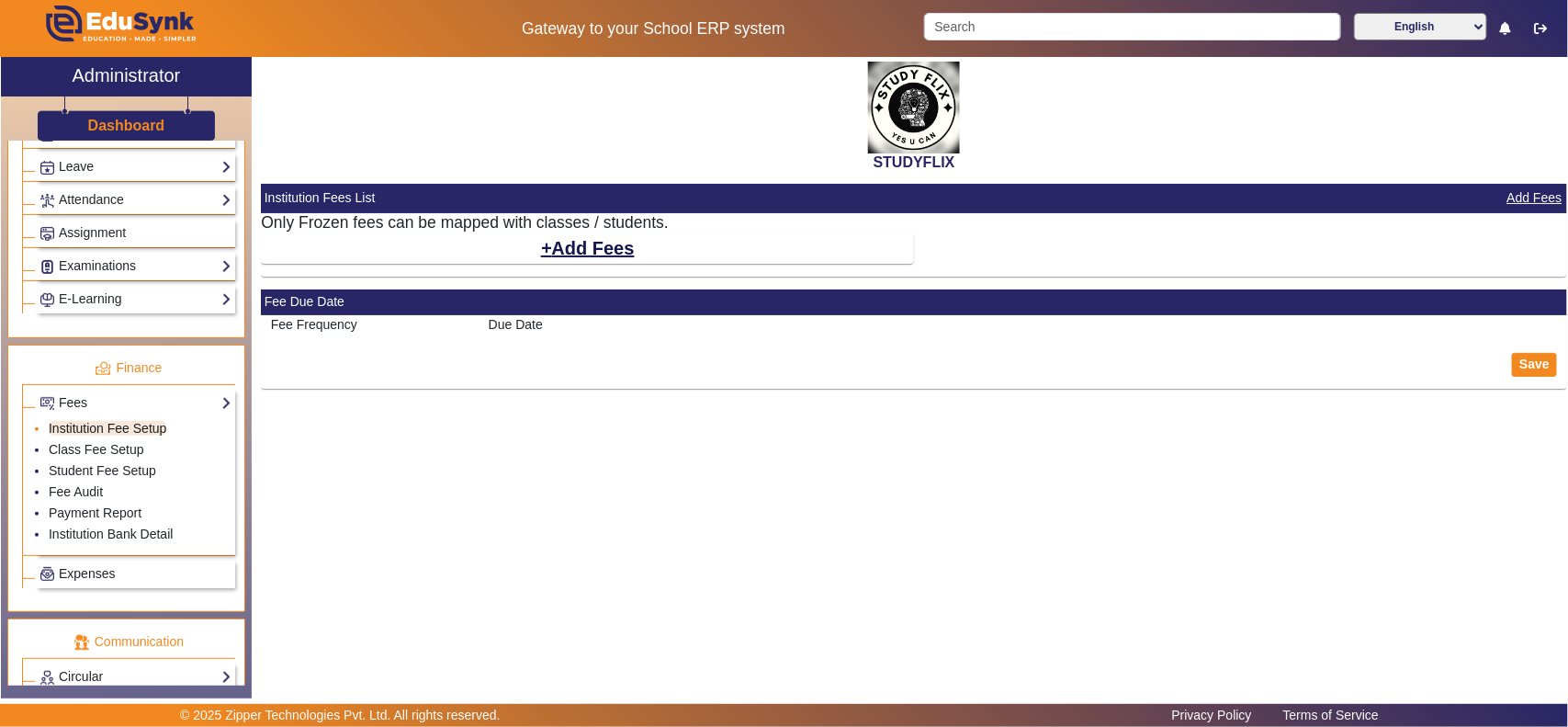
select select "10"
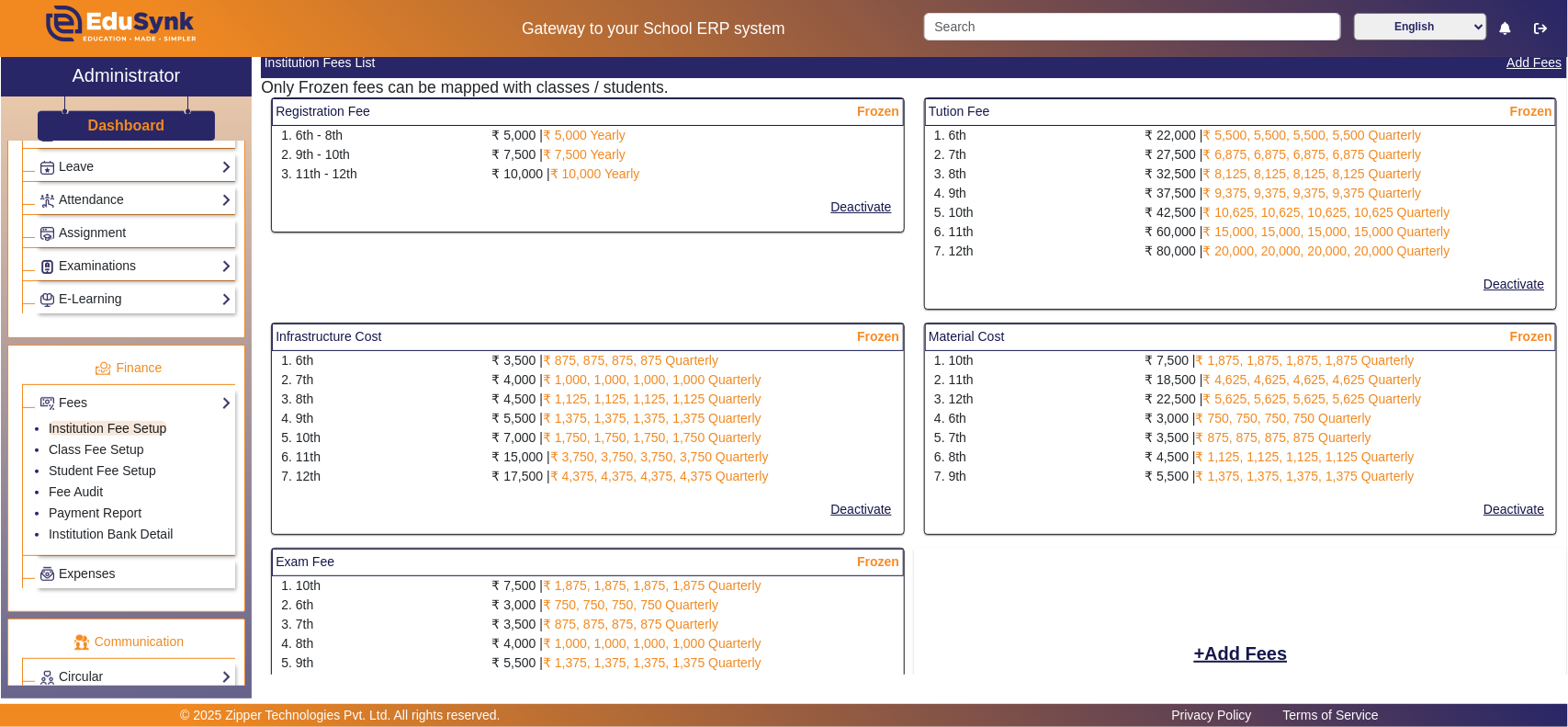
scroll to position [191, 0]
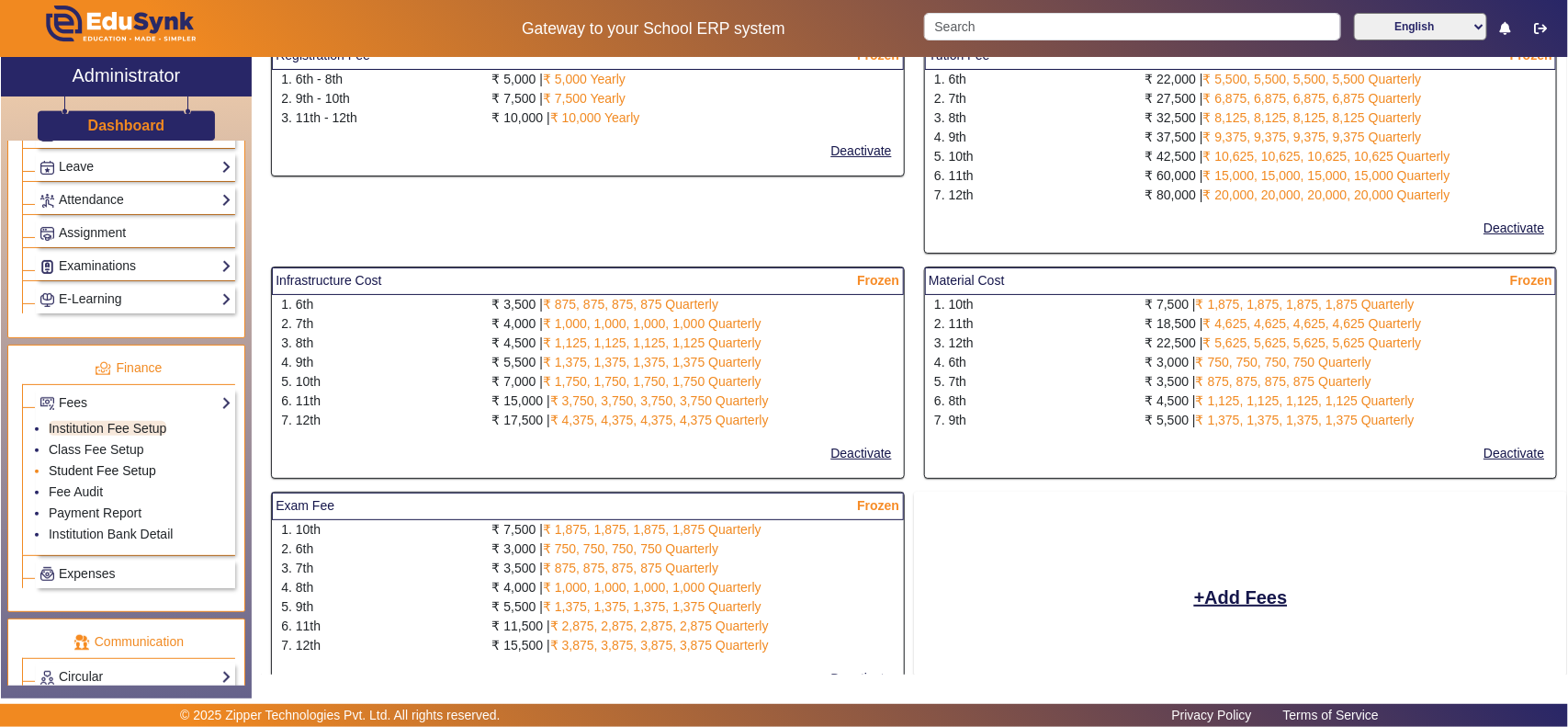
click at [92, 478] on link "Student Fee Setup" at bounding box center [102, 470] width 108 height 15
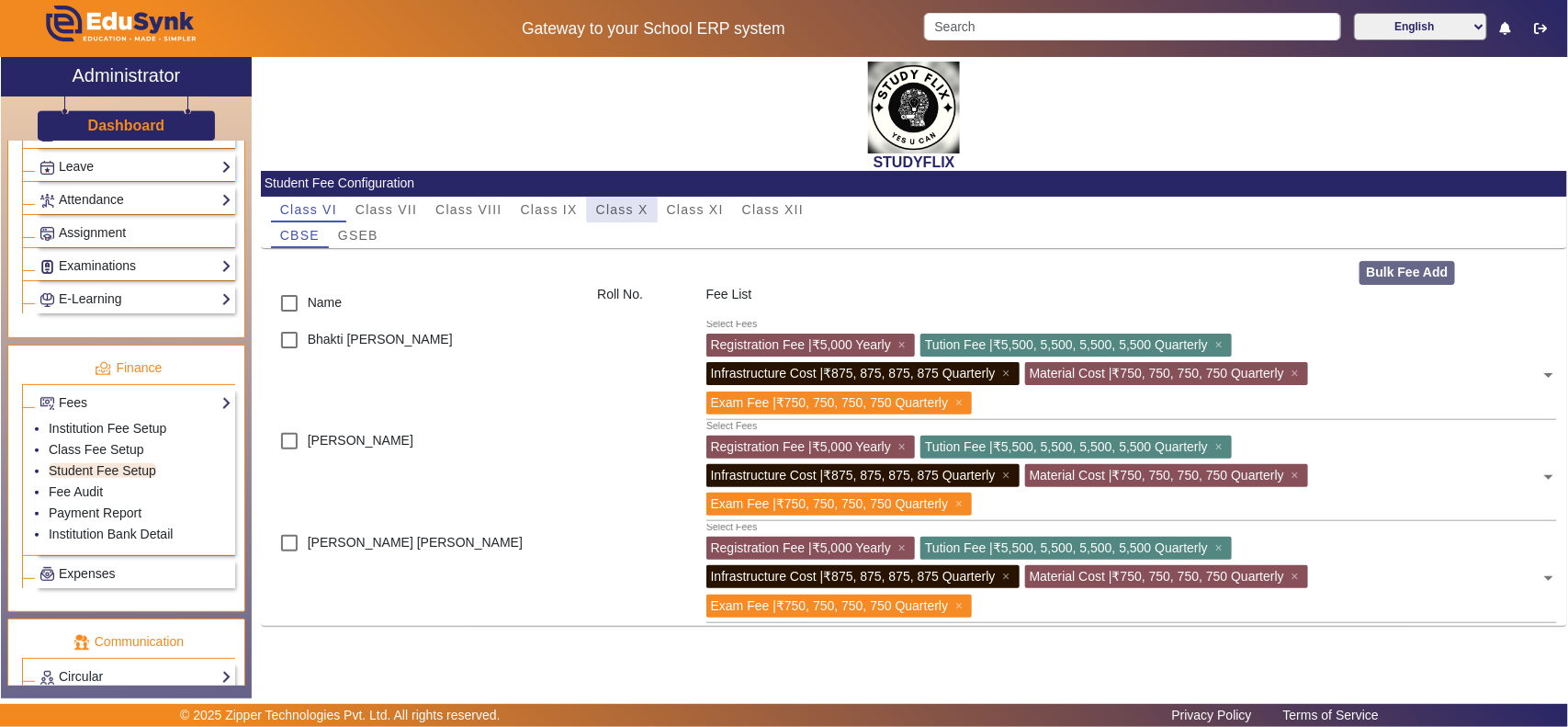
click at [626, 205] on span "Class X" at bounding box center [622, 209] width 52 height 13
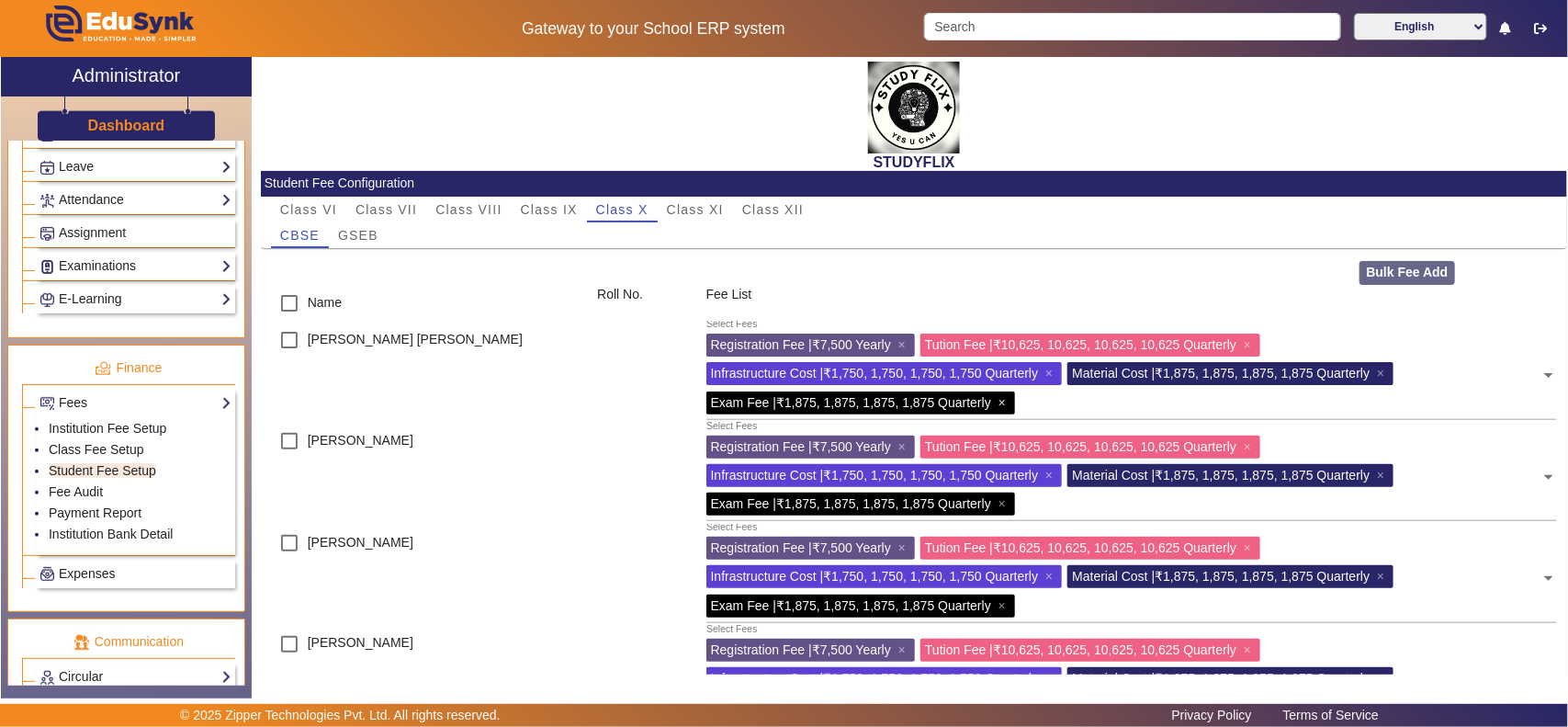
click at [1003, 403] on span "×" at bounding box center [1004, 402] width 12 height 15
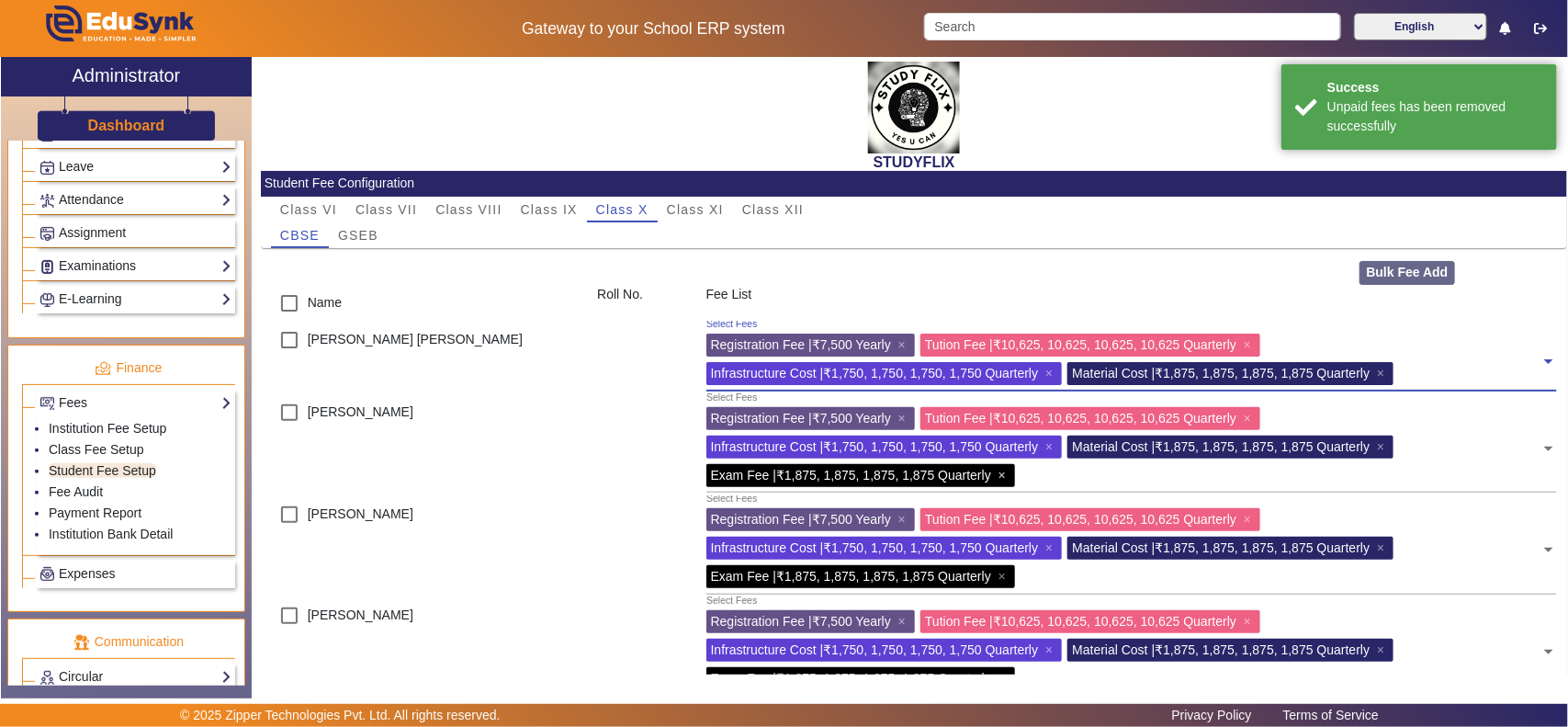
click at [1002, 476] on span "×" at bounding box center [1004, 475] width 12 height 15
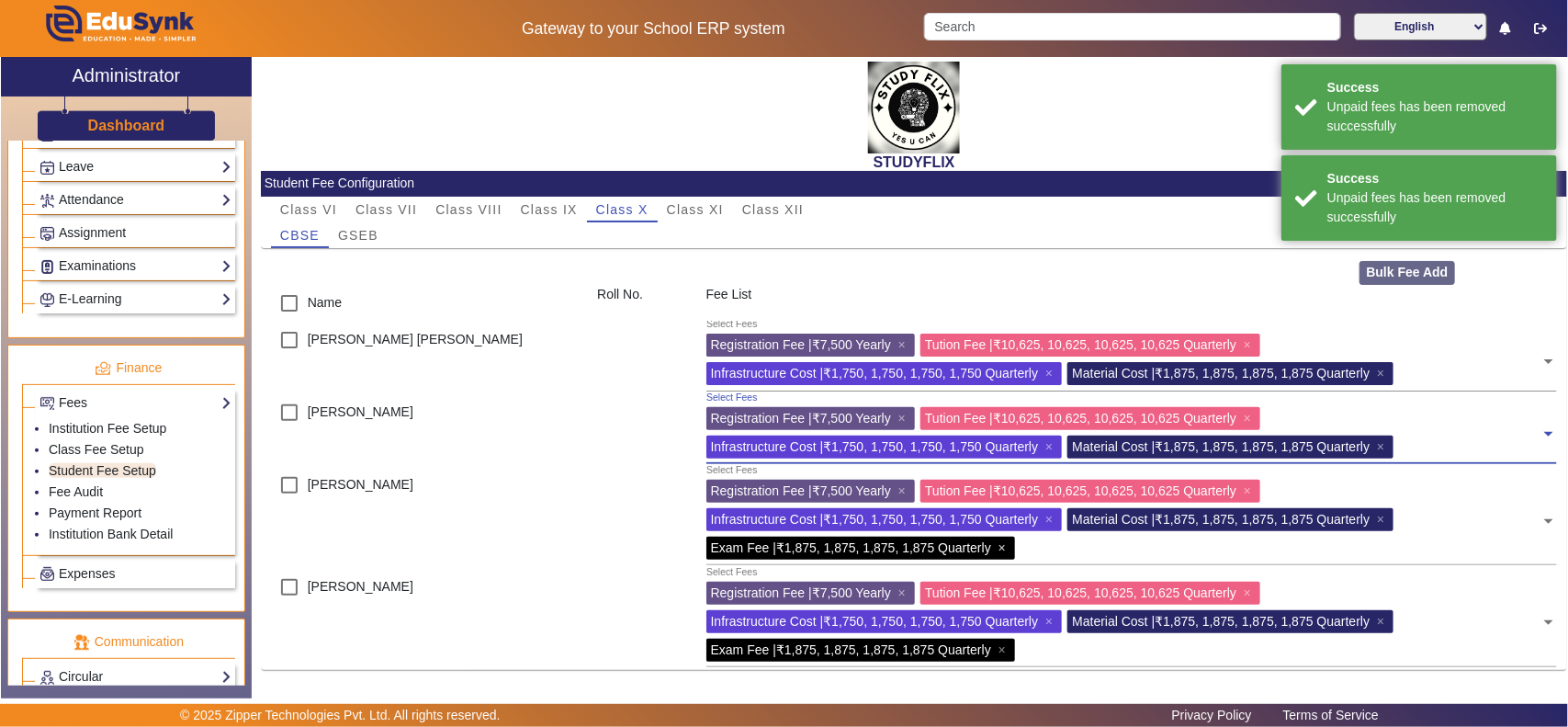
click at [1003, 553] on span "×" at bounding box center [1004, 547] width 12 height 15
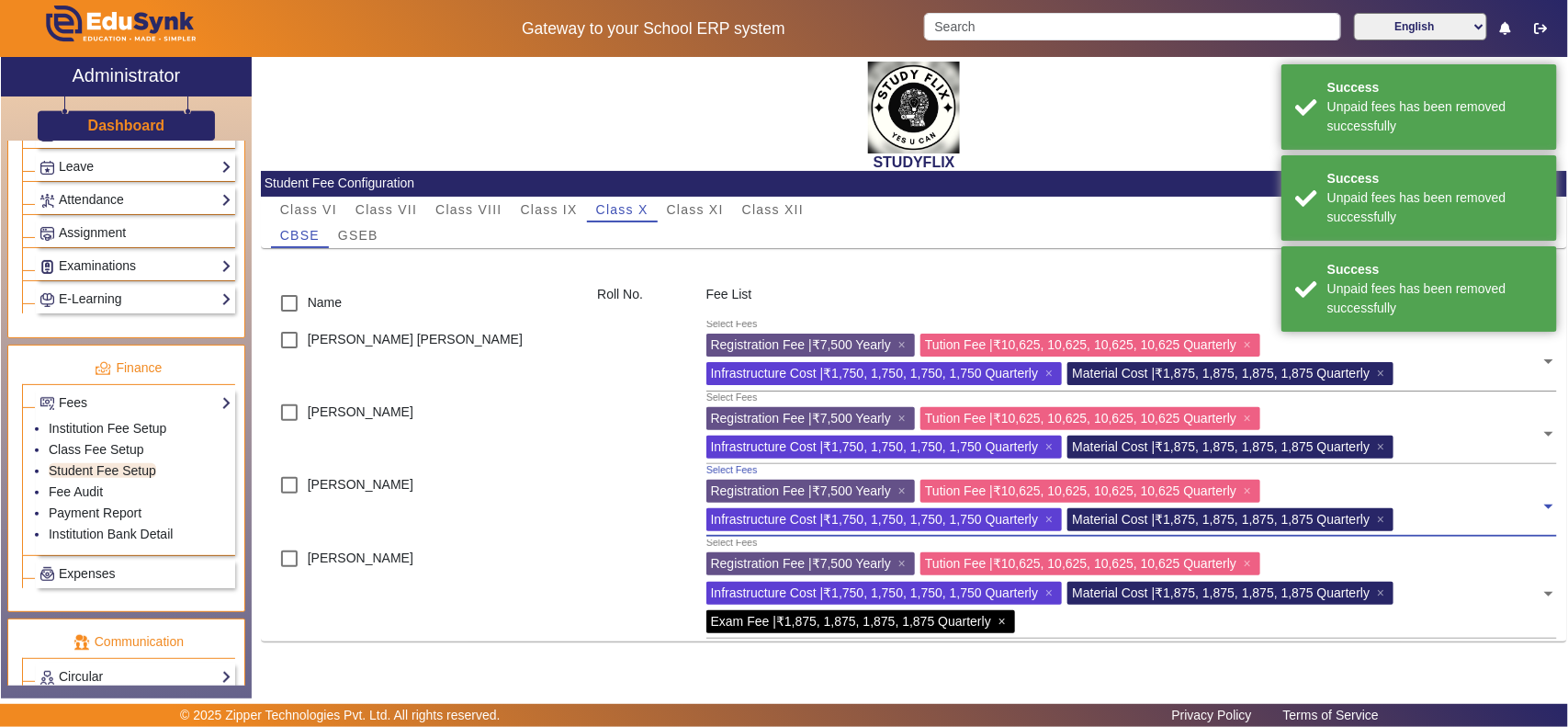
click at [1008, 622] on span "×" at bounding box center [1004, 621] width 12 height 15
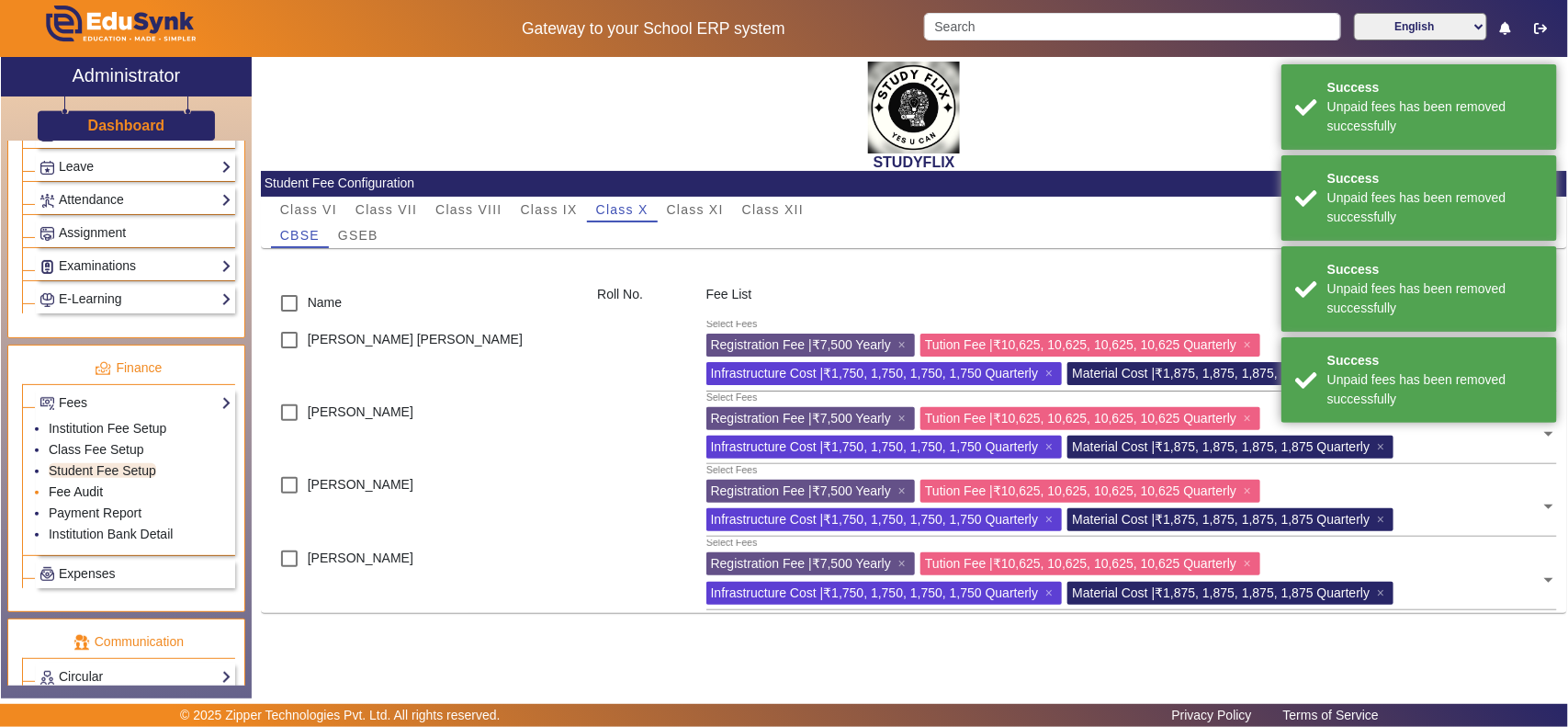
click at [95, 499] on link "Fee Audit" at bounding box center [75, 492] width 54 height 15
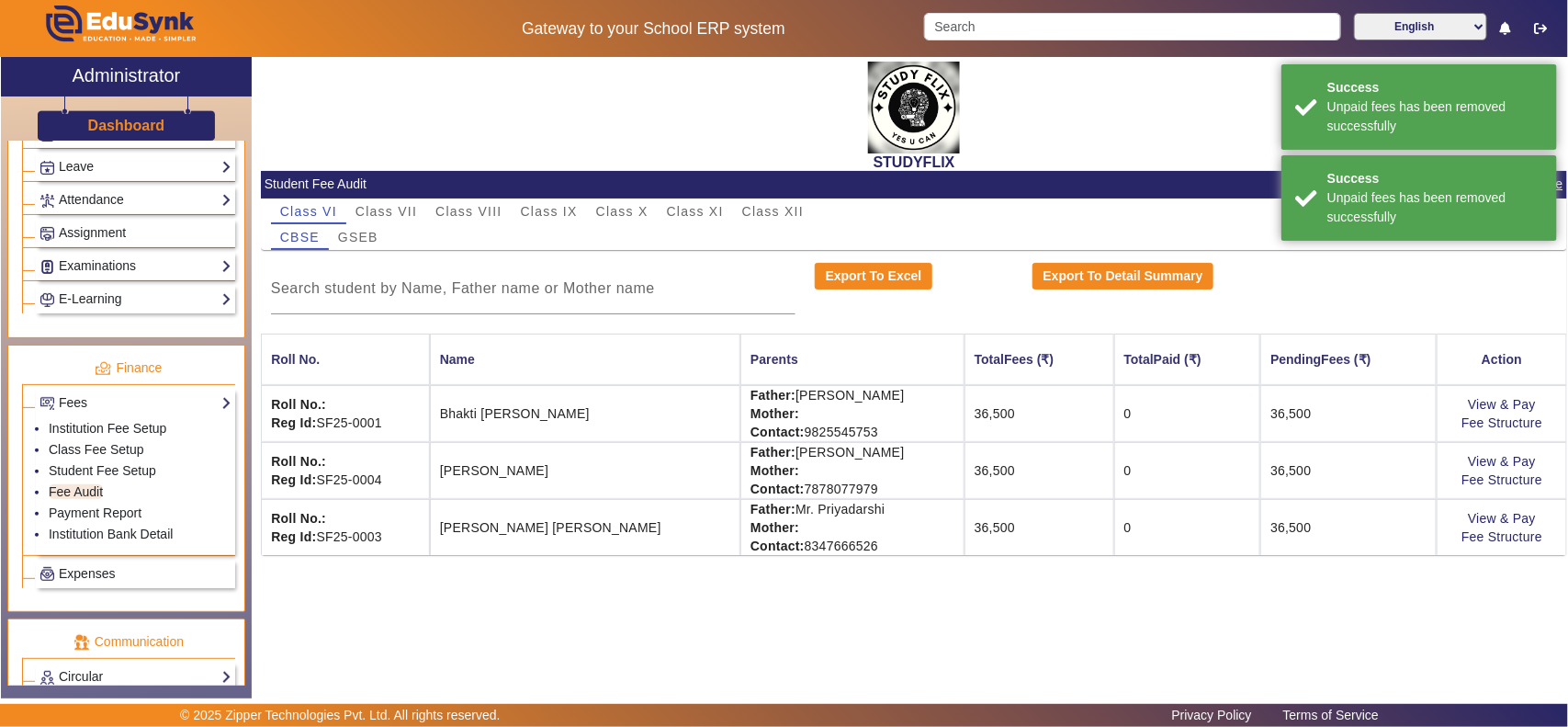
click at [645, 193] on mat-card-header "Student Fee Audit Switch To Session Mode" at bounding box center [914, 185] width 1306 height 28
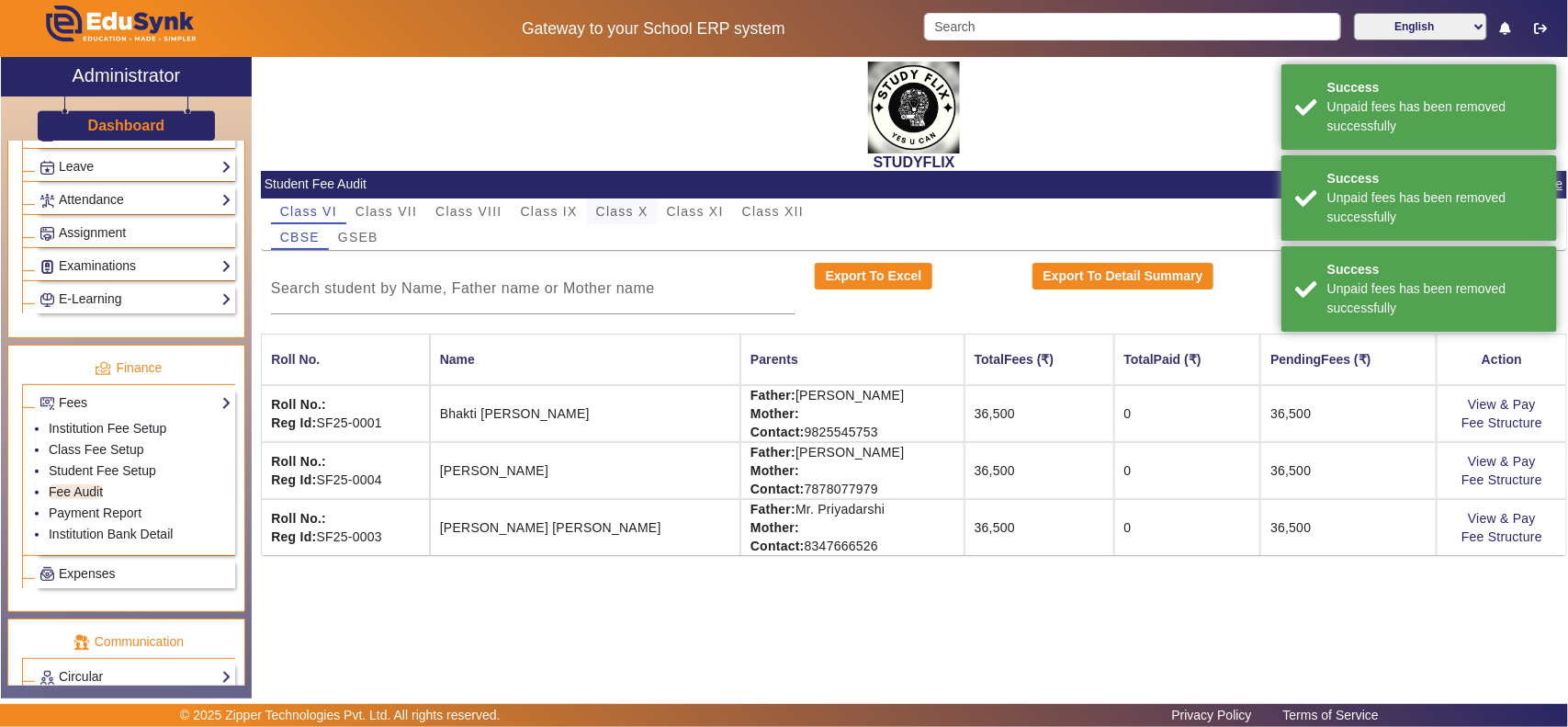
click at [632, 208] on span "Class X" at bounding box center [622, 211] width 52 height 13
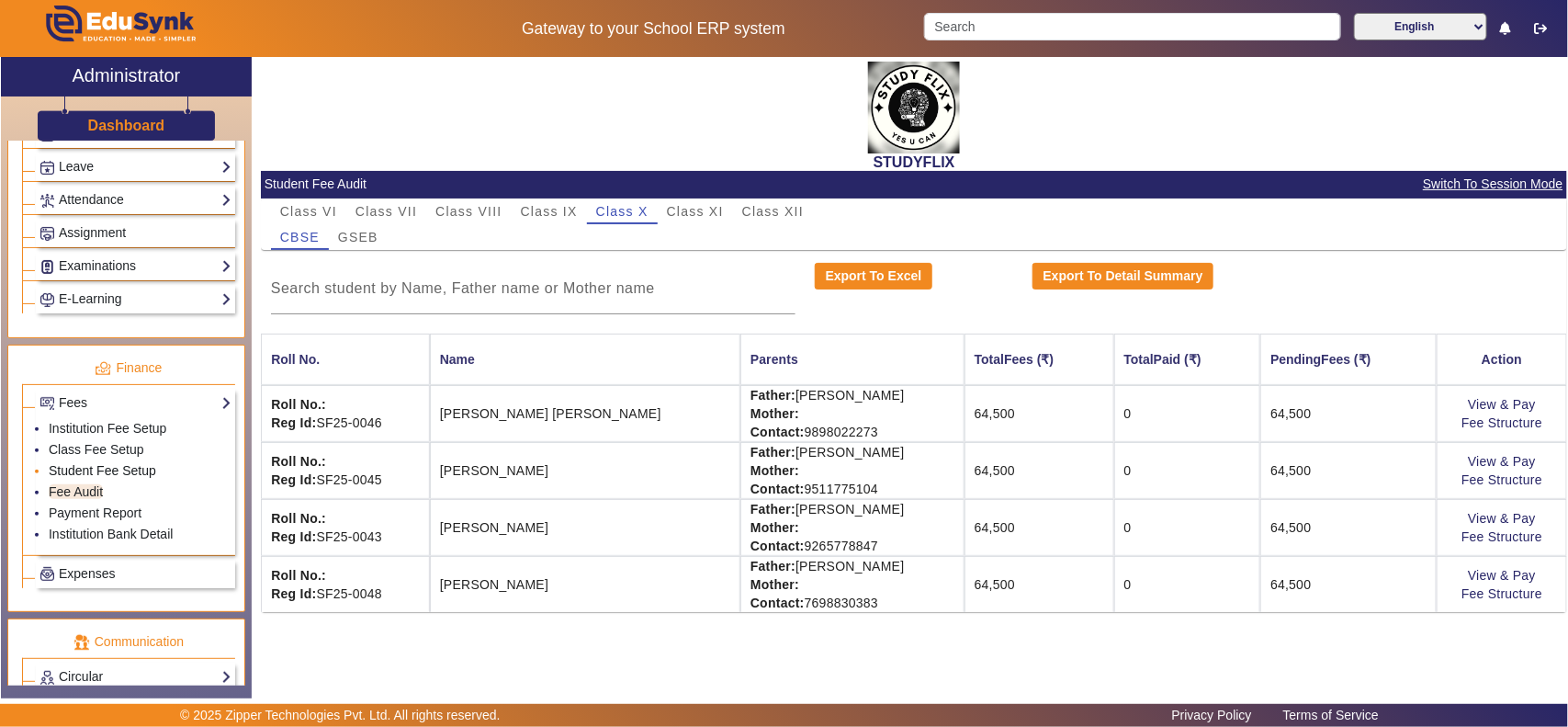
click at [107, 478] on link "Student Fee Setup" at bounding box center [102, 470] width 108 height 15
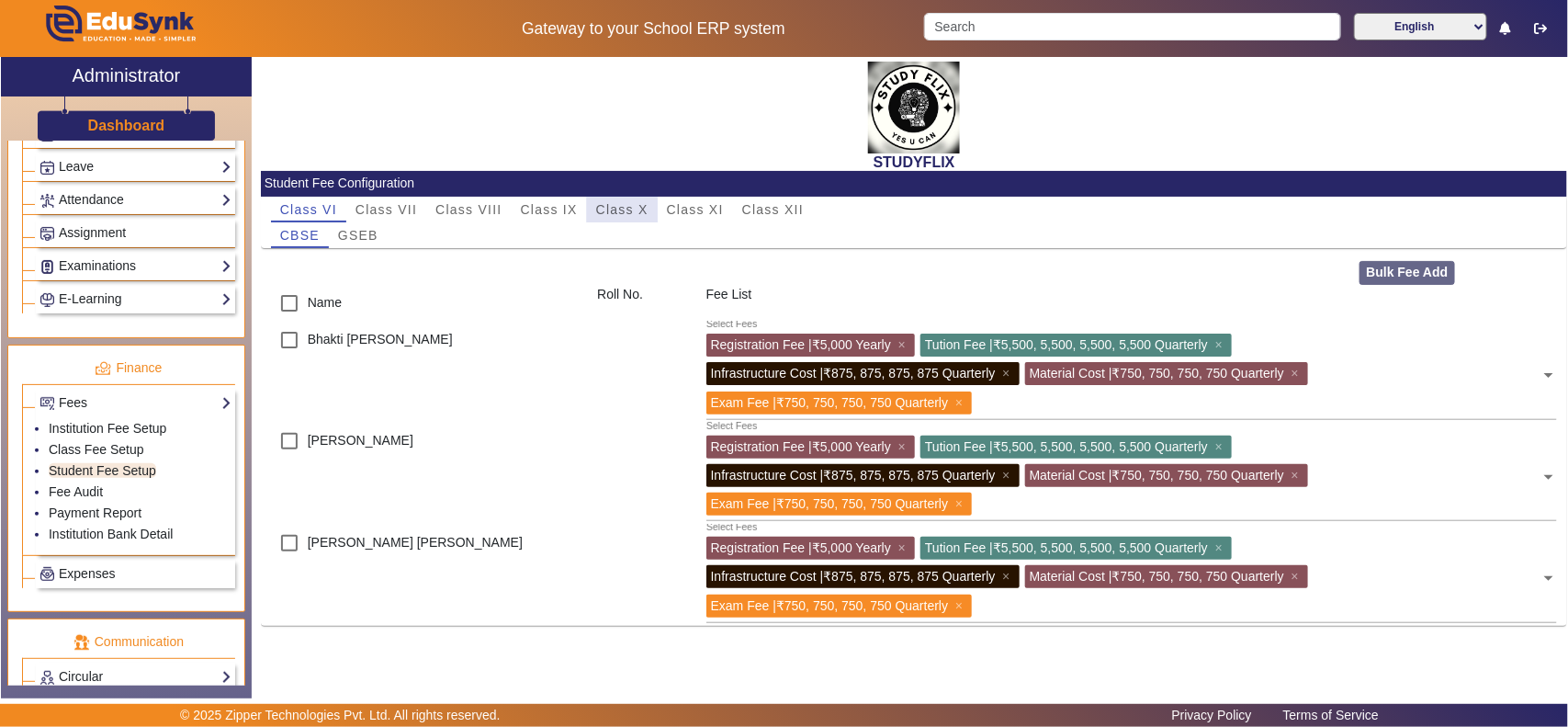
click at [613, 213] on span "Class X" at bounding box center [622, 209] width 52 height 13
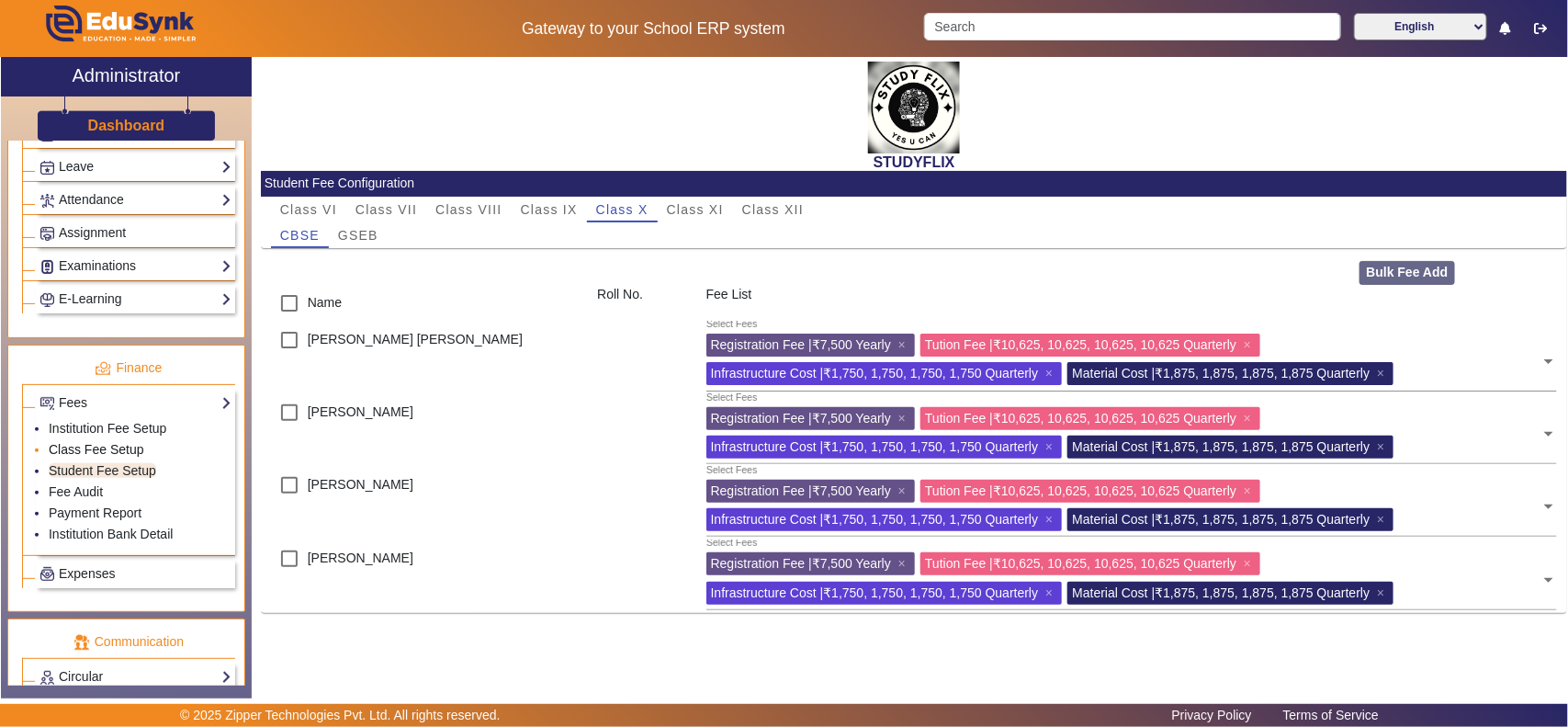
click at [73, 457] on link "Class Fee Setup" at bounding box center [96, 449] width 96 height 15
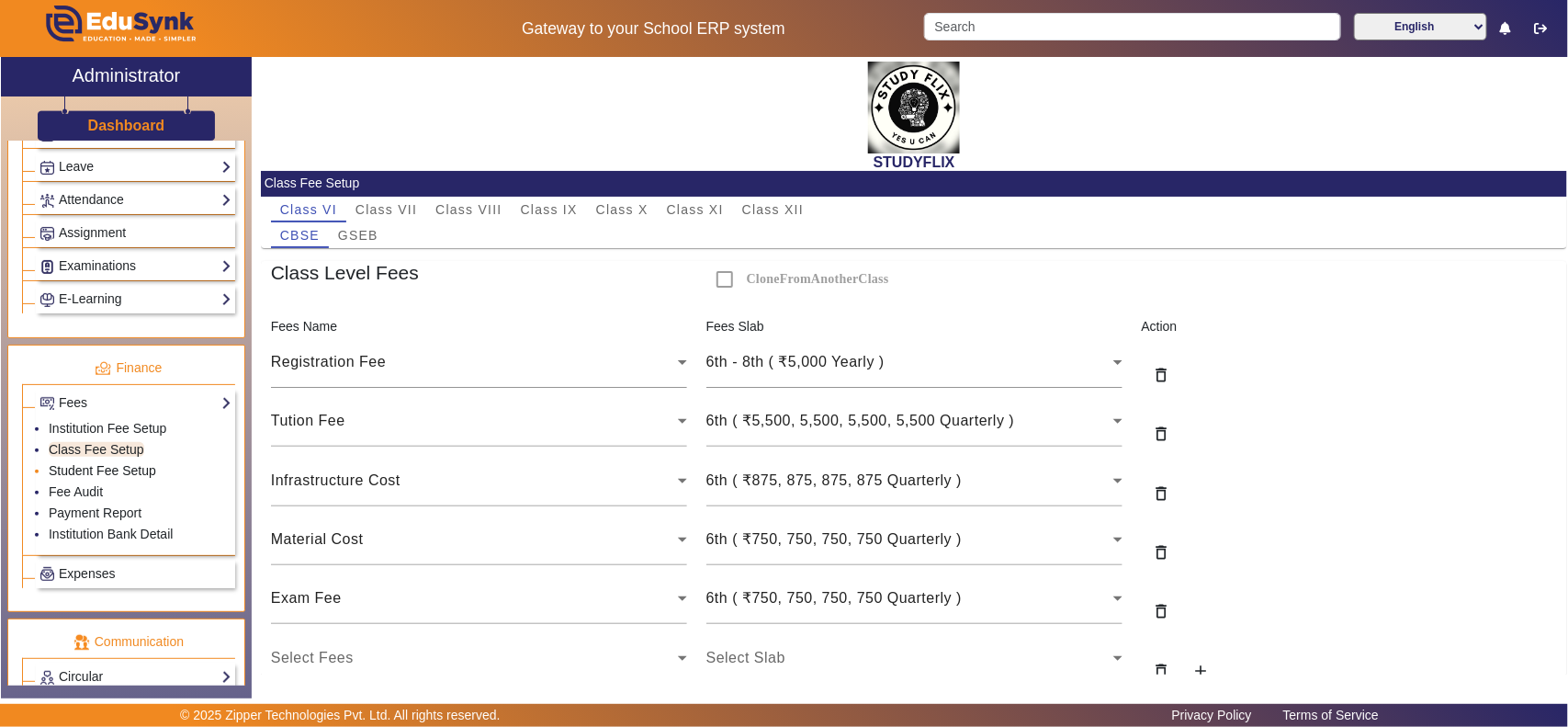
click at [84, 478] on link "Student Fee Setup" at bounding box center [102, 470] width 108 height 15
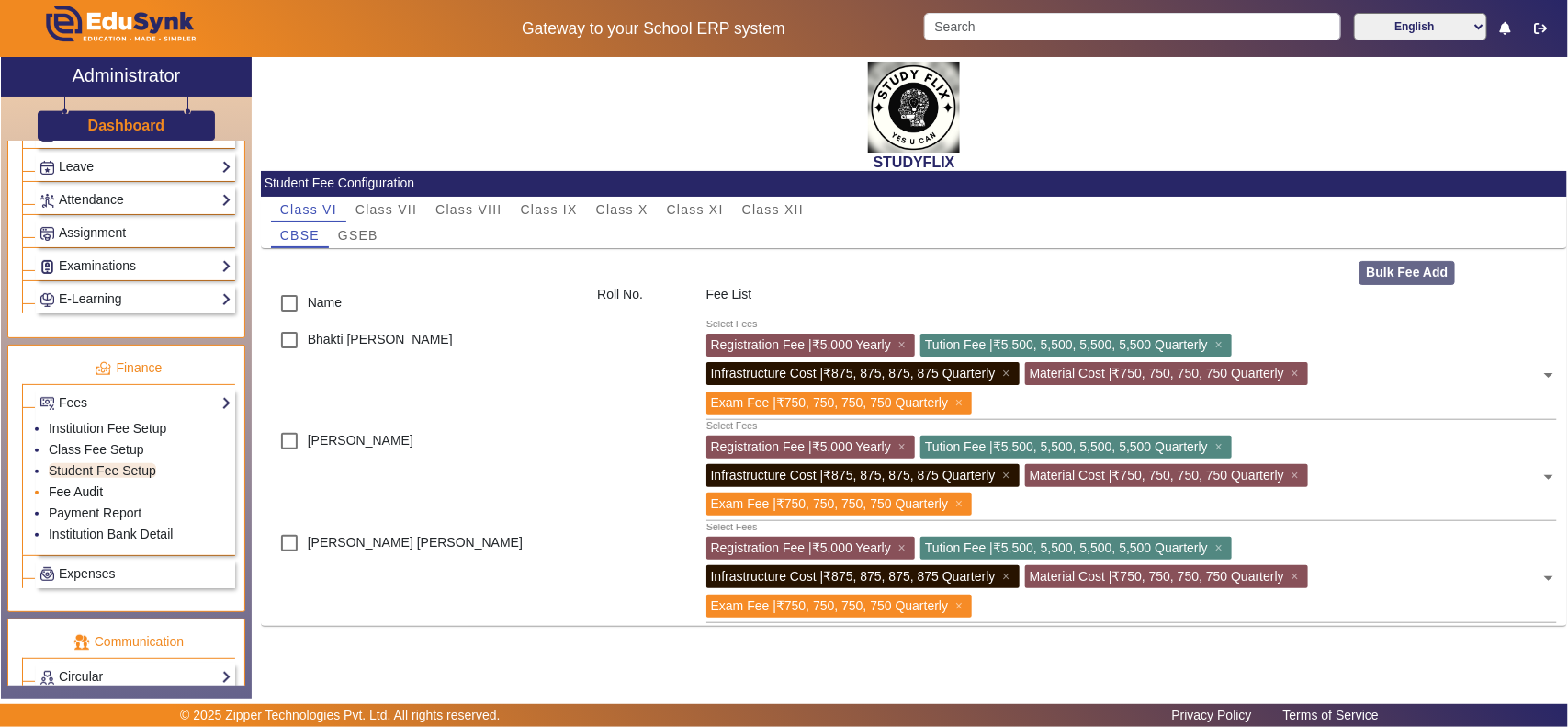
click at [76, 499] on link "Fee Audit" at bounding box center [75, 492] width 54 height 15
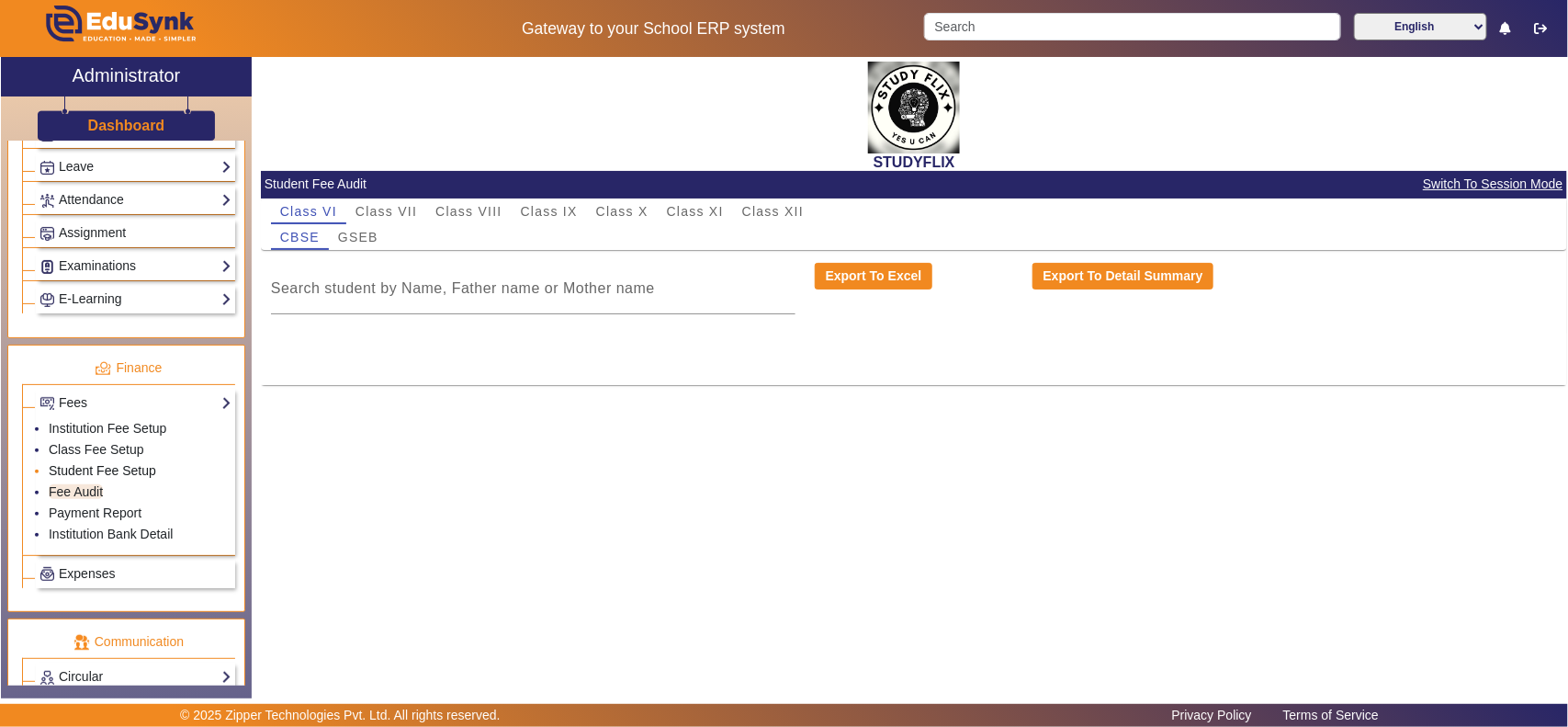
click at [95, 478] on link "Student Fee Setup" at bounding box center [102, 470] width 108 height 15
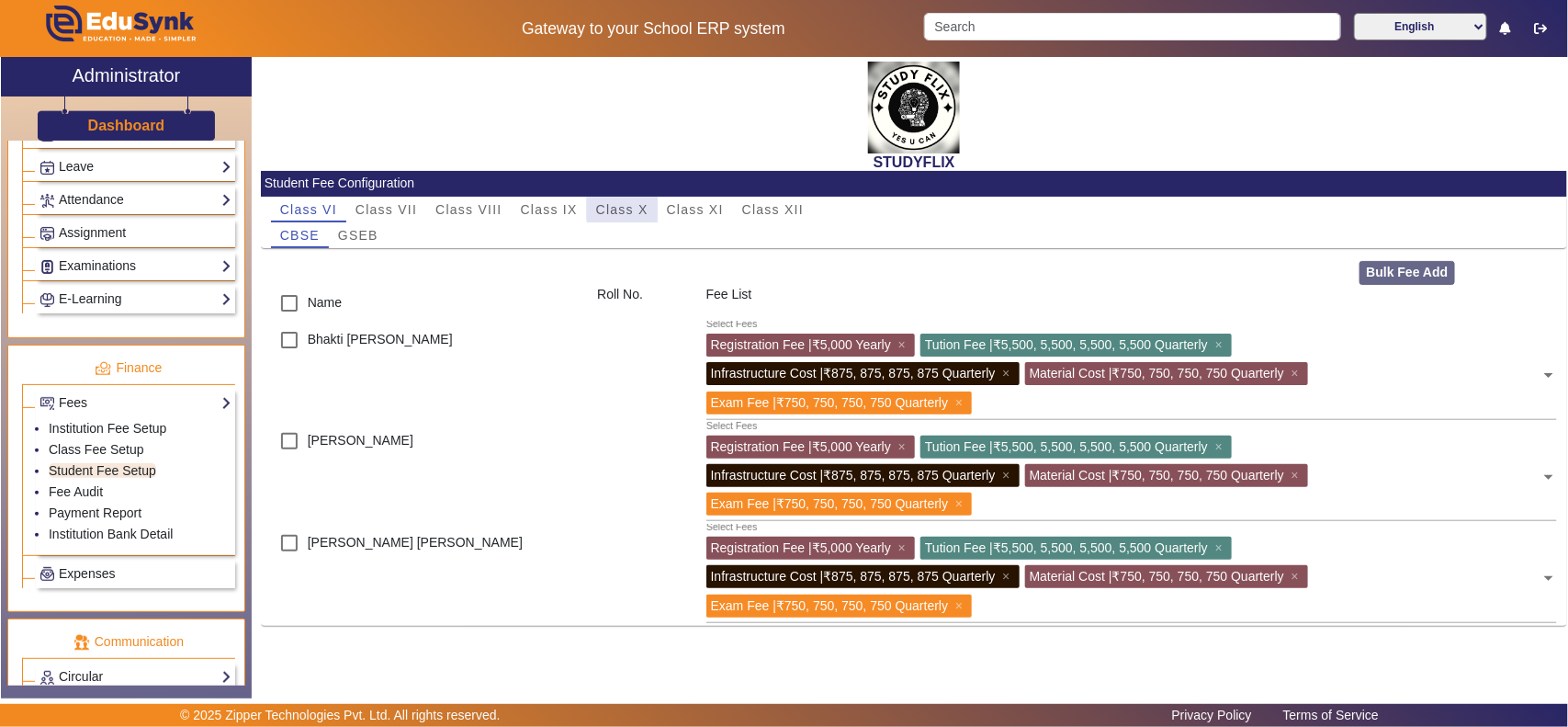
drag, startPoint x: 636, startPoint y: 202, endPoint x: 622, endPoint y: 226, distance: 27.8
click at [632, 203] on span "Class X" at bounding box center [622, 209] width 52 height 13
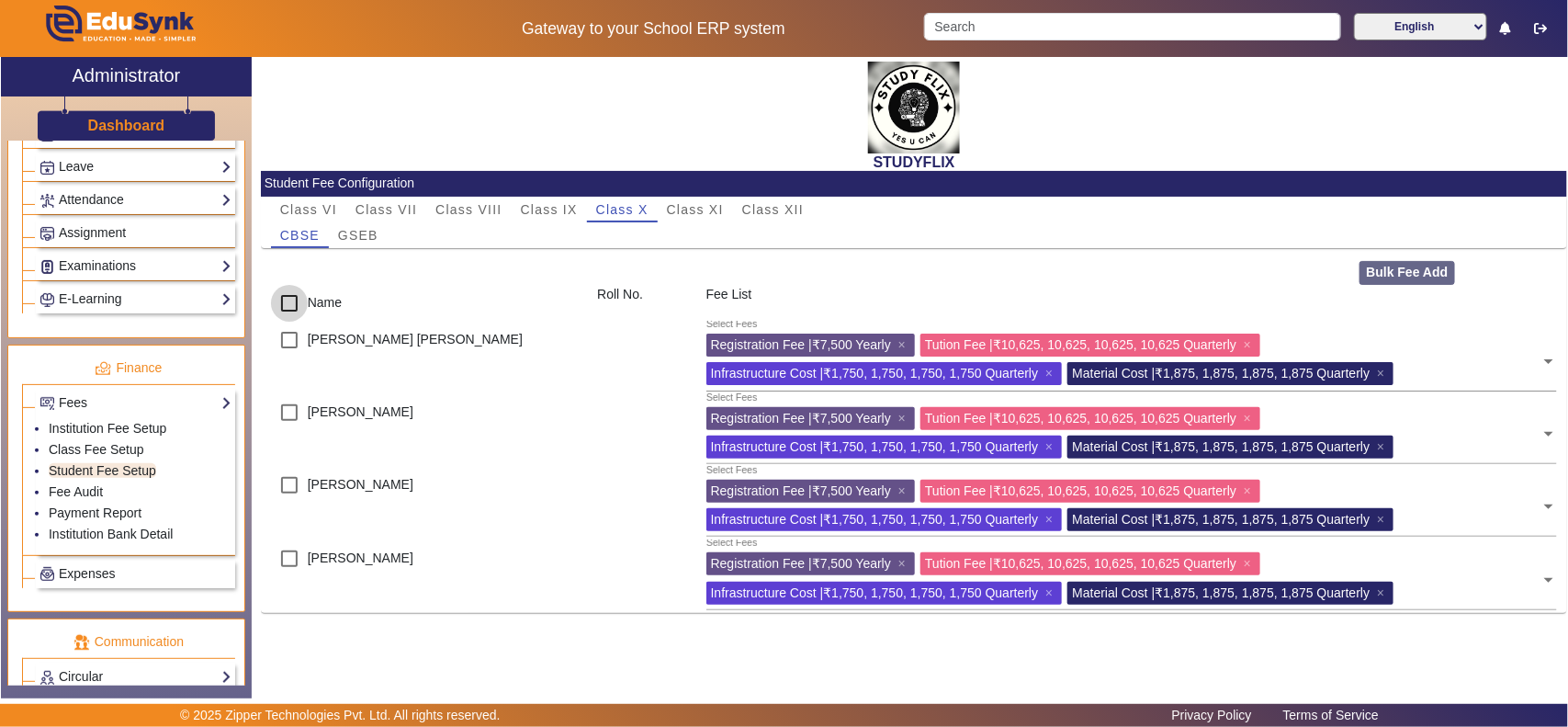
click at [288, 306] on input "checkbox" at bounding box center [289, 303] width 37 height 37
checkbox input "true"
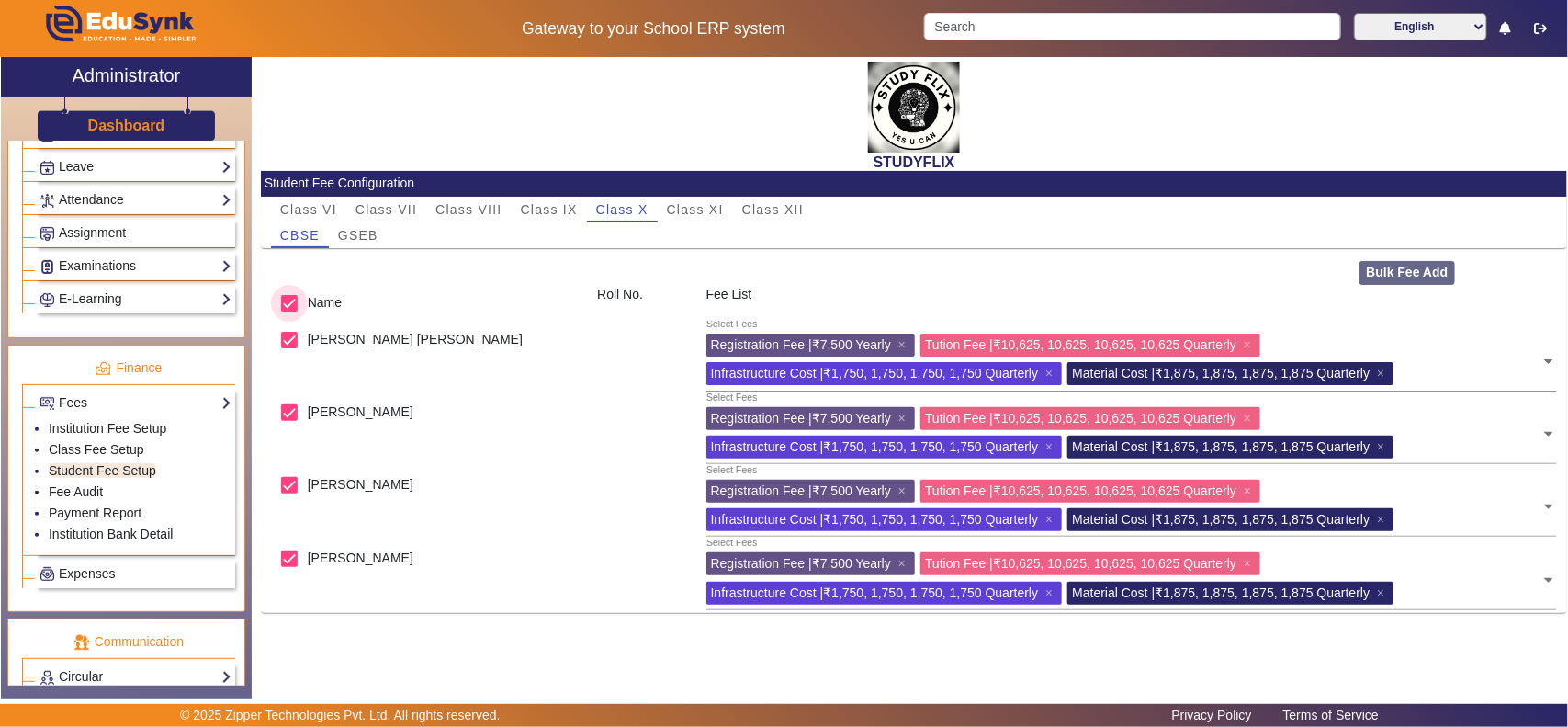
checkbox input "true"
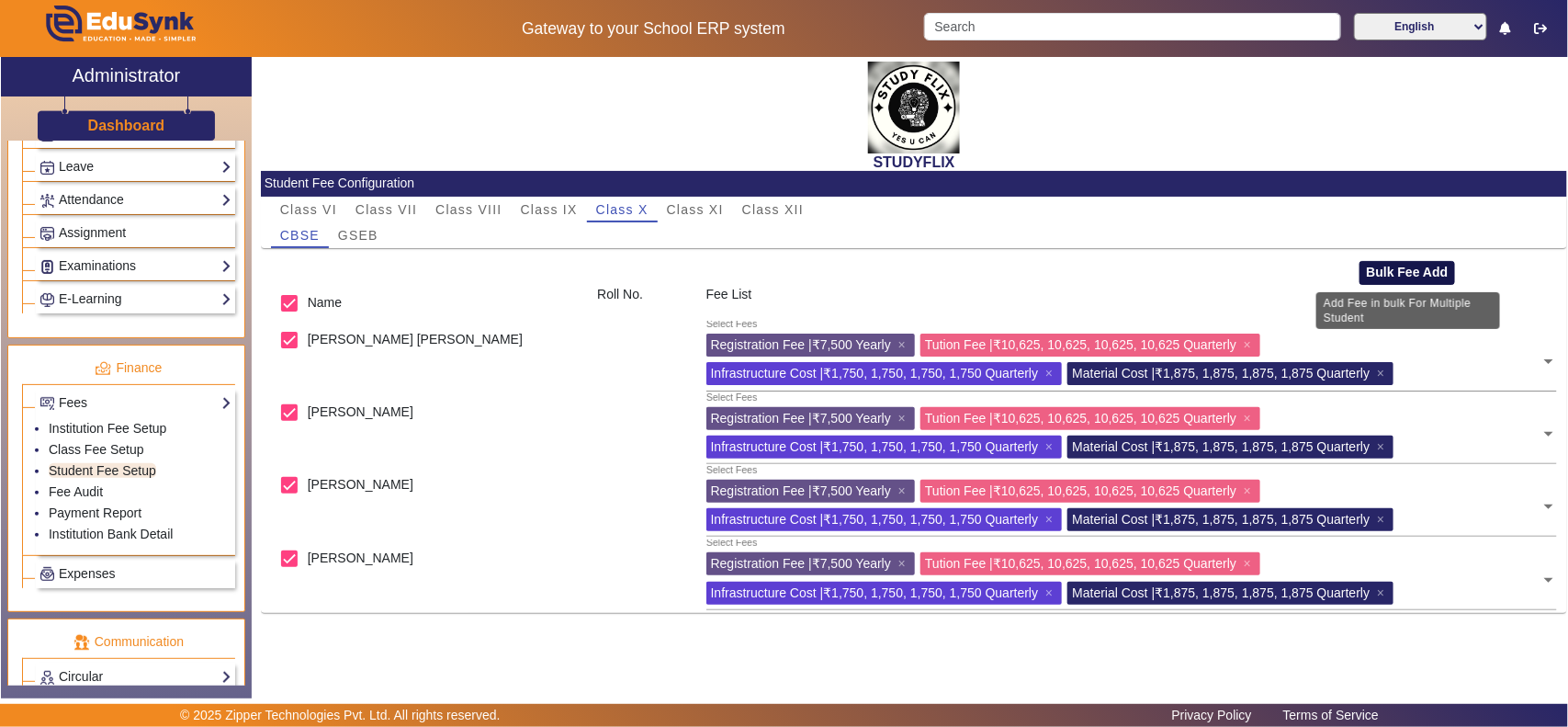
click at [1393, 267] on button "Bulk Fee Add" at bounding box center [1408, 273] width 97 height 24
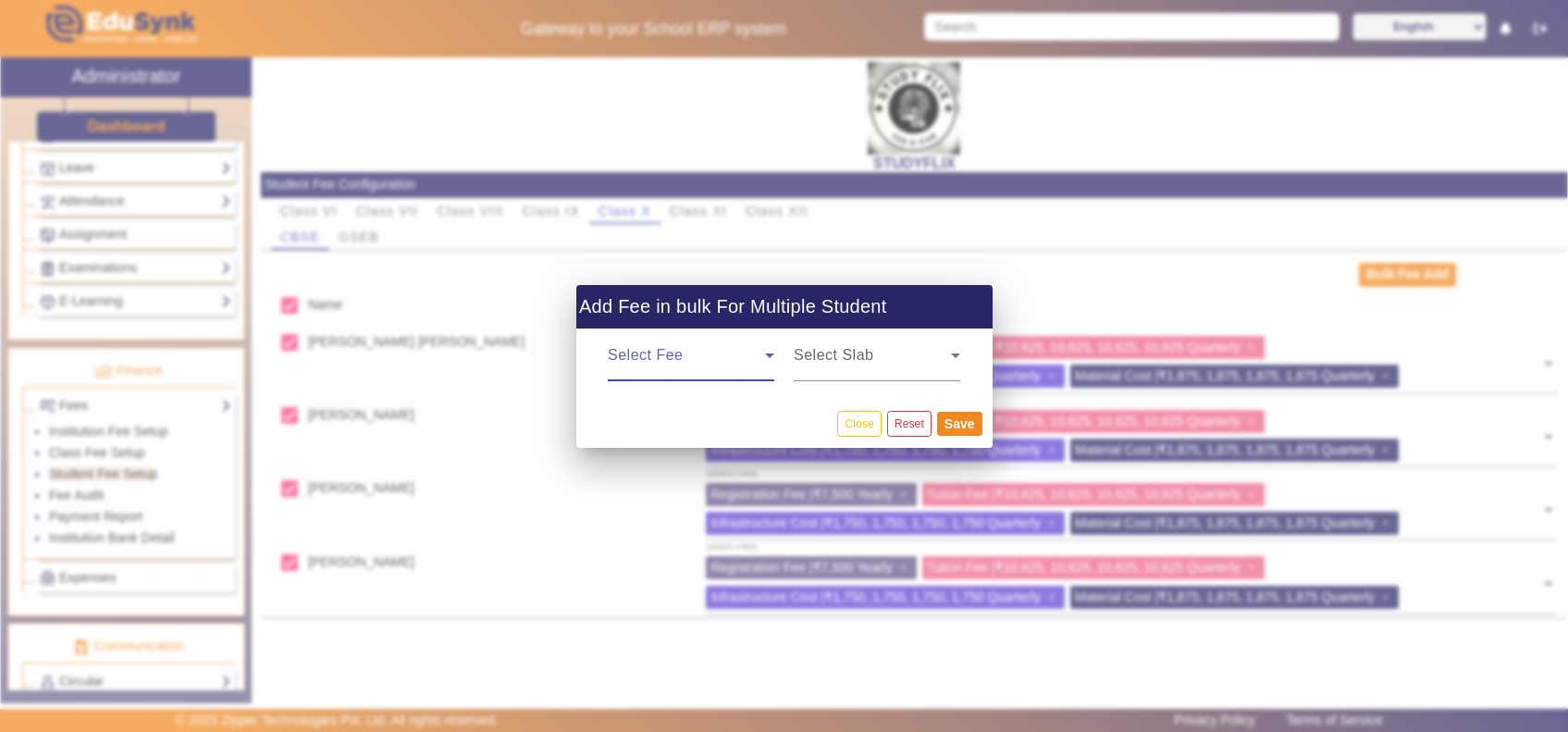
click at [729, 364] on span at bounding box center [686, 363] width 157 height 22
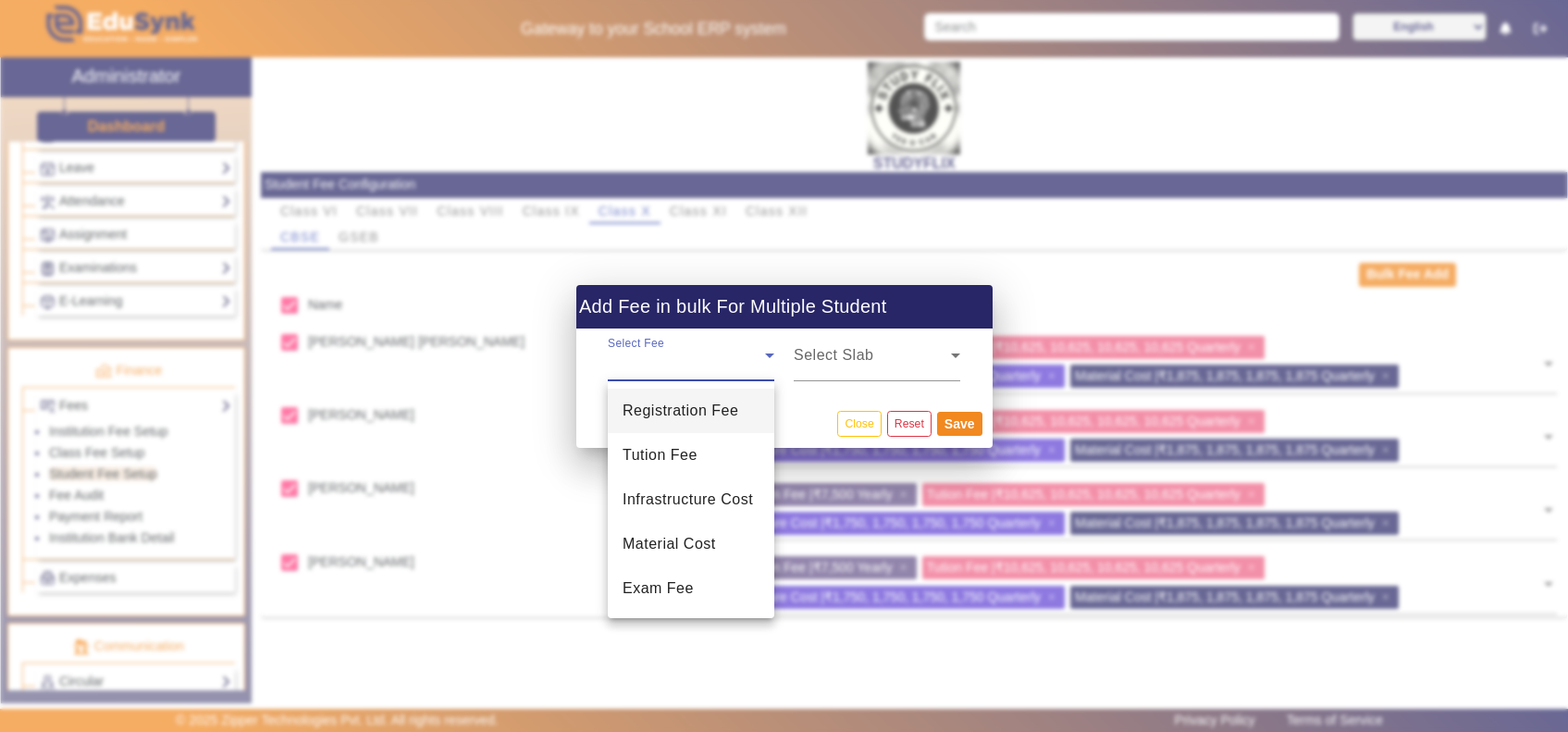
click at [685, 580] on span "Exam Fee" at bounding box center [658, 589] width 72 height 22
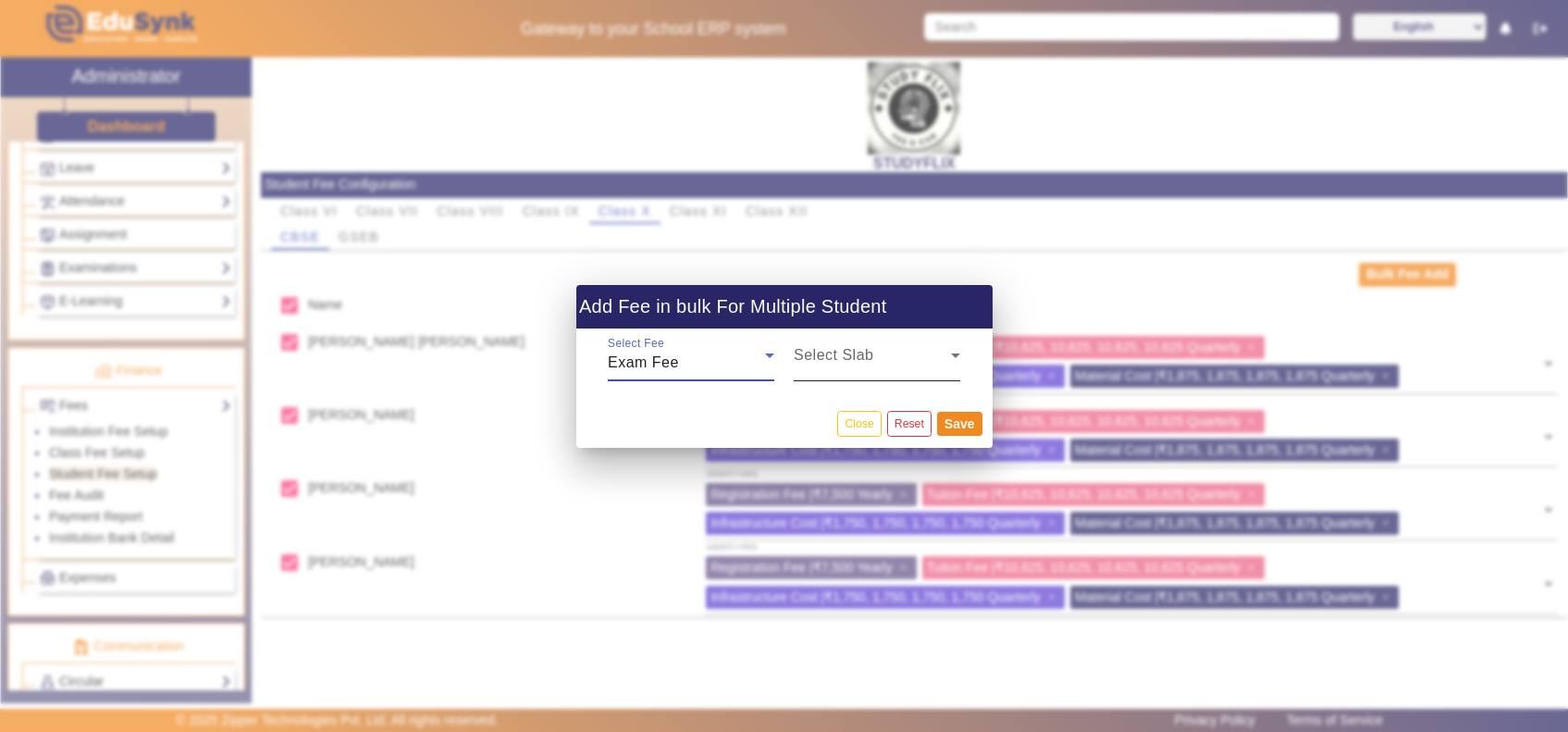
click at [846, 364] on span at bounding box center [872, 363] width 157 height 22
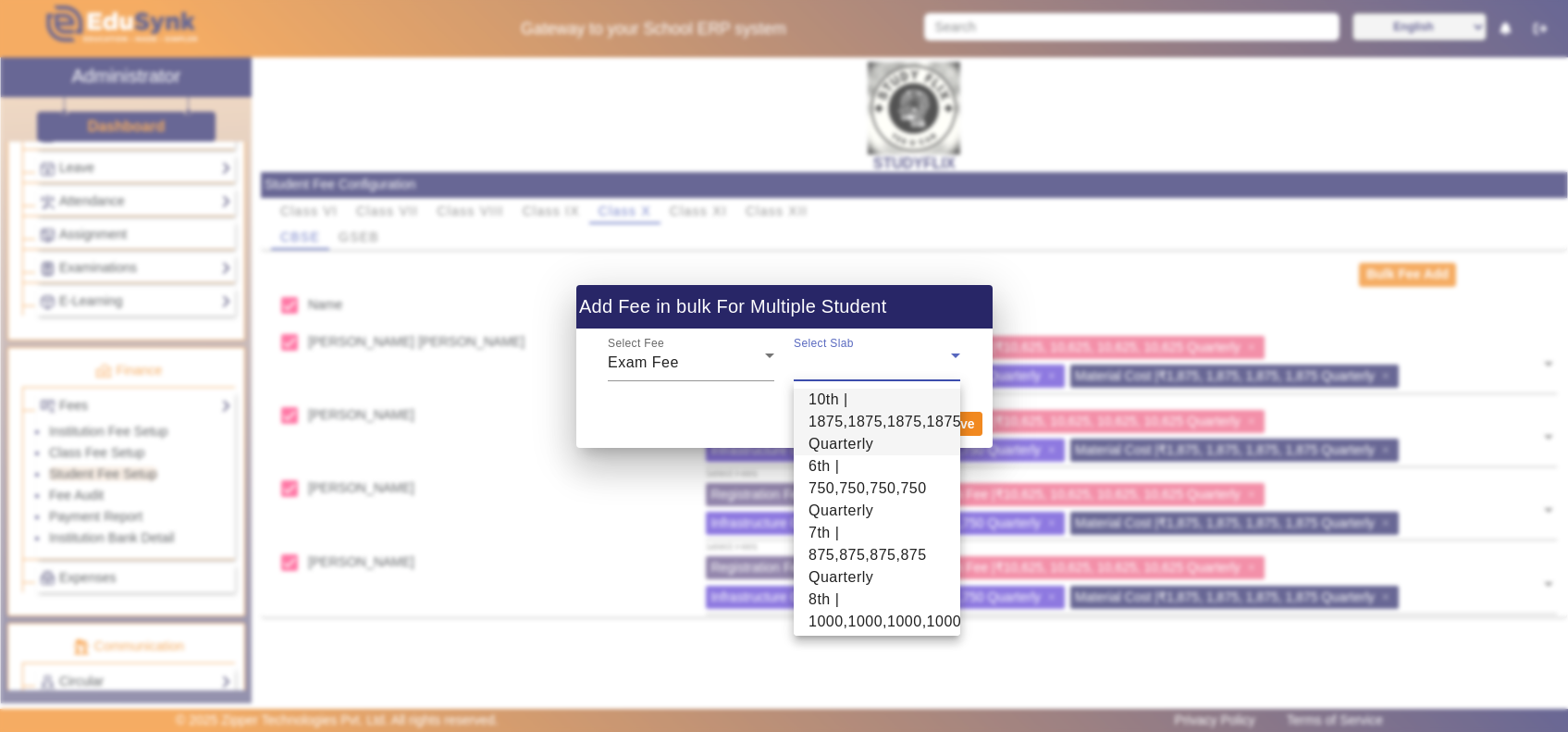
click at [834, 403] on span "10th | 1875,1875,1875,1875 Quarterly" at bounding box center [884, 421] width 152 height 67
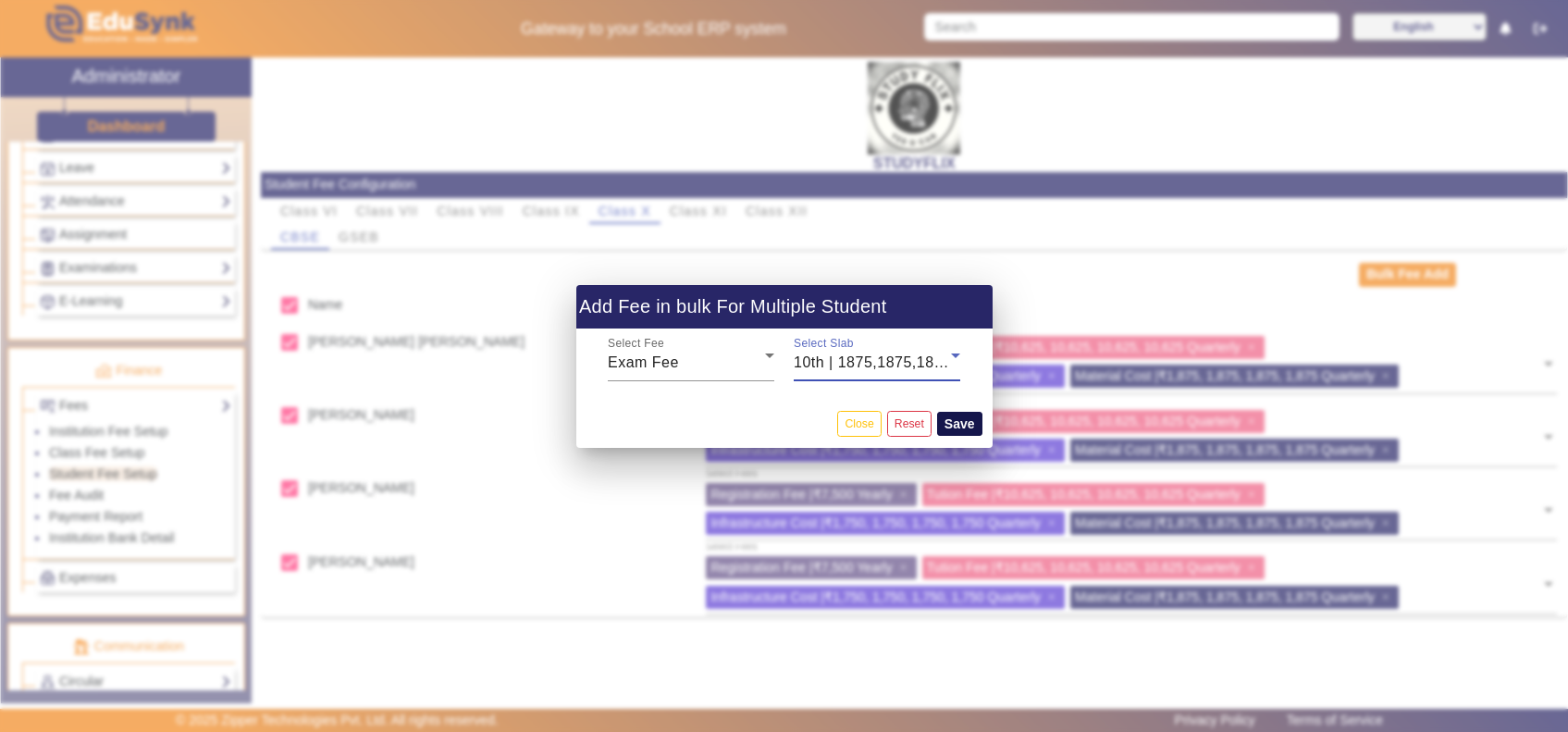
click at [960, 417] on button "Save" at bounding box center [960, 423] width 46 height 24
checkbox input "false"
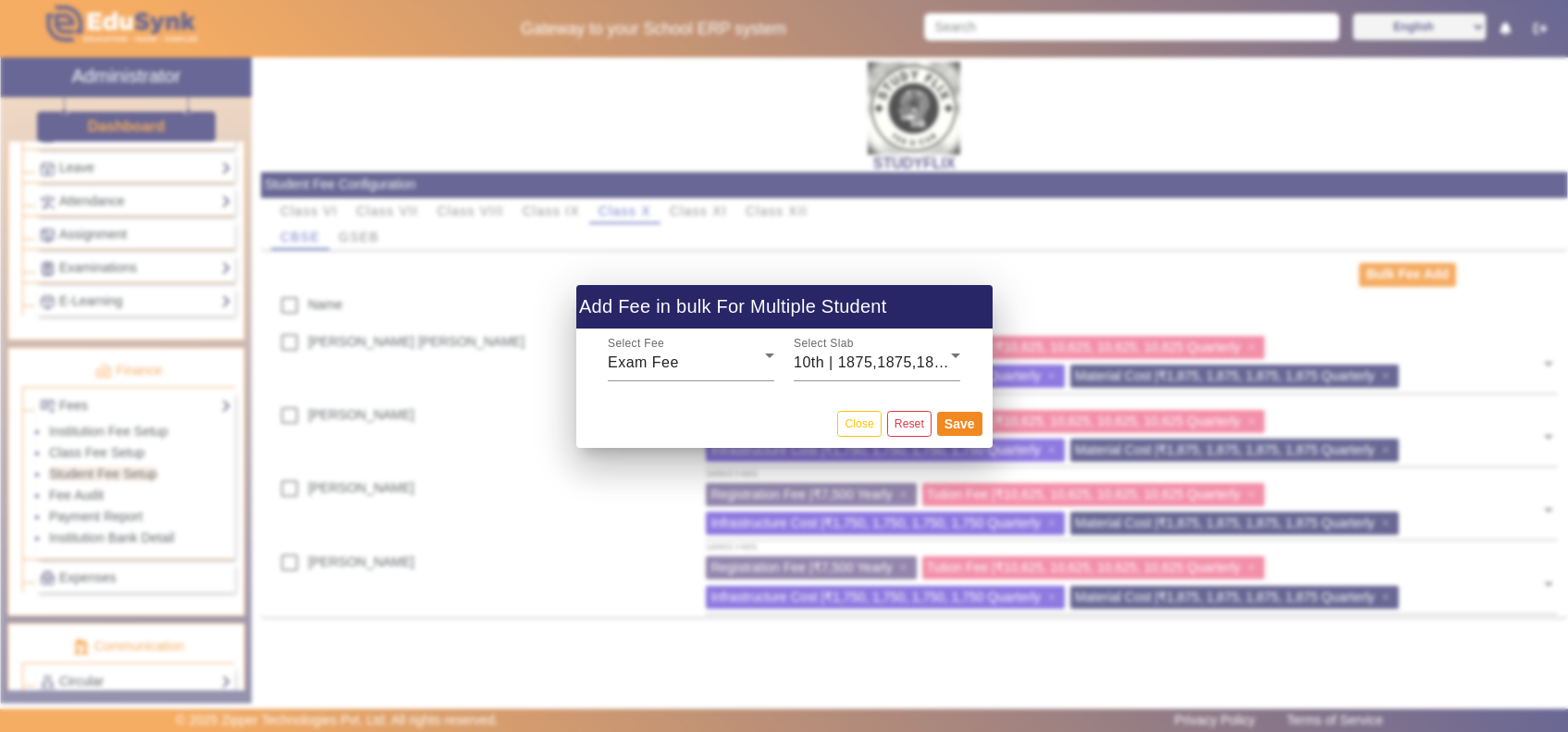
checkbox input "false"
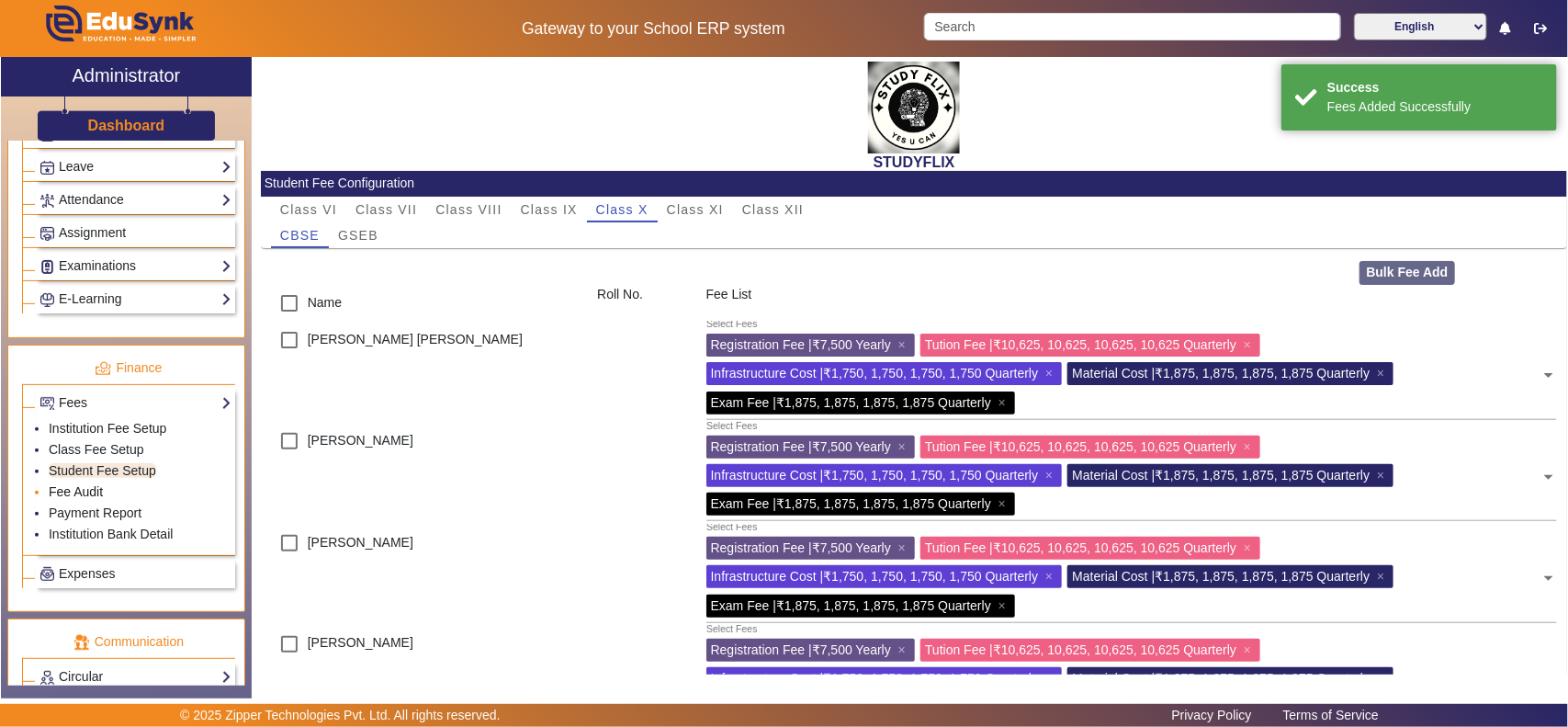
click at [64, 499] on link "Fee Audit" at bounding box center [75, 492] width 54 height 15
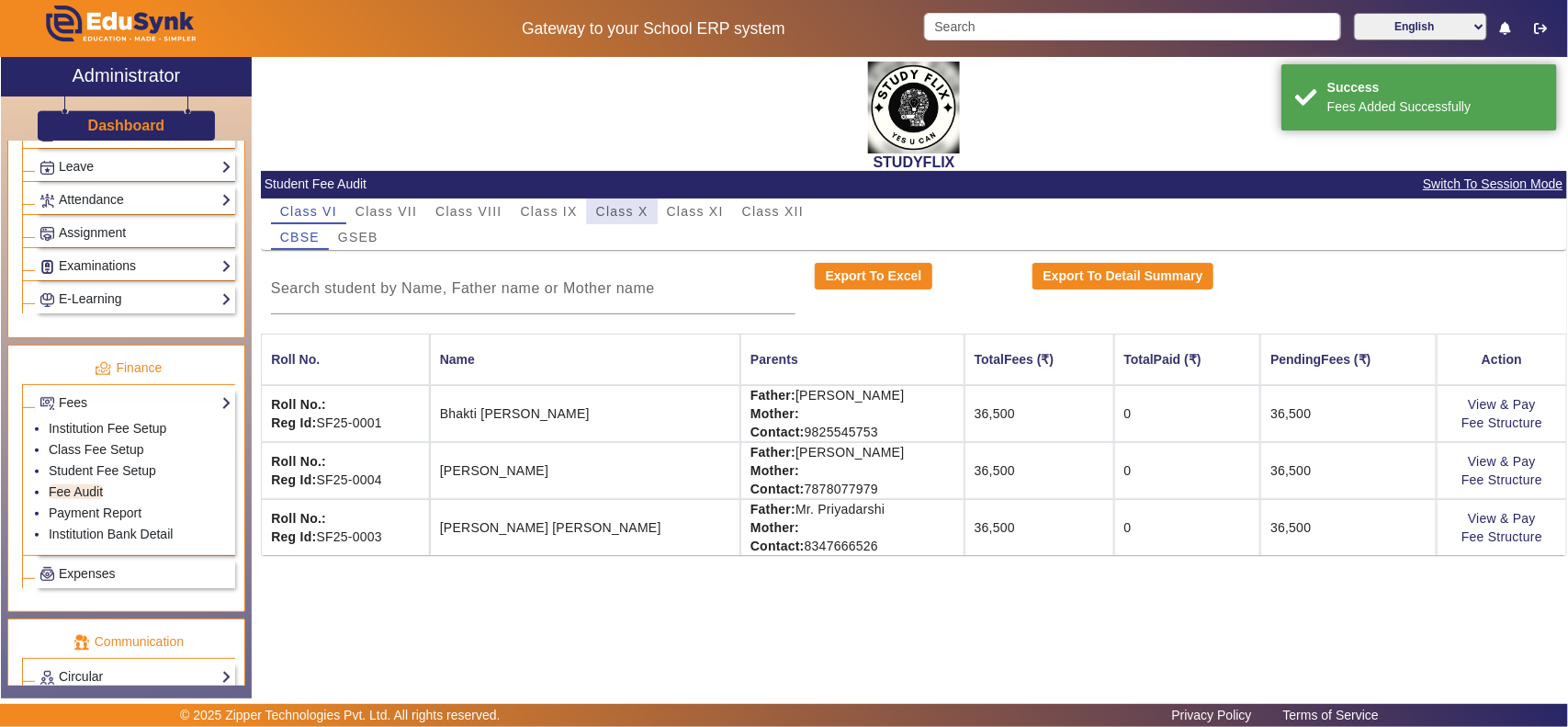
click at [620, 212] on span "Class X" at bounding box center [622, 211] width 52 height 13
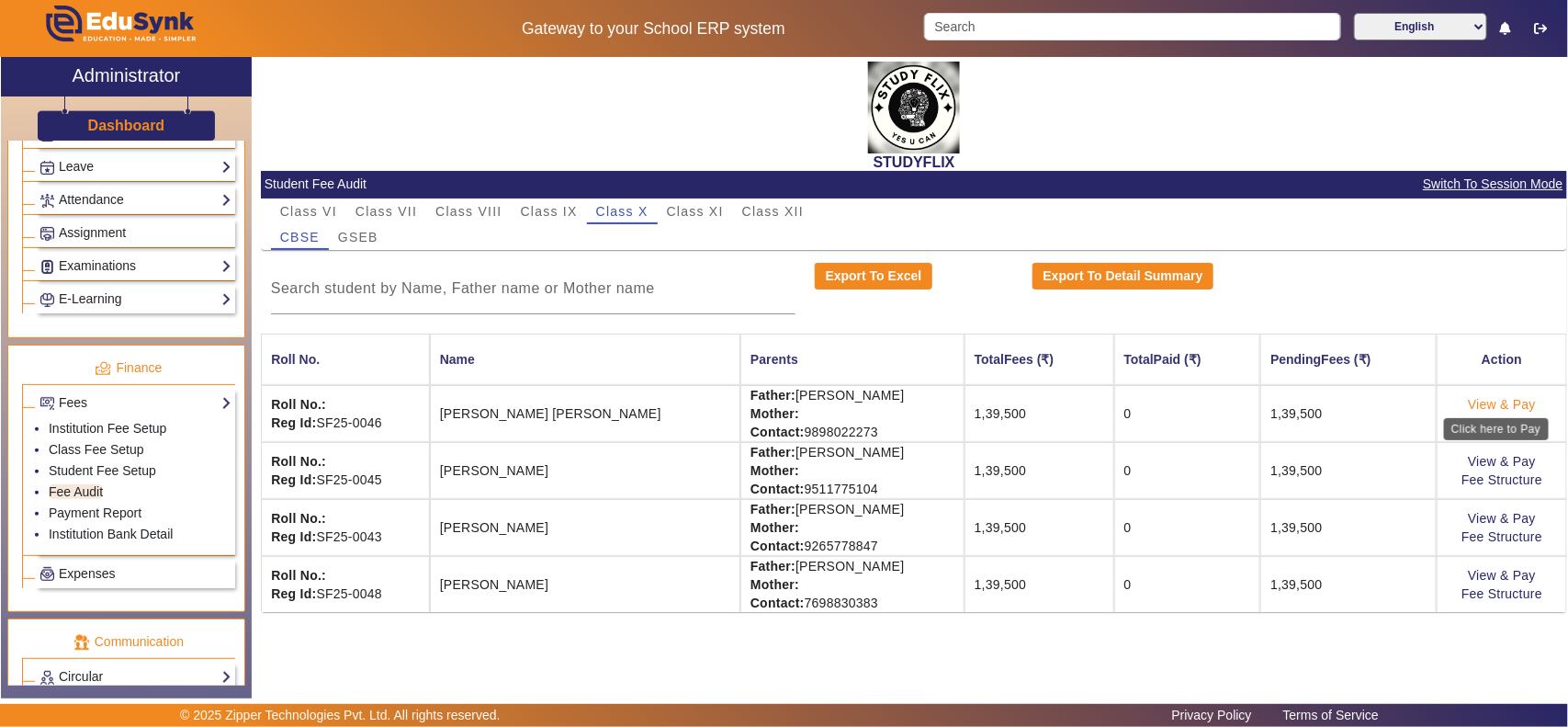
click at [1499, 402] on link "View & Pay" at bounding box center [1502, 404] width 68 height 15
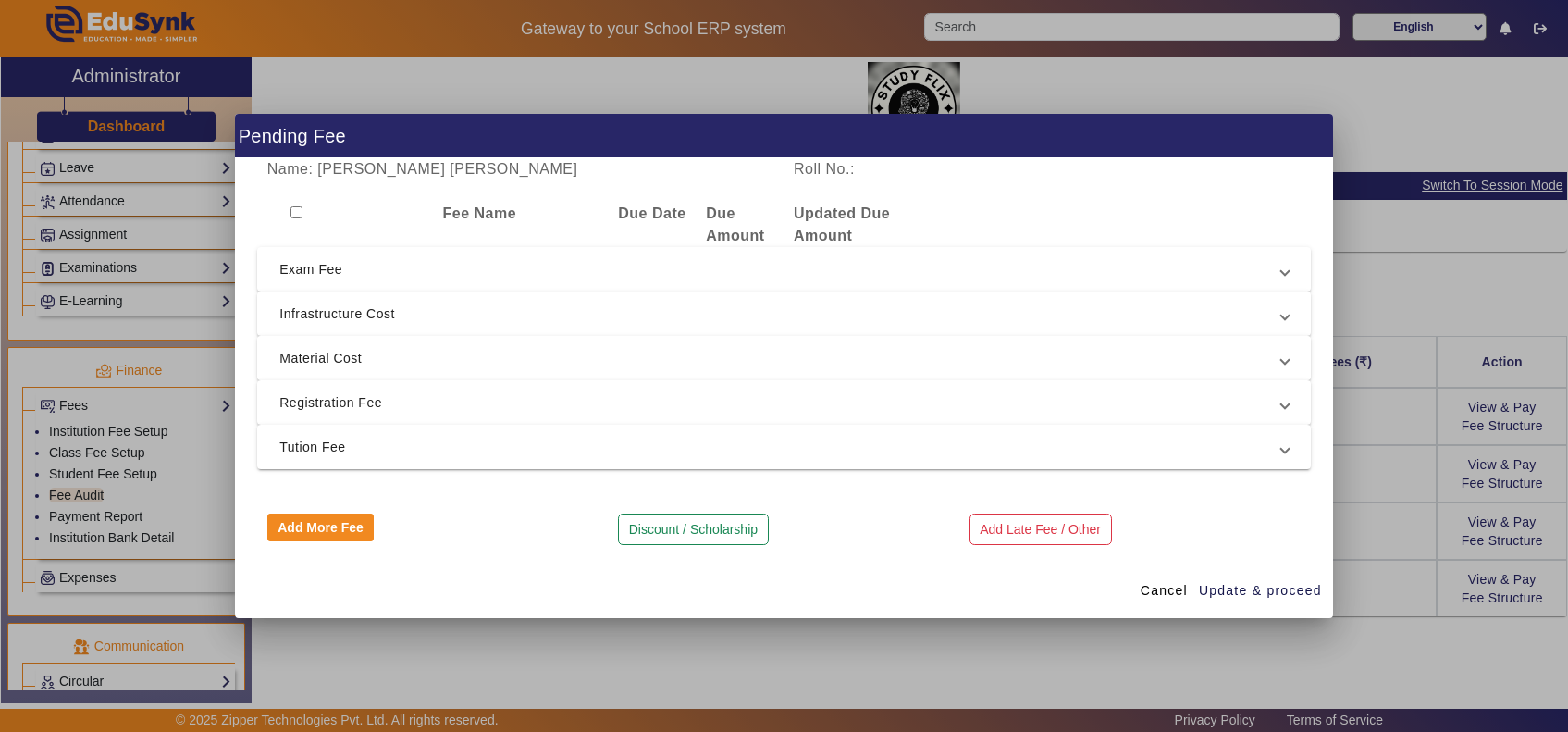
click at [454, 366] on span "Material Cost" at bounding box center [781, 358] width 1002 height 22
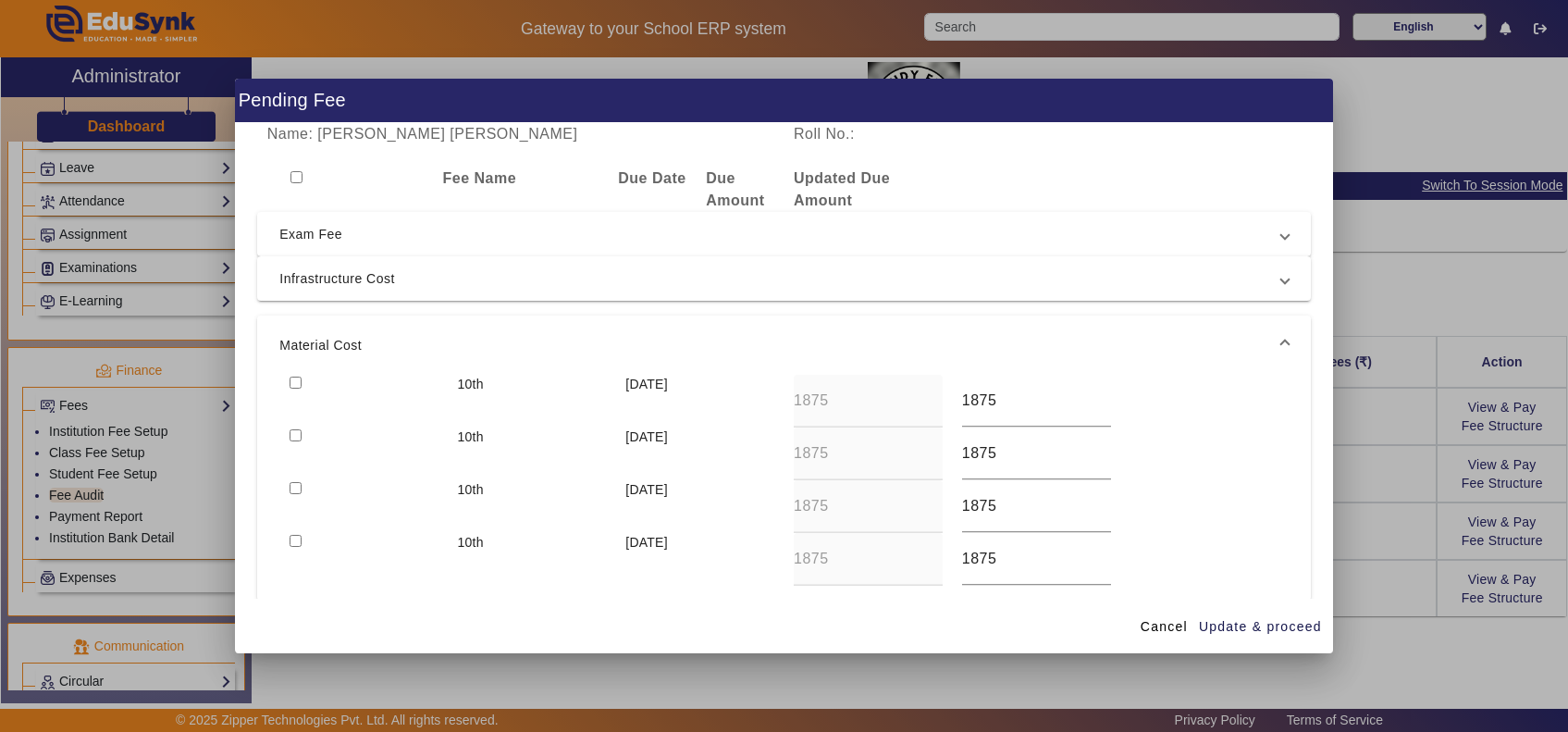
click at [489, 336] on span "Material Cost" at bounding box center [781, 345] width 1002 height 22
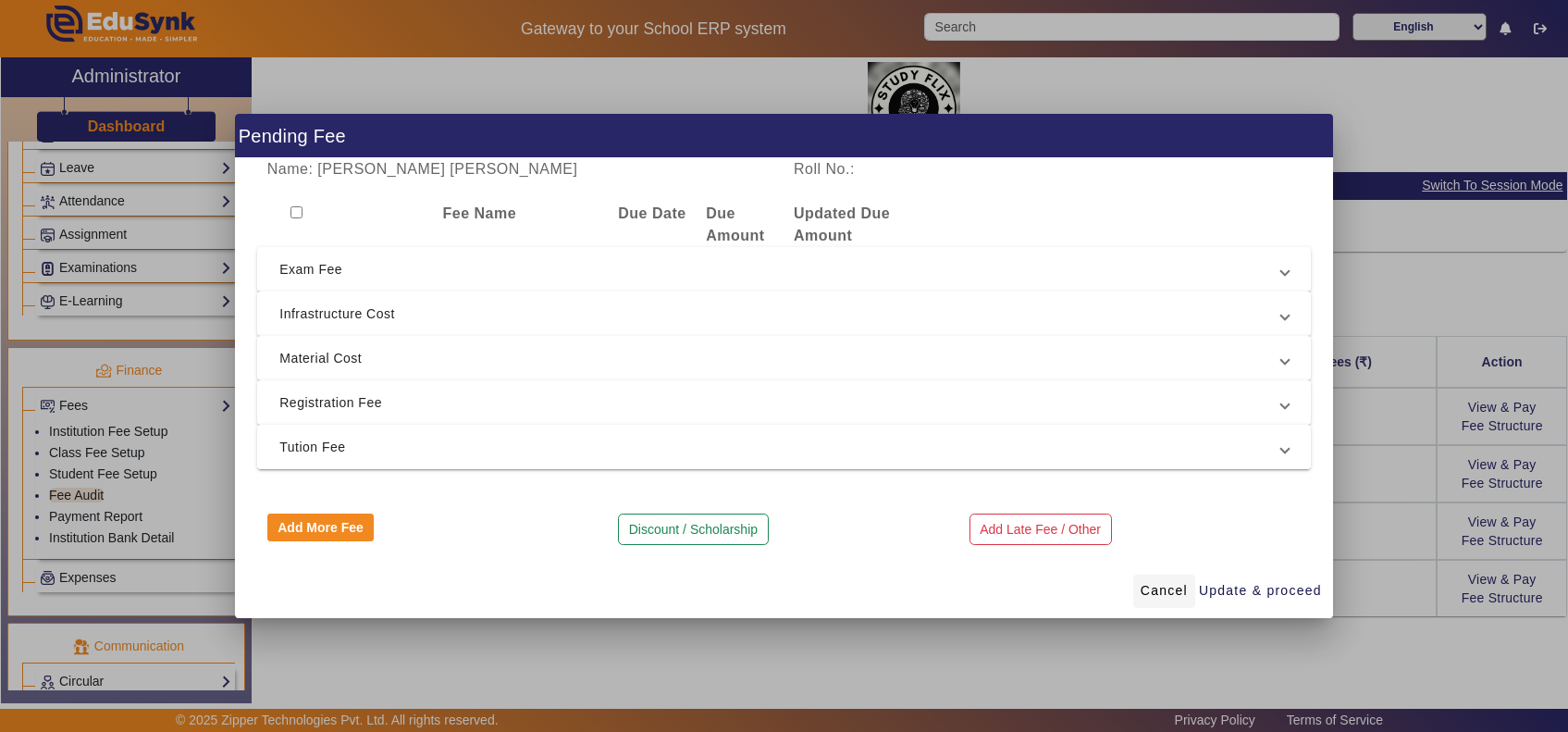
click at [1181, 591] on span "Cancel" at bounding box center [1163, 591] width 47 height 20
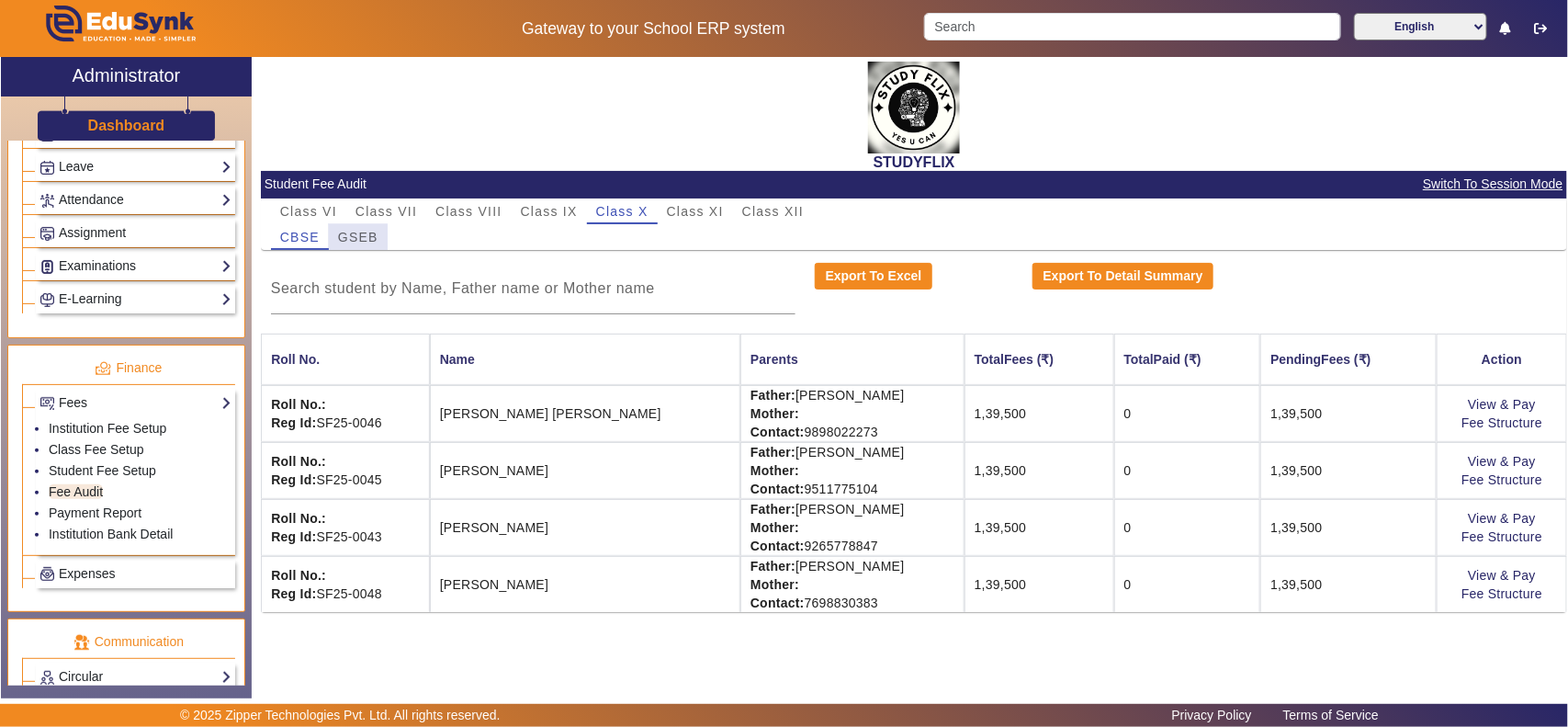
click at [360, 230] on span "GSEB" at bounding box center [358, 236] width 41 height 13
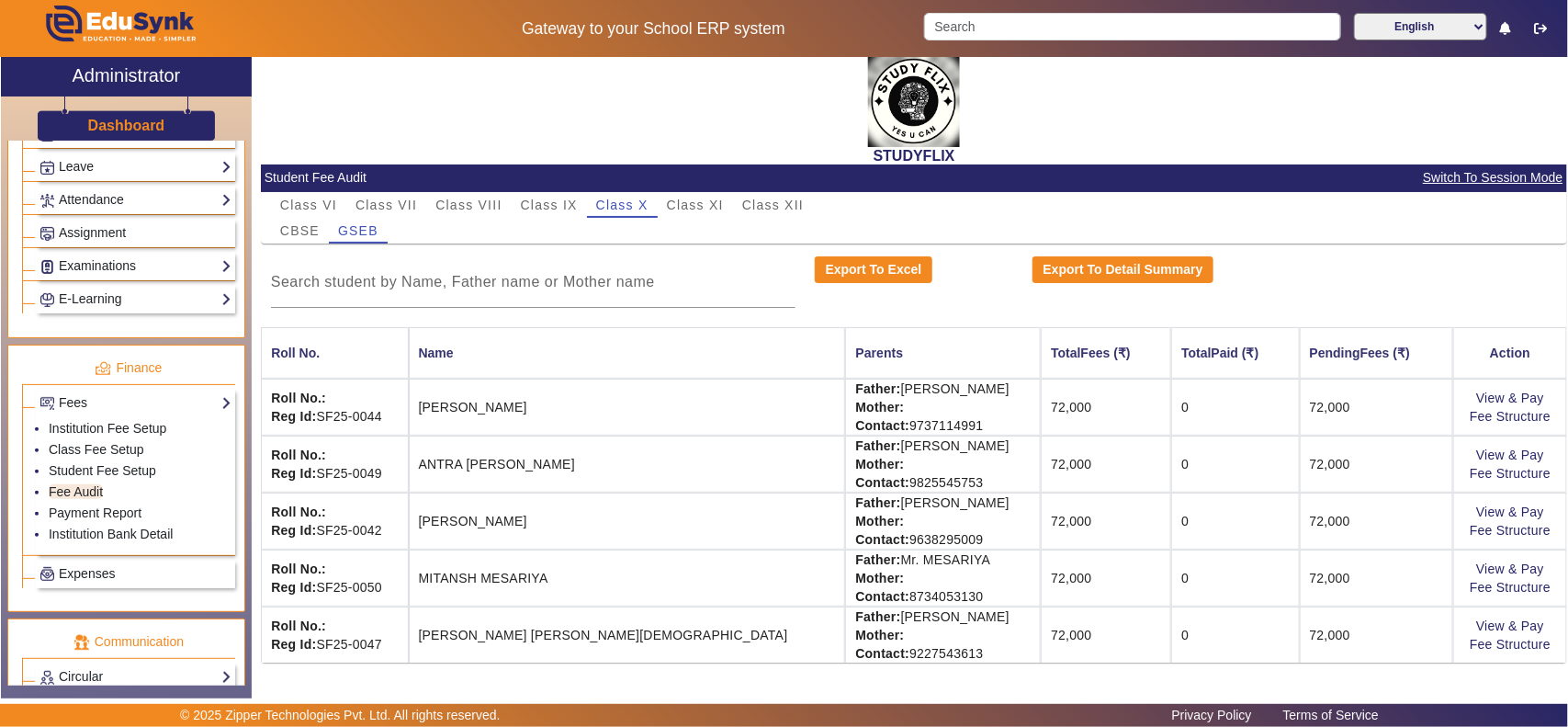
scroll to position [7, 0]
